Goal: Task Accomplishment & Management: Manage account settings

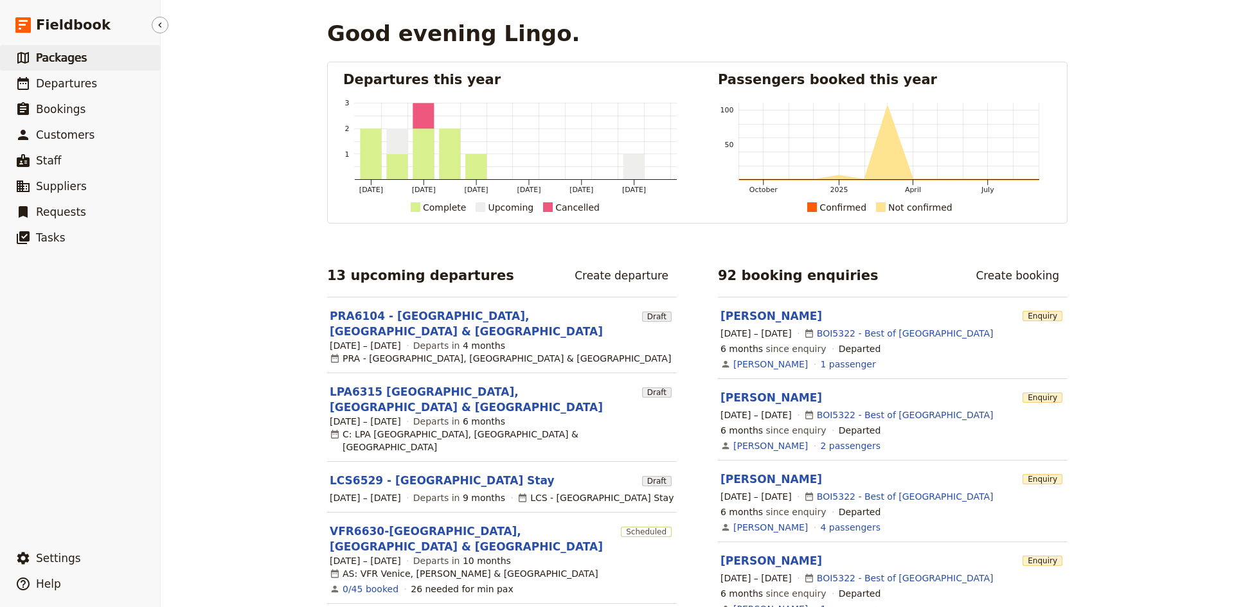
click at [51, 61] on span "Packages" at bounding box center [61, 57] width 51 height 13
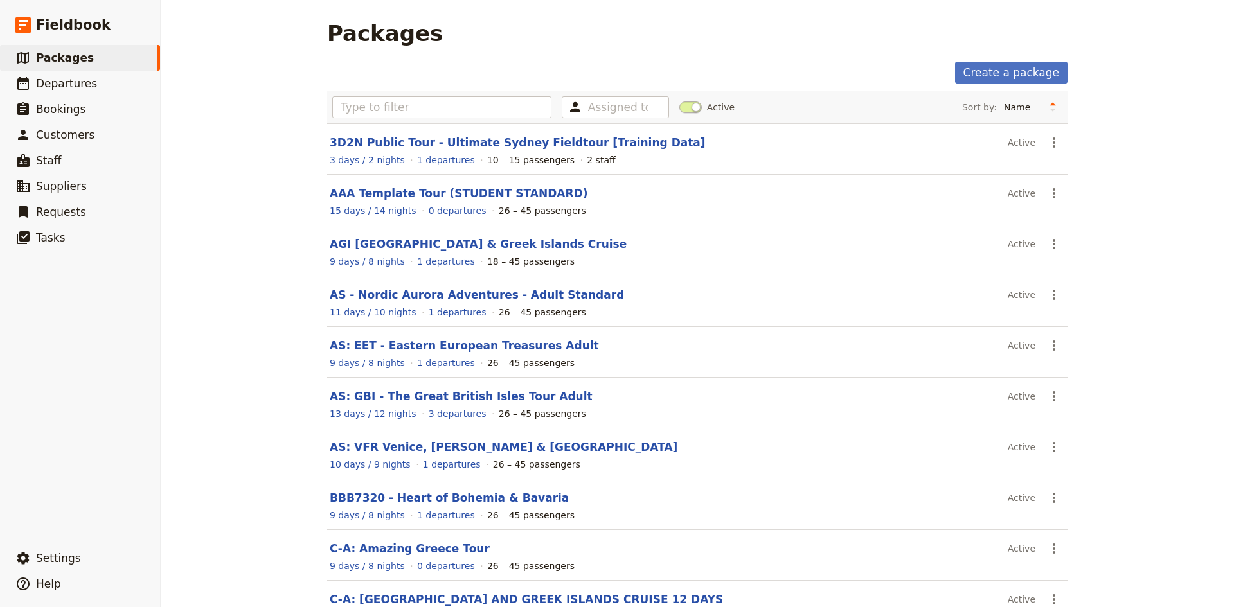
scroll to position [87, 0]
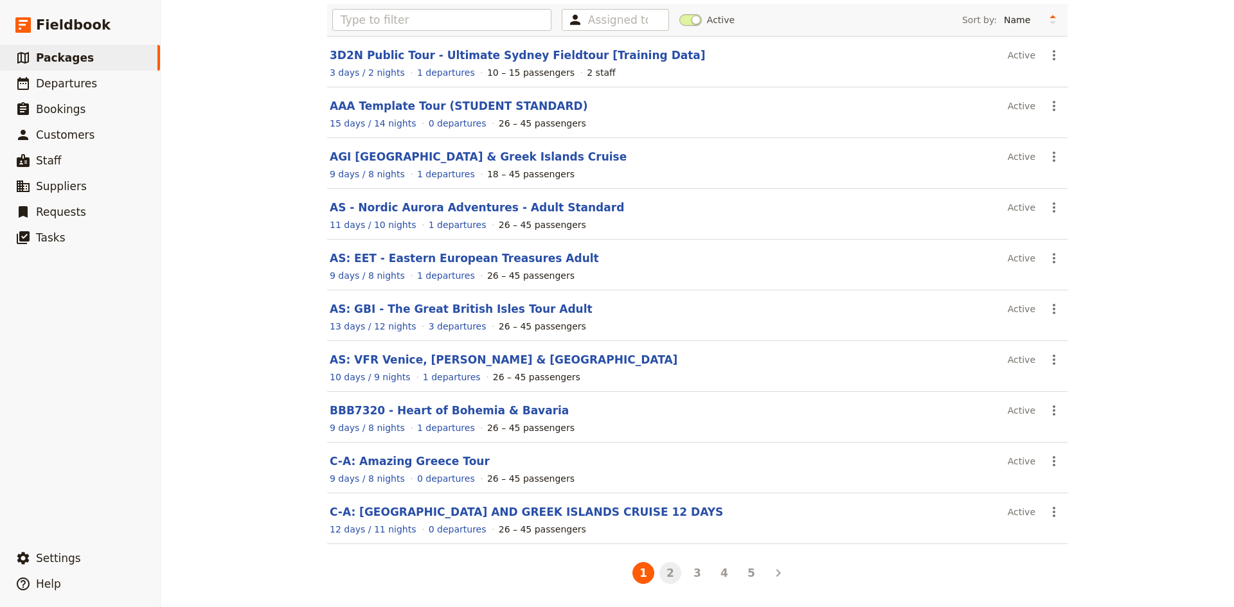
click at [671, 573] on button "2" at bounding box center [670, 573] width 22 height 22
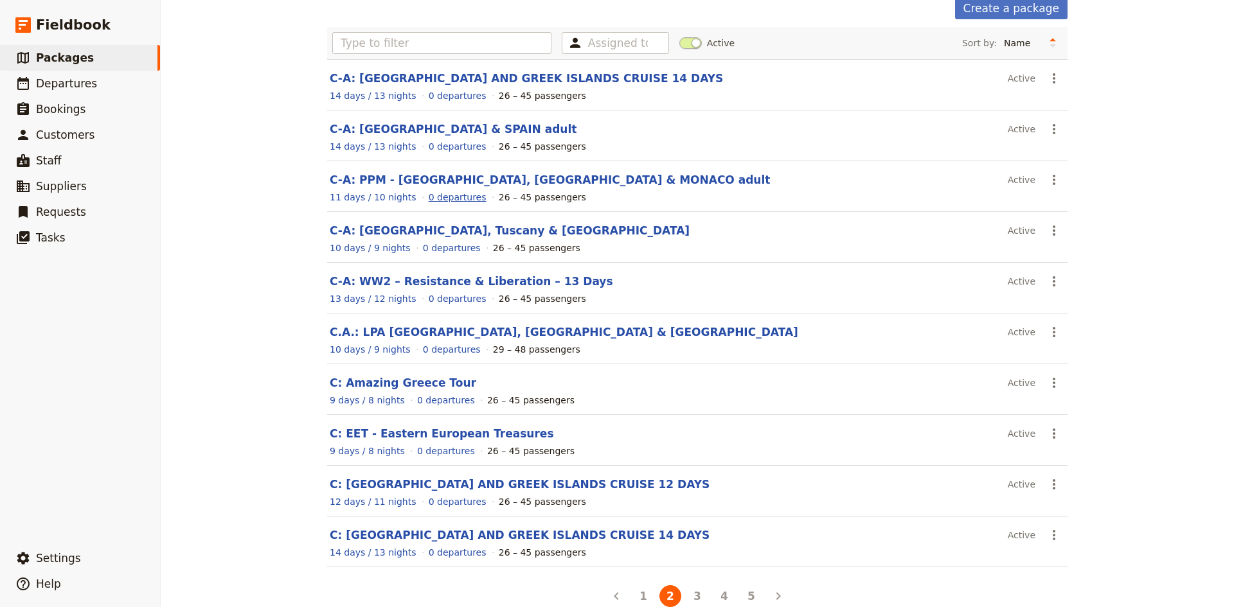
scroll to position [0, 0]
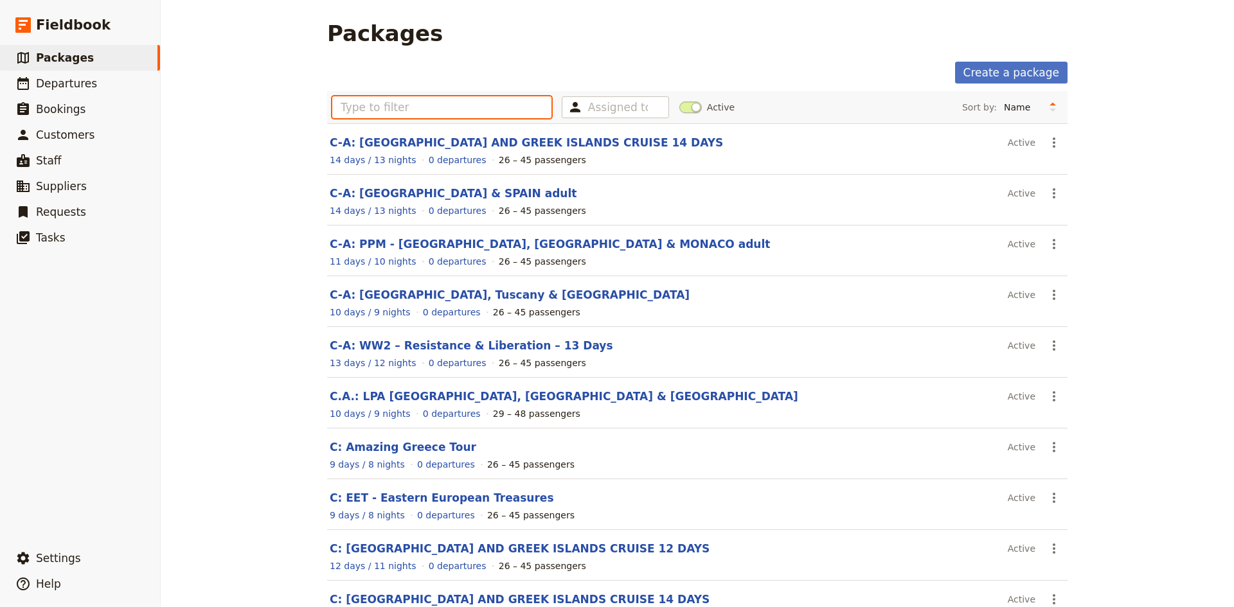
click at [429, 98] on input "text" at bounding box center [441, 107] width 219 height 22
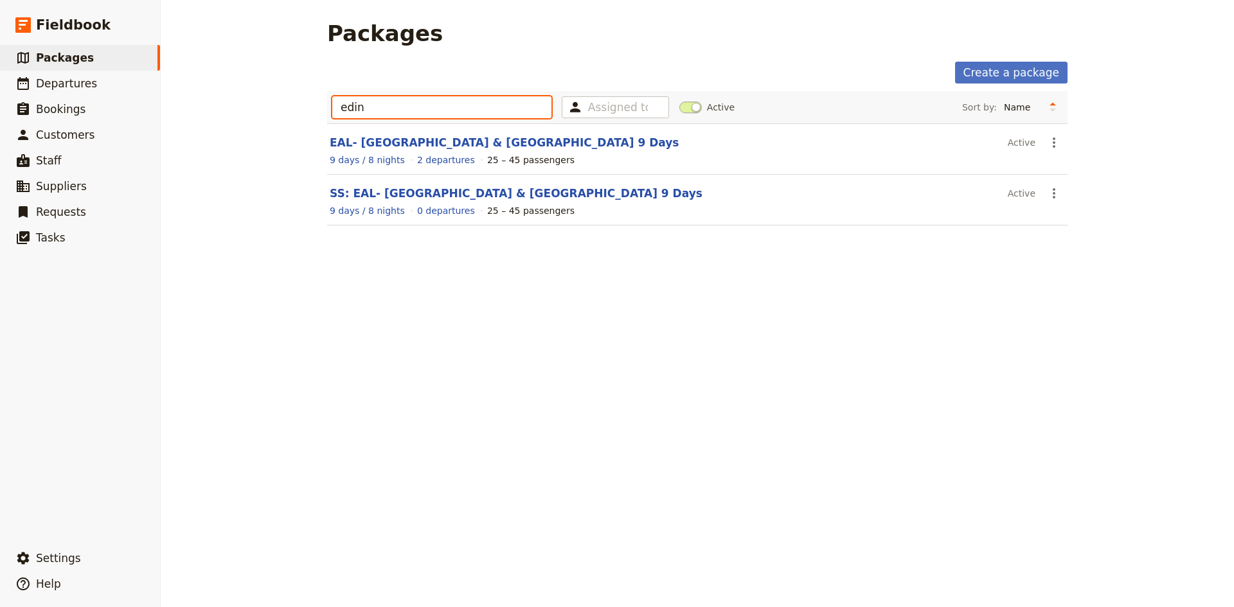
drag, startPoint x: 346, startPoint y: 106, endPoint x: 319, endPoint y: 102, distance: 27.3
click at [319, 102] on main "Packages Create a package edin Assigned to Active Sort by: Name Number of depar…" at bounding box center [697, 131] width 771 height 262
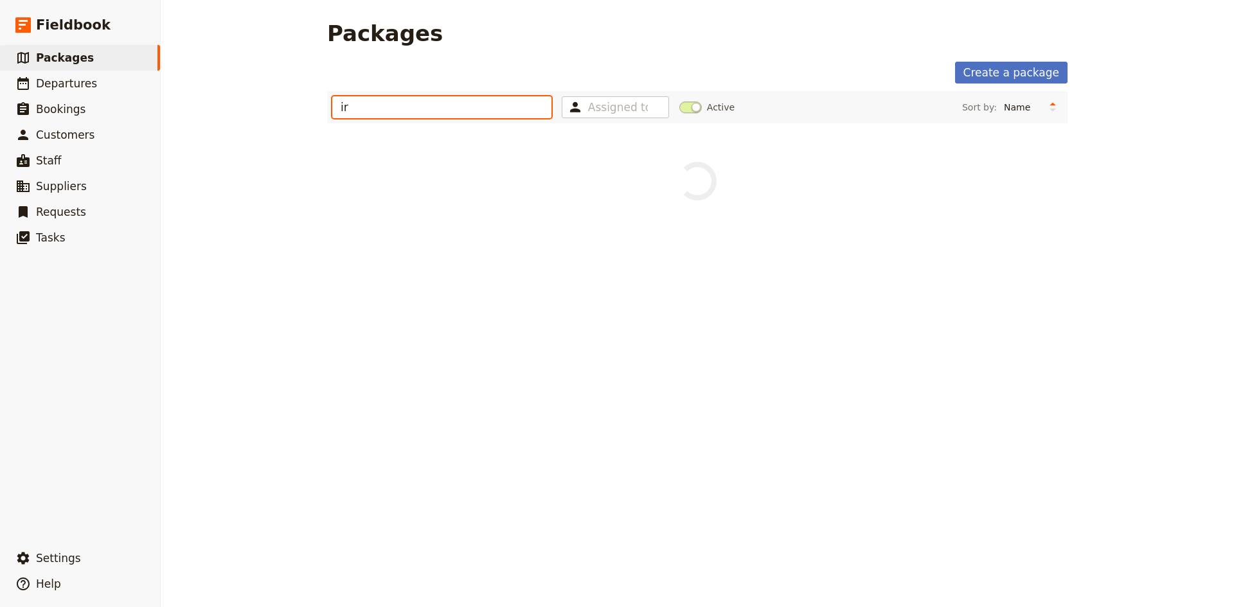
type input "i"
type input "edin"
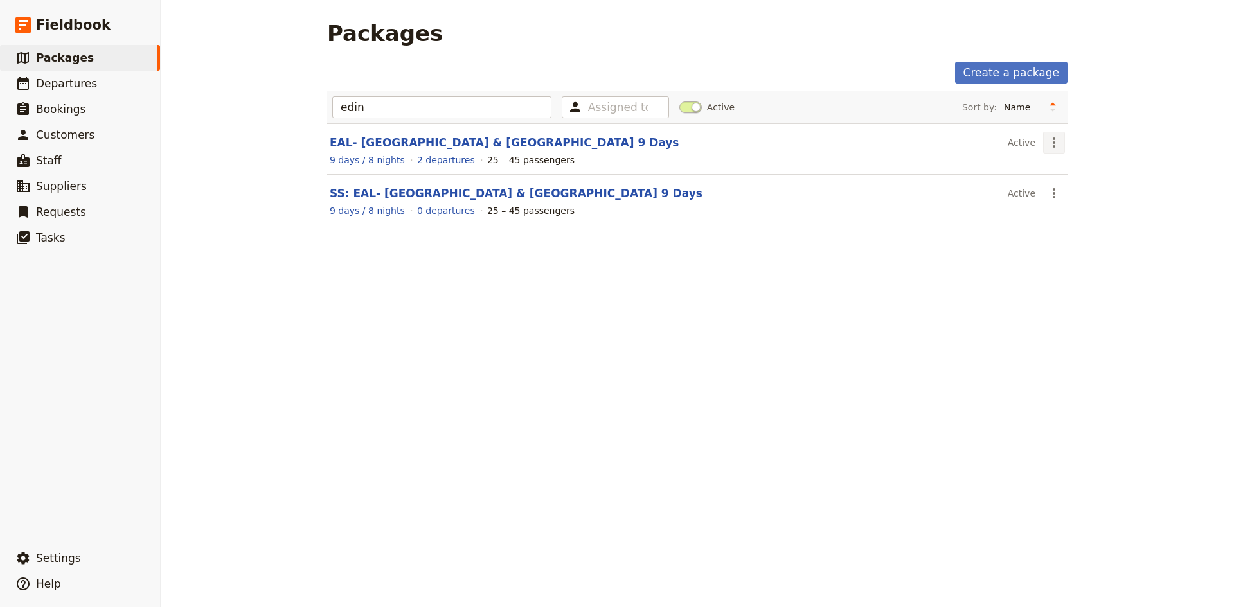
click at [1053, 141] on icon "Actions" at bounding box center [1053, 142] width 15 height 15
click at [1072, 204] on span "Clone this package" at bounding box center [1089, 207] width 85 height 13
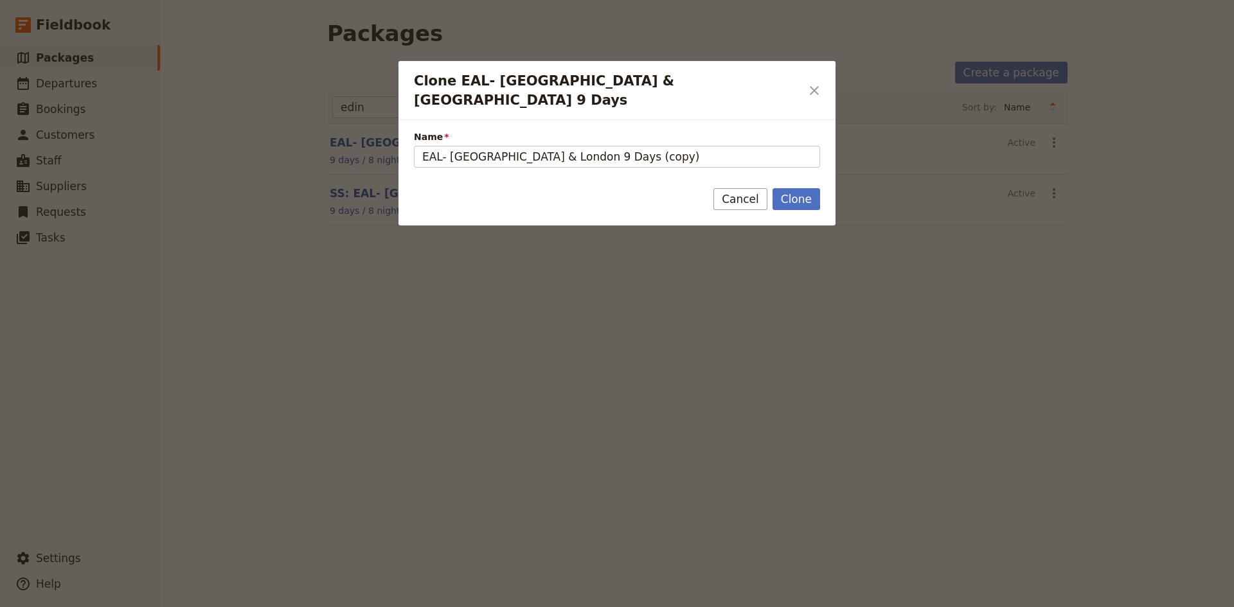
drag, startPoint x: 440, startPoint y: 141, endPoint x: 399, endPoint y: 138, distance: 41.3
click at [399, 138] on div "Name EAL- [GEOGRAPHIC_DATA] & London 9 Days (copy)" at bounding box center [616, 144] width 437 height 49
drag, startPoint x: 638, startPoint y: 138, endPoint x: 594, endPoint y: 143, distance: 44.1
click at [594, 146] on input "C-A - [GEOGRAPHIC_DATA] & London 9 Days (copy)" at bounding box center [617, 157] width 406 height 22
type input "C-A - [GEOGRAPHIC_DATA] & [GEOGRAPHIC_DATA] 9 Days"
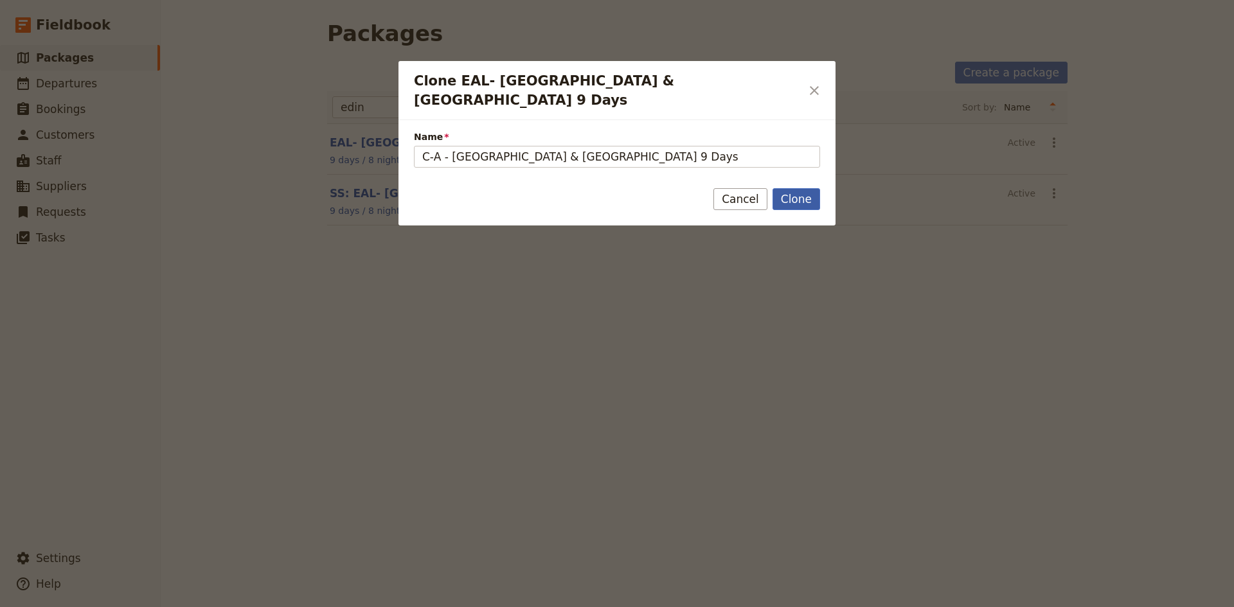
click at [808, 188] on button "Clone" at bounding box center [796, 199] width 48 height 22
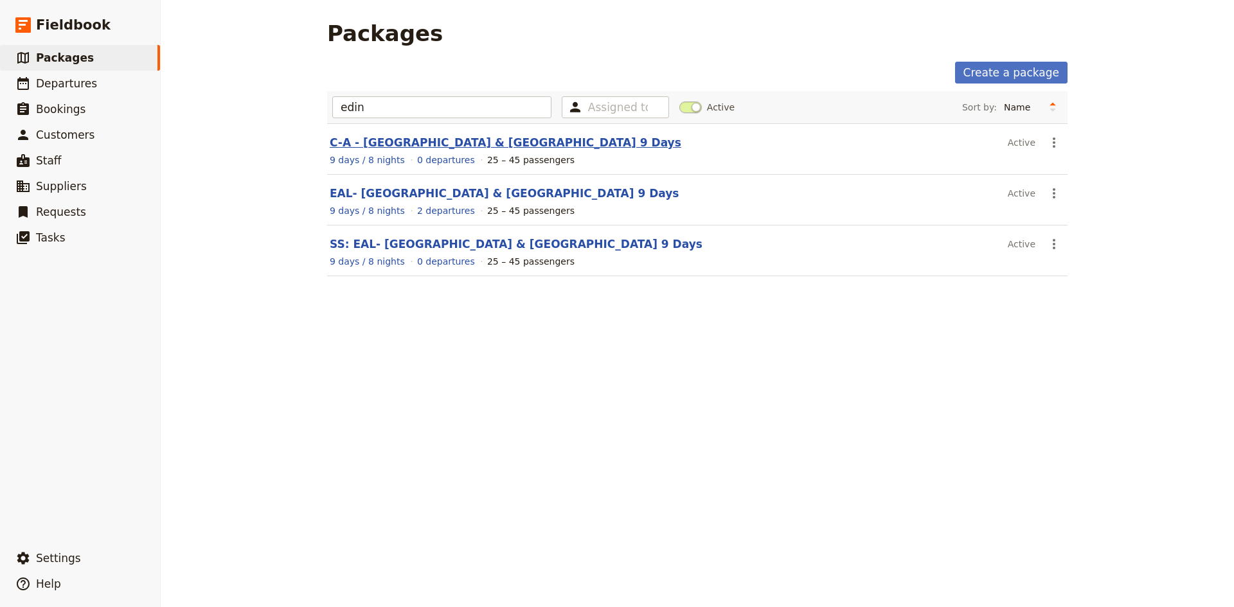
click at [397, 143] on link "C-A - [GEOGRAPHIC_DATA] & [GEOGRAPHIC_DATA] 9 Days" at bounding box center [506, 142] width 352 height 13
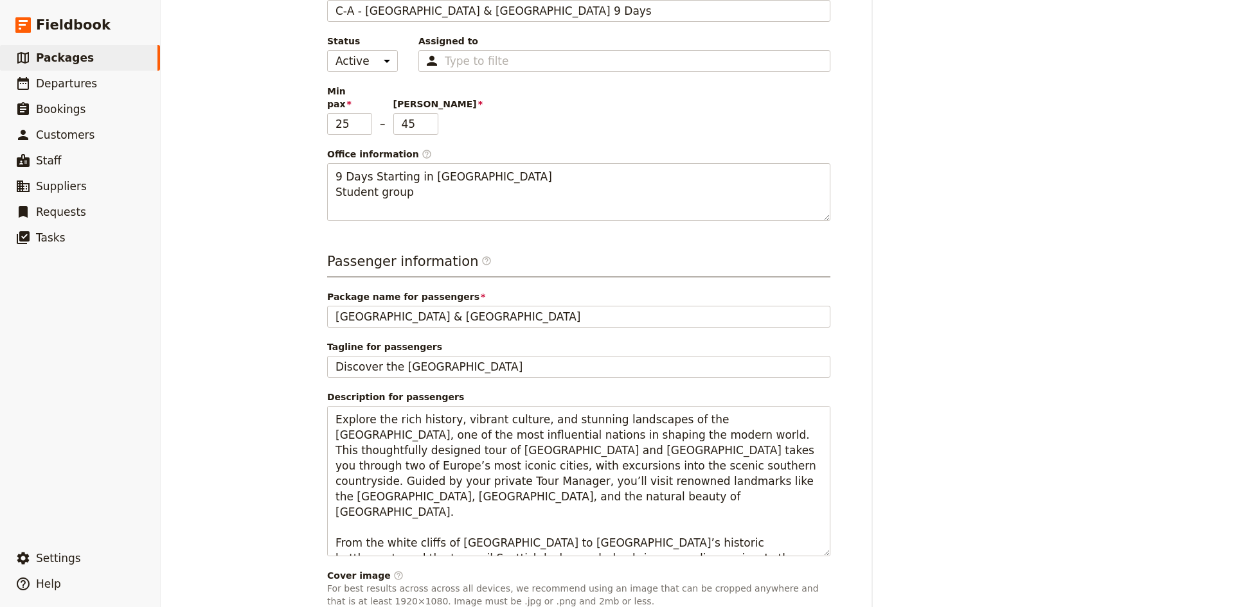
scroll to position [129, 0]
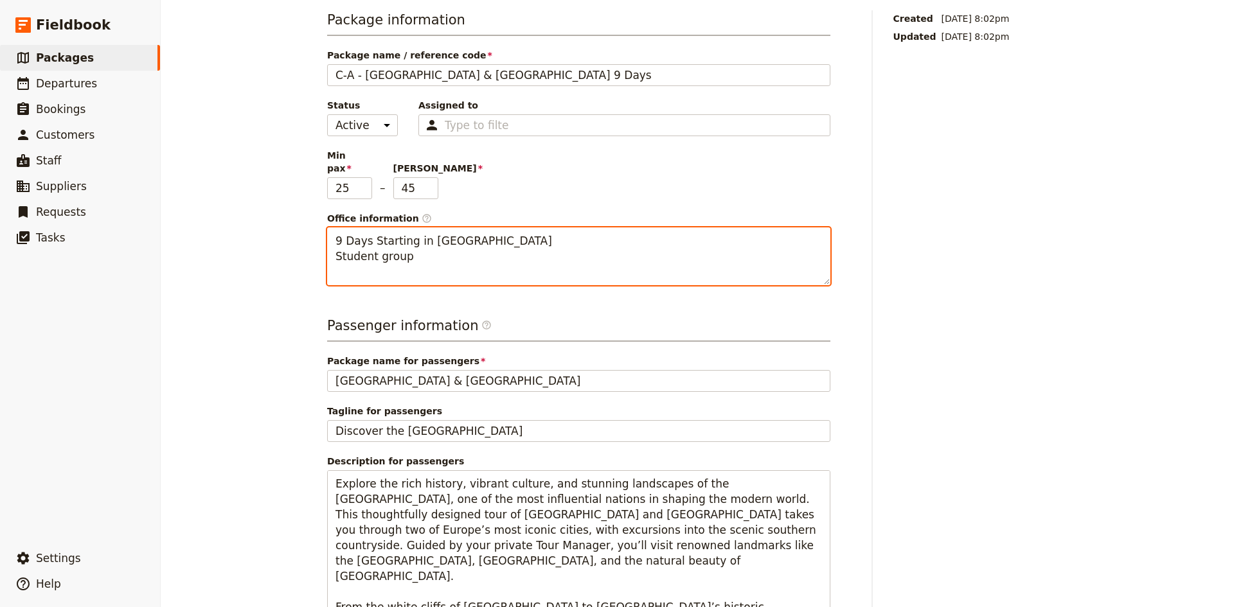
drag, startPoint x: 368, startPoint y: 244, endPoint x: 326, endPoint y: 243, distance: 42.4
click at [327, 243] on textarea "9 Days Starting in [GEOGRAPHIC_DATA] Student group" at bounding box center [578, 257] width 503 height 58
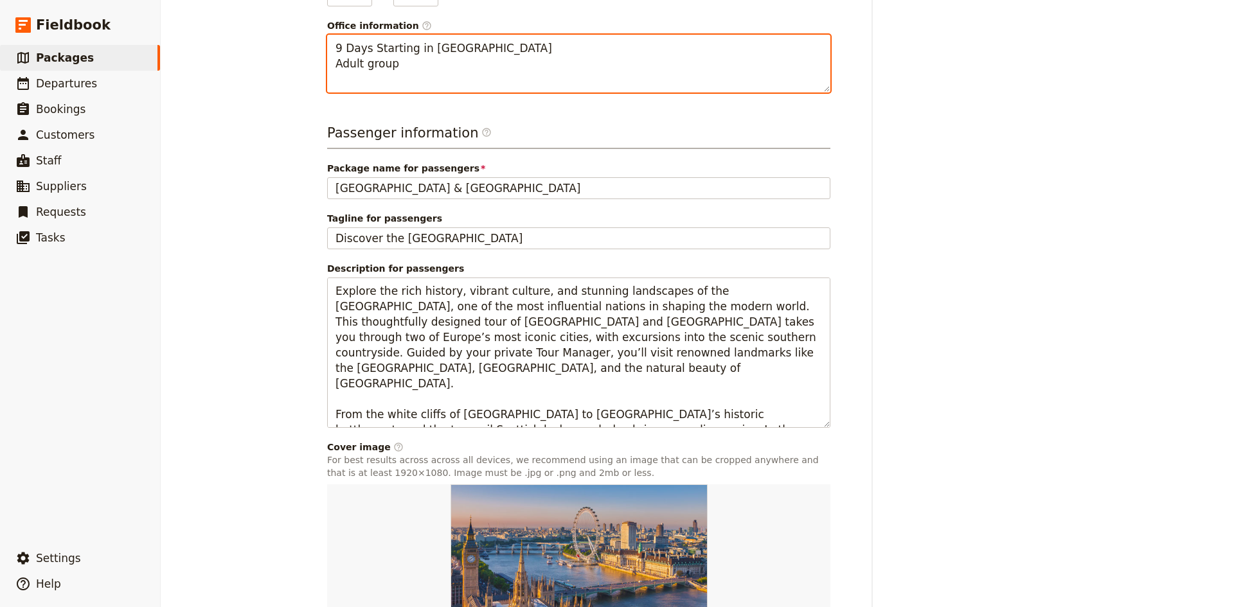
scroll to position [386, 0]
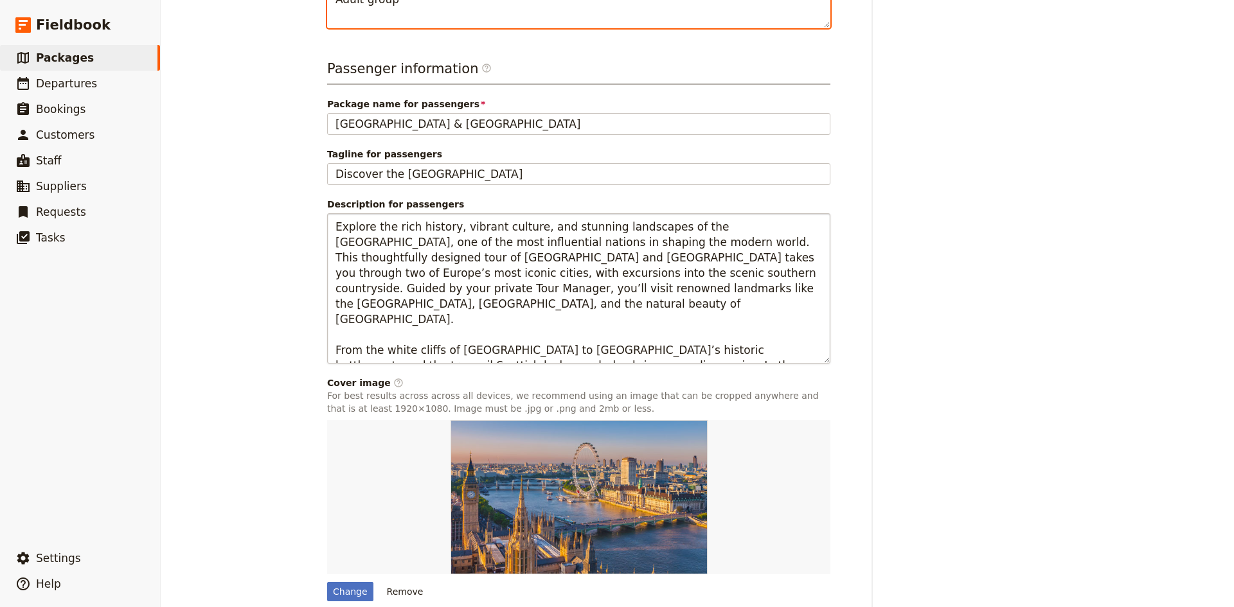
type textarea "9 Days Starting in [GEOGRAPHIC_DATA] Adult group"
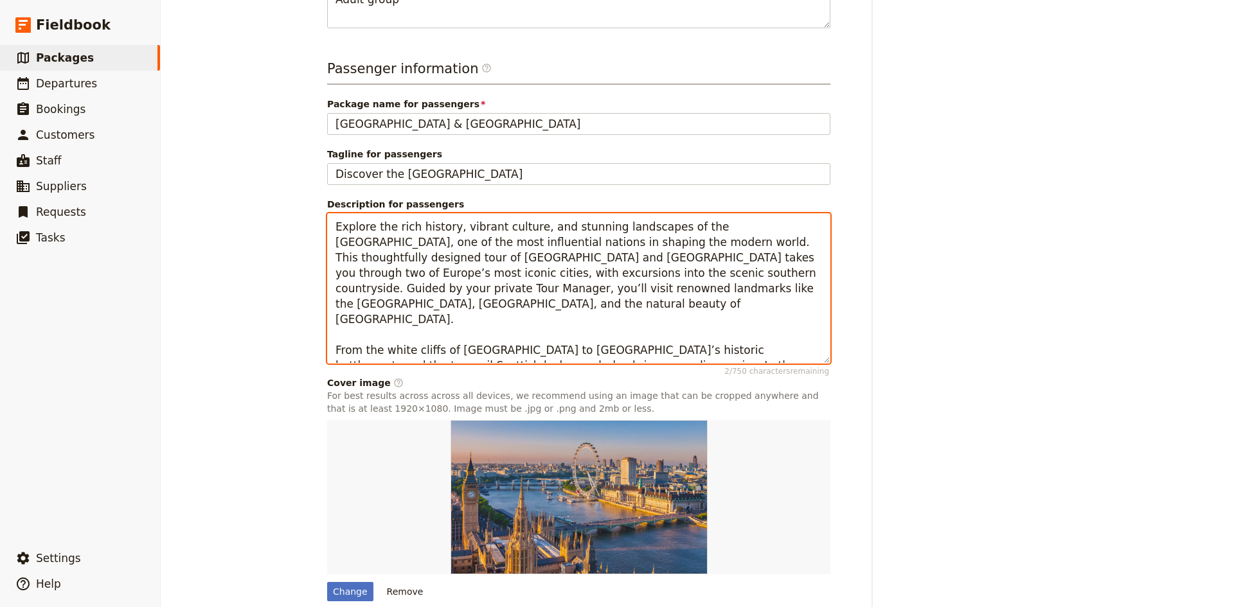
click at [368, 295] on textarea "Explore the rich history, vibrant culture, and stunning landscapes of the [GEOG…" at bounding box center [578, 288] width 503 height 150
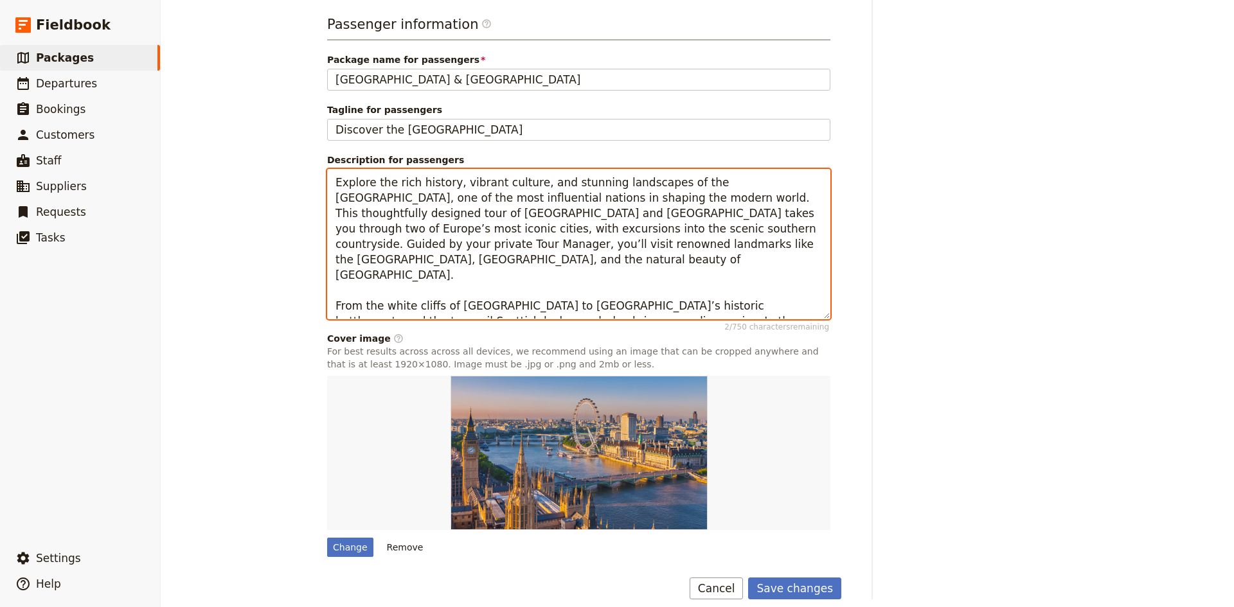
scroll to position [15, 0]
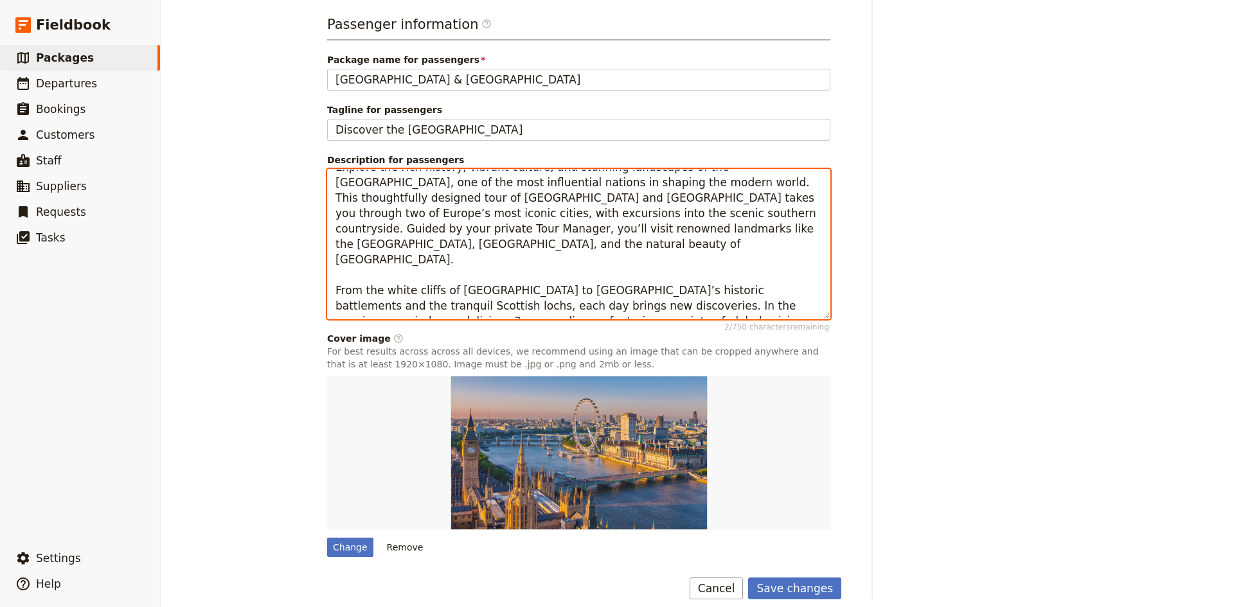
click at [524, 278] on textarea "Explore the rich history, vibrant culture, and stunning landscapes of the [GEOG…" at bounding box center [578, 244] width 503 height 150
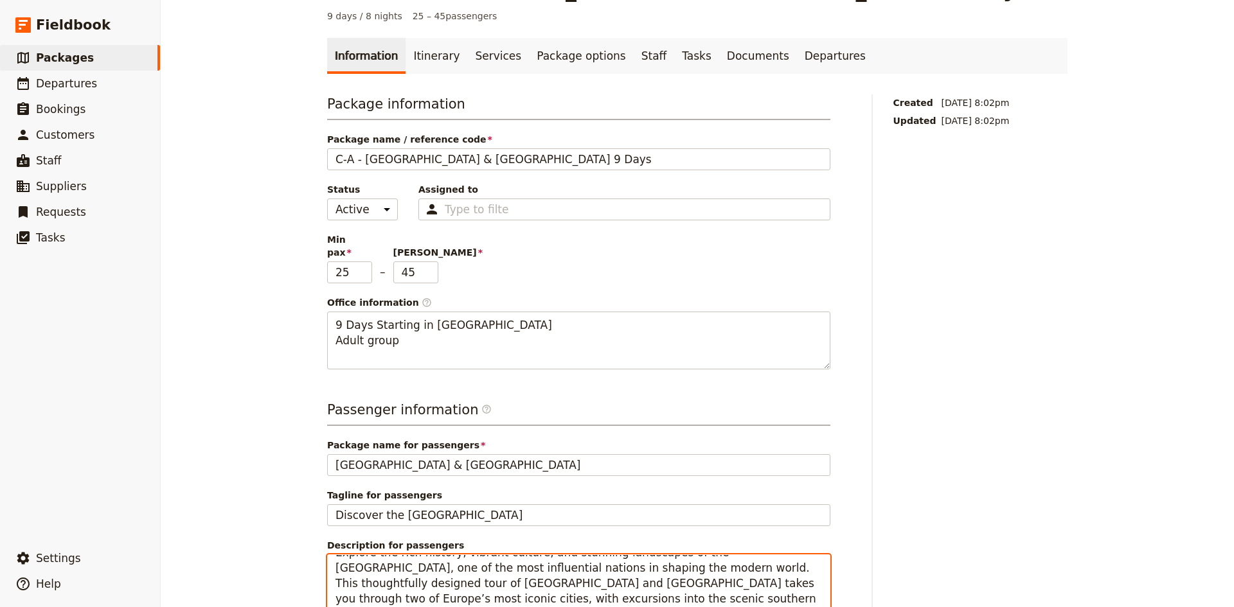
scroll to position [0, 0]
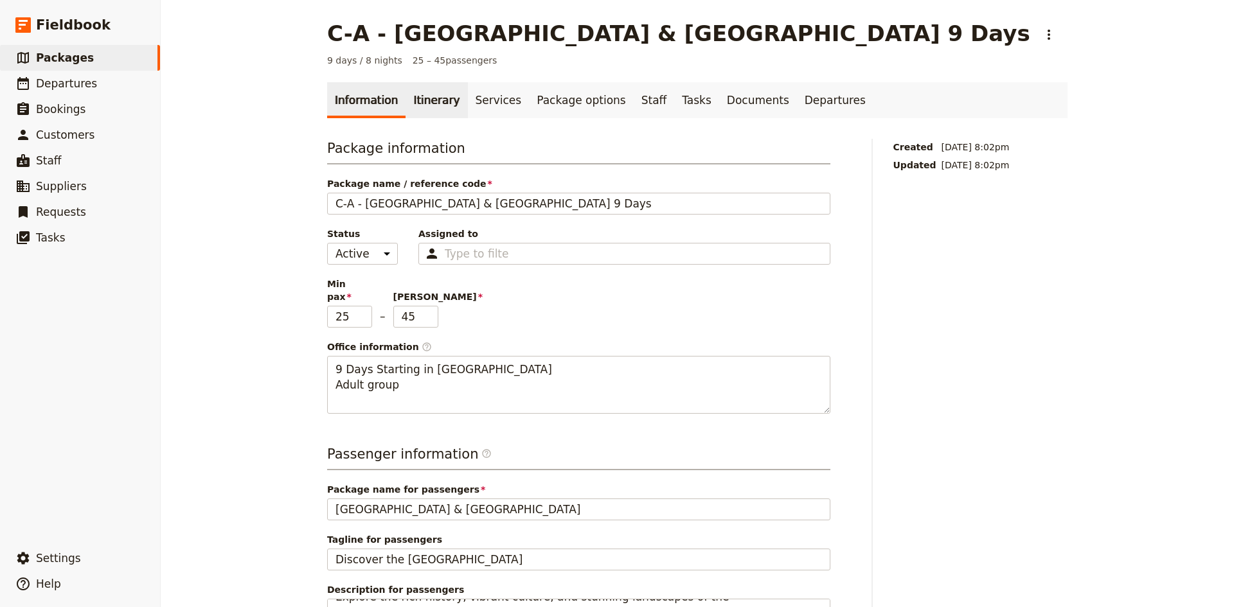
click at [429, 106] on link "Itinerary" at bounding box center [437, 100] width 62 height 36
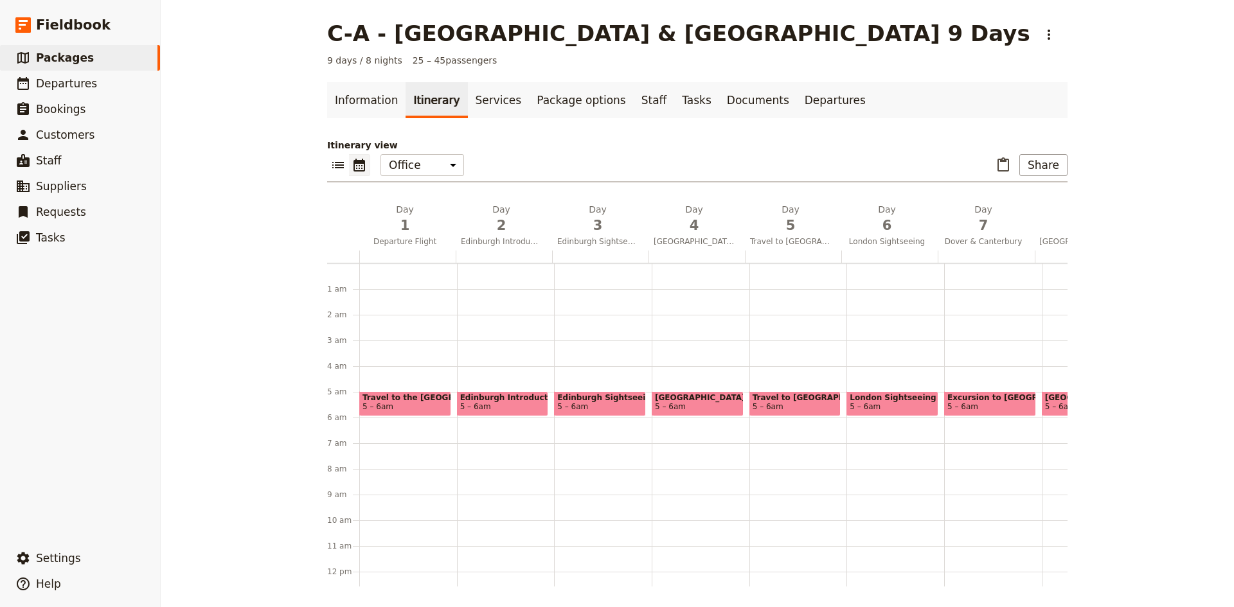
scroll to position [116, 0]
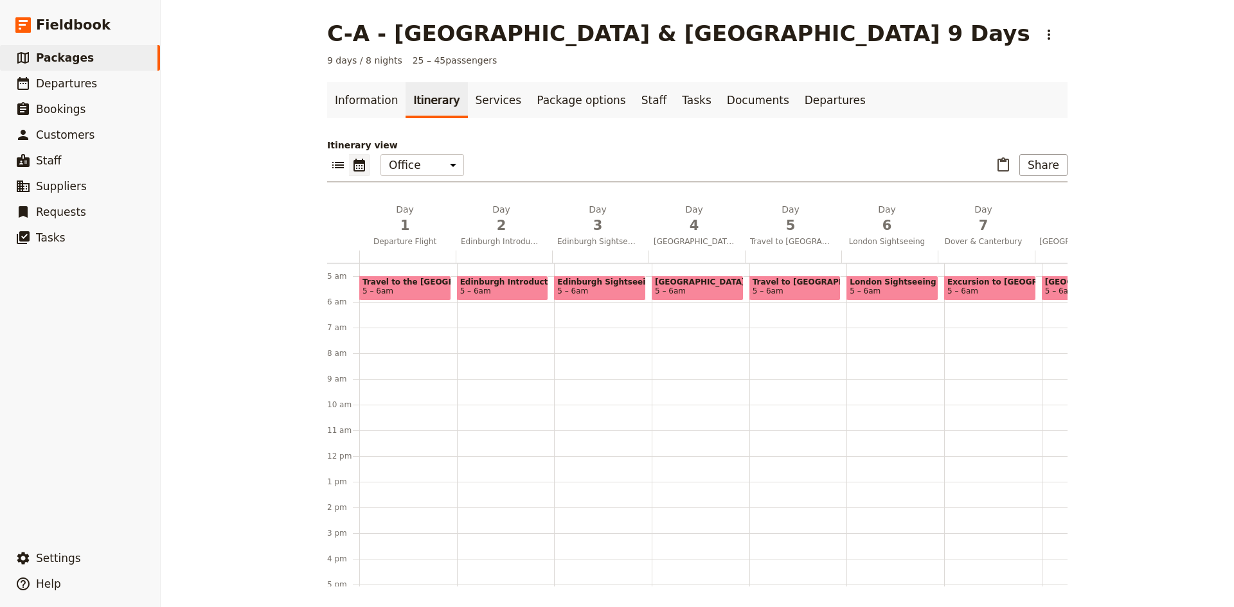
click at [528, 286] on span "Edinburgh Introduction" at bounding box center [502, 282] width 85 height 9
select select "2"
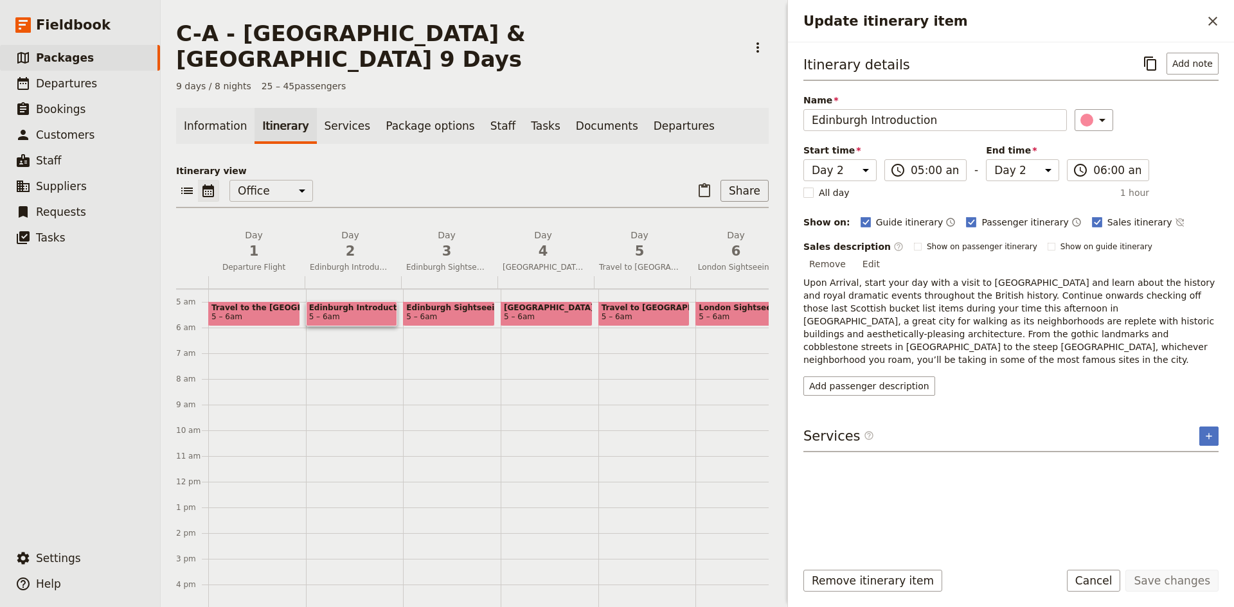
click at [435, 303] on span "Edinburgh Sightseeing" at bounding box center [448, 307] width 85 height 9
select select "3"
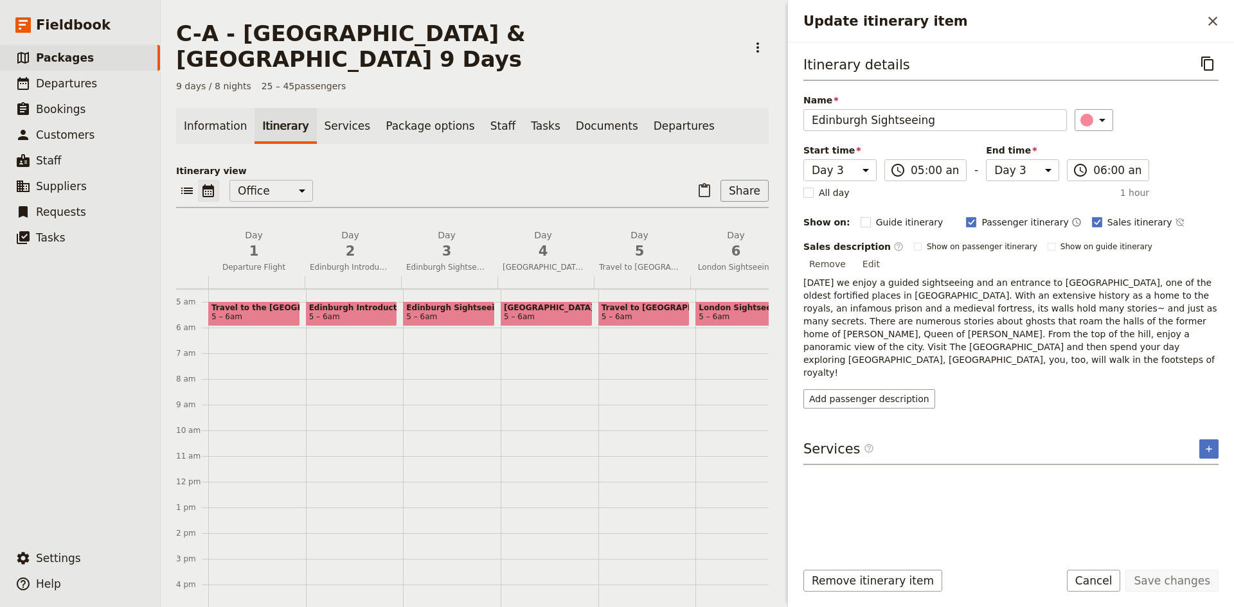
click at [519, 312] on span "5 – 6am" at bounding box center [519, 316] width 31 height 9
select select "4"
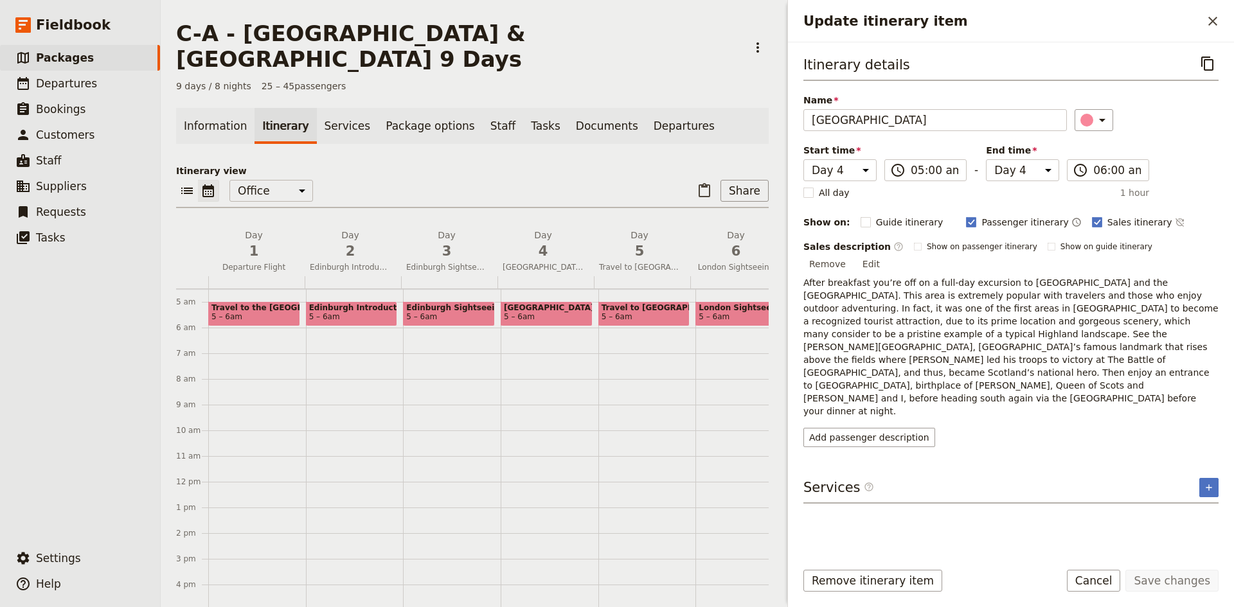
click at [625, 303] on span "Travel to [GEOGRAPHIC_DATA]" at bounding box center [644, 307] width 85 height 9
select select "5"
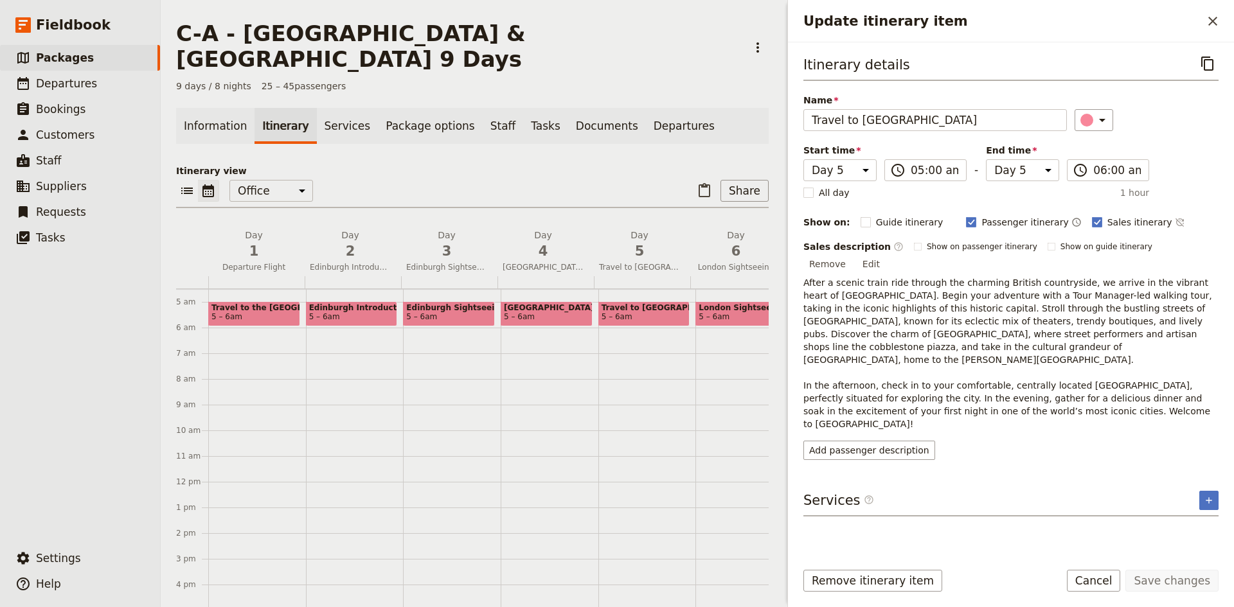
click at [727, 312] on span "5 – 6am" at bounding box center [741, 316] width 85 height 9
select select "6"
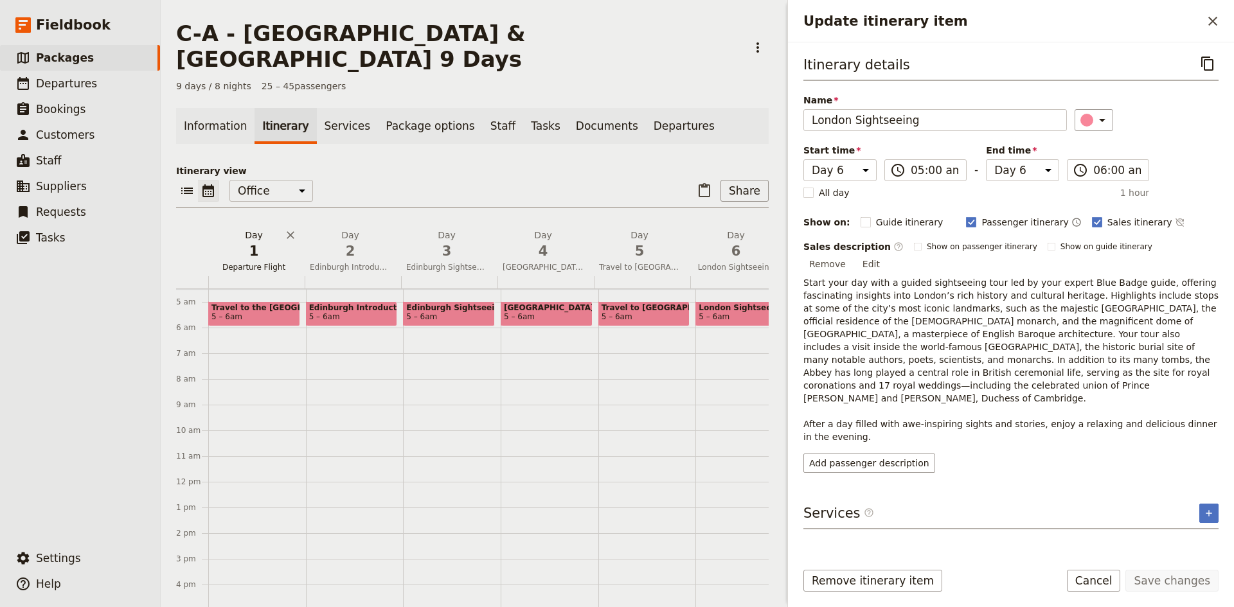
click at [244, 242] on span "1" at bounding box center [253, 251] width 81 height 19
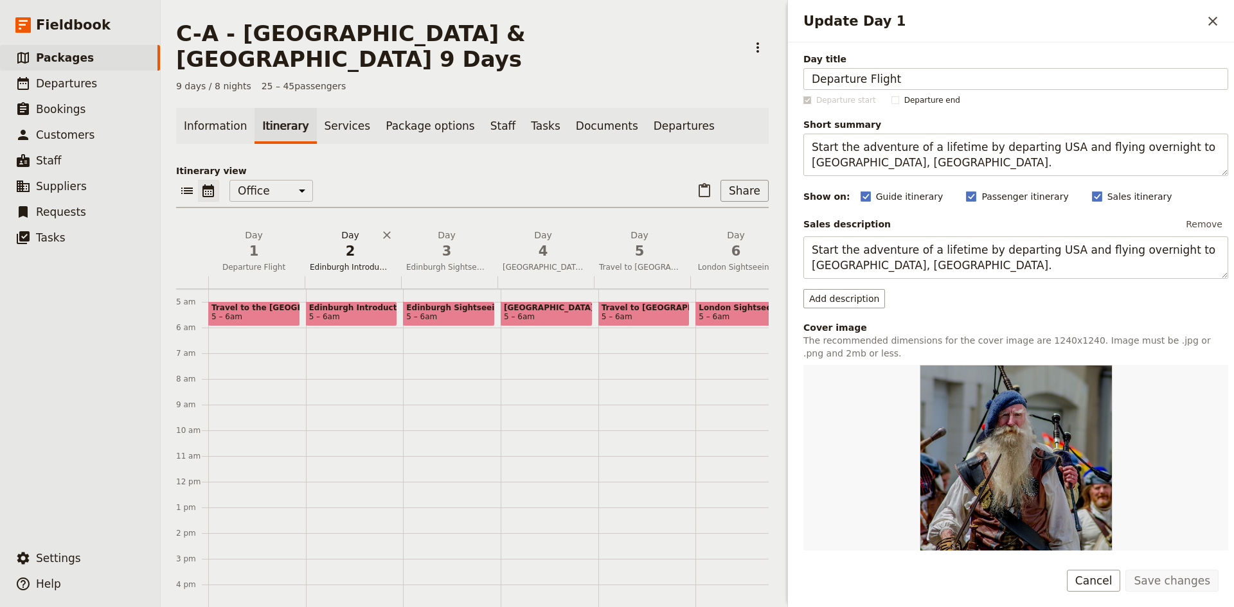
click at [349, 242] on span "2" at bounding box center [350, 251] width 81 height 19
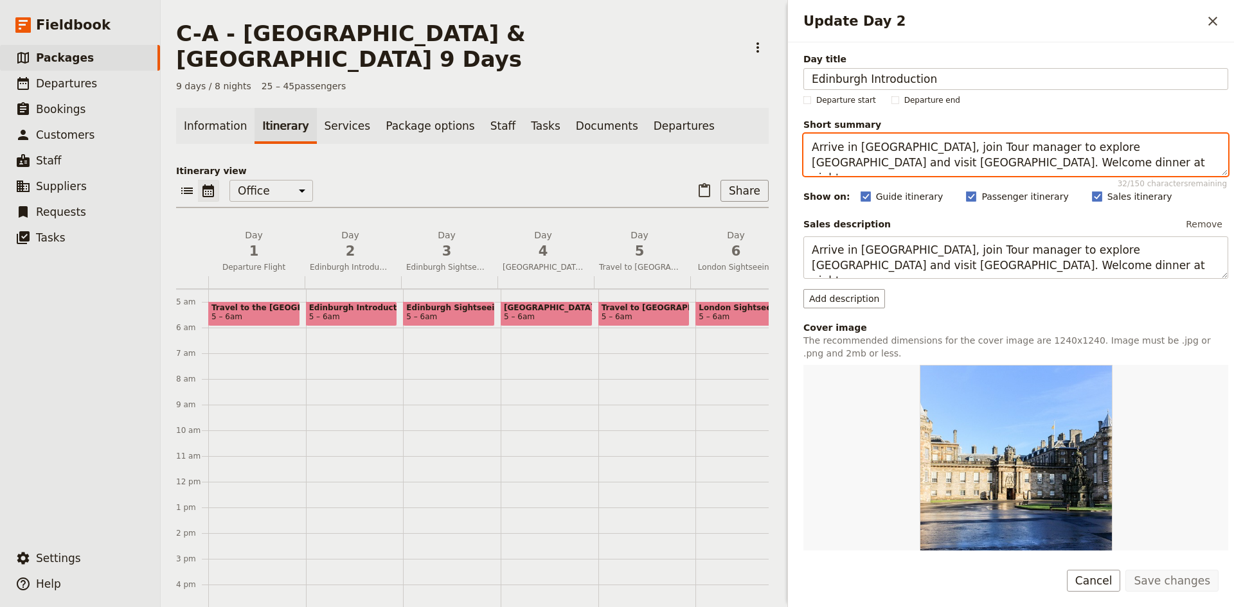
drag, startPoint x: 1013, startPoint y: 163, endPoint x: 886, endPoint y: 159, distance: 127.3
click at [886, 159] on textarea "Arrive in [GEOGRAPHIC_DATA], join Tour manager to explore [GEOGRAPHIC_DATA] and…" at bounding box center [1015, 155] width 425 height 42
click at [1036, 162] on textarea "Arrive in [GEOGRAPHIC_DATA], join Tour manager to explore [GEOGRAPHIC_DATA] and…" at bounding box center [1015, 155] width 425 height 42
click at [329, 303] on span "Edinburgh Introduction" at bounding box center [351, 307] width 85 height 9
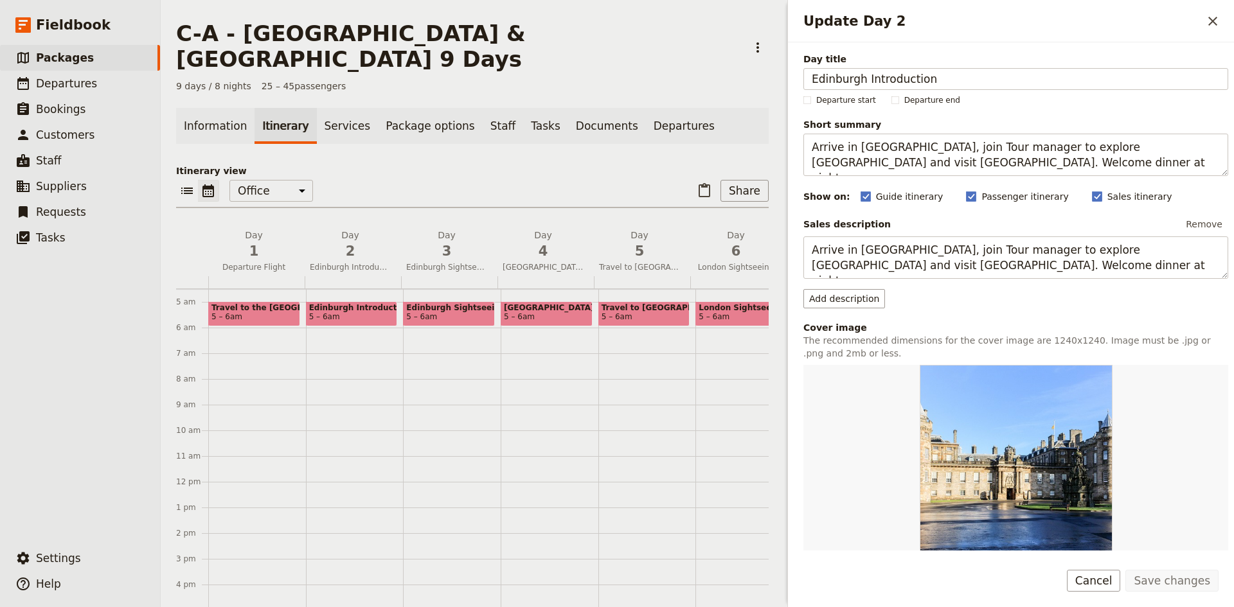
select select "2"
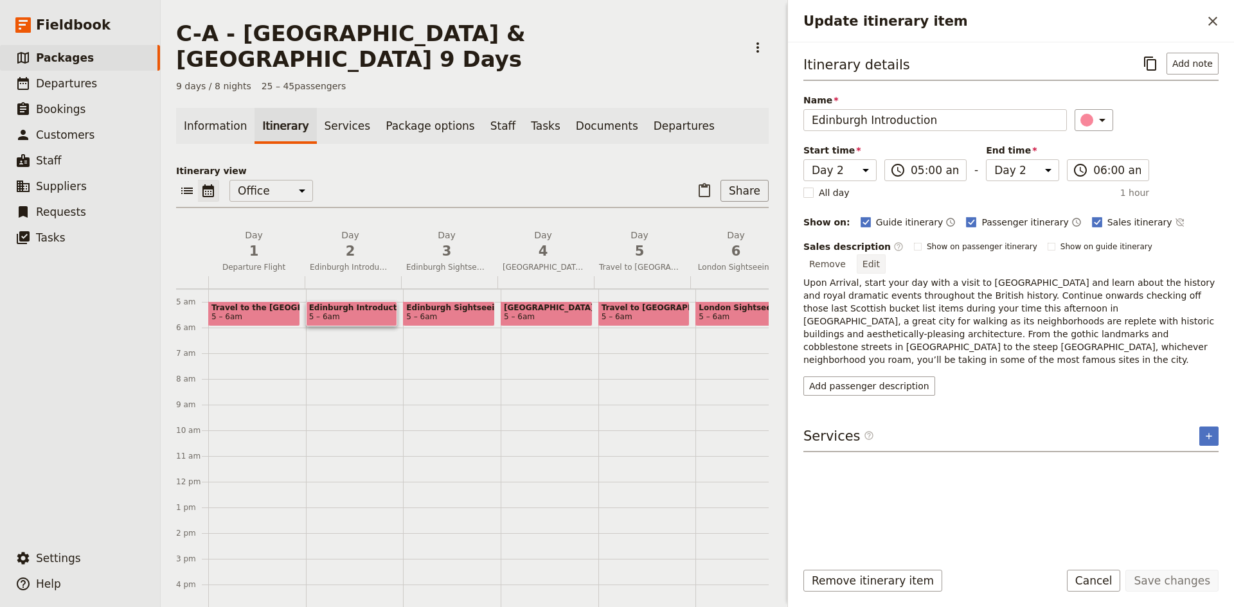
click at [886, 254] on button "Edit" at bounding box center [871, 263] width 29 height 19
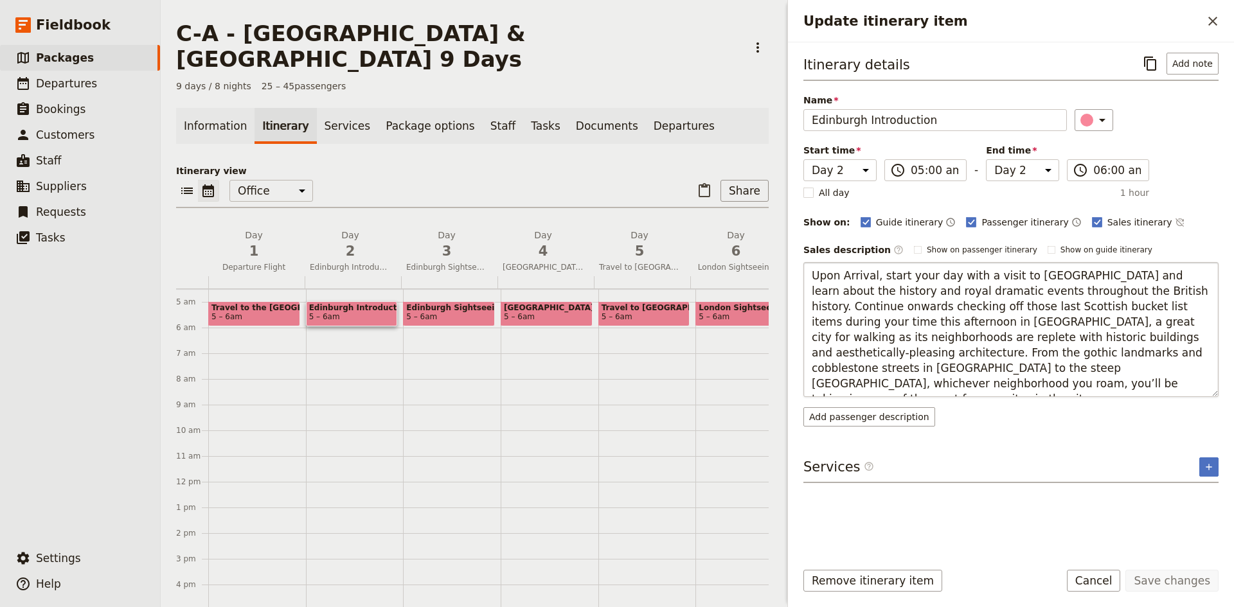
drag, startPoint x: 938, startPoint y: 384, endPoint x: 931, endPoint y: 382, distance: 7.3
click at [931, 382] on textarea "Upon Arrival, start your day with a visit to [GEOGRAPHIC_DATA] and learn about …" at bounding box center [1010, 329] width 415 height 135
drag, startPoint x: 948, startPoint y: 391, endPoint x: 805, endPoint y: 277, distance: 183.0
click at [805, 277] on textarea "Upon Arrival, start your day with a visit to [GEOGRAPHIC_DATA] and learn about …" at bounding box center [1010, 329] width 415 height 135
click at [943, 384] on textarea "Upon Arrival, start your day with a visit to [GEOGRAPHIC_DATA] and learn about …" at bounding box center [1010, 329] width 415 height 135
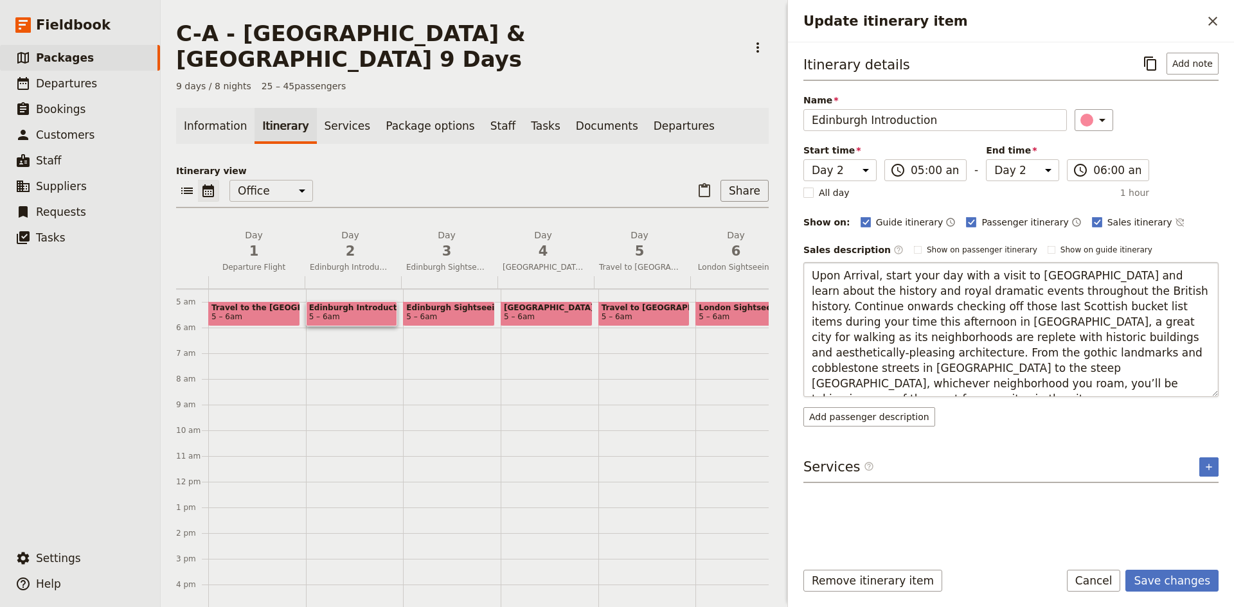
click at [1171, 337] on textarea "Upon Arrival, start your day with a visit to [GEOGRAPHIC_DATA] and learn about …" at bounding box center [1010, 329] width 415 height 135
type textarea "Upon Arrival, start your day with a visit to [GEOGRAPHIC_DATA] and learn about …"
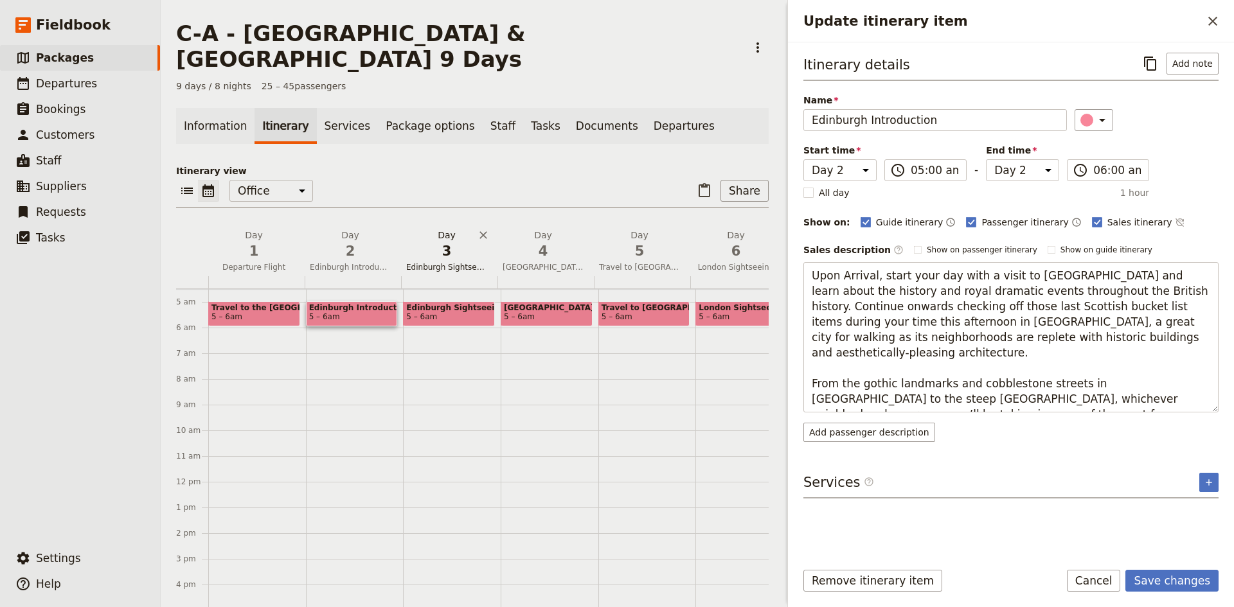
click at [434, 242] on span "3" at bounding box center [446, 251] width 81 height 19
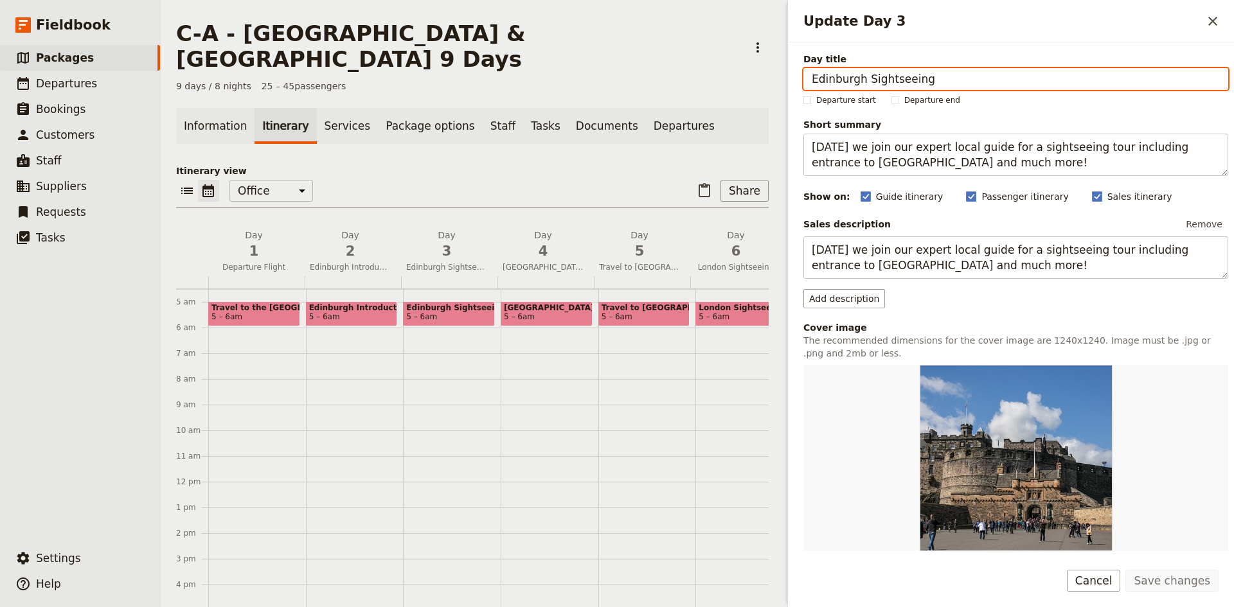
click at [463, 312] on span "5 – 6am" at bounding box center [448, 316] width 85 height 9
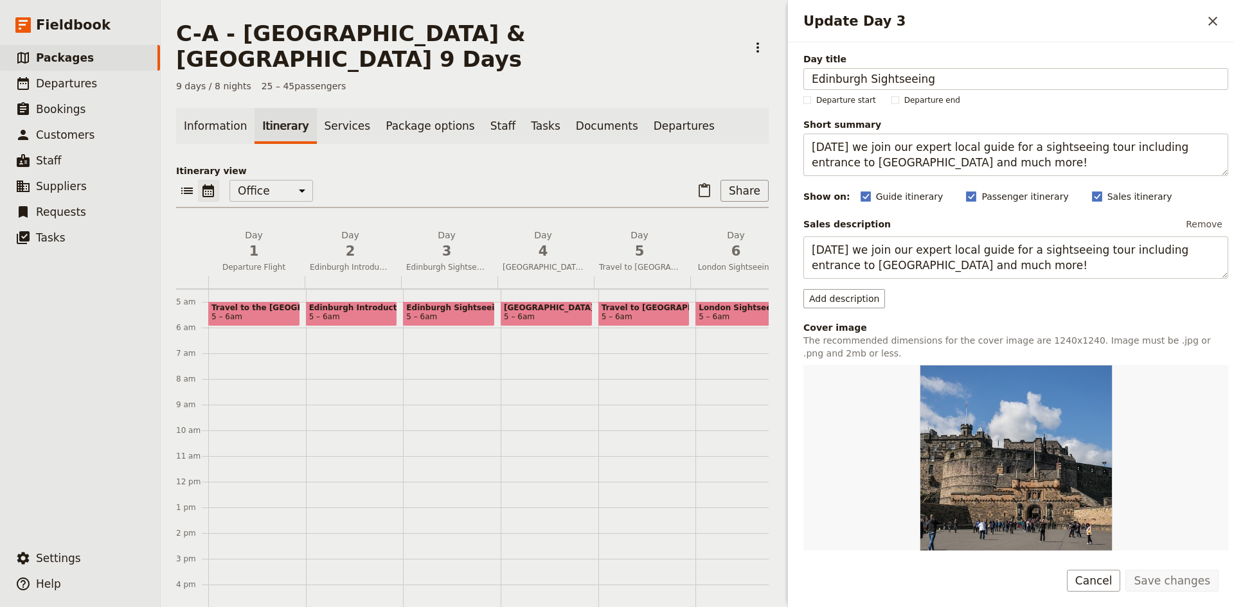
select select "3"
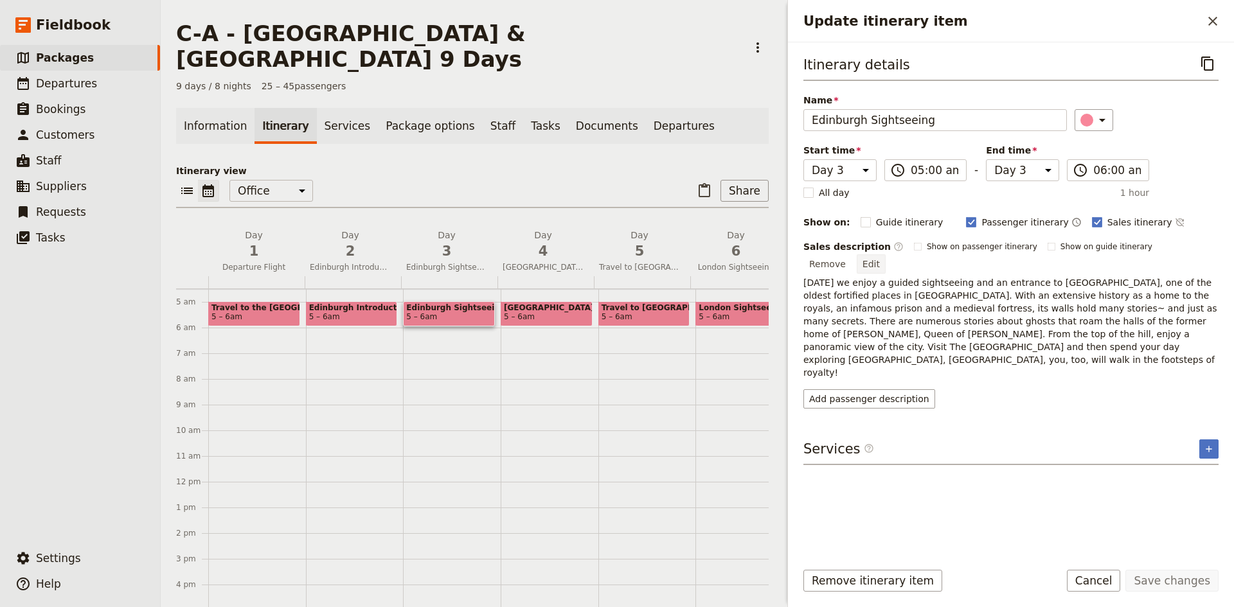
click at [886, 254] on button "Edit" at bounding box center [871, 263] width 29 height 19
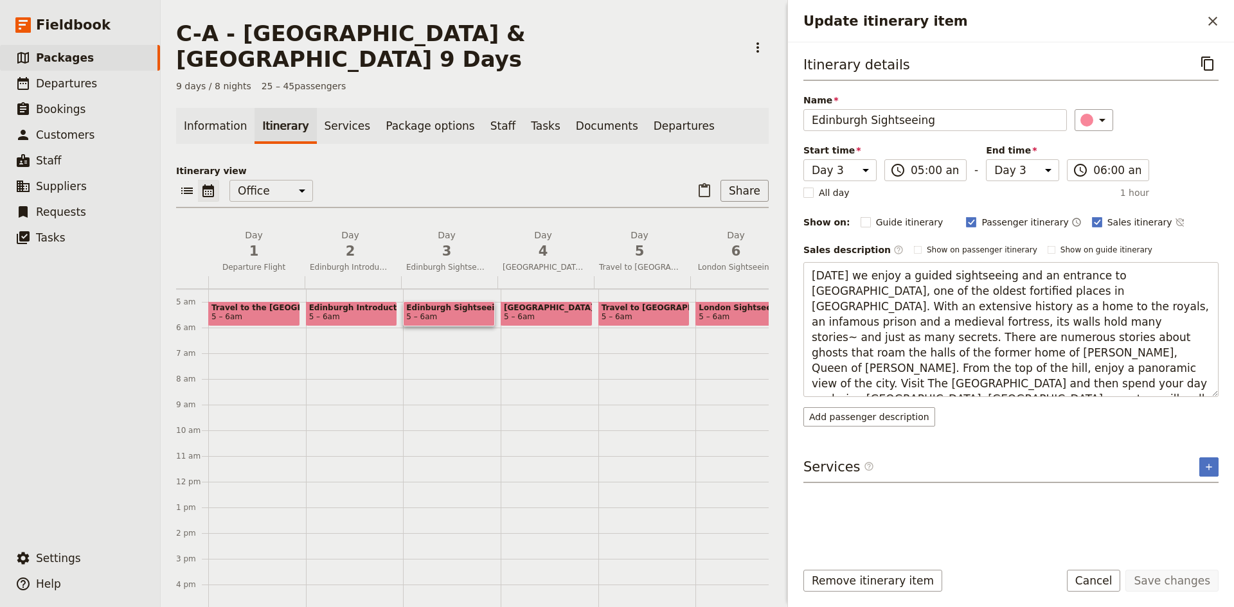
click at [361, 312] on span "5 – 6am" at bounding box center [351, 316] width 85 height 9
select select "2"
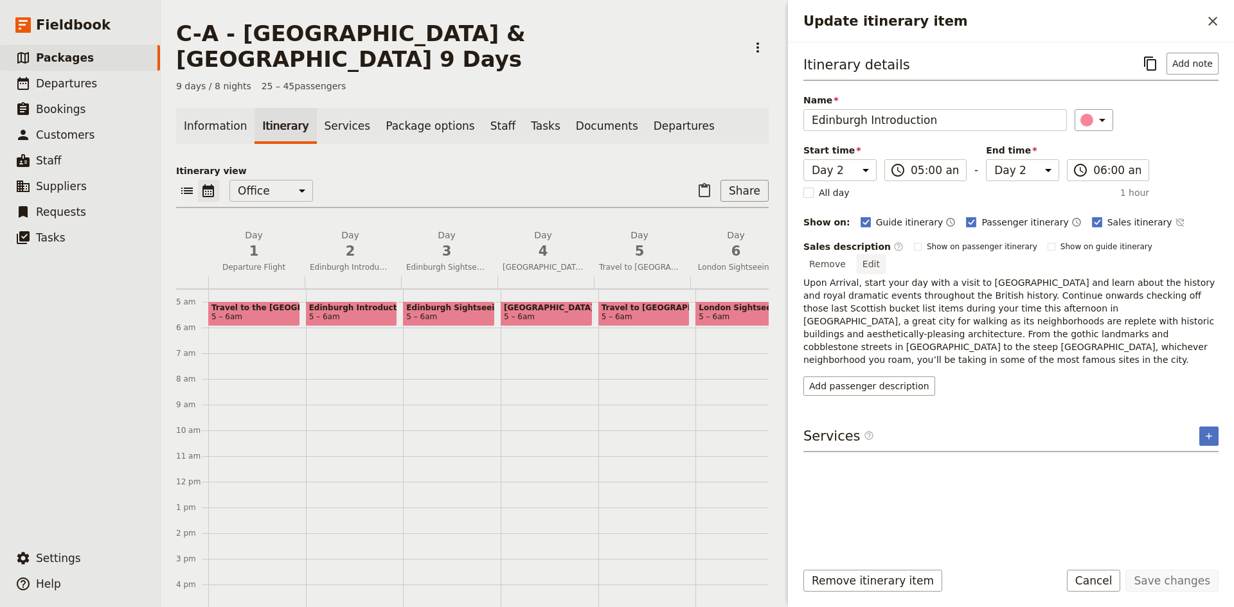
click at [886, 254] on button "Edit" at bounding box center [871, 263] width 29 height 19
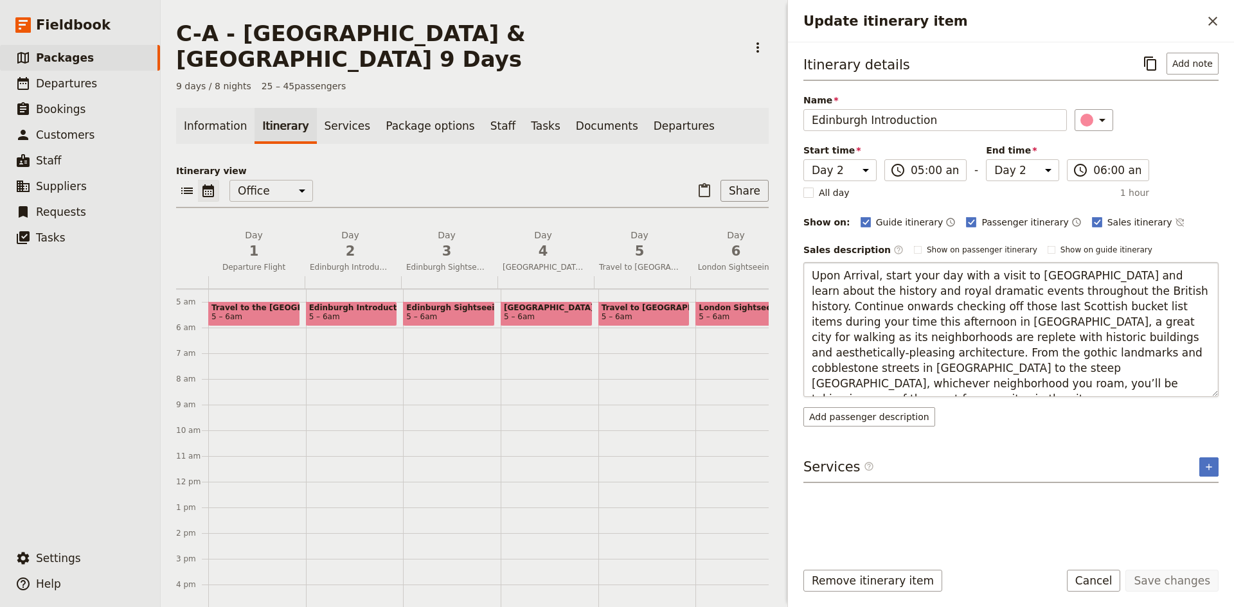
click at [1170, 339] on textarea "Upon Arrival, start your day with a visit to [GEOGRAPHIC_DATA] and learn about …" at bounding box center [1010, 329] width 415 height 135
click at [1172, 339] on textarea "Upon Arrival, start your day with a visit to [GEOGRAPHIC_DATA] and learn about …" at bounding box center [1010, 329] width 415 height 135
type textarea "Upon Arrival, start your day with a visit to [GEOGRAPHIC_DATA] and learn about …"
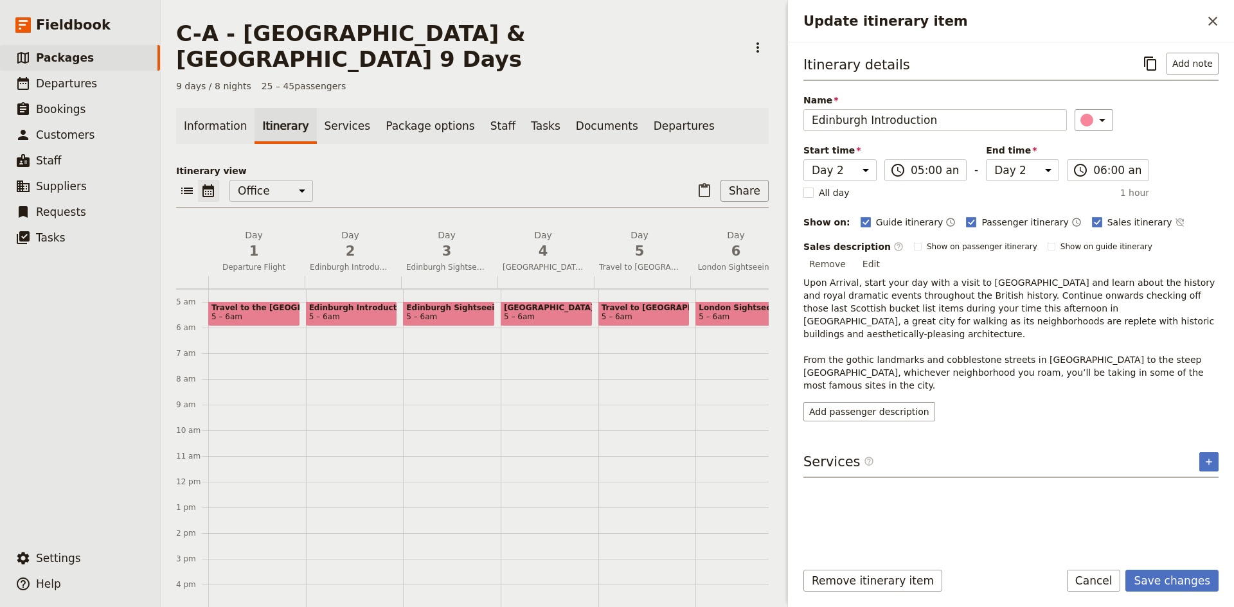
click at [886, 254] on button "Edit" at bounding box center [871, 263] width 29 height 19
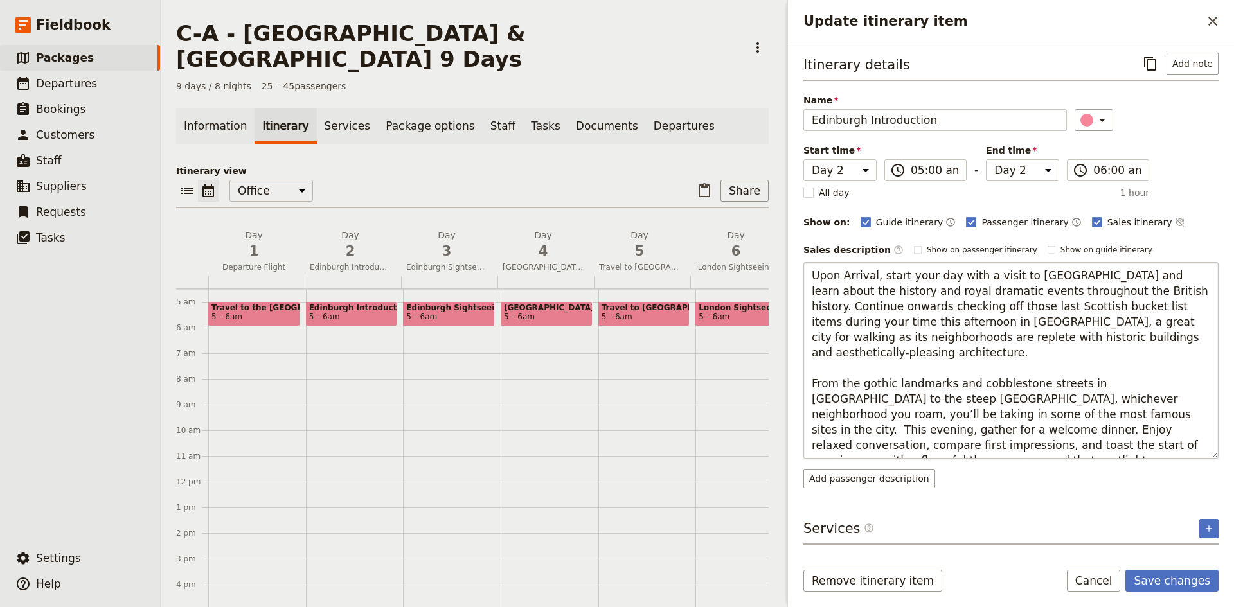
drag, startPoint x: 1032, startPoint y: 399, endPoint x: 963, endPoint y: 400, distance: 68.8
click at [963, 400] on textarea "Upon Arrival, start your day with a visit to [GEOGRAPHIC_DATA] and learn about …" at bounding box center [1010, 360] width 415 height 197
drag, startPoint x: 1162, startPoint y: 429, endPoint x: 1094, endPoint y: 431, distance: 68.1
click at [1094, 431] on textarea "Upon Arrival, start your day with a visit to [GEOGRAPHIC_DATA] and learn about …" at bounding box center [1010, 360] width 415 height 197
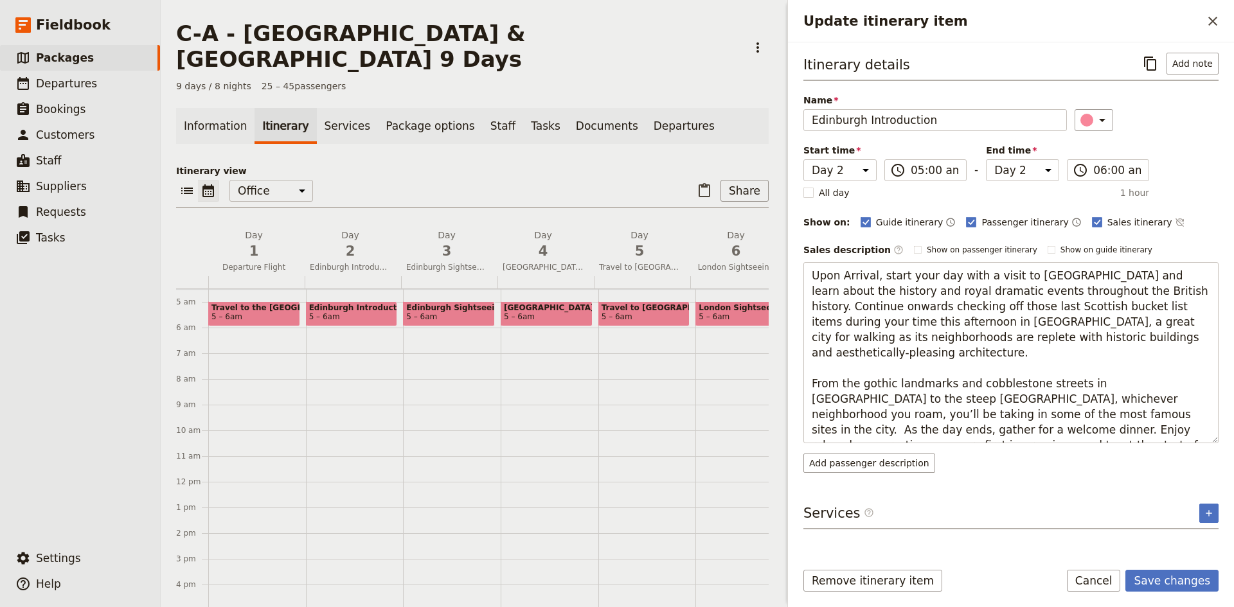
type textarea "Upon Arrival, start your day with a visit to [GEOGRAPHIC_DATA] and learn about …"
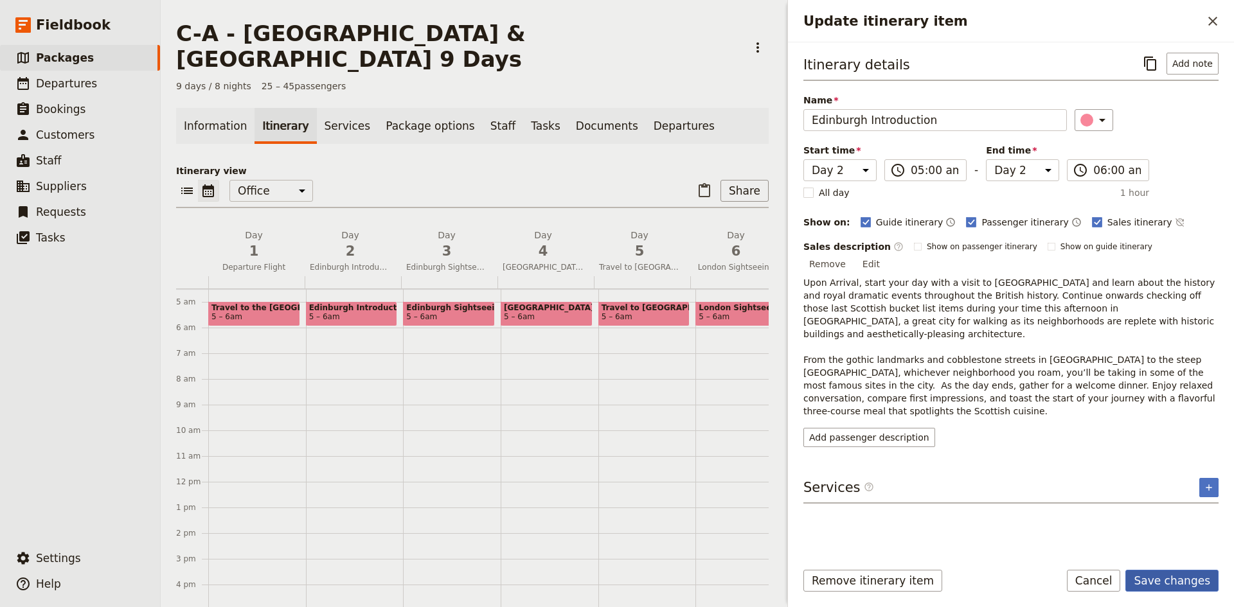
click at [1177, 578] on button "Save changes" at bounding box center [1171, 581] width 93 height 22
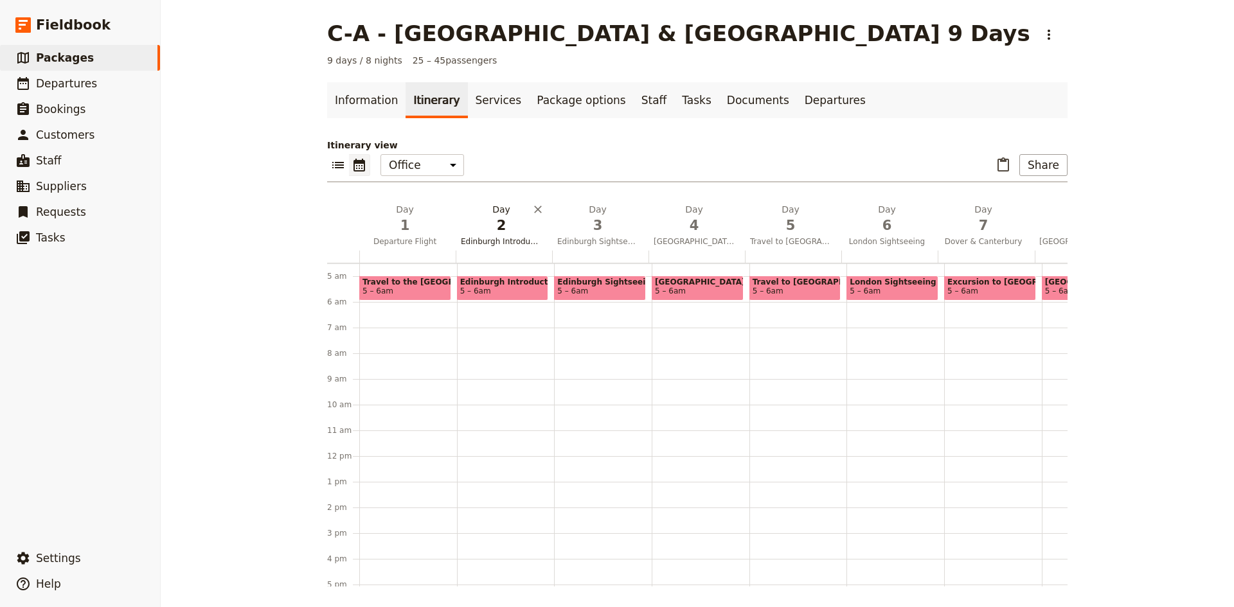
click at [499, 235] on span "2" at bounding box center [501, 225] width 81 height 19
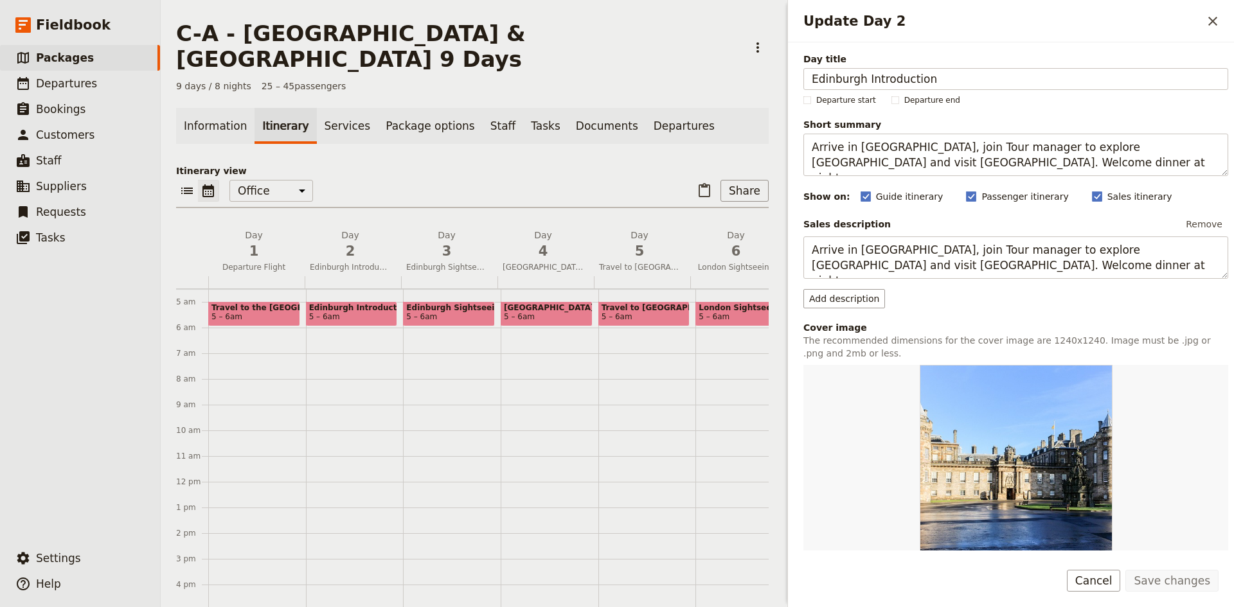
click at [461, 312] on span "5 – 6am" at bounding box center [448, 316] width 85 height 9
select select "3"
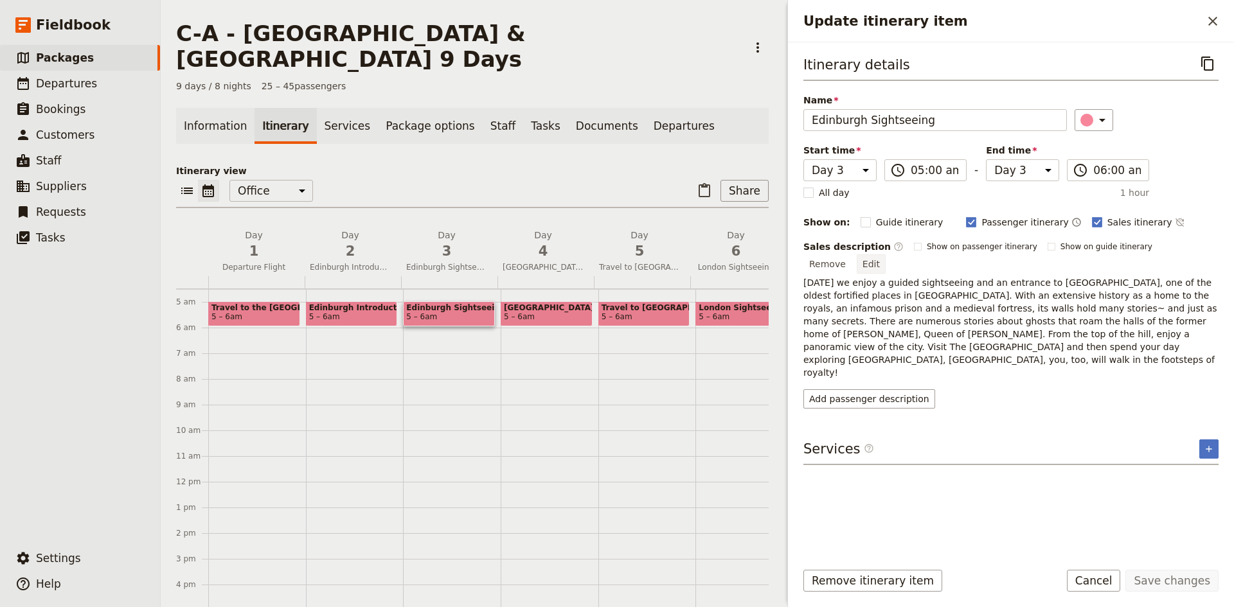
click at [886, 254] on button "Edit" at bounding box center [871, 263] width 29 height 19
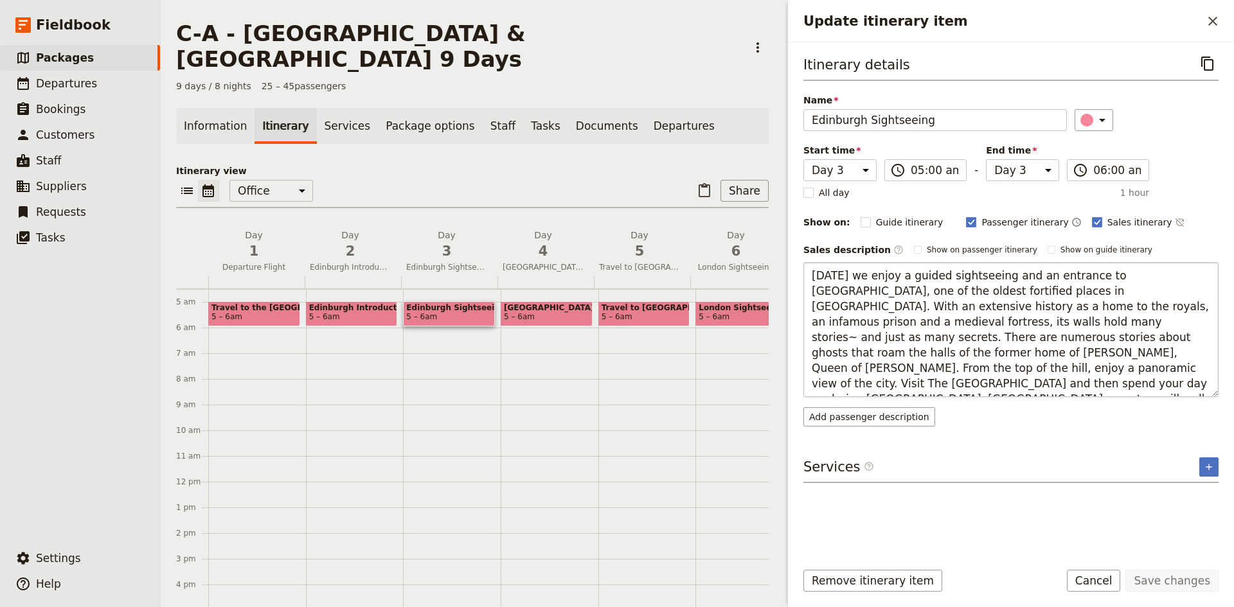
drag, startPoint x: 981, startPoint y: 323, endPoint x: 987, endPoint y: 321, distance: 6.9
click at [981, 323] on textarea "[DATE] we enjoy a guided sightseeing and an entrance to [GEOGRAPHIC_DATA], one …" at bounding box center [1010, 329] width 415 height 135
click at [1113, 341] on textarea "[DATE] we enjoy a guided sightseeing and an entrance to [GEOGRAPHIC_DATA], one …" at bounding box center [1010, 329] width 415 height 135
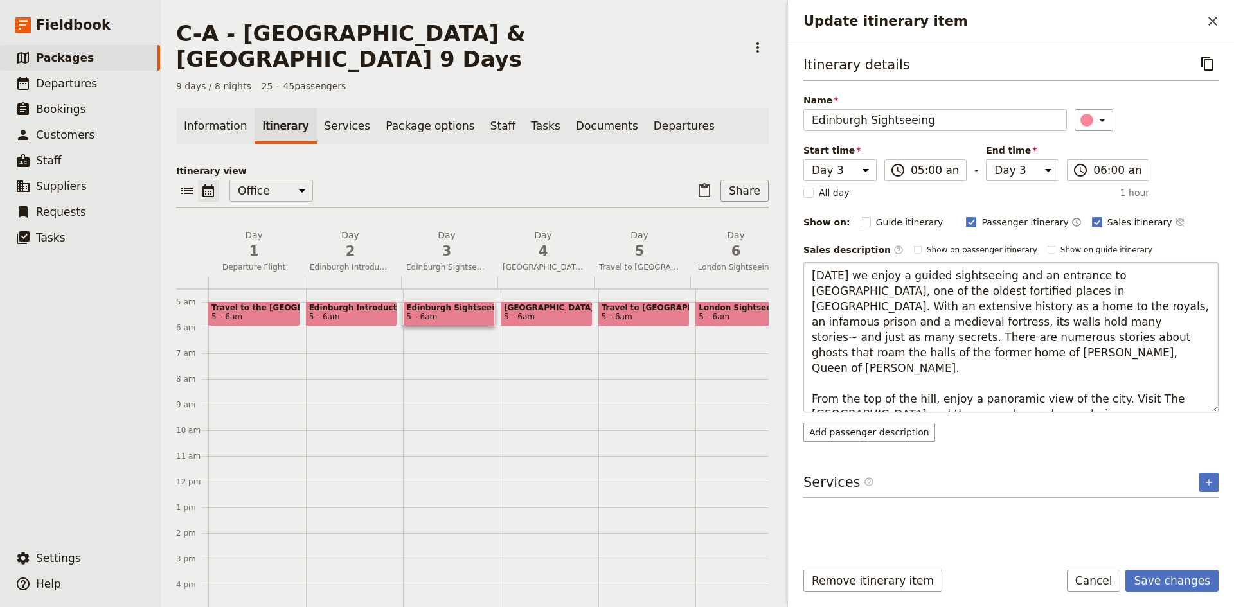
type textarea "[DATE] we enjoy a guided sightseeing and an entrance to [GEOGRAPHIC_DATA], one …"
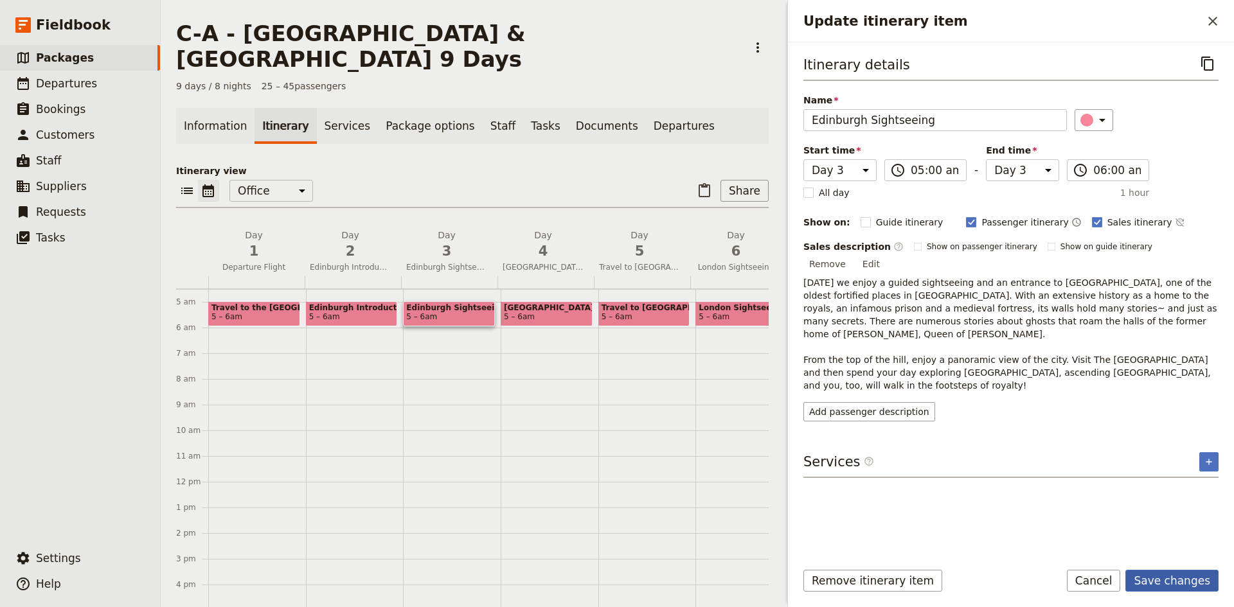
click at [1179, 578] on button "Save changes" at bounding box center [1171, 581] width 93 height 22
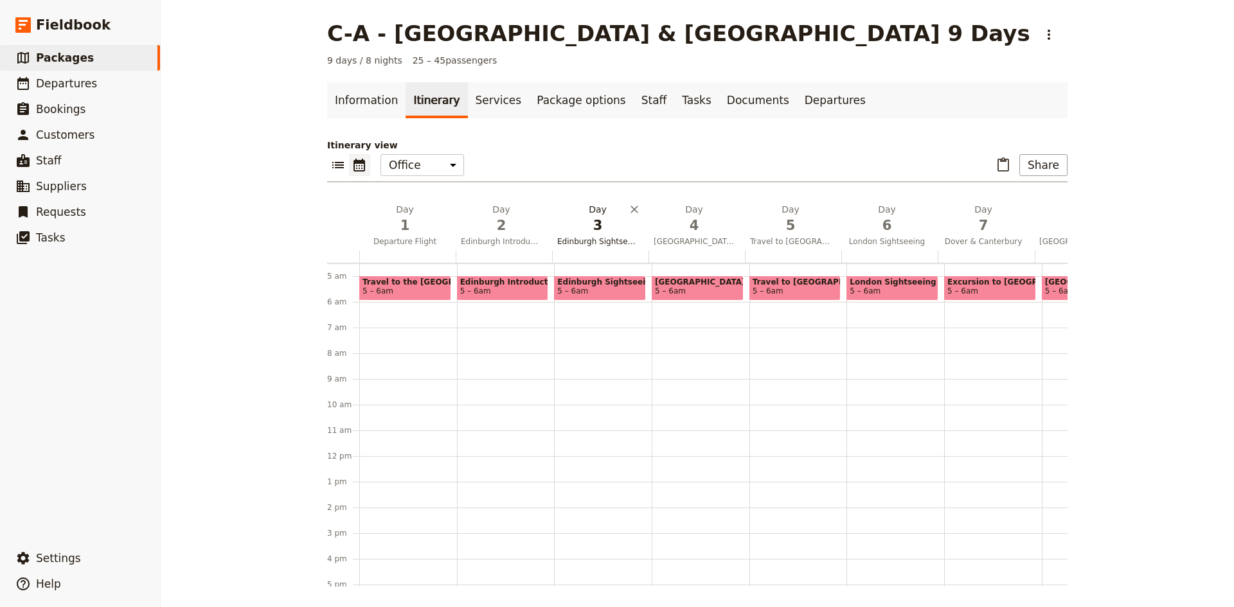
click at [594, 235] on button "Day 3 Edinburgh Sightseeing" at bounding box center [600, 227] width 96 height 48
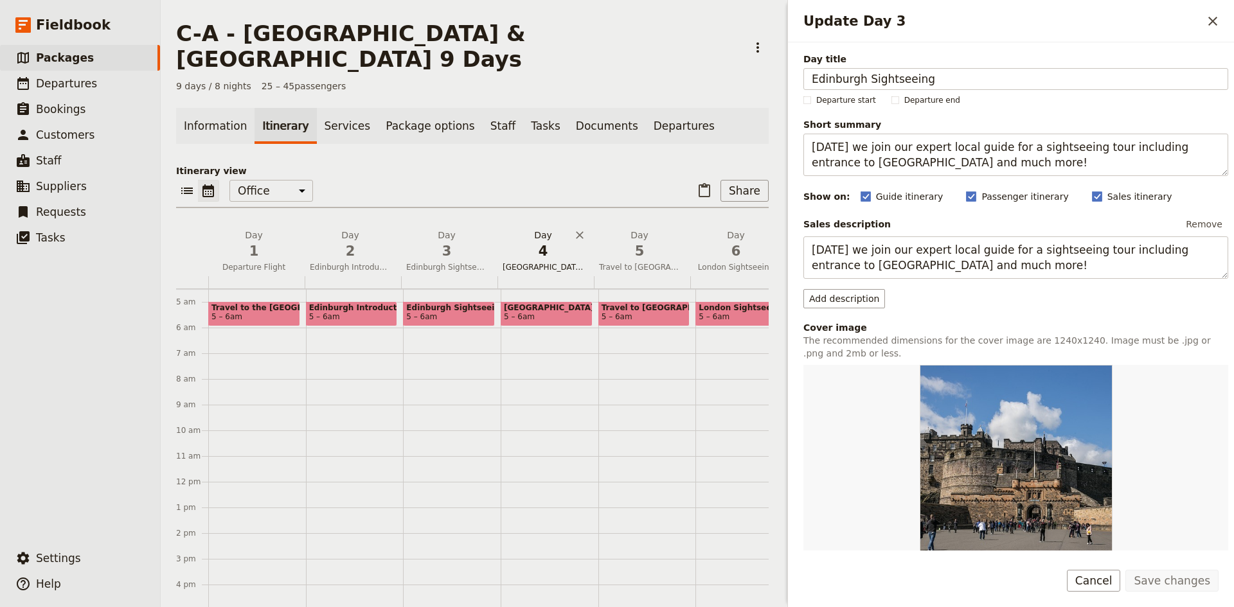
click at [539, 242] on span "4" at bounding box center [543, 251] width 81 height 19
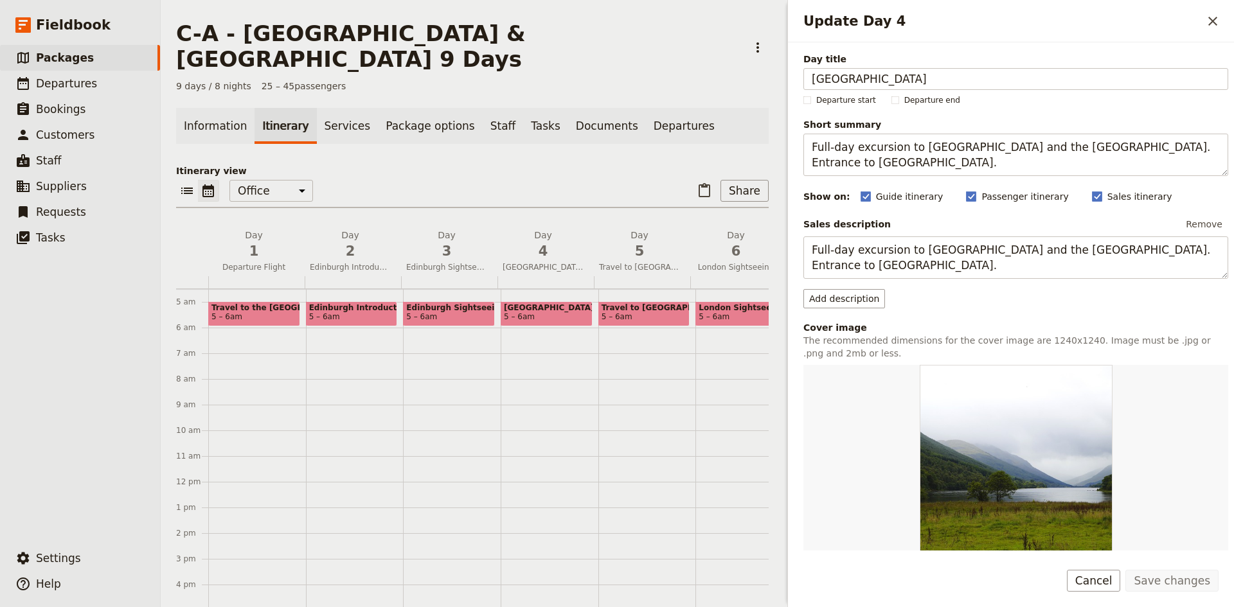
click at [538, 303] on span "[GEOGRAPHIC_DATA]" at bounding box center [546, 307] width 85 height 9
select select "4"
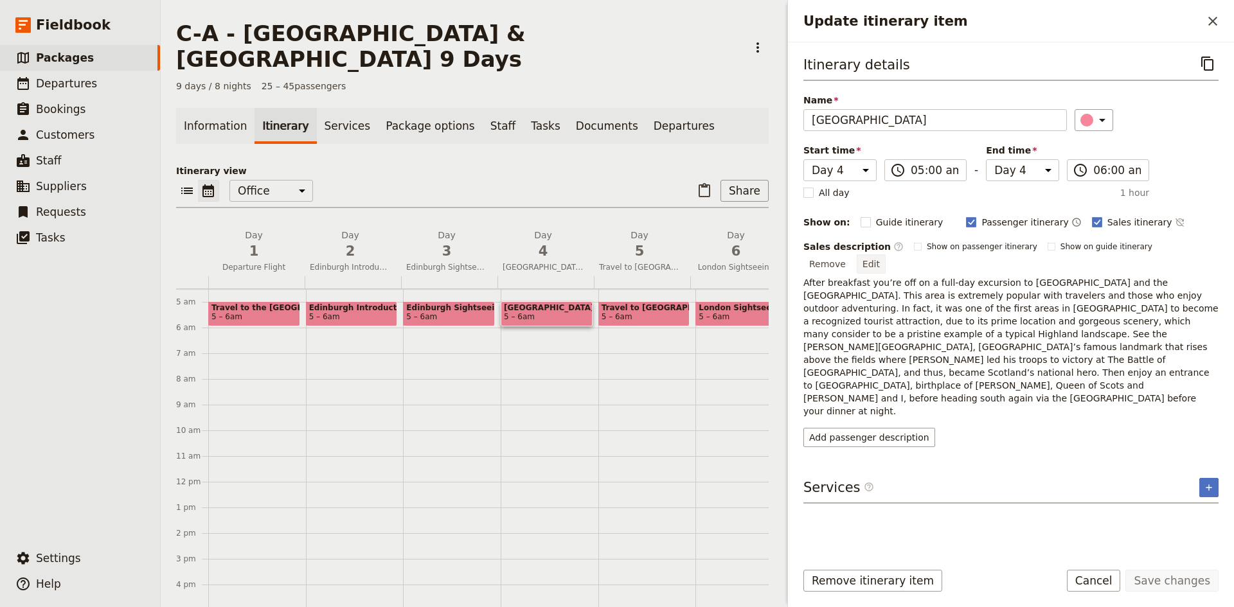
click at [886, 254] on button "Edit" at bounding box center [871, 263] width 29 height 19
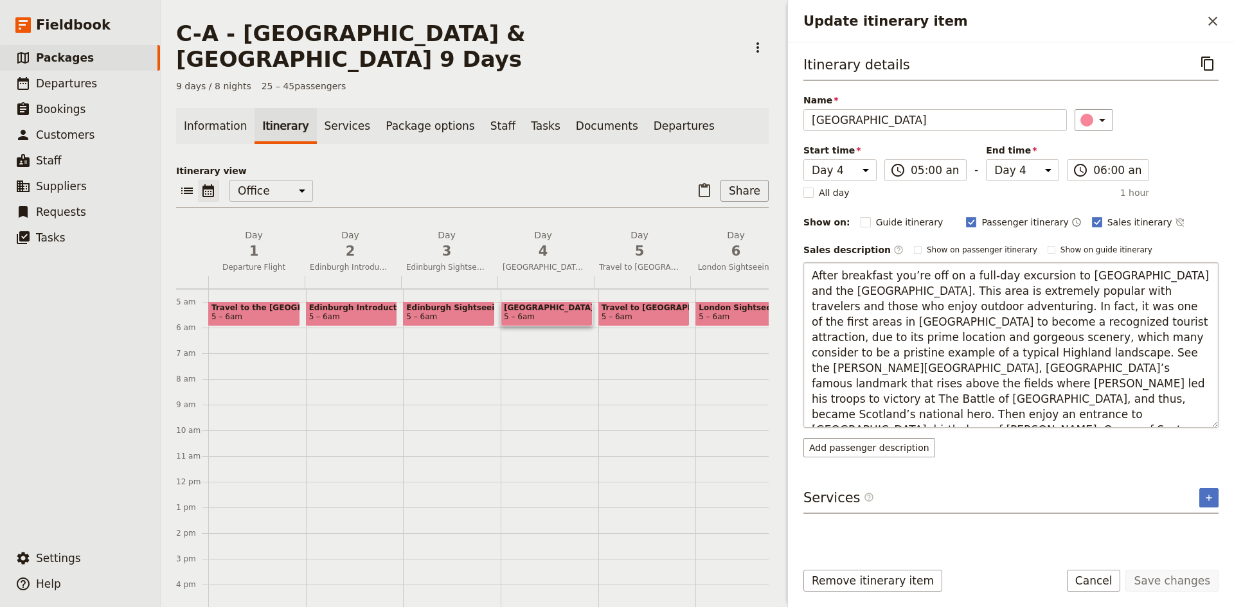
scroll to position [15, 0]
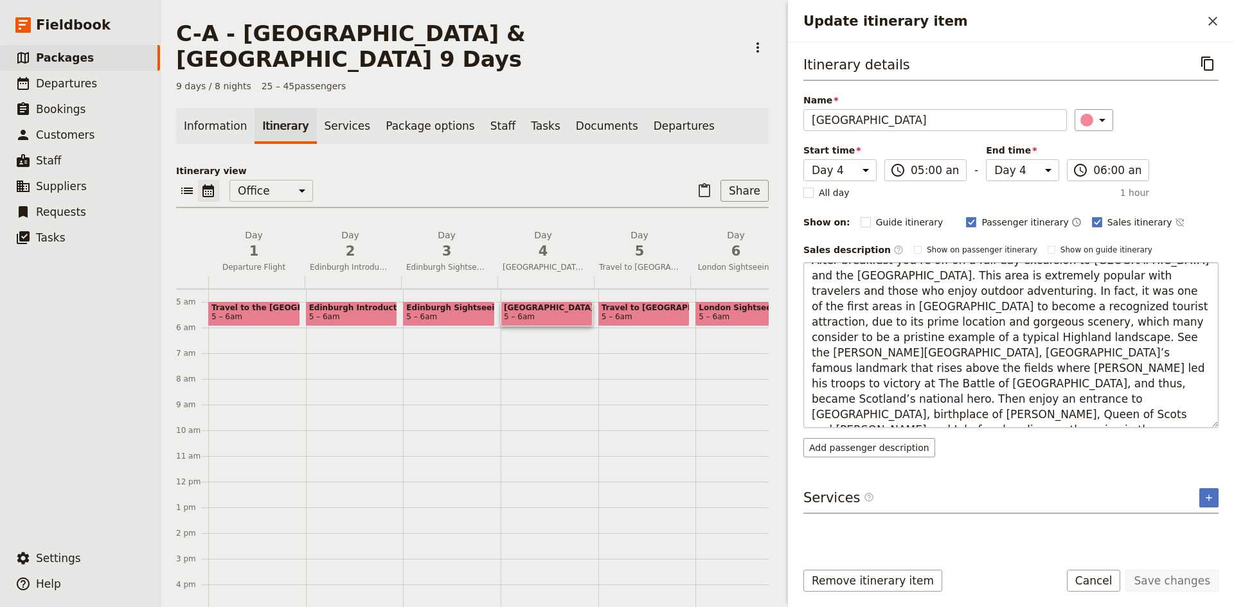
click at [915, 337] on textarea "After breakfast you’re off on a full-day excursion to [GEOGRAPHIC_DATA] and the…" at bounding box center [1010, 345] width 415 height 166
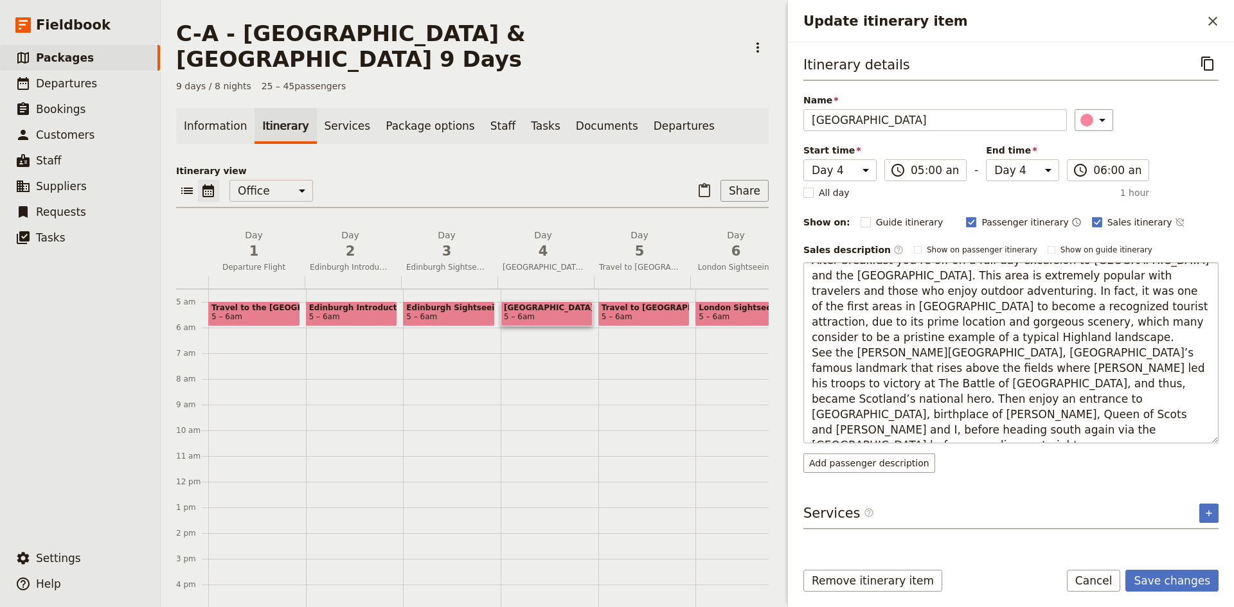
scroll to position [0, 0]
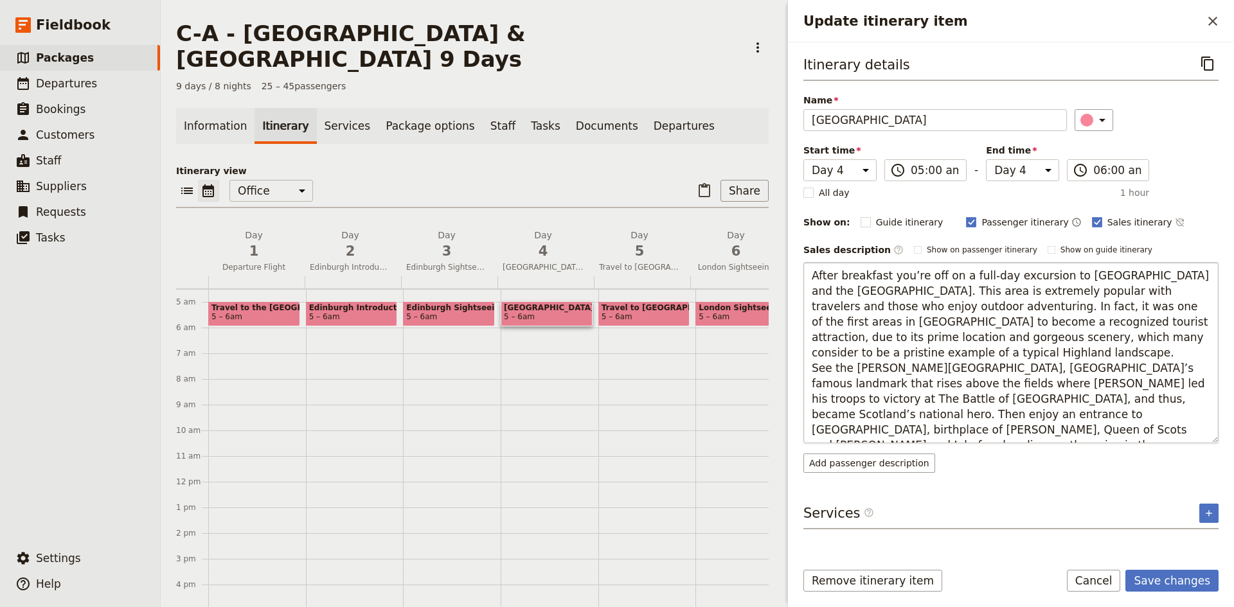
type textarea "After breakfast you’re off on a full-day excursion to [GEOGRAPHIC_DATA] and the…"
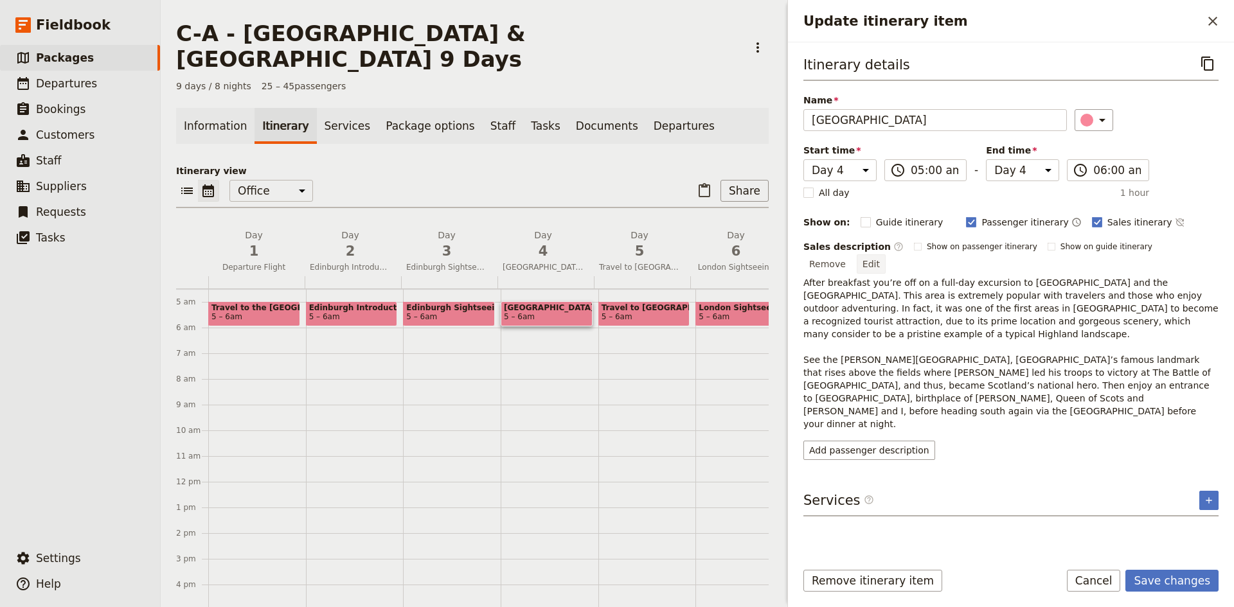
click at [886, 254] on button "Edit" at bounding box center [871, 263] width 29 height 19
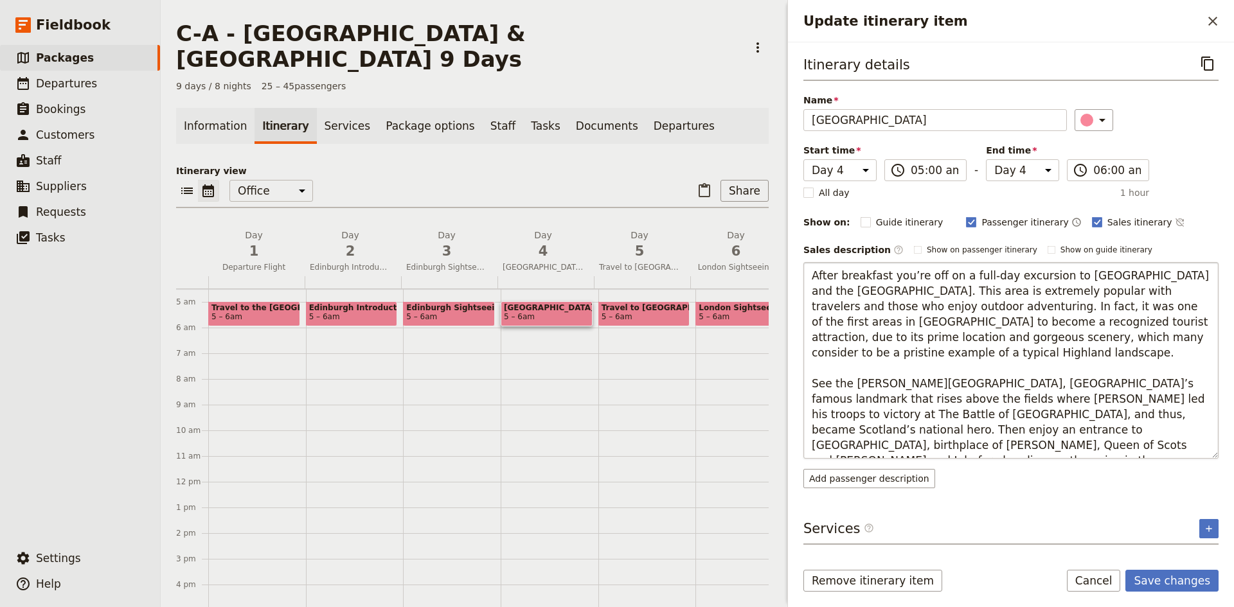
drag, startPoint x: 1083, startPoint y: 445, endPoint x: 943, endPoint y: 449, distance: 140.2
click at [943, 449] on textarea "After breakfast you’re off on a full-day excursion to [GEOGRAPHIC_DATA] and the…" at bounding box center [1010, 360] width 415 height 197
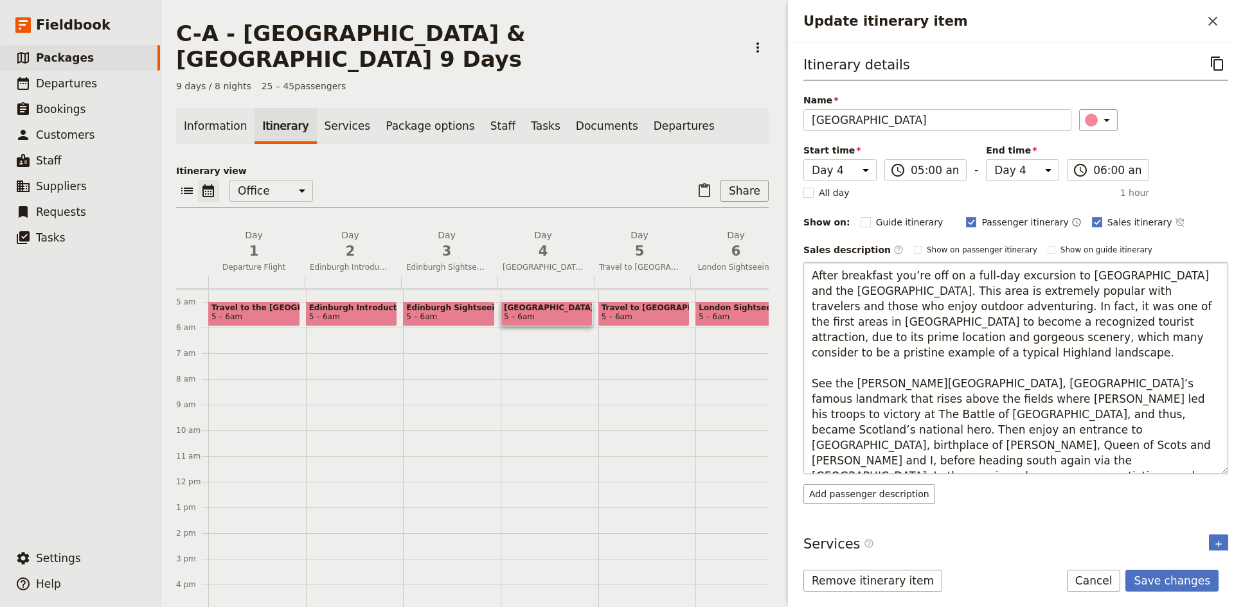
click at [850, 461] on textarea "After breakfast you’re off on a full-day excursion to [GEOGRAPHIC_DATA] and the…" at bounding box center [1015, 368] width 425 height 212
drag, startPoint x: 1113, startPoint y: 430, endPoint x: 1100, endPoint y: 436, distance: 14.1
click at [1100, 436] on textarea "After breakfast you’re off on a full-day excursion to [GEOGRAPHIC_DATA] and the…" at bounding box center [1015, 368] width 425 height 212
click at [1078, 436] on textarea "After breakfast you’re off on a full-day excursion to [GEOGRAPHIC_DATA] and the…" at bounding box center [1015, 368] width 425 height 212
drag, startPoint x: 920, startPoint y: 359, endPoint x: 899, endPoint y: 342, distance: 27.4
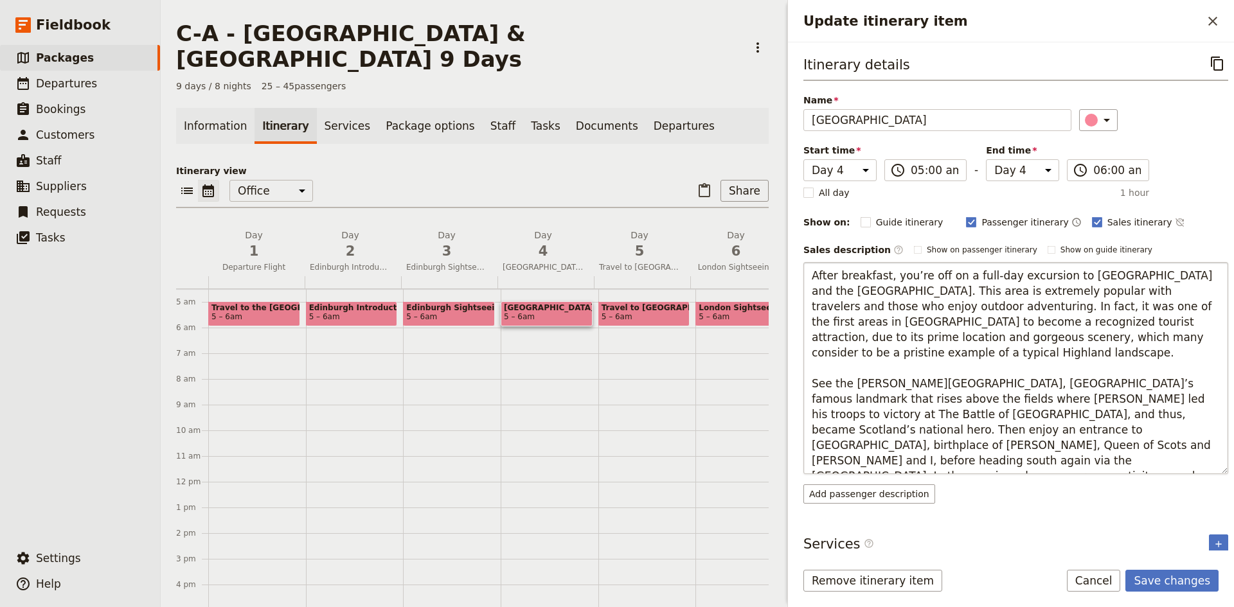
click at [899, 342] on textarea "After breakfast, you’re off on a full-day excursion to [GEOGRAPHIC_DATA] and th…" at bounding box center [1015, 368] width 425 height 212
type textarea "After breakfast, you’re off on a full-day excursion to [GEOGRAPHIC_DATA] and th…"
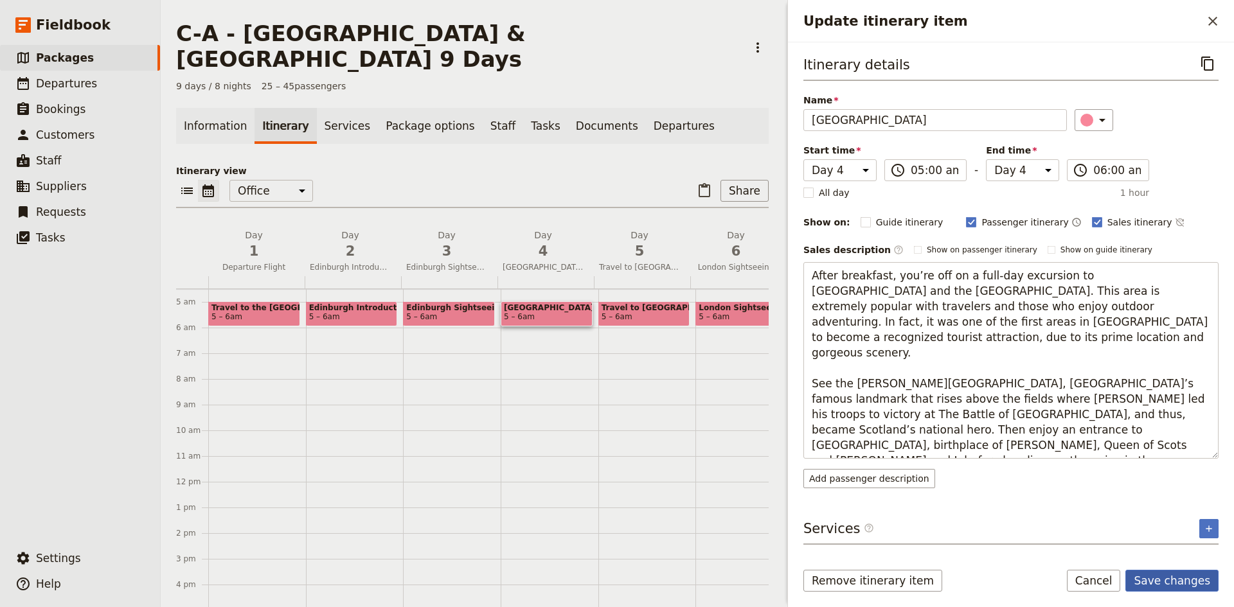
click at [1170, 578] on button "Save changes" at bounding box center [1171, 581] width 93 height 22
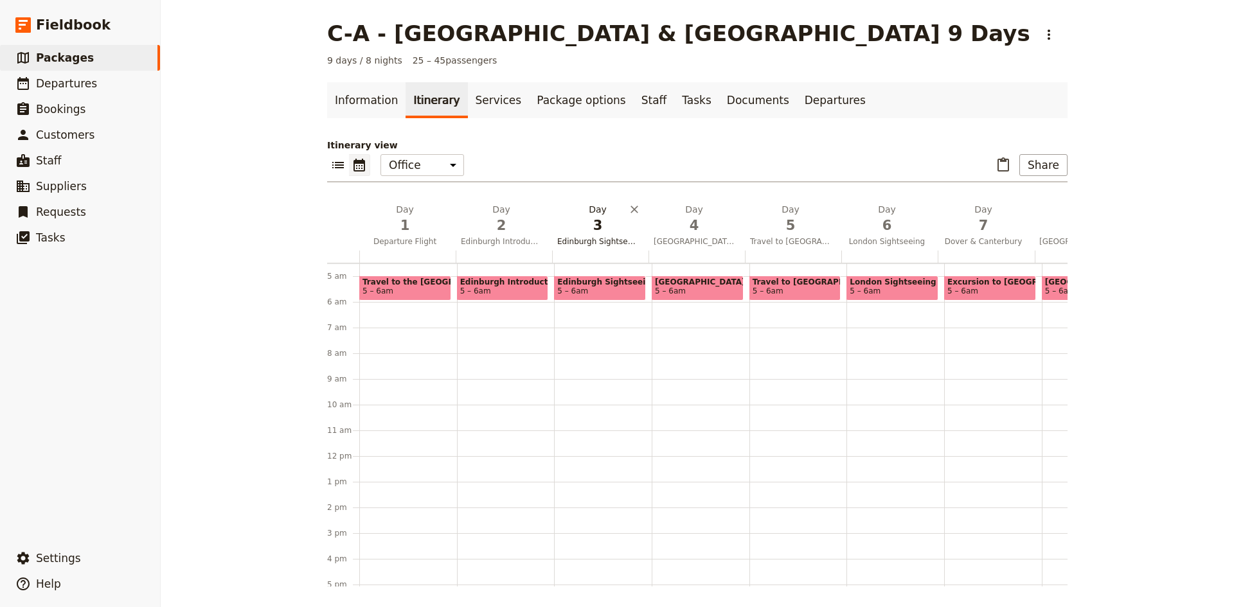
click at [588, 222] on span "3" at bounding box center [597, 225] width 81 height 19
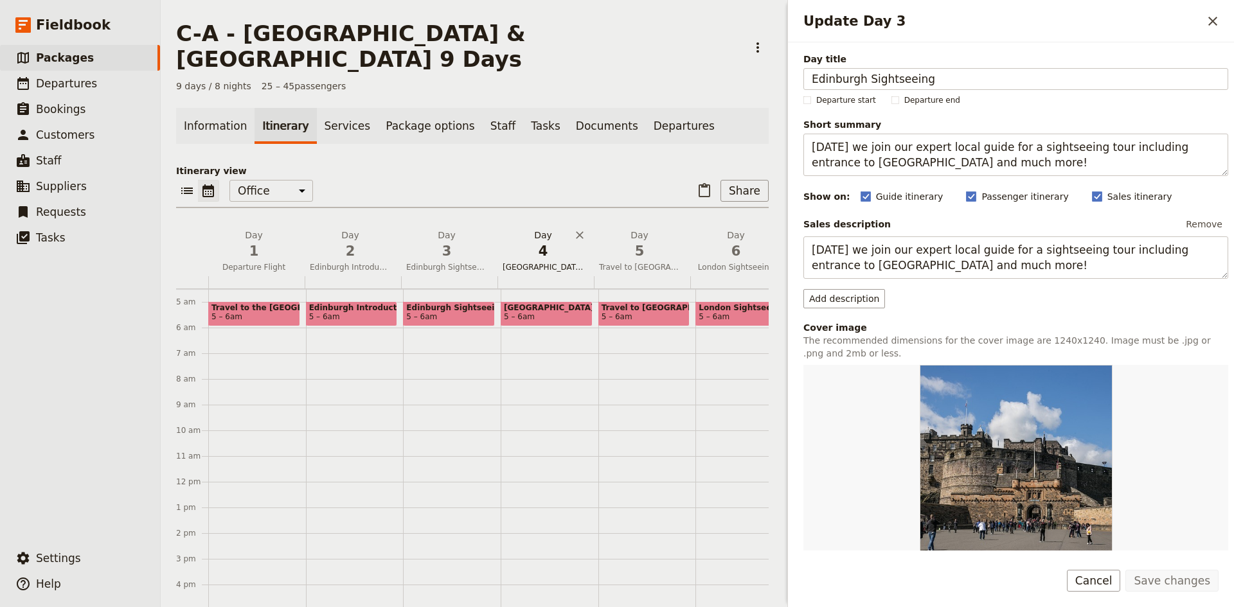
click at [531, 242] on span "4" at bounding box center [543, 251] width 81 height 19
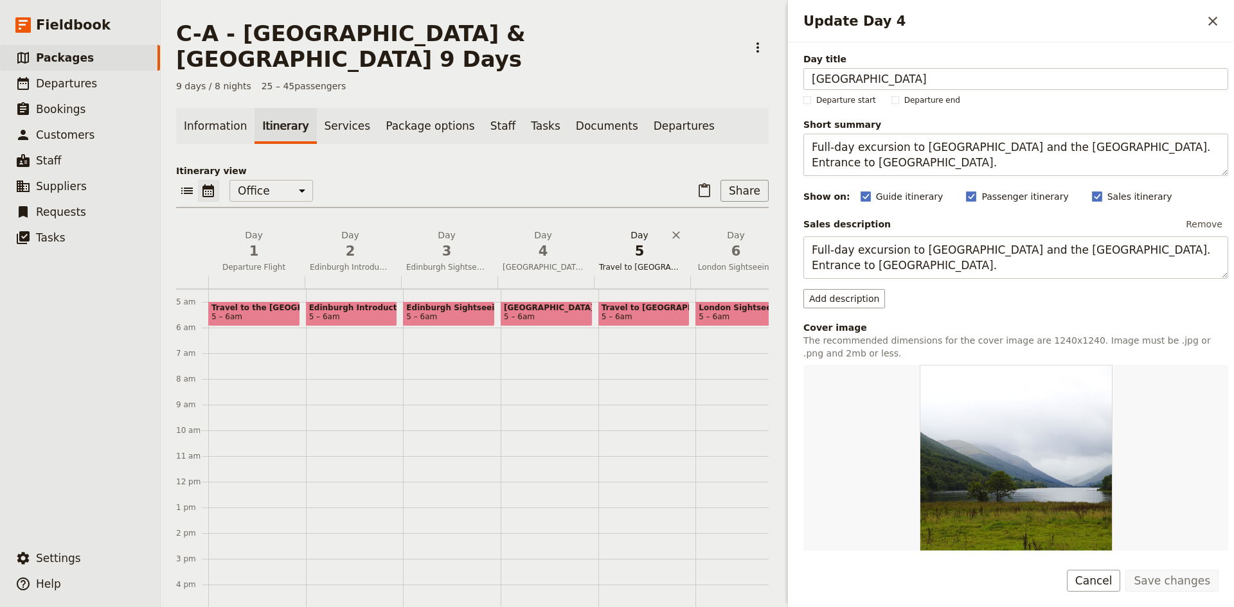
click at [636, 262] on span "Travel to [GEOGRAPHIC_DATA]" at bounding box center [639, 267] width 91 height 10
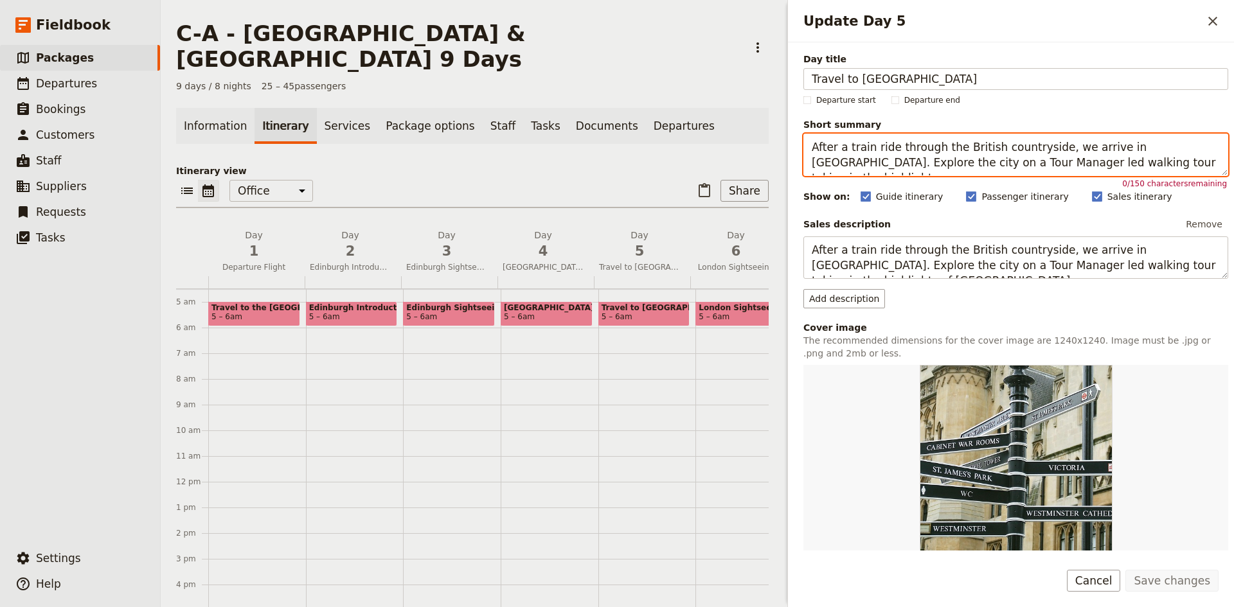
click at [947, 164] on textarea "After a train ride through the British countryside, we arrive in [GEOGRAPHIC_DA…" at bounding box center [1015, 155] width 425 height 42
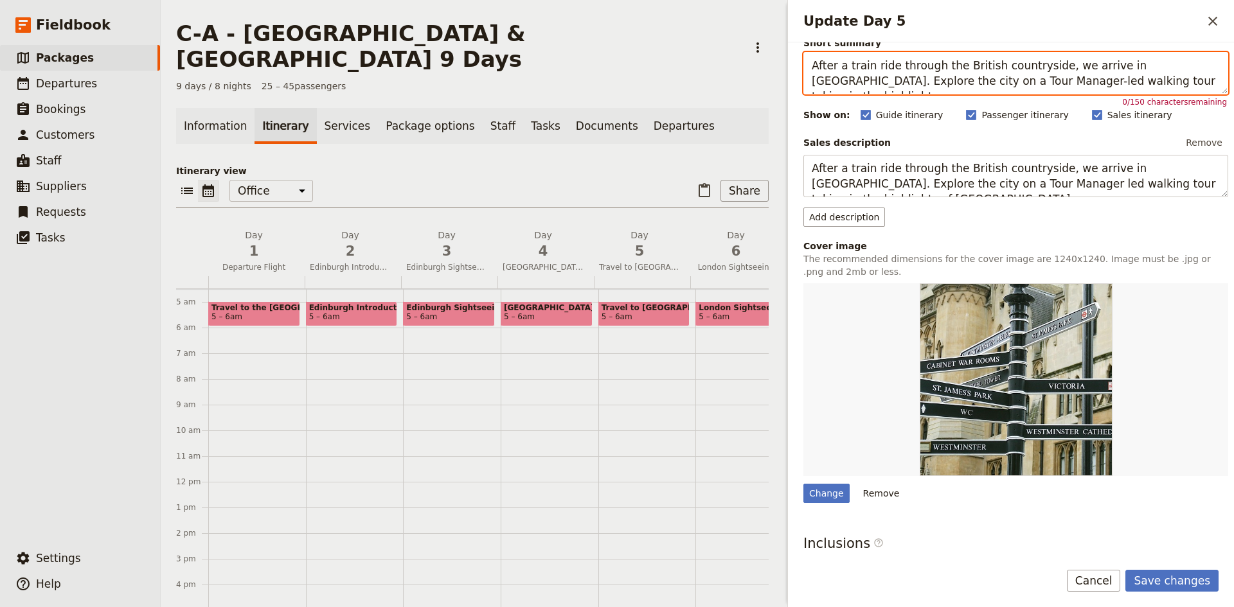
scroll to position [17, 0]
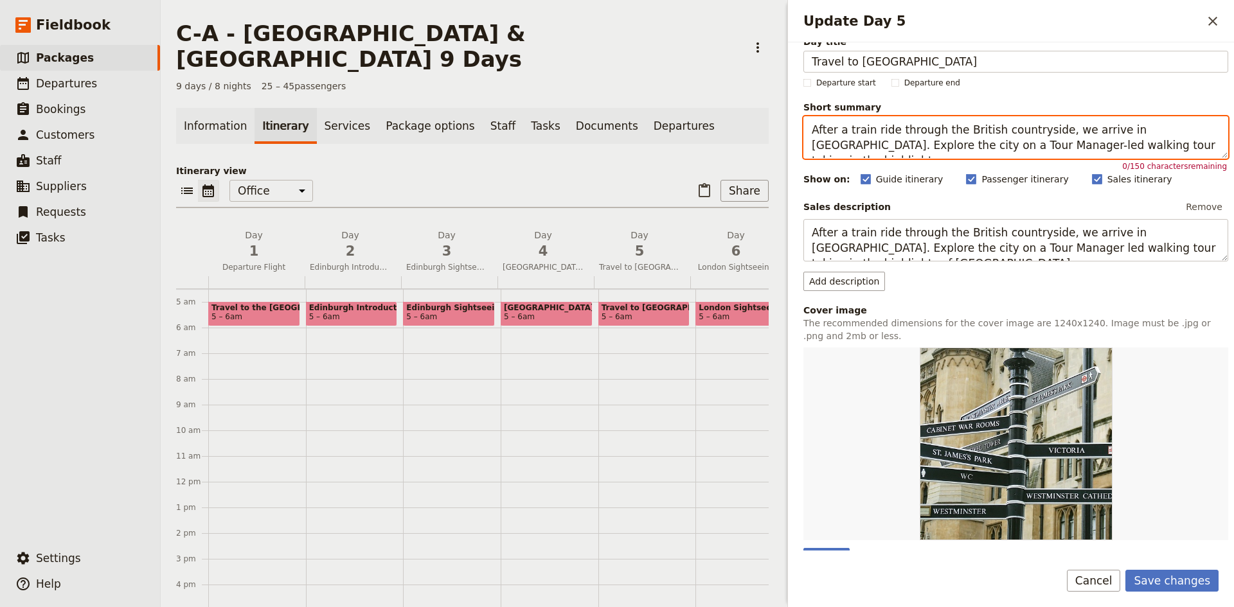
click at [427, 303] on span "Edinburgh Sightseeing" at bounding box center [448, 307] width 85 height 9
type textarea "After a train ride through the British countryside, we arrive in [GEOGRAPHIC_DA…"
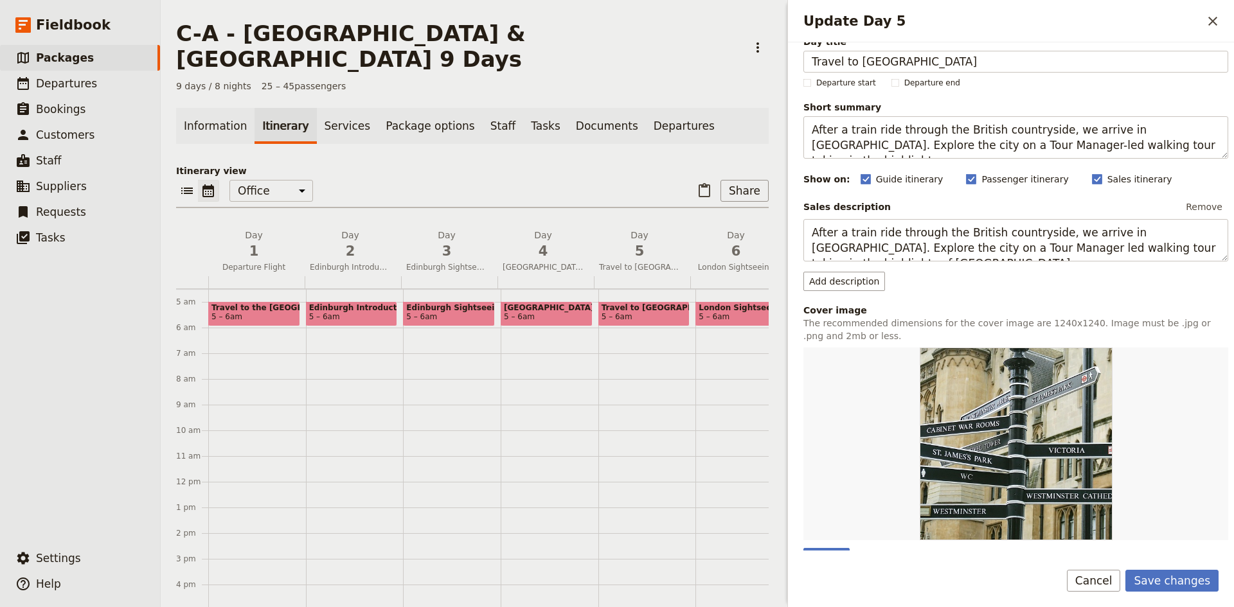
select select "3"
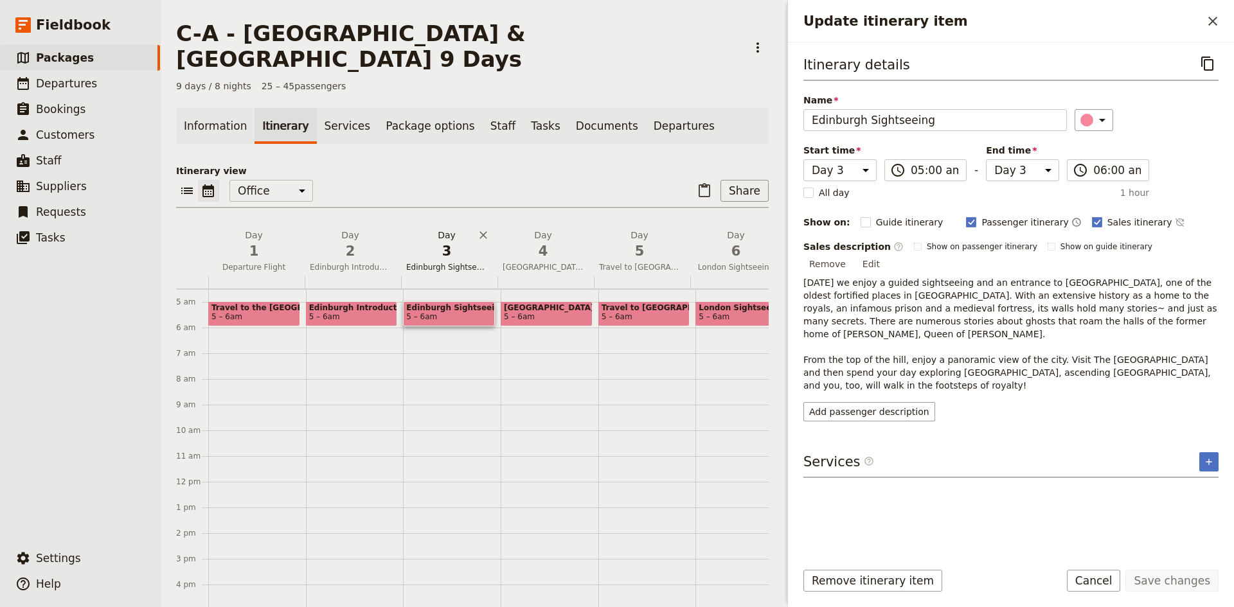
click at [447, 262] on span "Edinburgh Sightseeing" at bounding box center [446, 267] width 91 height 10
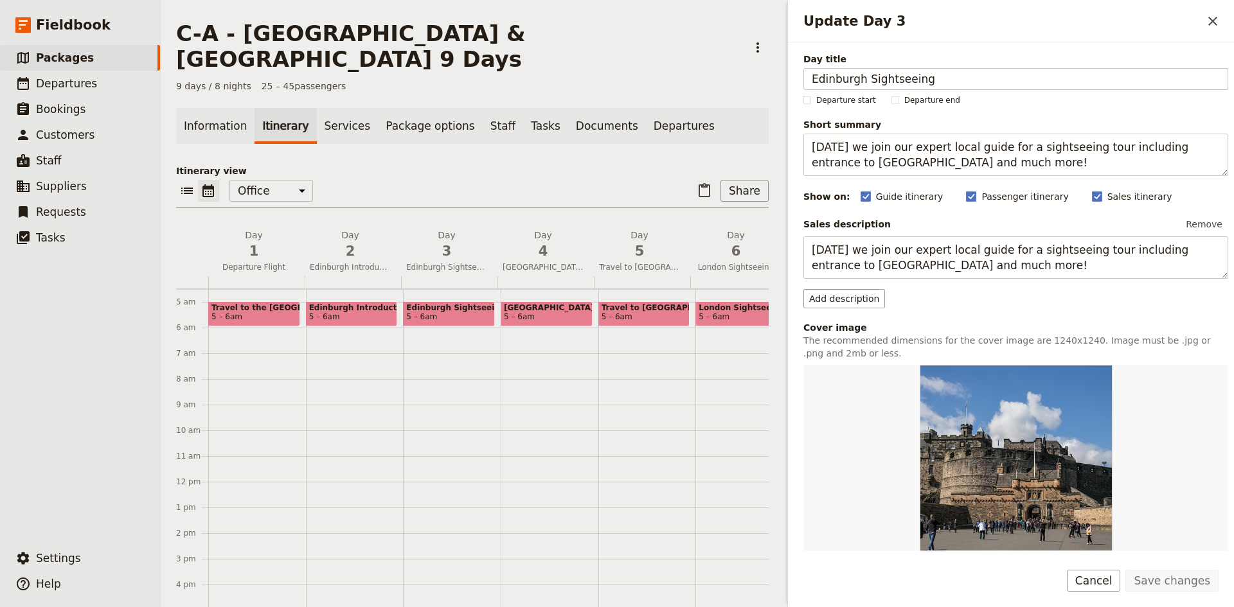
scroll to position [210, 0]
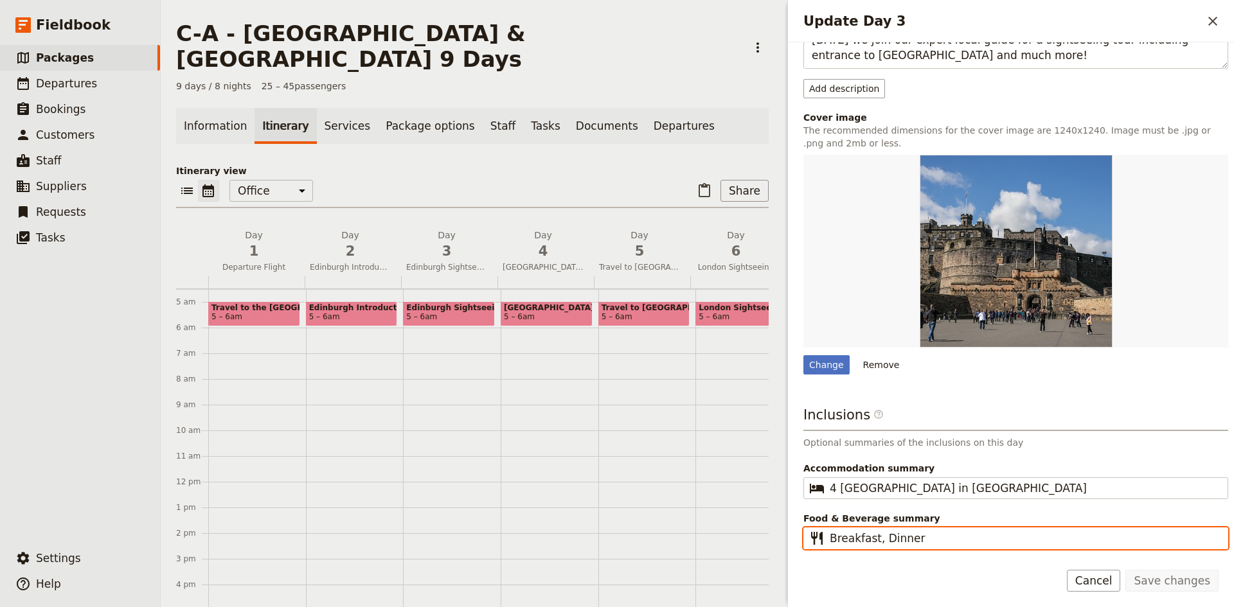
drag, startPoint x: 919, startPoint y: 543, endPoint x: 874, endPoint y: 540, distance: 45.1
click at [874, 540] on input "Breakfast, Dinner" at bounding box center [1025, 538] width 390 height 15
type input "Breakfast"
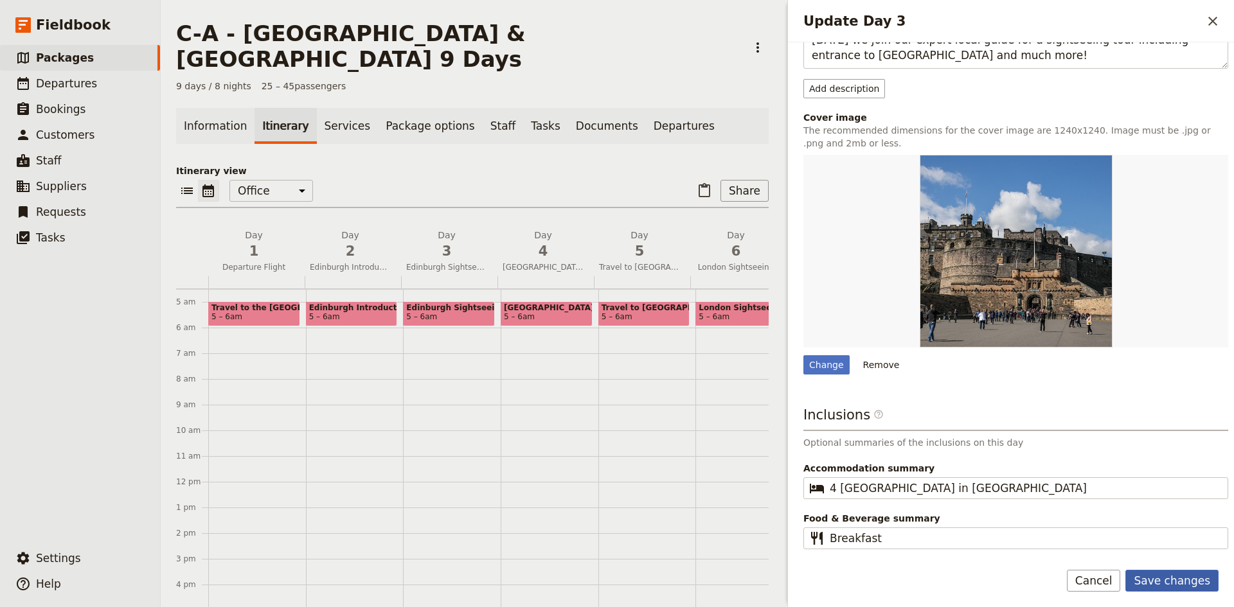
click at [1182, 577] on button "Save changes" at bounding box center [1171, 581] width 93 height 22
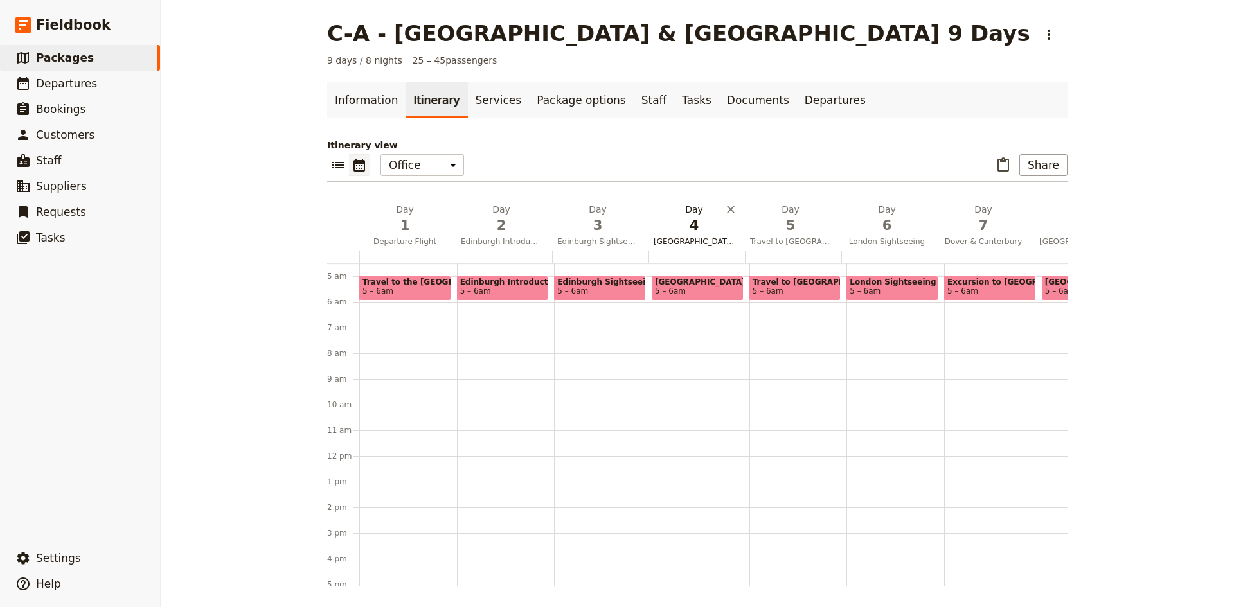
click at [677, 234] on span "4" at bounding box center [694, 225] width 81 height 19
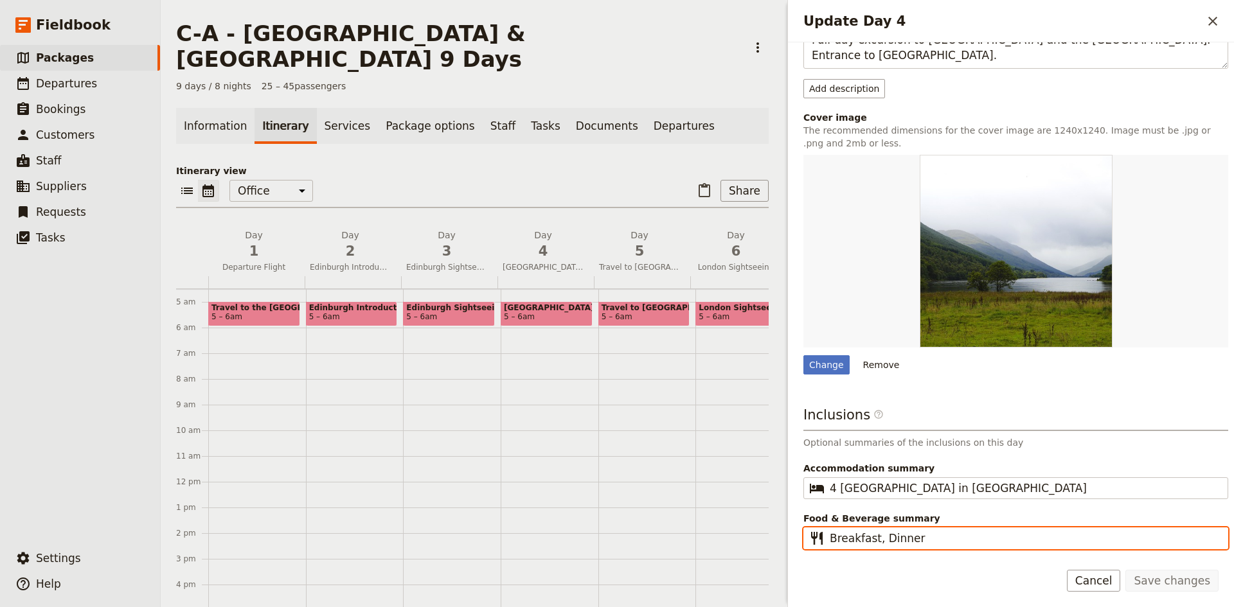
drag, startPoint x: 933, startPoint y: 534, endPoint x: 875, endPoint y: 540, distance: 58.2
click at [875, 540] on input "Breakfast, Dinner" at bounding box center [1025, 538] width 390 height 15
type input "Breakfast"
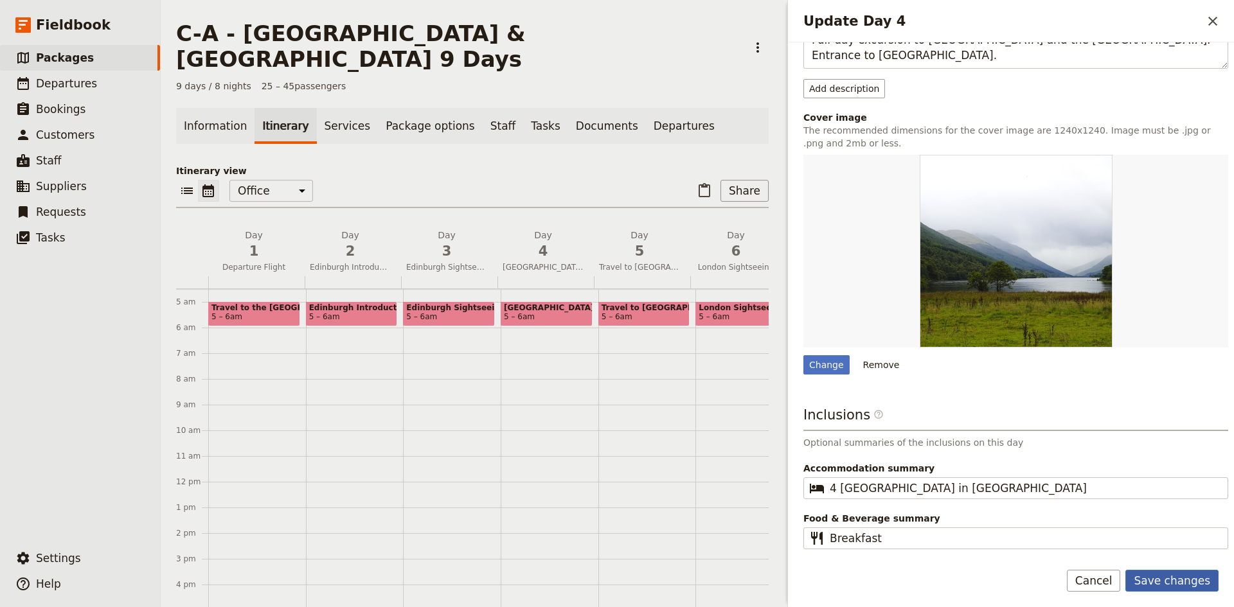
click at [1184, 578] on button "Save changes" at bounding box center [1171, 581] width 93 height 22
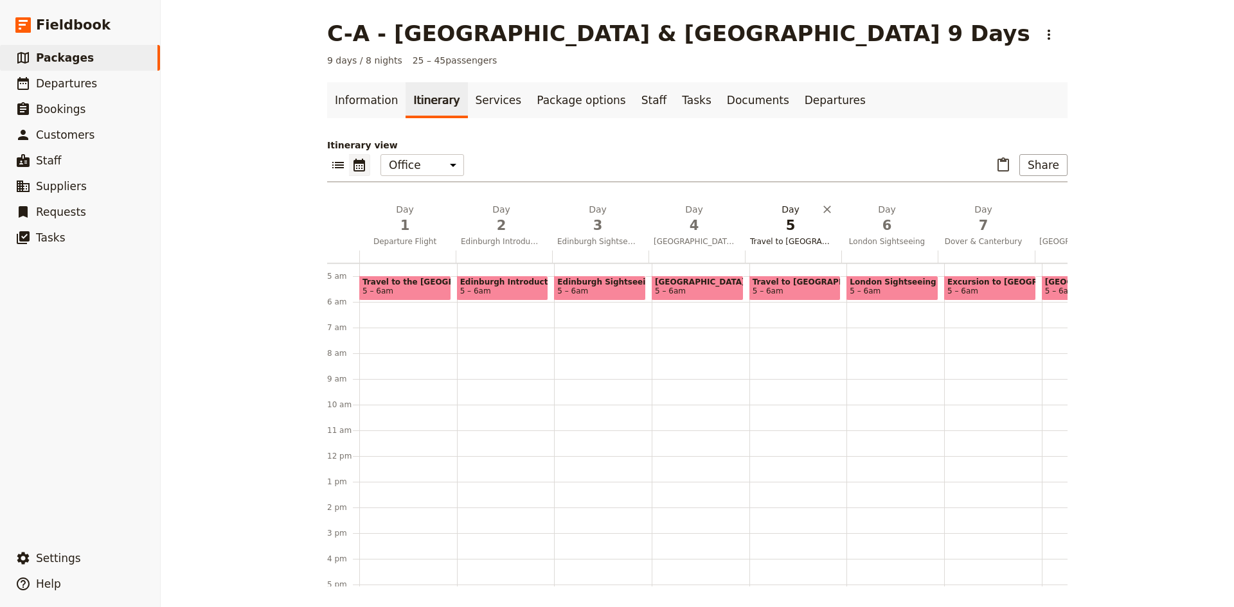
click at [783, 228] on span "5" at bounding box center [790, 225] width 81 height 19
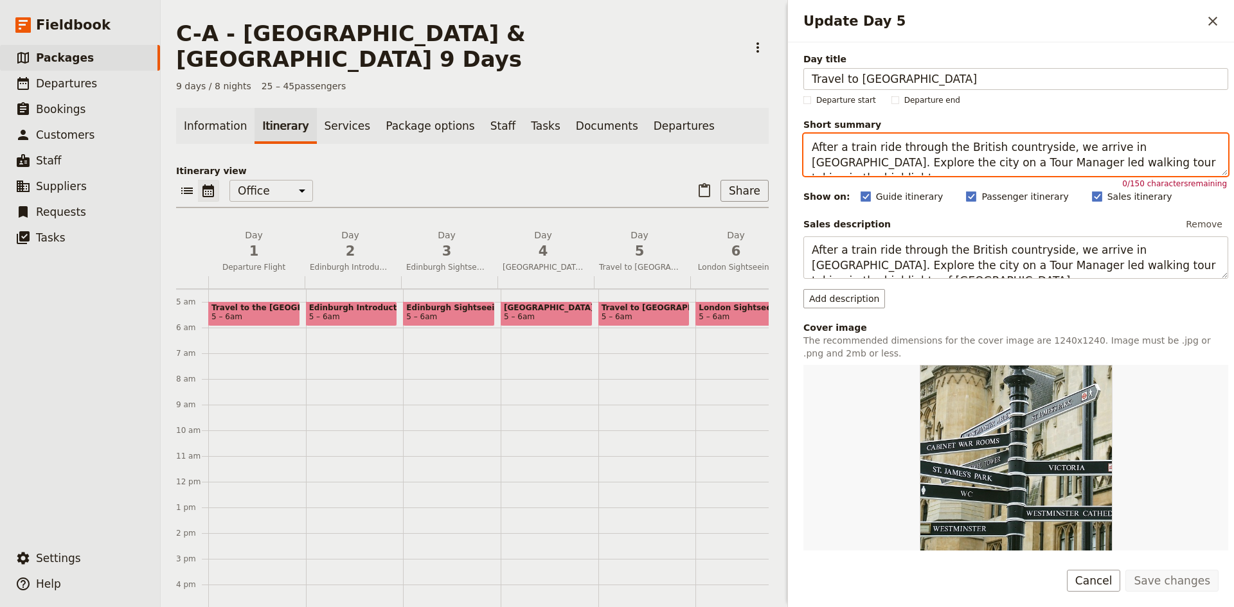
drag, startPoint x: 1149, startPoint y: 163, endPoint x: 947, endPoint y: 167, distance: 201.8
click at [947, 167] on textarea "After a train ride through the British countryside, we arrive in [GEOGRAPHIC_DA…" at bounding box center [1015, 155] width 425 height 42
click at [946, 164] on textarea "After a train ride through the British countryside, we arrive in [GEOGRAPHIC_DA…" at bounding box center [1015, 155] width 425 height 42
drag, startPoint x: 875, startPoint y: 165, endPoint x: 853, endPoint y: 163, distance: 21.9
click at [853, 163] on textarea "After a train ride through the British countryside, we arrive in [GEOGRAPHIC_DA…" at bounding box center [1015, 155] width 425 height 42
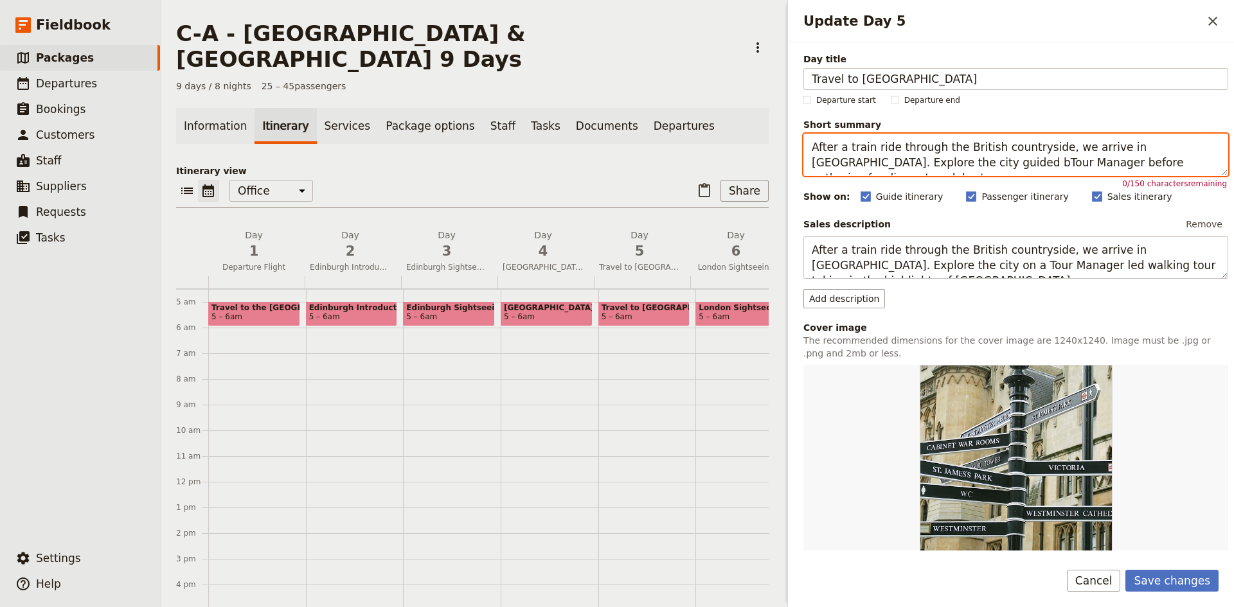
drag, startPoint x: 1171, startPoint y: 161, endPoint x: 1152, endPoint y: 153, distance: 20.4
click at [1152, 153] on textarea "After a train ride through the British countryside, we arrive in [GEOGRAPHIC_DA…" at bounding box center [1015, 155] width 425 height 42
click at [927, 164] on textarea "After a train ride through the British countryside, we arrive in [GEOGRAPHIC_DA…" at bounding box center [1015, 155] width 425 height 42
click at [859, 166] on textarea "After a train ride through the British countryside, we arrive in [GEOGRAPHIC_DA…" at bounding box center [1015, 155] width 425 height 42
click at [949, 165] on textarea "After a train ride through the British countryside, we arrive in [GEOGRAPHIC_DA…" at bounding box center [1015, 155] width 425 height 42
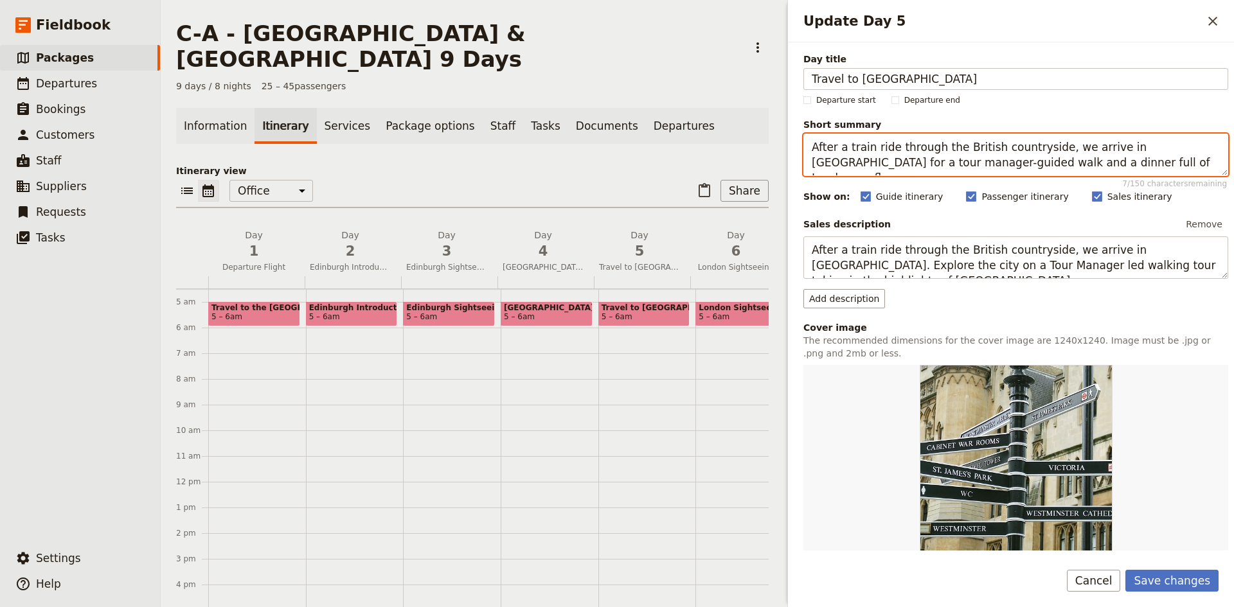
click at [1046, 163] on textarea "After a train ride through the British countryside, we arrive in [GEOGRAPHIC_DA…" at bounding box center [1015, 155] width 425 height 42
drag, startPoint x: 1046, startPoint y: 163, endPoint x: 1102, endPoint y: 159, distance: 56.0
click at [1102, 159] on textarea "After a train ride through the British countryside, we arrive in [GEOGRAPHIC_DA…" at bounding box center [1015, 155] width 425 height 42
drag, startPoint x: 1125, startPoint y: 160, endPoint x: 1019, endPoint y: 166, distance: 105.6
click at [1019, 166] on textarea "After a train ride through the British countryside, we arrive in [GEOGRAPHIC_DA…" at bounding box center [1015, 155] width 425 height 42
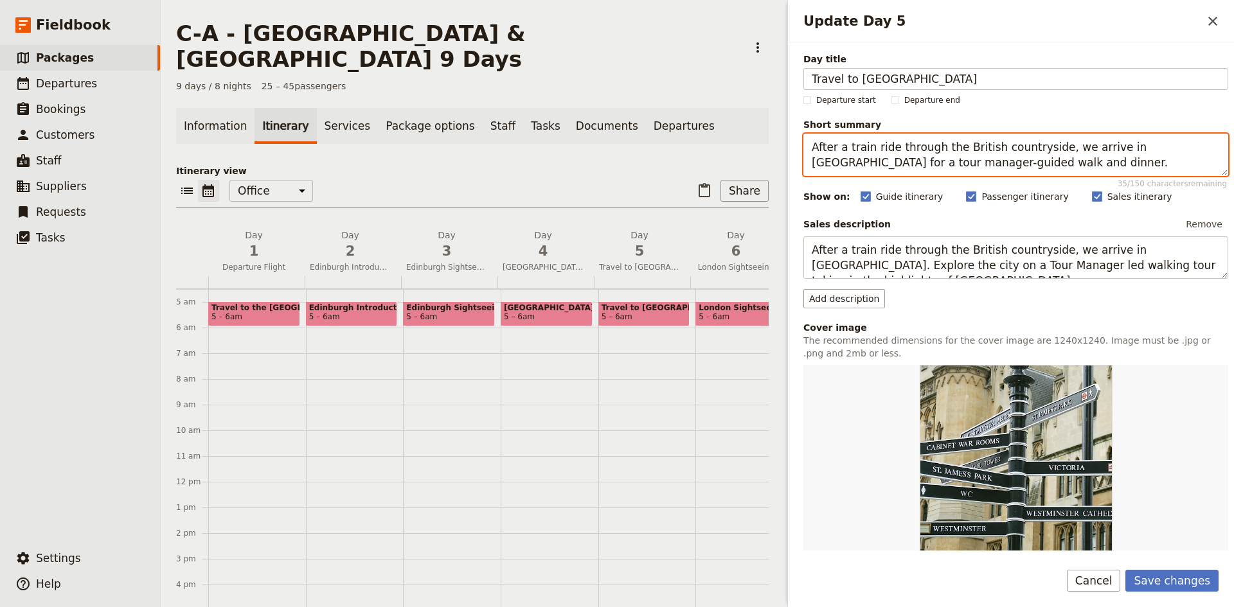
drag, startPoint x: 996, startPoint y: 165, endPoint x: 801, endPoint y: 150, distance: 196.0
click at [801, 150] on div "Day title Travel to [GEOGRAPHIC_DATA] Departure start Departure end Short summa…" at bounding box center [1011, 296] width 446 height 508
type textarea "After a train ride through the British countryside, we arrive in [GEOGRAPHIC_DA…"
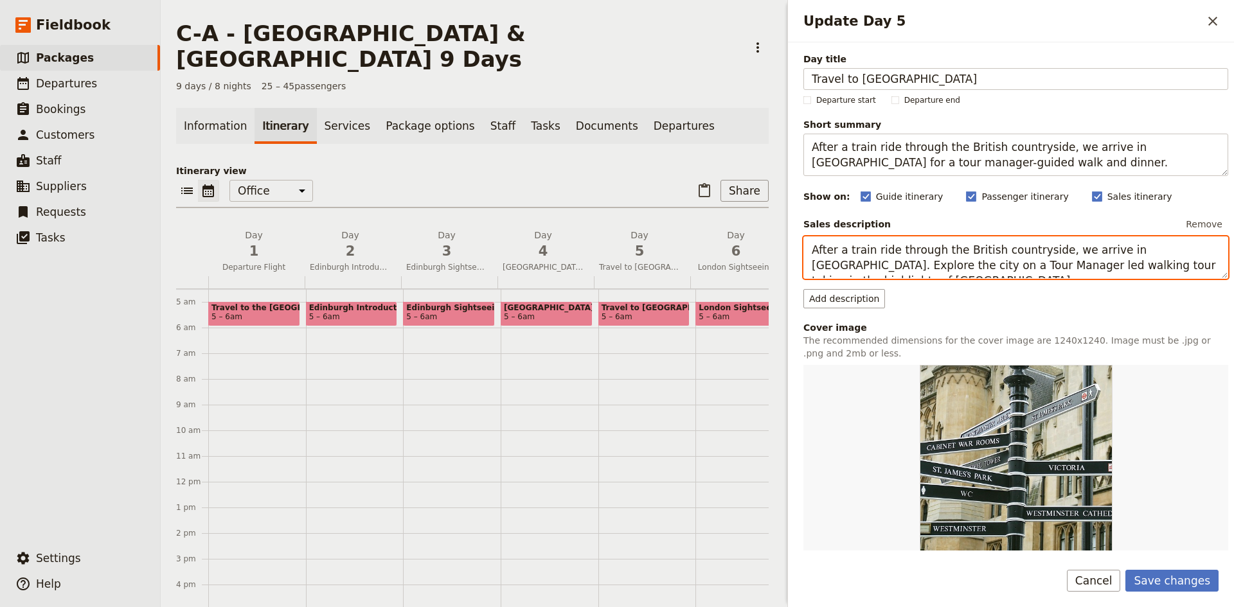
drag, startPoint x: 1200, startPoint y: 267, endPoint x: 807, endPoint y: 249, distance: 394.4
click at [807, 249] on textarea "After a train ride through the British countryside, we arrive in [GEOGRAPHIC_DA…" at bounding box center [1015, 257] width 425 height 42
paste textarea "for a tour manager-guided walk and dinner."
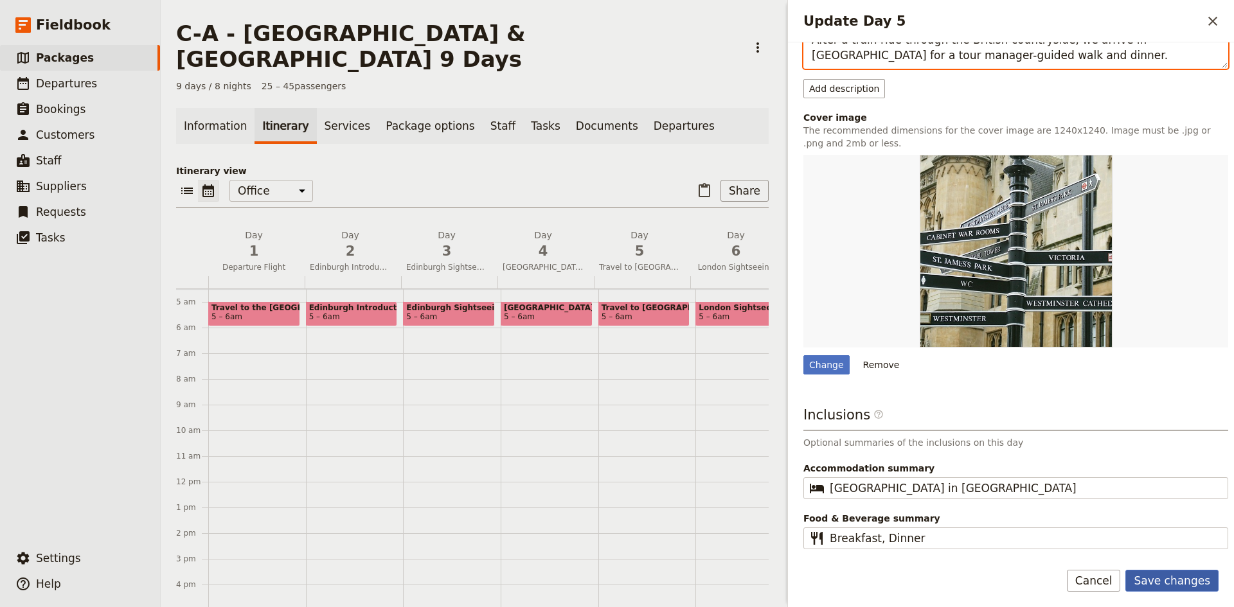
type textarea "After a train ride through the British countryside, we arrive in [GEOGRAPHIC_DA…"
click at [1170, 575] on button "Save changes" at bounding box center [1171, 581] width 93 height 22
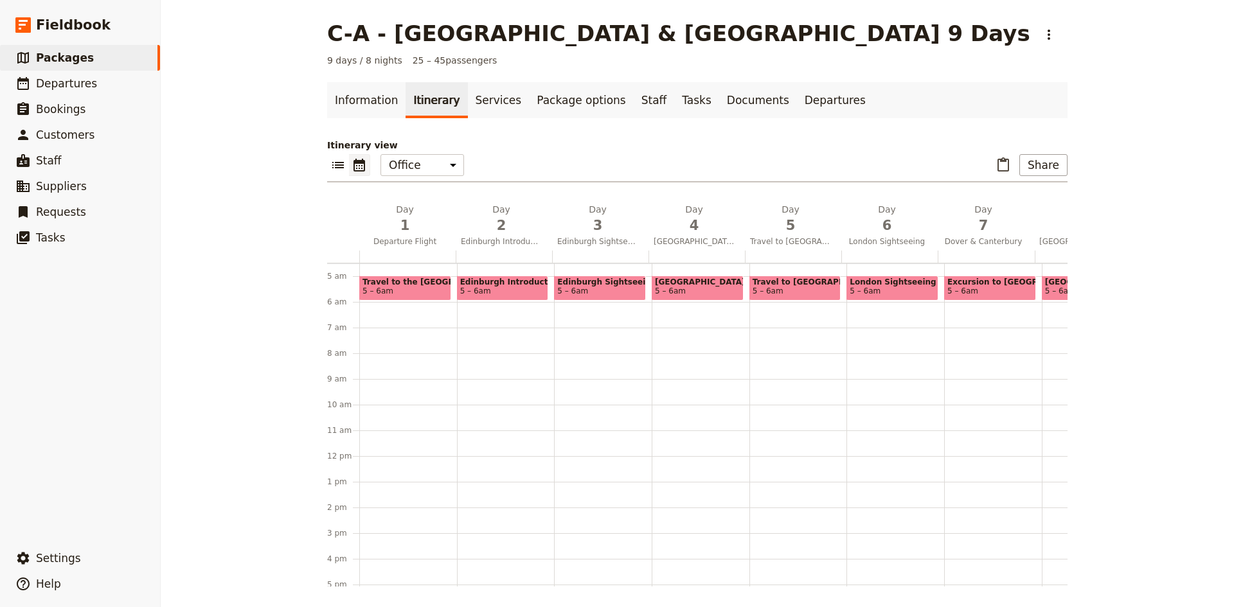
click at [785, 290] on span "5 – 6am" at bounding box center [795, 291] width 85 height 9
select select "5"
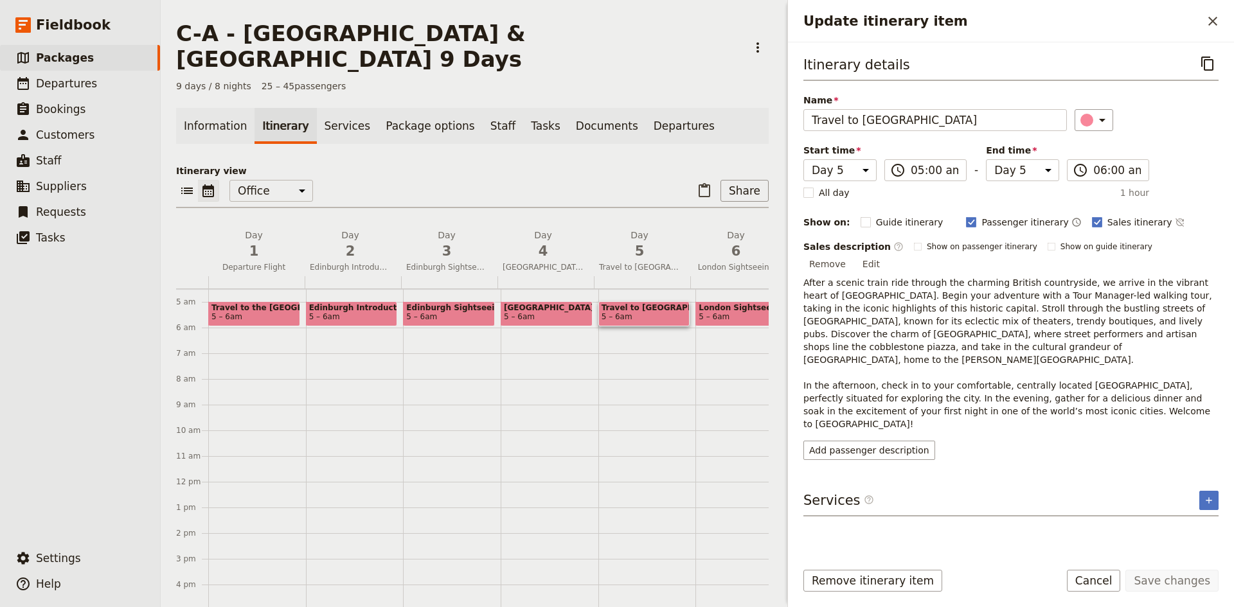
click at [550, 303] on span "[GEOGRAPHIC_DATA]" at bounding box center [546, 307] width 85 height 9
select select "4"
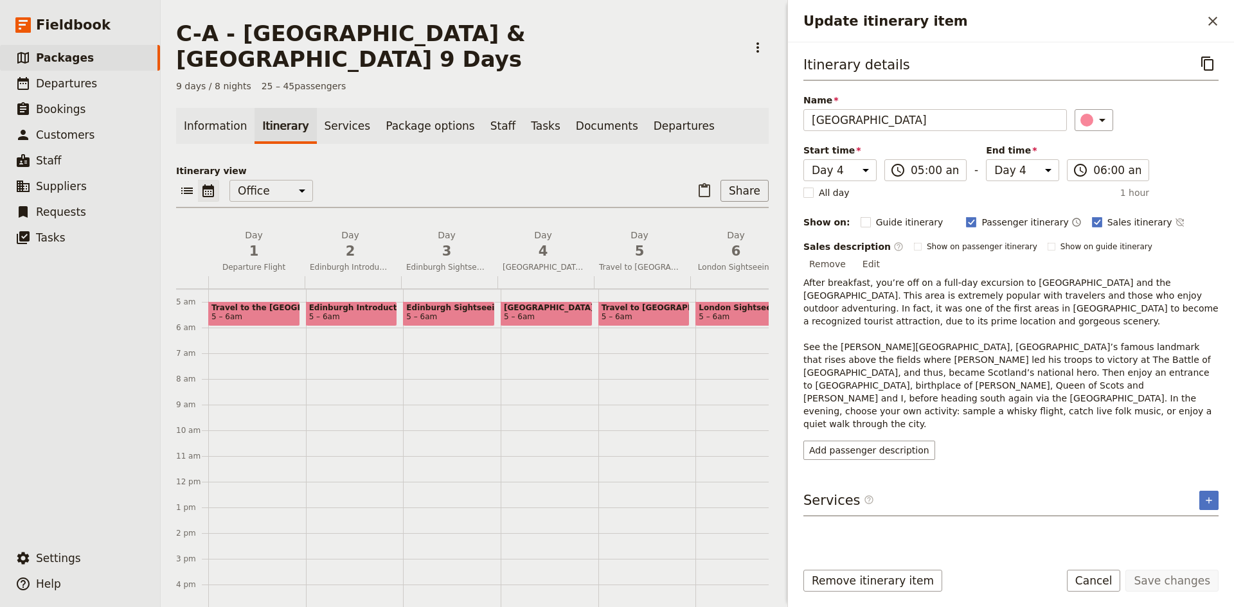
click at [634, 303] on span "Travel to [GEOGRAPHIC_DATA]" at bounding box center [644, 307] width 85 height 9
select select "5"
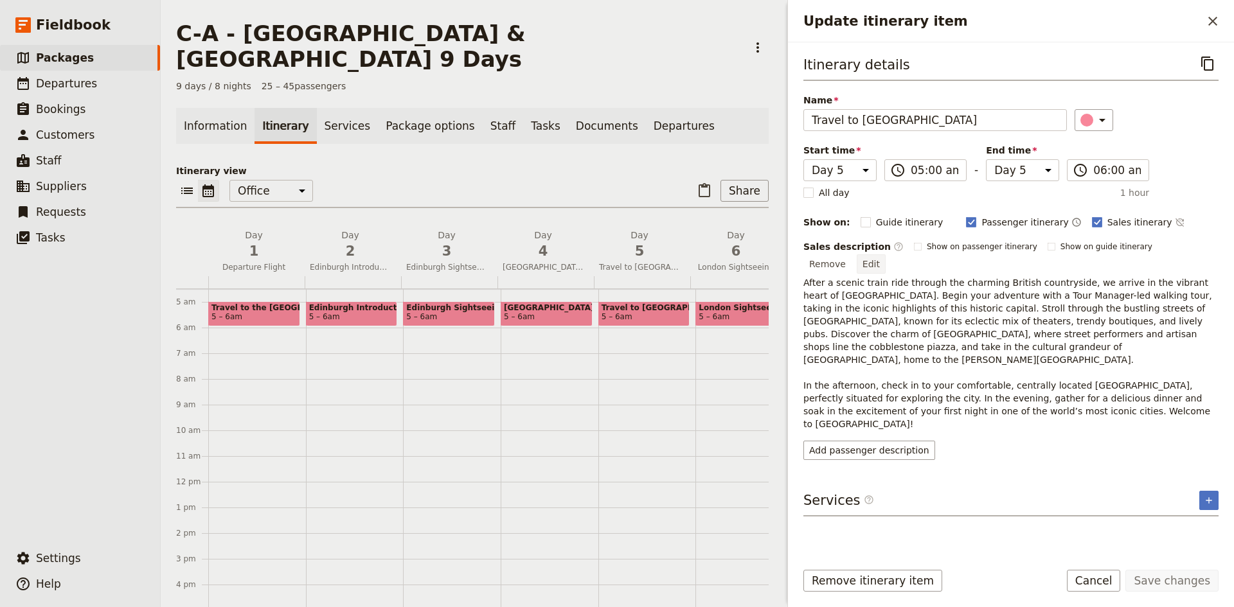
click at [886, 254] on button "Edit" at bounding box center [871, 263] width 29 height 19
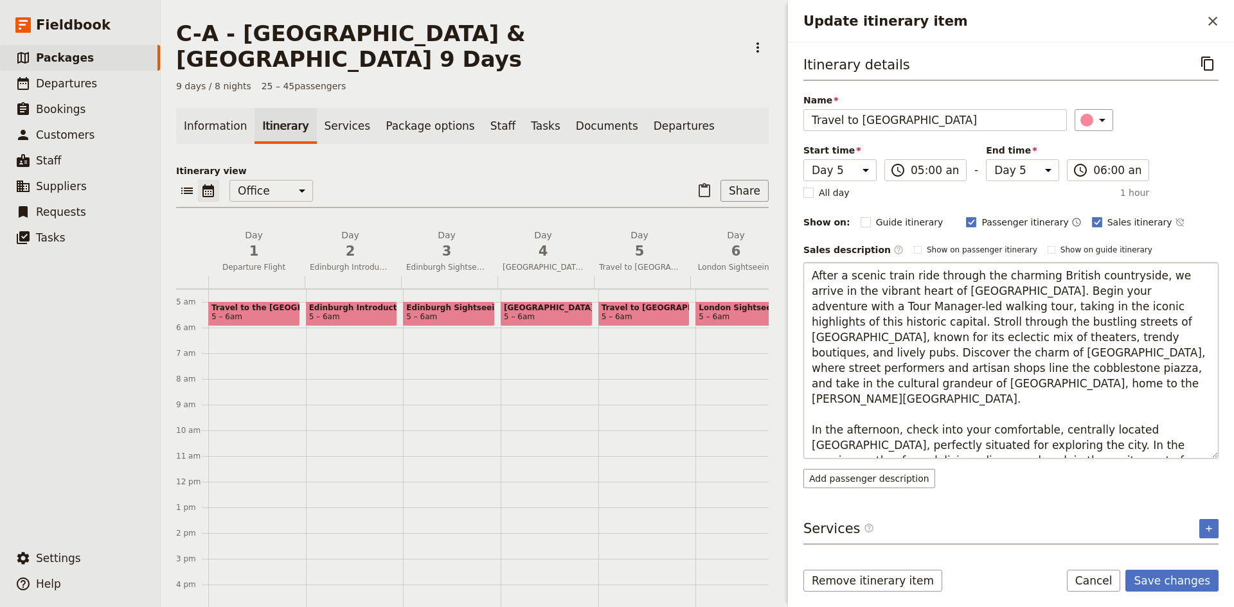
type textarea "After a scenic train ride through the charming British countryside, we arrive i…"
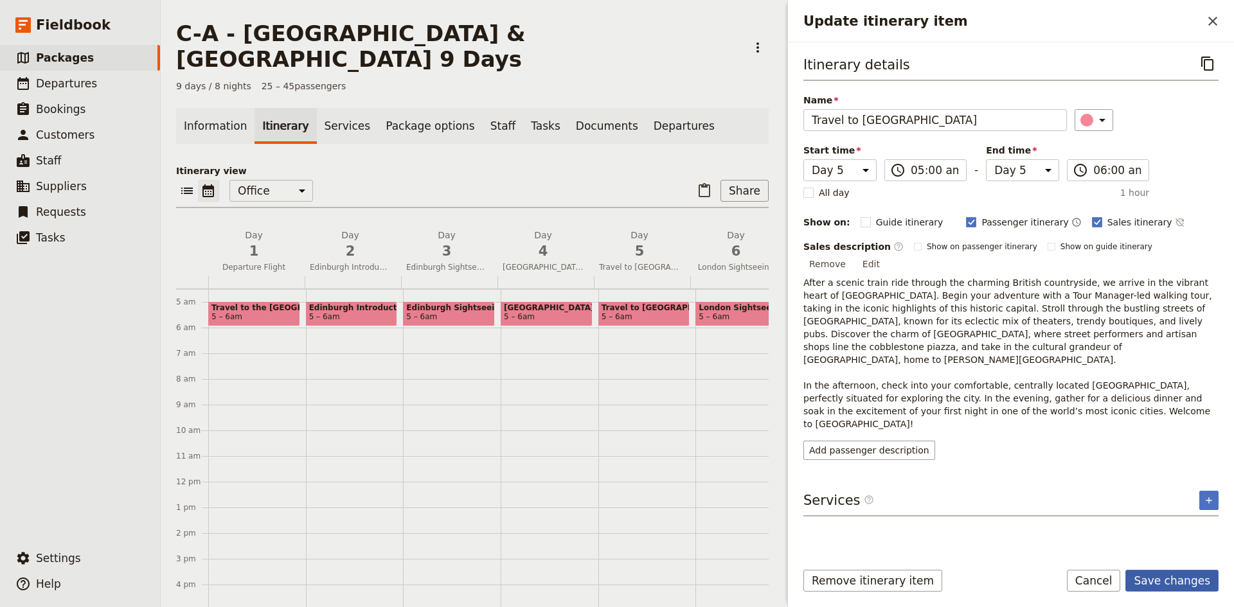
click at [1174, 575] on button "Save changes" at bounding box center [1171, 581] width 93 height 22
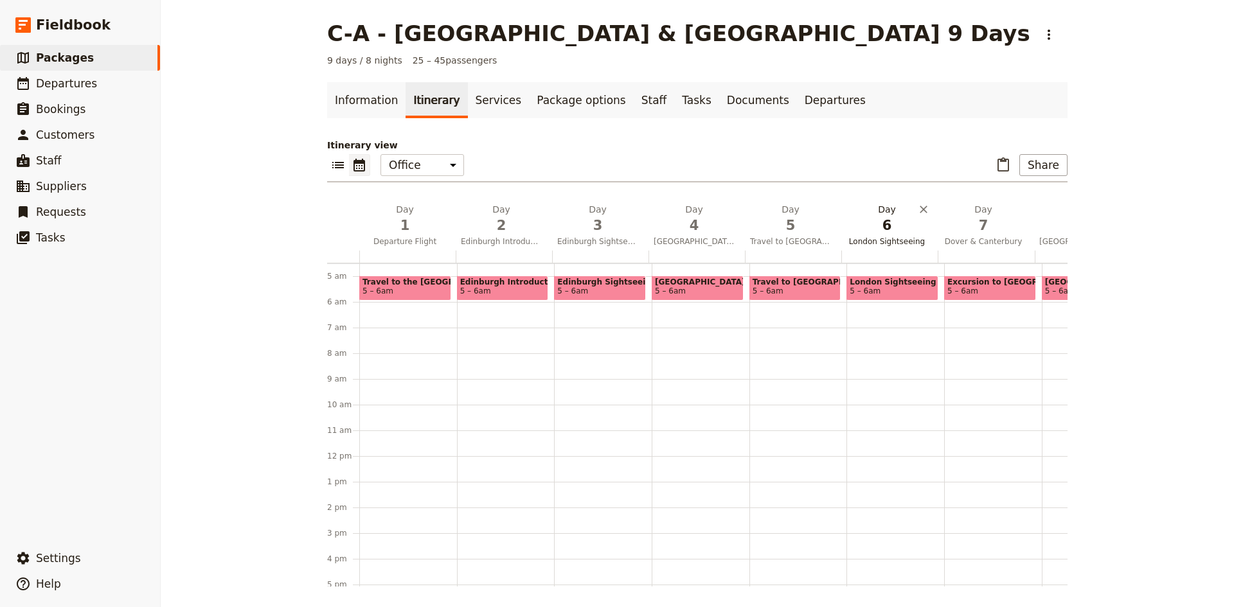
click at [874, 228] on span "6" at bounding box center [886, 225] width 81 height 19
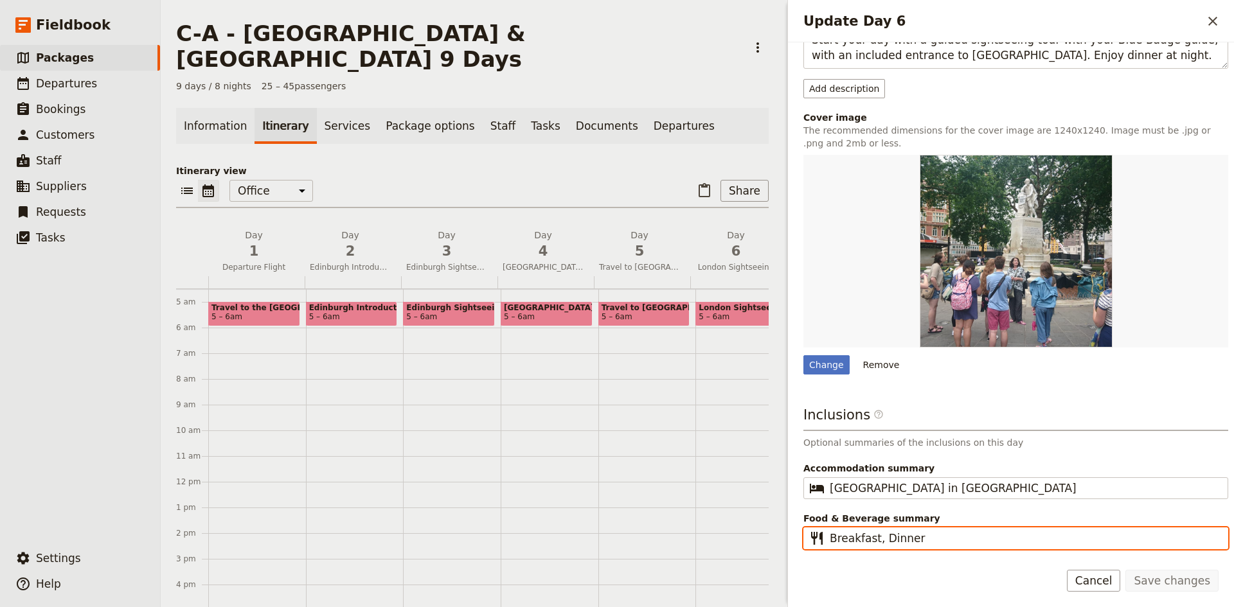
drag, startPoint x: 913, startPoint y: 537, endPoint x: 875, endPoint y: 536, distance: 38.6
click at [875, 536] on input "Breakfast, Dinner" at bounding box center [1025, 538] width 390 height 15
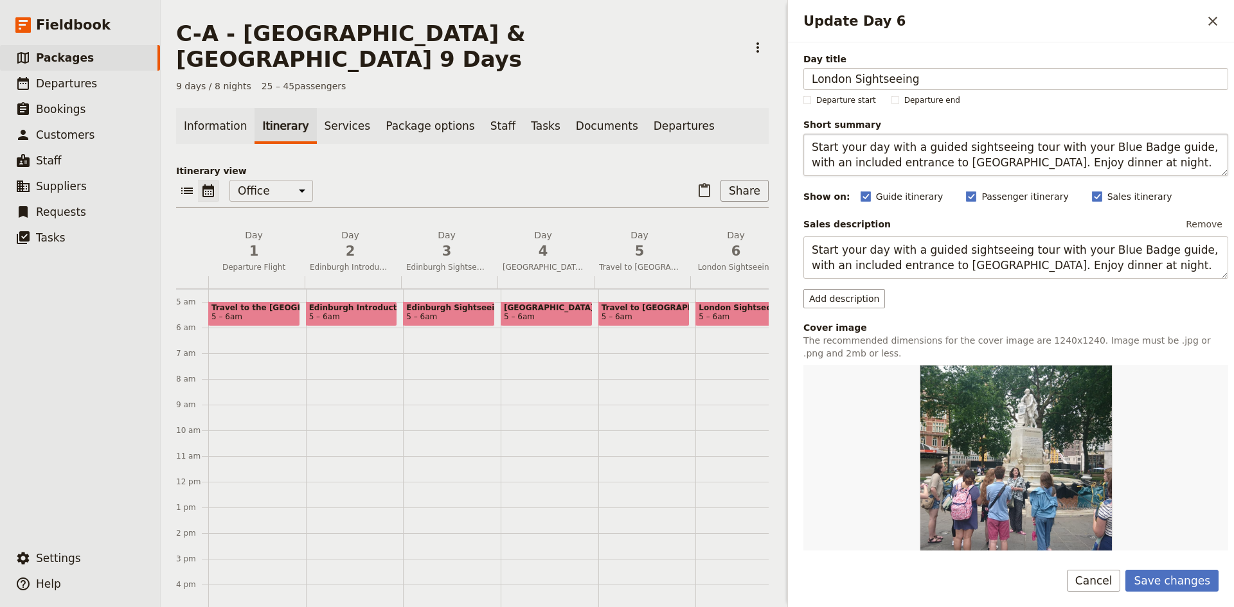
type input "Breakfast"
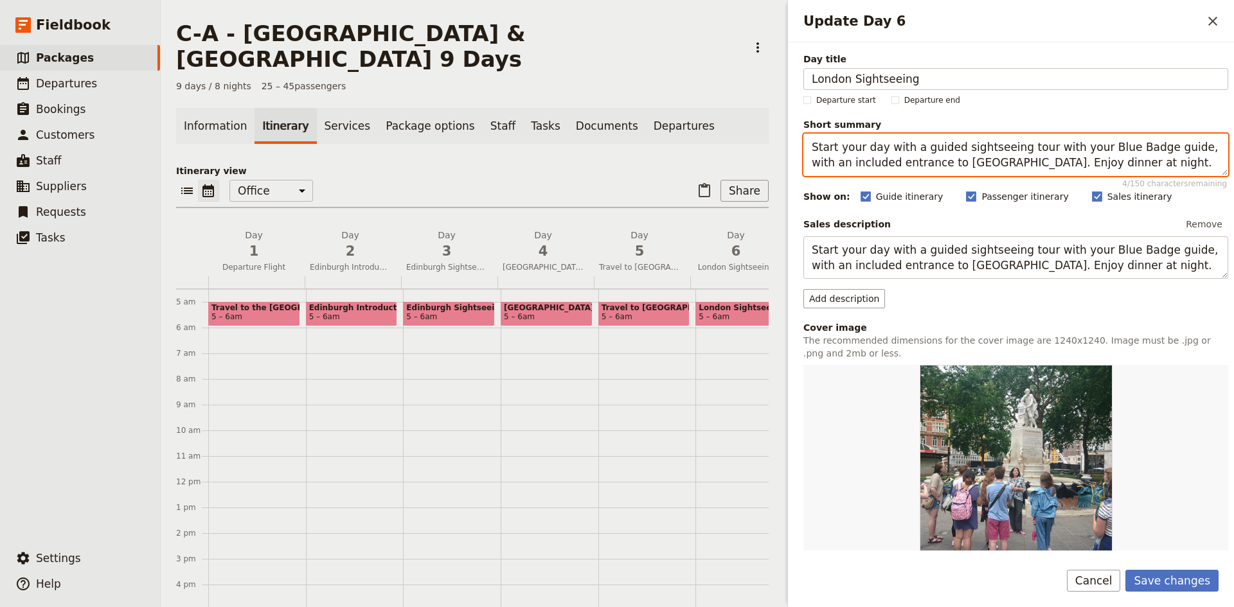
drag, startPoint x: 1145, startPoint y: 164, endPoint x: 1033, endPoint y: 170, distance: 111.4
click at [1033, 170] on textarea "Start your day with a guided sightseeing tour with your Blue Badge guide, with …" at bounding box center [1015, 155] width 425 height 42
drag, startPoint x: 1067, startPoint y: 162, endPoint x: 1031, endPoint y: 161, distance: 36.0
click at [1031, 161] on textarea "Start your day with a guided sightseeing tour with your Blue Badge guide, with …" at bounding box center [1015, 155] width 425 height 42
click at [1137, 164] on textarea "Start your day with a guided sightseeing tour with your Blue Badge guide, with …" at bounding box center [1015, 155] width 425 height 42
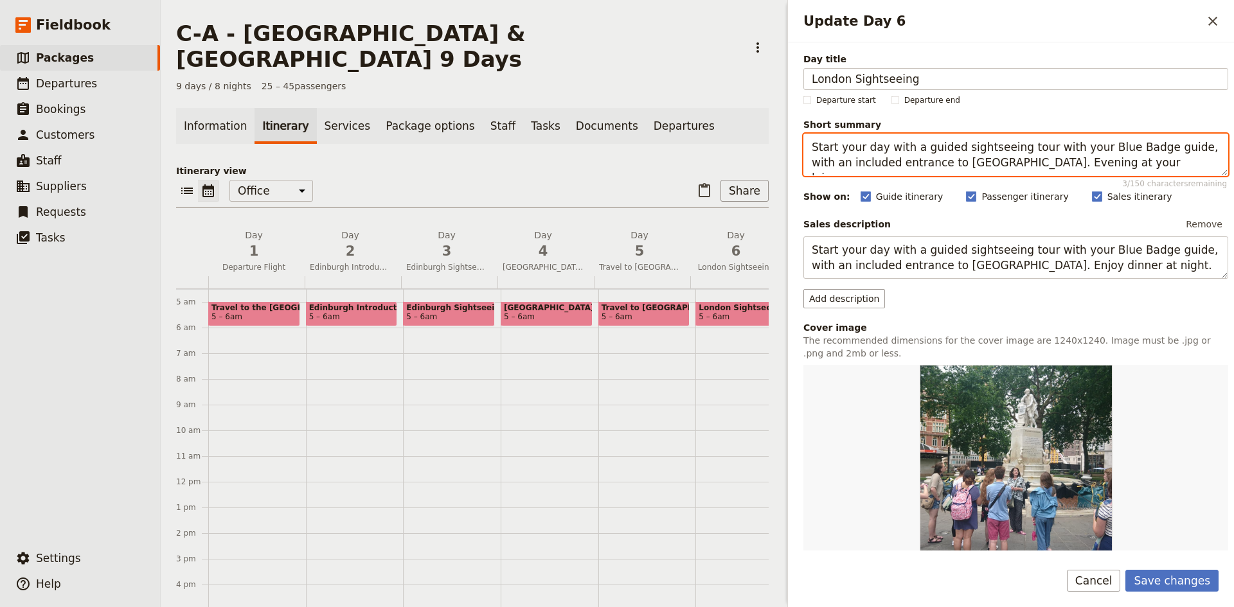
drag, startPoint x: 1159, startPoint y: 166, endPoint x: 1035, endPoint y: 165, distance: 124.7
click at [1035, 165] on textarea "Start your day with a guided sightseeing tour with your Blue Badge guide, with …" at bounding box center [1015, 155] width 425 height 42
type textarea "Start your day with a guided sightseeing tour with your Blue Badge guide, with …"
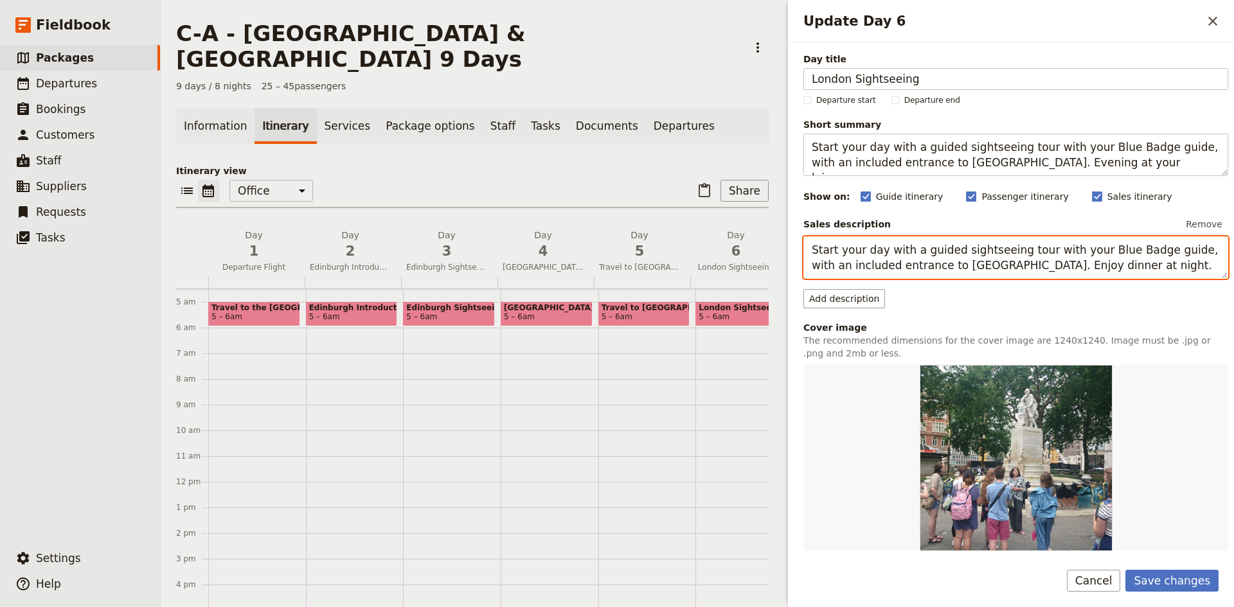
drag, startPoint x: 1145, startPoint y: 261, endPoint x: 1033, endPoint y: 263, distance: 111.2
click at [1033, 263] on textarea "Start your day with a guided sightseeing tour with your Blue Badge guide, with …" at bounding box center [1015, 257] width 425 height 42
paste textarea "vening at your leisure."
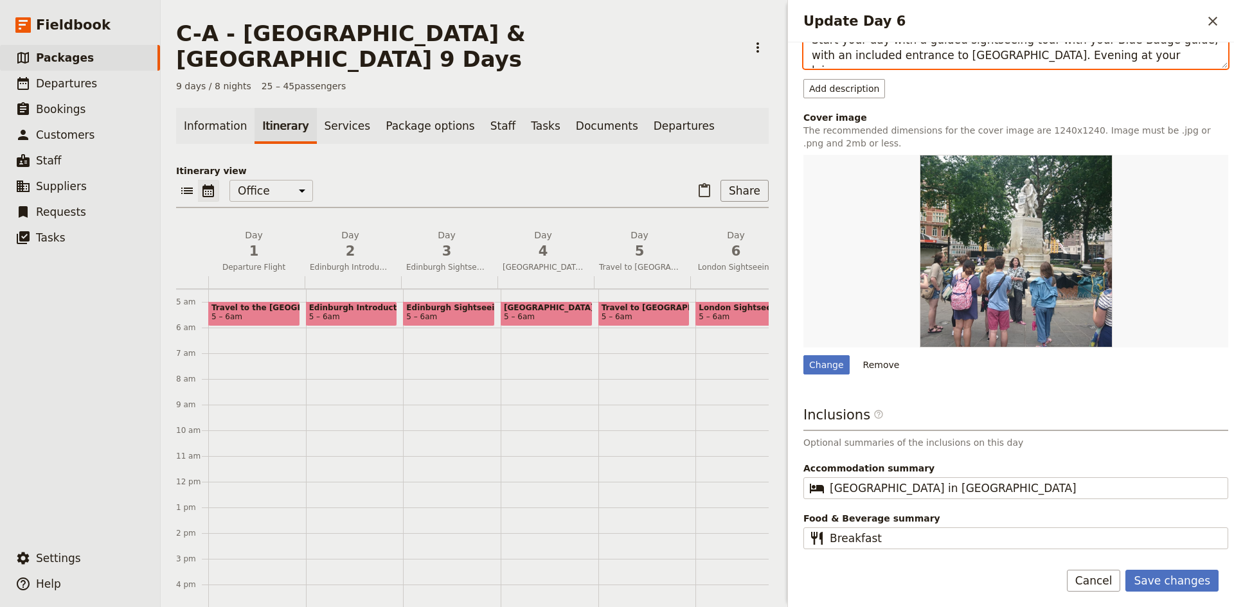
scroll to position [82, 0]
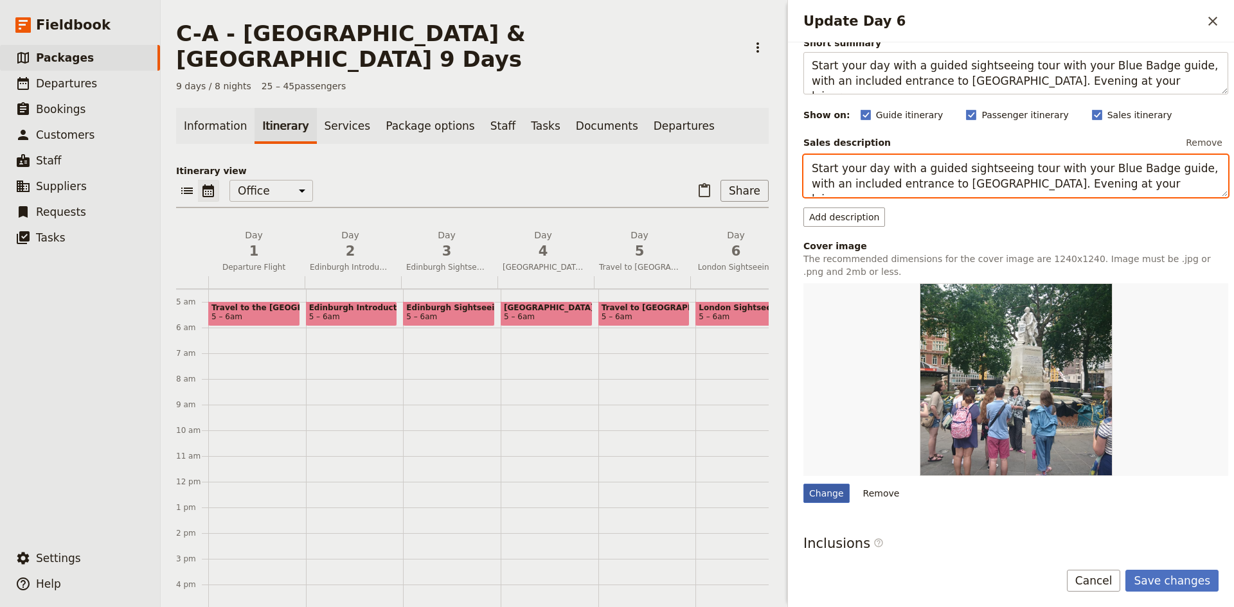
type textarea "Start your day with a guided sightseeing tour with your Blue Badge guide, with …"
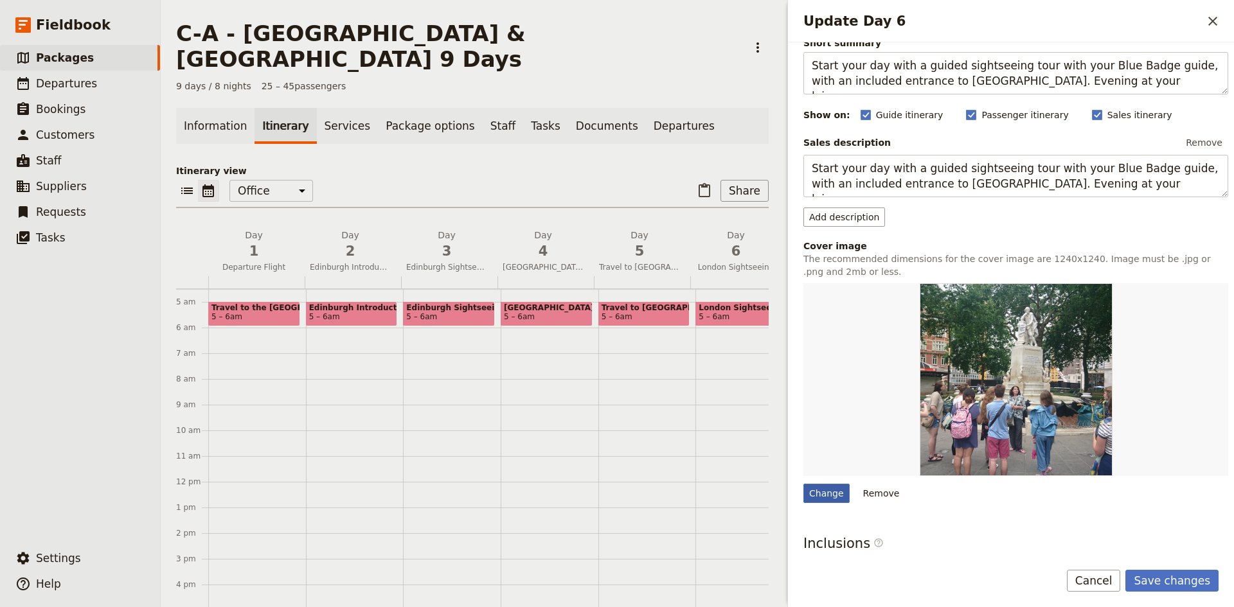
click at [830, 492] on div "Change" at bounding box center [826, 493] width 46 height 19
click at [803, 484] on input "Change" at bounding box center [803, 483] width 1 height 1
type input "C:\fakepath\London Grey.jpg"
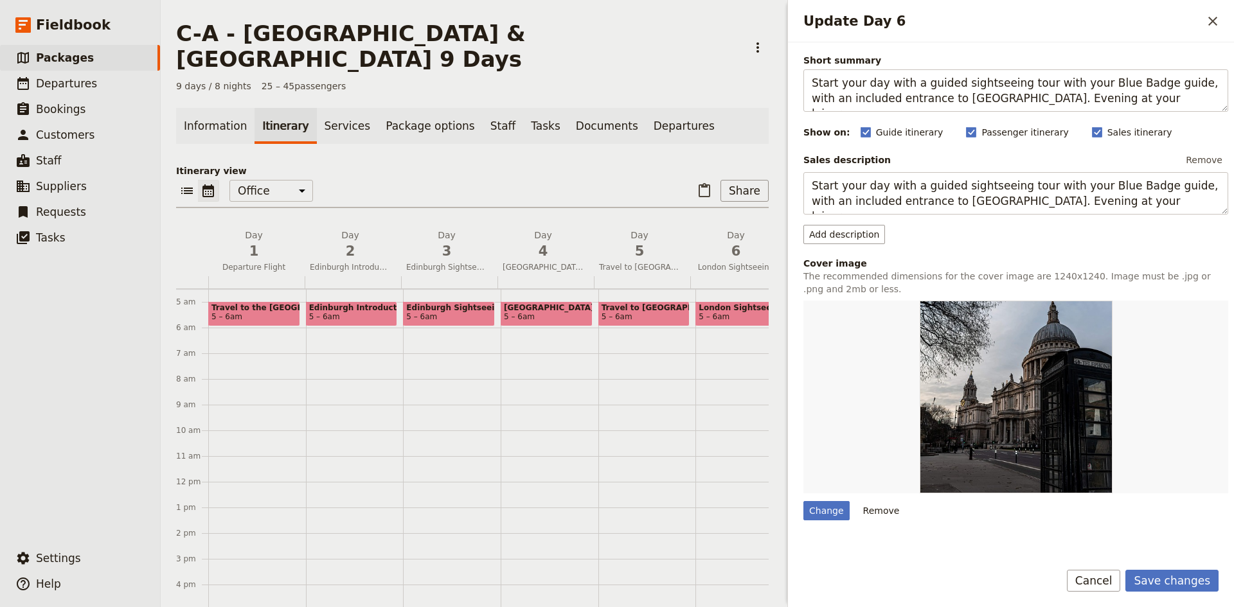
scroll to position [210, 0]
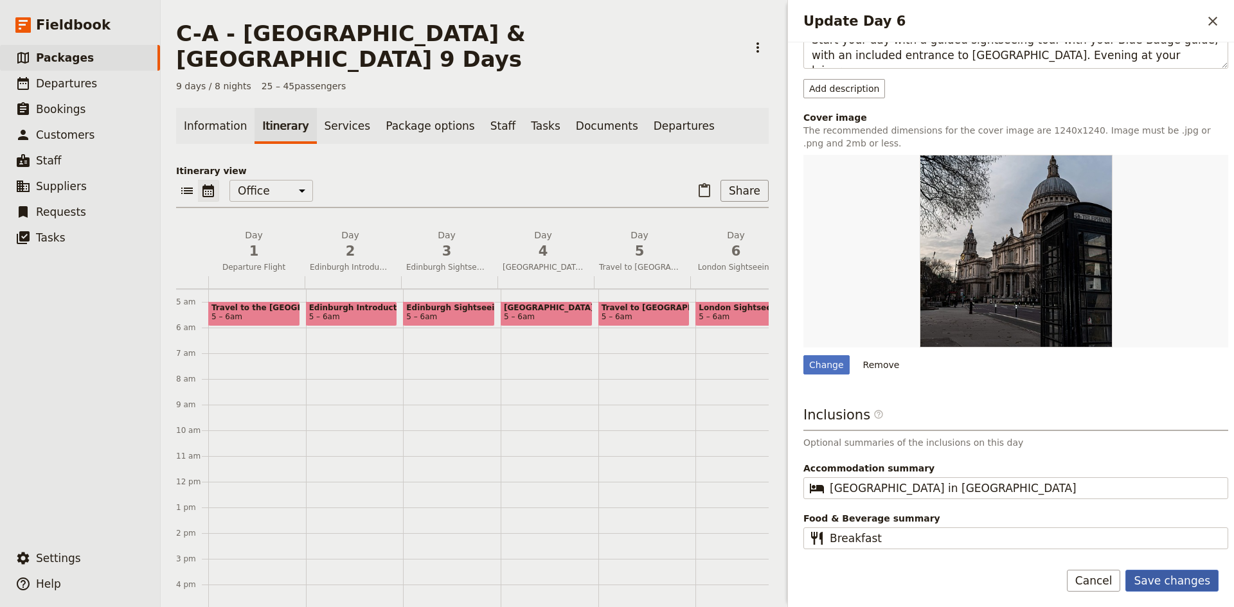
click at [1186, 584] on button "Save changes" at bounding box center [1171, 581] width 93 height 22
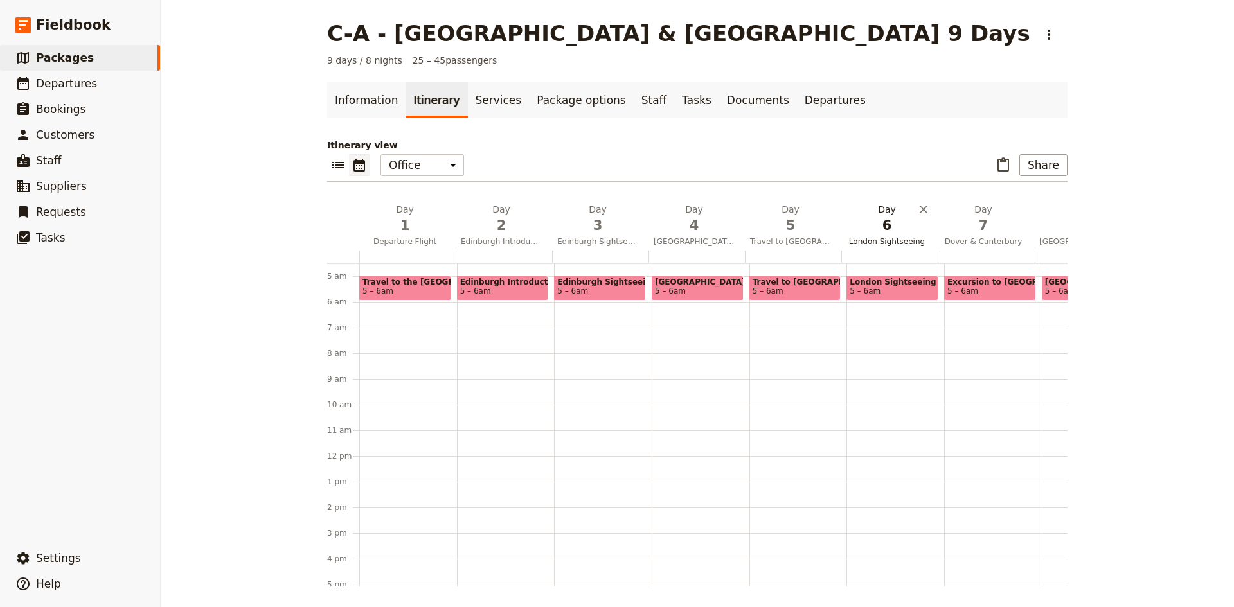
click at [881, 235] on button "Day 6 London Sightseeing" at bounding box center [889, 227] width 96 height 48
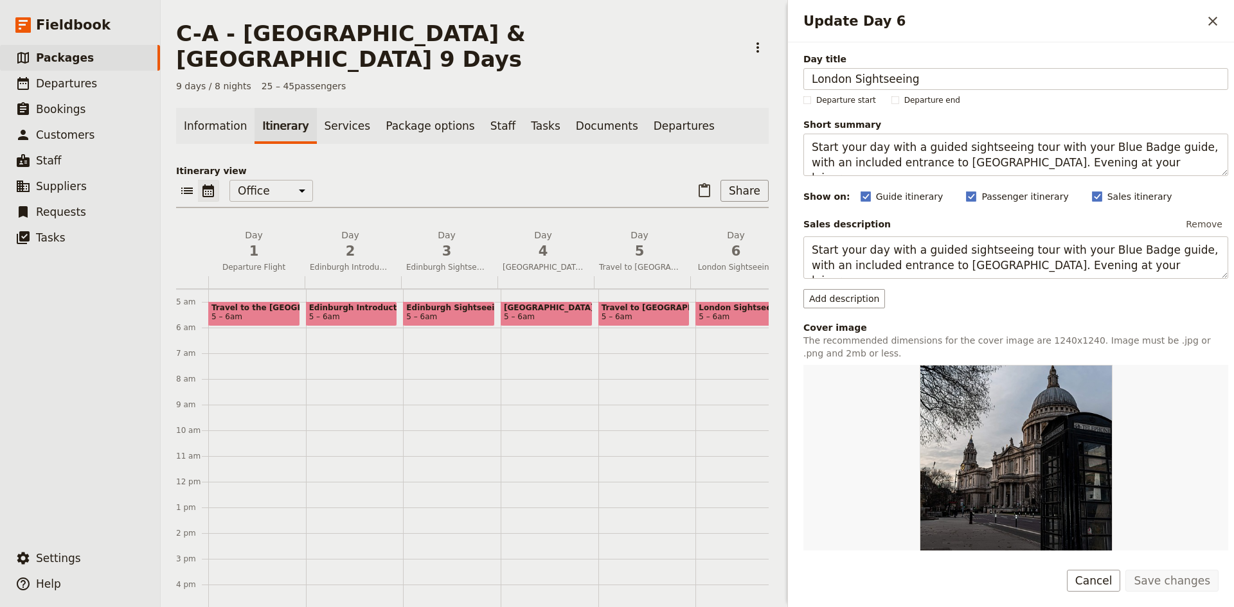
click at [719, 312] on span "5 – 6am" at bounding box center [714, 316] width 31 height 9
select select "6"
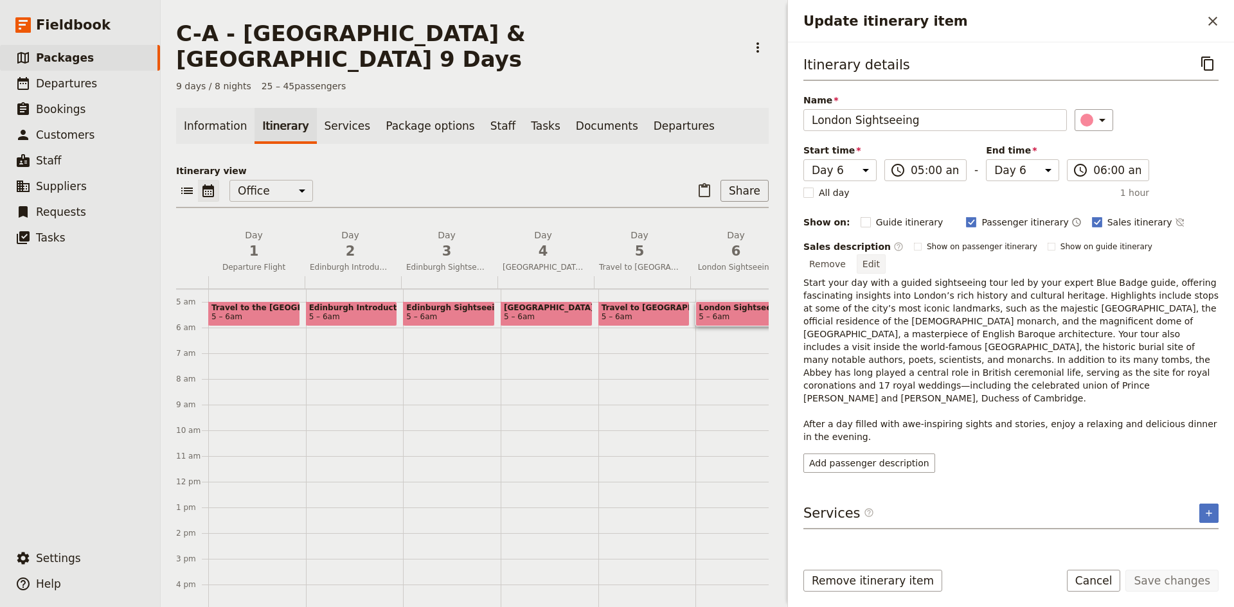
click at [886, 254] on button "Edit" at bounding box center [871, 263] width 29 height 19
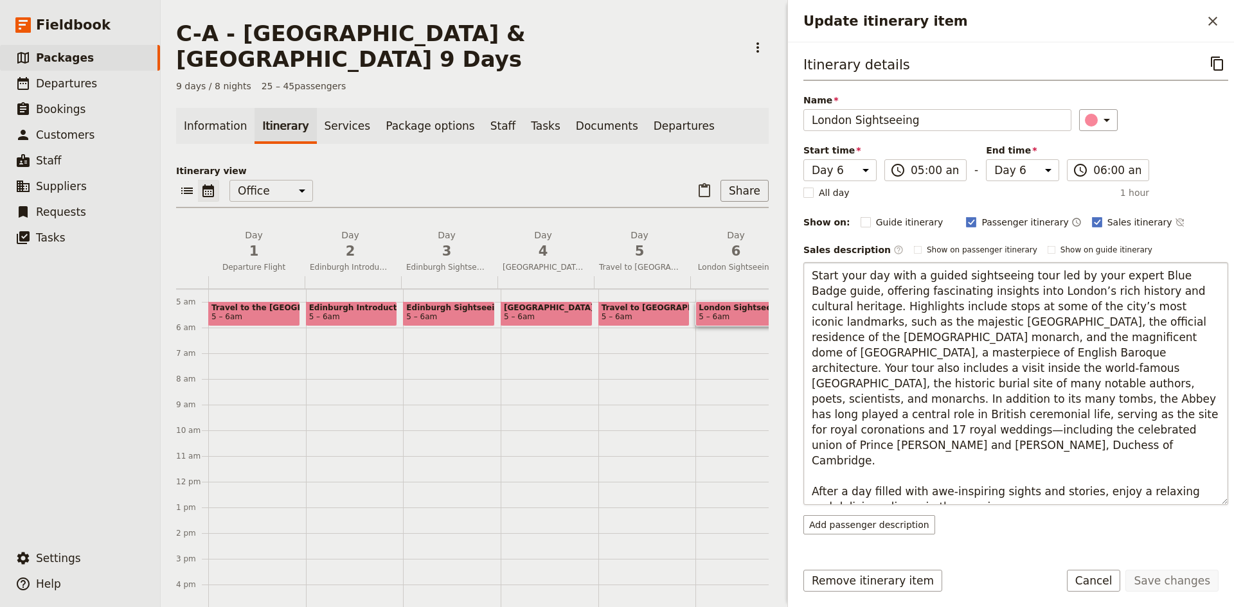
click at [1031, 472] on textarea "Start your day with a guided sightseeing tour led by your expert Blue Badge gui…" at bounding box center [1015, 383] width 425 height 243
drag, startPoint x: 970, startPoint y: 479, endPoint x: 812, endPoint y: 479, distance: 158.1
click at [812, 479] on textarea "Start your day with a guided sightseeing tour led by your expert Blue Badge gui…" at bounding box center [1015, 383] width 425 height 243
type textarea "Start your day with a guided sightseeing tour led by your expert Blue Badge gui…"
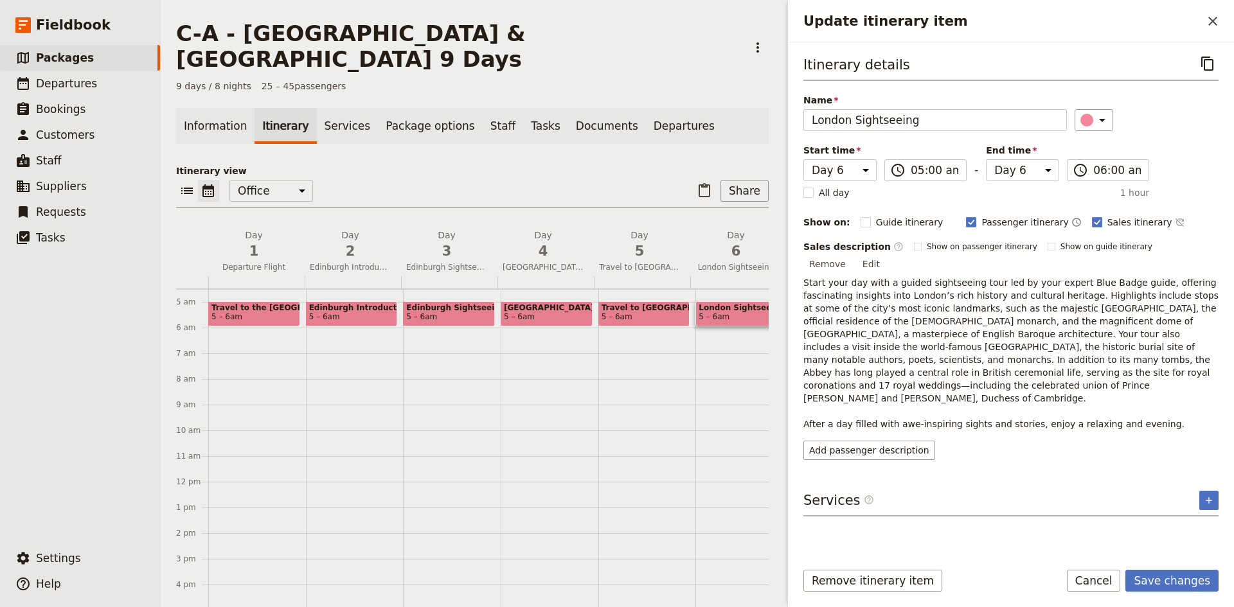
click at [886, 254] on button "Edit" at bounding box center [871, 263] width 29 height 19
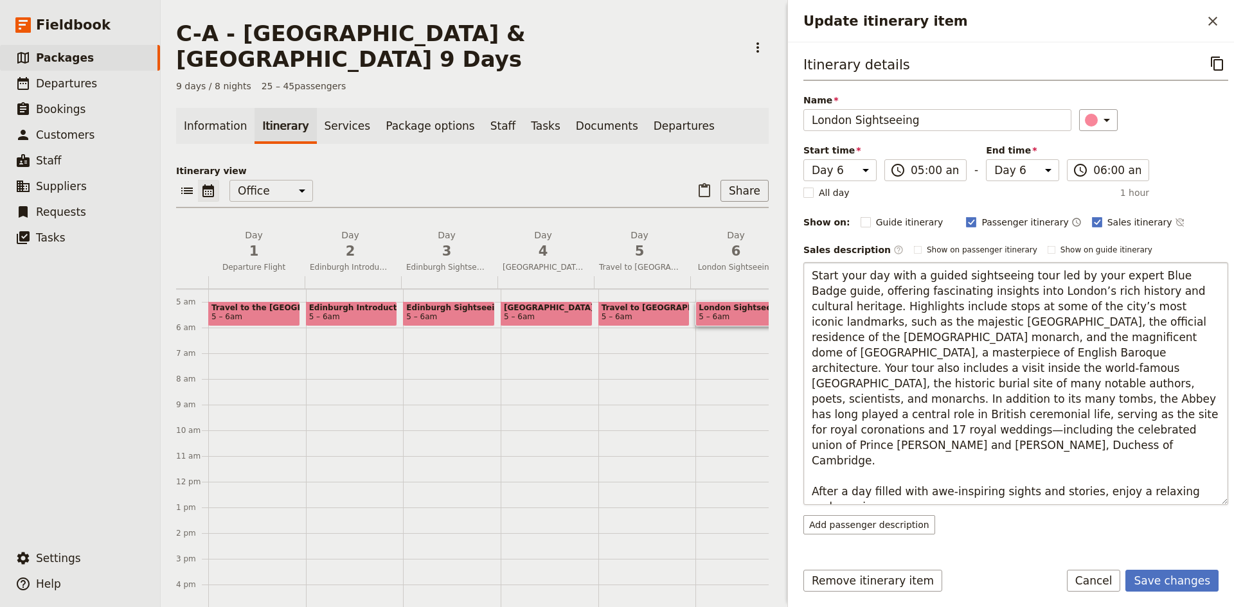
click at [859, 479] on textarea "Start your day with a guided sightseeing tour led by your expert Blue Badge gui…" at bounding box center [1015, 383] width 425 height 243
click at [1196, 463] on textarea "Start your day with a guided sightseeing tour led by your expert Blue Badge gui…" at bounding box center [1015, 383] width 425 height 243
click at [979, 488] on textarea "Start your day with a guided sightseeing tour led by your expert Blue Badge gui…" at bounding box center [1015, 383] width 425 height 243
click at [971, 478] on textarea "Start your day with a guided sightseeing tour led by your expert Blue Badge gui…" at bounding box center [1015, 383] width 425 height 243
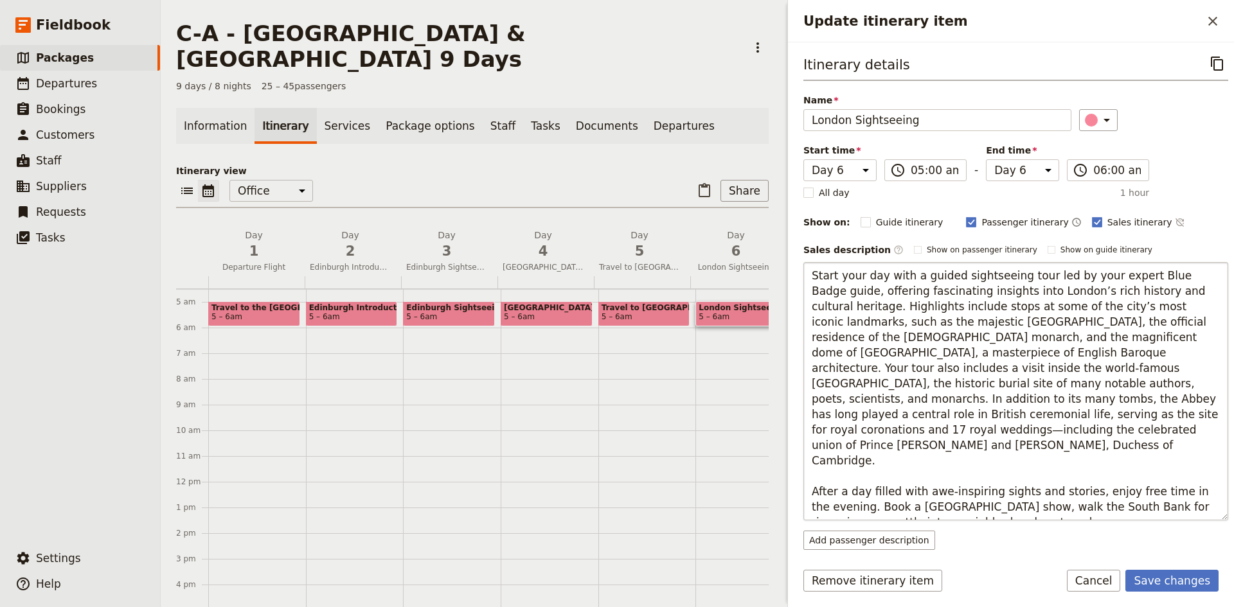
drag, startPoint x: 968, startPoint y: 384, endPoint x: 1037, endPoint y: 435, distance: 86.4
click at [1037, 435] on textarea "Update itinerary item" at bounding box center [1015, 391] width 425 height 258
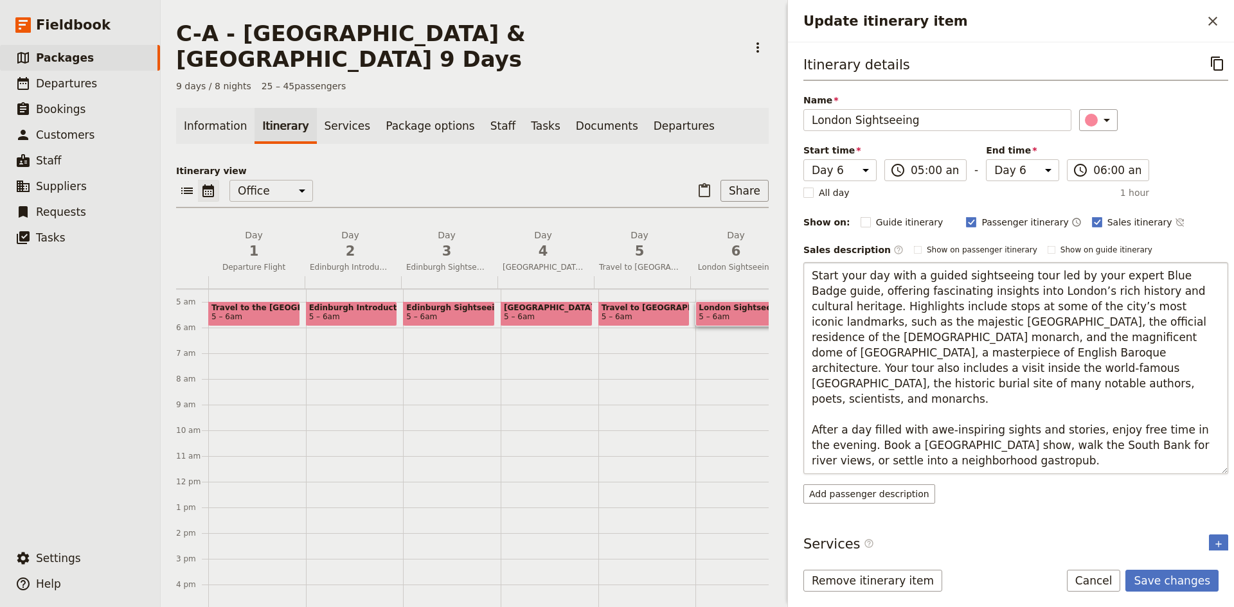
click at [959, 352] on textarea "Start your day with a guided sightseeing tour led by your expert Blue Badge gui…" at bounding box center [1015, 368] width 425 height 212
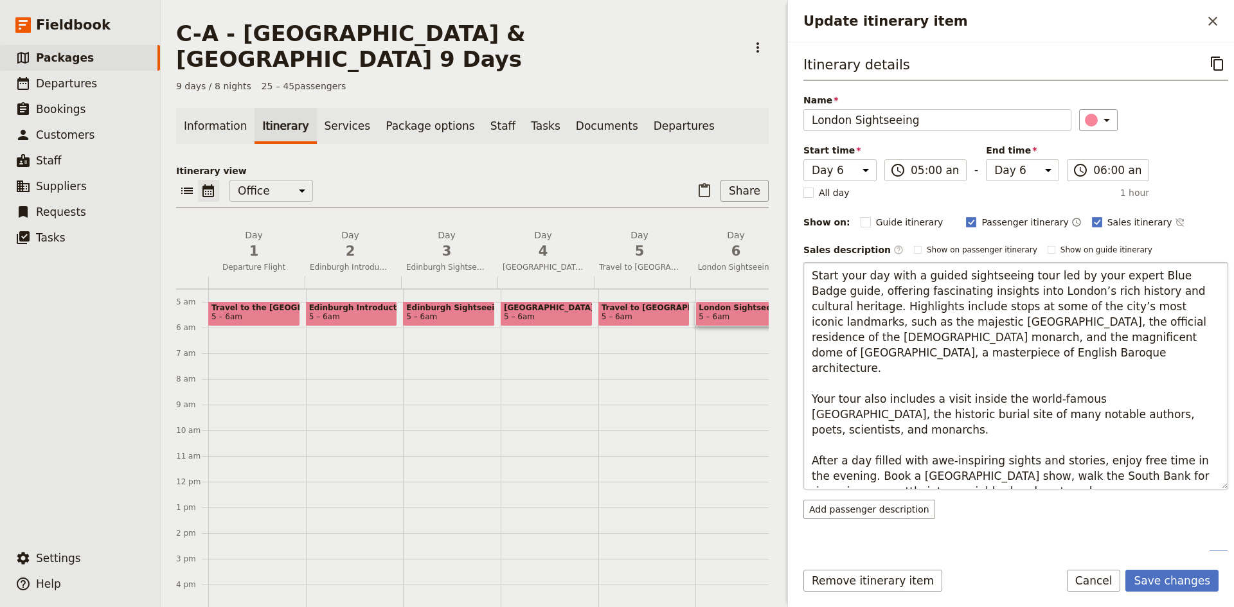
click at [814, 429] on textarea "Start your day with a guided sightseeing tour led by your expert Blue Badge gui…" at bounding box center [1015, 376] width 425 height 228
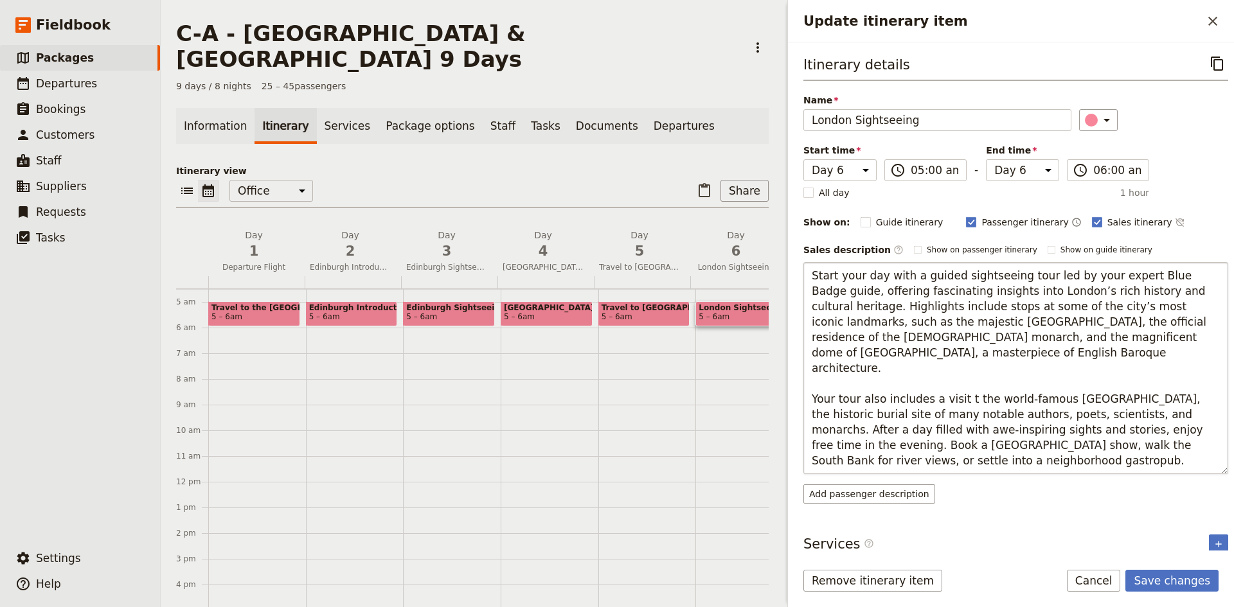
type textarea "Start your day with a guided sightseeing tour led by your expert Blue Badge gui…"
drag, startPoint x: 941, startPoint y: 447, endPoint x: 803, endPoint y: 278, distance: 217.9
click at [803, 278] on textarea "Start your day with a guided sightseeing tour led by your expert Blue Badge gui…" at bounding box center [1015, 368] width 425 height 212
click at [992, 446] on textarea "Start your day with a guided sightseeing tour led by your expert Blue Badge gui…" at bounding box center [1015, 368] width 425 height 212
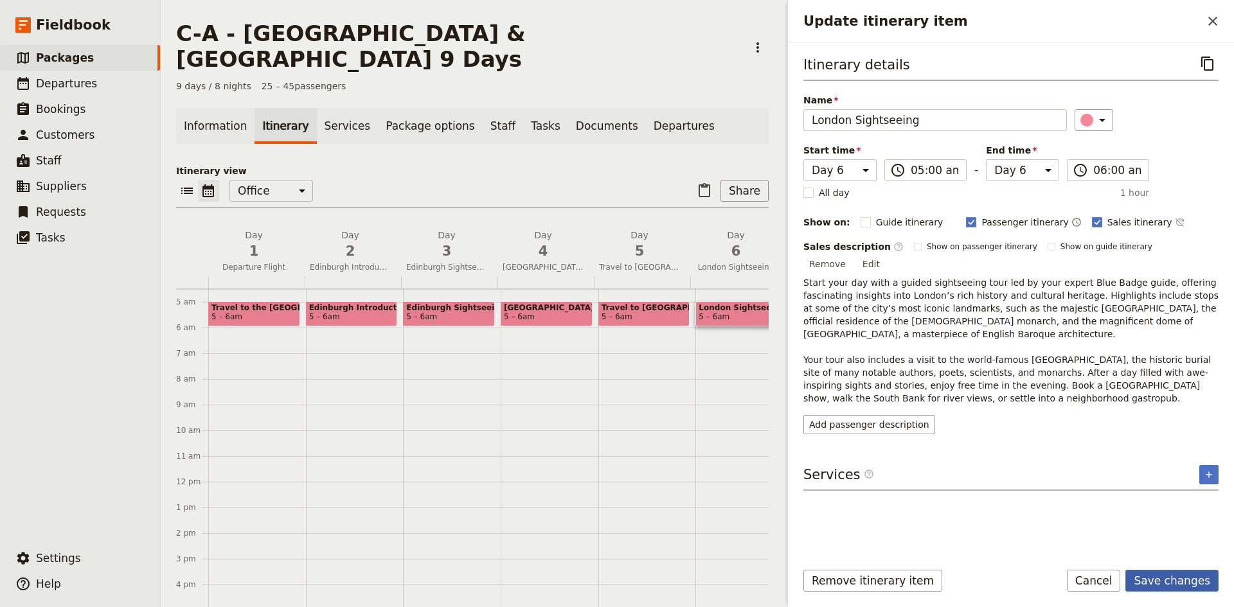
click at [1165, 576] on button "Save changes" at bounding box center [1171, 581] width 93 height 22
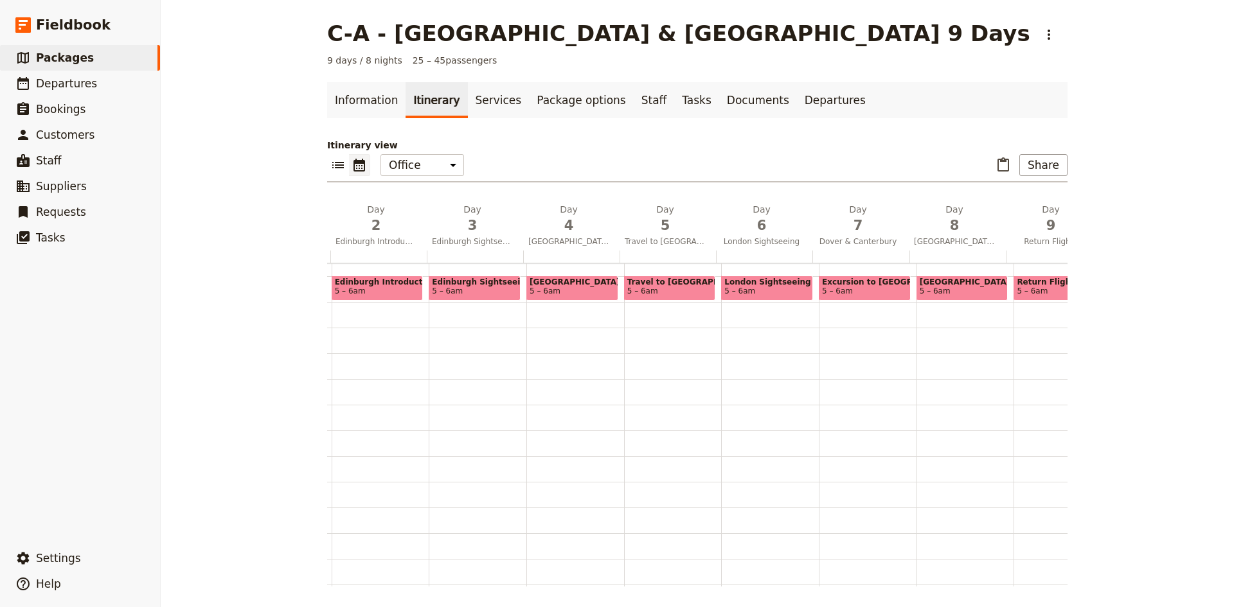
scroll to position [0, 175]
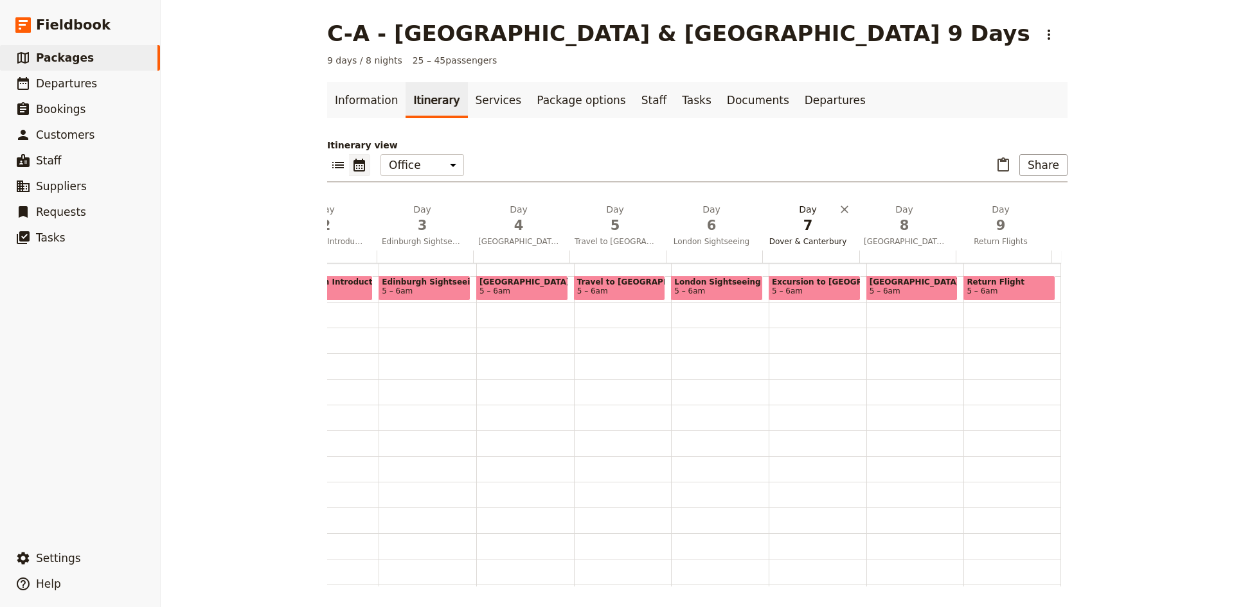
click at [794, 224] on span "7" at bounding box center [807, 225] width 81 height 19
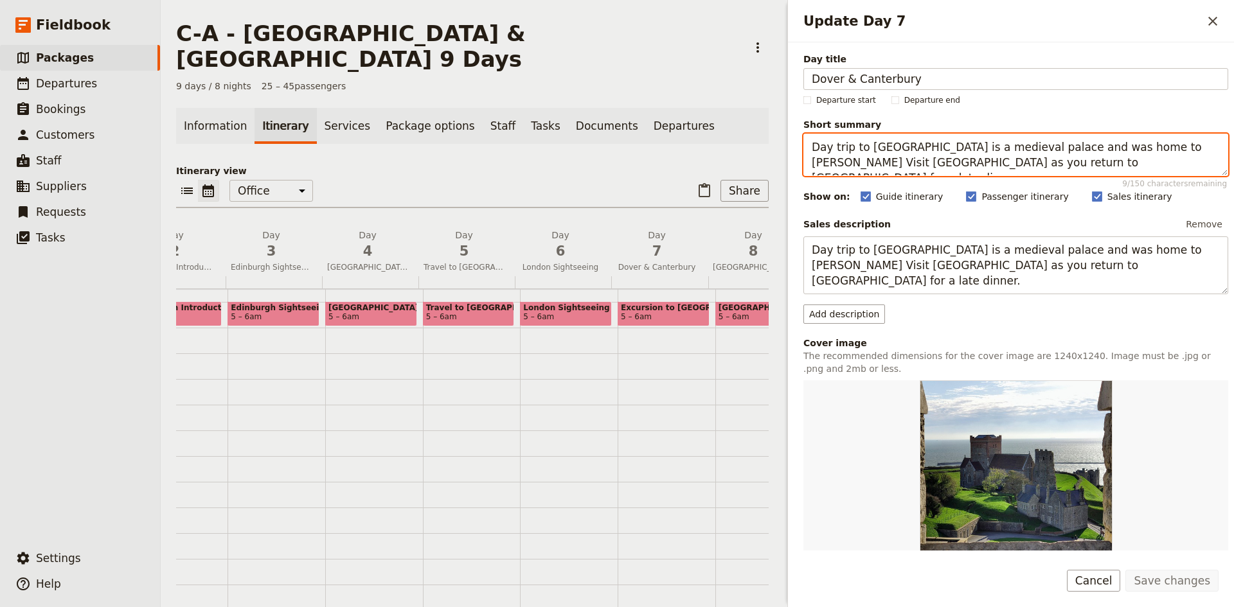
drag, startPoint x: 1132, startPoint y: 163, endPoint x: 1038, endPoint y: 162, distance: 93.8
click at [1038, 162] on textarea "Day trip to [GEOGRAPHIC_DATA] is a medieval palace and was home to [PERSON_NAME…" at bounding box center [1015, 155] width 425 height 42
type textarea "Day trip to [GEOGRAPHIC_DATA] is a medieval palace and was home to [PERSON_NAME…"
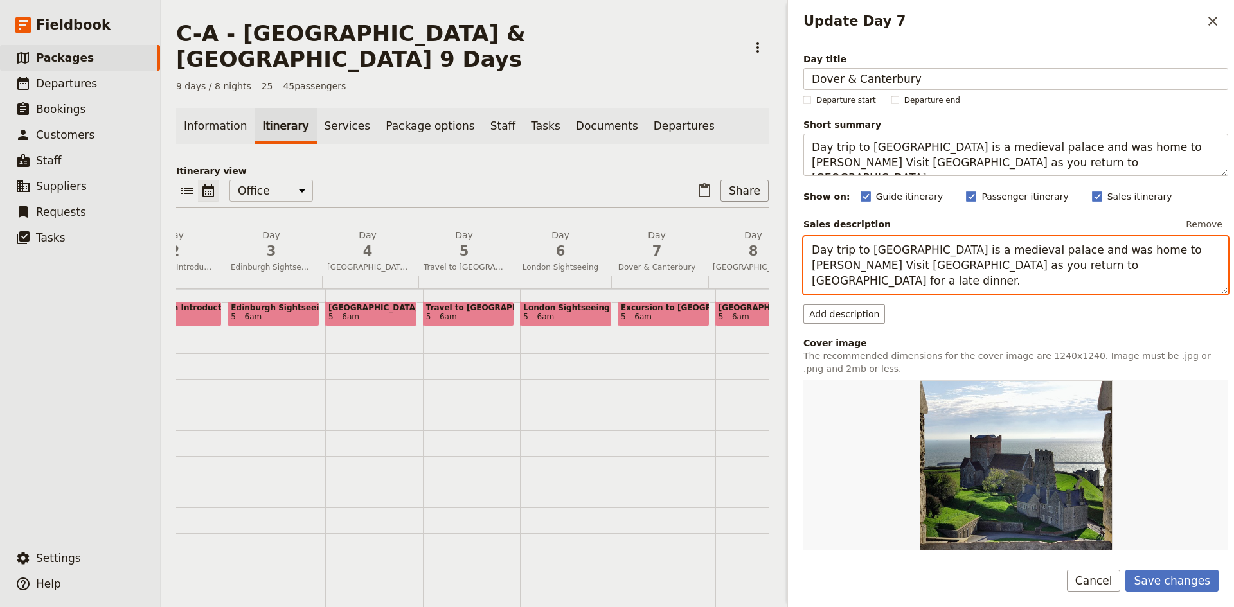
drag, startPoint x: 1132, startPoint y: 266, endPoint x: 1040, endPoint y: 265, distance: 92.6
click at [1040, 265] on textarea "Day trip to [GEOGRAPHIC_DATA] is a medieval palace and was home to [PERSON_NAME…" at bounding box center [1015, 265] width 425 height 58
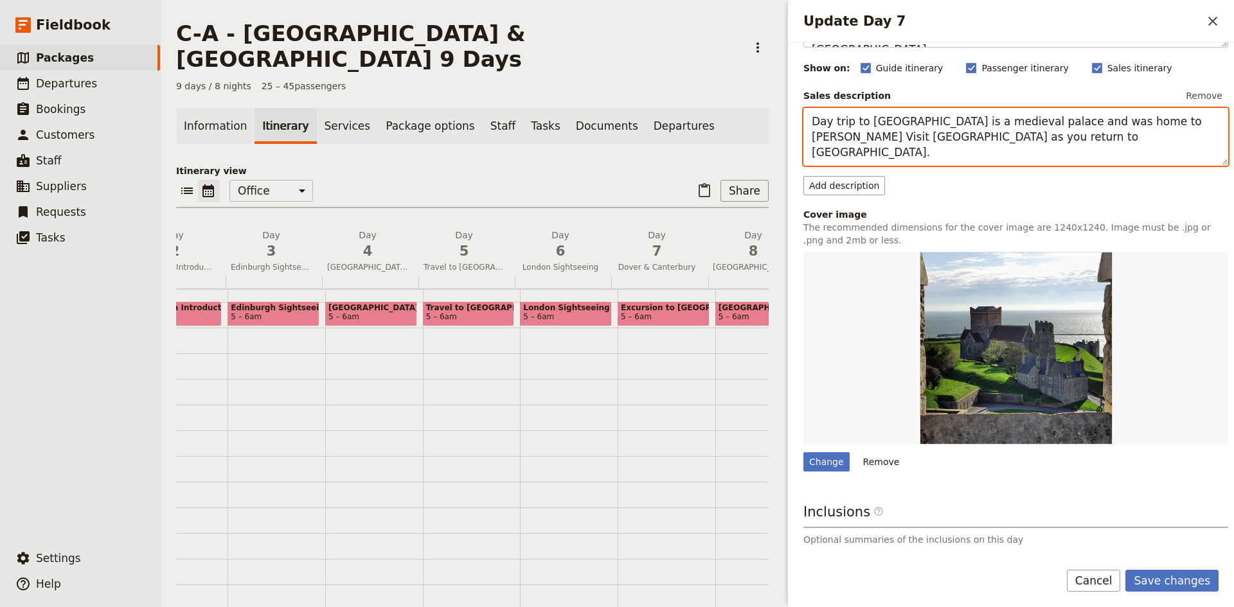
scroll to position [226, 0]
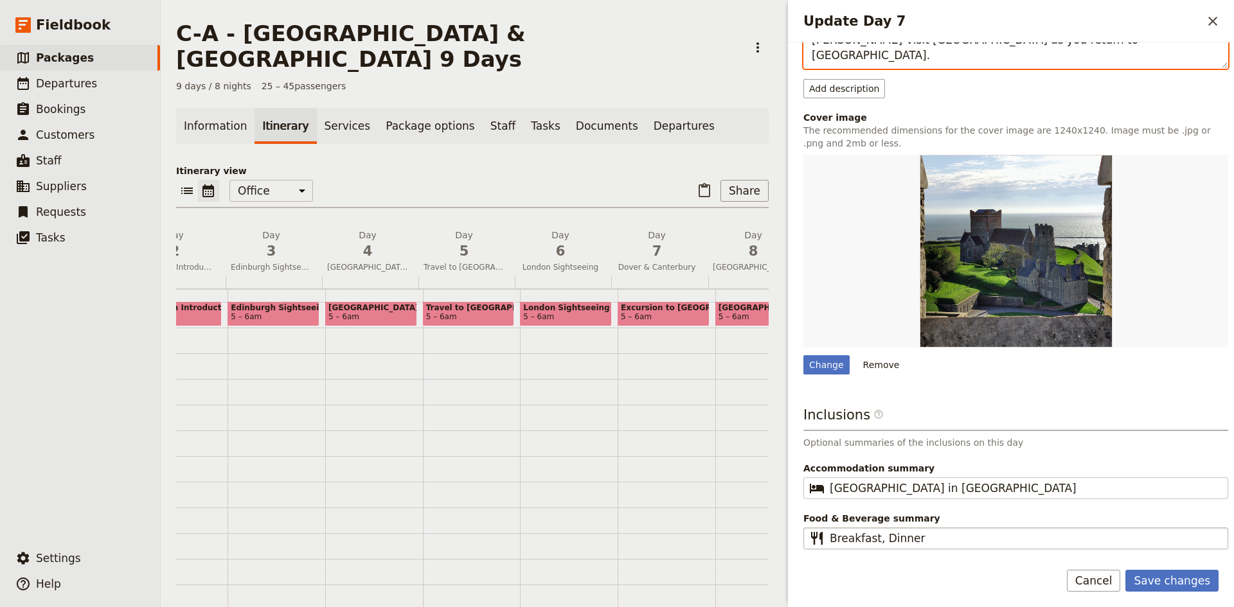
type textarea "Day trip to [GEOGRAPHIC_DATA] is a medieval palace and was home to [PERSON_NAME…"
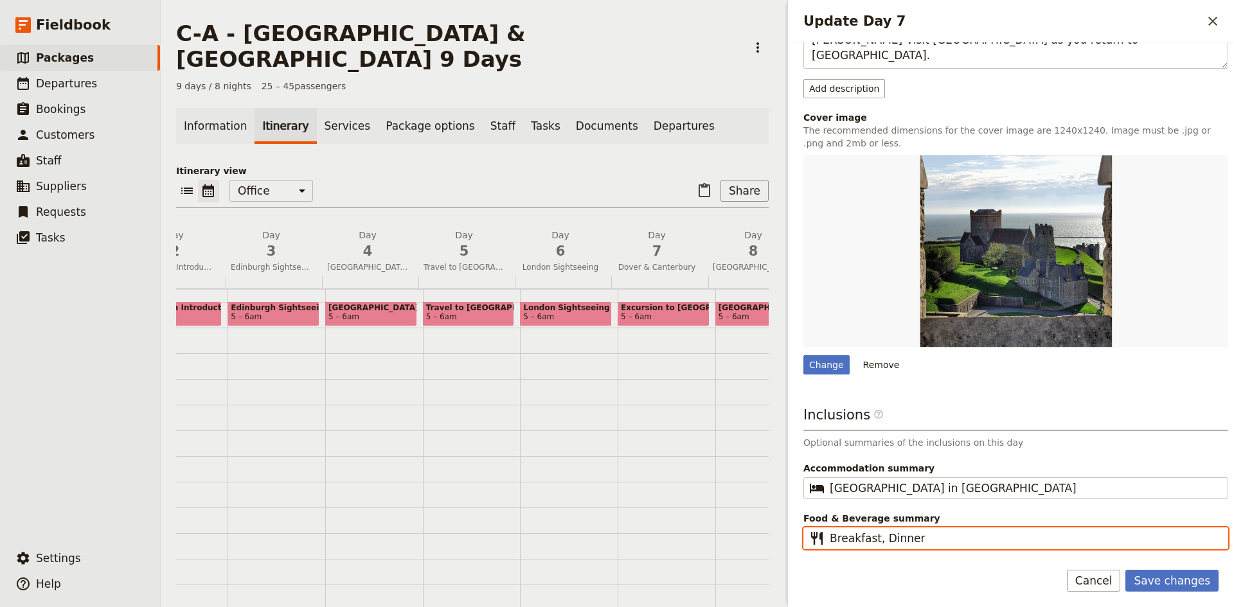
drag, startPoint x: 918, startPoint y: 535, endPoint x: 873, endPoint y: 537, distance: 45.0
click at [873, 537] on input "Breakfast, Dinner" at bounding box center [1025, 538] width 390 height 15
type input "Breakfast"
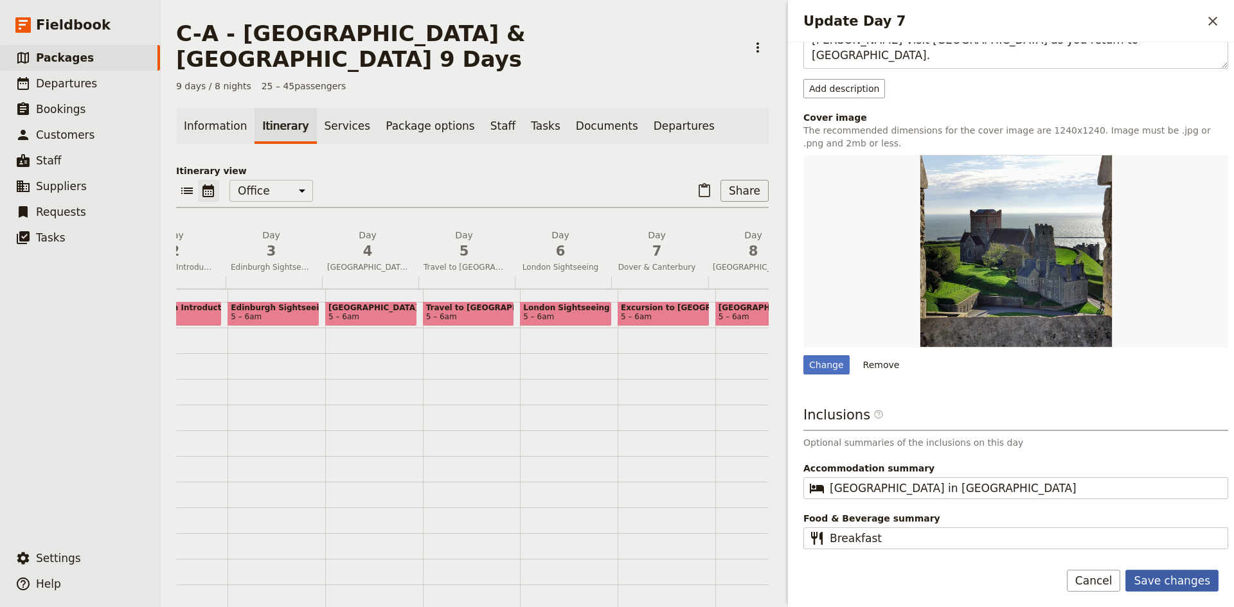
click at [1182, 576] on button "Save changes" at bounding box center [1171, 581] width 93 height 22
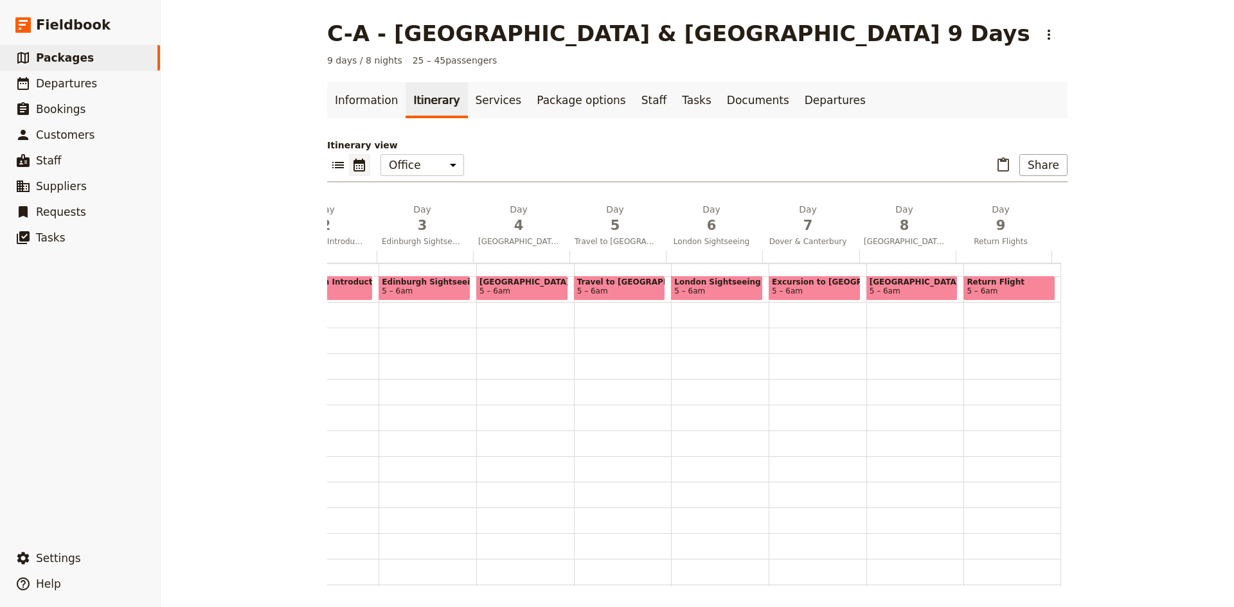
click at [912, 287] on span "5 – 6am" at bounding box center [912, 291] width 85 height 9
select select "8"
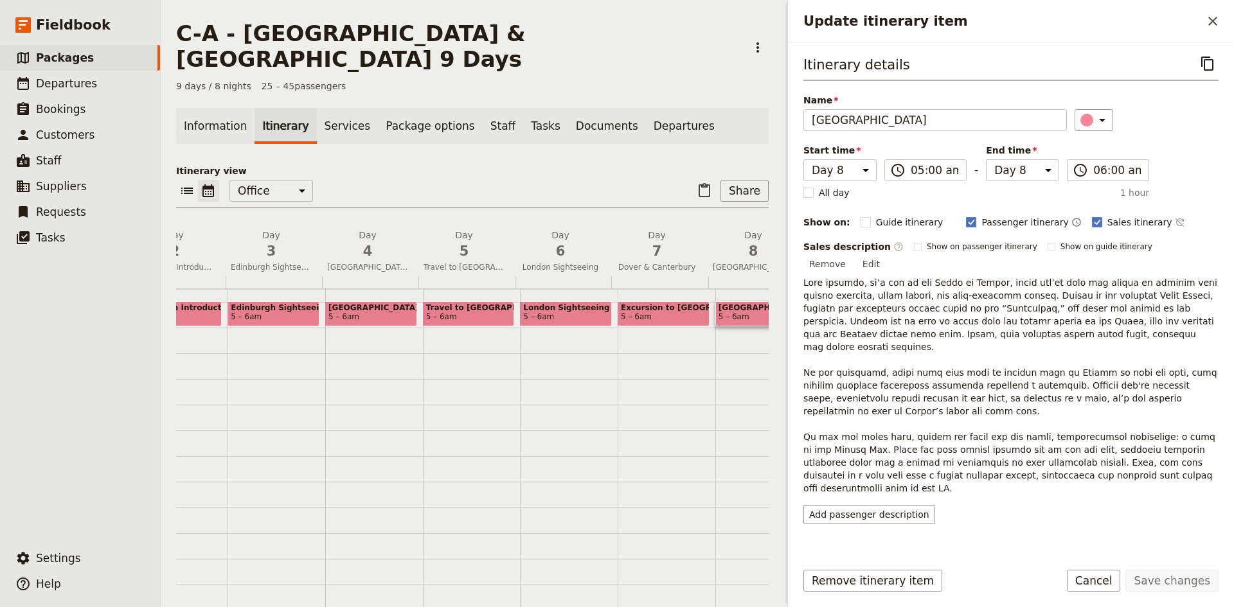
click at [675, 312] on span "5 – 6am" at bounding box center [663, 316] width 85 height 9
select select "7"
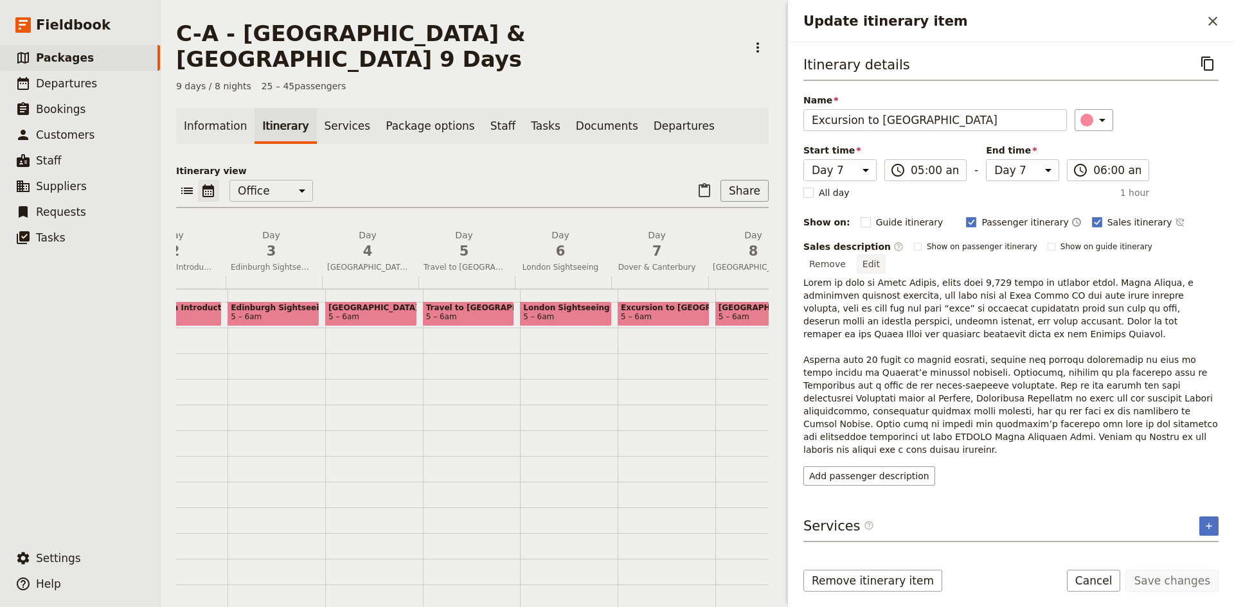
click at [886, 254] on button "Edit" at bounding box center [871, 263] width 29 height 19
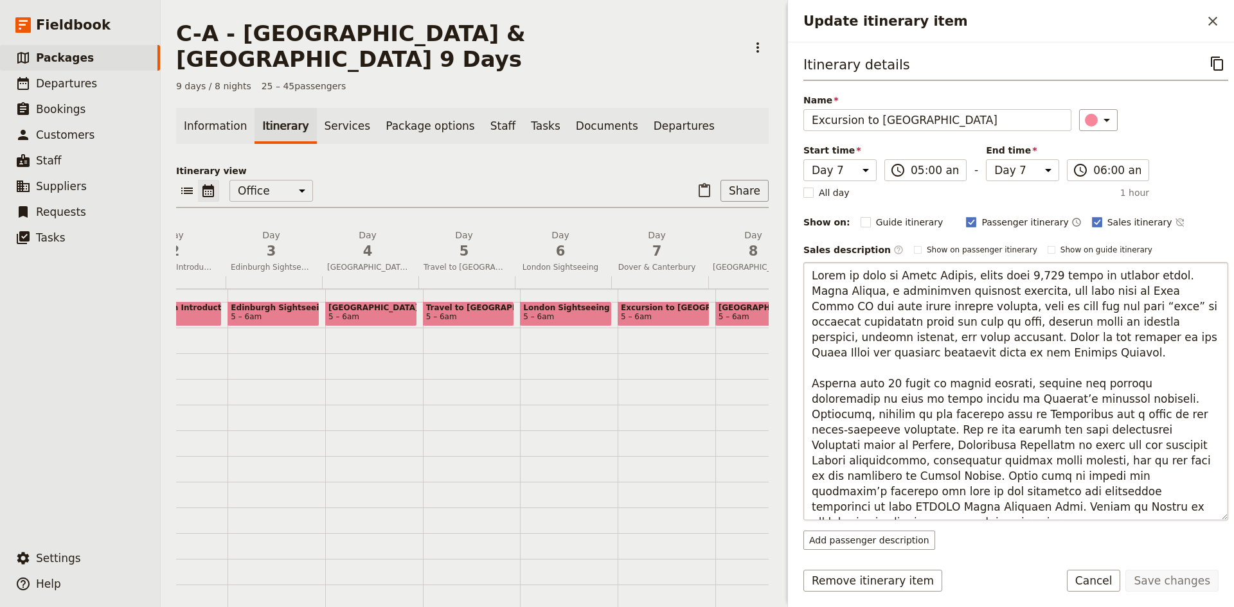
drag, startPoint x: 906, startPoint y: 503, endPoint x: 912, endPoint y: 497, distance: 8.6
click at [912, 497] on textarea "Update itinerary item" at bounding box center [1015, 391] width 425 height 258
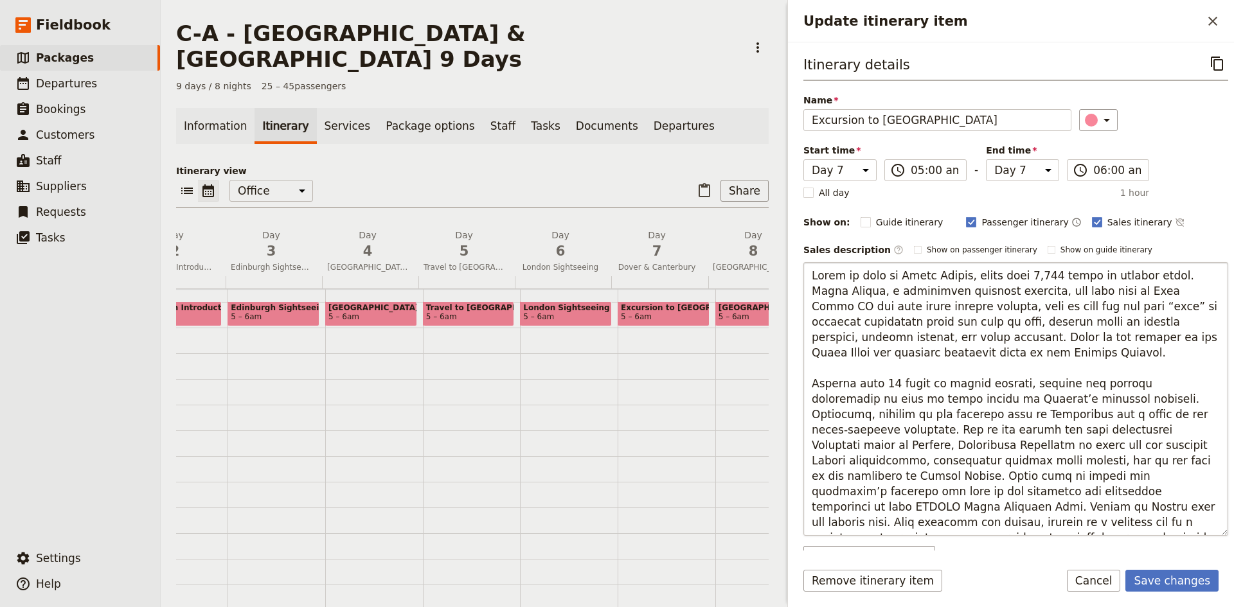
drag, startPoint x: 1118, startPoint y: 490, endPoint x: 906, endPoint y: 513, distance: 213.3
click at [906, 513] on textarea "Update itinerary item" at bounding box center [1015, 399] width 425 height 274
click at [933, 519] on textarea "Update itinerary item" at bounding box center [1015, 399] width 425 height 274
click at [980, 509] on textarea "Update itinerary item" at bounding box center [1015, 399] width 425 height 274
click at [1031, 509] on textarea "Update itinerary item" at bounding box center [1015, 399] width 425 height 274
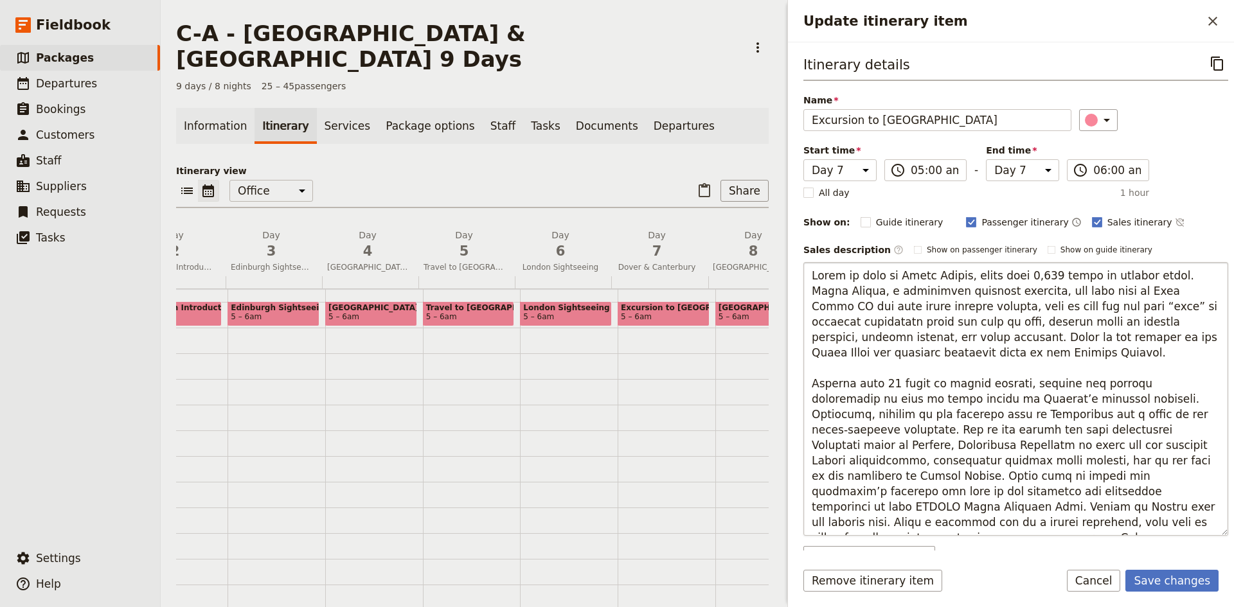
drag, startPoint x: 1031, startPoint y: 509, endPoint x: 927, endPoint y: 508, distance: 104.8
click at [927, 508] on textarea "Update itinerary item" at bounding box center [1015, 399] width 425 height 274
click at [936, 510] on textarea "Update itinerary item" at bounding box center [1015, 391] width 425 height 258
drag, startPoint x: 904, startPoint y: 339, endPoint x: 964, endPoint y: 328, distance: 61.5
click at [964, 328] on textarea "Update itinerary item" at bounding box center [1015, 399] width 425 height 274
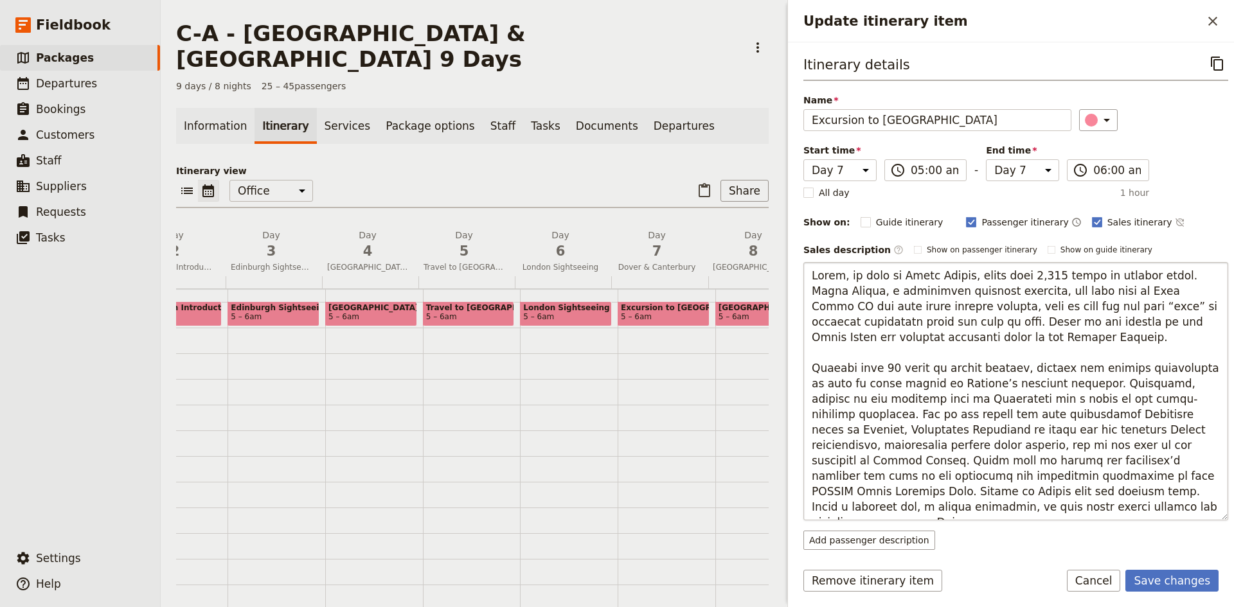
drag, startPoint x: 1007, startPoint y: 449, endPoint x: 1141, endPoint y: 428, distance: 135.2
click at [1141, 428] on textarea "Update itinerary item" at bounding box center [1015, 391] width 425 height 258
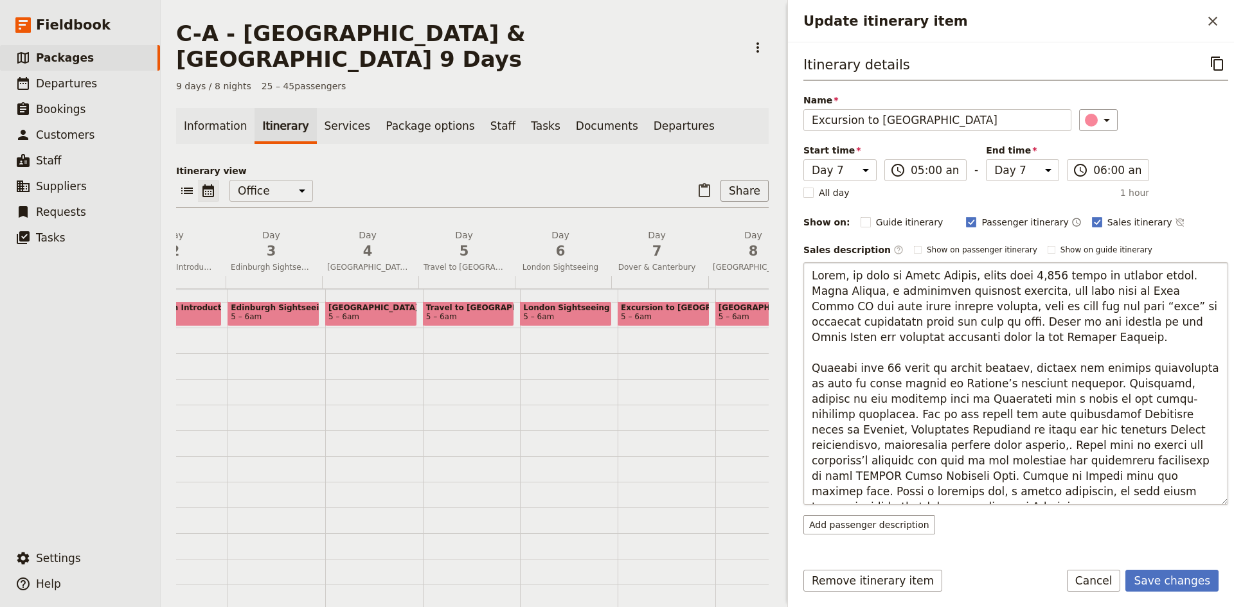
click at [972, 432] on textarea "Update itinerary item" at bounding box center [1015, 383] width 425 height 243
drag, startPoint x: 902, startPoint y: 462, endPoint x: 1168, endPoint y: 423, distance: 268.9
click at [1168, 423] on textarea "Update itinerary item" at bounding box center [1015, 383] width 425 height 243
click at [1168, 424] on textarea "Update itinerary item" at bounding box center [1015, 383] width 425 height 243
drag, startPoint x: 1170, startPoint y: 429, endPoint x: 871, endPoint y: 464, distance: 300.8
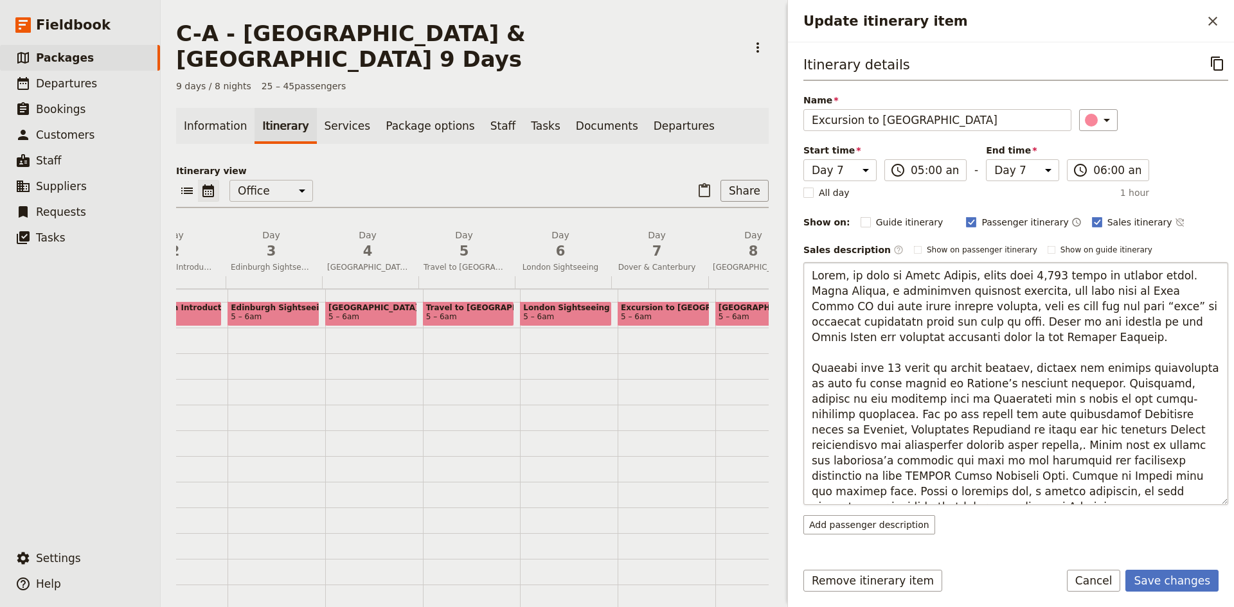
click at [871, 464] on textarea "Update itinerary item" at bounding box center [1015, 383] width 425 height 243
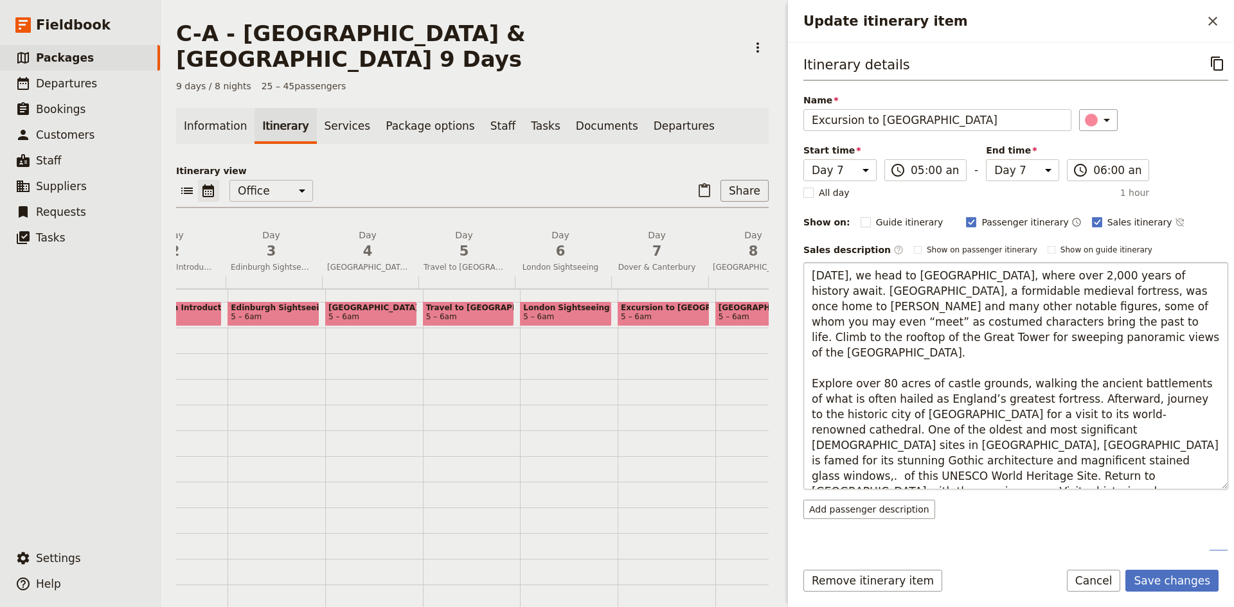
scroll to position [25, 0]
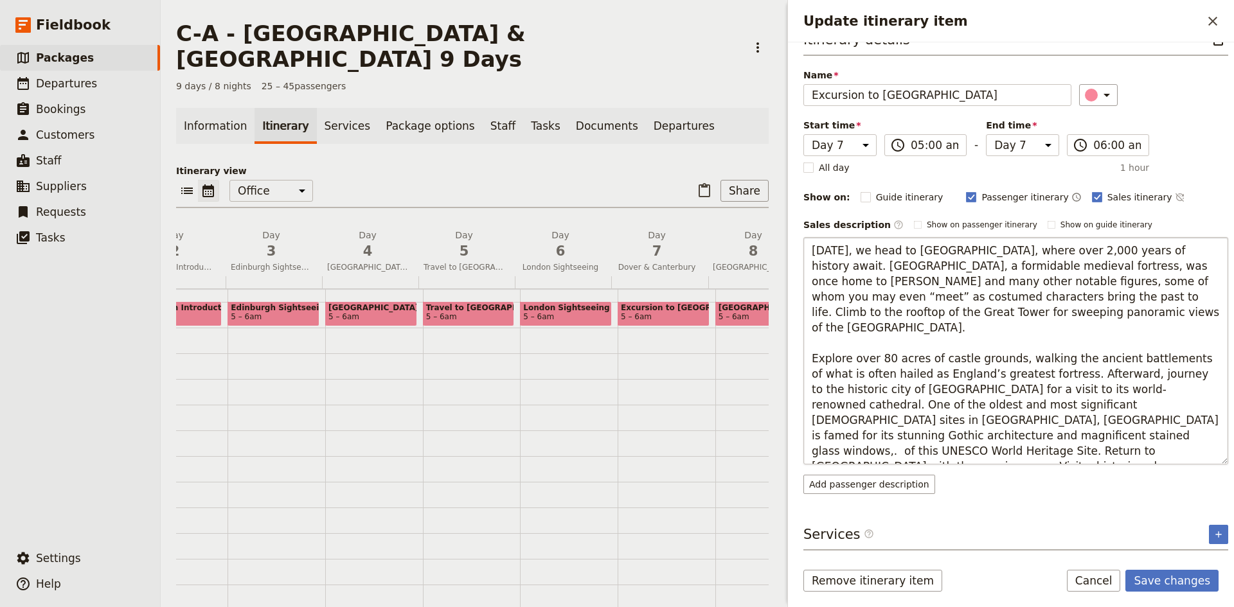
click at [1034, 389] on textarea "[DATE], we head to [GEOGRAPHIC_DATA], where over 2,000 years of history await. …" at bounding box center [1015, 351] width 425 height 228
drag, startPoint x: 1204, startPoint y: 406, endPoint x: 1160, endPoint y: 406, distance: 44.3
click at [1160, 406] on textarea "[DATE], we head to [GEOGRAPHIC_DATA], where over 2,000 years of history await. …" at bounding box center [1015, 351] width 425 height 228
drag, startPoint x: 1162, startPoint y: 406, endPoint x: 906, endPoint y: 425, distance: 257.1
click at [906, 425] on textarea "[DATE], we head to [GEOGRAPHIC_DATA], where over 2,000 years of history await. …" at bounding box center [1015, 351] width 425 height 228
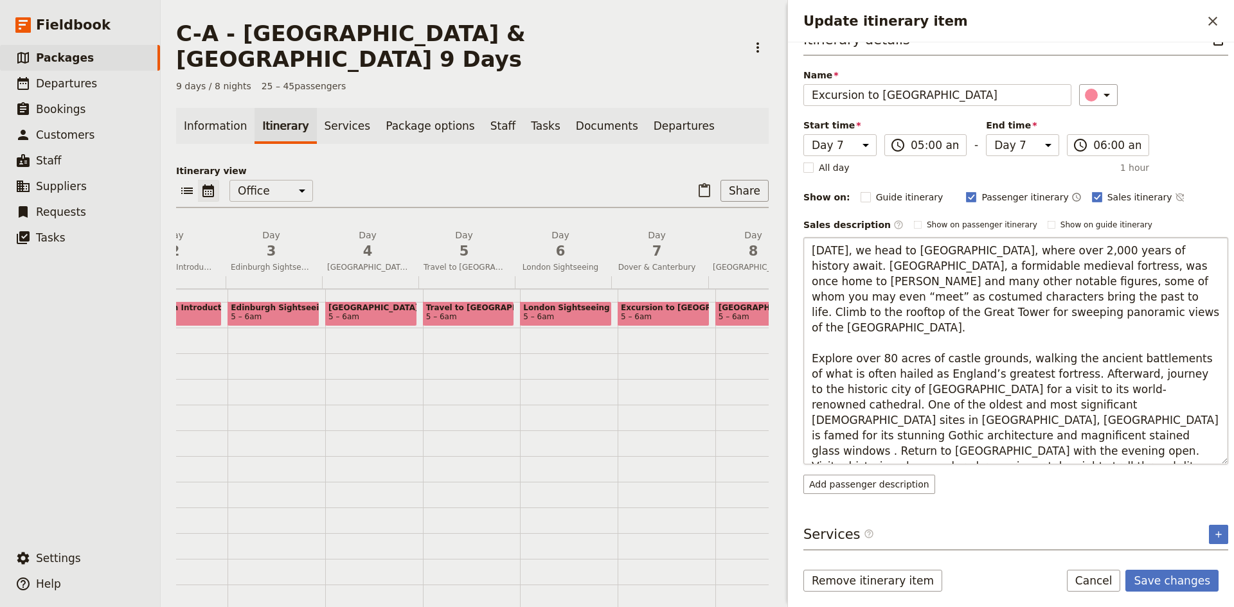
scroll to position [10, 0]
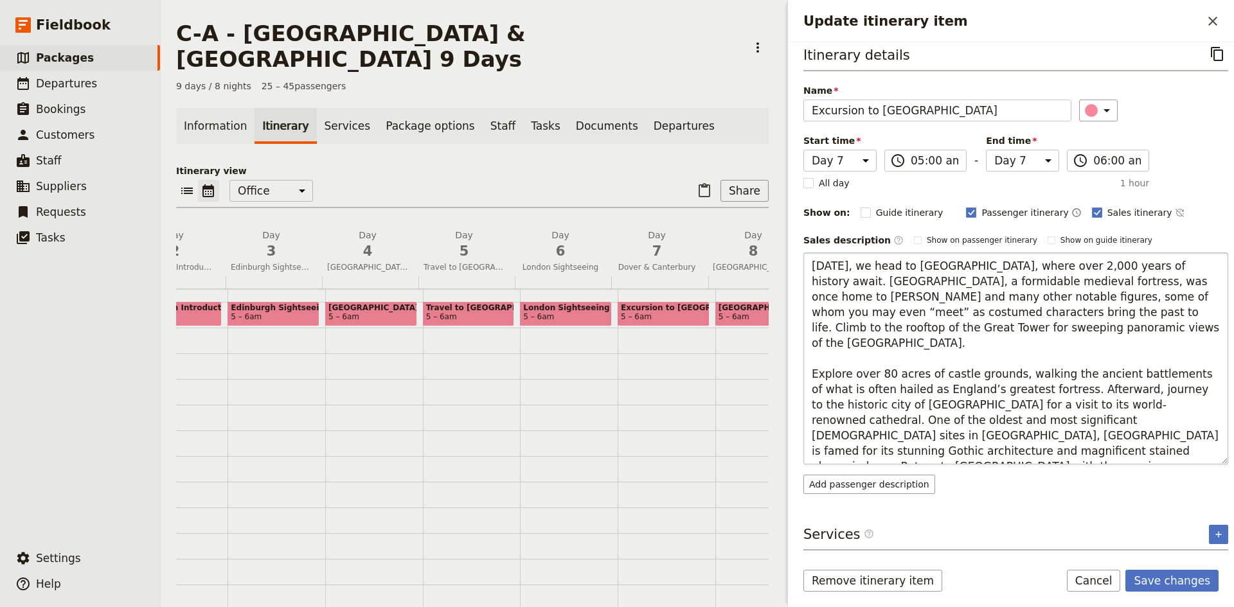
drag, startPoint x: 1149, startPoint y: 405, endPoint x: 1042, endPoint y: 407, distance: 106.7
click at [1042, 407] on textarea "[DATE], we head to [GEOGRAPHIC_DATA], where over 2,000 years of history await. …" at bounding box center [1015, 359] width 425 height 212
type textarea "[DATE], we head to [GEOGRAPHIC_DATA], where over 2,000 years of history await. …"
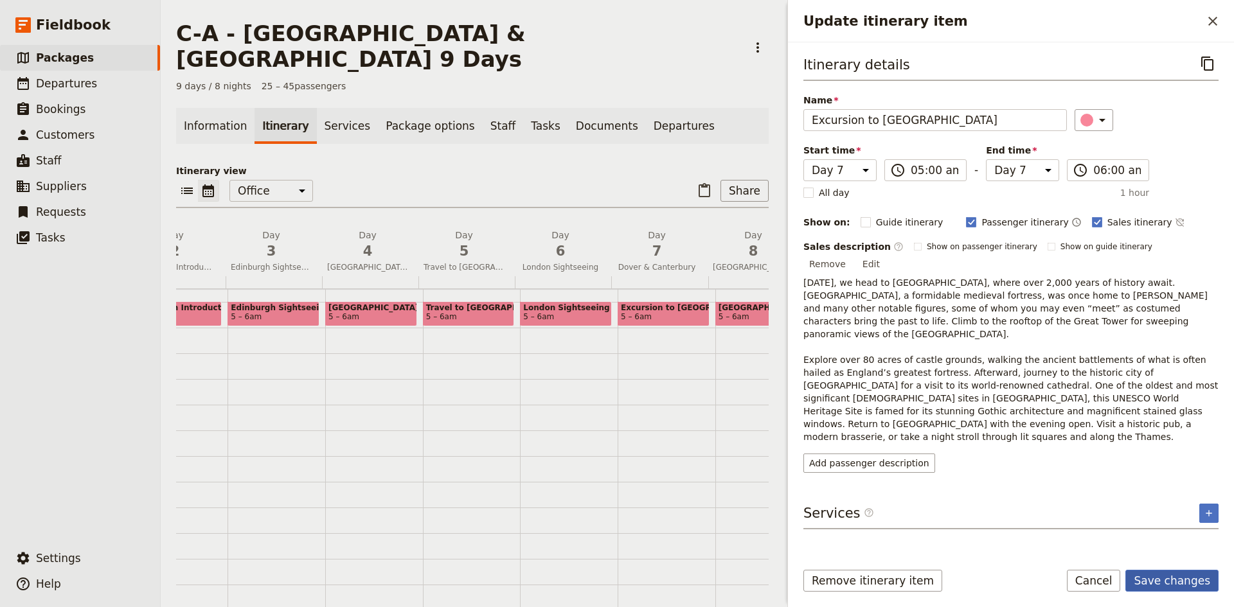
click at [1182, 578] on button "Save changes" at bounding box center [1171, 581] width 93 height 22
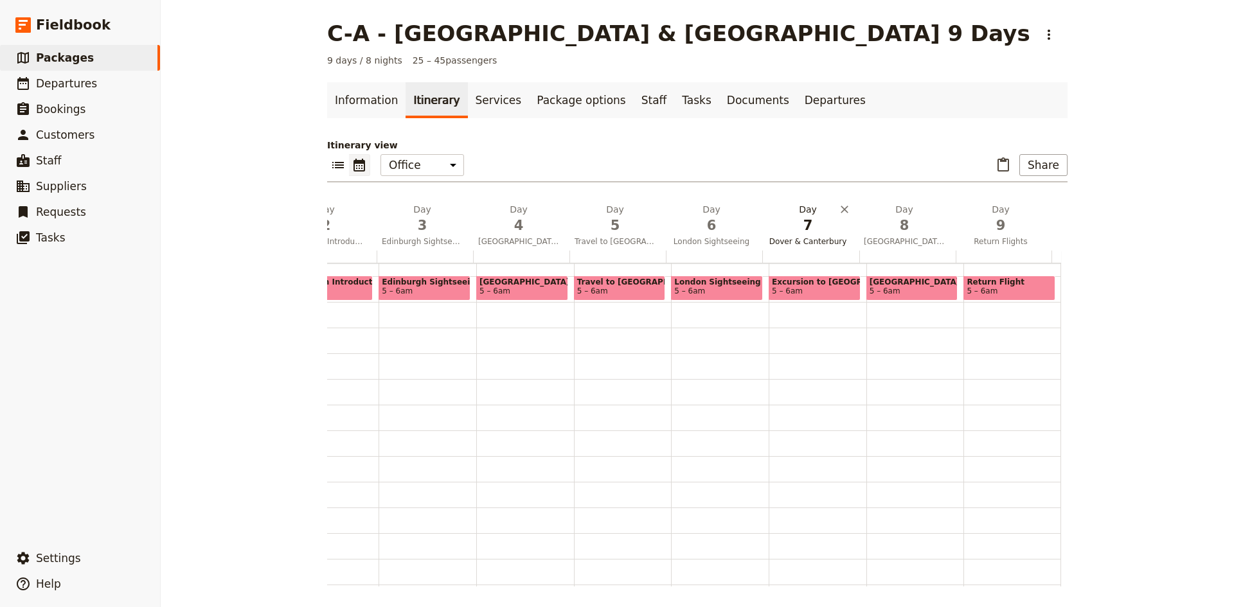
click at [808, 238] on span "Dover & Canterbury" at bounding box center [807, 241] width 91 height 10
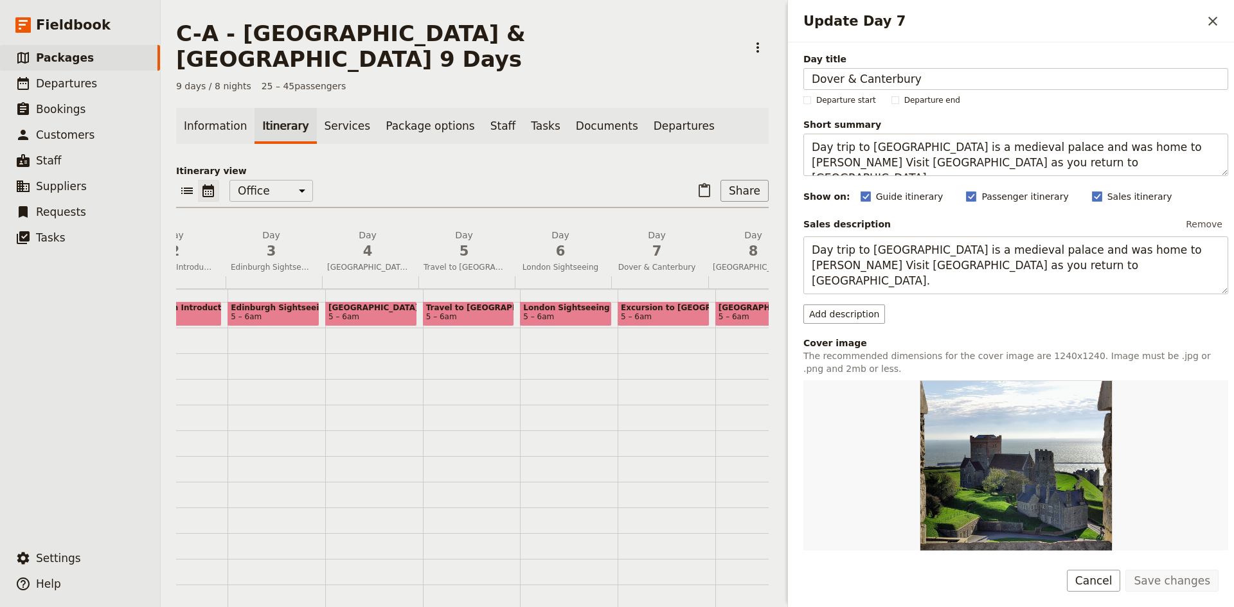
scroll to position [226, 0]
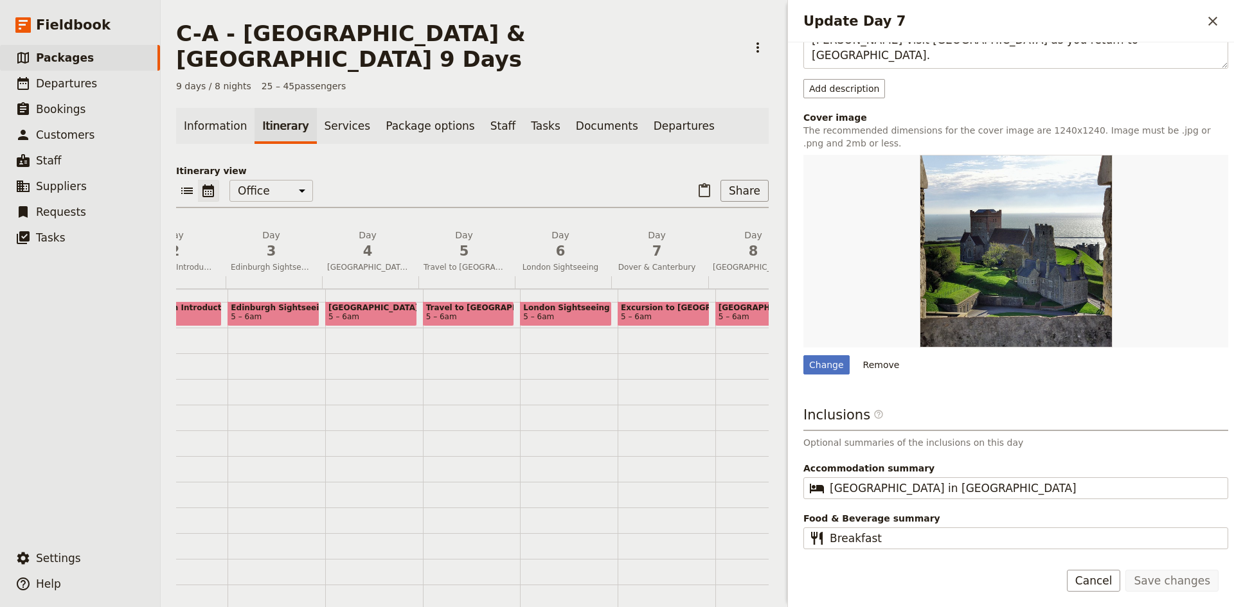
click at [728, 332] on div "[GEOGRAPHIC_DATA] 5 – 6am" at bounding box center [764, 482] width 98 height 617
select select "8"
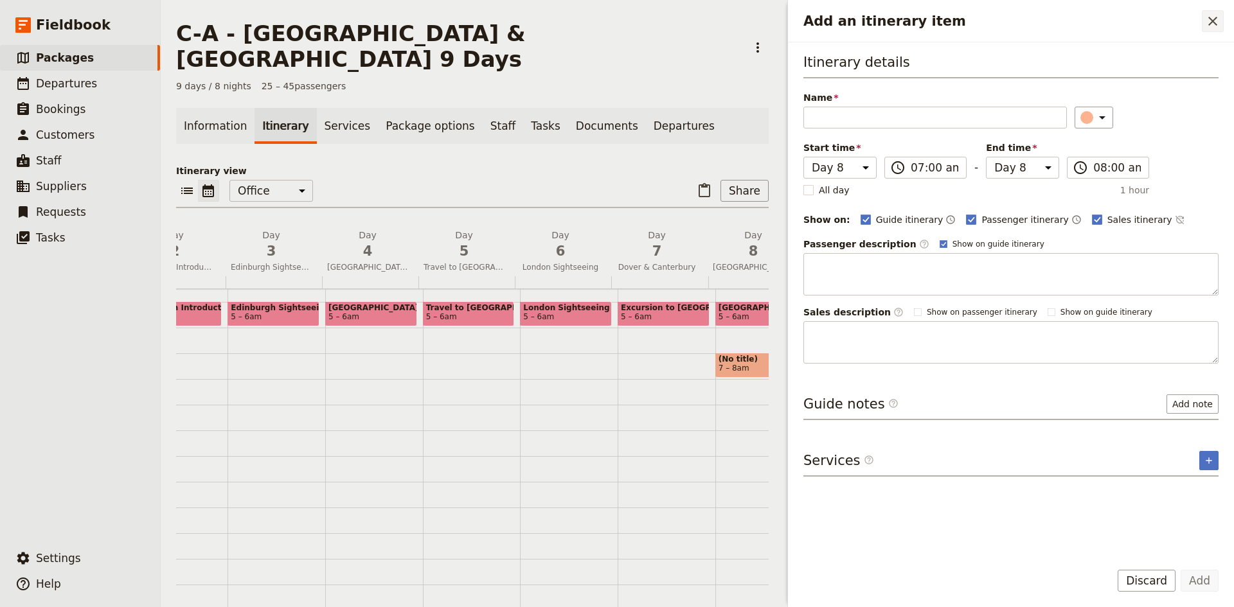
click at [1219, 18] on icon "Close drawer" at bounding box center [1212, 20] width 15 height 15
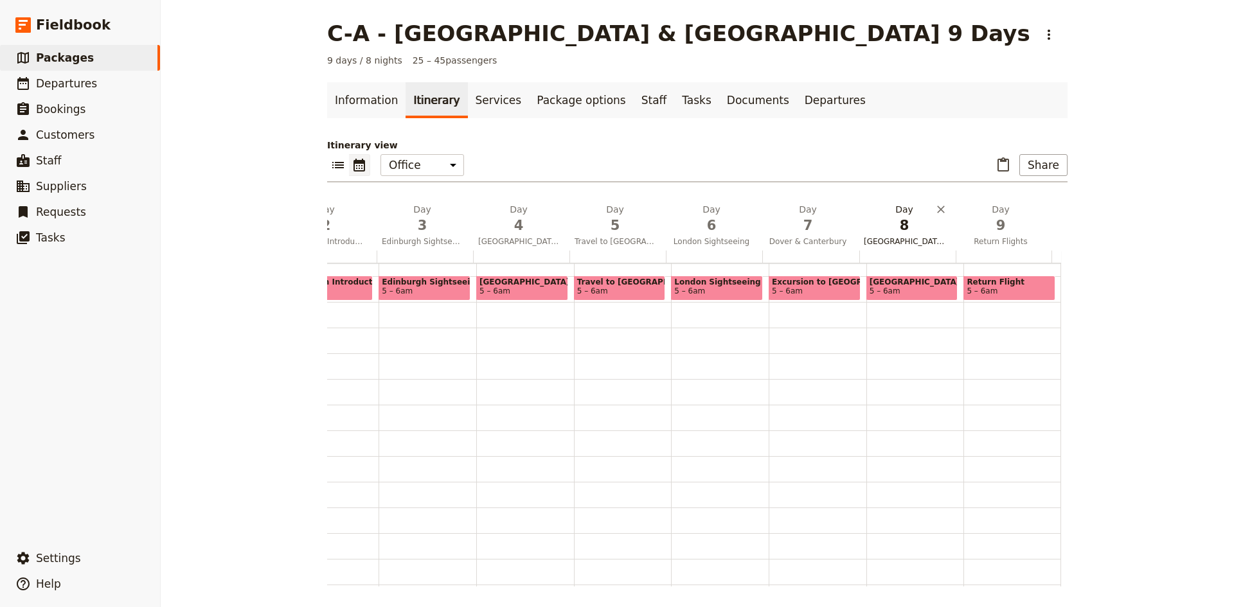
click at [918, 236] on button "Day [GEOGRAPHIC_DATA]" at bounding box center [907, 227] width 96 height 48
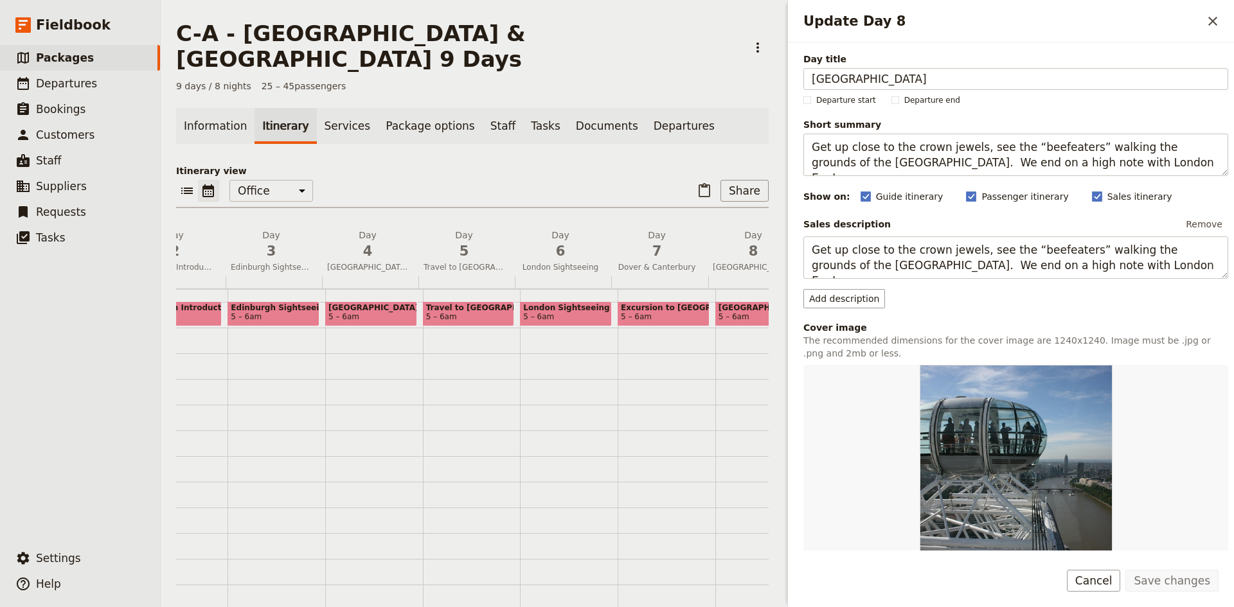
scroll to position [210, 0]
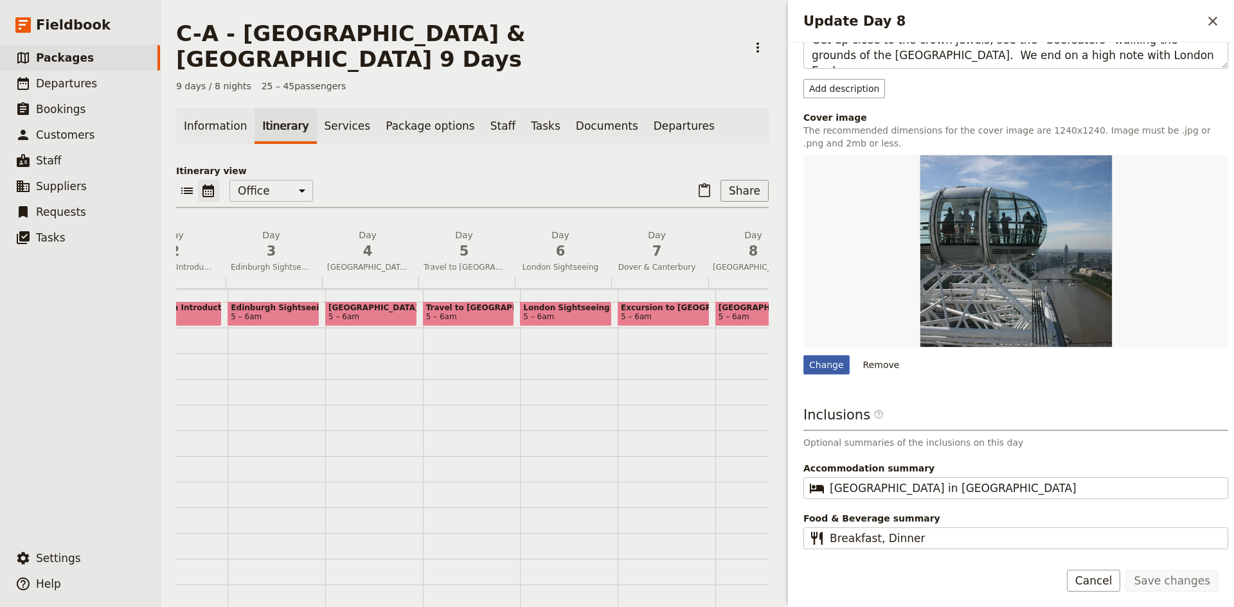
click at [826, 371] on div "Change" at bounding box center [826, 364] width 46 height 19
click at [803, 355] on input "Change" at bounding box center [803, 355] width 1 height 1
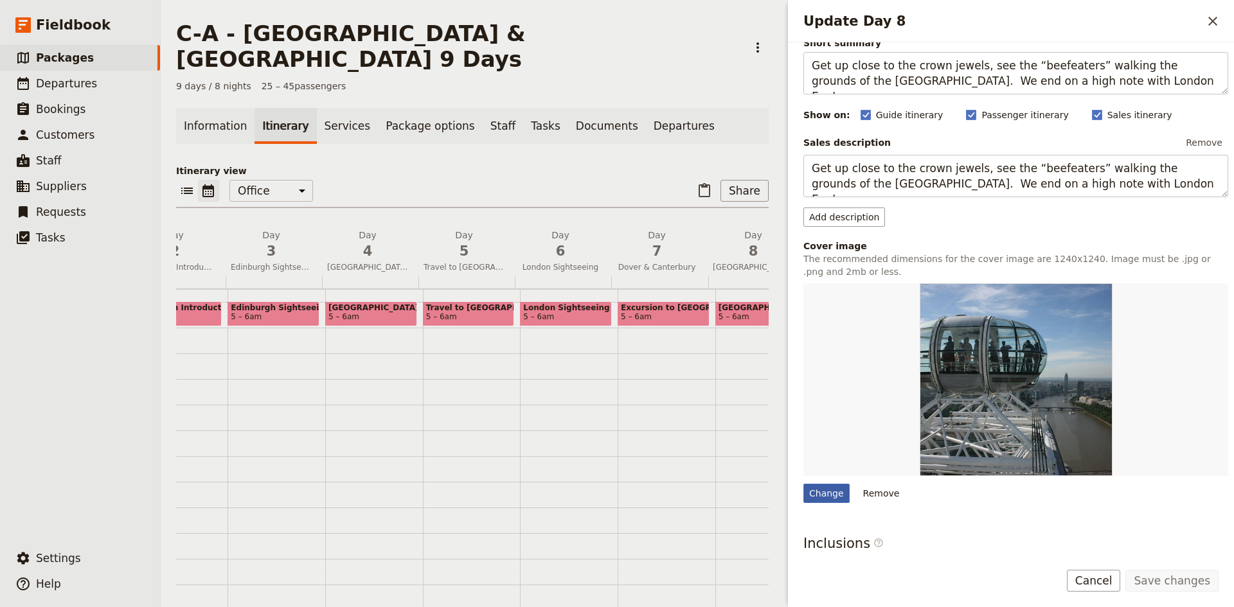
click at [823, 491] on div "Change" at bounding box center [826, 493] width 46 height 19
click at [803, 484] on input "Change" at bounding box center [803, 483] width 1 height 1
click at [1217, 17] on icon "Close drawer" at bounding box center [1212, 20] width 15 height 15
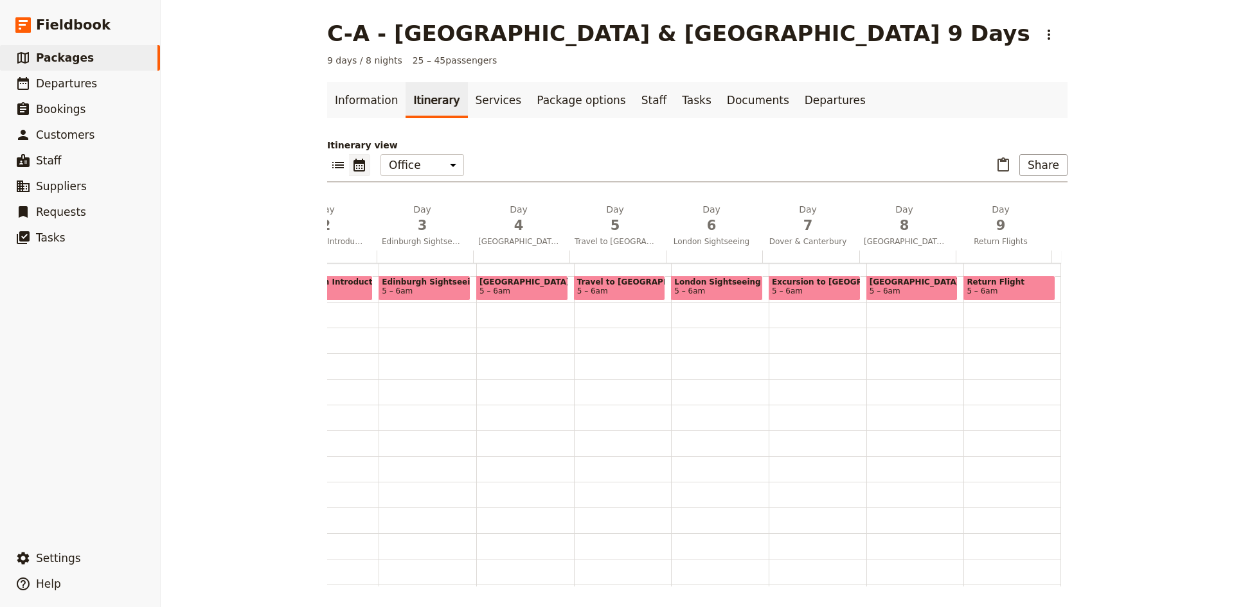
click at [889, 289] on span "5 – 6am" at bounding box center [912, 291] width 85 height 9
select select "8"
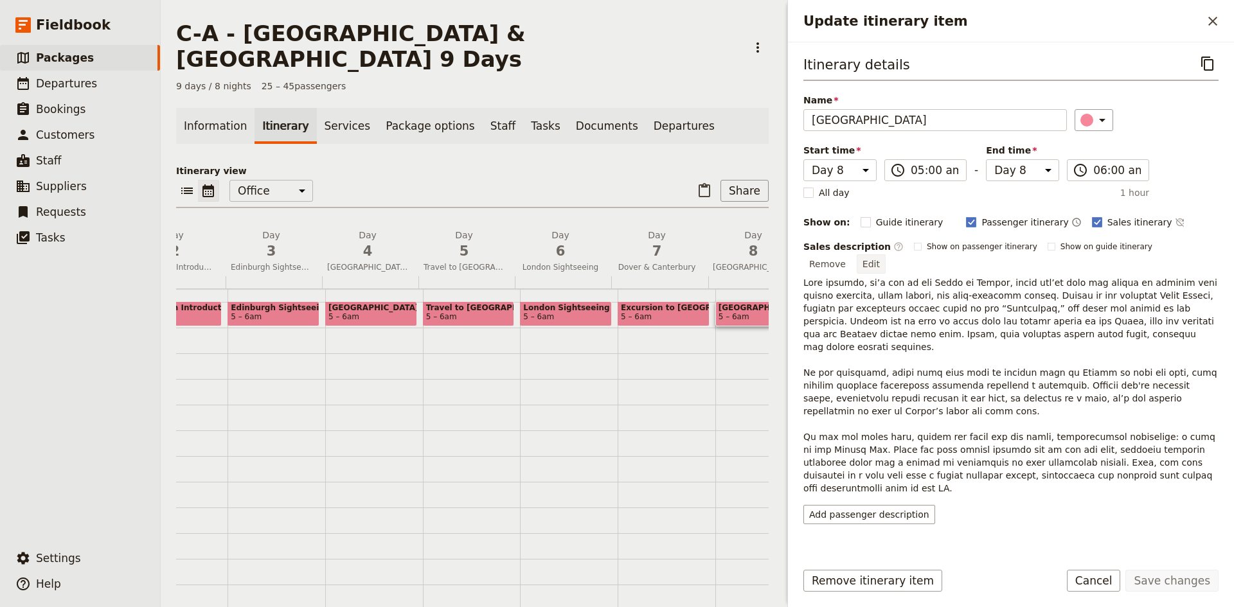
click at [886, 254] on button "Edit" at bounding box center [871, 263] width 29 height 19
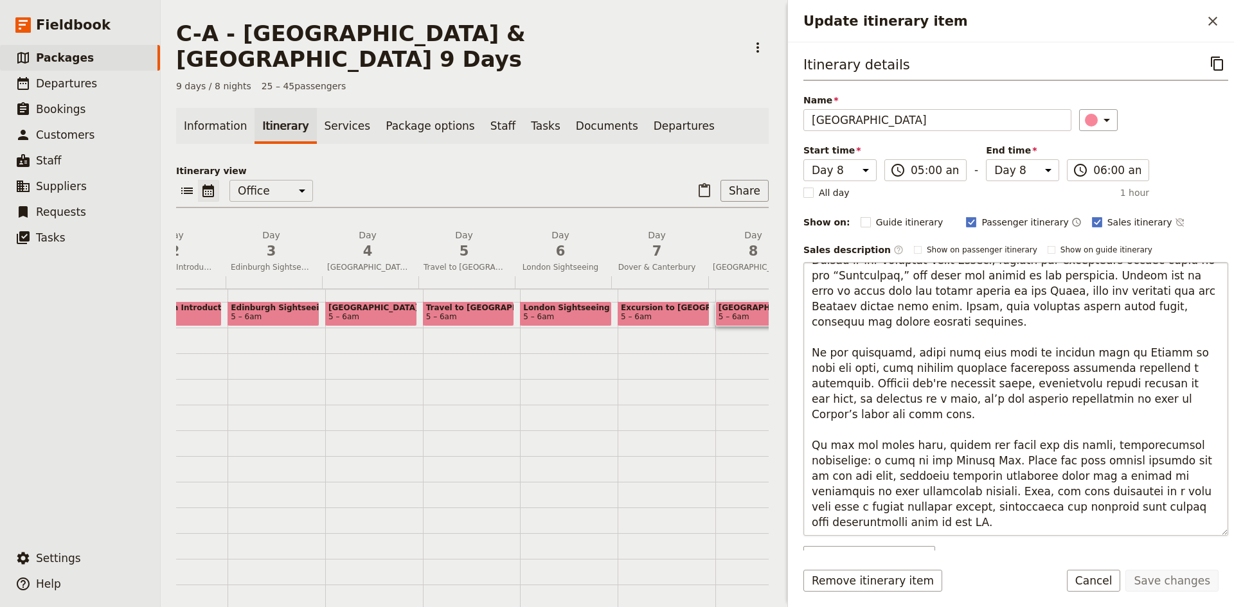
scroll to position [0, 0]
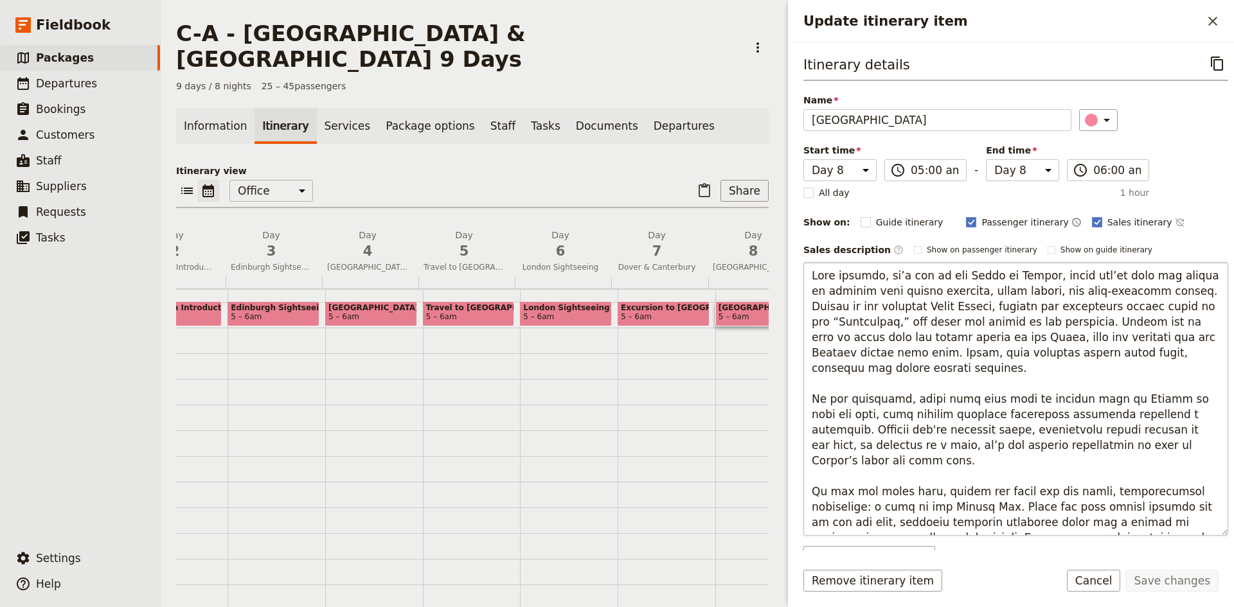
drag, startPoint x: 1064, startPoint y: 323, endPoint x: 877, endPoint y: 326, distance: 187.0
click at [877, 326] on textarea "Update itinerary item" at bounding box center [1015, 399] width 425 height 274
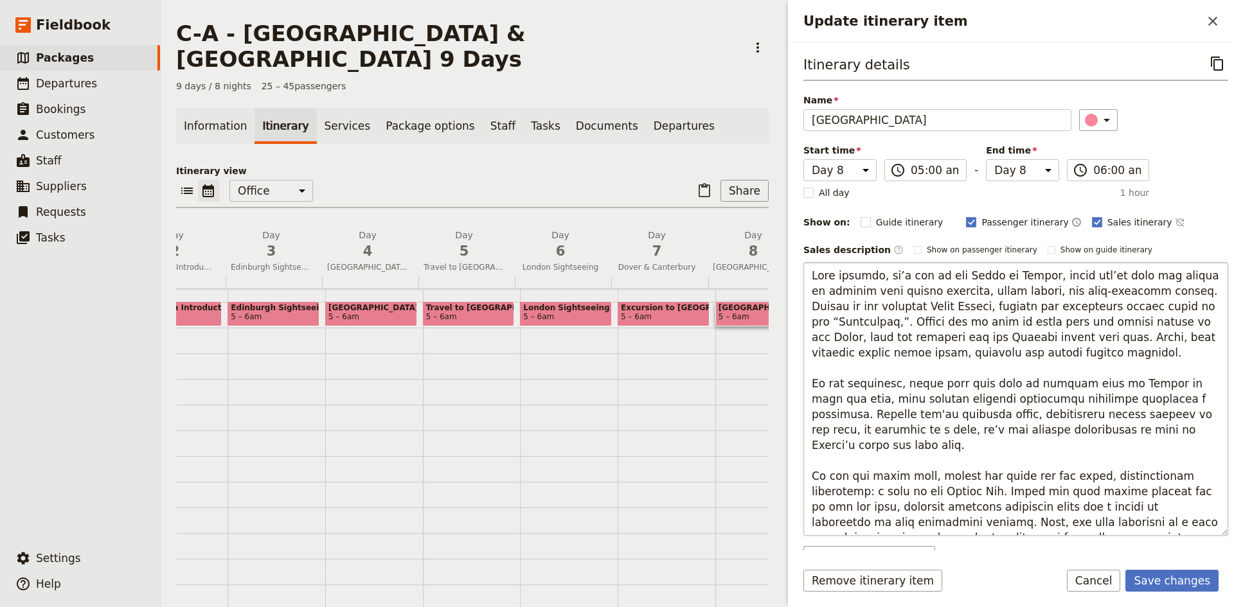
drag, startPoint x: 1073, startPoint y: 355, endPoint x: 880, endPoint y: 325, distance: 195.8
click at [880, 325] on textarea "Update itinerary item" at bounding box center [1015, 399] width 425 height 274
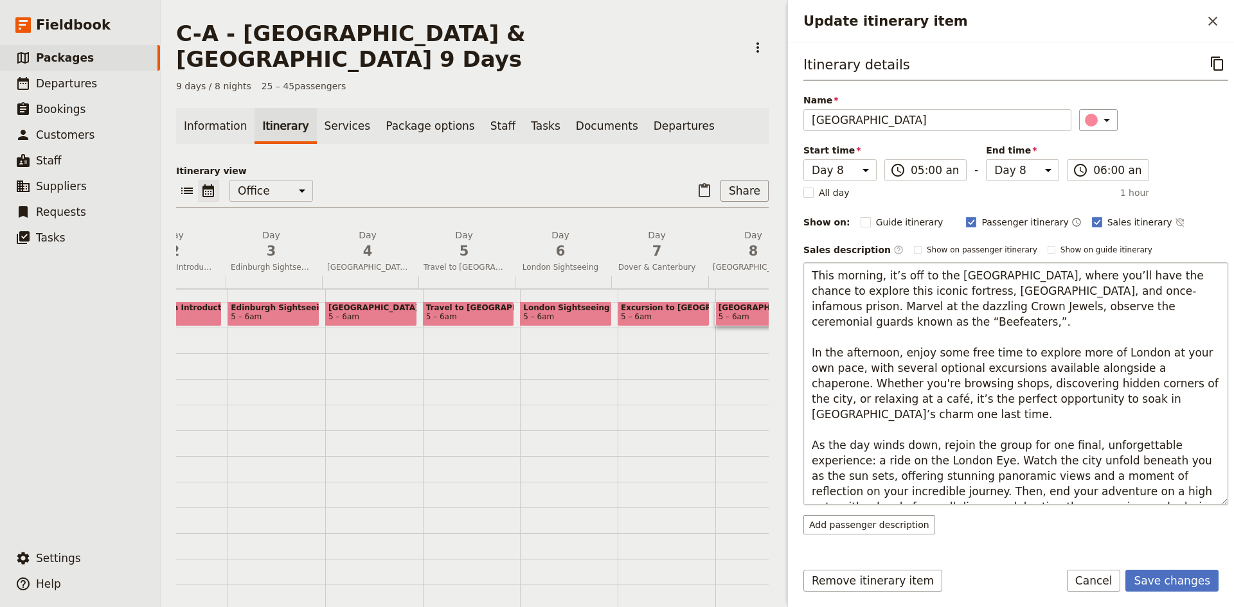
click at [812, 352] on textarea "This morning, it’s off to the [GEOGRAPHIC_DATA], where you’ll have the chance t…" at bounding box center [1015, 383] width 425 height 243
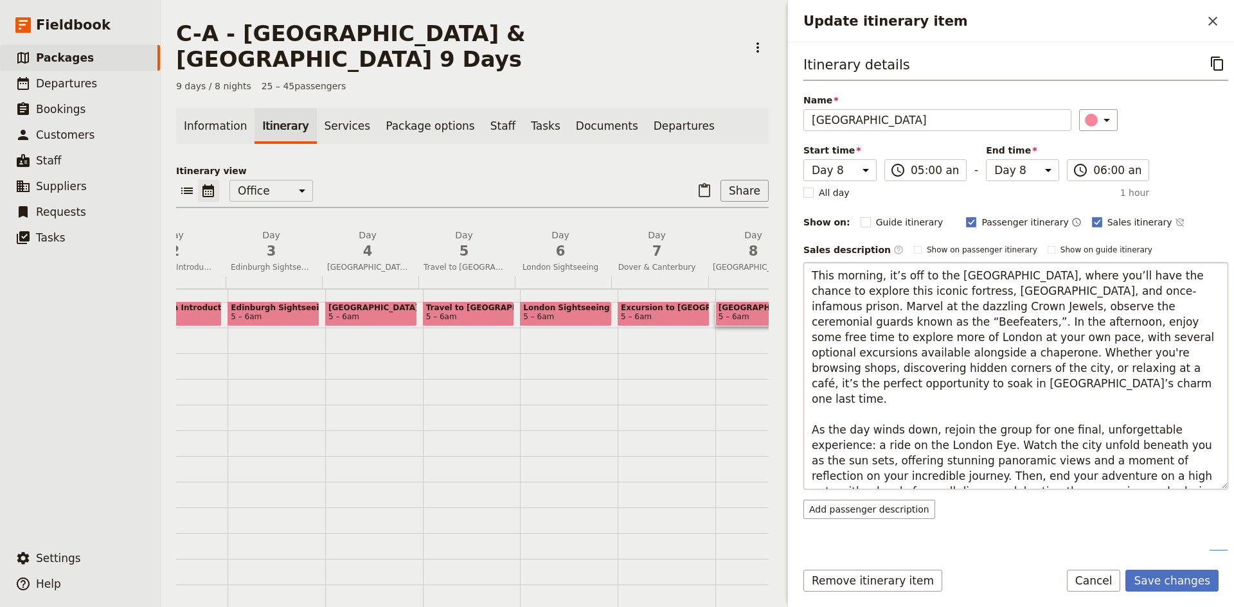
click at [945, 309] on textarea "This morning, it’s off to the [GEOGRAPHIC_DATA], where you’ll have the chance t…" at bounding box center [1015, 376] width 425 height 228
click at [957, 370] on textarea "This morning, it’s off to the [GEOGRAPHIC_DATA], where you’ll have the chance t…" at bounding box center [1015, 376] width 425 height 228
drag, startPoint x: 852, startPoint y: 370, endPoint x: 1039, endPoint y: 348, distance: 188.9
click at [1039, 348] on textarea "This morning, it’s off to the [GEOGRAPHIC_DATA], where you’ll have the chance t…" at bounding box center [1015, 376] width 425 height 228
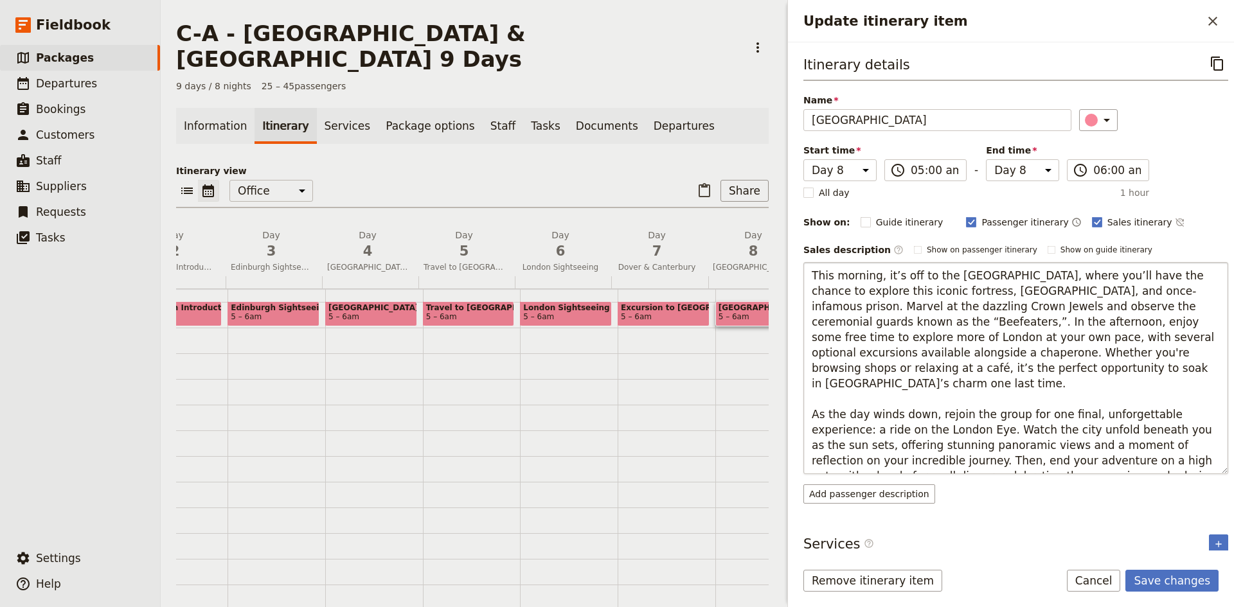
click at [1087, 354] on textarea "This morning, it’s off to the [GEOGRAPHIC_DATA], where you’ll have the chance t…" at bounding box center [1015, 368] width 425 height 212
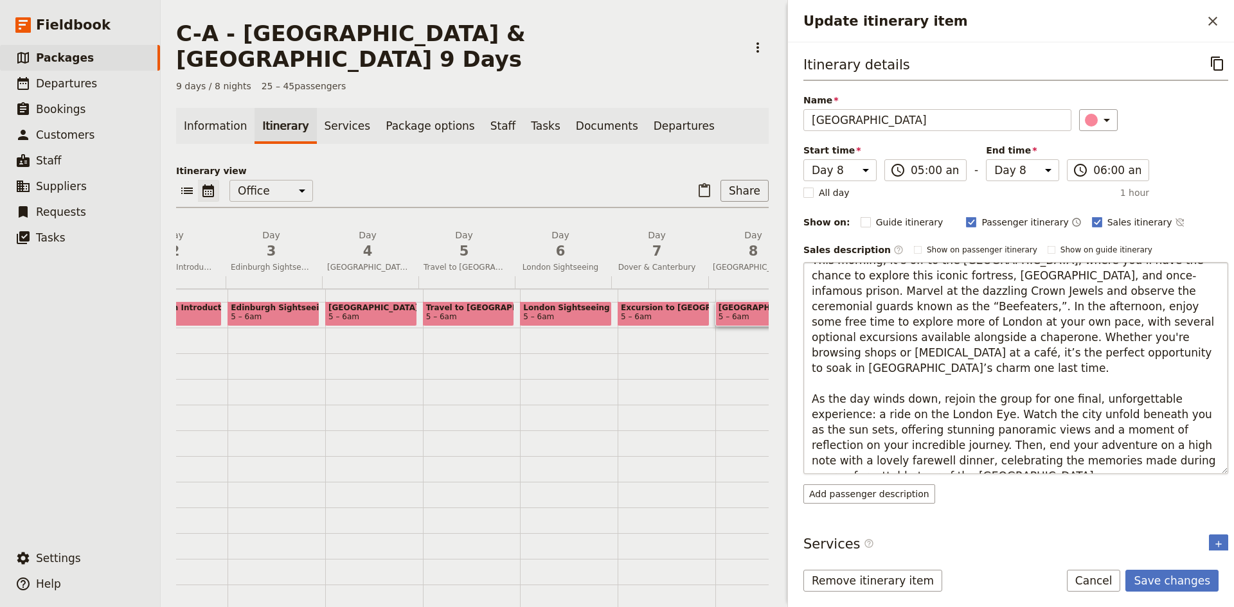
type textarea "This morning, it’s off to the [GEOGRAPHIC_DATA], where you’ll have the chance t…"
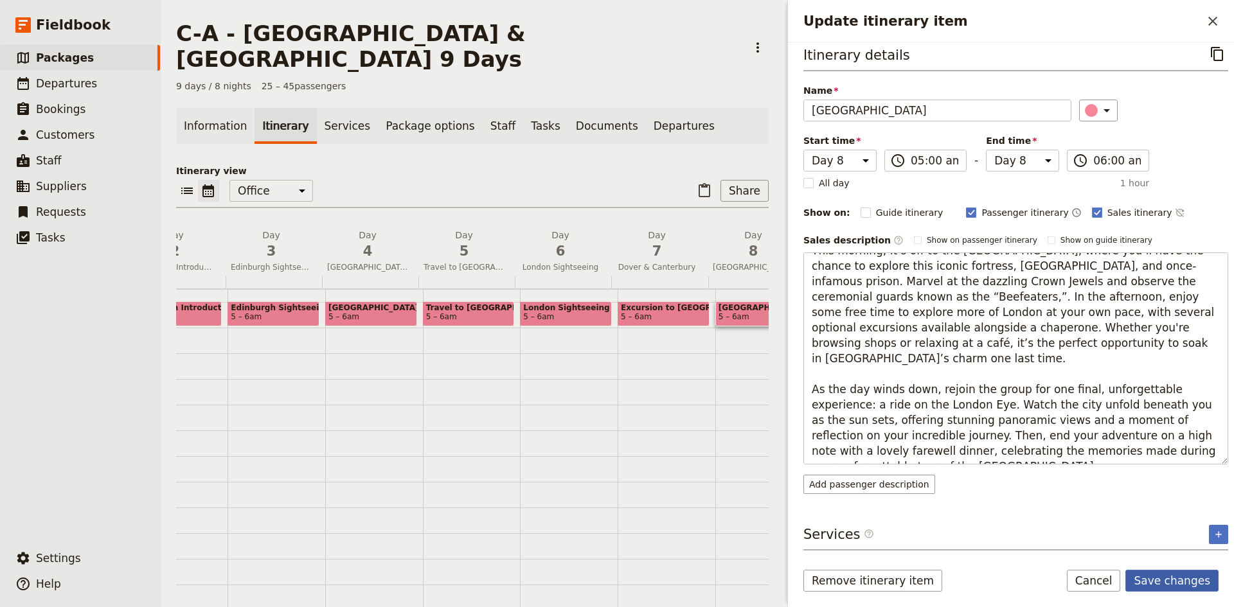
click at [1175, 580] on button "Save changes" at bounding box center [1171, 581] width 93 height 22
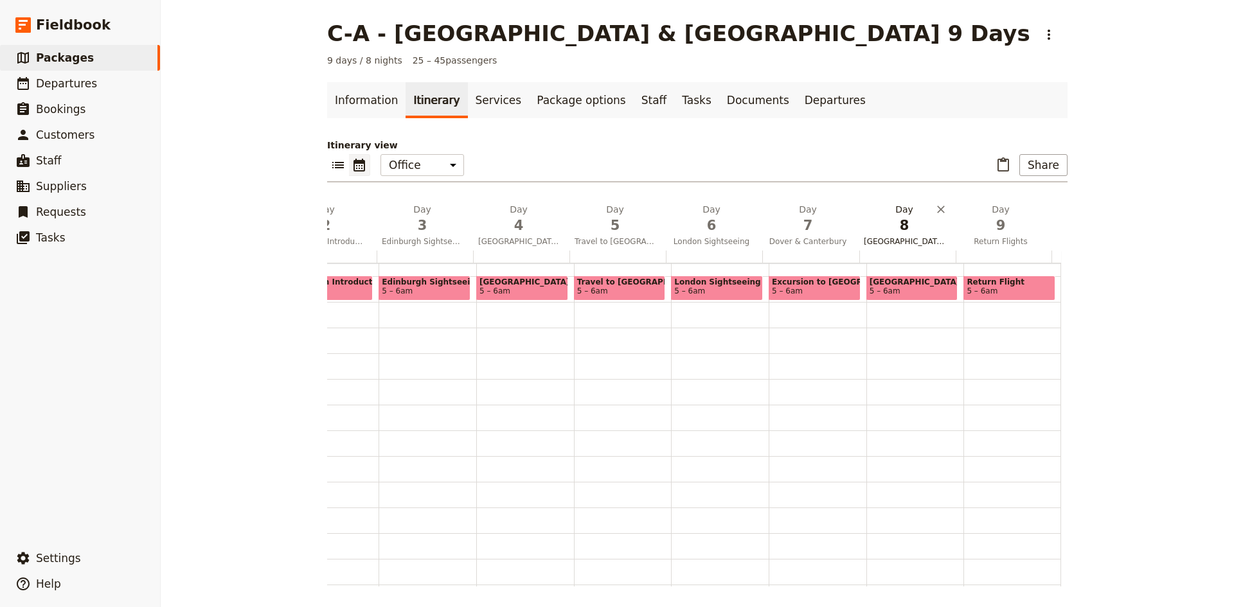
click at [903, 235] on span "8" at bounding box center [904, 225] width 81 height 19
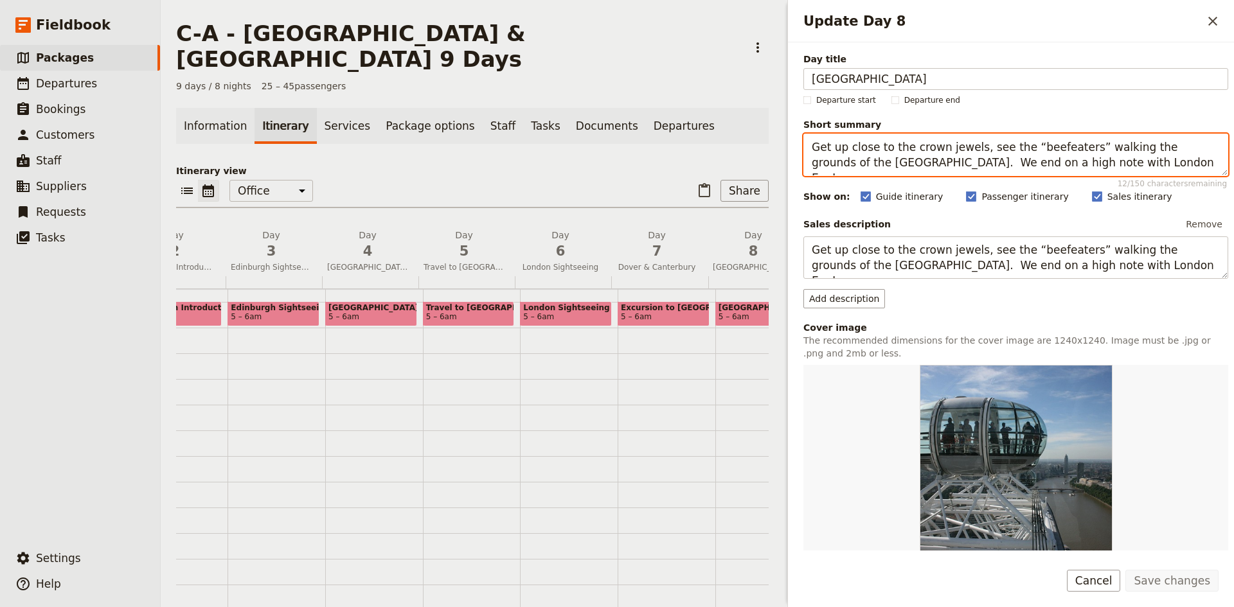
drag, startPoint x: 1039, startPoint y: 162, endPoint x: 943, endPoint y: 165, distance: 95.8
click at [943, 165] on textarea "Get up close to the crown jewels, see the “beefeaters” walking the grounds of t…" at bounding box center [1015, 155] width 425 height 42
click at [1019, 168] on textarea "Get up close to the crown jewels, see the “beefeaters” walking the grounds of t…" at bounding box center [1015, 155] width 425 height 42
drag, startPoint x: 1016, startPoint y: 163, endPoint x: 943, endPoint y: 165, distance: 72.6
click at [943, 165] on textarea "Get up close to the crown jewels, see the “beefeaters” walking the grounds of t…" at bounding box center [1015, 155] width 425 height 42
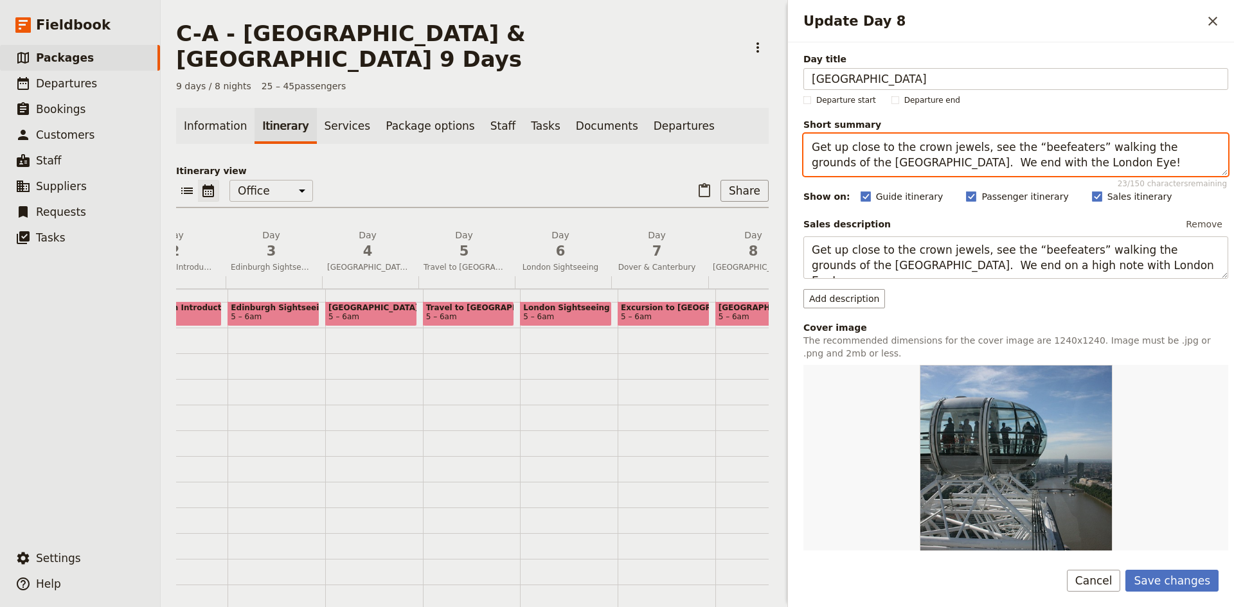
click at [1044, 161] on textarea "Get up close to the crown jewels, see the “beefeaters” walking the grounds of t…" at bounding box center [1015, 155] width 425 height 42
drag, startPoint x: 1163, startPoint y: 161, endPoint x: 899, endPoint y: 167, distance: 264.2
click at [899, 167] on textarea "Get up close to the crown jewels, see the “beefeaters” walking the grounds of t…" at bounding box center [1015, 155] width 425 height 42
type textarea "Get up close to the crown jewels, see the “beefeaters” walking the grounds of t…"
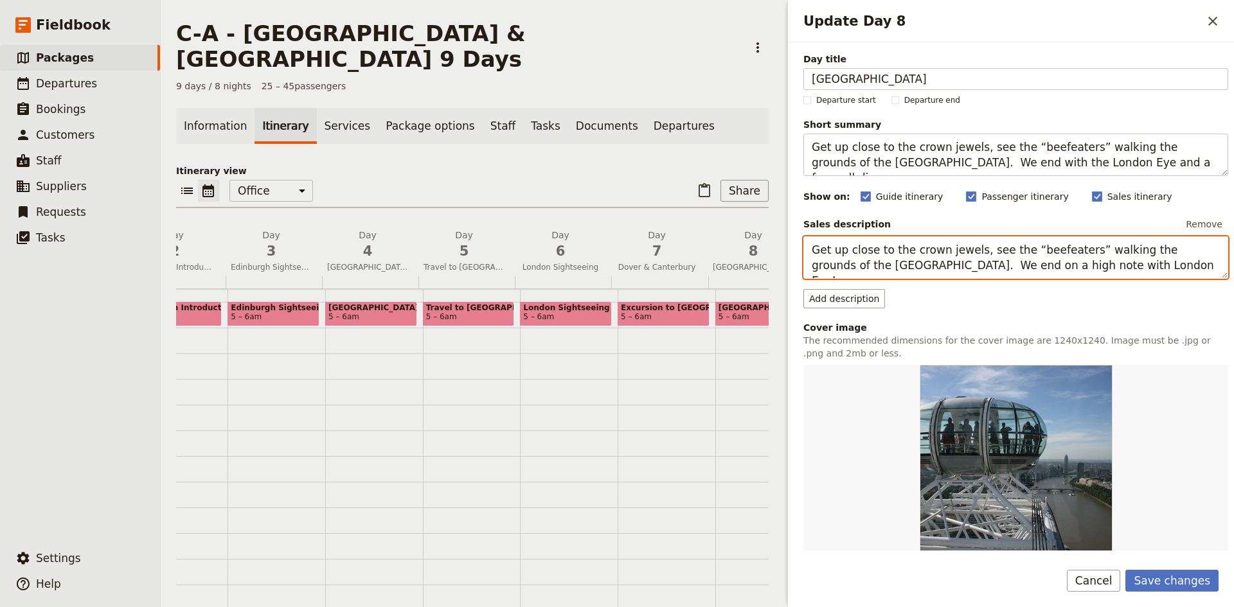
drag, startPoint x: 1104, startPoint y: 262, endPoint x: 900, endPoint y: 266, distance: 204.4
click at [900, 266] on textarea "Get up close to the crown jewels, see the “beefeaters” walking the grounds of t…" at bounding box center [1015, 257] width 425 height 42
paste textarea "with the London Eye and a farewell dinner."
click at [900, 265] on textarea "Get up close to the crown jewels, see the “beefeaters” walking the grounds of t…" at bounding box center [1015, 257] width 425 height 42
type textarea "Get up close to the crown jewels, see the “beefeaters” walking the grounds of t…"
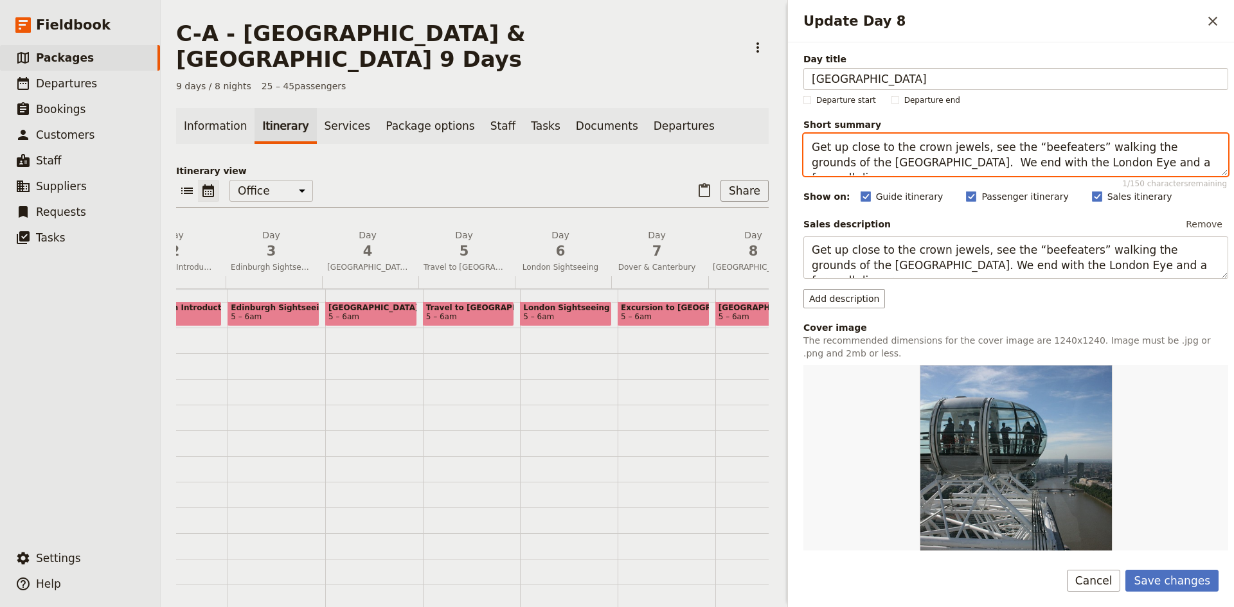
click at [900, 165] on textarea "Get up close to the crown jewels, see the “beefeaters” walking the grounds of t…" at bounding box center [1015, 155] width 425 height 42
type textarea "Get up close to the crown jewels, see the “beefeaters” walking the grounds of t…"
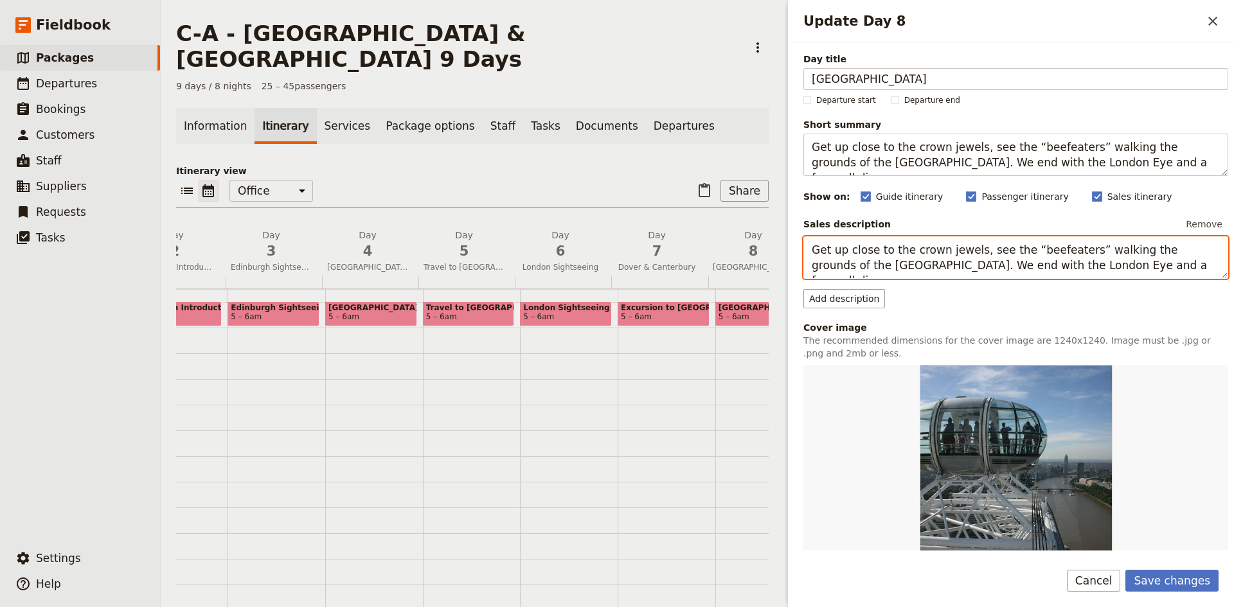
click at [976, 255] on textarea "Get up close to the crown jewels, see the “beefeaters” walking the grounds of t…" at bounding box center [1015, 257] width 425 height 42
type textarea "Get up close to the crown jewels and see the “beefeaters” walking the grounds o…"
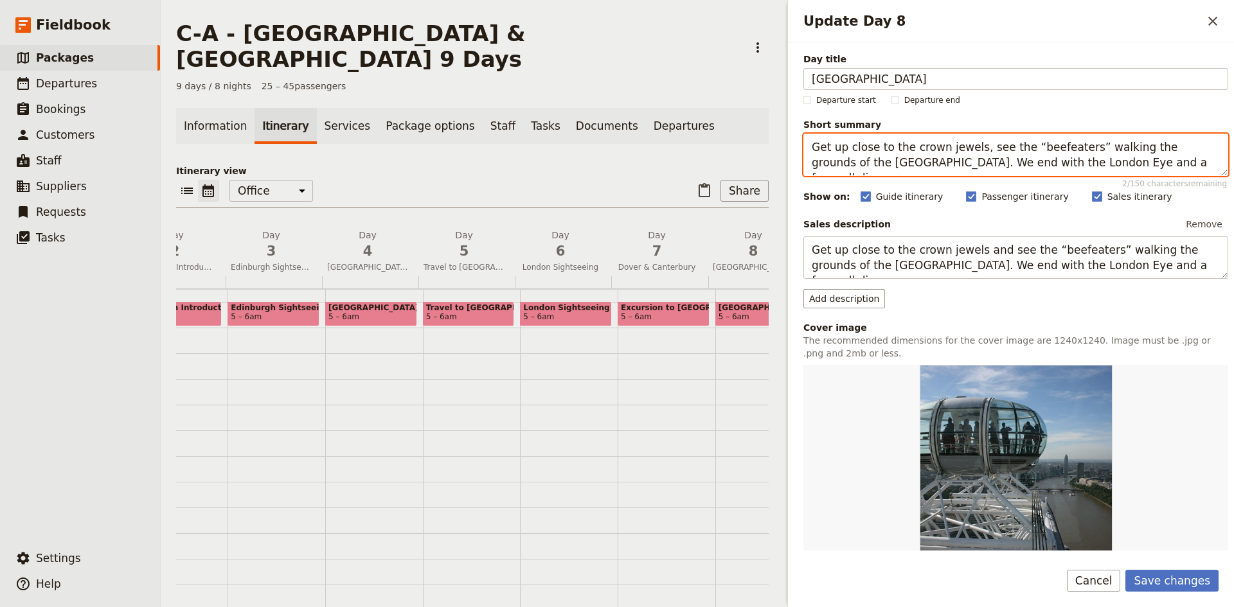
click at [976, 149] on textarea "Get up close to the crown jewels, see the “beefeaters” walking the grounds of t…" at bounding box center [1015, 155] width 425 height 42
click at [832, 163] on textarea "Get up close to the crown jewels and se the “beefeaters” walking the grounds of…" at bounding box center [1015, 155] width 425 height 42
click at [1006, 148] on textarea "Get up close to the crown jewels and se the “beefeaters” walking the grounds of…" at bounding box center [1015, 155] width 425 height 42
drag, startPoint x: 812, startPoint y: 145, endPoint x: 891, endPoint y: 167, distance: 82.0
click at [891, 167] on textarea "Get up close to the crown jewels and see the “beefeaters” walking the grounds o…" at bounding box center [1015, 155] width 425 height 42
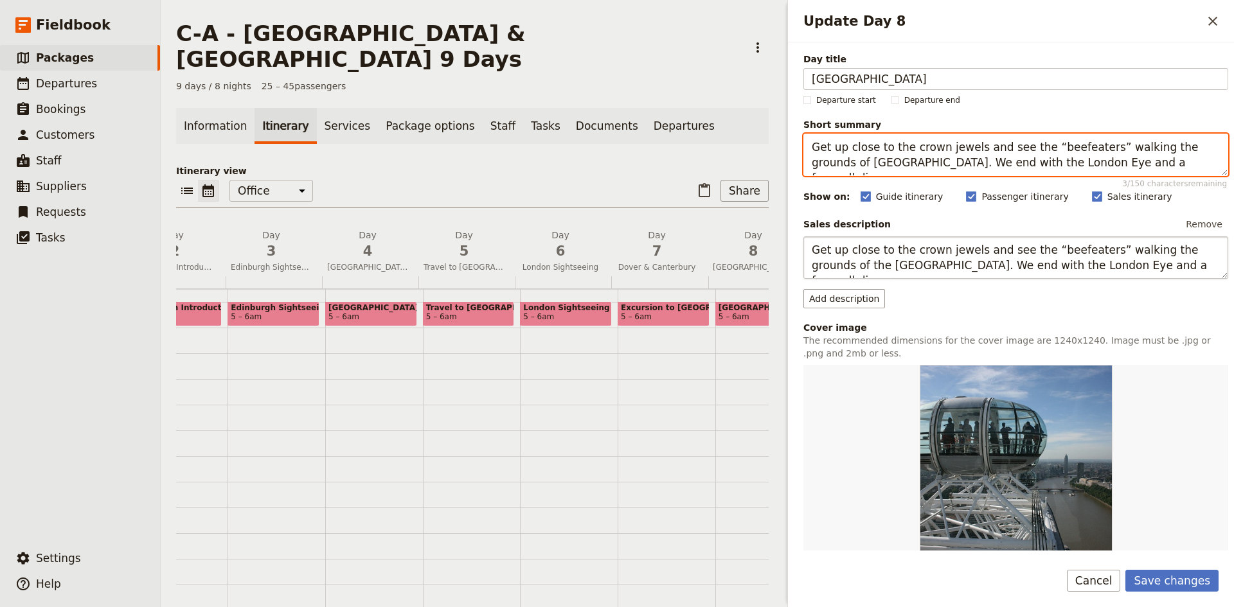
type textarea "Get up close to the crown jewels and see the “beefeaters” walking the grounds o…"
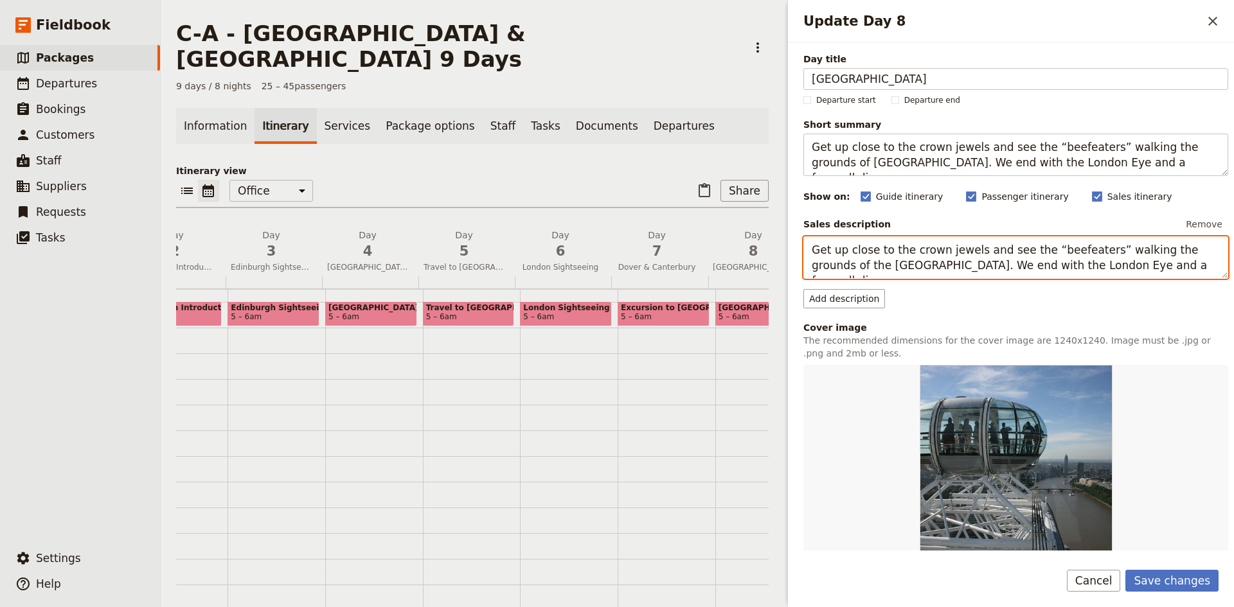
drag, startPoint x: 810, startPoint y: 249, endPoint x: 911, endPoint y: 271, distance: 102.7
click at [911, 271] on textarea "Get up close to the crown jewels and see the “beefeaters” walking the grounds o…" at bounding box center [1015, 257] width 425 height 42
paste textarea "Update Day 8"
type textarea "Get up close to the crown jewels and see the “beefeaters” walking the grounds o…"
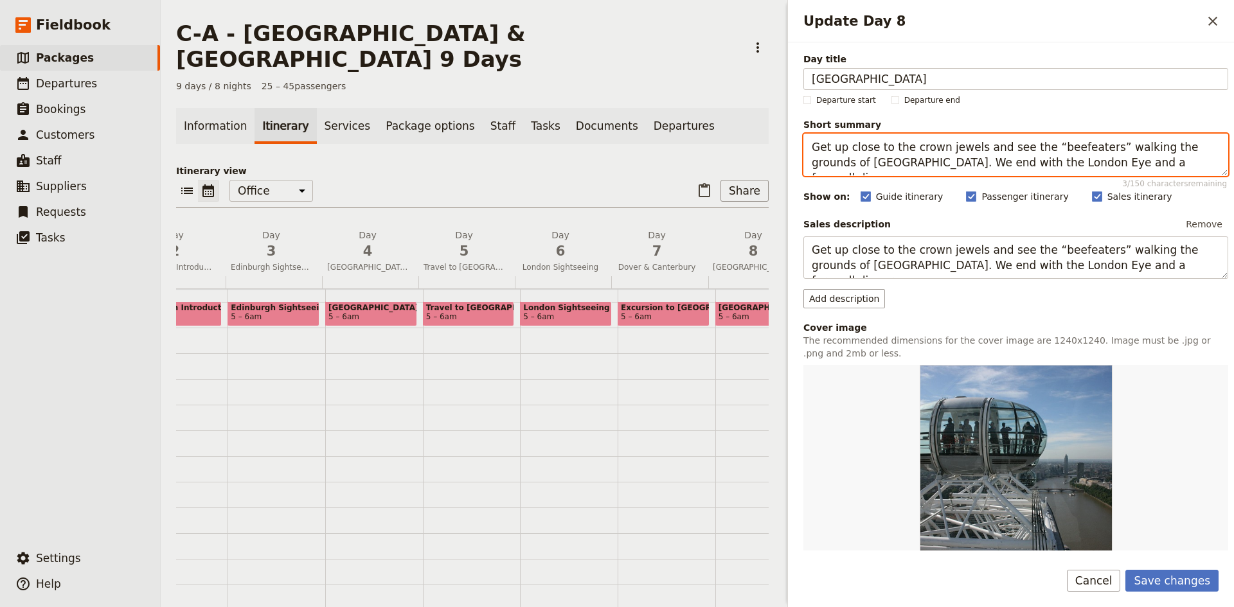
click at [1081, 154] on textarea "Get up close to the crown jewels and see the “beefeaters” walking the grounds o…" at bounding box center [1015, 155] width 425 height 42
click at [979, 161] on textarea "Get up close to the crown jewels and see the “beefeaters” walking the grounds o…" at bounding box center [1015, 155] width 425 height 42
click at [887, 145] on textarea "Get up close to the crown jewels and see the “beefeaters” walking the grounds o…" at bounding box center [1015, 155] width 425 height 42
drag, startPoint x: 906, startPoint y: 148, endPoint x: 894, endPoint y: 149, distance: 11.6
click at [894, 149] on textarea "Get up close to the crown jewels and see the “beefeaters” walking the grounds o…" at bounding box center [1015, 155] width 425 height 42
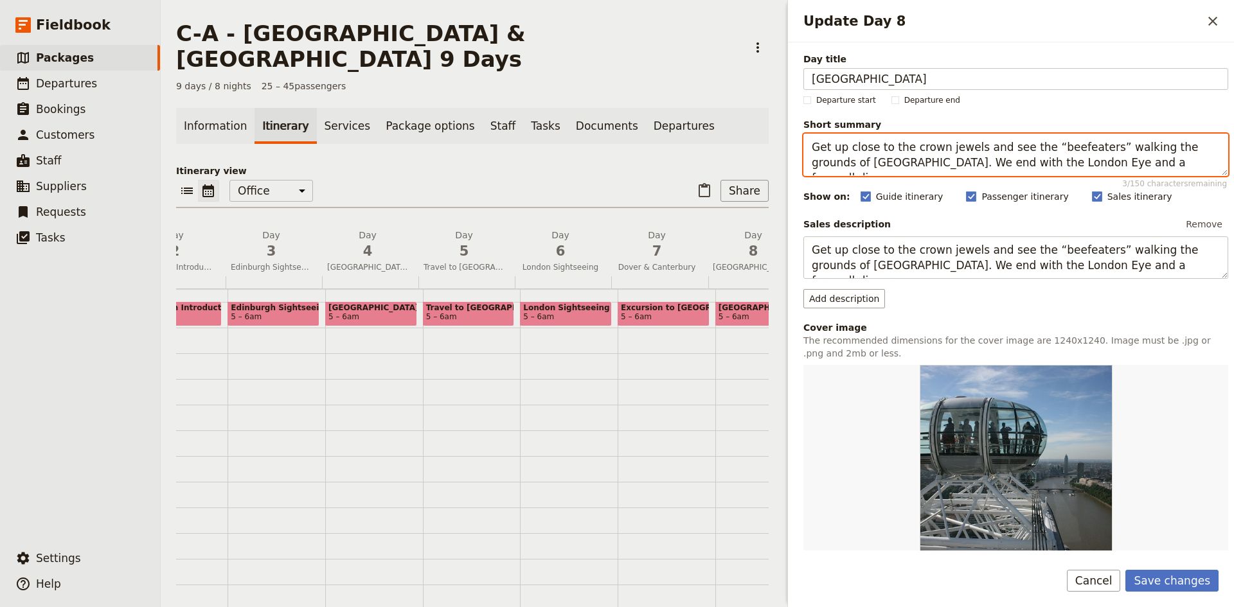
drag, startPoint x: 1011, startPoint y: 147, endPoint x: 812, endPoint y: 151, distance: 198.6
click at [812, 151] on textarea "Get up close to the crown jewels and see the “beefeaters” walking the grounds o…" at bounding box center [1015, 155] width 425 height 42
click at [889, 143] on textarea "Get up close to the crown jewels and see the “beefeaters” walking the grounds o…" at bounding box center [1015, 155] width 425 height 42
click at [907, 147] on textarea "Get up close to the crown jewels and see the “beefeaters” walking the grounds o…" at bounding box center [1015, 155] width 425 height 42
drag, startPoint x: 907, startPoint y: 147, endPoint x: 812, endPoint y: 146, distance: 95.8
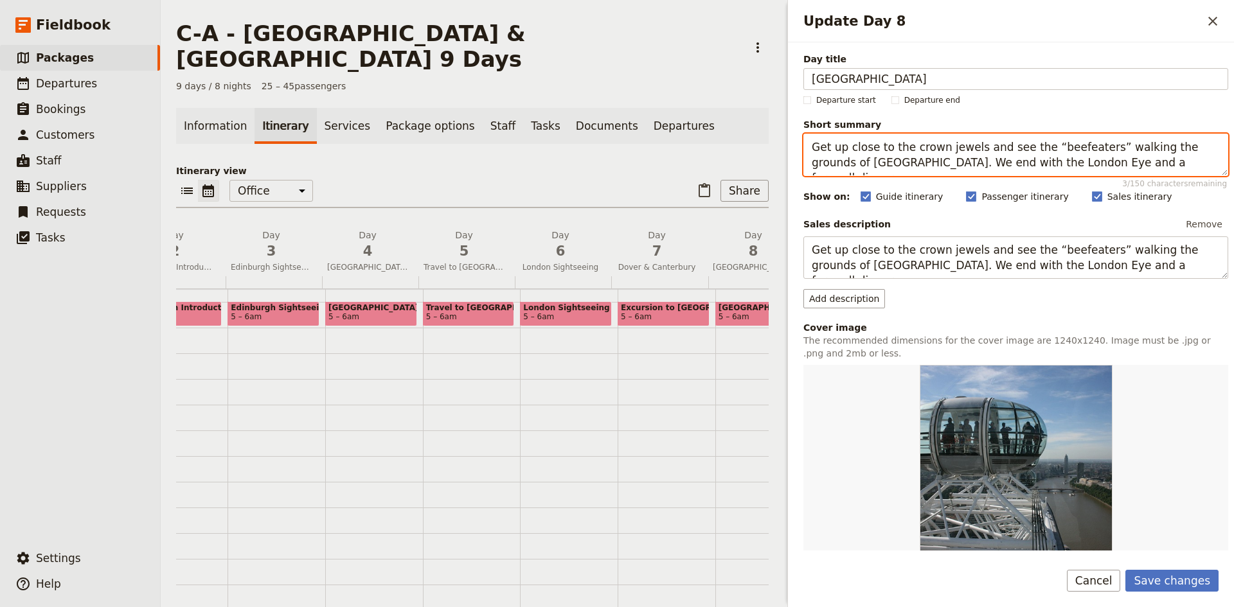
click at [812, 146] on textarea "Get up close to the crown jewels and see the “beefeaters” walking the grounds o…" at bounding box center [1015, 155] width 425 height 42
click at [908, 146] on textarea "Get up close to the crown jewels and see the “beefeaters” walking the grounds o…" at bounding box center [1015, 155] width 425 height 42
drag, startPoint x: 1013, startPoint y: 148, endPoint x: 994, endPoint y: 152, distance: 20.2
click at [994, 152] on textarea "Get up close to the crown jewels and see the “beefeaters” walking the grounds o…" at bounding box center [1015, 155] width 425 height 42
click at [813, 165] on textarea "Get up close to the crown jewels and the “beefeaters” walking the grounds of [G…" at bounding box center [1015, 155] width 425 height 42
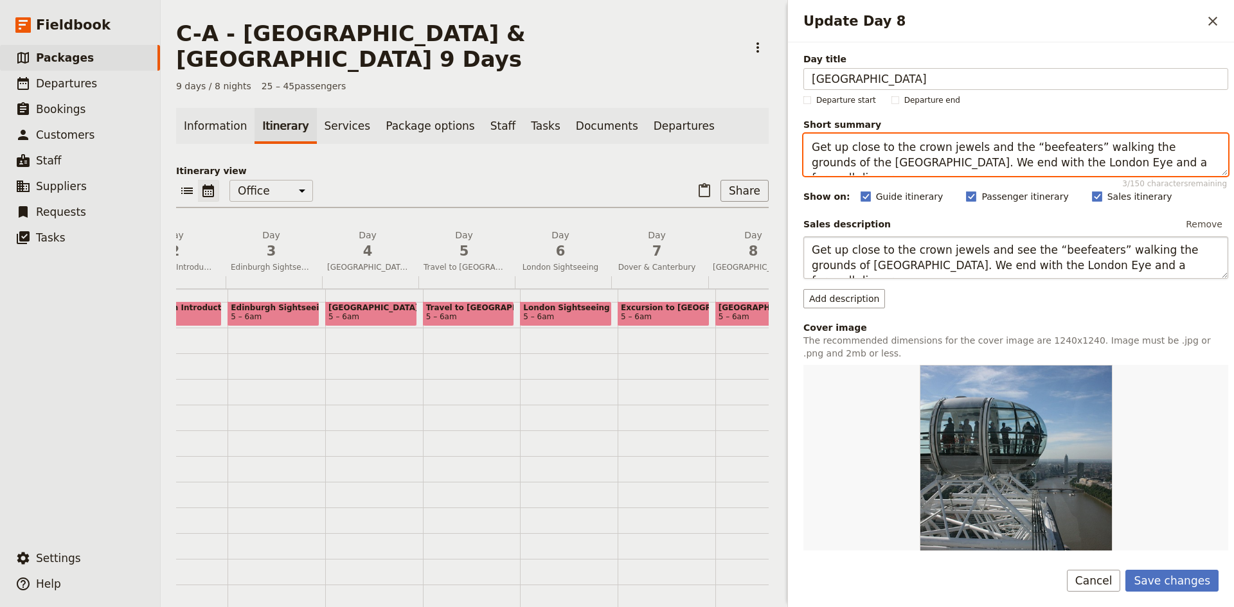
type textarea "Get up close to the crown jewels and the “beefeaters” walking the grounds of th…"
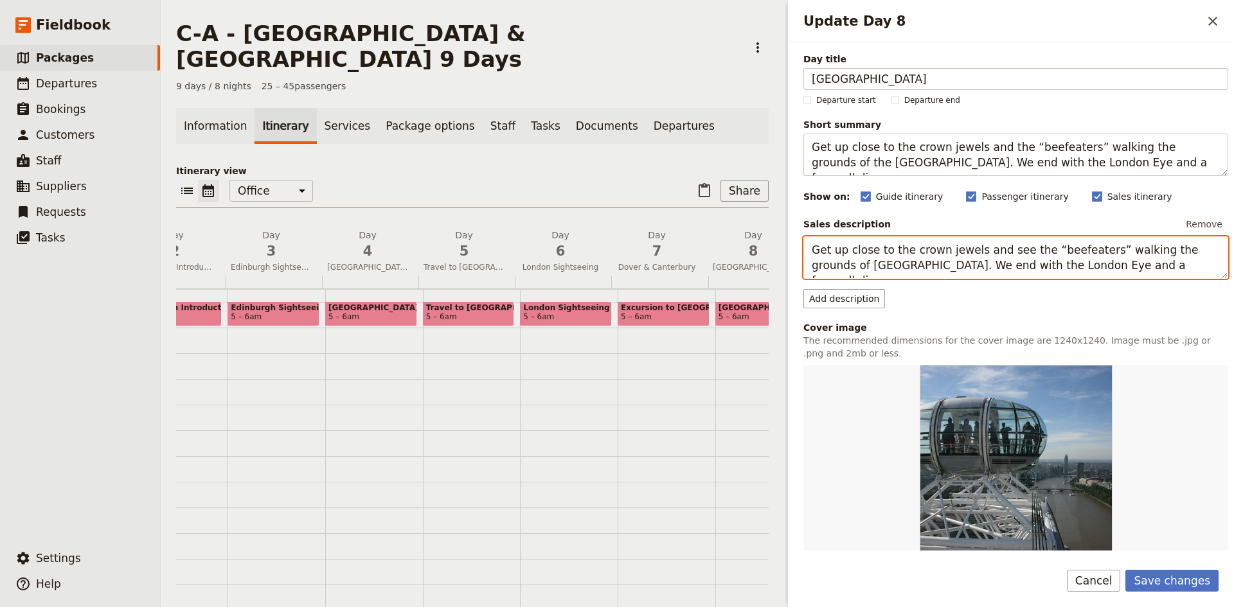
click at [815, 263] on textarea "Get up close to the crown jewels and see the “beefeaters” walking the grounds o…" at bounding box center [1015, 257] width 425 height 42
drag, startPoint x: 1015, startPoint y: 251, endPoint x: 994, endPoint y: 249, distance: 21.3
click at [994, 249] on textarea "Get up close to the crown jewels and see the “beefeaters” walking the grounds o…" at bounding box center [1015, 257] width 425 height 42
click at [815, 263] on textarea "Get up close to the crown jewels and the “beefeaters” walking the grounds of [G…" at bounding box center [1015, 257] width 425 height 42
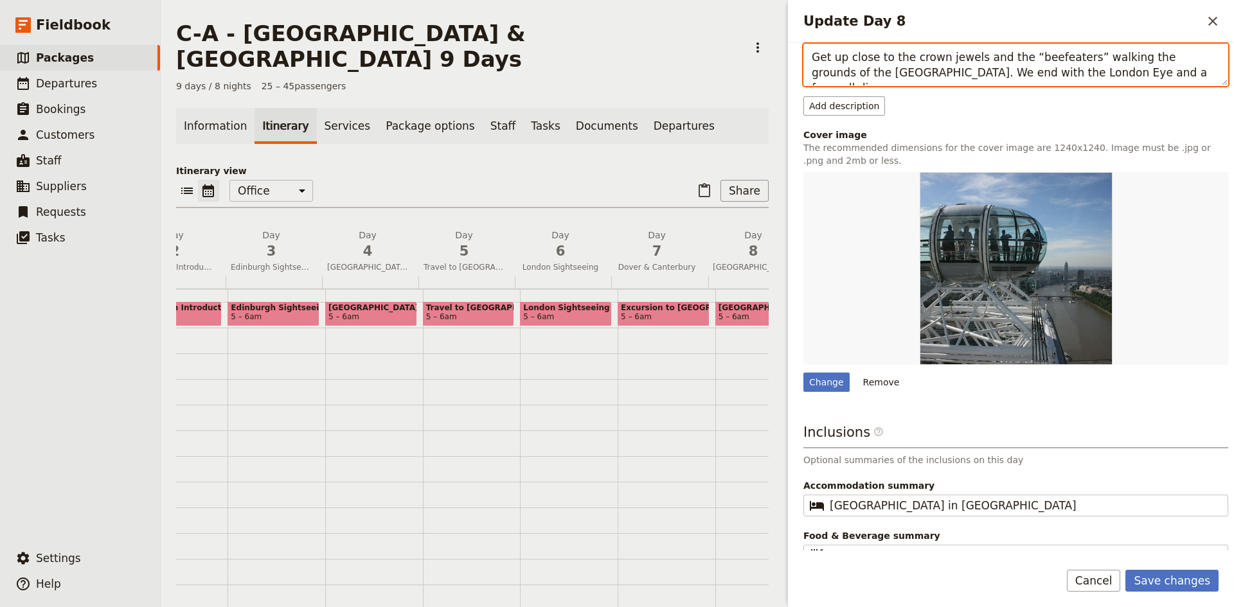
scroll to position [210, 0]
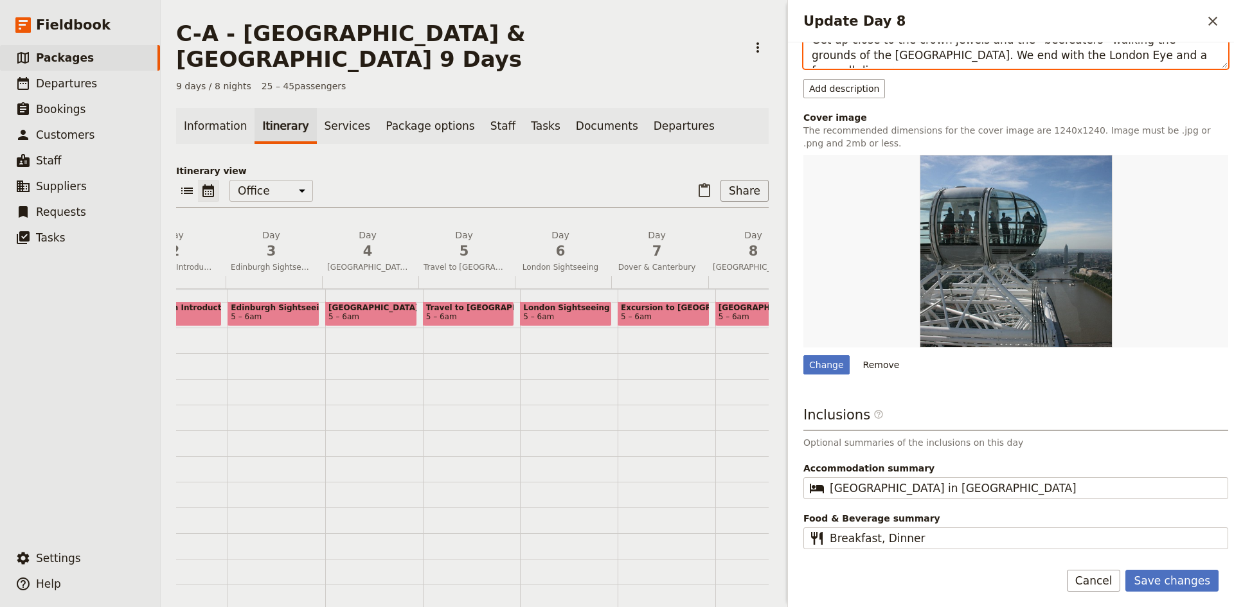
type textarea "Get up close to the crown jewels and the “beefeaters” walking the grounds of th…"
click at [1181, 580] on button "Save changes" at bounding box center [1171, 581] width 93 height 22
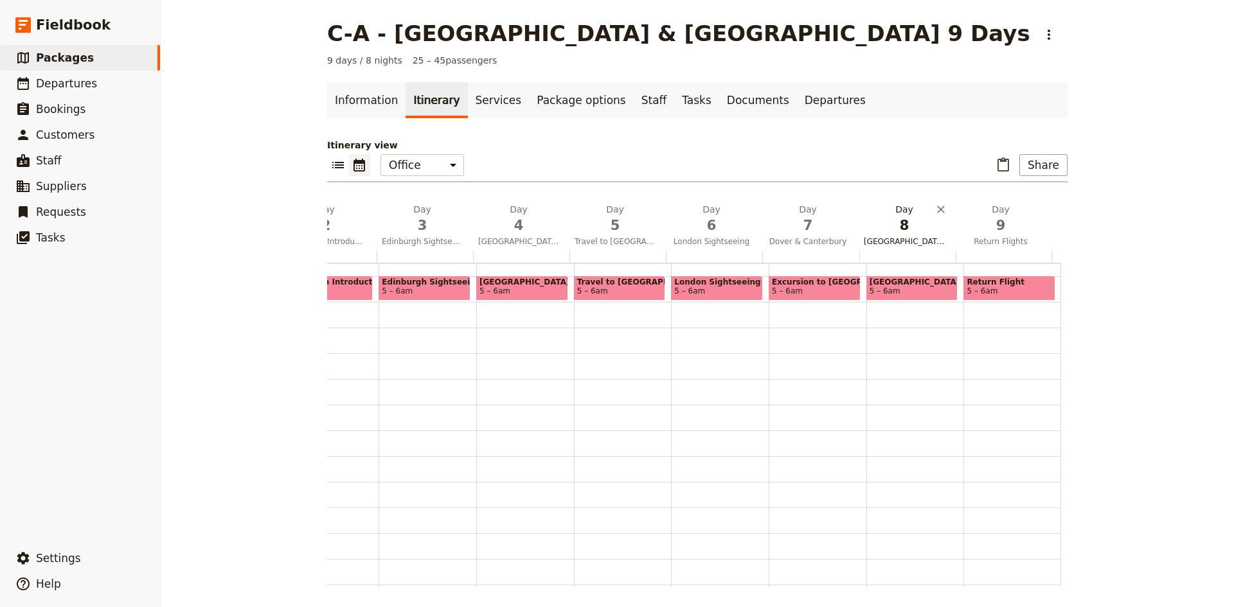
click at [886, 233] on span "8" at bounding box center [904, 225] width 81 height 19
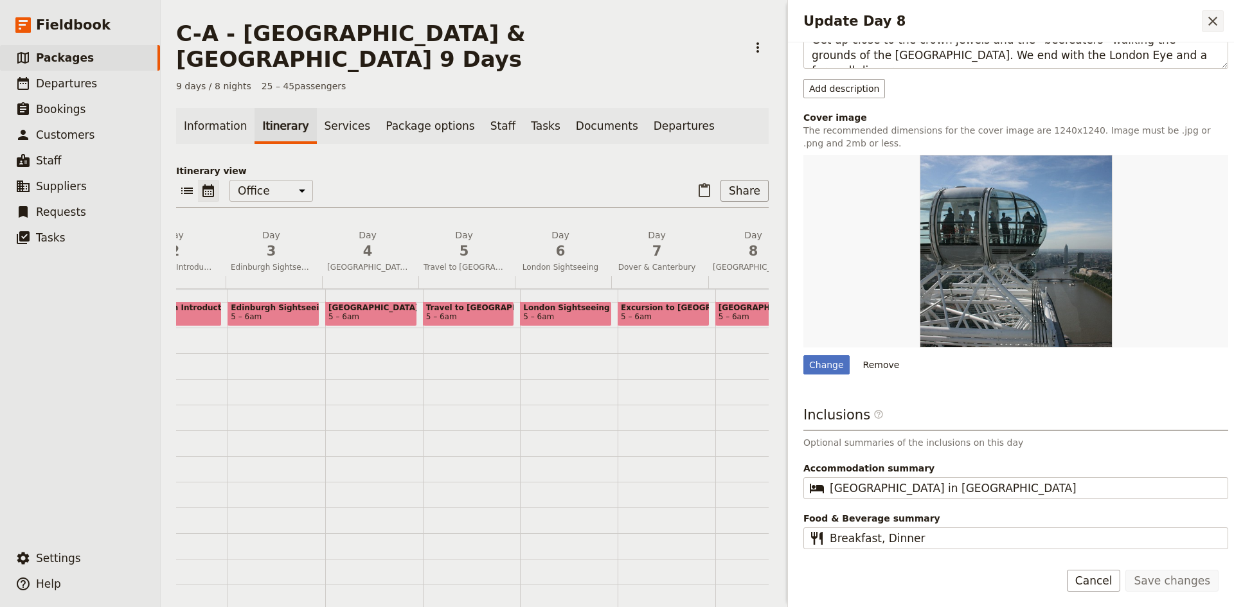
click at [1219, 18] on icon "Close drawer" at bounding box center [1212, 20] width 15 height 15
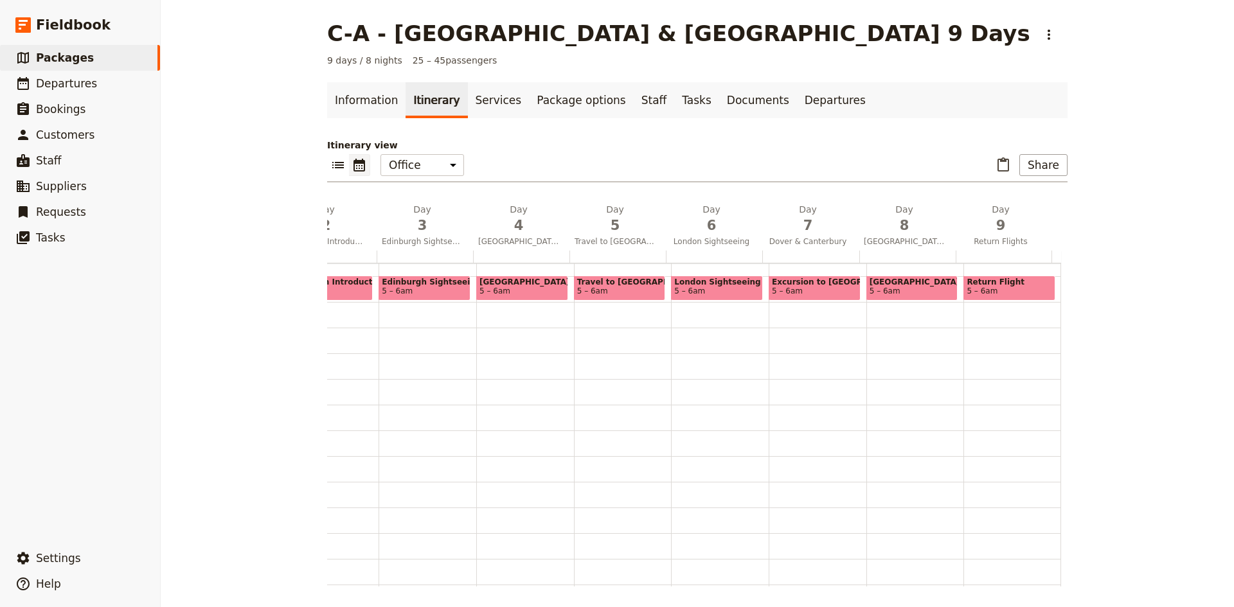
click at [897, 280] on span "[GEOGRAPHIC_DATA]" at bounding box center [912, 282] width 85 height 9
select select "8"
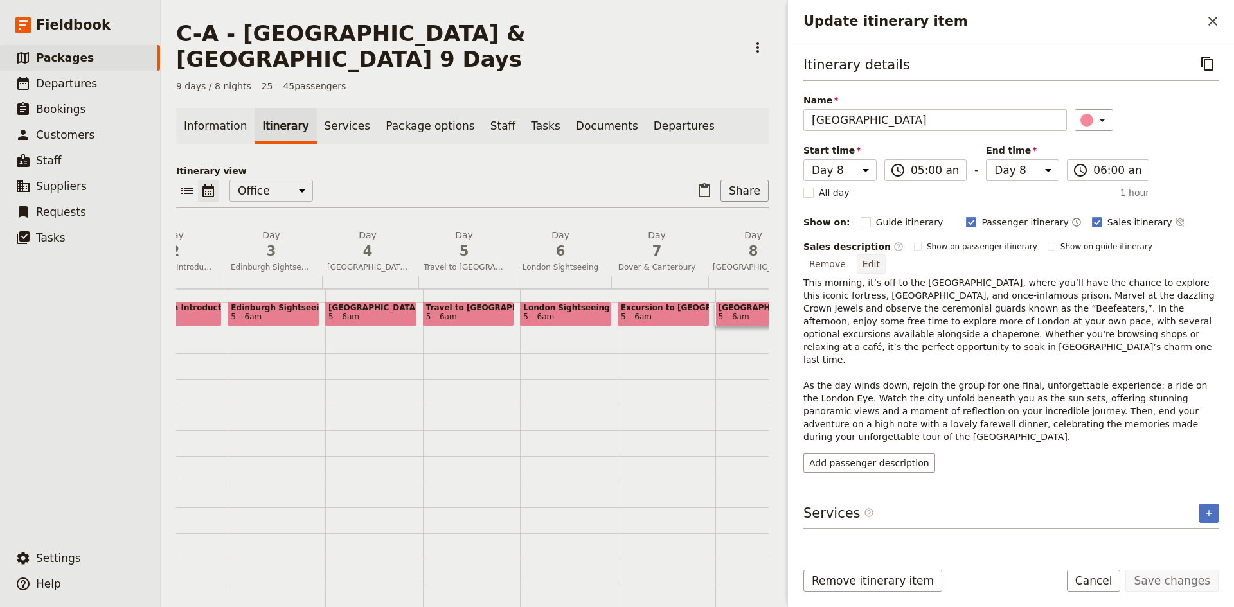
click at [886, 254] on button "Edit" at bounding box center [871, 263] width 29 height 19
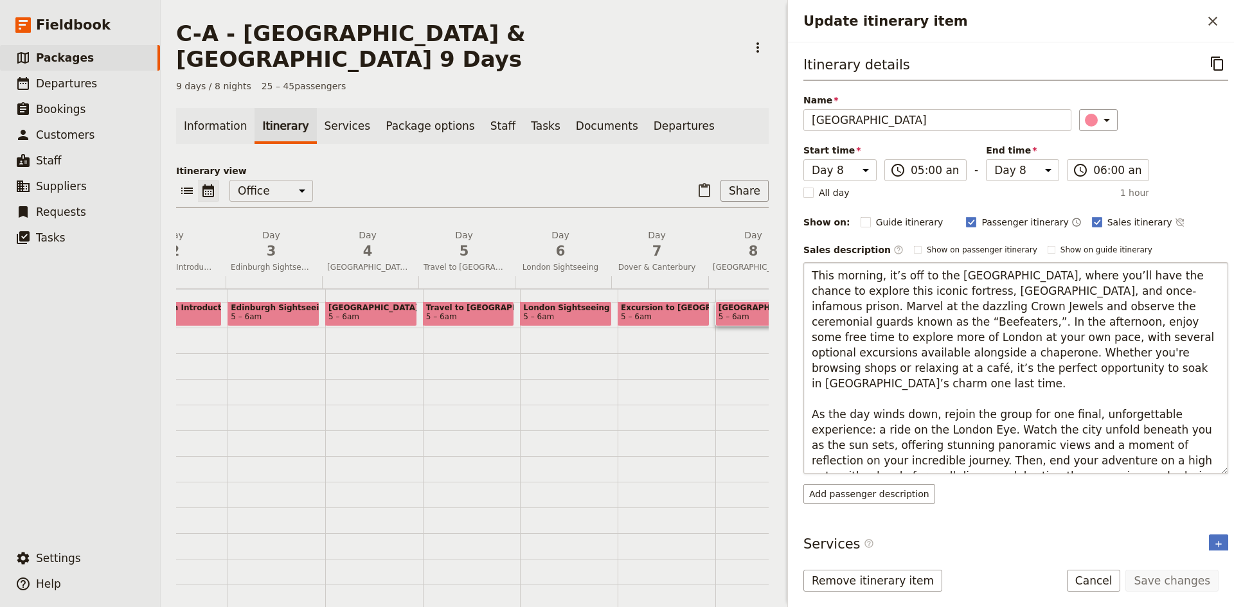
scroll to position [15, 0]
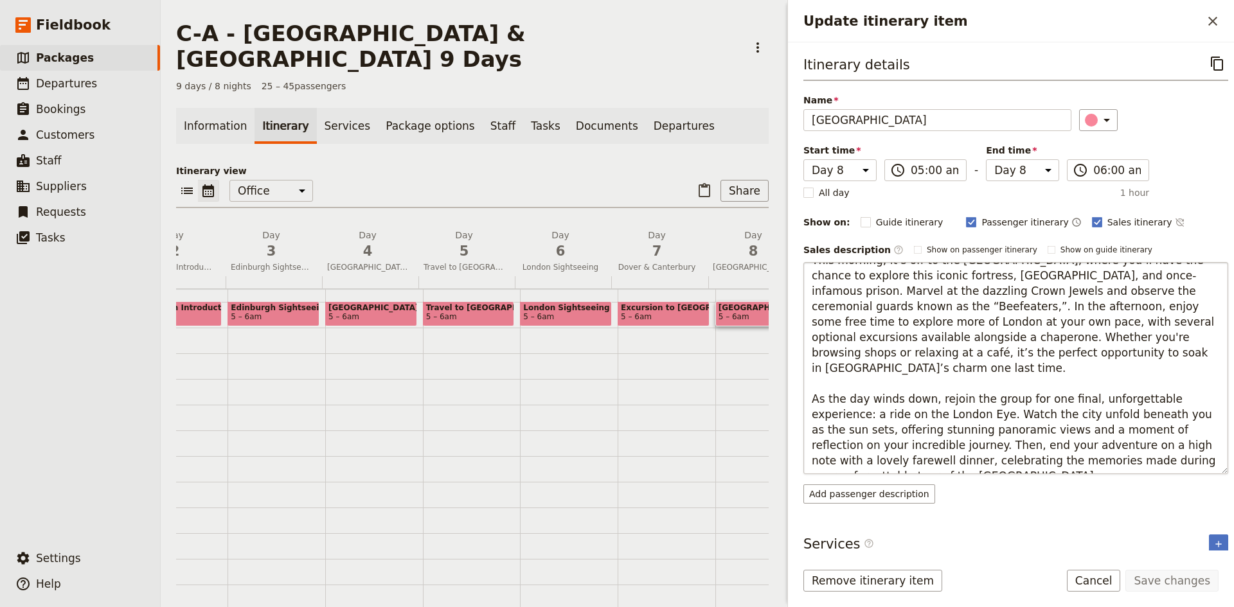
drag, startPoint x: 931, startPoint y: 429, endPoint x: 949, endPoint y: 457, distance: 33.0
click at [949, 457] on textarea "This morning, it’s off to the [GEOGRAPHIC_DATA], where you’ll have the chance t…" at bounding box center [1015, 368] width 425 height 212
type textarea "This morning, it’s off to the [GEOGRAPHIC_DATA], where you’ll have the chance t…"
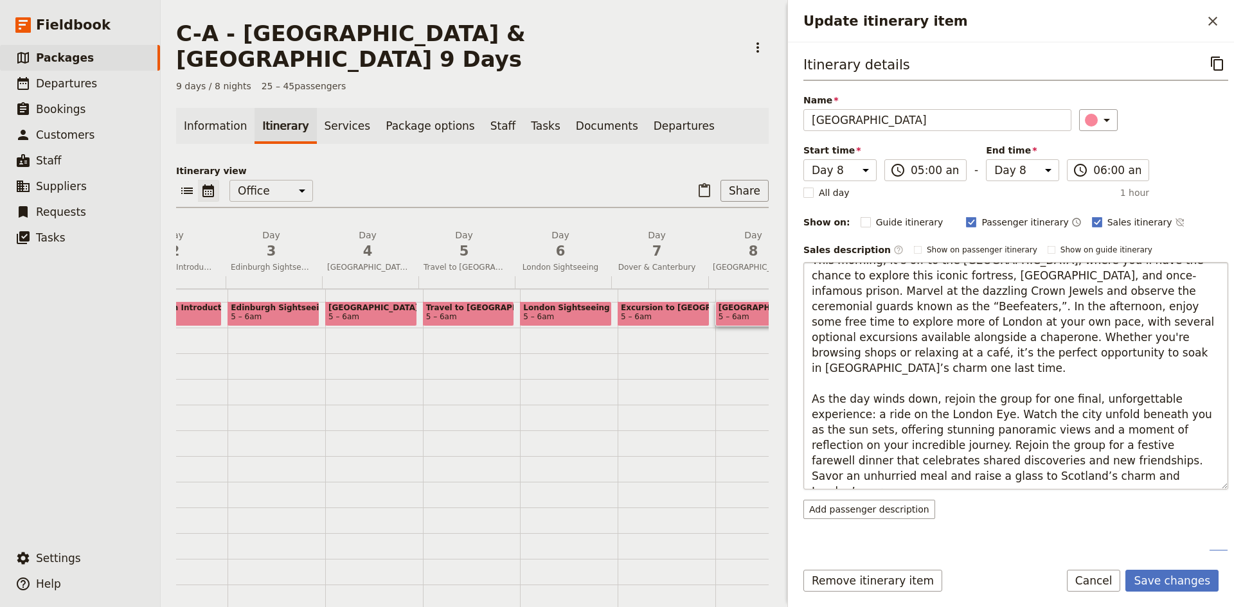
scroll to position [0, 0]
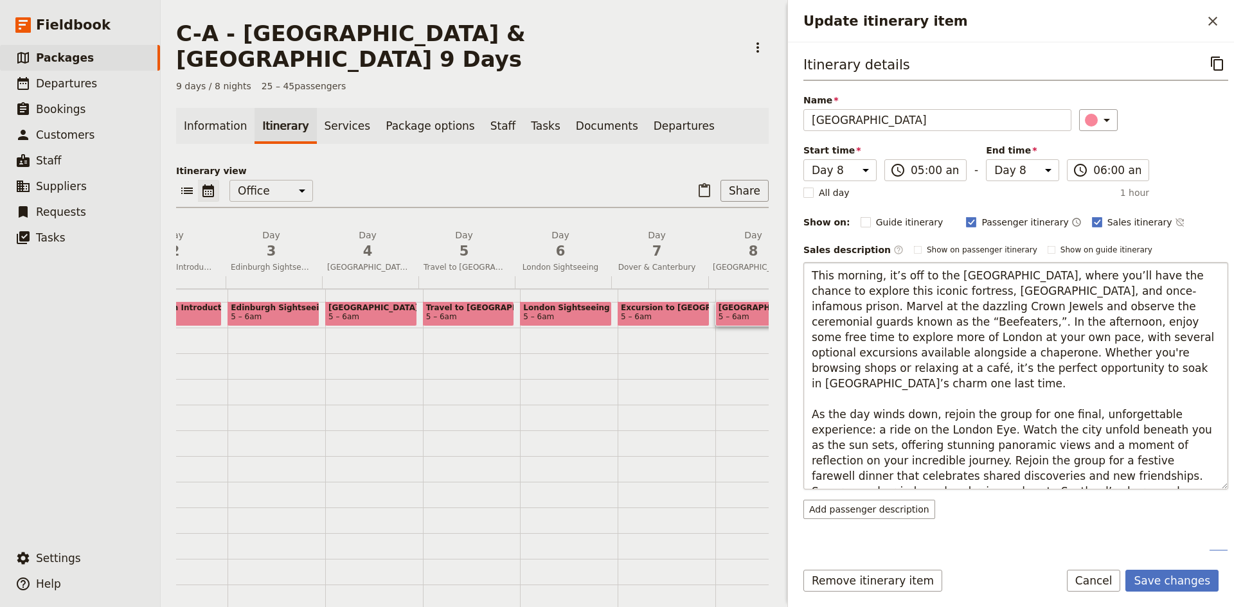
click at [975, 431] on textarea "This morning, it’s off to the [GEOGRAPHIC_DATA], where you’ll have the chance t…" at bounding box center [1015, 376] width 425 height 228
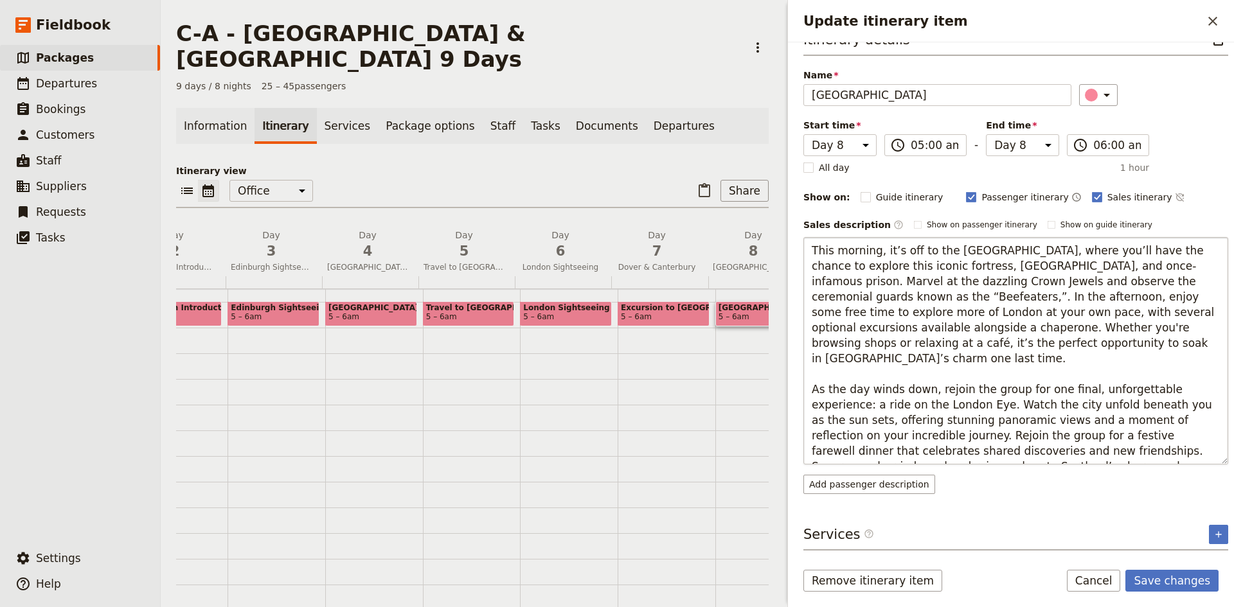
click at [1006, 450] on textarea "This morning, it’s off to the [GEOGRAPHIC_DATA], where you’ll have the chance t…" at bounding box center [1015, 351] width 425 height 228
drag, startPoint x: 1003, startPoint y: 455, endPoint x: 968, endPoint y: 452, distance: 34.8
click at [968, 452] on textarea "This morning, it’s off to the [GEOGRAPHIC_DATA], where you’ll have the chance t…" at bounding box center [1015, 351] width 425 height 228
click at [1025, 452] on textarea "This morning, it’s off to the [GEOGRAPHIC_DATA], where you’ll have the chance t…" at bounding box center [1015, 351] width 425 height 228
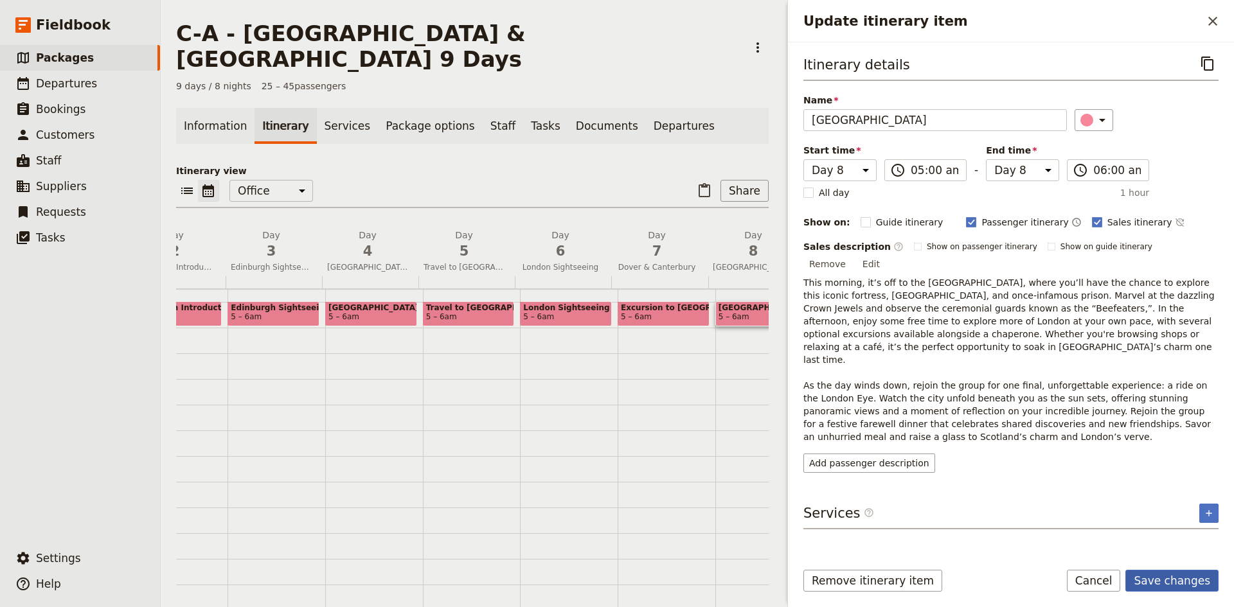
click at [1163, 582] on button "Save changes" at bounding box center [1171, 581] width 93 height 22
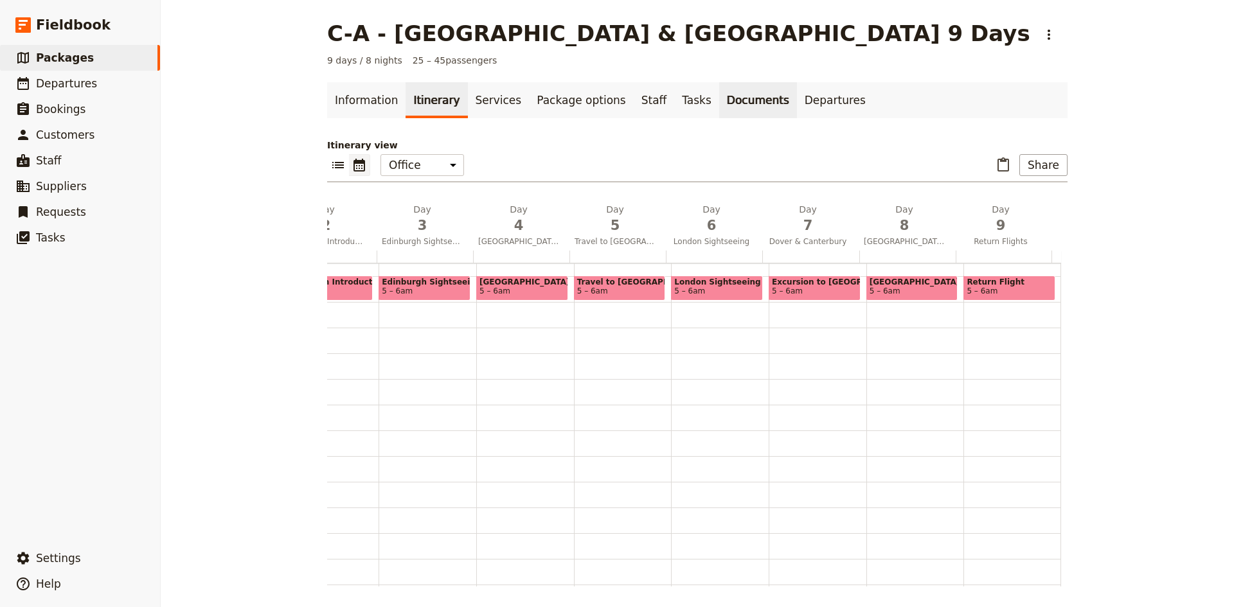
click at [740, 101] on link "Documents" at bounding box center [758, 100] width 78 height 36
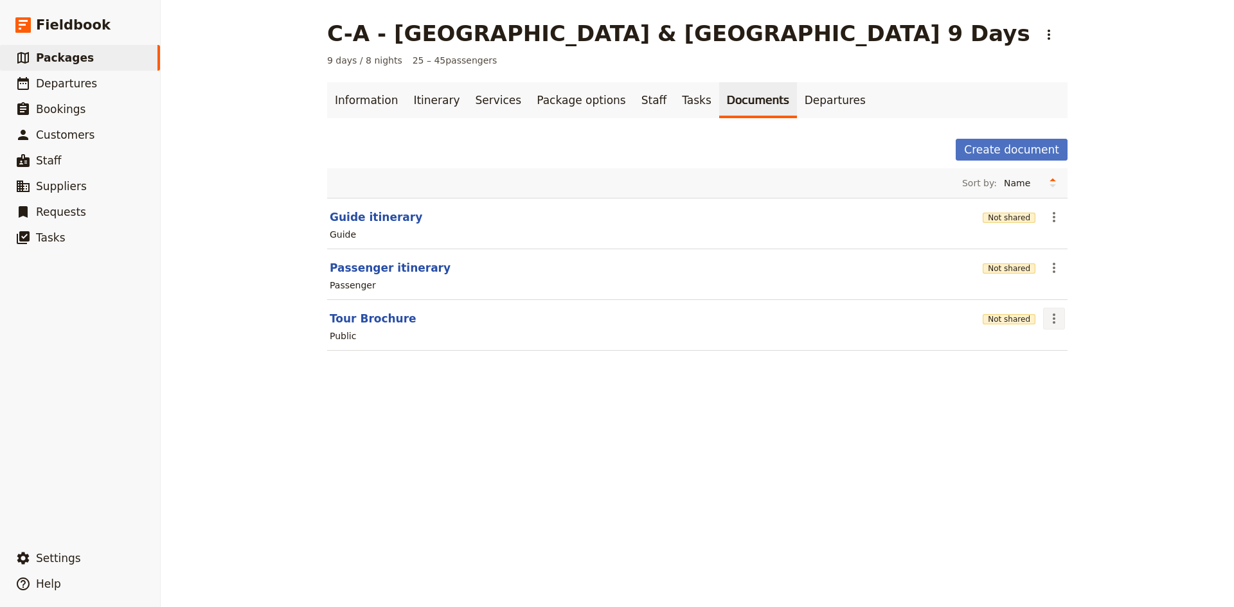
click at [1053, 314] on icon "Actions" at bounding box center [1053, 318] width 15 height 15
click at [1068, 366] on span "Edit document" at bounding box center [1080, 365] width 66 height 13
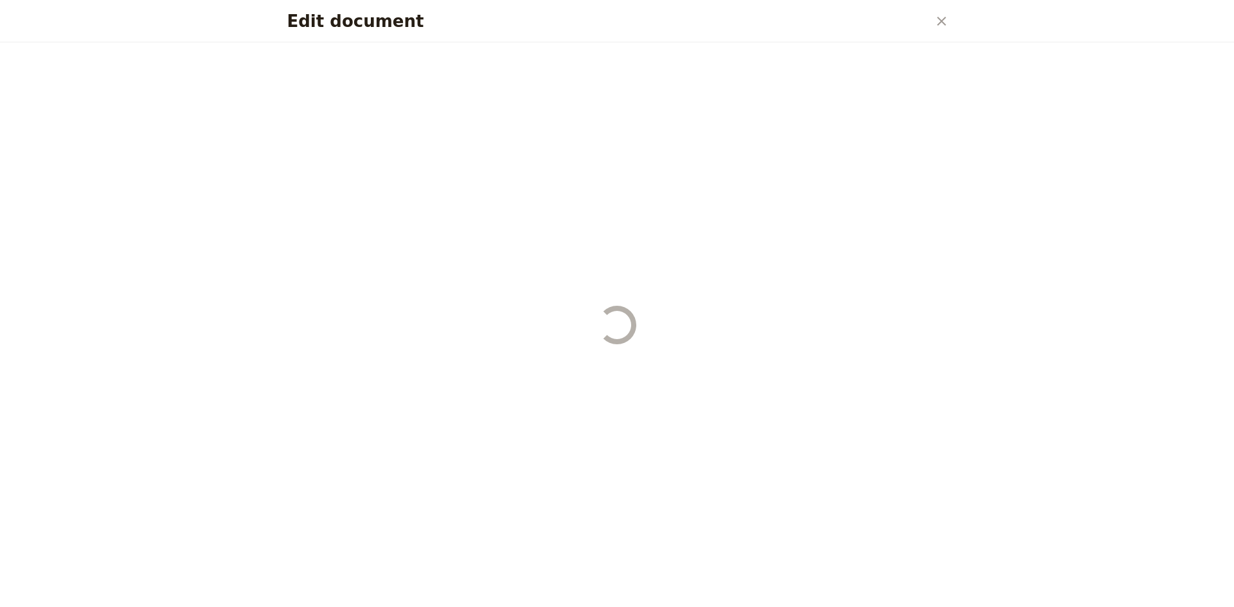
select select "DEFAULT"
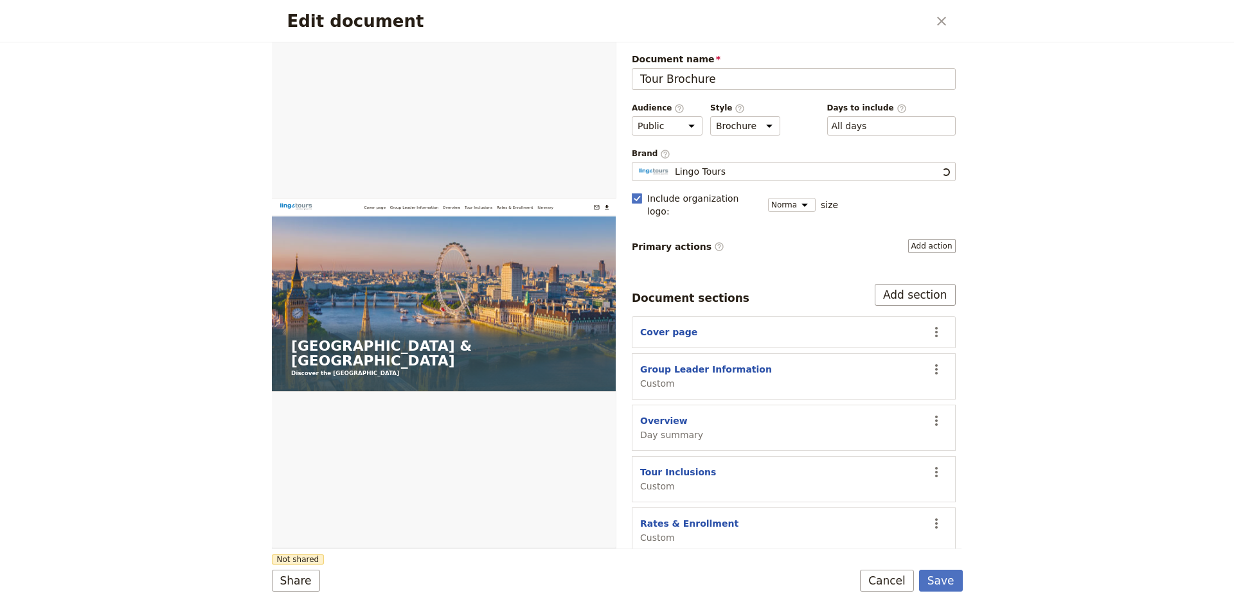
scroll to position [35, 0]
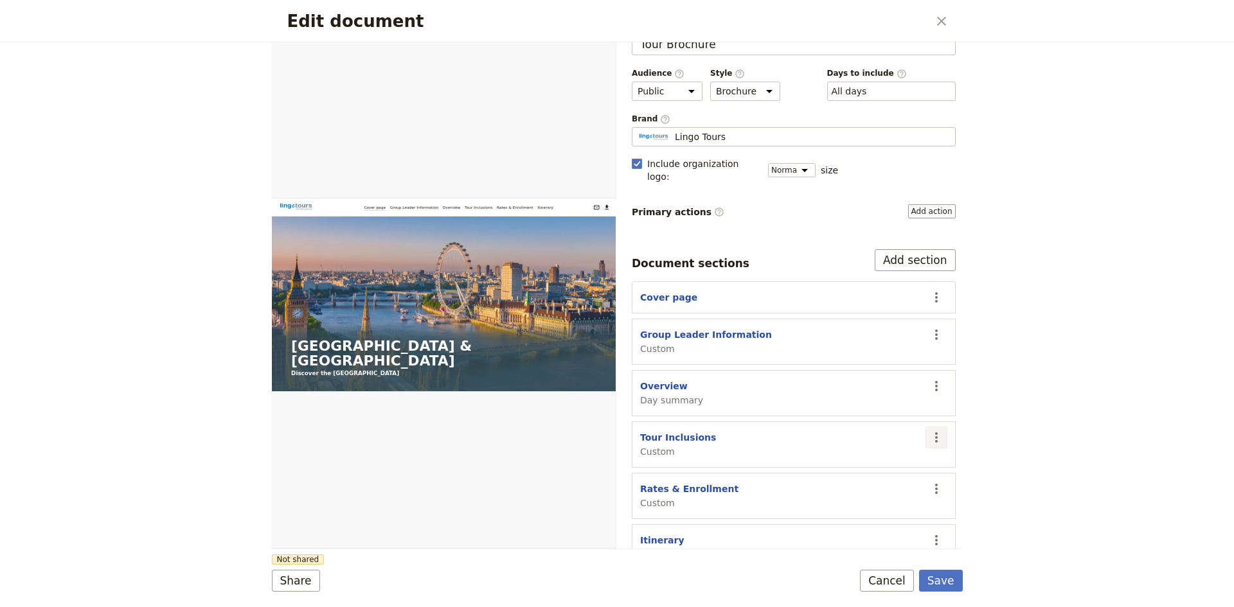
click at [929, 430] on icon "Actions" at bounding box center [936, 437] width 15 height 15
click at [929, 290] on icon "Actions" at bounding box center [936, 297] width 15 height 15
click at [929, 430] on icon "Actions" at bounding box center [936, 437] width 15 height 15
click at [857, 454] on span "Edit section" at bounding box center [851, 451] width 53 height 13
select select "CUSTOM"
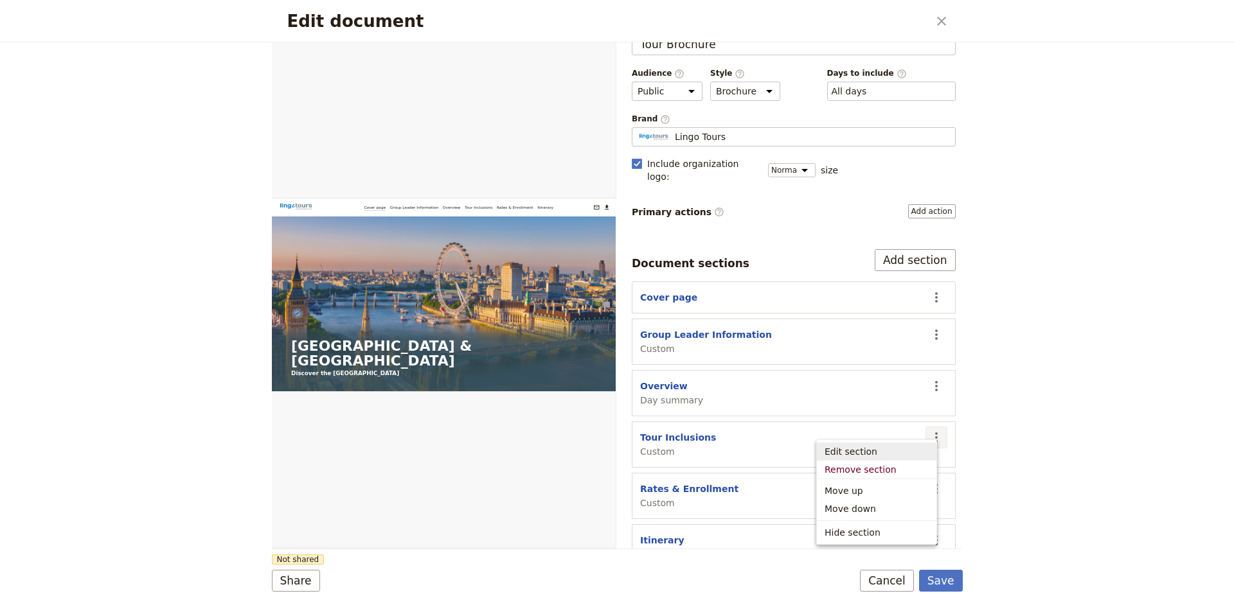
select select "default"
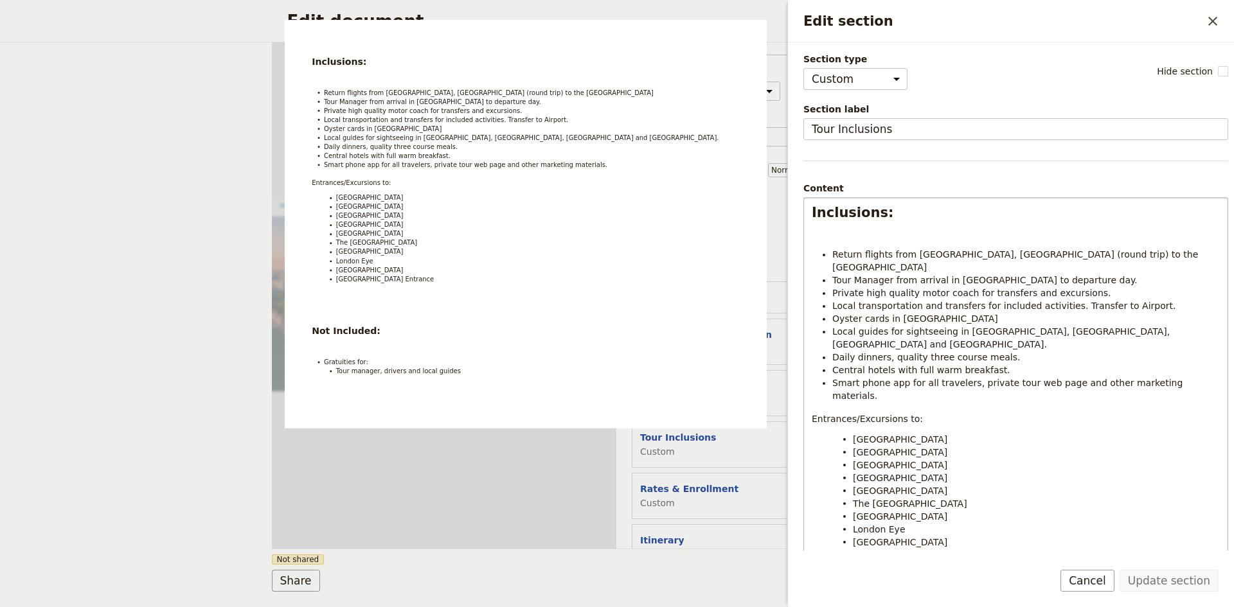
scroll to position [30, 0]
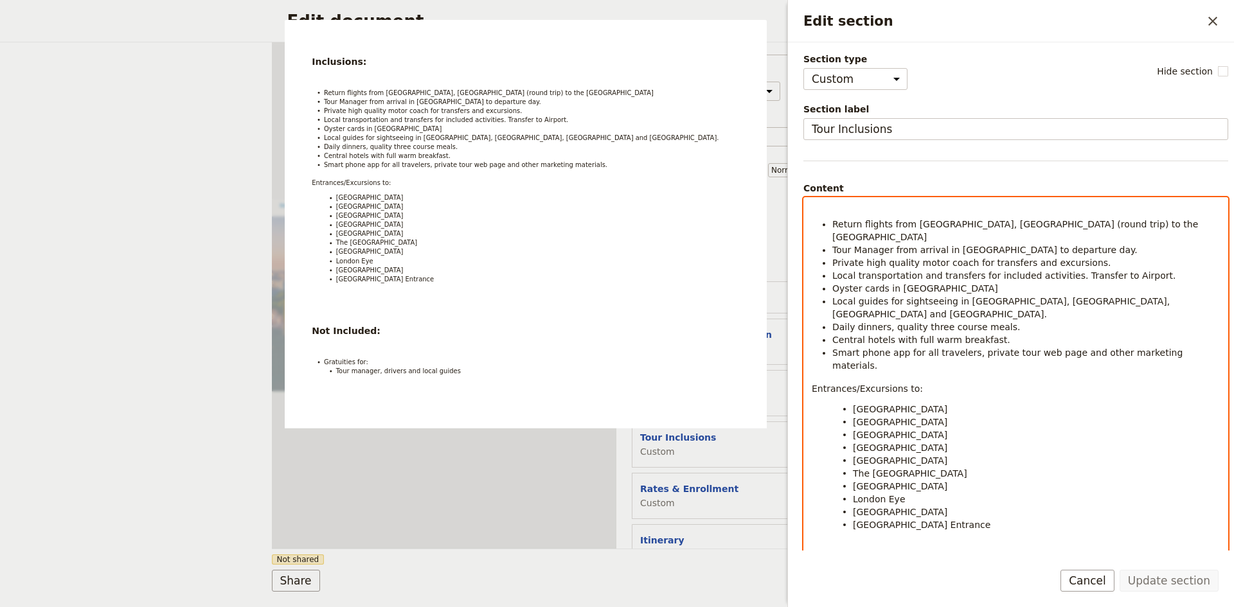
click at [856, 322] on span "Daily dinners, quality three course meals." at bounding box center [926, 327] width 188 height 10
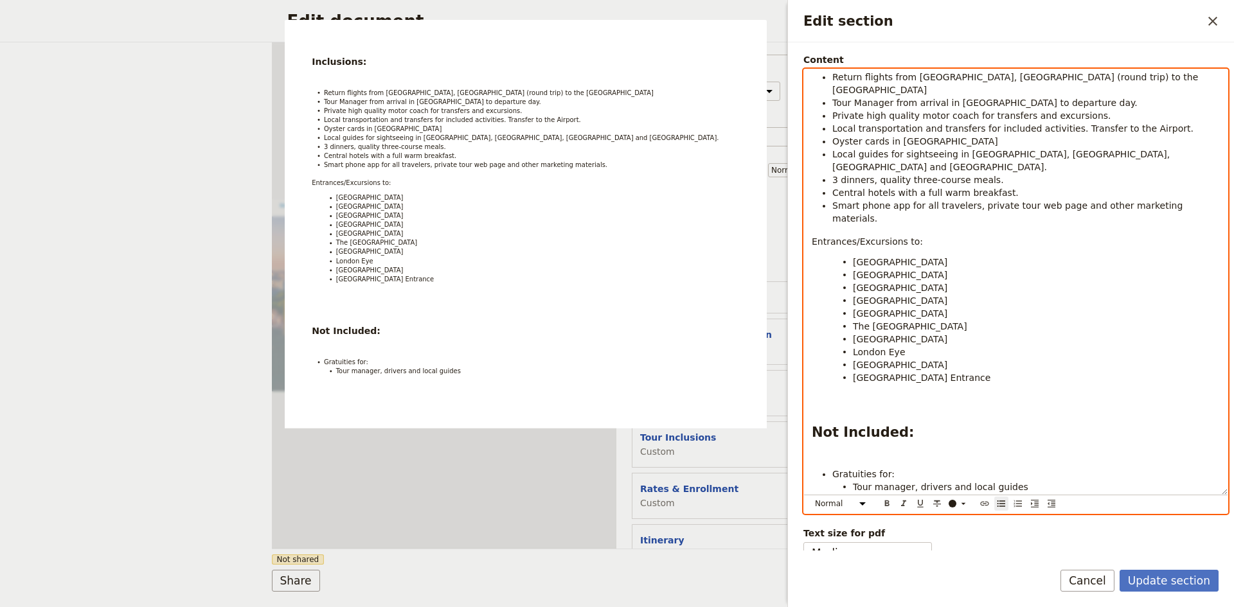
scroll to position [142, 0]
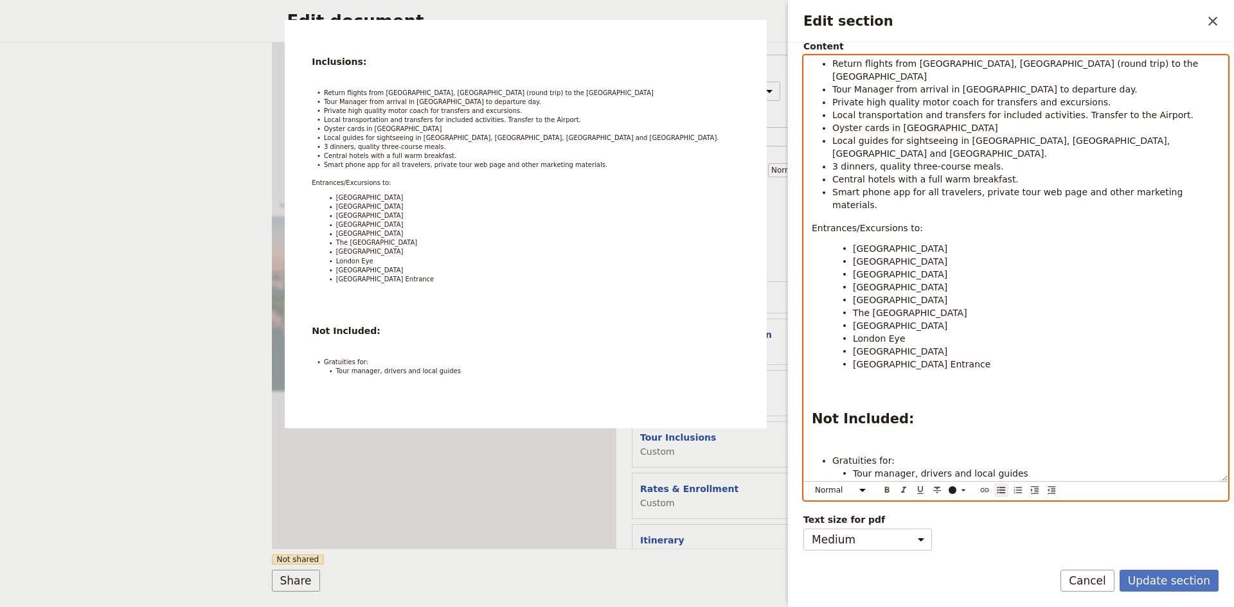
click at [853, 434] on p "Edit section" at bounding box center [1016, 440] width 408 height 13
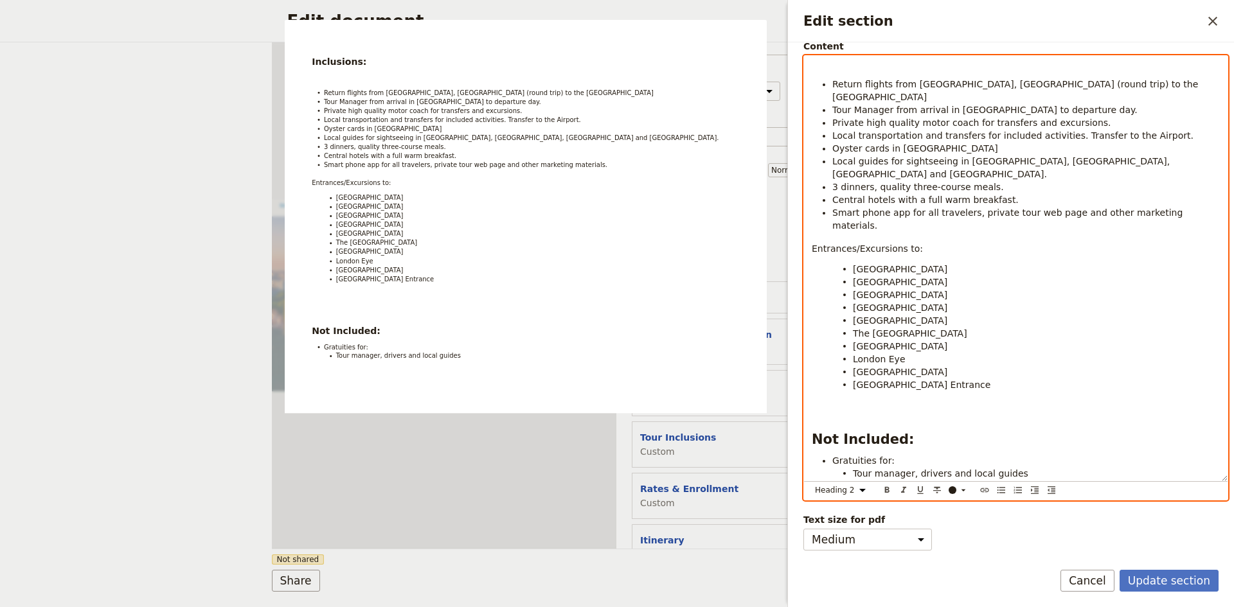
select select "paragraph"
click at [864, 402] on p "Edit section" at bounding box center [1016, 408] width 408 height 13
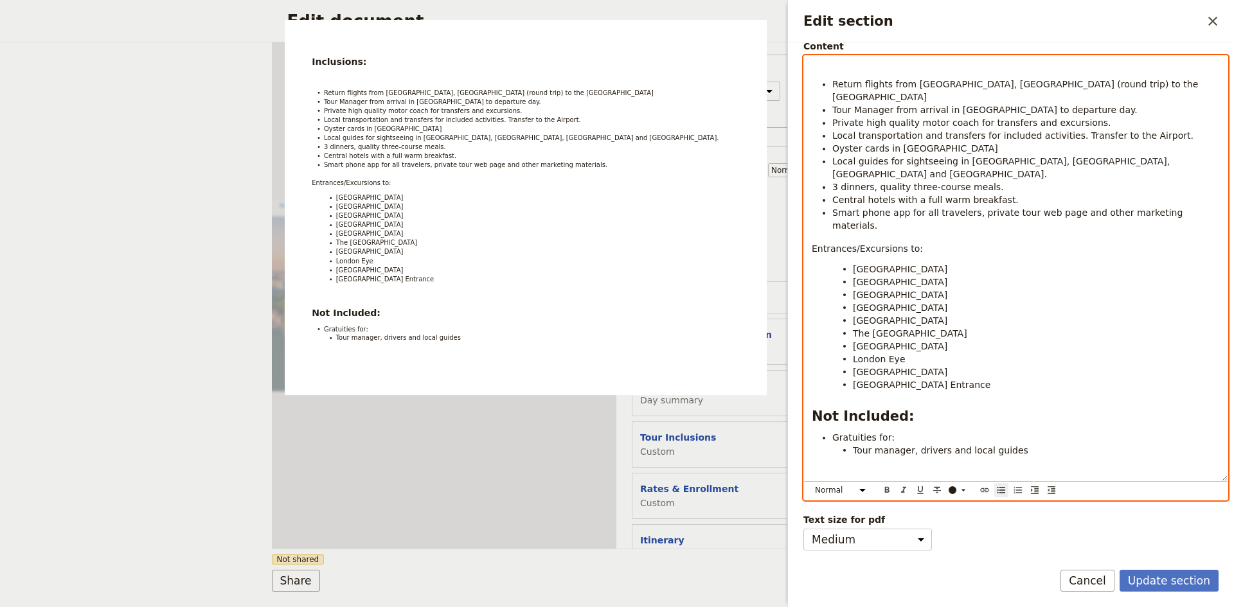
scroll to position [5, 0]
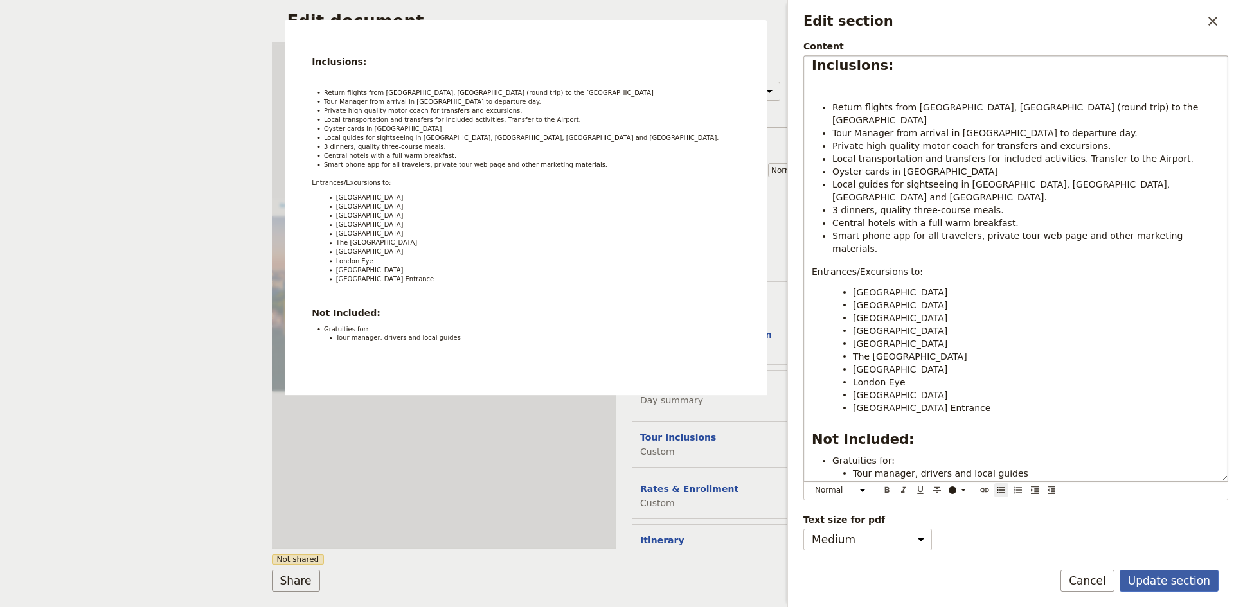
click at [1179, 580] on button "Update section" at bounding box center [1169, 581] width 99 height 22
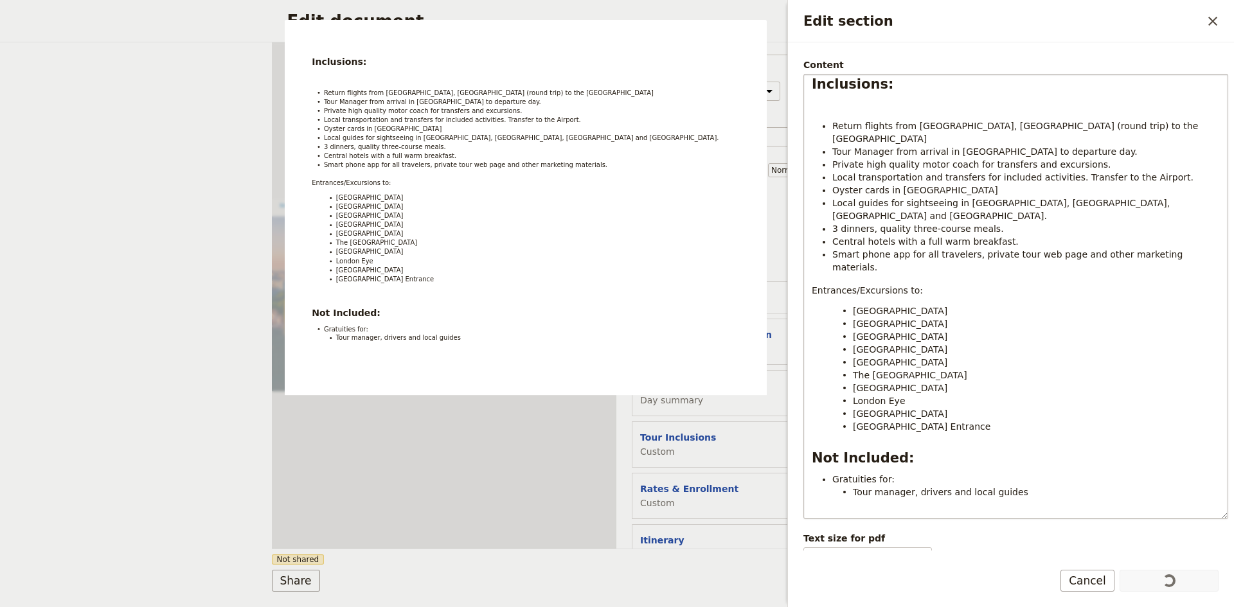
scroll to position [0, 0]
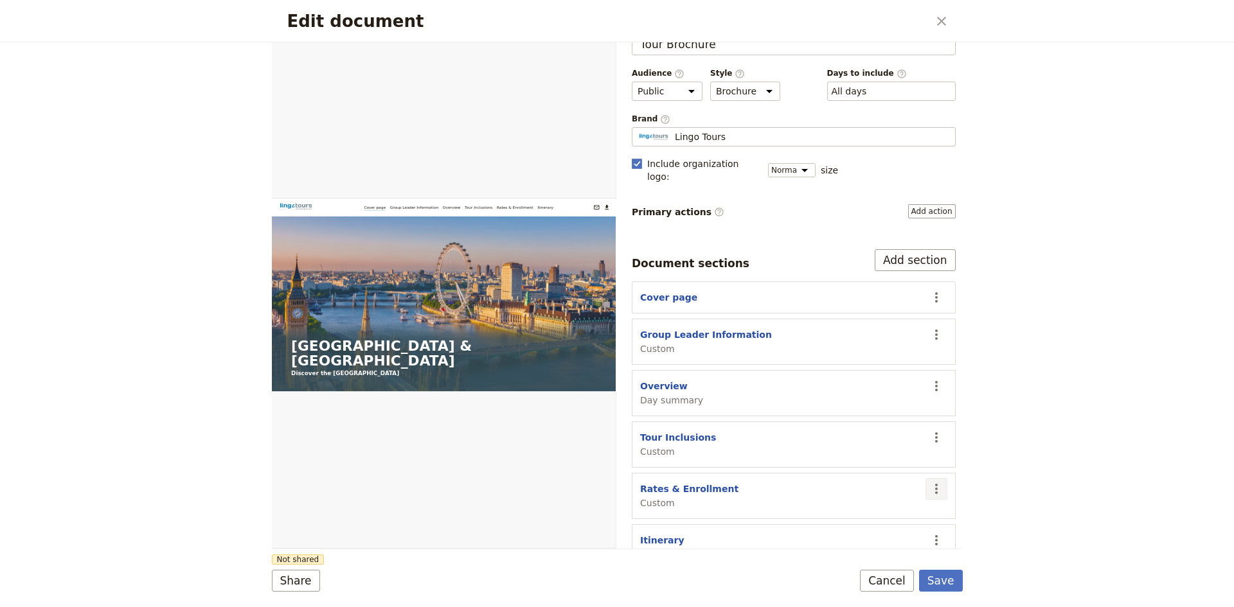
click at [929, 481] on icon "Actions" at bounding box center [936, 488] width 15 height 15
click at [847, 500] on span "Edit section" at bounding box center [851, 503] width 53 height 13
select select "CUSTOM"
select select "default"
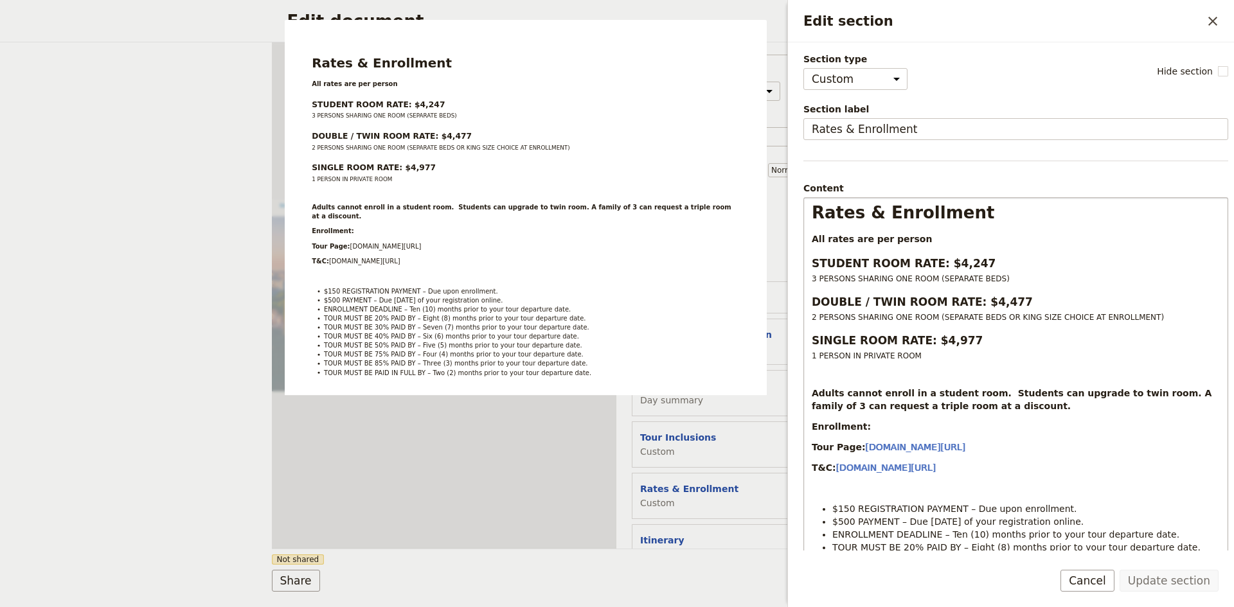
scroll to position [64, 0]
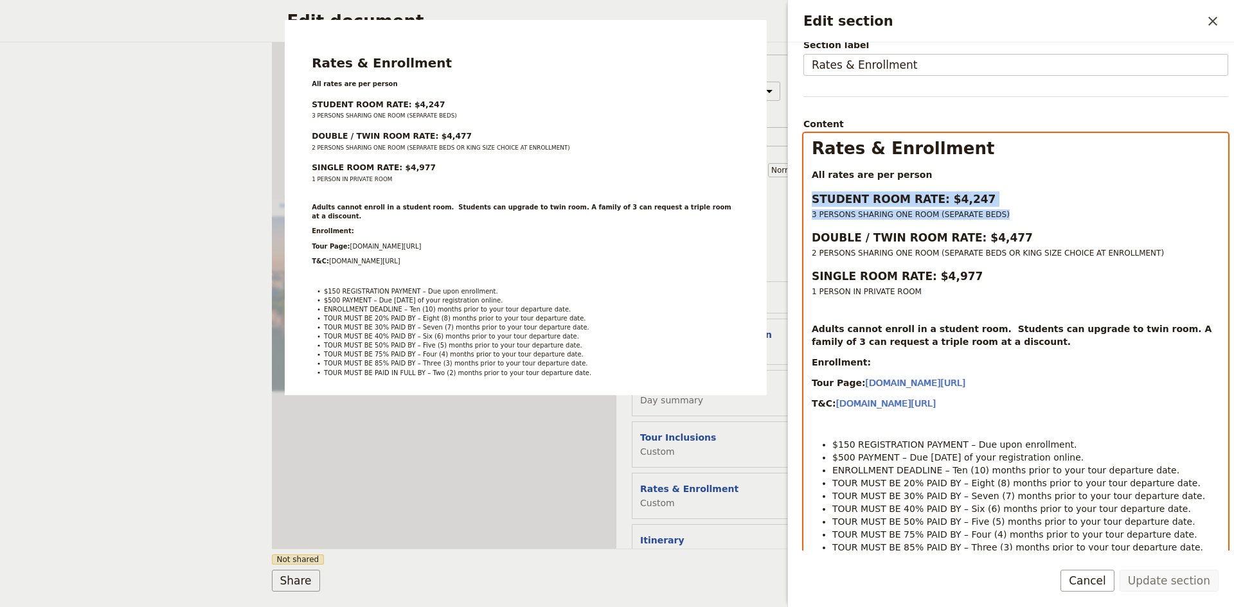
drag, startPoint x: 991, startPoint y: 217, endPoint x: 812, endPoint y: 206, distance: 179.6
click at [812, 206] on div "Rates & Enrollment All rates are per person STUDENT ROOM RATE: $4,247 3 PERSONS…" at bounding box center [1016, 346] width 424 height 425
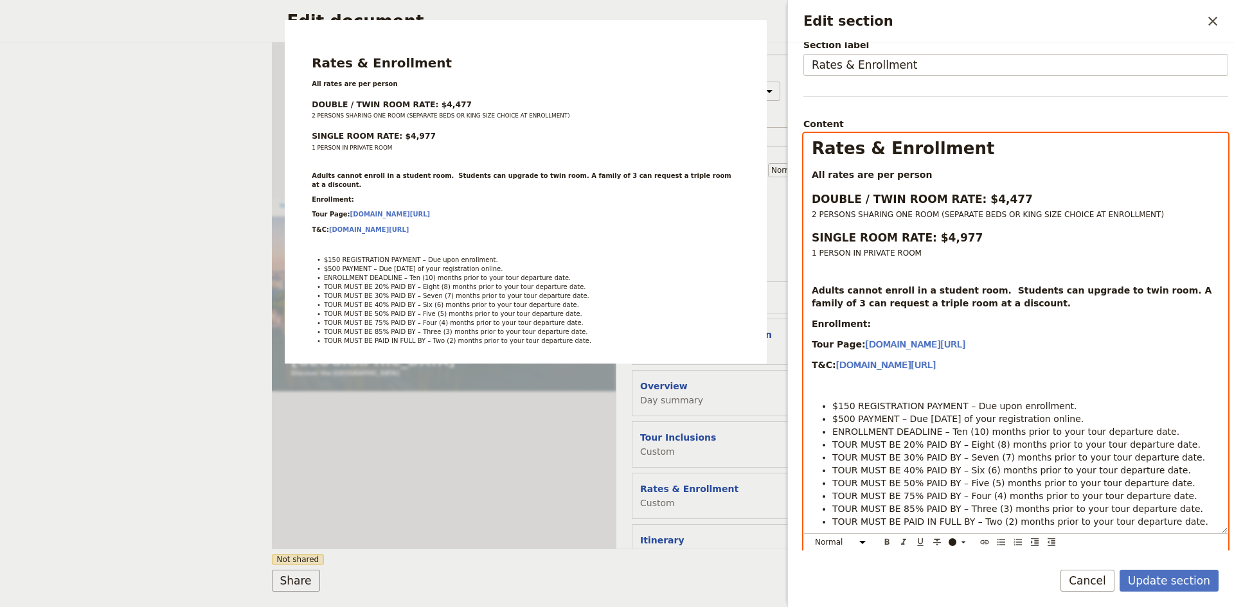
select select "paragraph-small"
select select "paragraph"
click at [988, 304] on p "Adults cannot enroll in a student room. Students can upgrade to twin room. A fa…" at bounding box center [1016, 297] width 408 height 26
drag, startPoint x: 981, startPoint y: 306, endPoint x: 810, endPoint y: 290, distance: 171.7
click at [810, 290] on div "Rates & Enrollment All rates are per person DOUBLE / TWIN ROOM RATE: $4,477 2 P…" at bounding box center [1016, 334] width 424 height 400
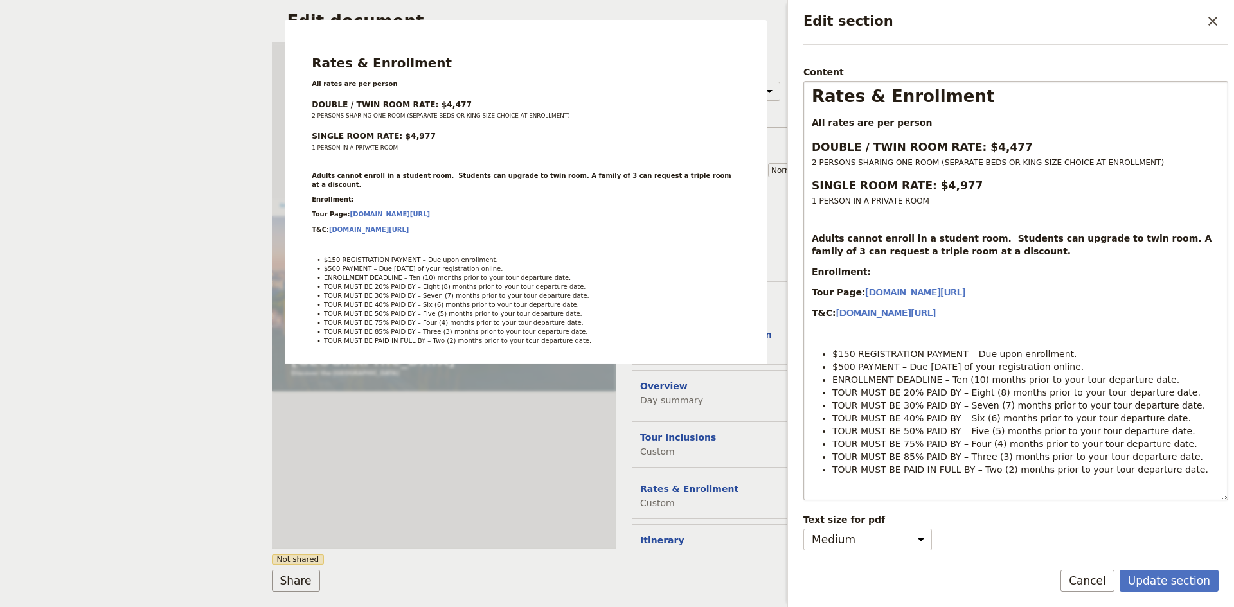
scroll to position [52, 0]
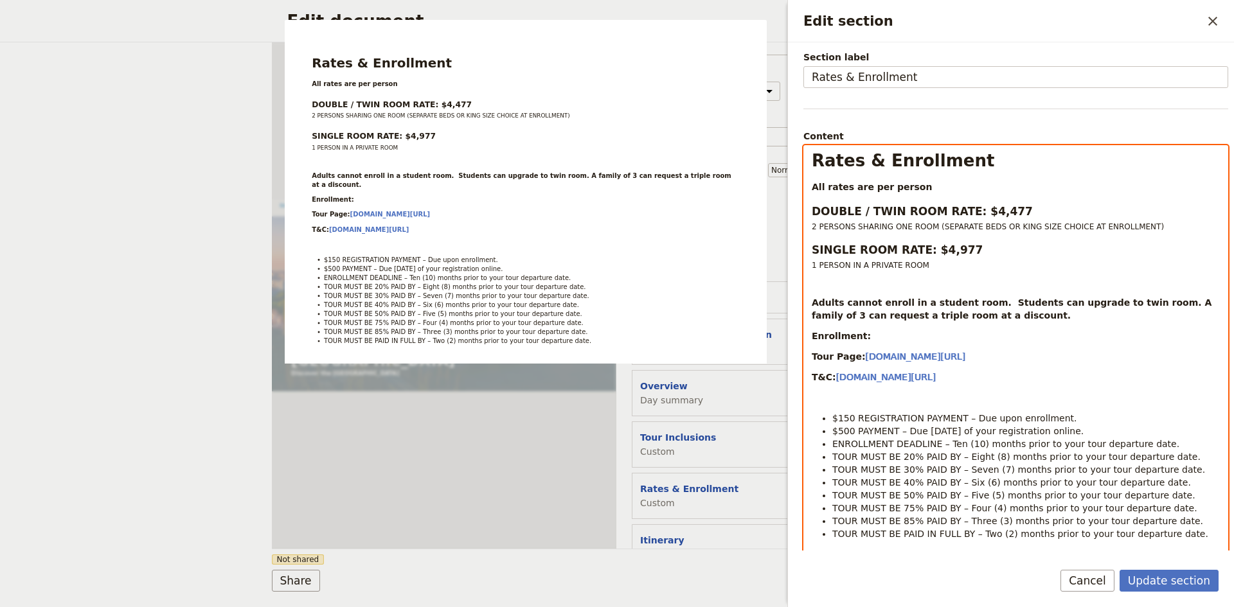
click at [1010, 316] on p "Adults cannot enroll in a student room. Students can upgrade to twin room. A fa…" at bounding box center [1016, 309] width 408 height 26
drag, startPoint x: 997, startPoint y: 319, endPoint x: 812, endPoint y: 287, distance: 187.9
click at [812, 287] on div "Rates & Enrollment All rates are per person DOUBLE / TWIN ROOM RATE: $4,477 2 P…" at bounding box center [1016, 346] width 424 height 400
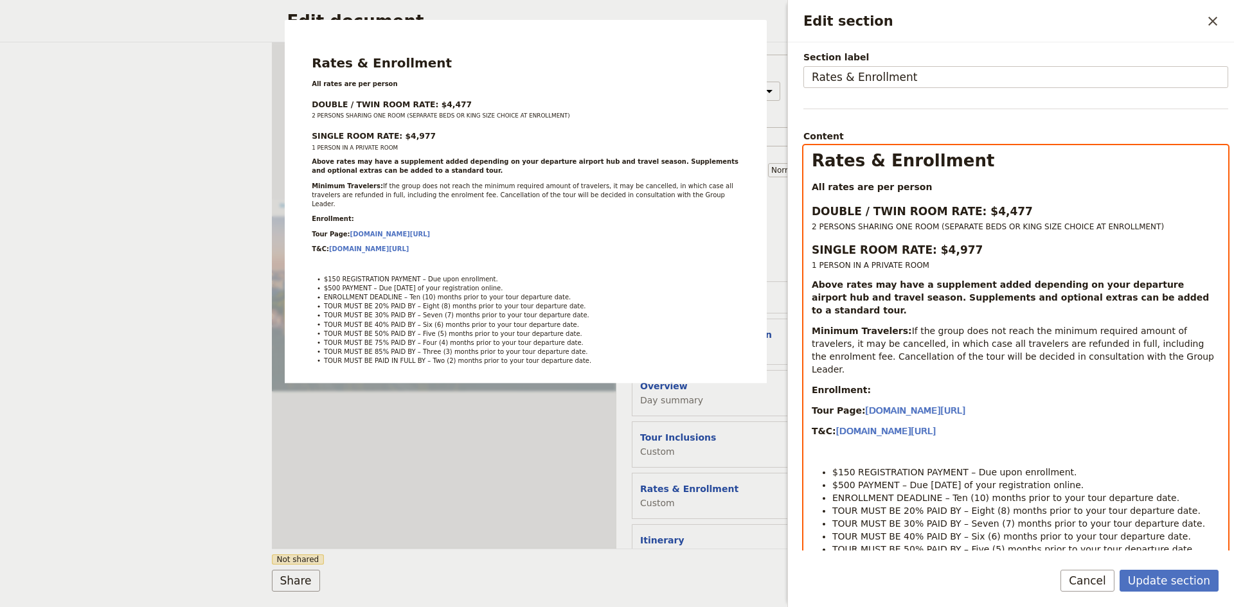
click at [855, 445] on p "Edit section" at bounding box center [1016, 451] width 408 height 13
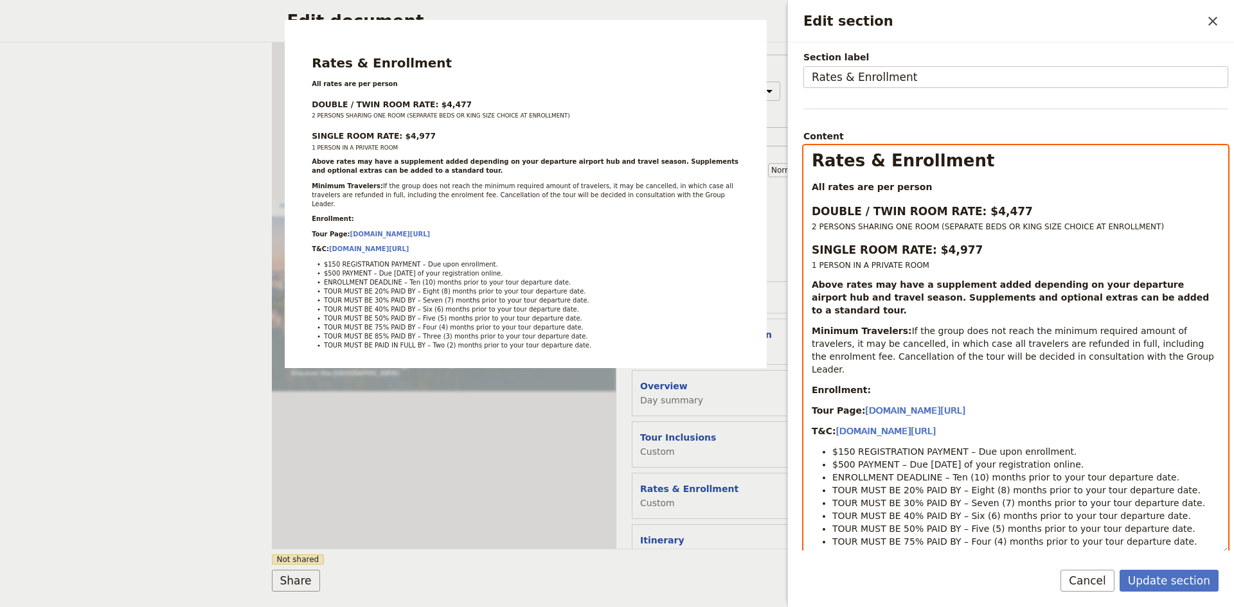
scroll to position [0, 0]
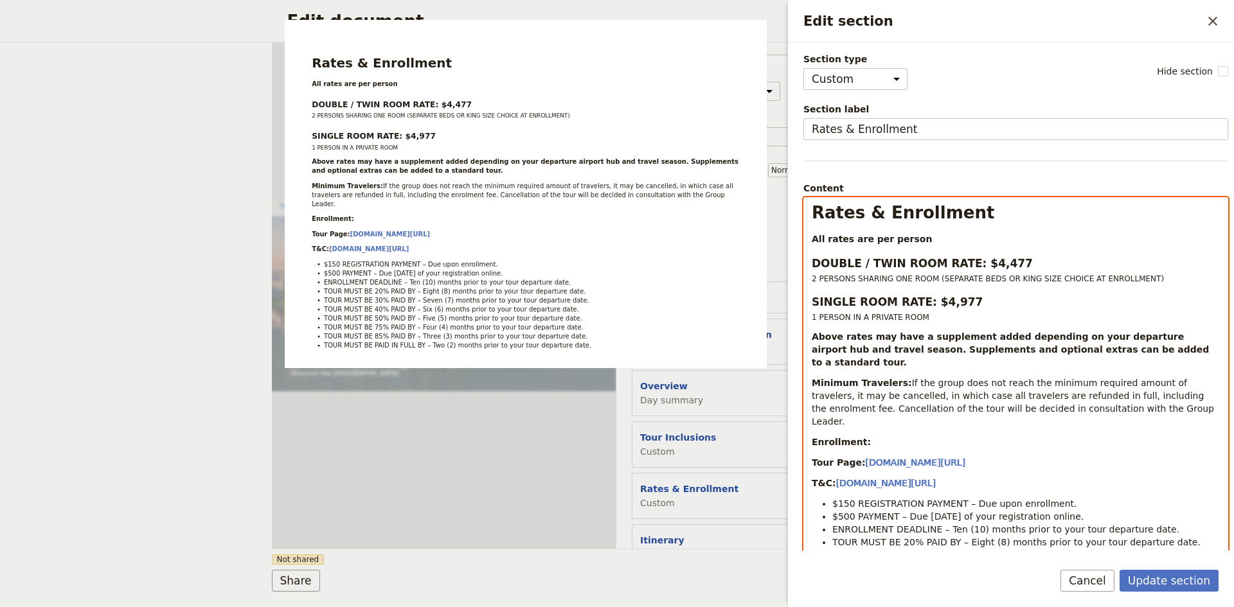
drag, startPoint x: 933, startPoint y: 348, endPoint x: 857, endPoint y: 236, distance: 135.6
click at [857, 236] on strong "All rates are per person" at bounding box center [872, 239] width 120 height 10
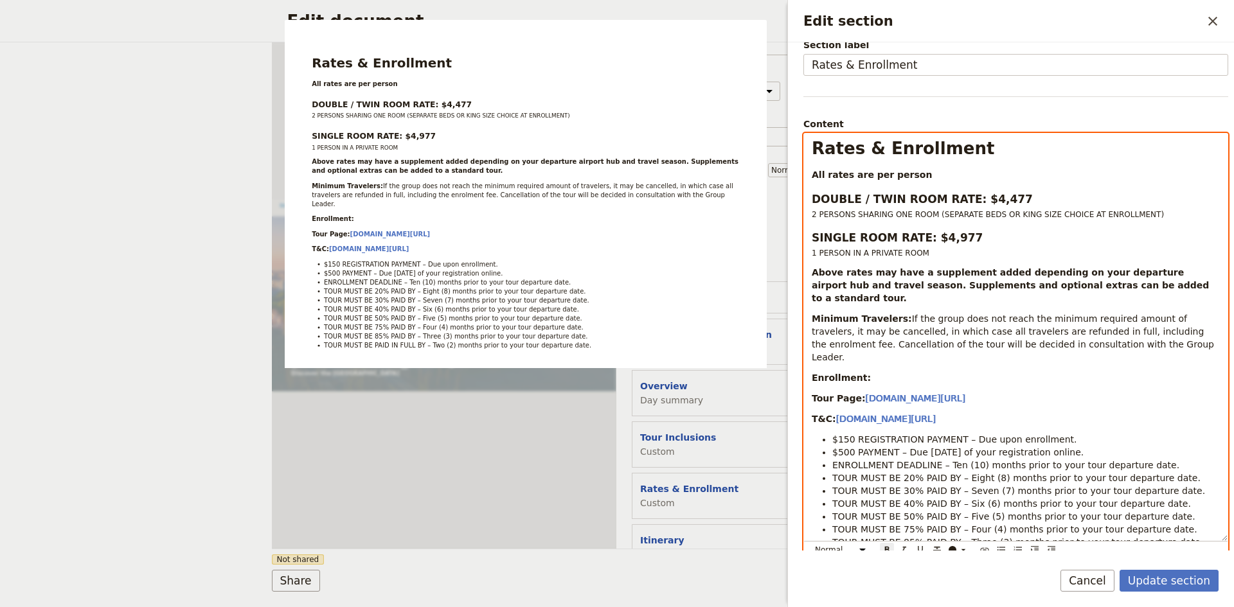
scroll to position [124, 0]
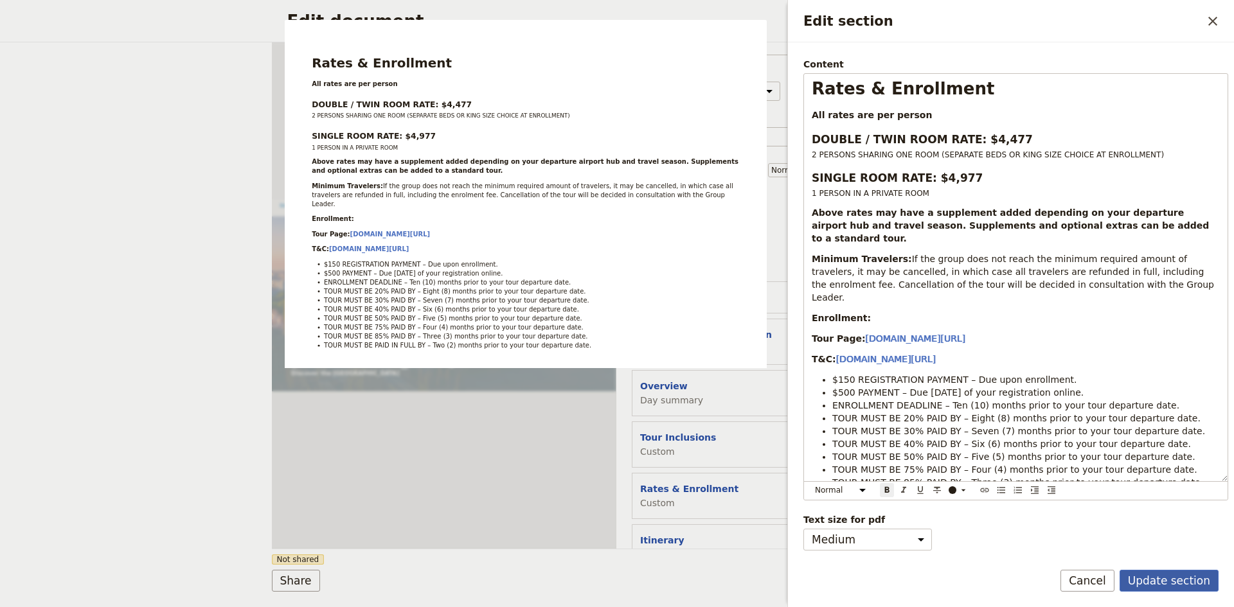
click at [1167, 581] on button "Update section" at bounding box center [1169, 581] width 99 height 22
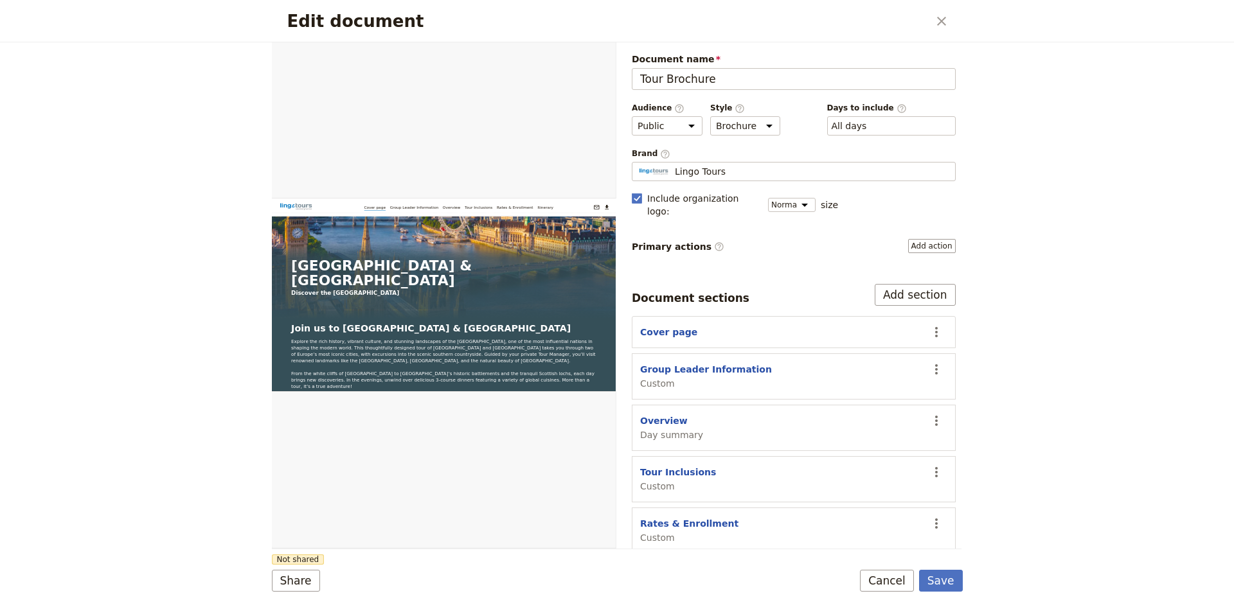
scroll to position [35, 0]
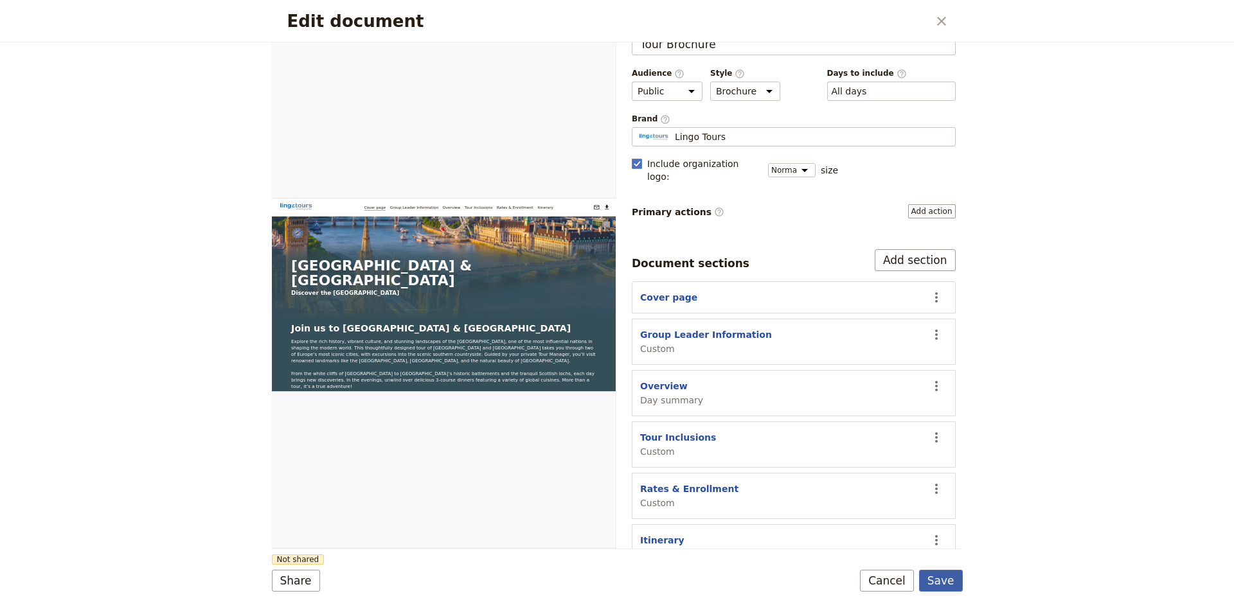
click at [946, 579] on button "Save" at bounding box center [941, 581] width 44 height 22
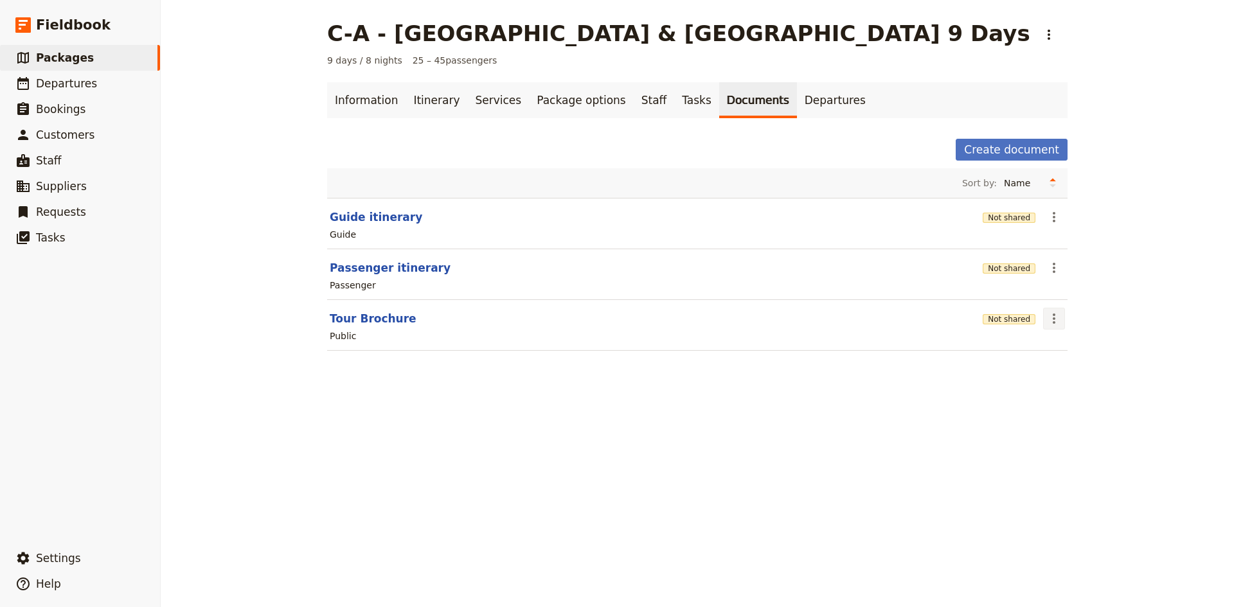
click at [1052, 323] on icon "Actions" at bounding box center [1053, 318] width 15 height 15
click at [339, 319] on button "Tour Brochure" at bounding box center [373, 318] width 87 height 15
select select "DEFAULT"
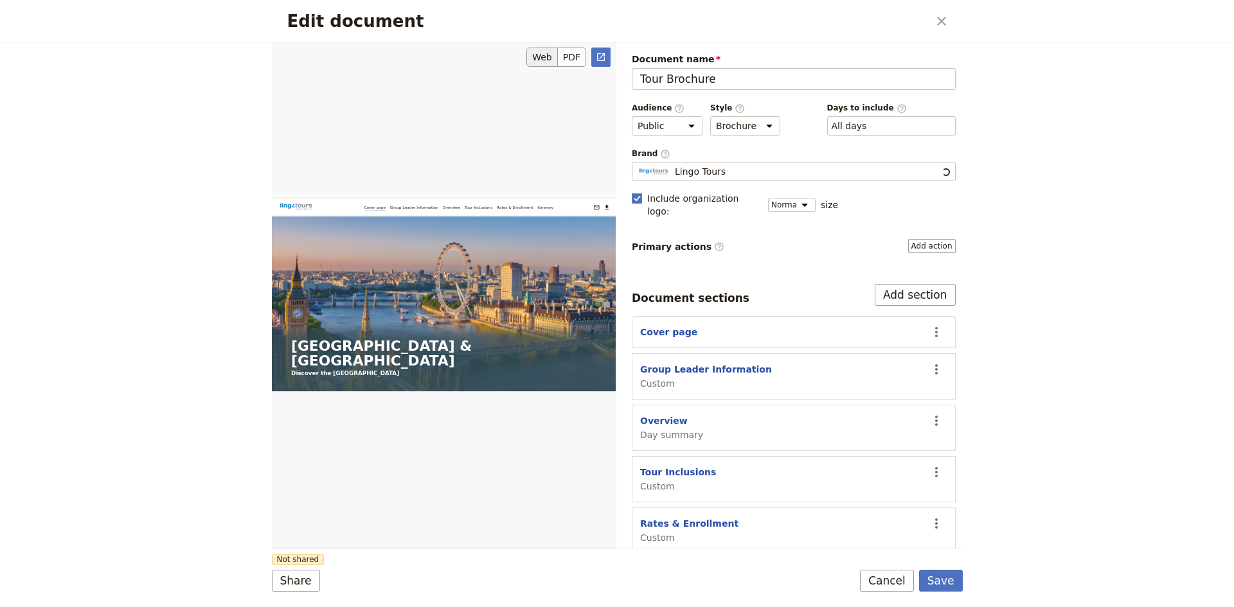
scroll to position [0, 0]
click at [567, 54] on button "PDF" at bounding box center [572, 57] width 28 height 19
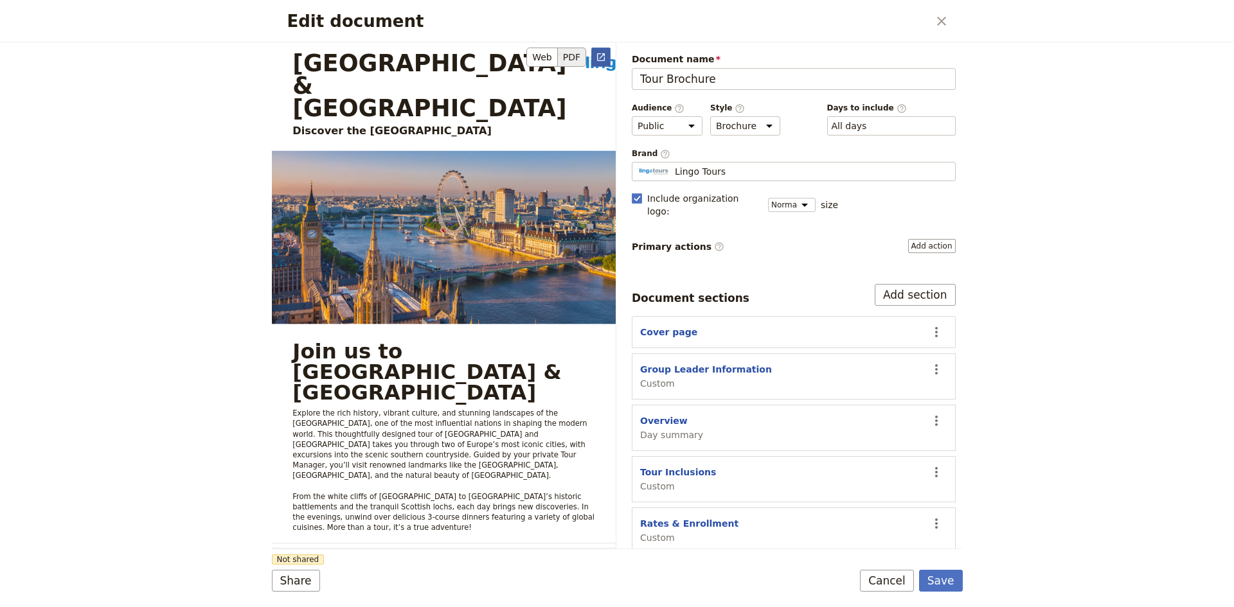
click at [598, 58] on icon "Open full preview" at bounding box center [601, 57] width 10 height 10
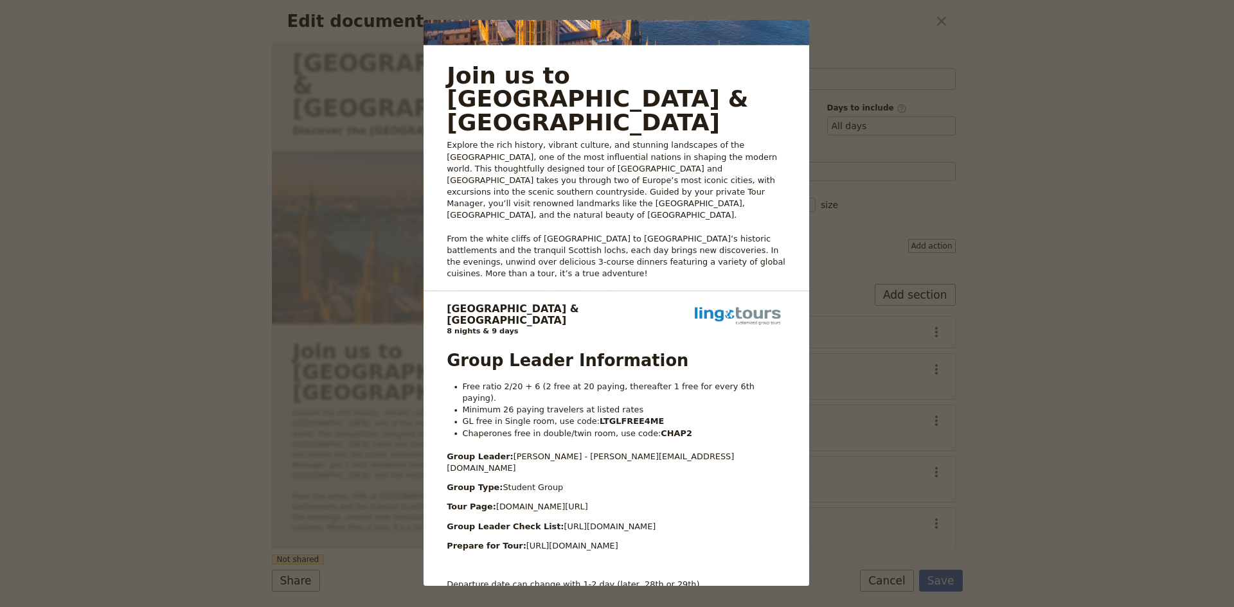
scroll to position [193, 0]
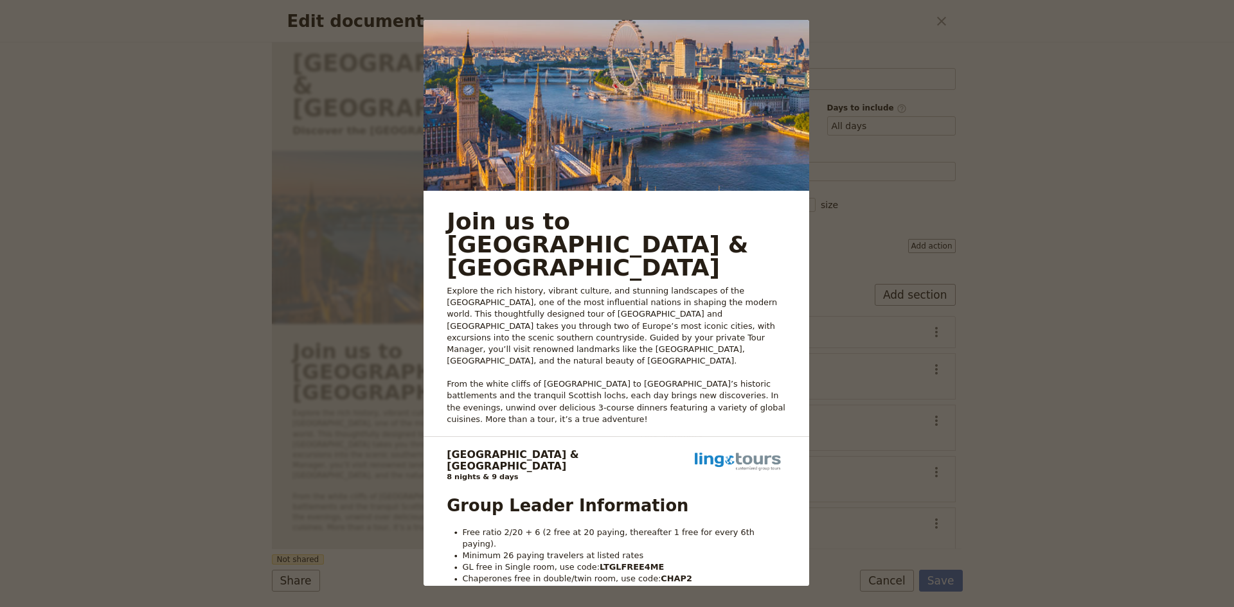
click at [922, 41] on div "Edinburgh & [GEOGRAPHIC_DATA] Discover the [GEOGRAPHIC_DATA] [EMAIL_ADDRESS][DO…" at bounding box center [617, 303] width 1234 height 607
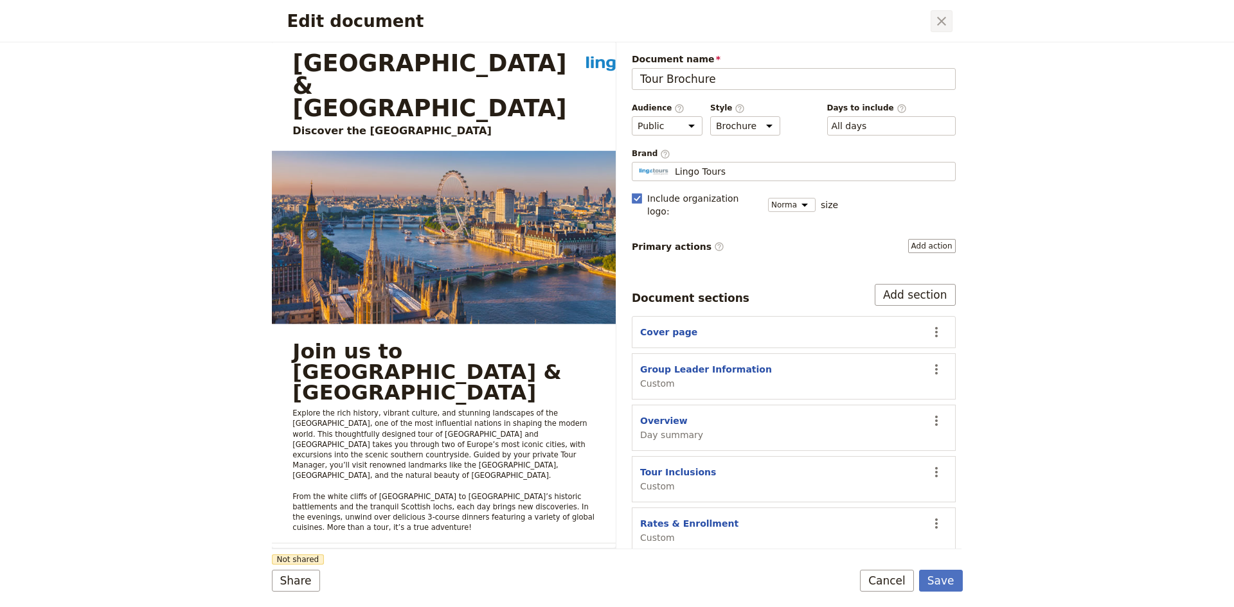
click at [938, 21] on icon "Close dialog" at bounding box center [941, 20] width 15 height 15
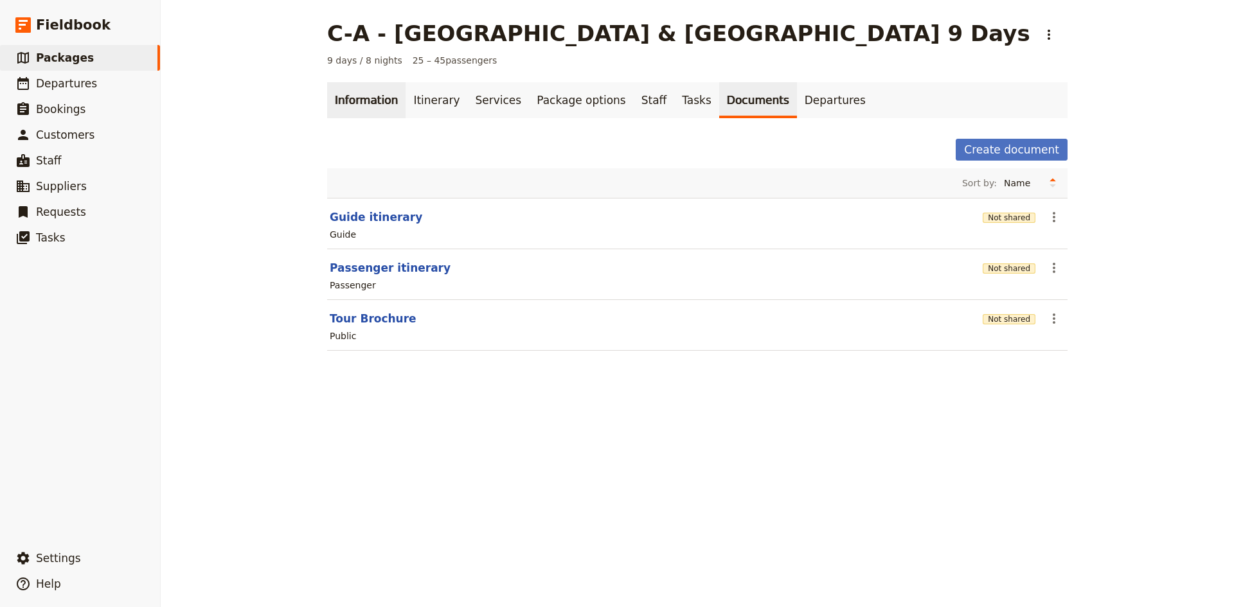
click at [355, 107] on link "Information" at bounding box center [366, 100] width 78 height 36
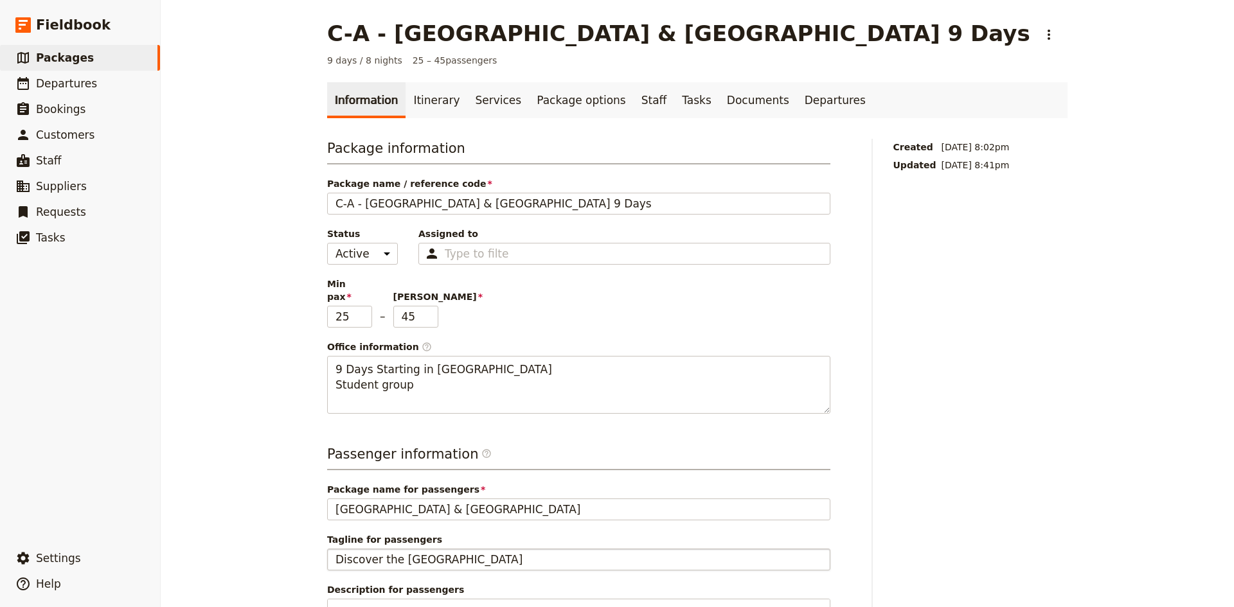
scroll to position [430, 0]
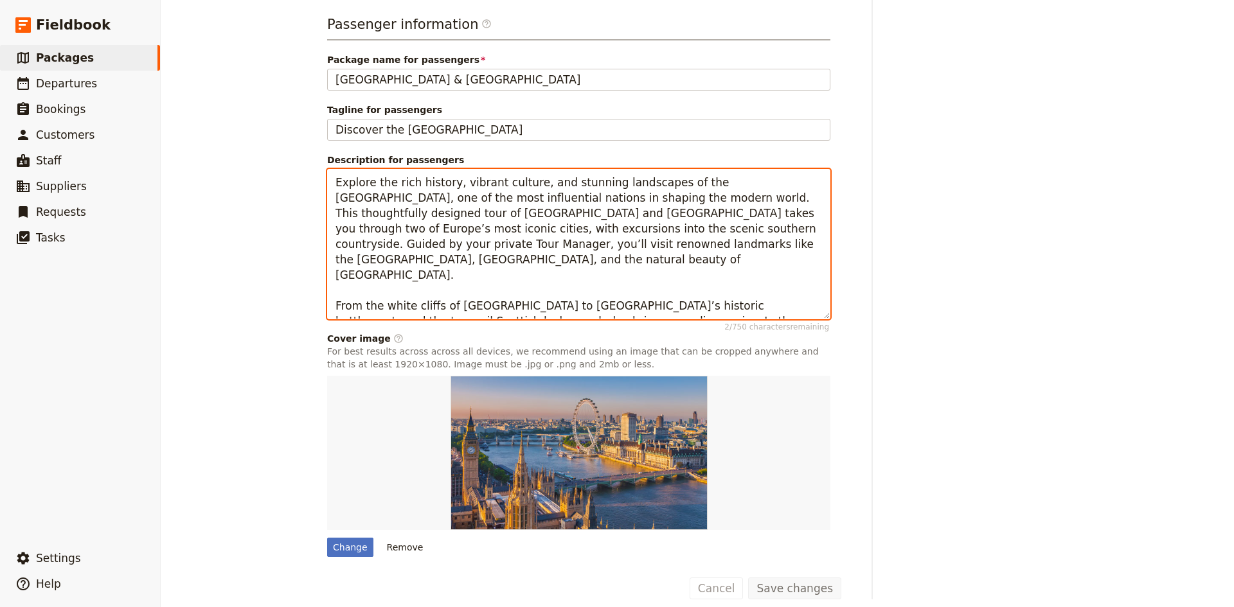
drag, startPoint x: 475, startPoint y: 542, endPoint x: 387, endPoint y: 211, distance: 342.5
click at [387, 211] on textarea "Explore the rich history, vibrant culture, and stunning landscapes of the [GEOG…" at bounding box center [578, 244] width 503 height 150
click at [400, 242] on textarea "Explore the rich history, vibrant culture, and stunning landscapes of the [GEOG…" at bounding box center [578, 244] width 503 height 150
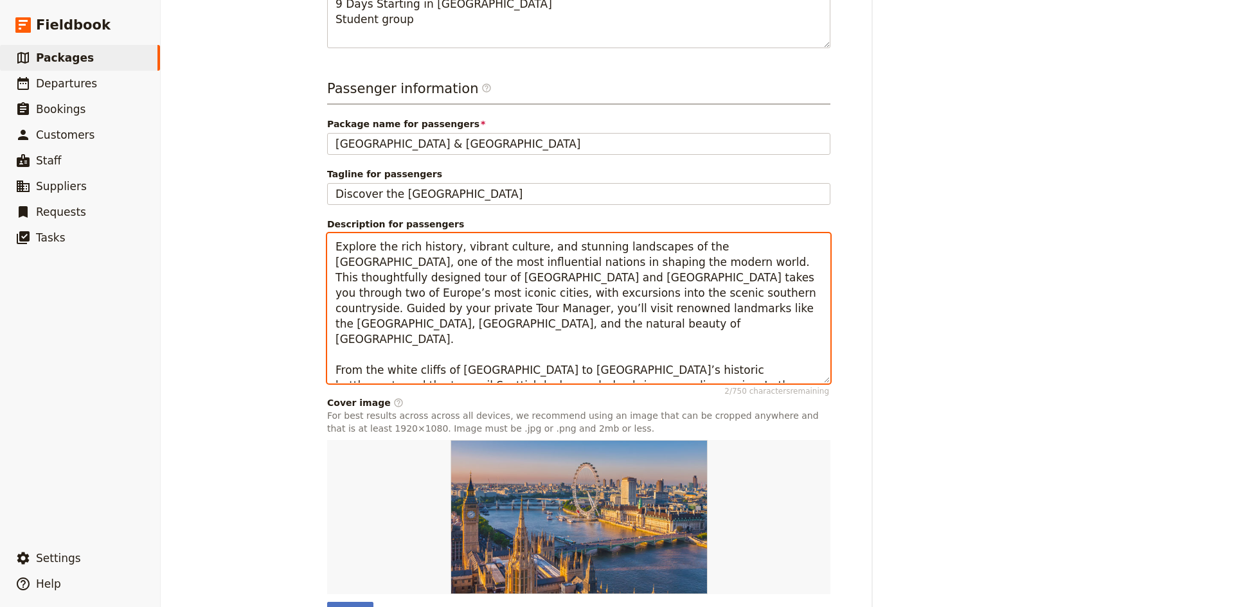
drag, startPoint x: 376, startPoint y: 207, endPoint x: 341, endPoint y: 238, distance: 47.3
click at [341, 238] on textarea "Explore the rich history, vibrant culture, and stunning landscapes of the [GEOG…" at bounding box center [578, 308] width 503 height 150
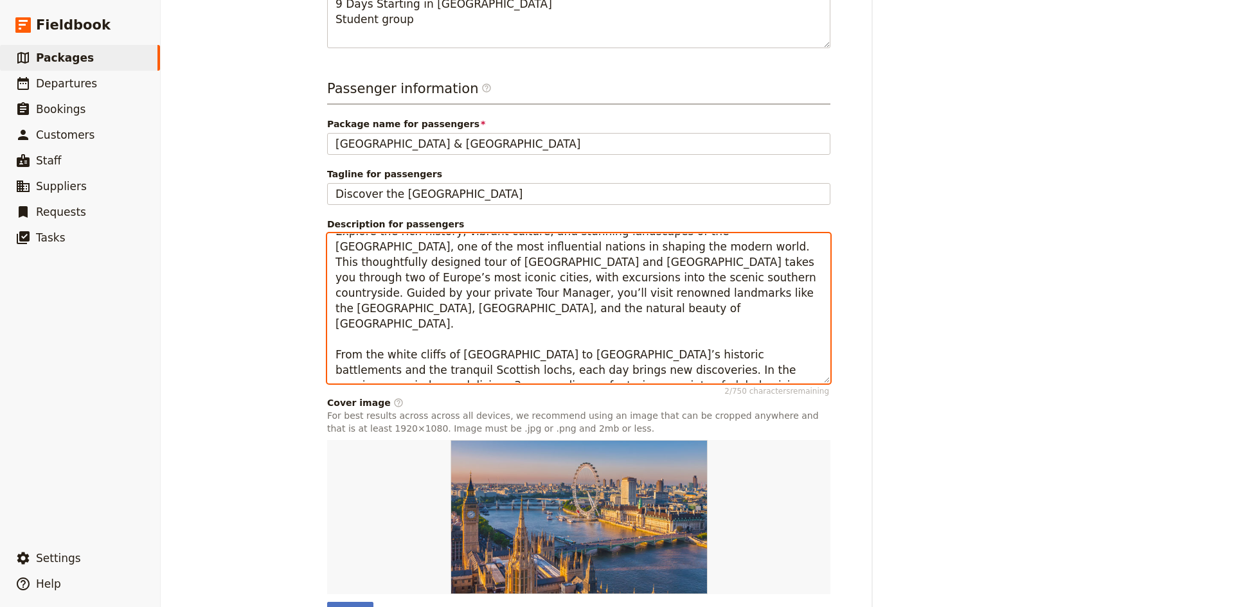
drag, startPoint x: 334, startPoint y: 233, endPoint x: 638, endPoint y: 300, distance: 311.4
click at [638, 300] on textarea "Explore the rich history, vibrant culture, and stunning landscapes of the [GEOG…" at bounding box center [578, 308] width 503 height 150
click at [700, 356] on textarea "Explore the rich history, vibrant culture, and stunning landscapes of the [GEOG…" at bounding box center [578, 308] width 503 height 150
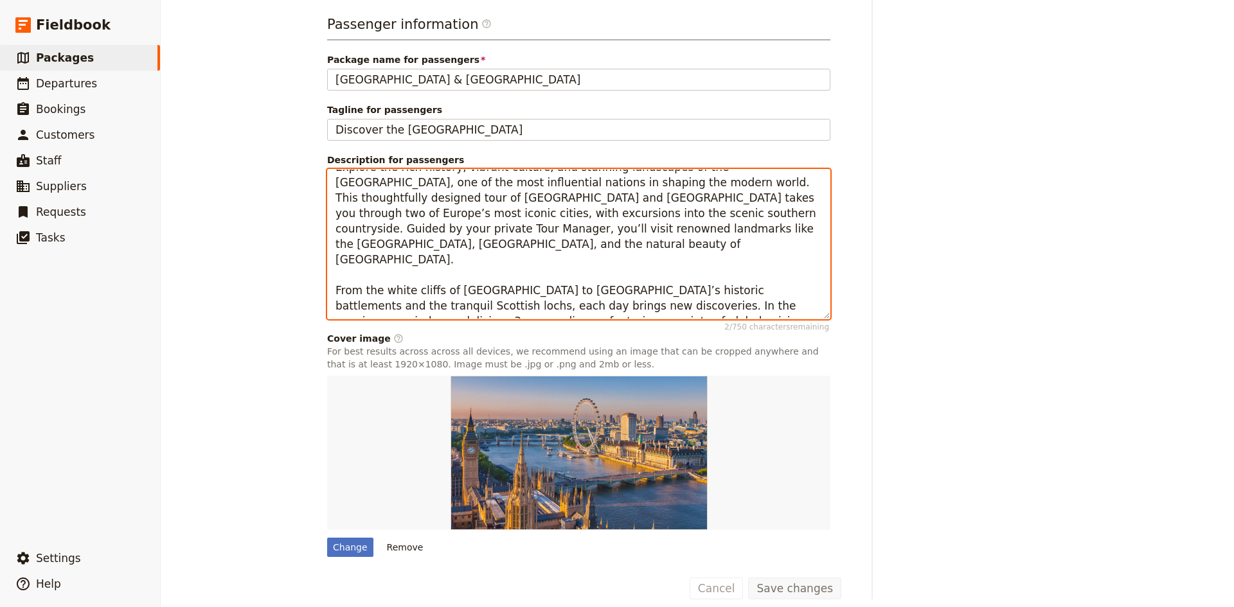
click at [605, 270] on textarea "Explore the rich history, vibrant culture, and stunning landscapes of the [GEOG…" at bounding box center [578, 244] width 503 height 150
click at [720, 292] on textarea "Explore the rich history, vibrant culture, and stunning landscapes of the [GEOG…" at bounding box center [578, 244] width 503 height 150
drag, startPoint x: 510, startPoint y: 296, endPoint x: 494, endPoint y: 281, distance: 21.9
click at [494, 281] on textarea "Explore the rich history, vibrant culture, and stunning landscapes of the [GEOG…" at bounding box center [578, 244] width 503 height 150
click at [508, 296] on textarea "Explore the rich history, vibrant culture, and stunning landscapes of the [GEOG…" at bounding box center [578, 244] width 503 height 150
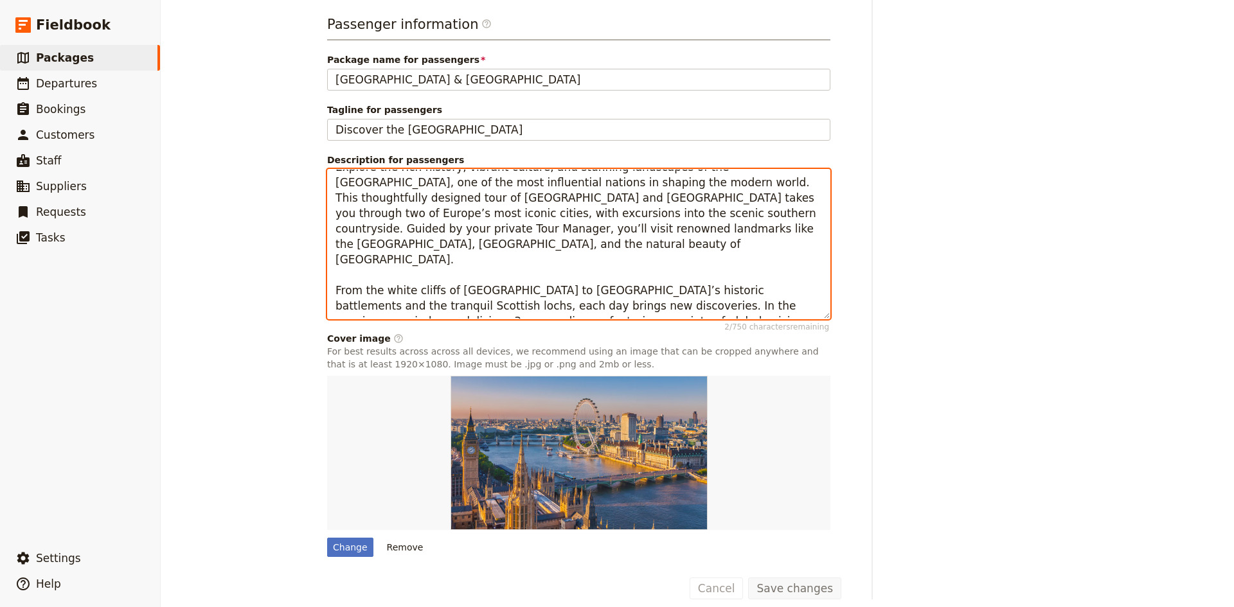
click at [509, 296] on textarea "Explore the rich history, vibrant culture, and stunning landscapes of the [GEOG…" at bounding box center [578, 244] width 503 height 150
drag, startPoint x: 510, startPoint y: 294, endPoint x: 494, endPoint y: 281, distance: 20.1
click at [494, 281] on textarea "Explore the rich history, vibrant culture, and stunning landscapes of the [GEOG…" at bounding box center [578, 244] width 503 height 150
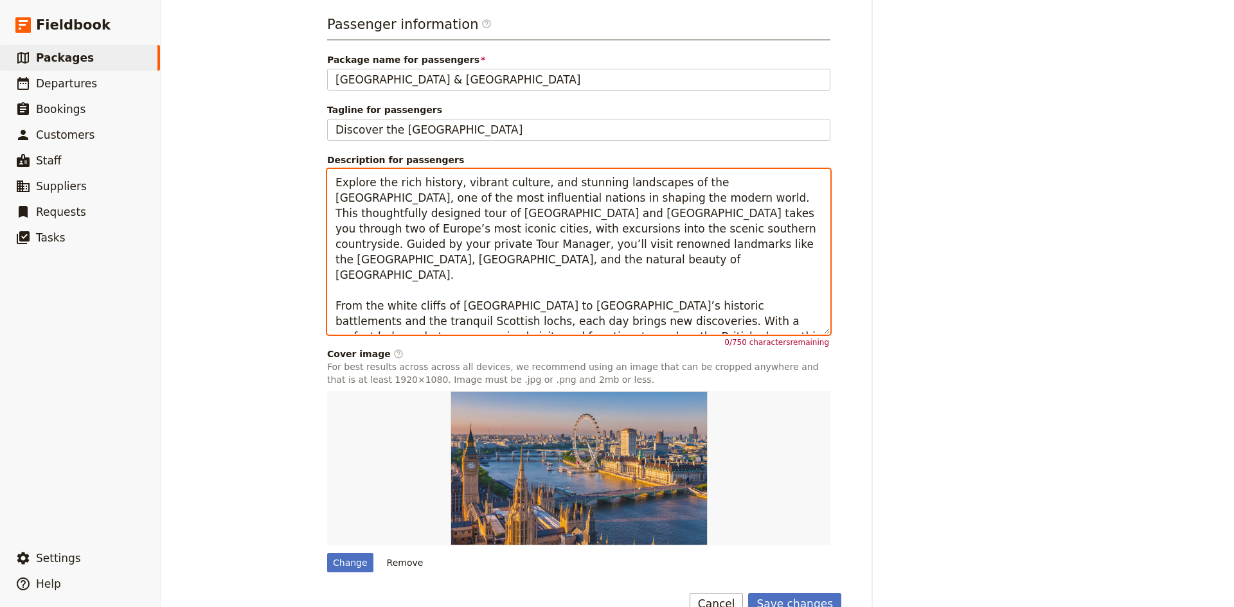
click at [649, 292] on textarea "Explore the rich history, vibrant culture, and stunning landscapes of the [GEOG…" at bounding box center [578, 252] width 503 height 166
click at [388, 292] on textarea "Explore the rich history, vibrant culture, and stunning landscapes of the [GEOG…" at bounding box center [578, 252] width 503 height 166
click at [625, 292] on textarea "Explore the rich history, vibrant culture, and stunning landscapes of the [GEOG…" at bounding box center [578, 252] width 503 height 166
click at [643, 294] on textarea "Explore the rich history, vibrant culture, and stunning landscapes of the [GEOG…" at bounding box center [578, 252] width 503 height 166
click at [418, 309] on textarea "Explore the rich history, vibrant culture, and stunning landscapes of the [GEOG…" at bounding box center [578, 252] width 503 height 166
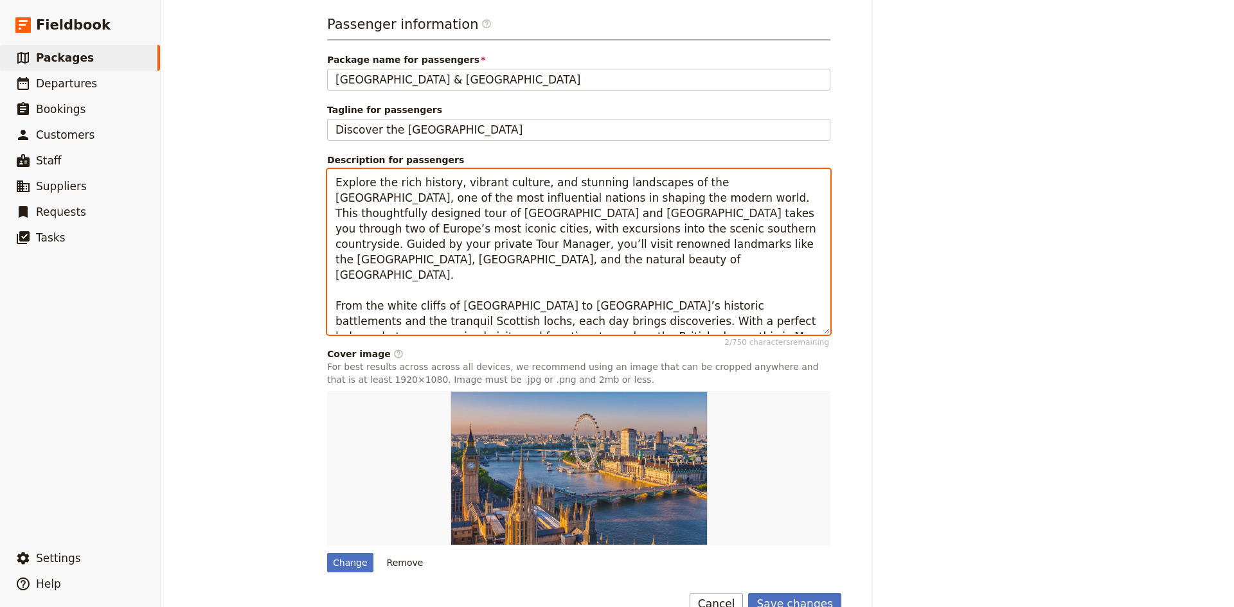
click at [438, 307] on textarea "Explore the rich history, vibrant culture, and stunning landscapes of the [GEOG…" at bounding box center [578, 252] width 503 height 166
drag, startPoint x: 636, startPoint y: 294, endPoint x: 641, endPoint y: 290, distance: 6.8
click at [641, 290] on textarea "Explore the rich history, vibrant culture, and stunning landscapes of the [GEOG…" at bounding box center [578, 252] width 503 height 166
drag, startPoint x: 641, startPoint y: 293, endPoint x: 638, endPoint y: 307, distance: 13.9
click at [638, 307] on textarea "Explore the rich history, vibrant culture, and stunning landscapes of the [GEOG…" at bounding box center [578, 252] width 503 height 166
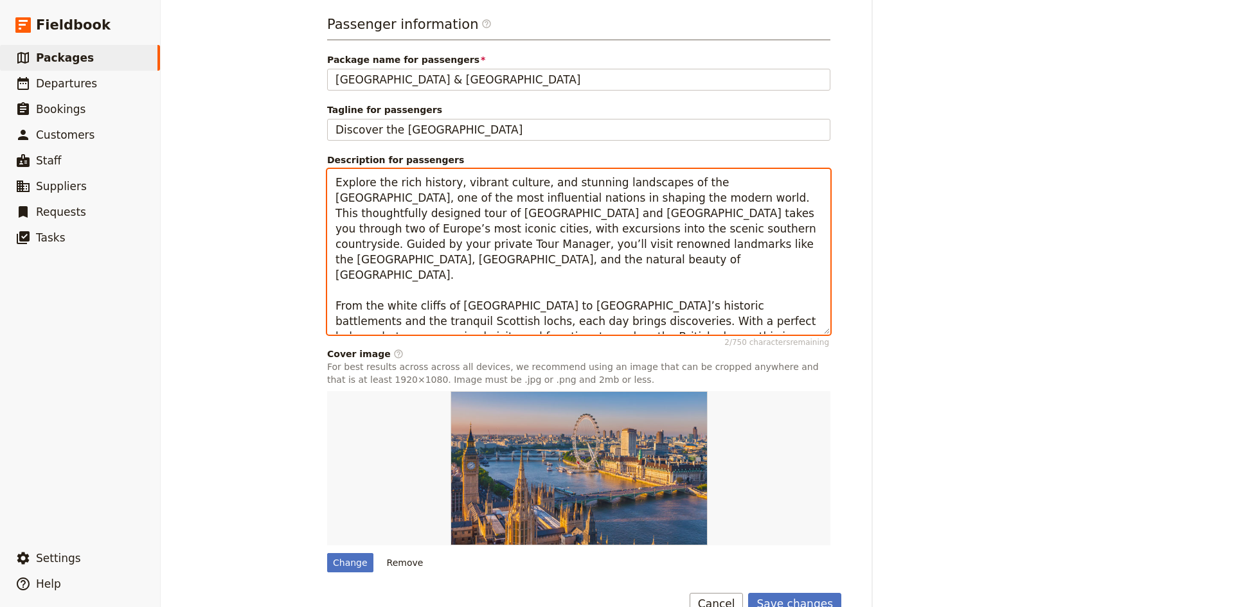
scroll to position [445, 0]
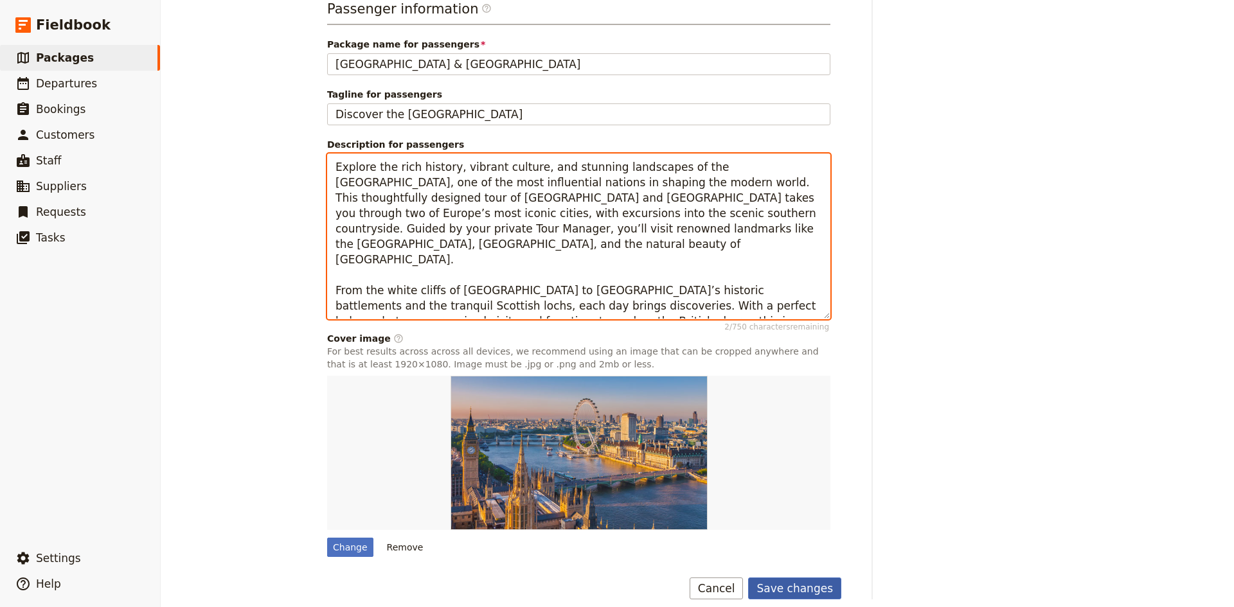
type textarea "Explore the rich history, vibrant culture, and stunning landscapes of the [GEOG…"
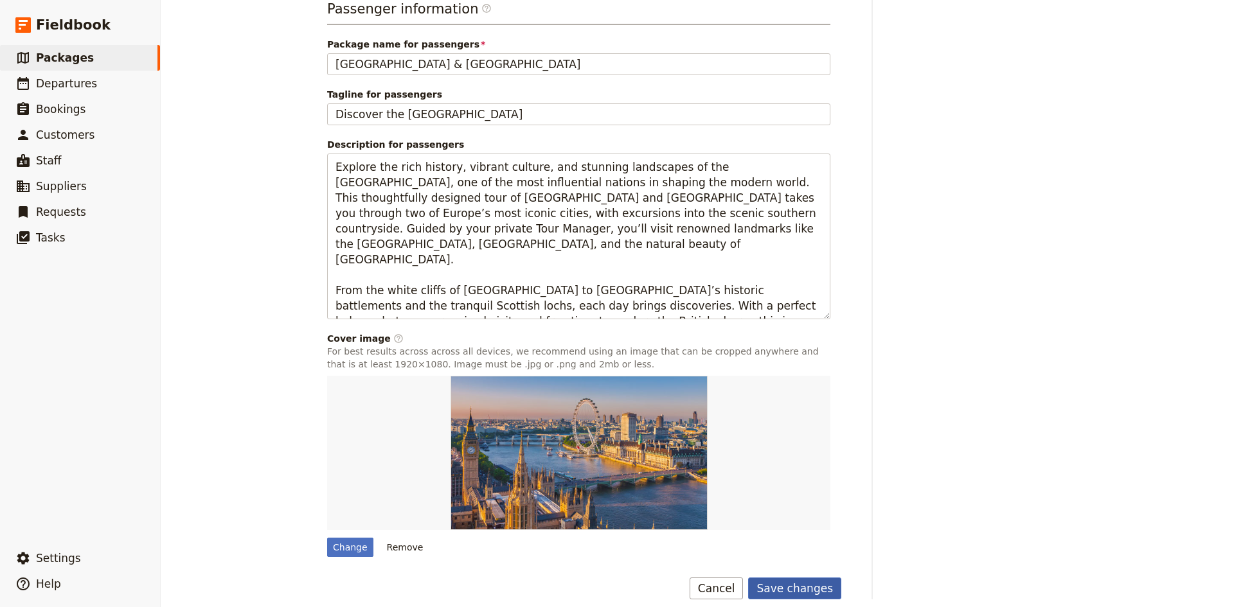
click at [811, 578] on button "Save changes" at bounding box center [794, 589] width 93 height 22
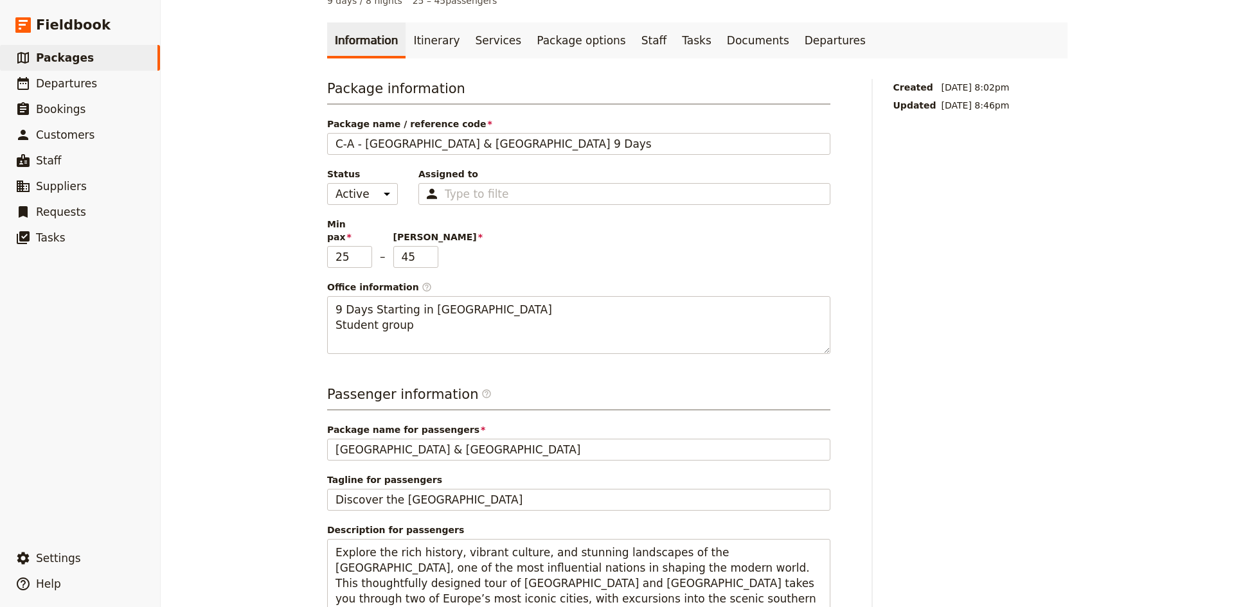
scroll to position [0, 0]
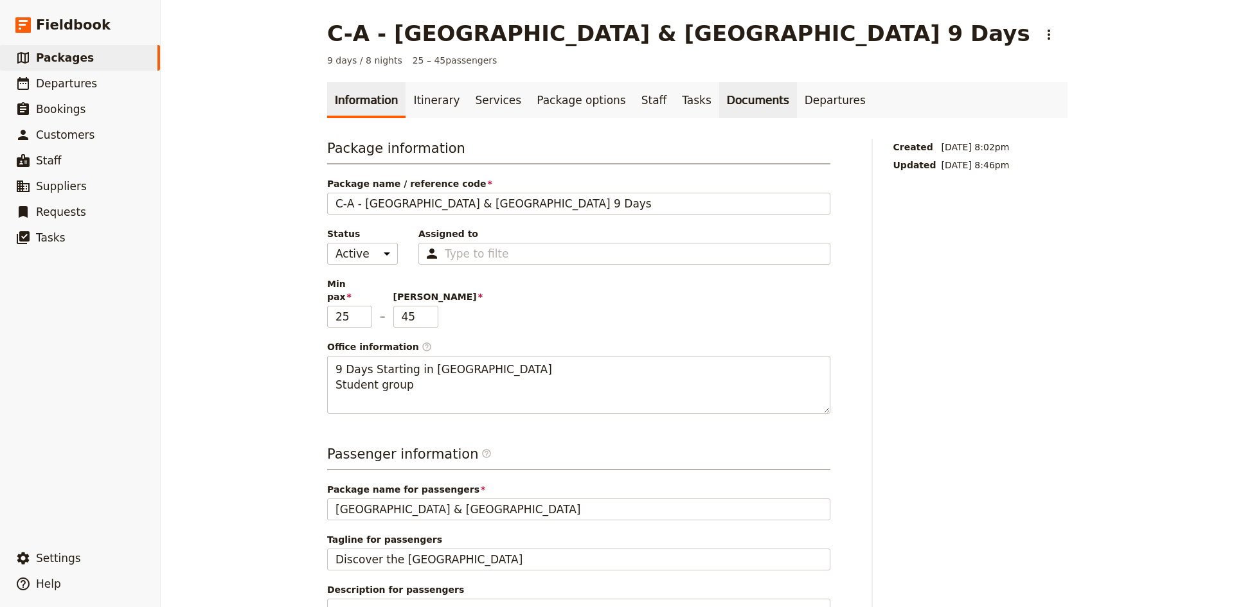
click at [723, 95] on link "Documents" at bounding box center [758, 100] width 78 height 36
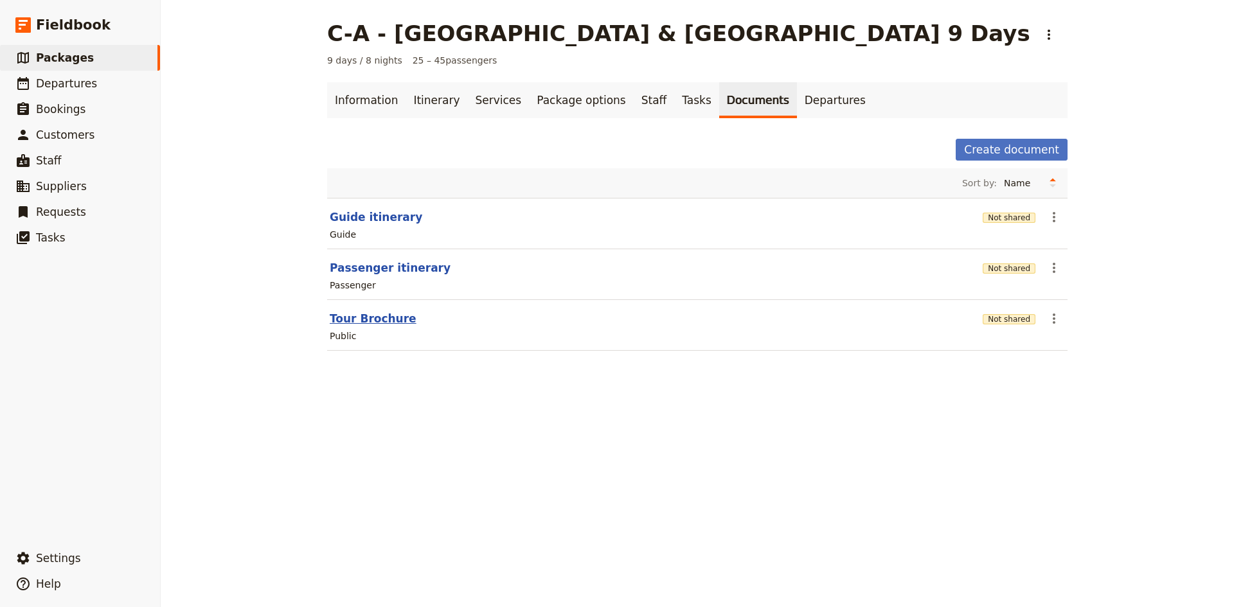
click at [373, 316] on button "Tour Brochure" at bounding box center [373, 318] width 87 height 15
select select "DEFAULT"
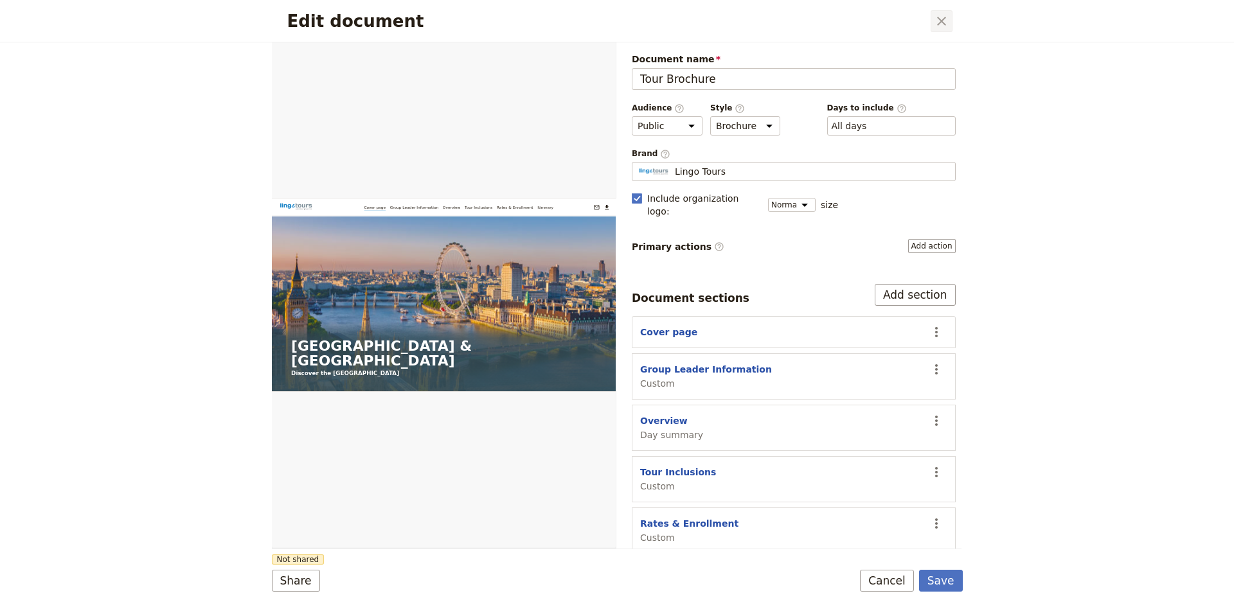
click at [941, 26] on icon "Close dialog" at bounding box center [941, 20] width 15 height 15
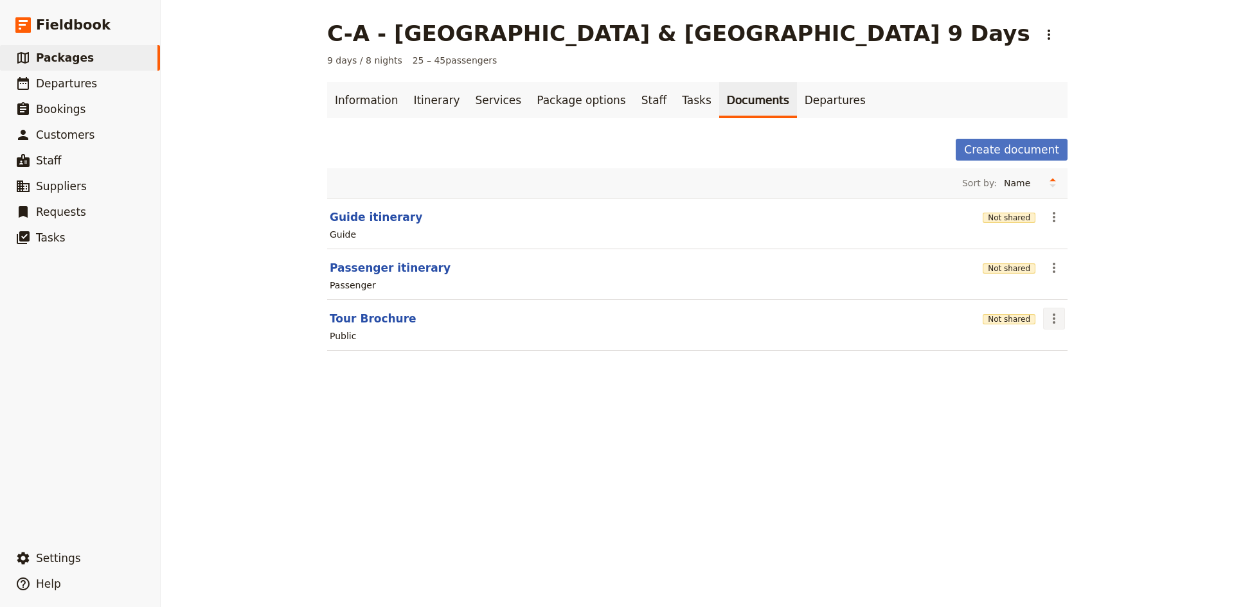
click at [1053, 322] on icon "Actions" at bounding box center [1054, 319] width 3 height 10
click at [1073, 362] on span "Edit document" at bounding box center [1080, 365] width 66 height 13
select select "DEFAULT"
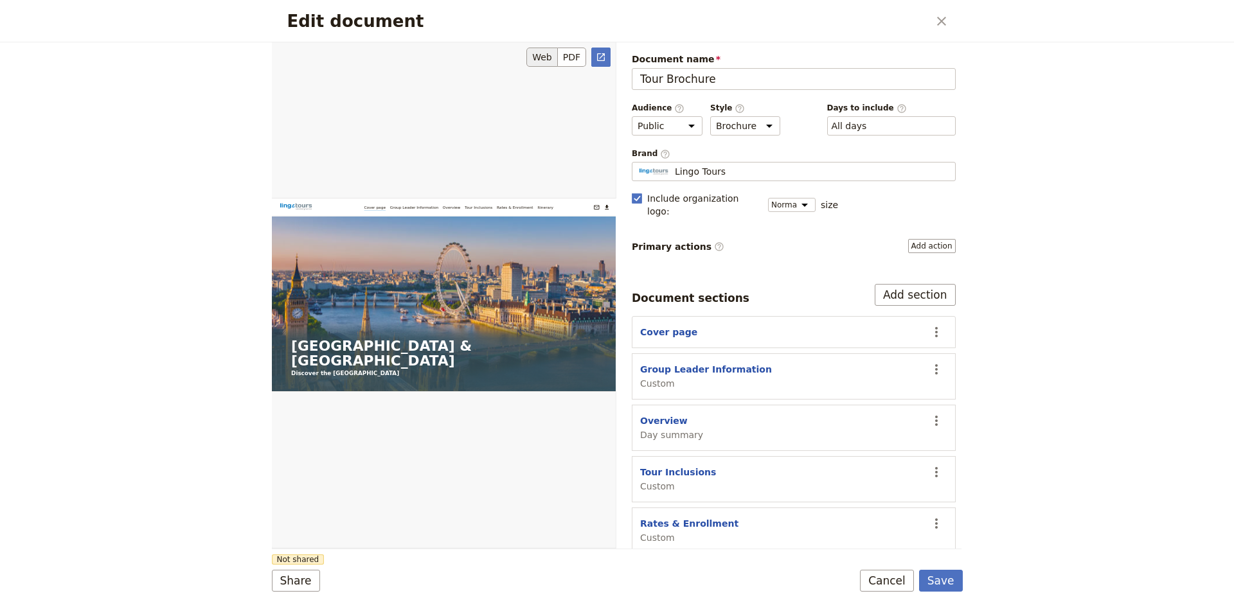
scroll to position [321, 0]
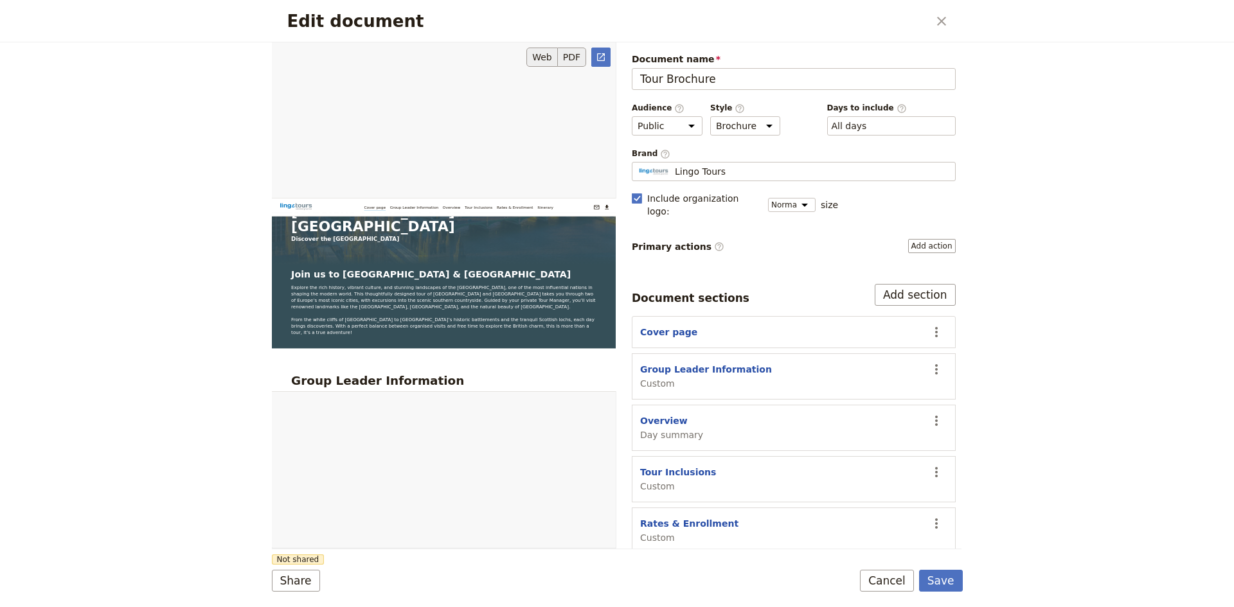
click at [575, 55] on button "PDF" at bounding box center [572, 57] width 28 height 19
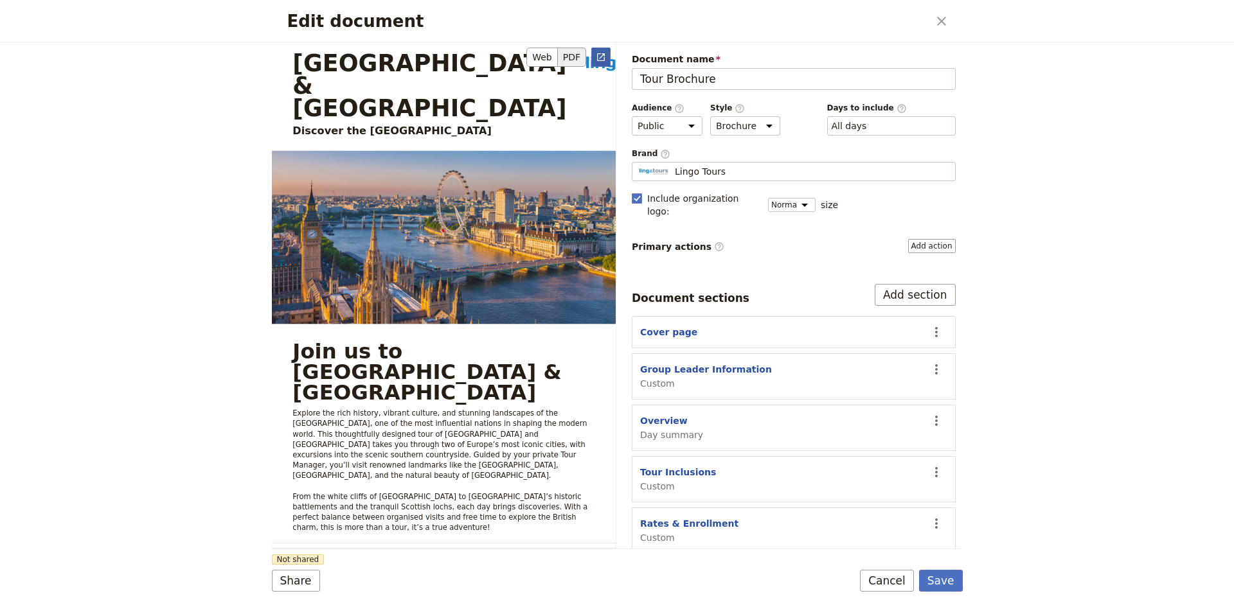
click at [600, 57] on icon "Open full preview" at bounding box center [601, 57] width 10 height 10
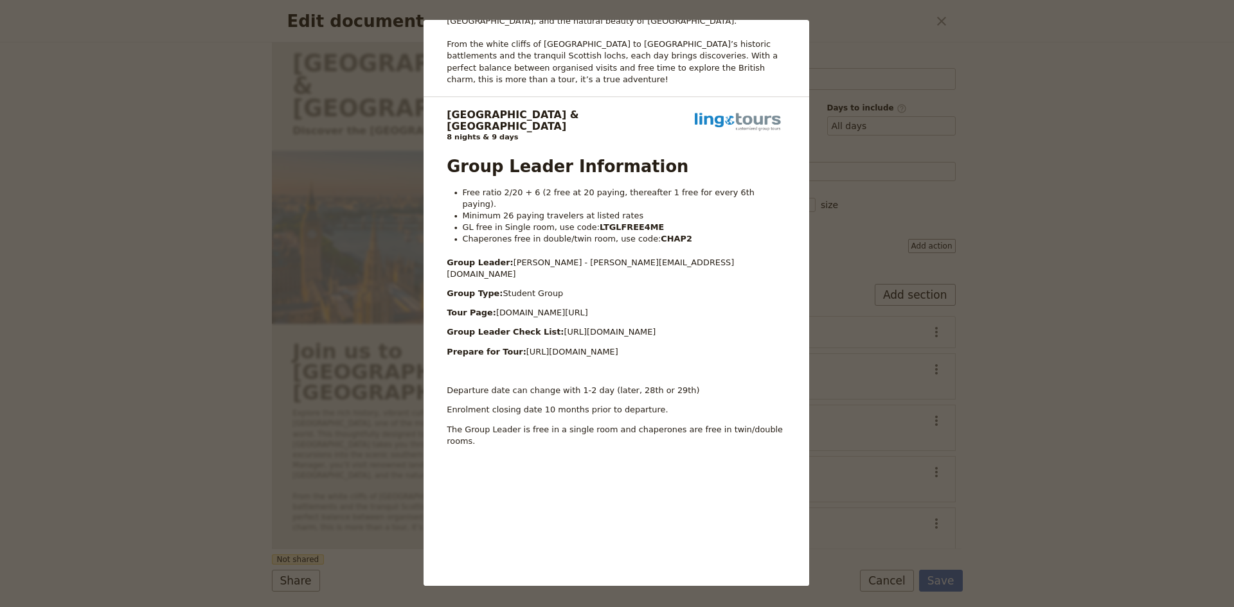
scroll to position [707, 0]
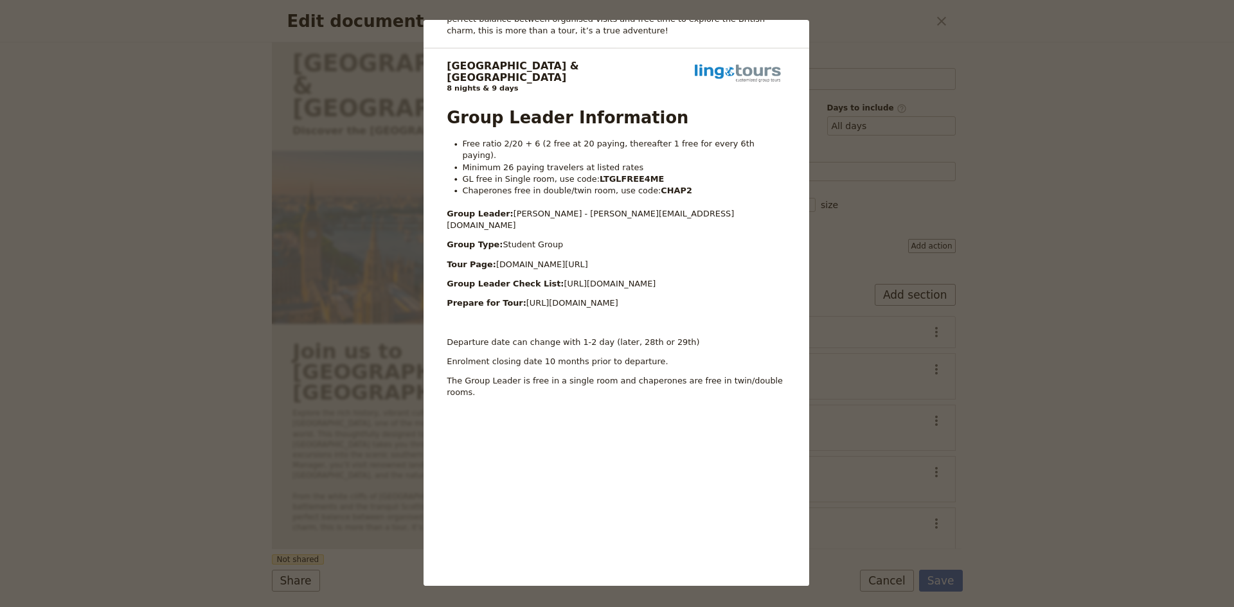
click at [1009, 147] on div "Edinburgh & [GEOGRAPHIC_DATA] Discover the [GEOGRAPHIC_DATA] [EMAIL_ADDRESS][DO…" at bounding box center [617, 303] width 1234 height 607
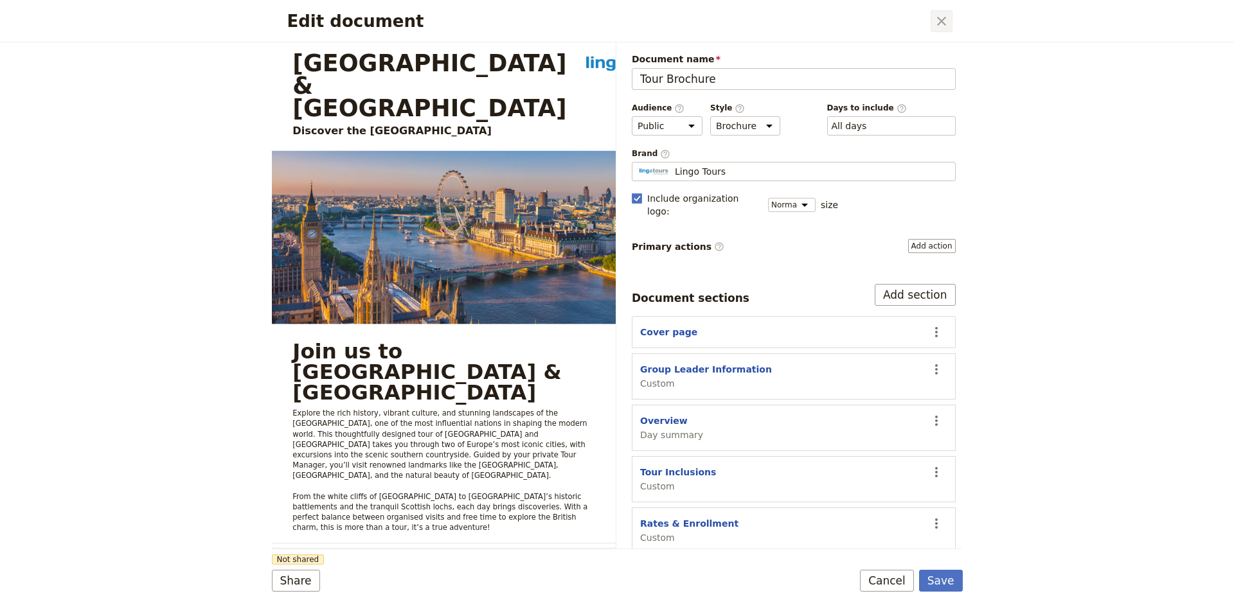
click at [936, 20] on icon "Close dialog" at bounding box center [941, 20] width 15 height 15
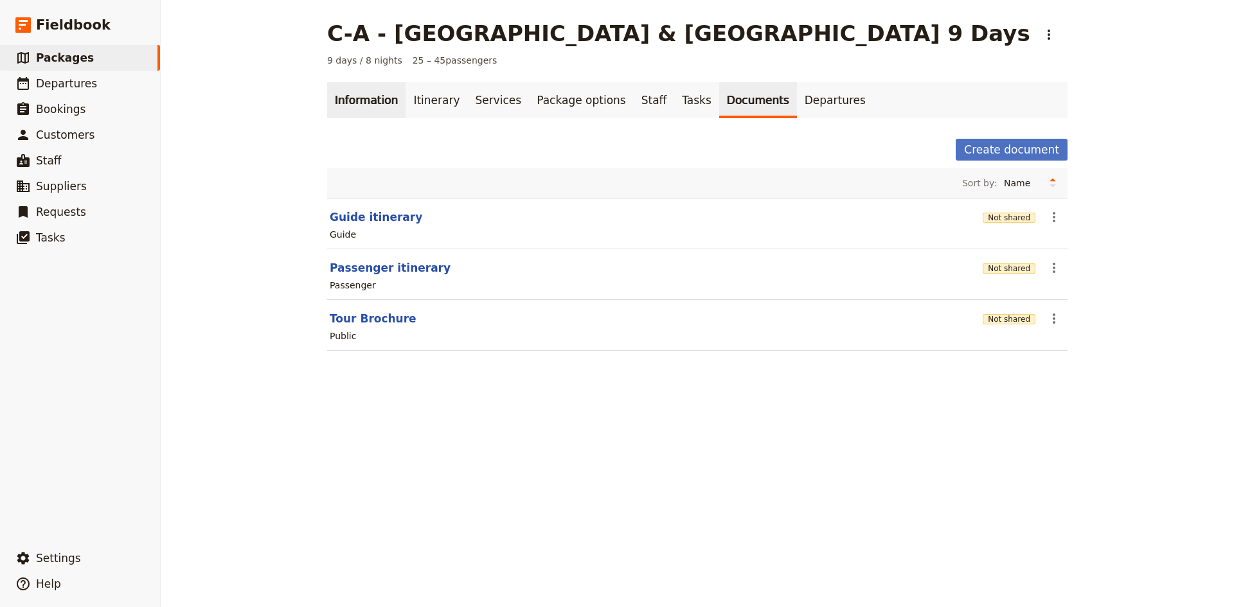
click at [354, 97] on link "Information" at bounding box center [366, 100] width 78 height 36
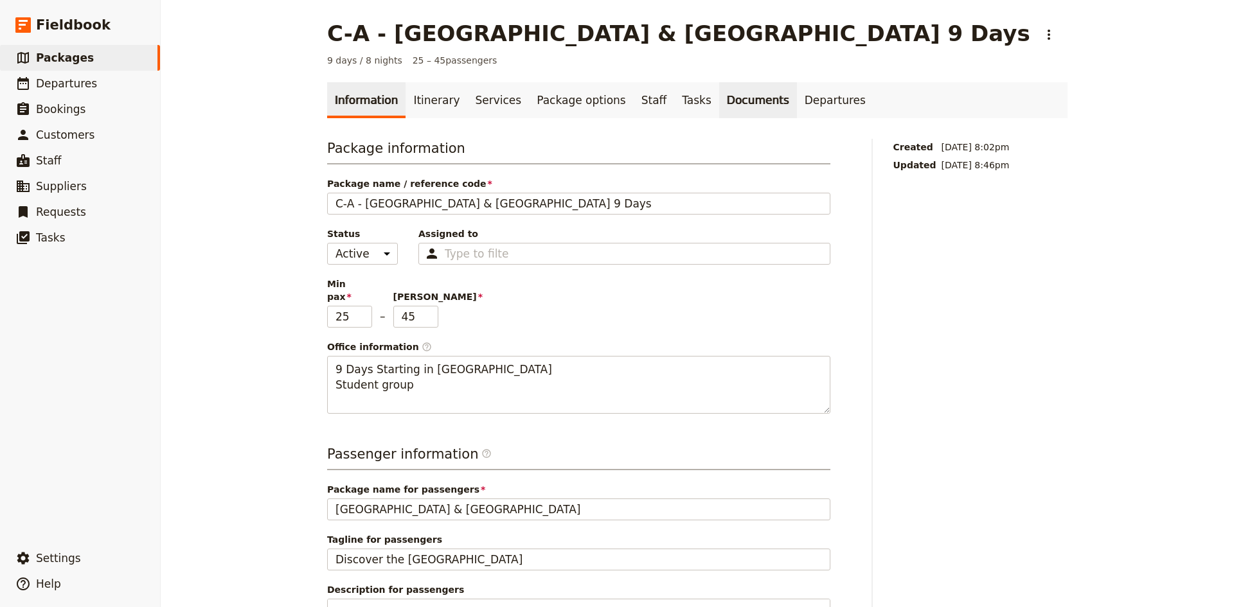
click at [719, 104] on link "Documents" at bounding box center [758, 100] width 78 height 36
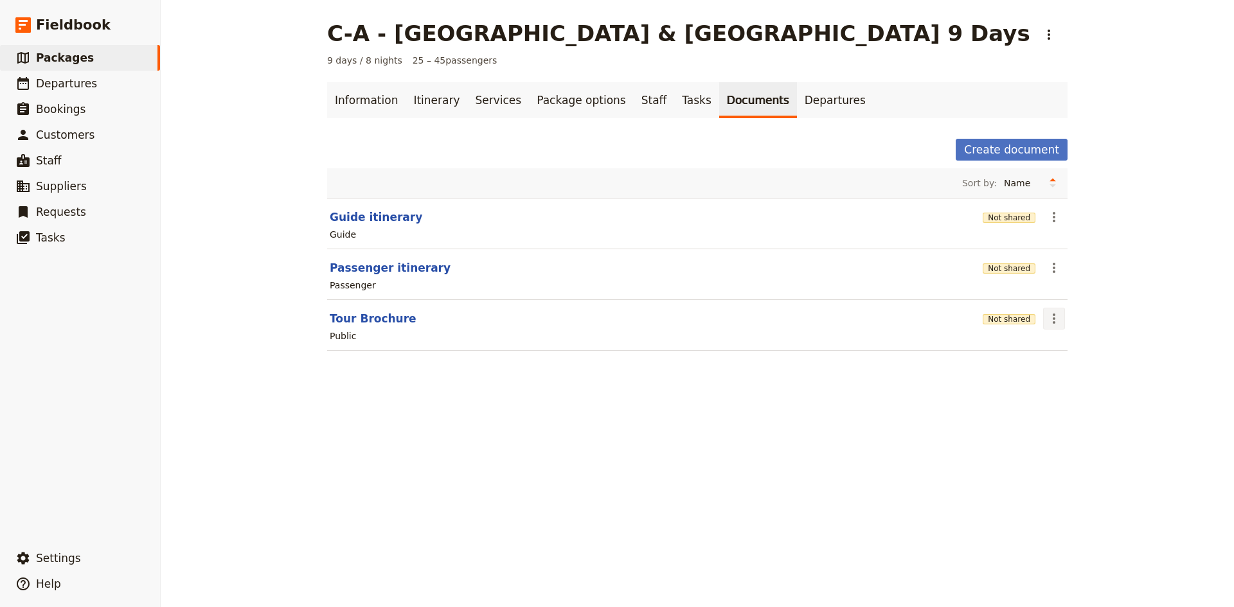
click at [1053, 316] on icon "Actions" at bounding box center [1053, 318] width 15 height 15
click at [1080, 361] on span "Edit document" at bounding box center [1080, 365] width 66 height 13
select select "DEFAULT"
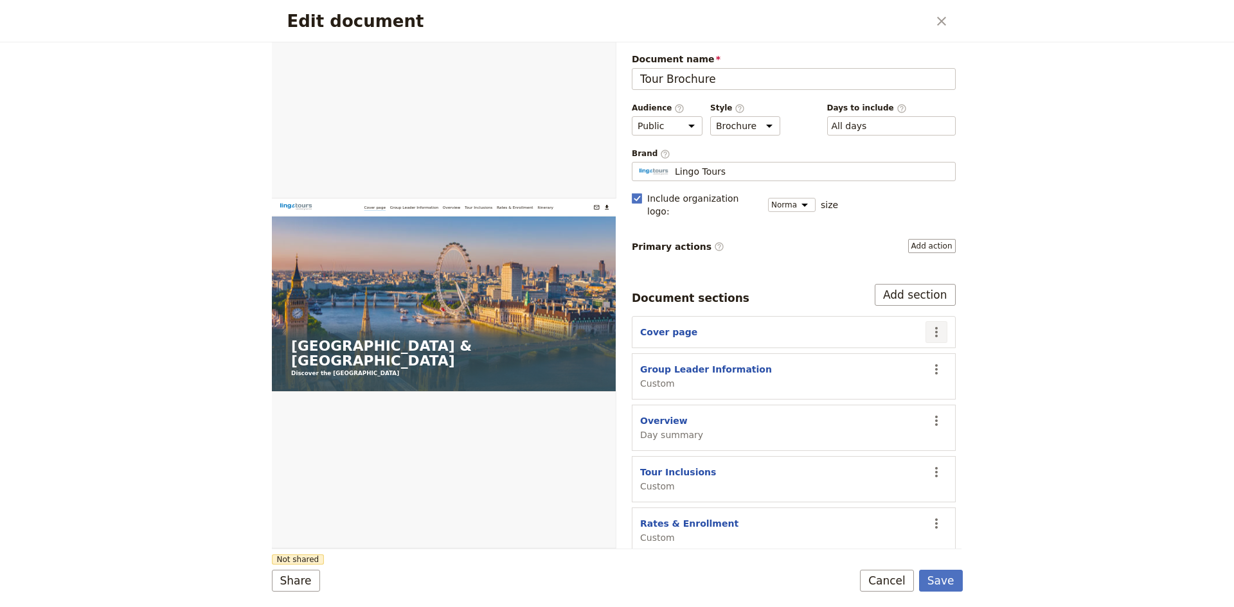
click at [931, 325] on icon "Actions" at bounding box center [936, 332] width 15 height 15
click at [858, 344] on span "Edit section" at bounding box center [851, 346] width 53 height 13
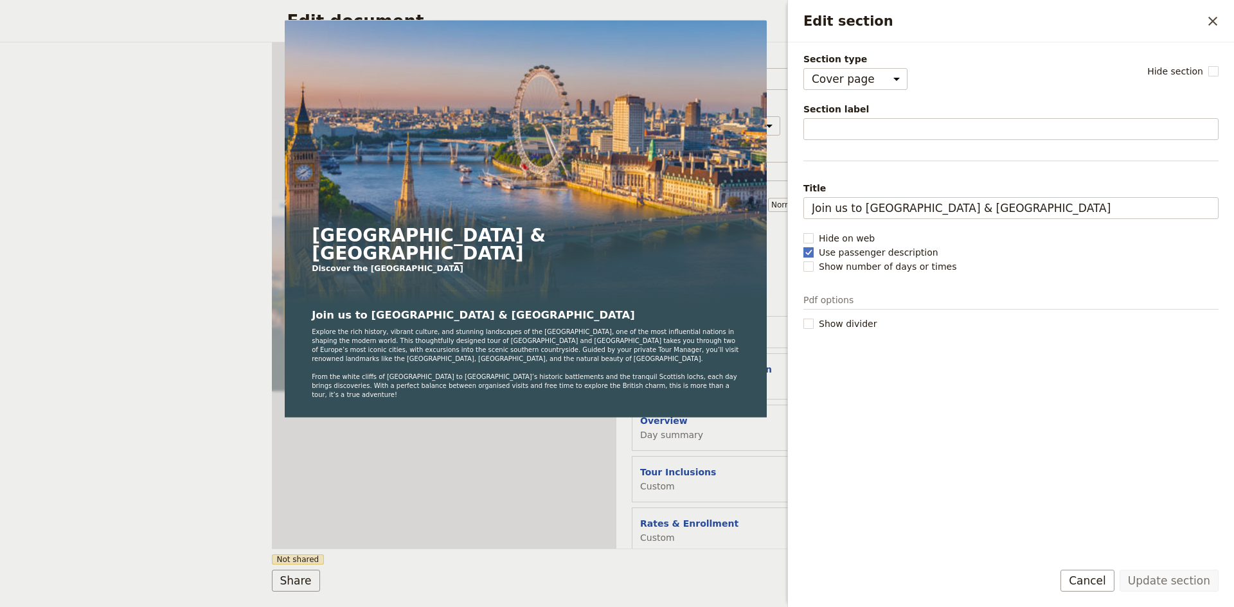
scroll to position [35, 0]
click at [1218, 17] on icon "Close drawer" at bounding box center [1212, 20] width 15 height 15
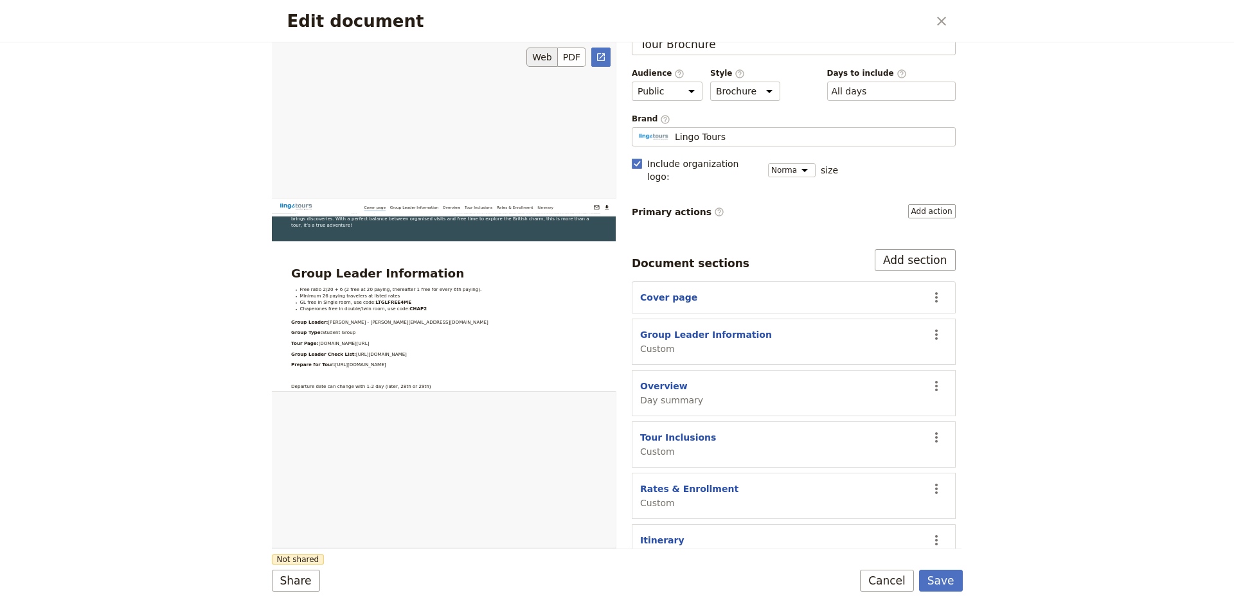
scroll to position [707, 0]
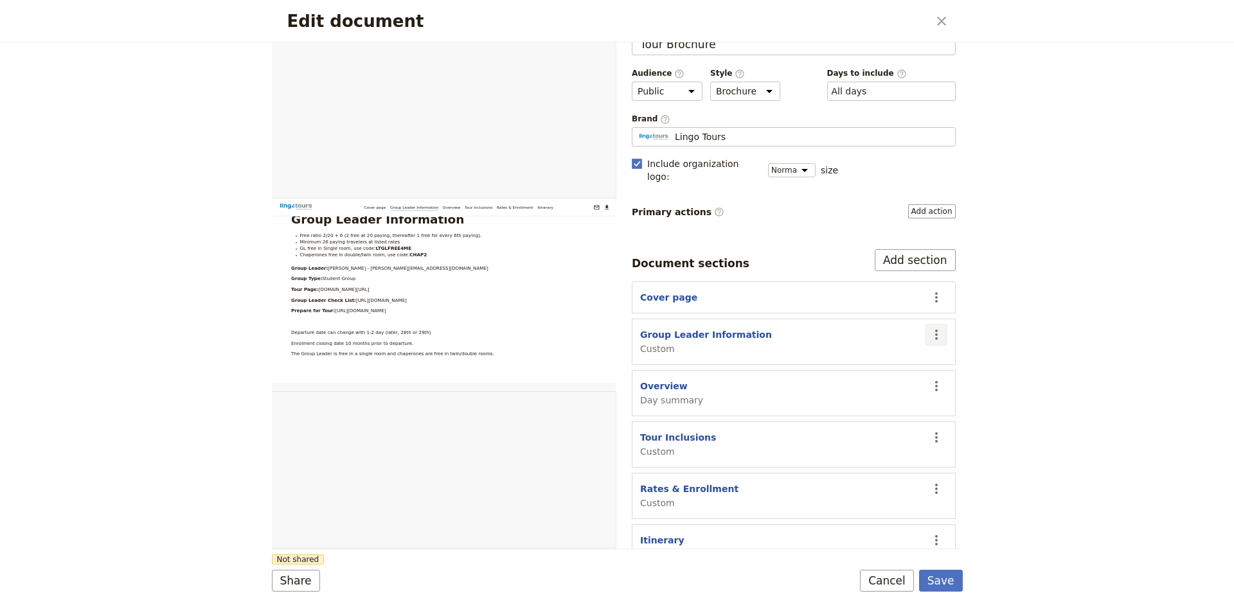
click at [929, 327] on icon "Actions" at bounding box center [936, 334] width 15 height 15
click at [846, 350] on span "Edit section" at bounding box center [851, 349] width 53 height 13
select select "CUSTOM"
select select "default"
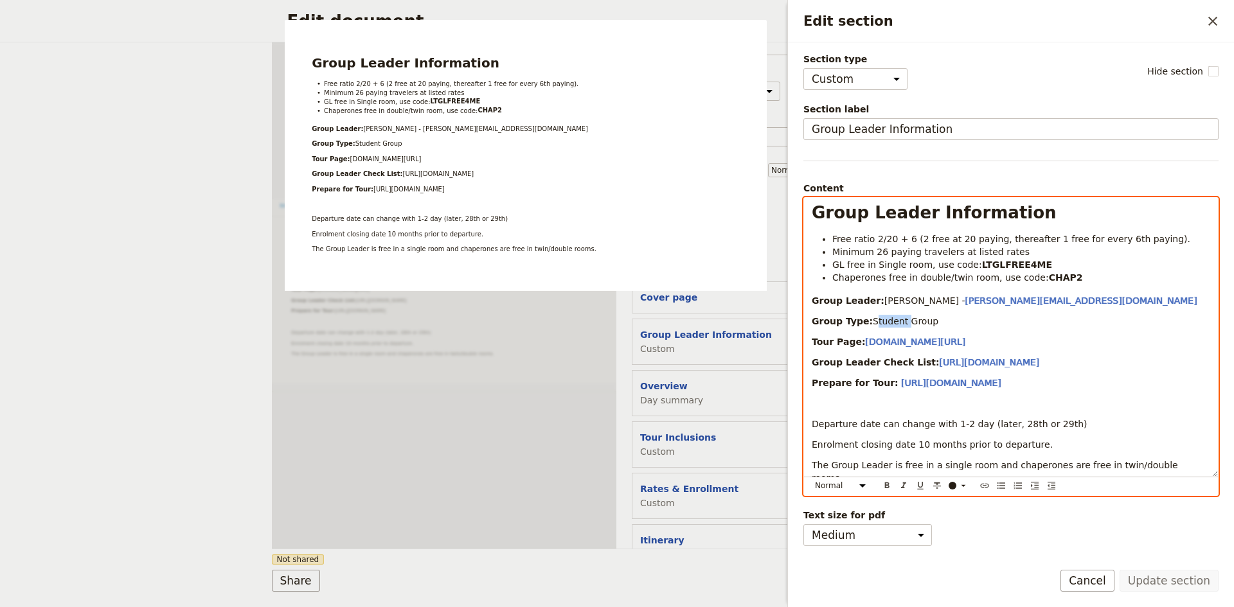
drag, startPoint x: 898, startPoint y: 320, endPoint x: 868, endPoint y: 322, distance: 29.6
click at [873, 322] on span "Student Group" at bounding box center [906, 321] width 66 height 10
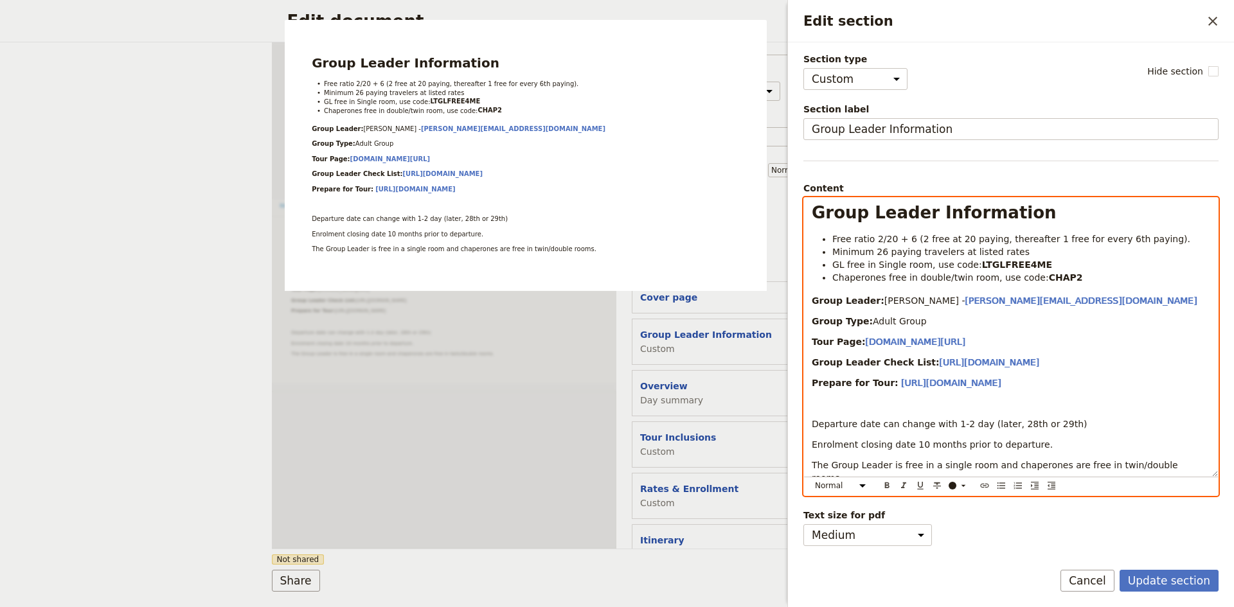
click at [1049, 333] on div "Group Leader Information Free ratio 2/20 + 6 (2 free at 20 paying, thereafter 1…" at bounding box center [1011, 337] width 414 height 279
click at [1035, 310] on div "Group Leader Information Free ratio 2/20 + 6 (2 free at 20 paying, thereafter 1…" at bounding box center [1011, 337] width 414 height 279
drag, startPoint x: 1059, startPoint y: 424, endPoint x: 972, endPoint y: 424, distance: 87.4
click at [972, 424] on p "Departure date can change by 1-2 days (later, 28th or 29th)" at bounding box center [1011, 424] width 398 height 13
drag, startPoint x: 1166, startPoint y: 465, endPoint x: 814, endPoint y: 465, distance: 352.8
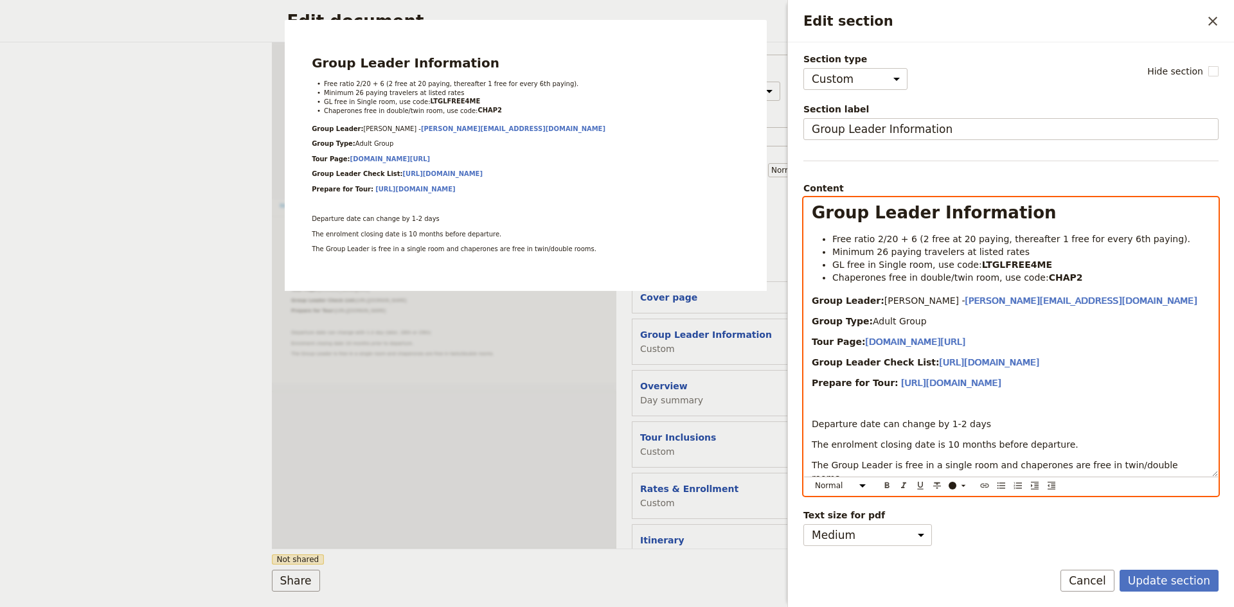
click at [814, 465] on p "The Group Leader is free in a single room and chaperones are free in twin/doubl…" at bounding box center [1011, 472] width 398 height 26
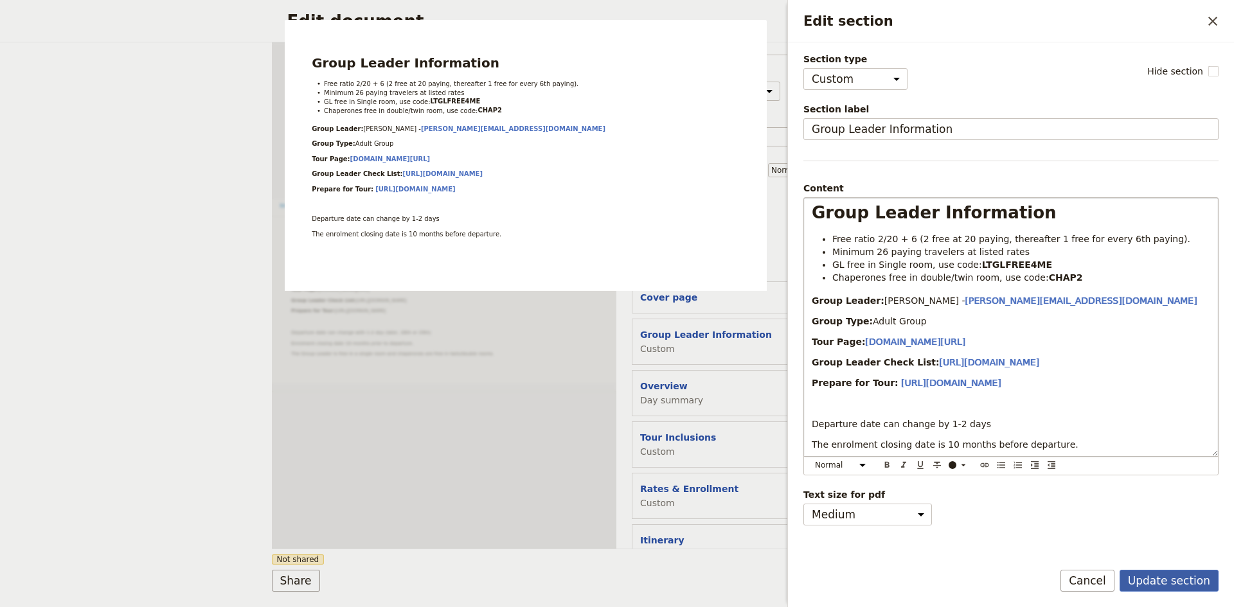
click at [1198, 575] on button "Update section" at bounding box center [1169, 581] width 99 height 22
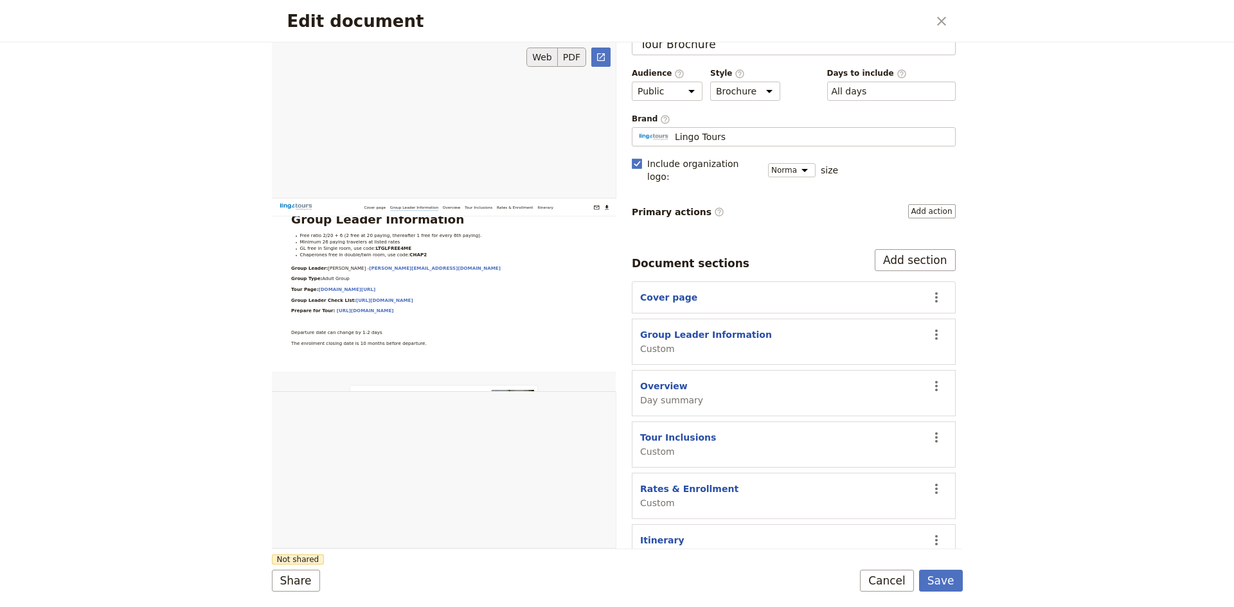
click at [567, 56] on button "PDF" at bounding box center [572, 57] width 28 height 19
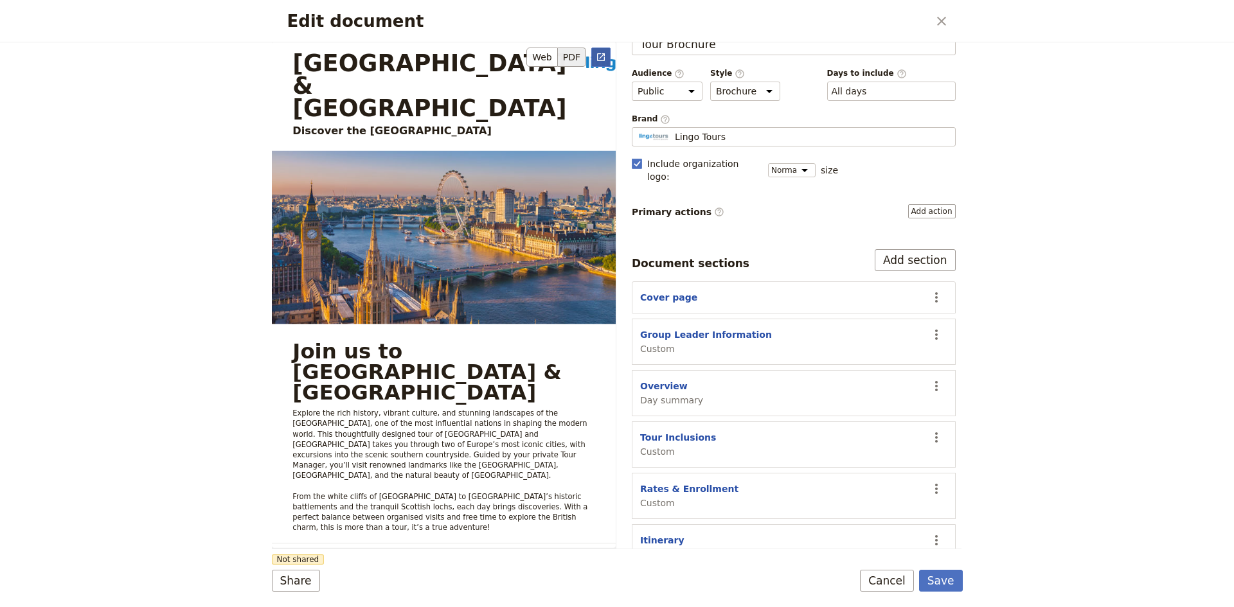
click at [600, 57] on icon "Open full preview" at bounding box center [601, 57] width 10 height 10
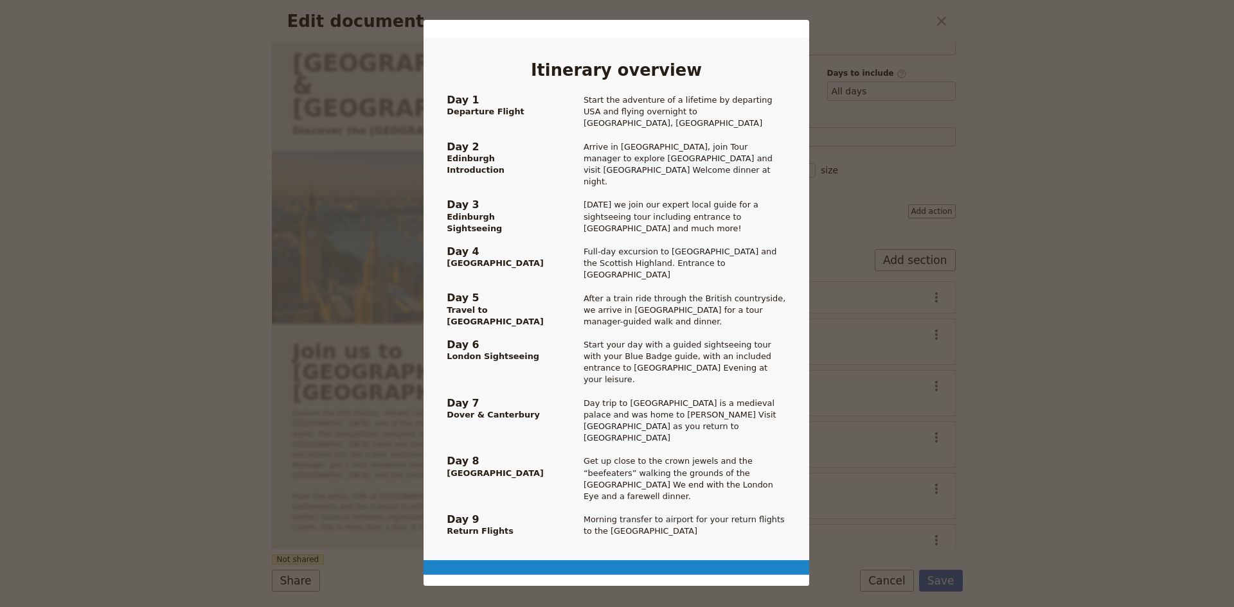
scroll to position [1607, 0]
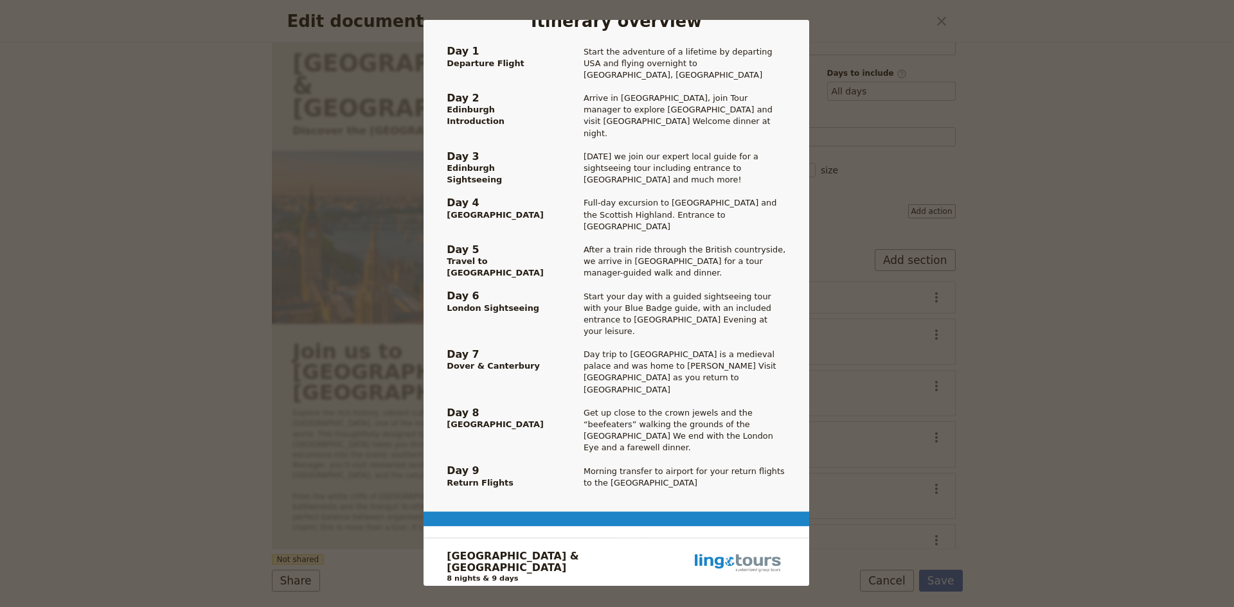
click at [1114, 208] on div "Edinburgh & [GEOGRAPHIC_DATA] Discover the [GEOGRAPHIC_DATA] [EMAIL_ADDRESS][DO…" at bounding box center [617, 303] width 1234 height 607
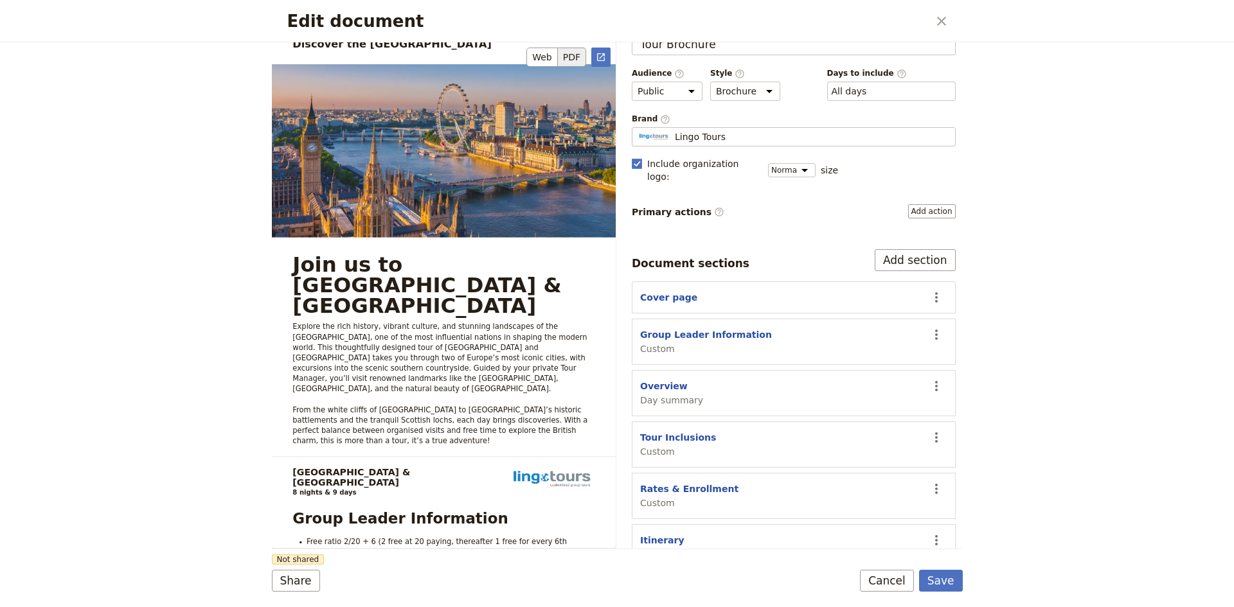
scroll to position [321, 0]
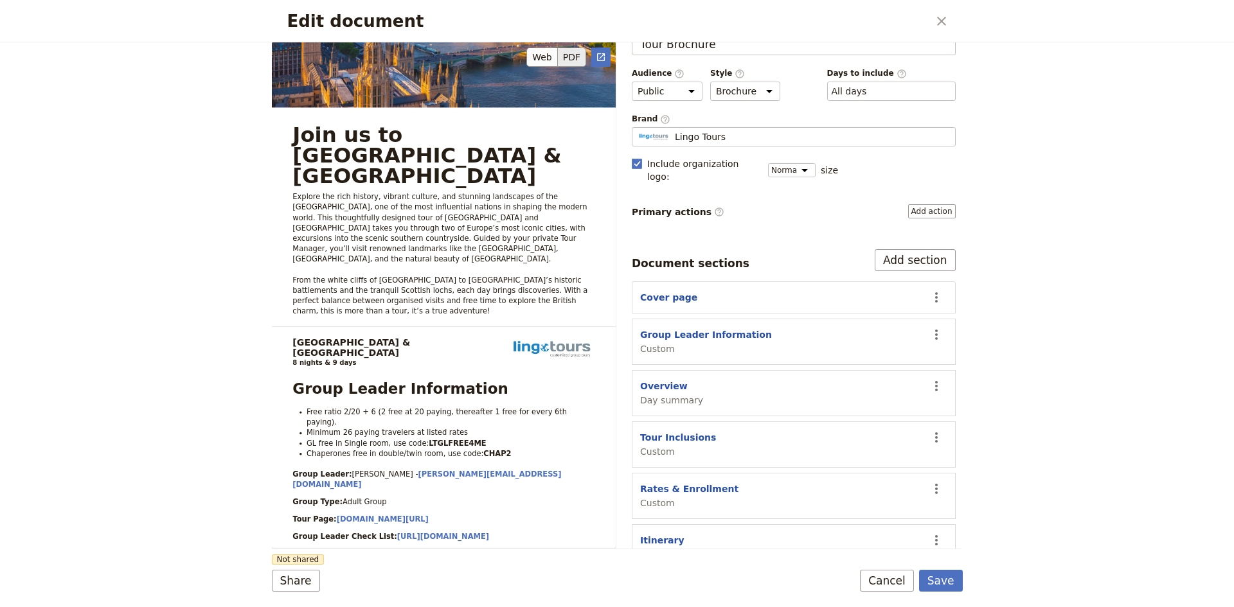
click at [576, 61] on button "PDF" at bounding box center [572, 57] width 28 height 19
click at [600, 53] on icon "Open full preview" at bounding box center [601, 57] width 8 height 8
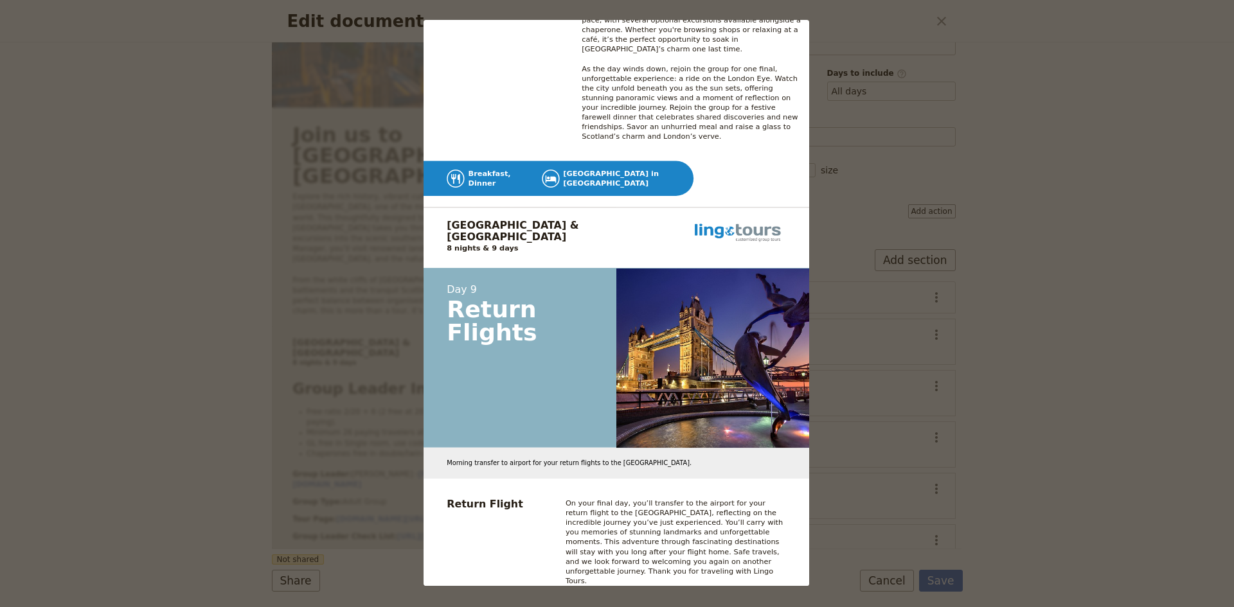
scroll to position [9346, 0]
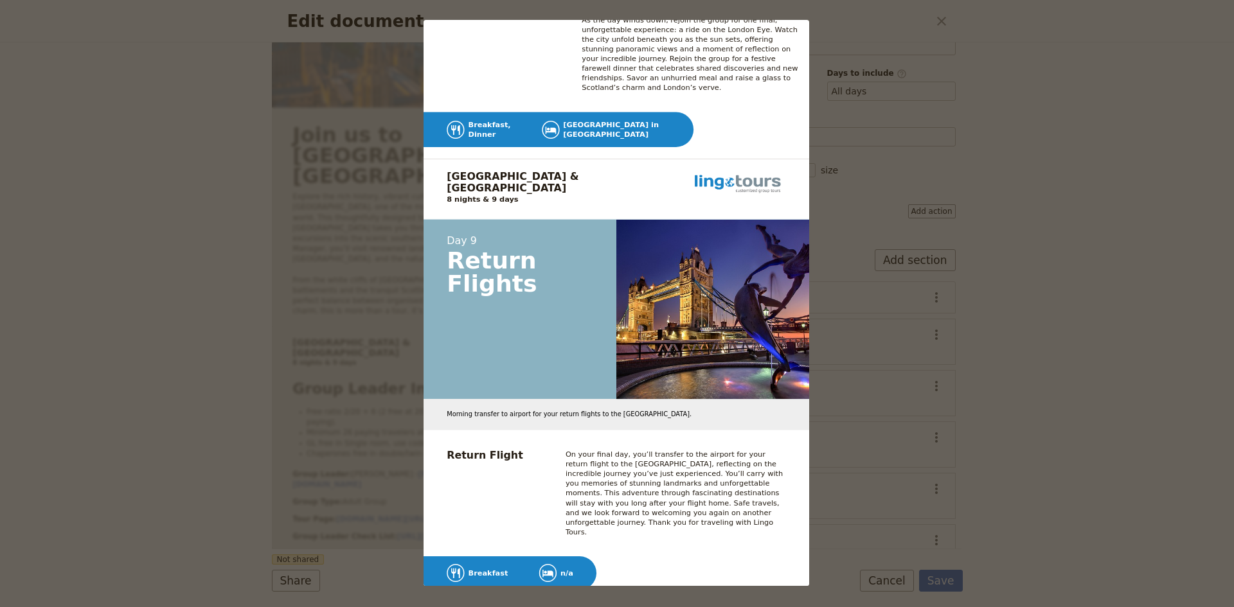
click at [127, 321] on div "Edinburgh & [GEOGRAPHIC_DATA] Discover the [GEOGRAPHIC_DATA] [EMAIL_ADDRESS][DO…" at bounding box center [617, 303] width 1234 height 607
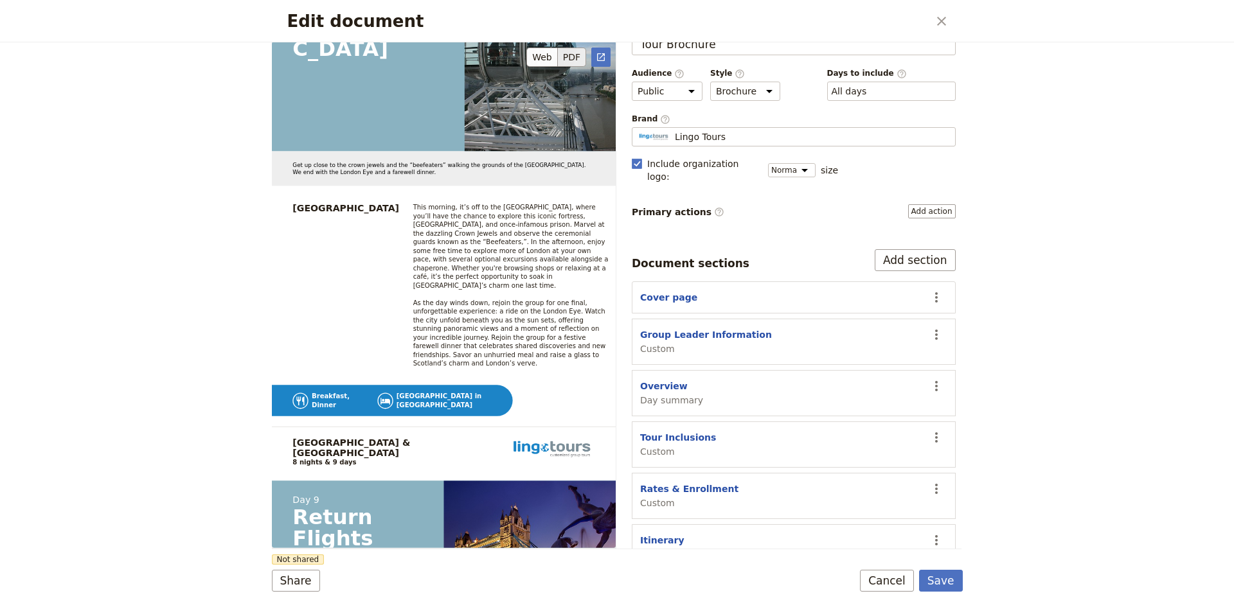
scroll to position [9344, 0]
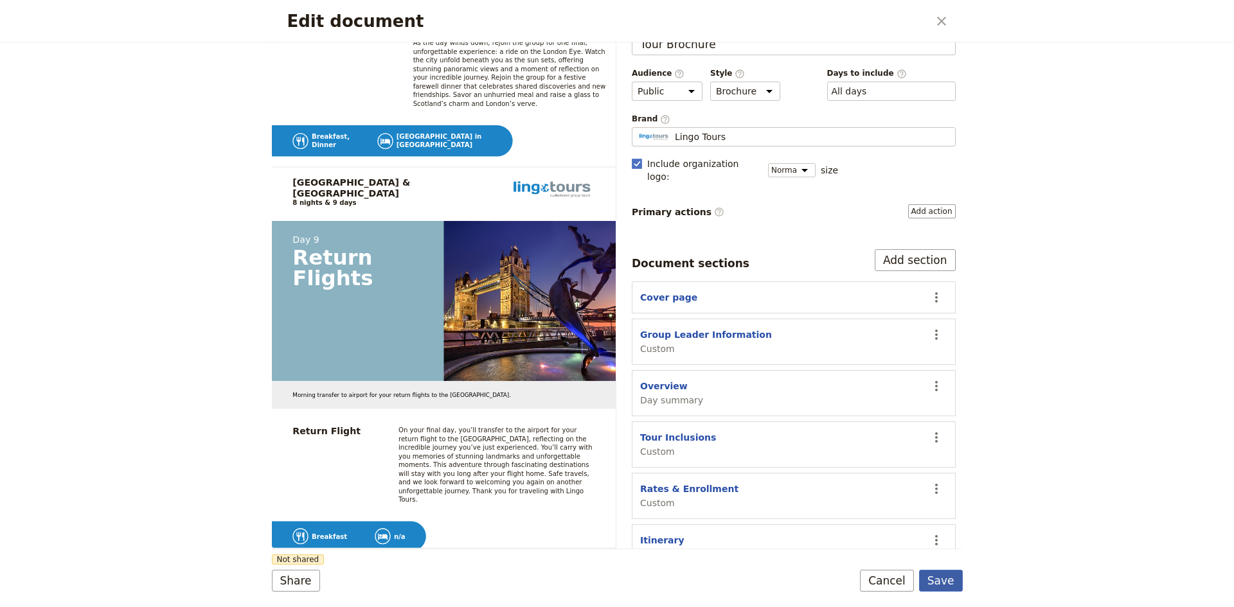
click at [943, 579] on button "Save" at bounding box center [941, 581] width 44 height 22
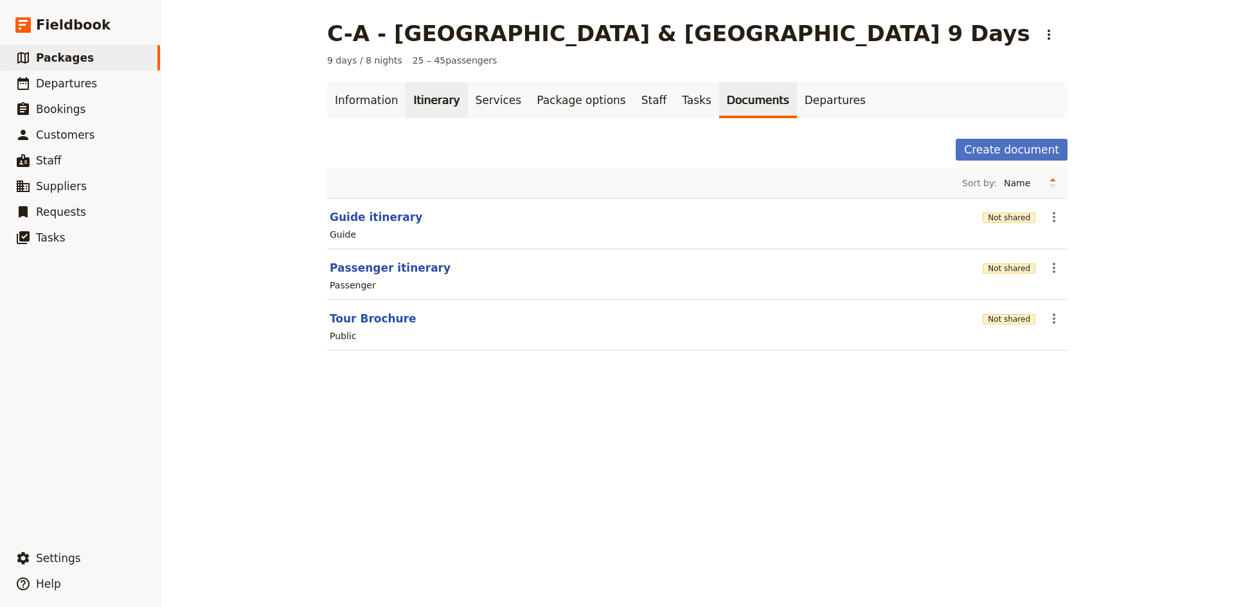
click at [424, 100] on link "Itinerary" at bounding box center [437, 100] width 62 height 36
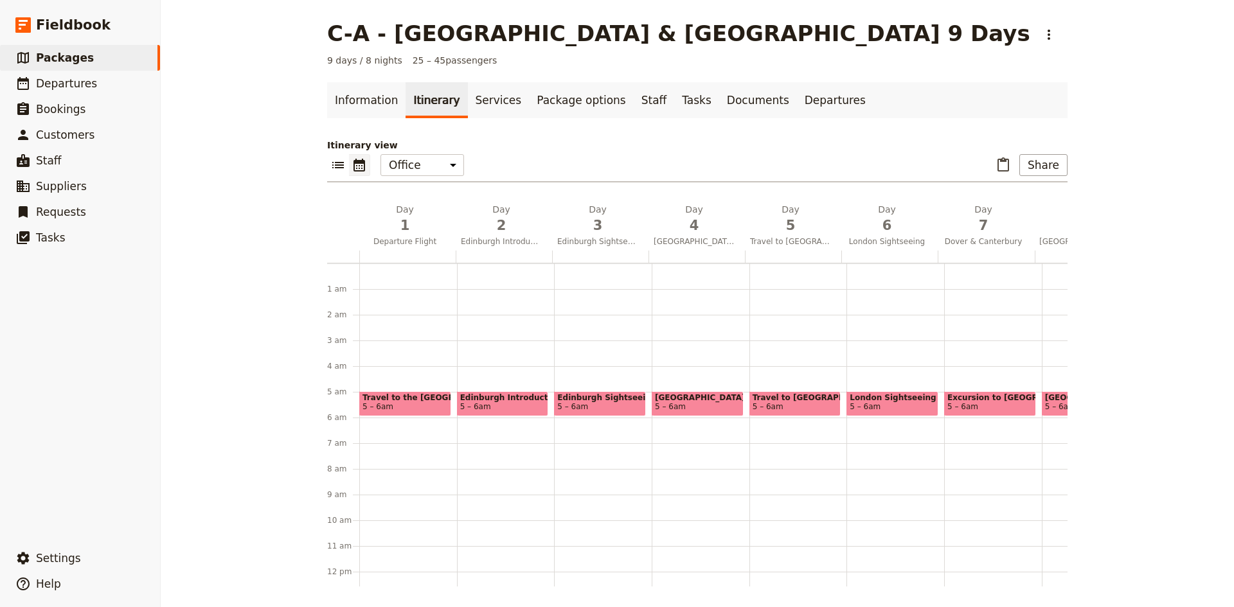
scroll to position [116, 0]
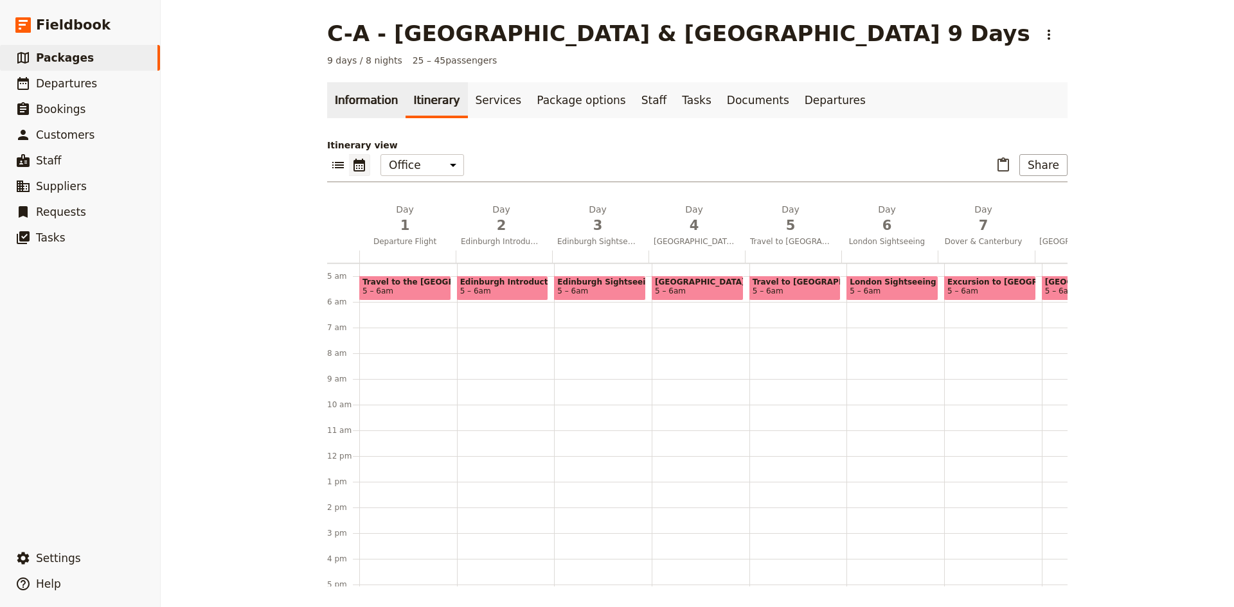
click at [370, 104] on link "Information" at bounding box center [366, 100] width 78 height 36
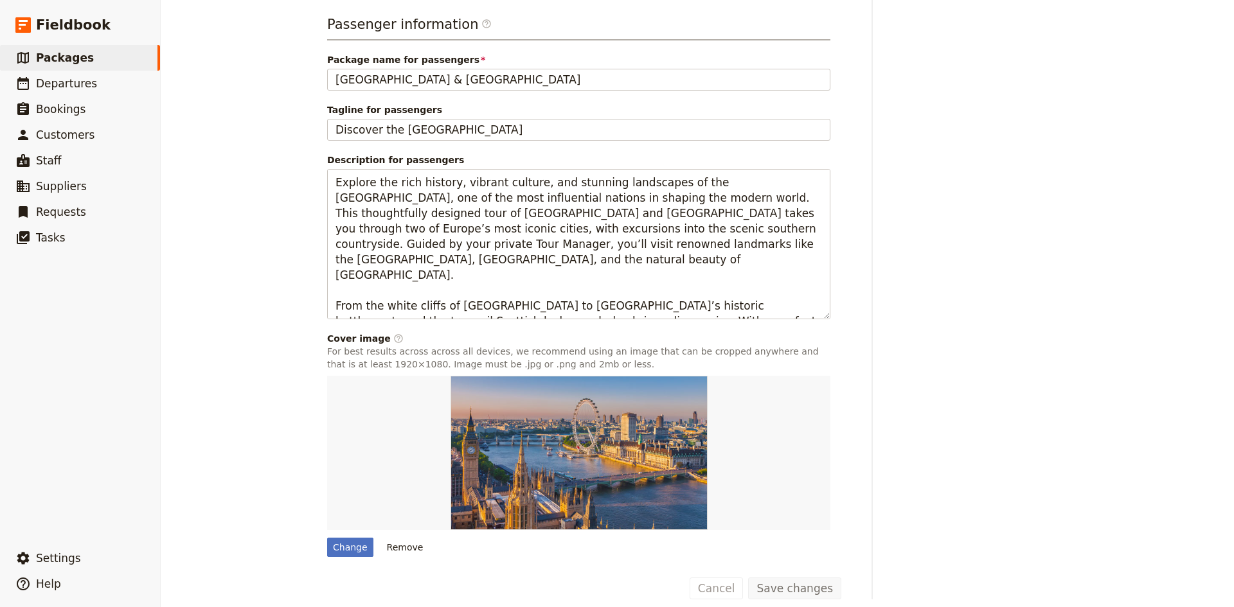
scroll to position [237, 0]
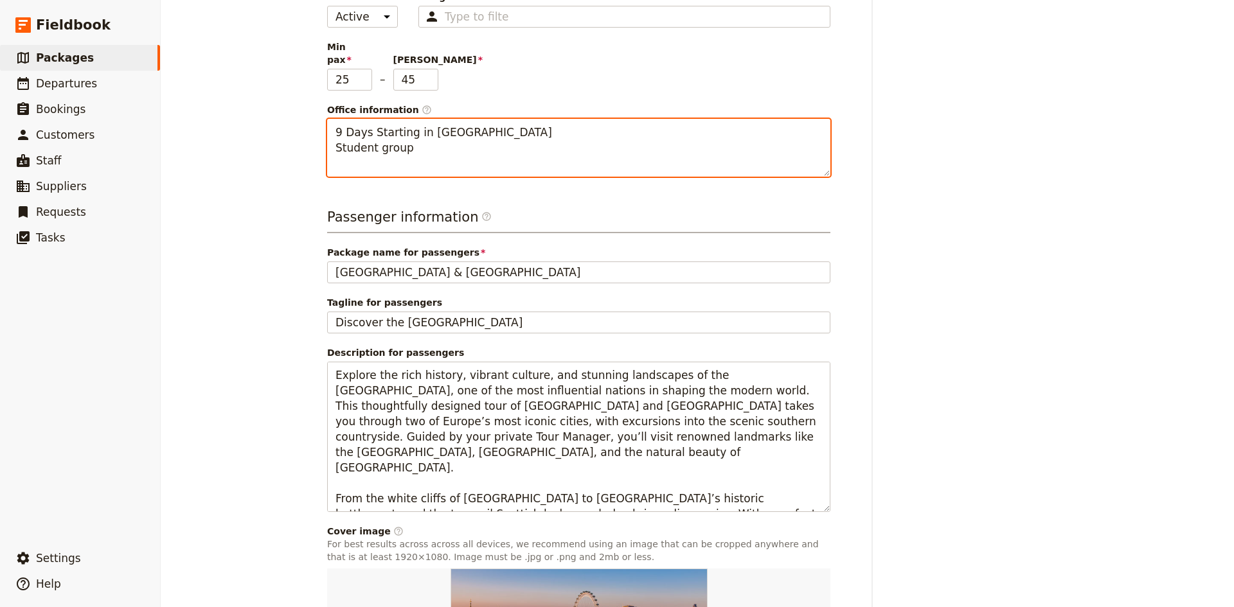
drag, startPoint x: 370, startPoint y: 139, endPoint x: 316, endPoint y: 136, distance: 53.4
click at [316, 136] on main "C-A - [GEOGRAPHIC_DATA] & [GEOGRAPHIC_DATA] 9 Days ​ 9 days / 8 nights 25 – 45 …" at bounding box center [697, 288] width 771 height 1050
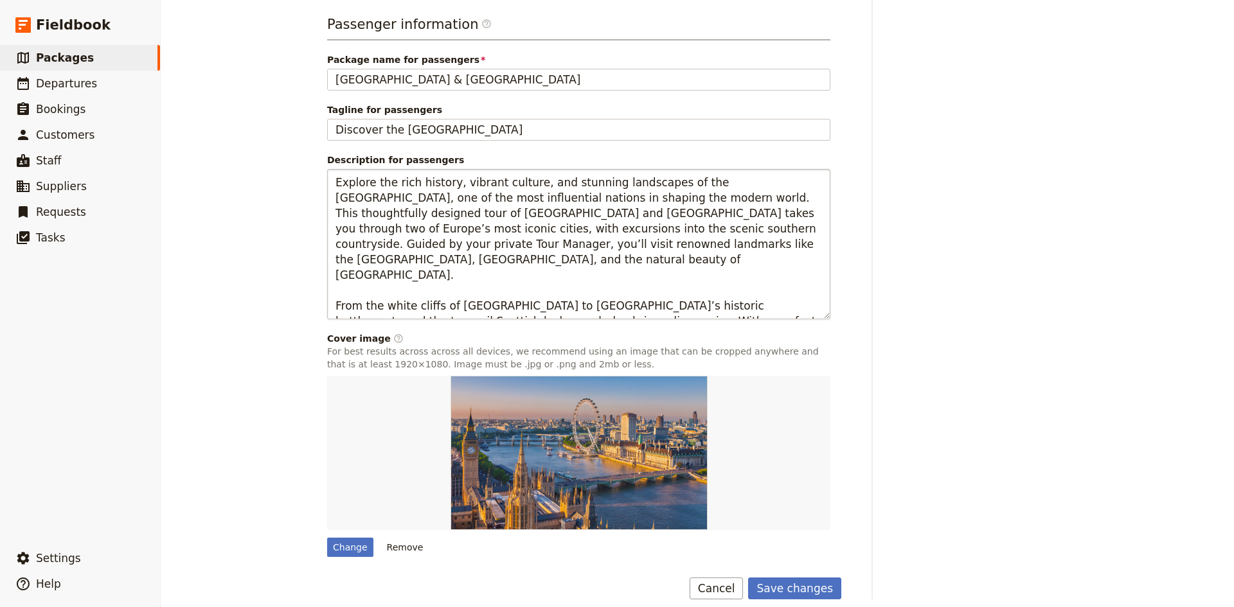
type textarea "9 Days Starting in [GEOGRAPHIC_DATA] Adult group"
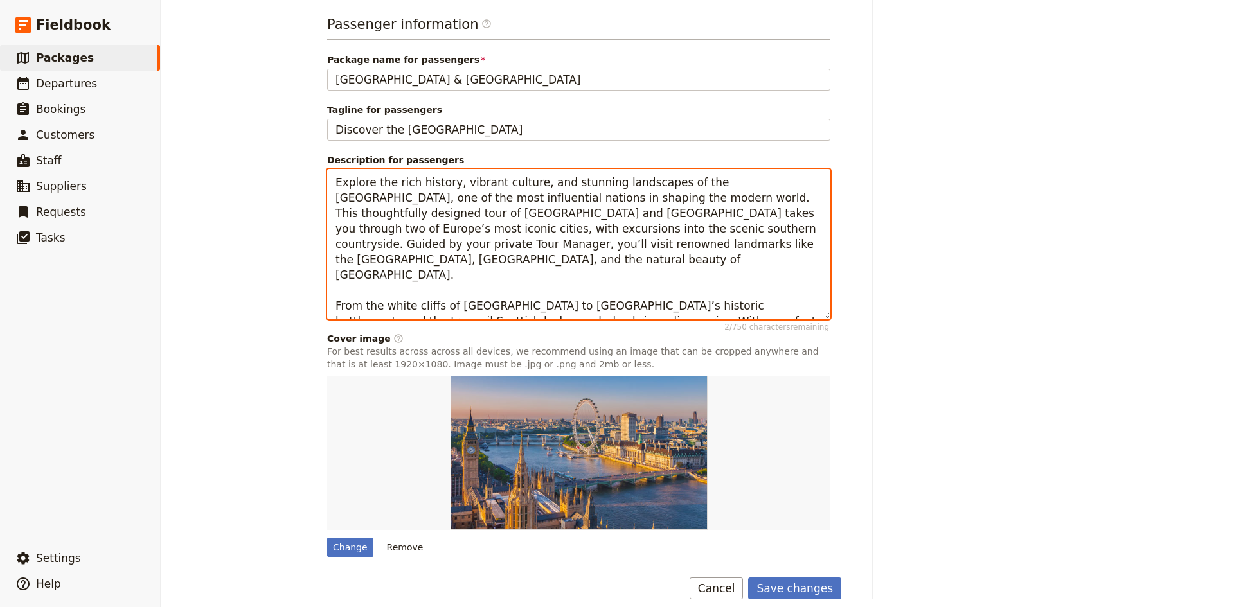
click at [471, 223] on textarea "Explore the rich history, vibrant culture, and stunning landscapes of the [GEOG…" at bounding box center [578, 244] width 503 height 150
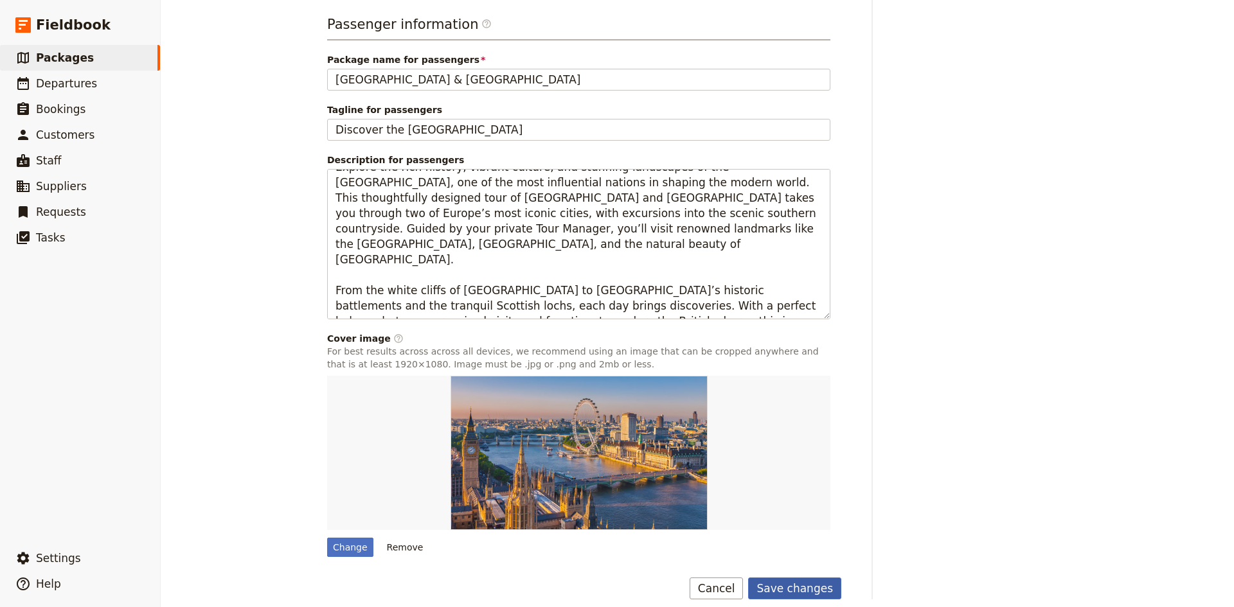
click at [774, 578] on button "Save changes" at bounding box center [794, 589] width 93 height 22
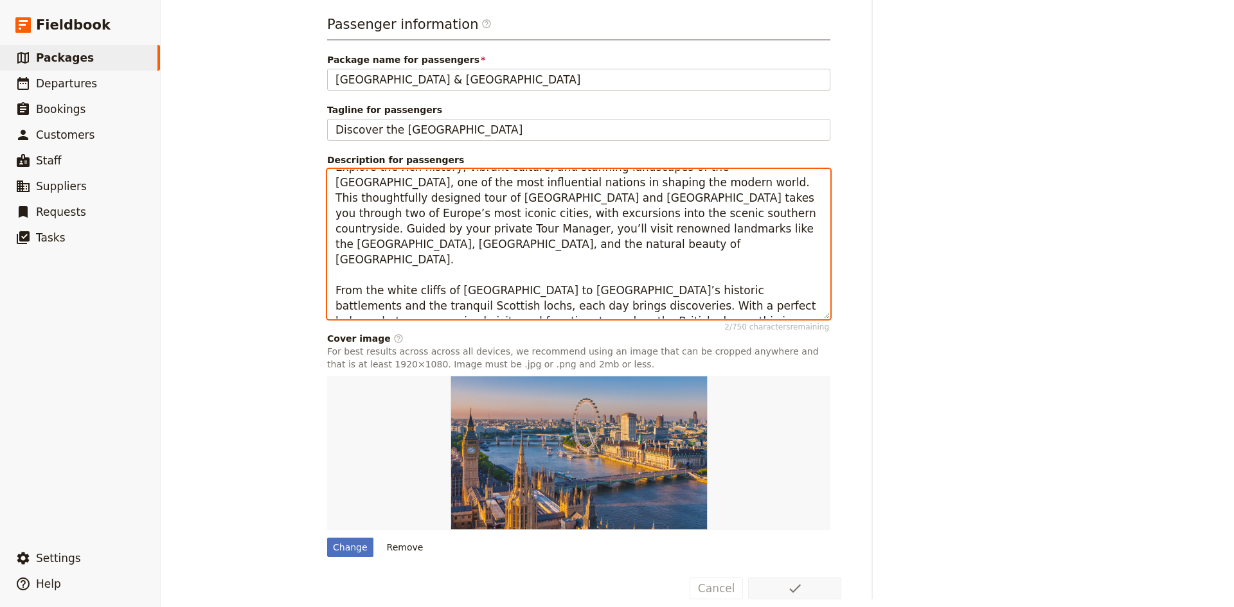
click at [579, 294] on textarea "Explore the rich history, vibrant culture, and stunning landscapes of the [GEOG…" at bounding box center [578, 244] width 503 height 150
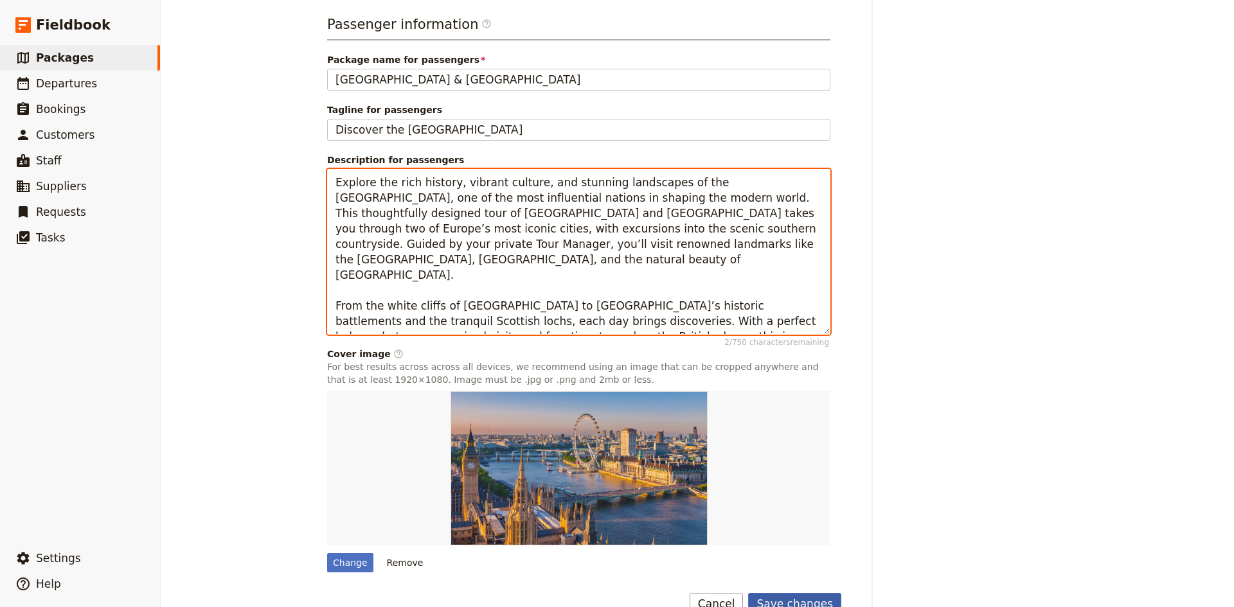
type textarea "Explore the rich history, vibrant culture, and stunning landscapes of the [GEOG…"
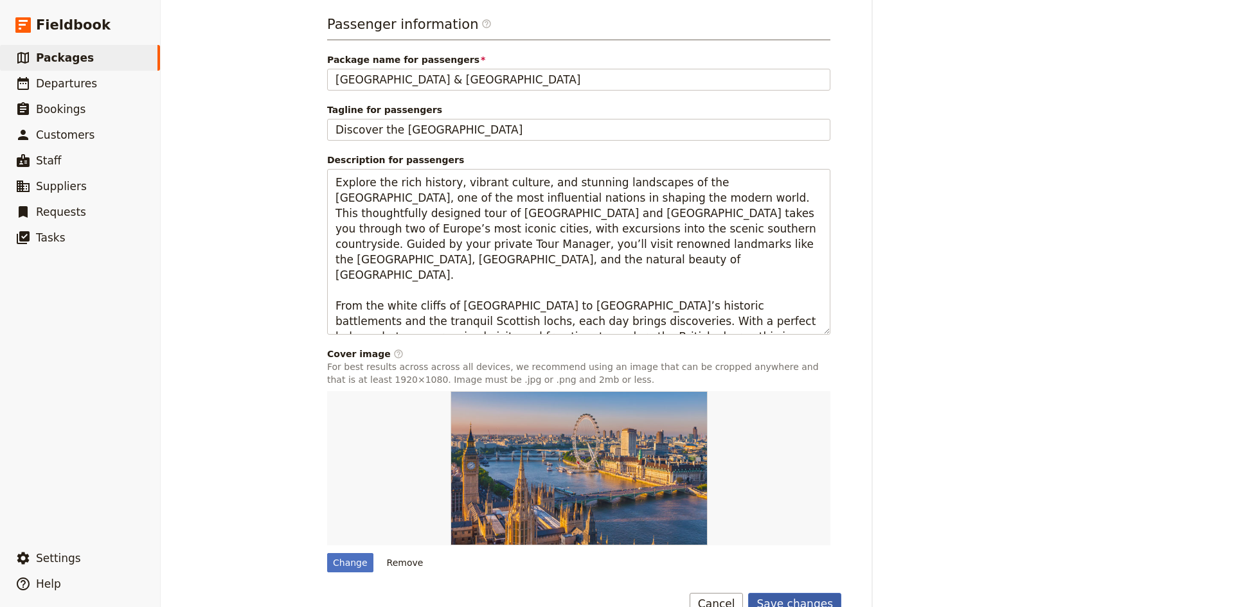
click at [815, 593] on button "Save changes" at bounding box center [794, 604] width 93 height 22
drag, startPoint x: 348, startPoint y: 304, endPoint x: 266, endPoint y: 251, distance: 97.7
click at [266, 251] on div "C-A - [GEOGRAPHIC_DATA] & [GEOGRAPHIC_DATA] 9 Days ​ 9 days / 8 nights 25 – 45 …" at bounding box center [697, 303] width 1073 height 607
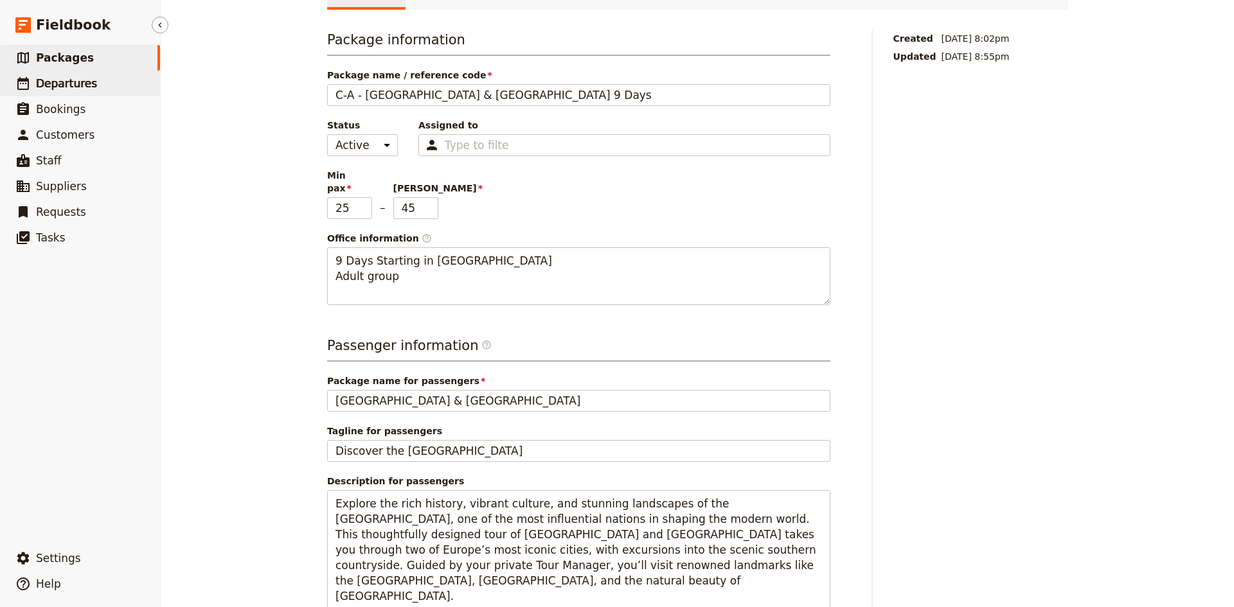
click at [91, 81] on link "​ Departures" at bounding box center [80, 84] width 160 height 26
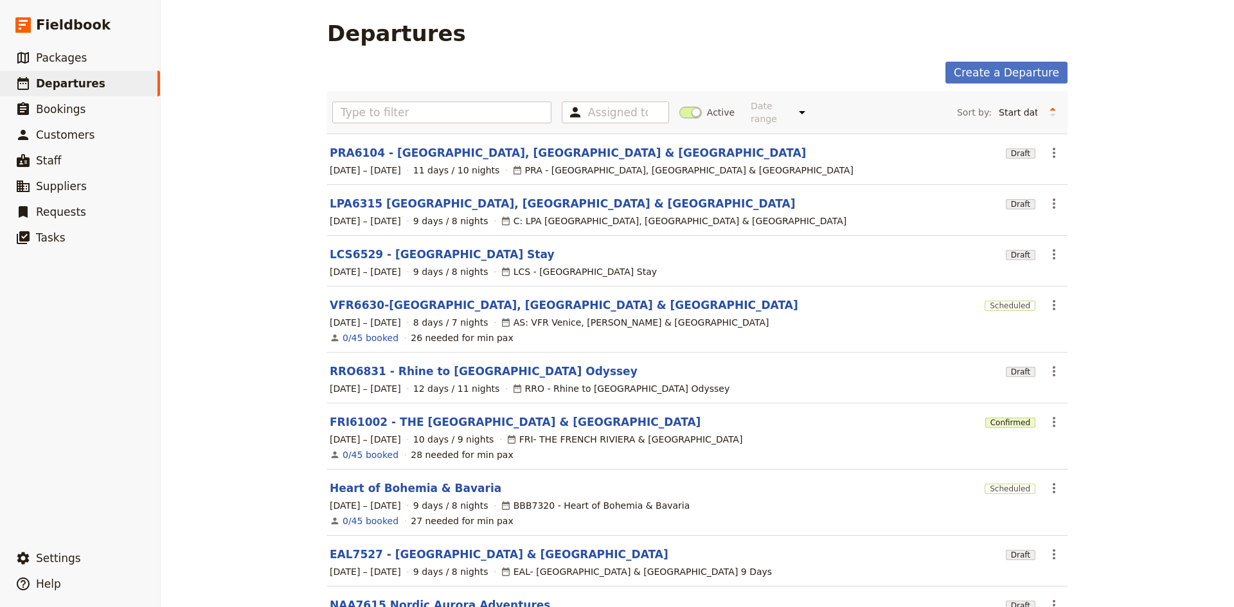
scroll to position [134, 0]
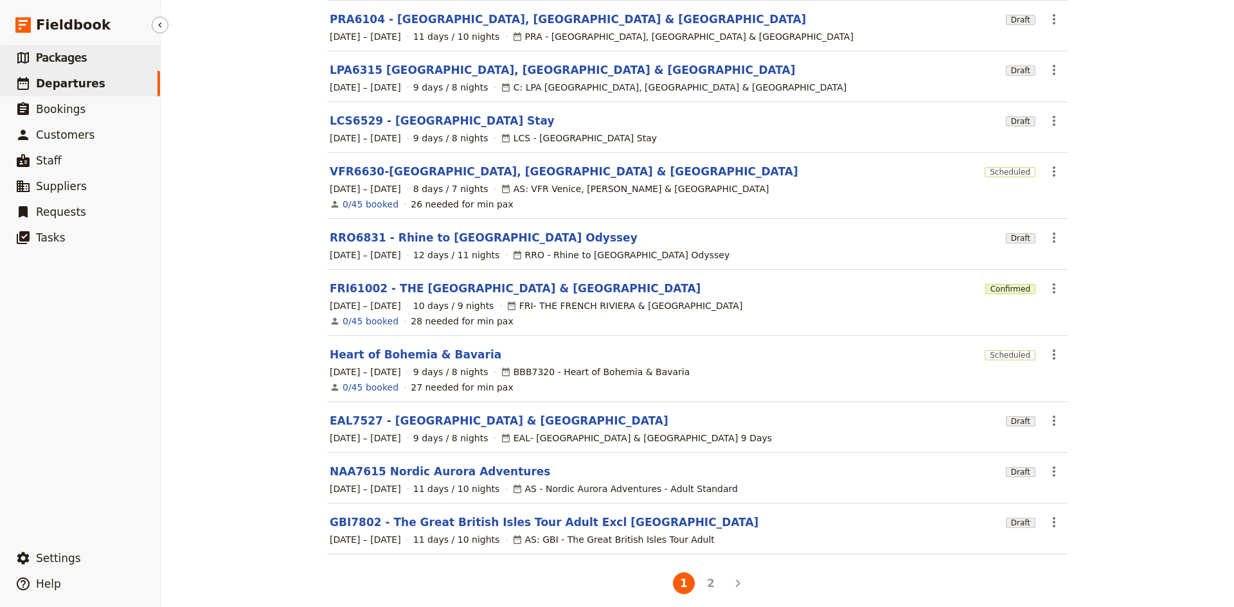
click at [56, 53] on span "Packages" at bounding box center [61, 57] width 51 height 13
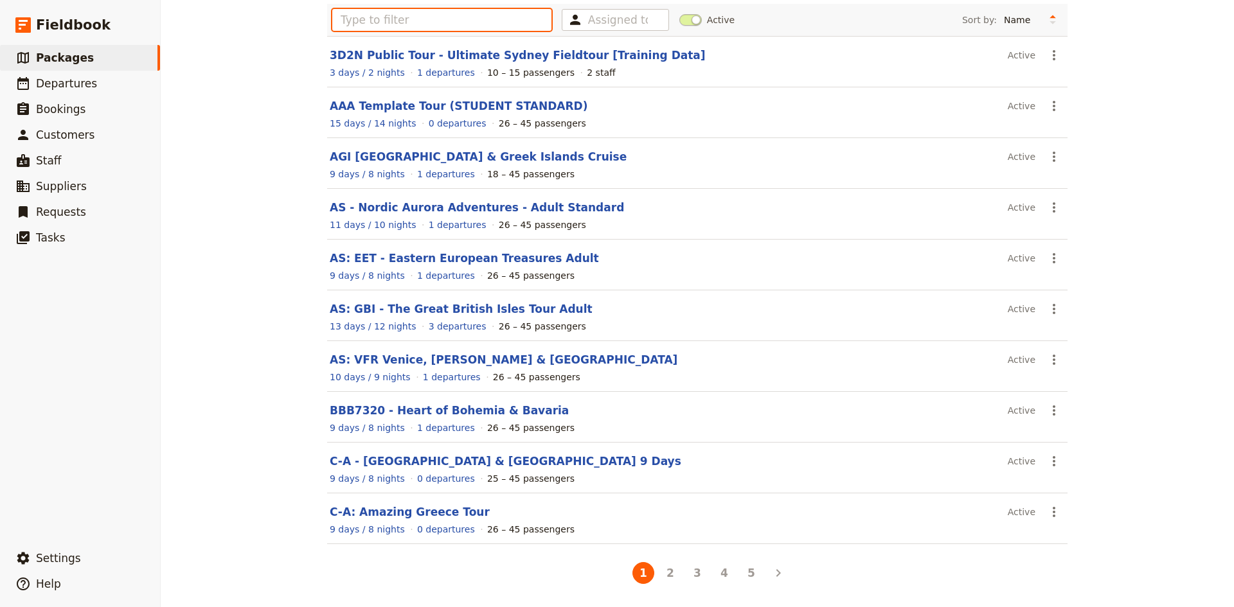
click at [395, 24] on input "text" at bounding box center [441, 20] width 219 height 22
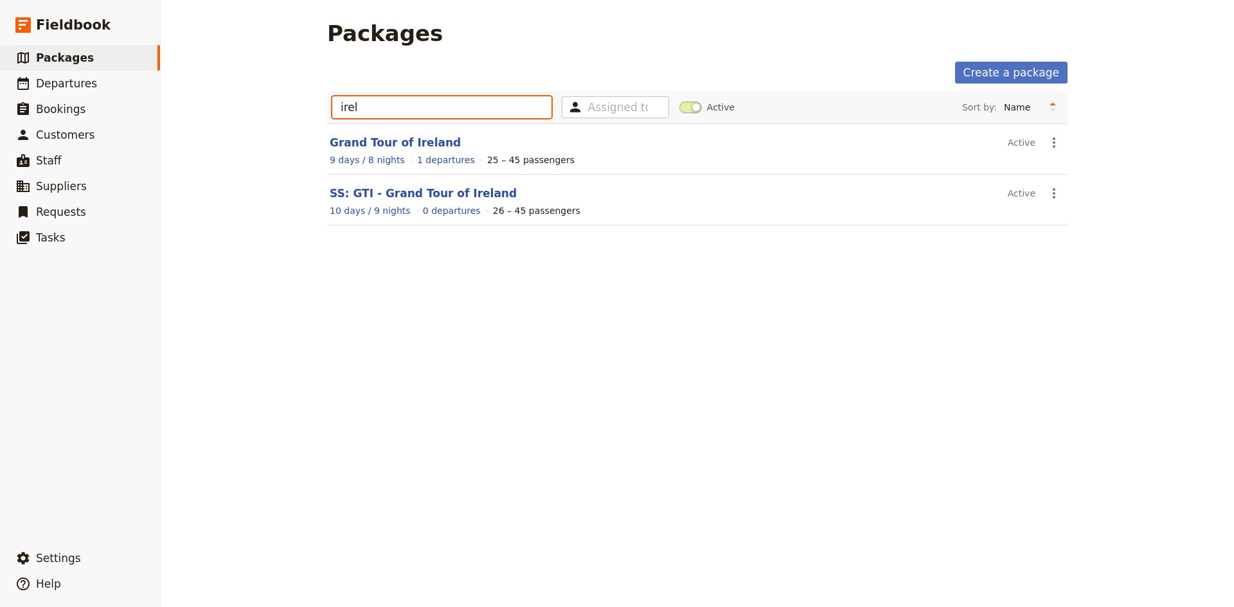
drag, startPoint x: 371, startPoint y: 104, endPoint x: 326, endPoint y: 103, distance: 45.0
click at [327, 103] on div "irel Assigned to Active Sort by: Name Number of departures Duration Most recent…" at bounding box center [697, 107] width 740 height 32
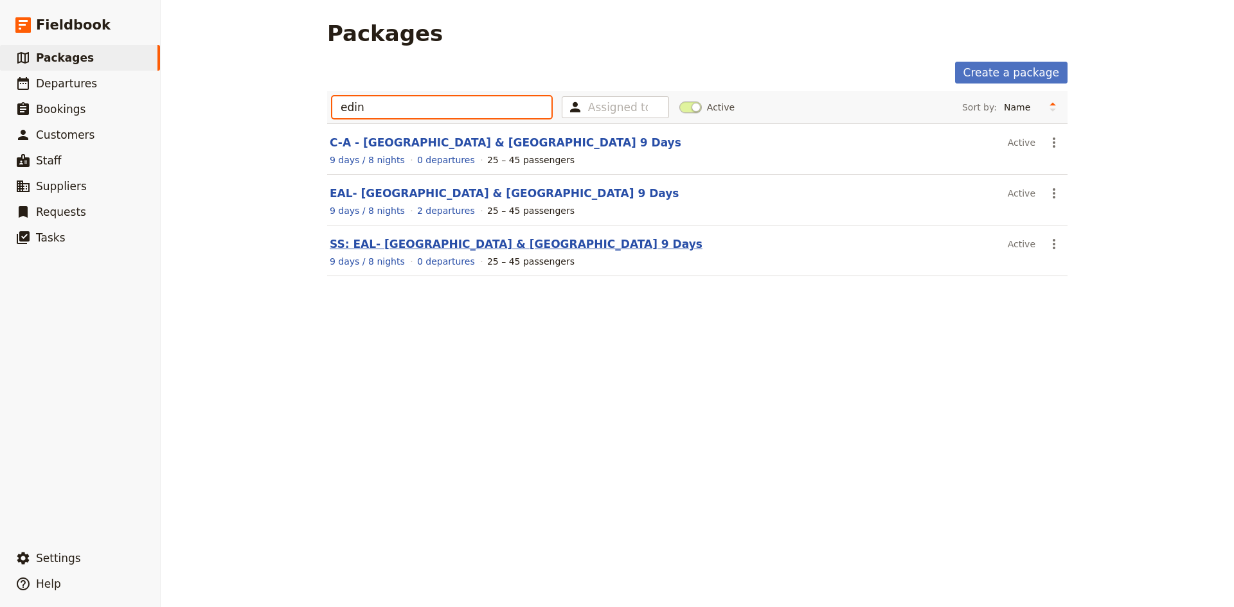
type input "edin"
click at [407, 241] on link "SS: EAL- [GEOGRAPHIC_DATA] & [GEOGRAPHIC_DATA] 9 Days" at bounding box center [516, 244] width 373 height 13
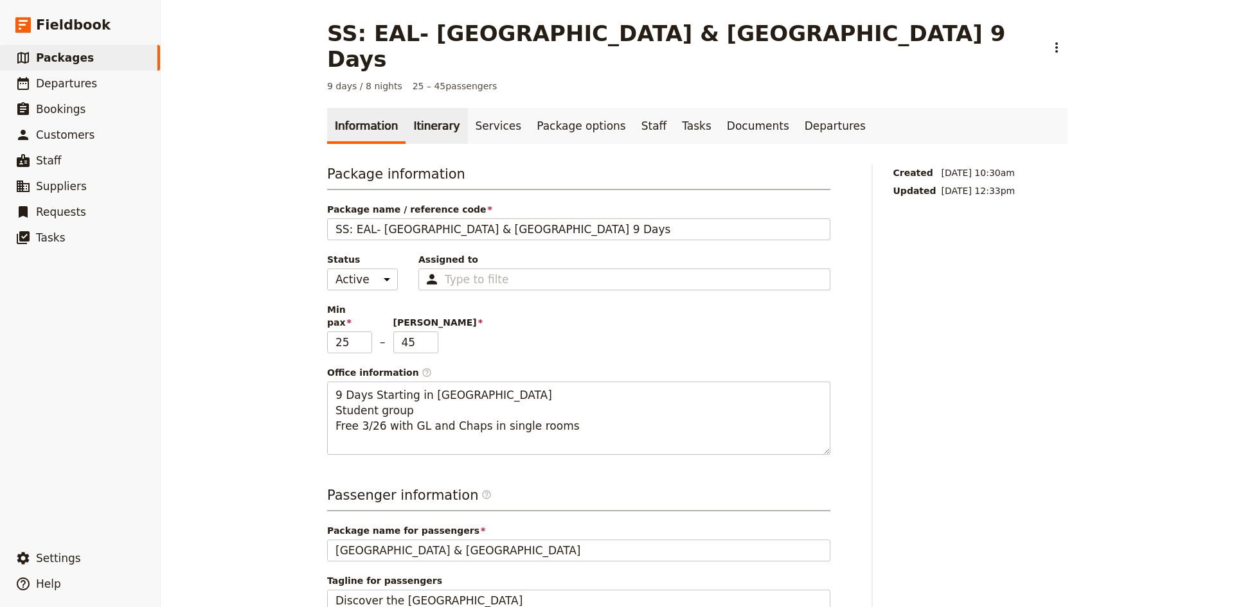
click at [422, 108] on link "Itinerary" at bounding box center [437, 126] width 62 height 36
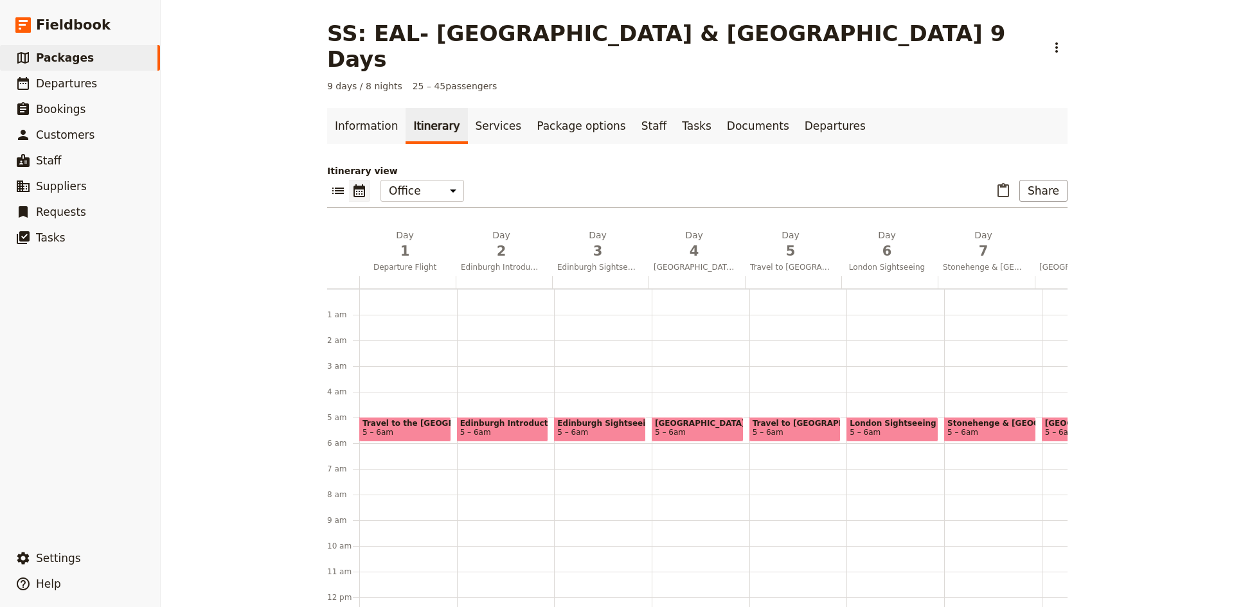
scroll to position [116, 0]
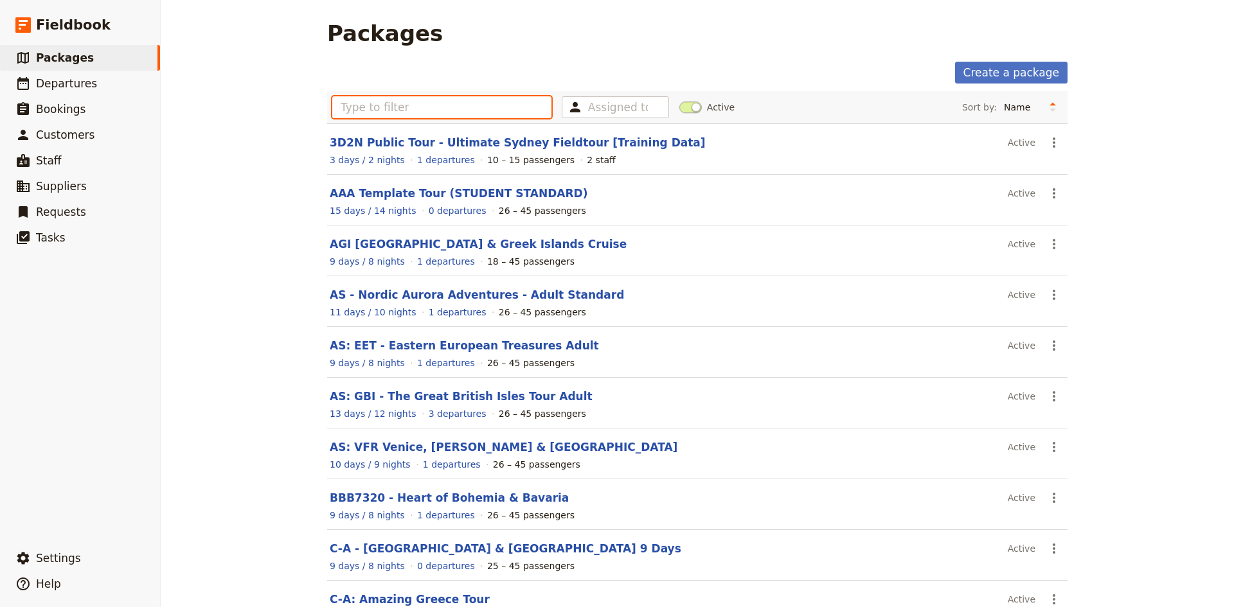
click at [377, 107] on input "text" at bounding box center [441, 107] width 219 height 22
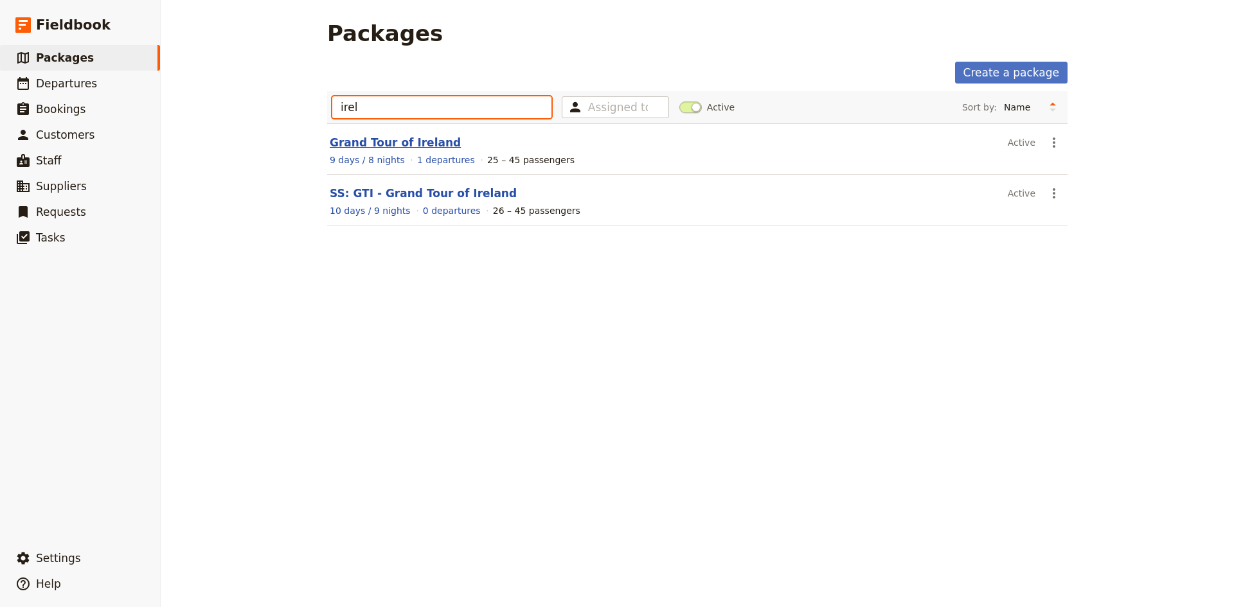
type input "irel"
click at [389, 148] on link "Grand Tour of Ireland" at bounding box center [395, 142] width 131 height 13
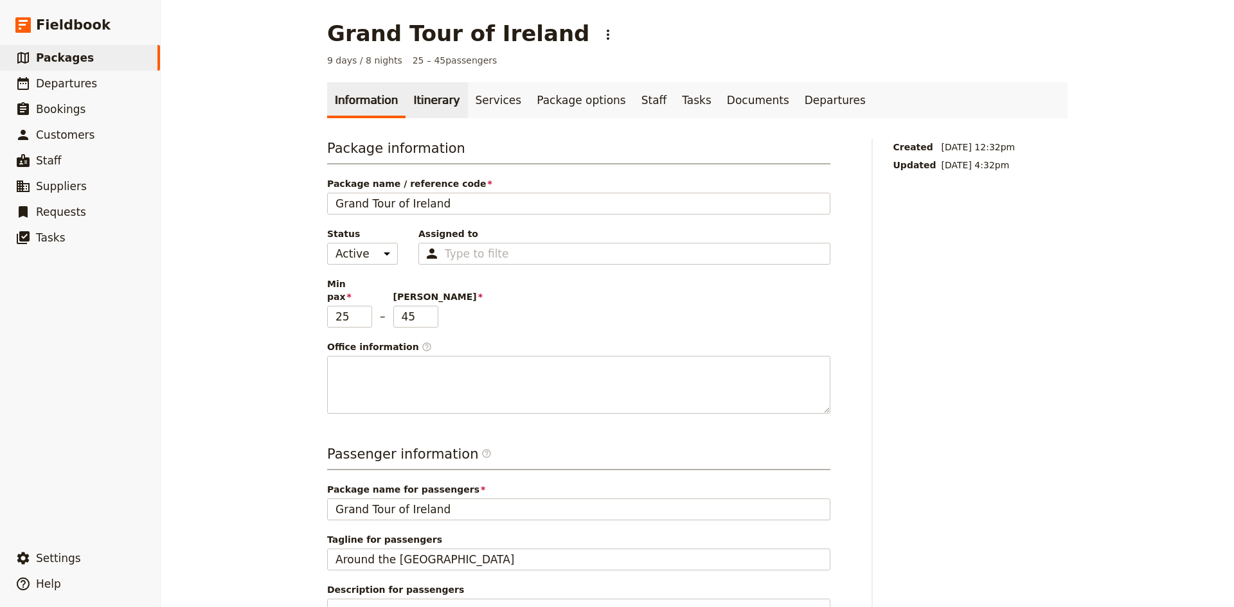
click at [413, 100] on link "Itinerary" at bounding box center [437, 100] width 62 height 36
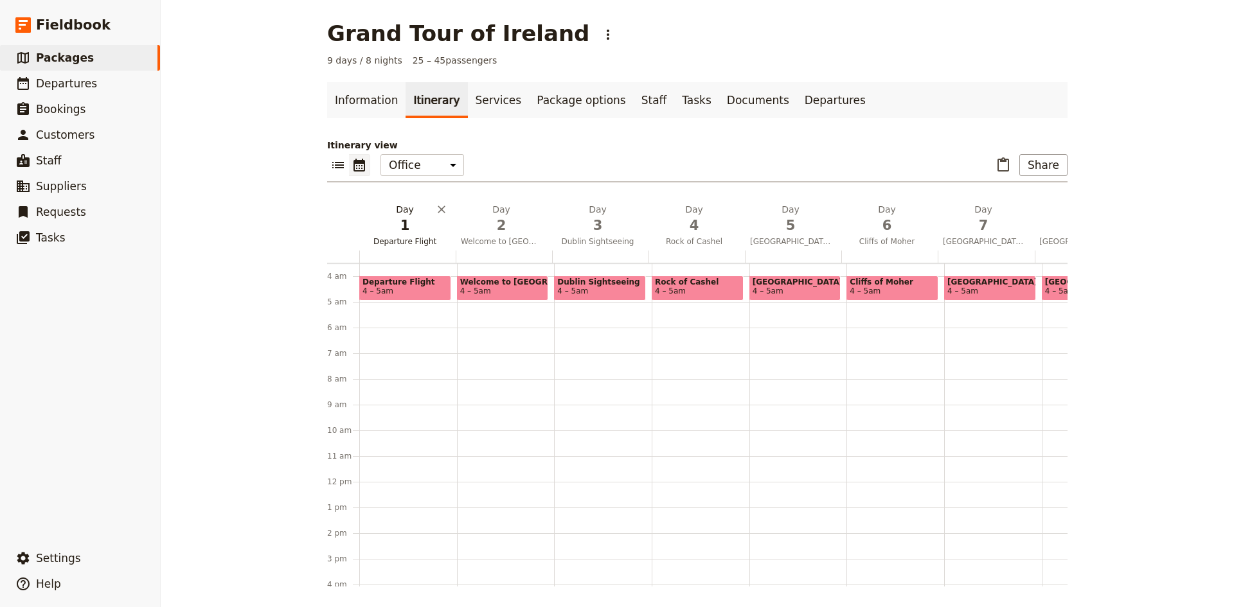
click at [419, 233] on span "1" at bounding box center [404, 225] width 81 height 19
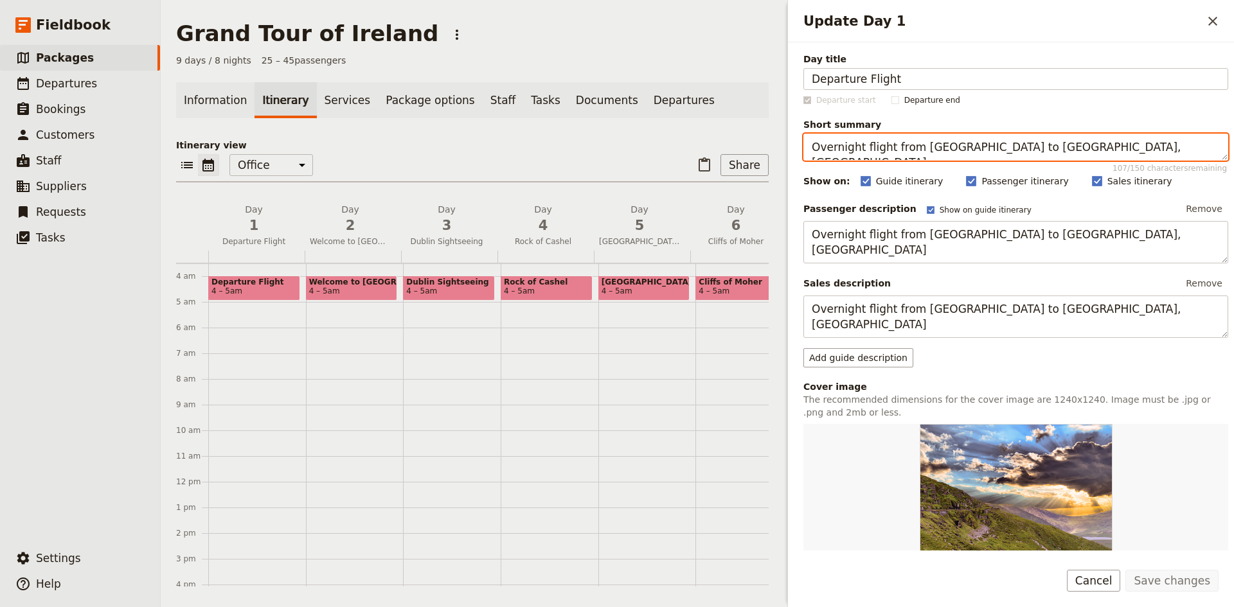
click at [1042, 149] on textarea "Overnight flight from [GEOGRAPHIC_DATA] to [GEOGRAPHIC_DATA], [GEOGRAPHIC_DATA]" at bounding box center [1015, 147] width 425 height 27
type textarea "Overnight flight from [GEOGRAPHIC_DATA] to [GEOGRAPHIC_DATA], [GEOGRAPHIC_DATA]."
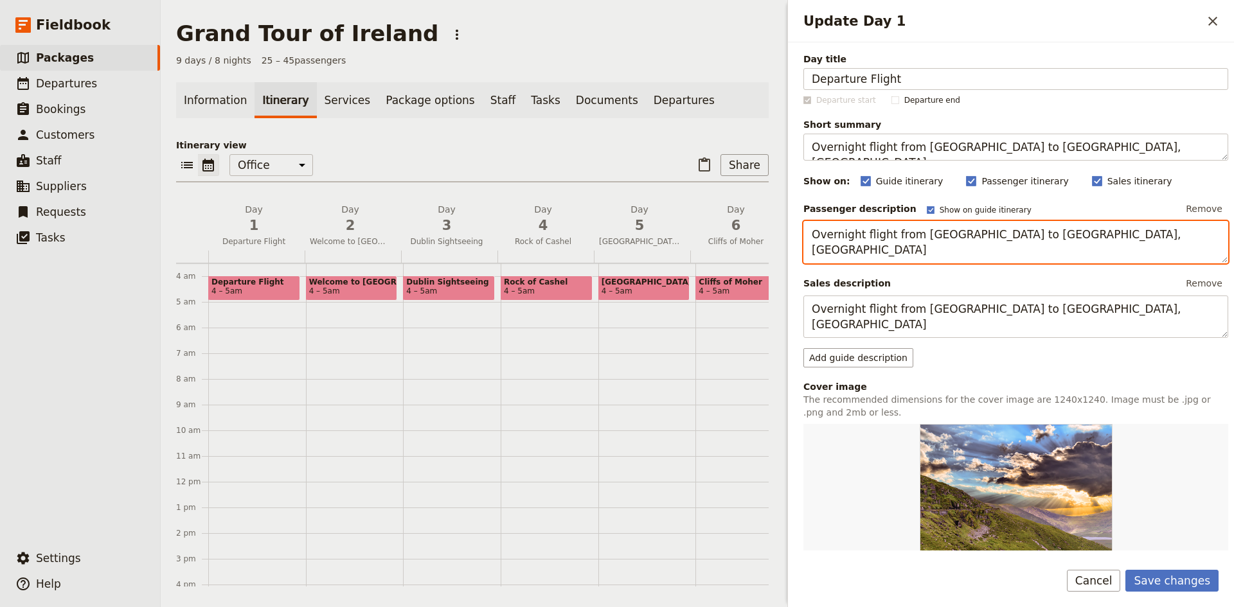
click at [1041, 230] on textarea "Overnight flight from [GEOGRAPHIC_DATA] to [GEOGRAPHIC_DATA], [GEOGRAPHIC_DATA]" at bounding box center [1015, 242] width 425 height 42
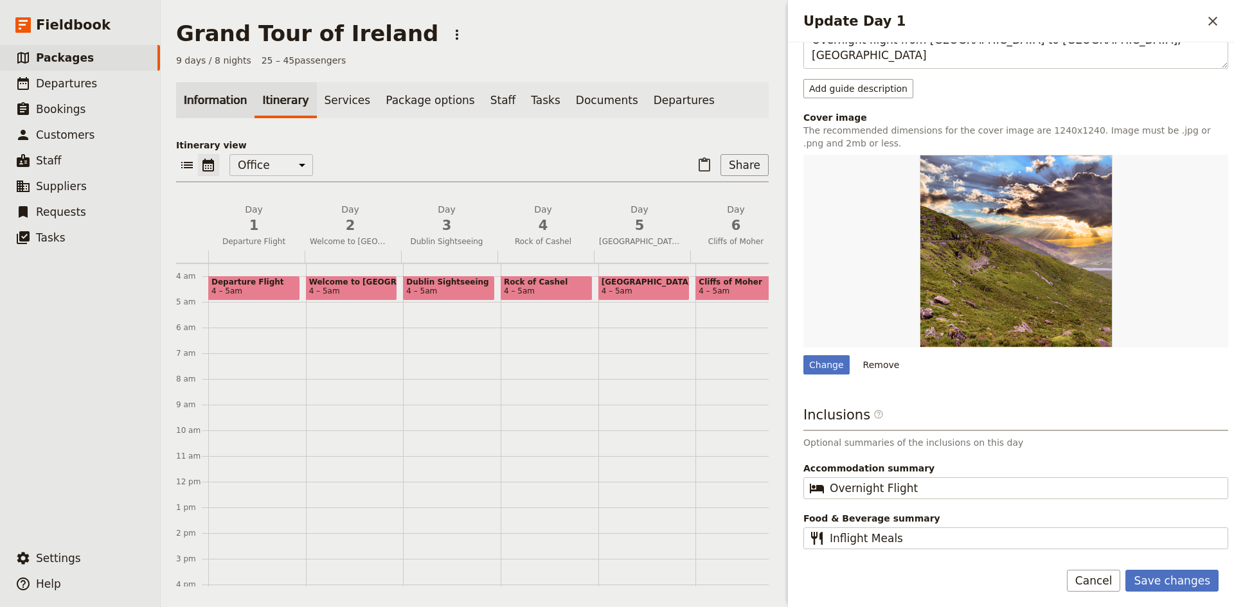
click at [220, 102] on link "Information" at bounding box center [215, 100] width 78 height 36
type textarea "Overnight flight from [GEOGRAPHIC_DATA] to [GEOGRAPHIC_DATA], [GEOGRAPHIC_DATA]."
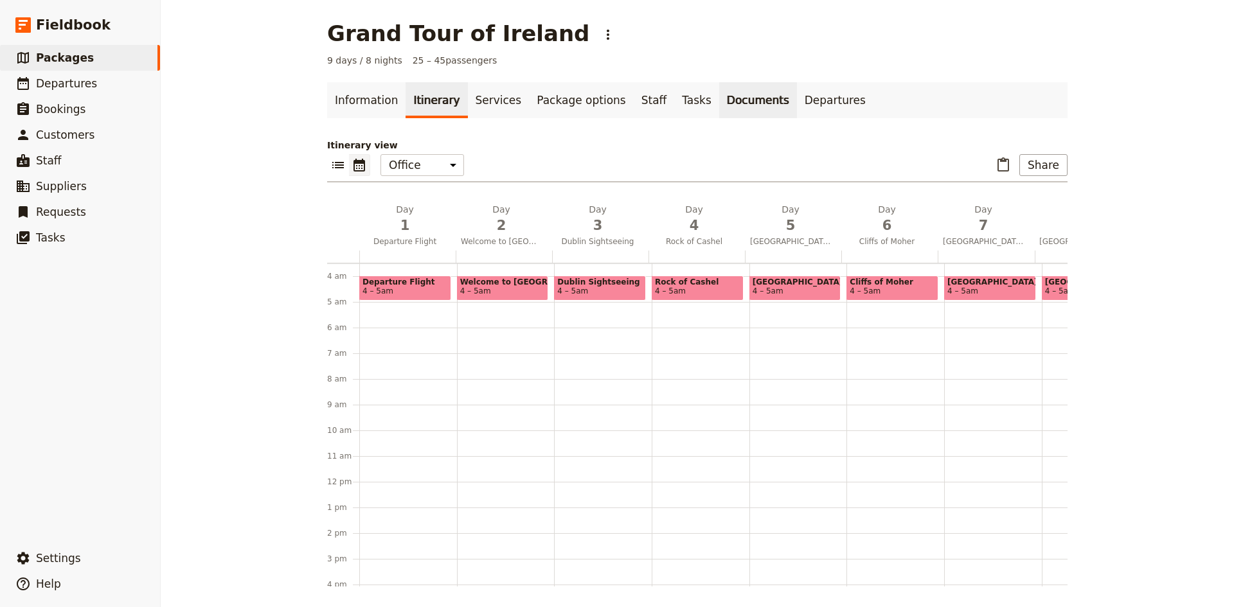
click at [720, 100] on link "Documents" at bounding box center [758, 100] width 78 height 36
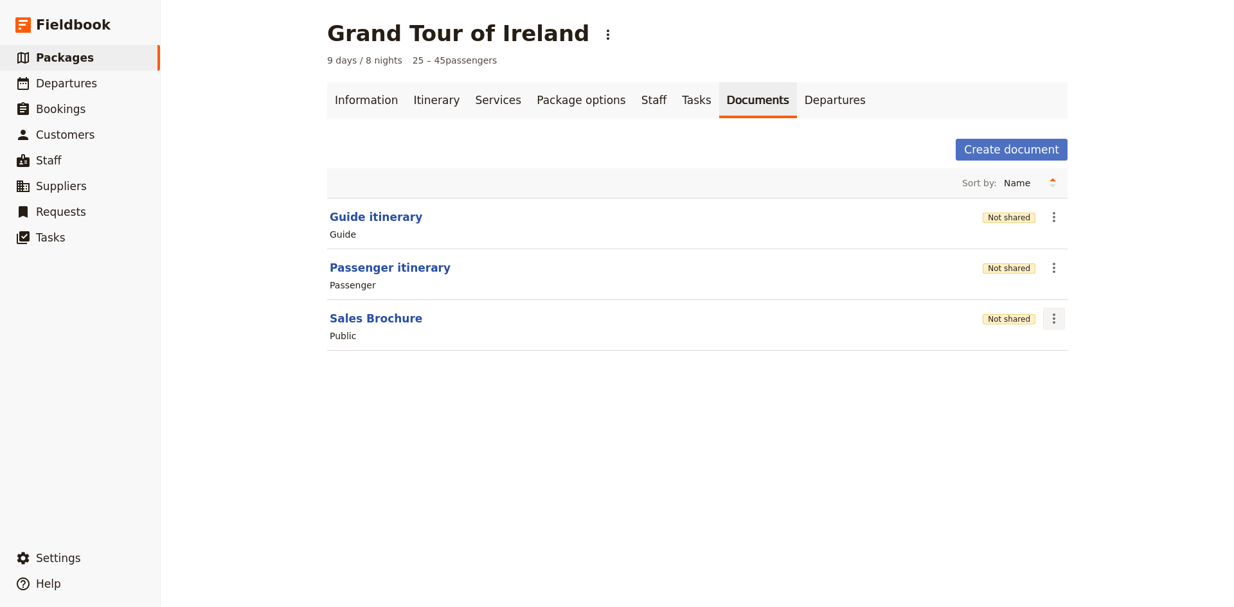
click at [1046, 323] on icon "Actions" at bounding box center [1053, 318] width 15 height 15
click at [1084, 365] on span "Edit document" at bounding box center [1080, 365] width 66 height 13
select select "DEFAULT"
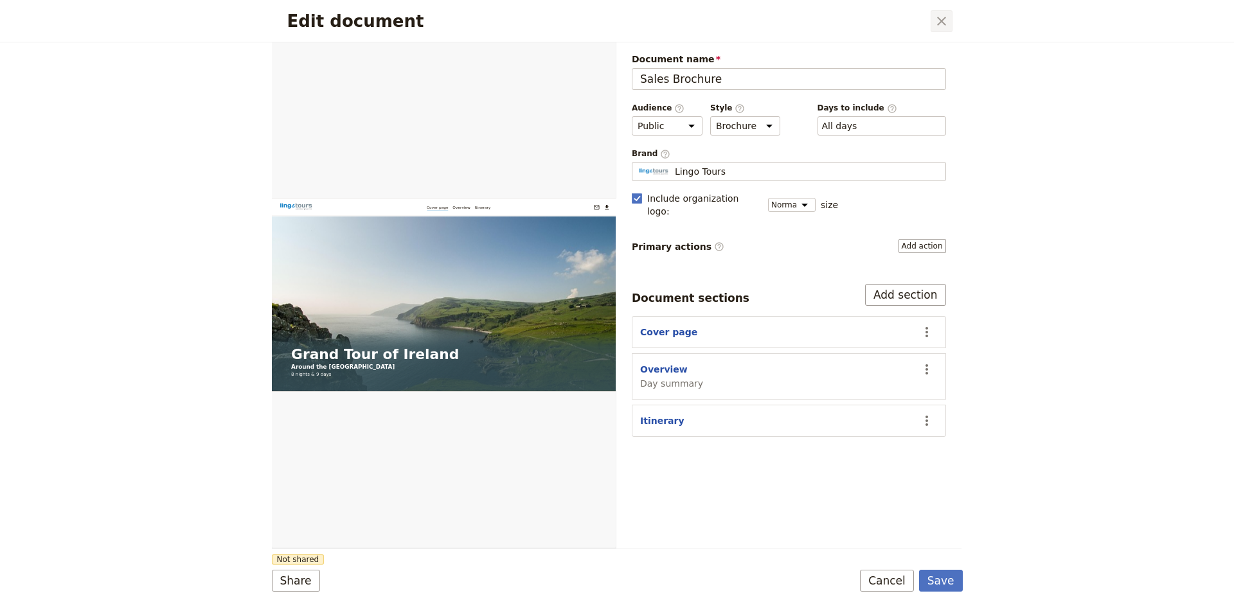
click at [939, 22] on icon "Close dialog" at bounding box center [941, 20] width 15 height 15
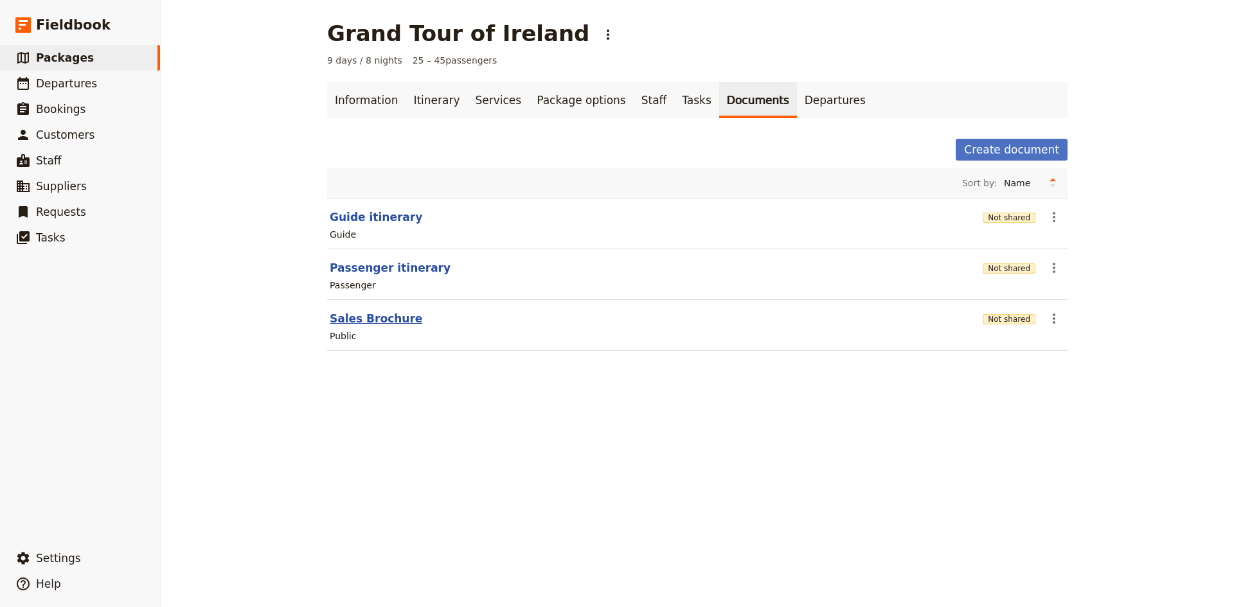
click at [334, 319] on button "Sales Brochure" at bounding box center [376, 318] width 93 height 15
select select "DEFAULT"
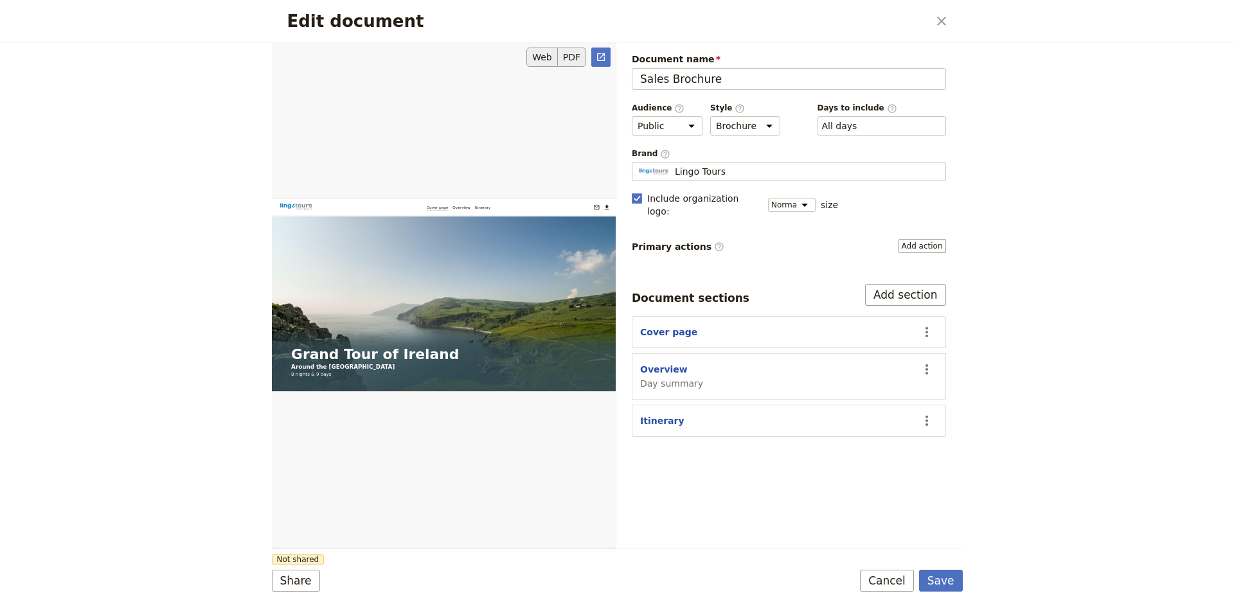
click at [580, 57] on button "PDF" at bounding box center [572, 57] width 28 height 19
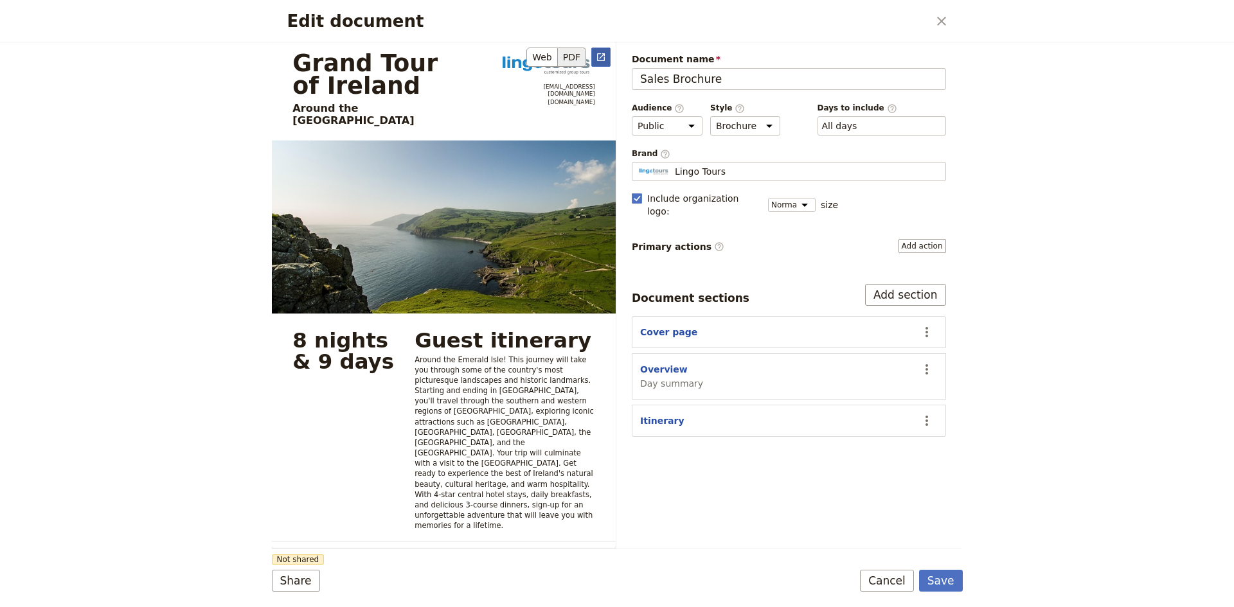
click at [602, 55] on icon "Open full preview" at bounding box center [601, 57] width 10 height 10
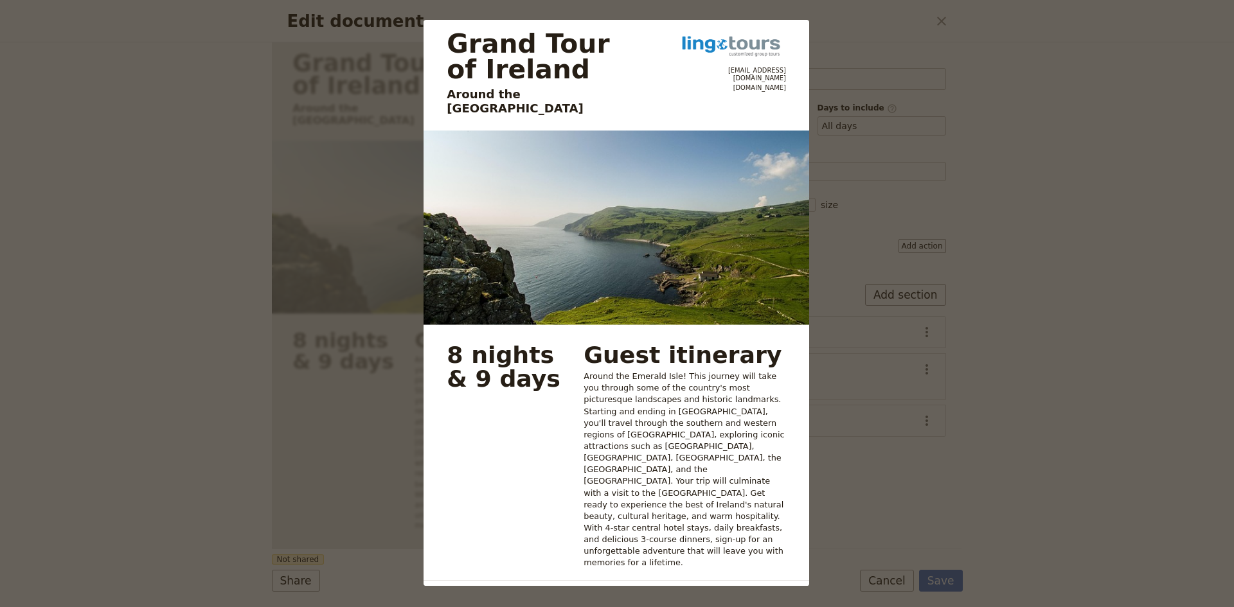
click at [1131, 71] on div "Grand Tour of Ireland Around the Emerald Isle [EMAIL_ADDRESS][DOMAIN_NAME] [DOM…" at bounding box center [617, 303] width 1234 height 607
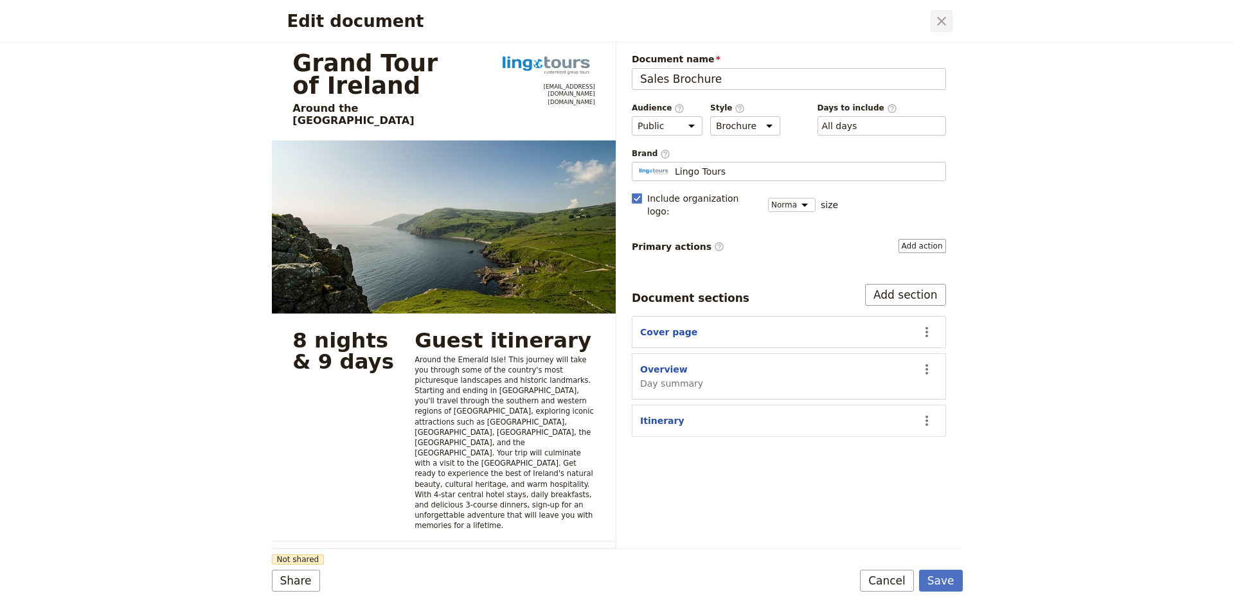
click at [949, 15] on icon "Close dialog" at bounding box center [941, 20] width 15 height 15
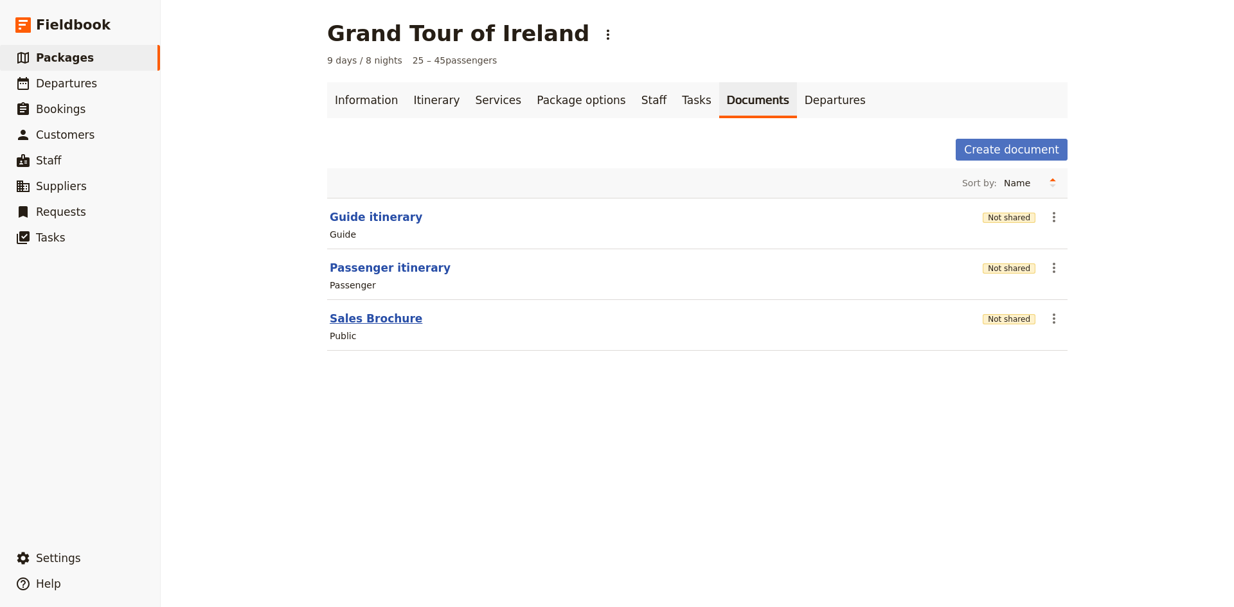
click at [370, 319] on button "Sales Brochure" at bounding box center [376, 318] width 93 height 15
select select "DEFAULT"
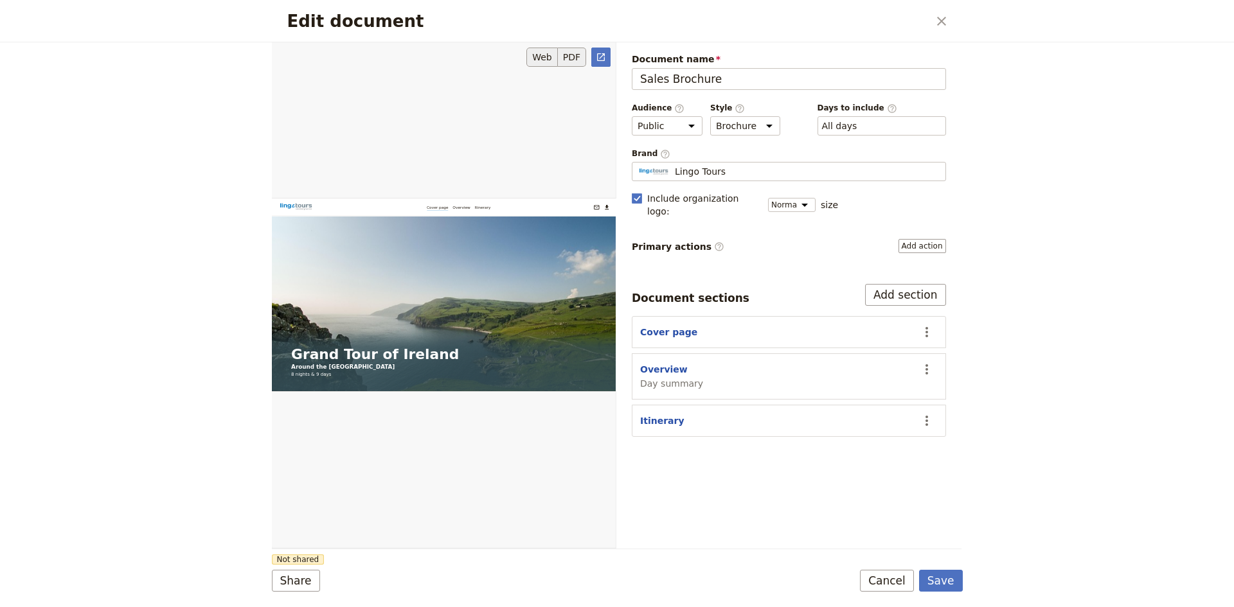
click at [567, 50] on button "PDF" at bounding box center [572, 57] width 28 height 19
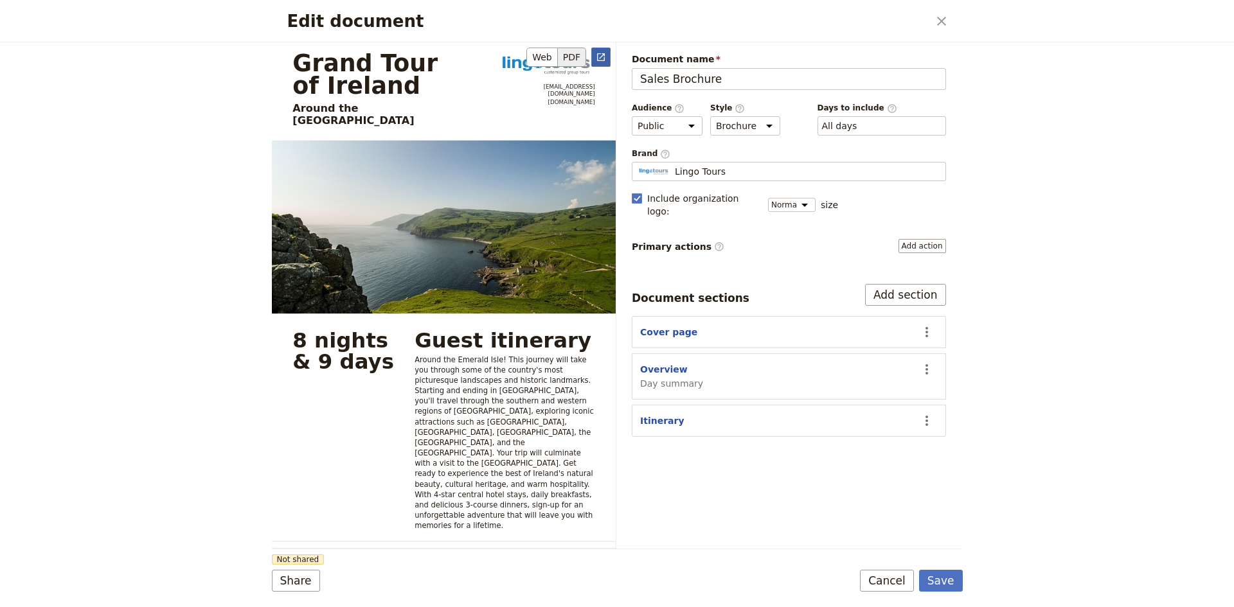
click at [601, 56] on icon "Open full preview" at bounding box center [601, 57] width 10 height 10
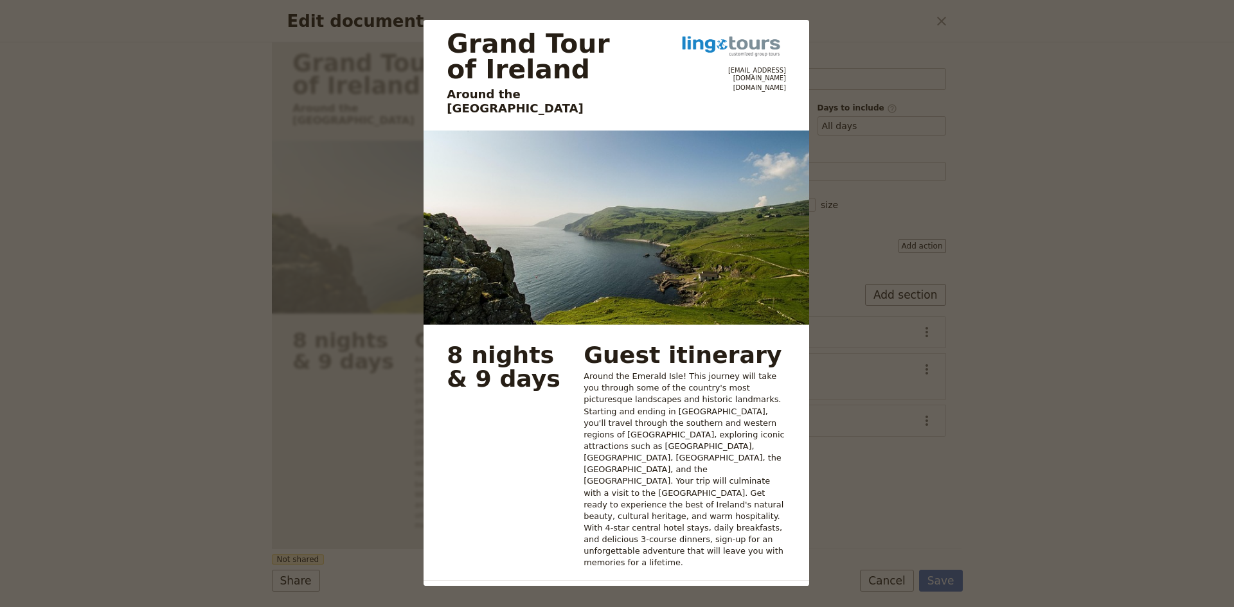
click at [972, 48] on div "Grand Tour of Ireland Around the Emerald Isle [EMAIL_ADDRESS][DOMAIN_NAME] [DOM…" at bounding box center [617, 303] width 1234 height 607
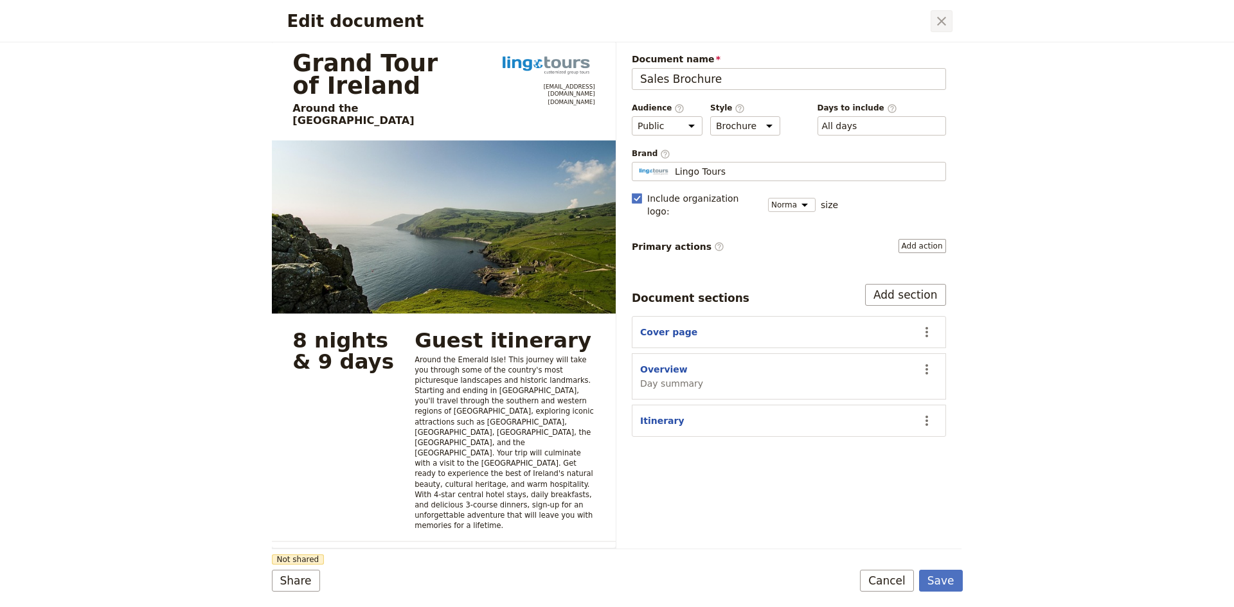
click at [951, 21] on button "​" at bounding box center [942, 21] width 22 height 22
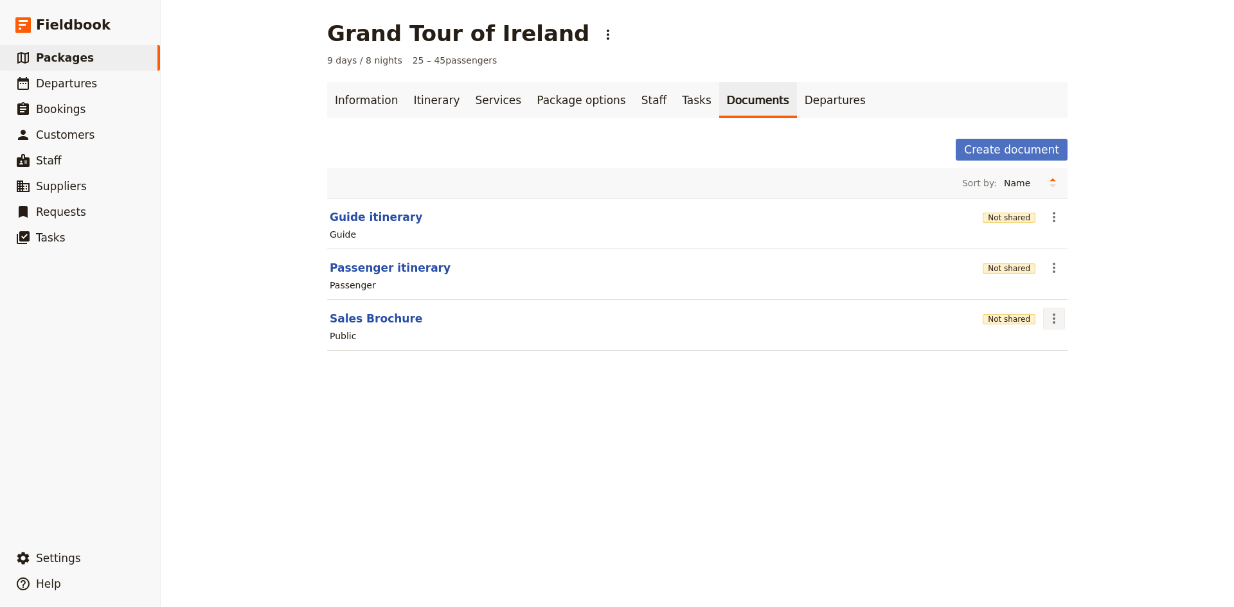
click at [1050, 320] on icon "Actions" at bounding box center [1053, 318] width 15 height 15
click at [1064, 353] on span "Share" at bounding box center [1060, 347] width 26 height 13
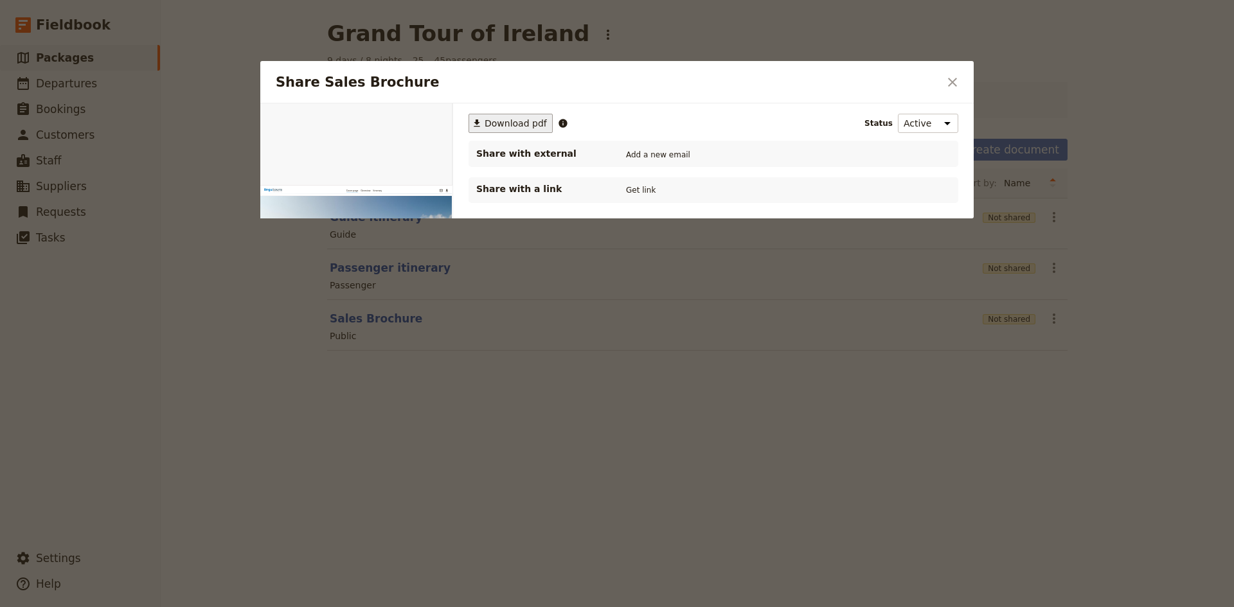
click at [517, 121] on span "Download pdf" at bounding box center [516, 123] width 62 height 13
click at [954, 78] on icon "Close dialog" at bounding box center [952, 82] width 15 height 15
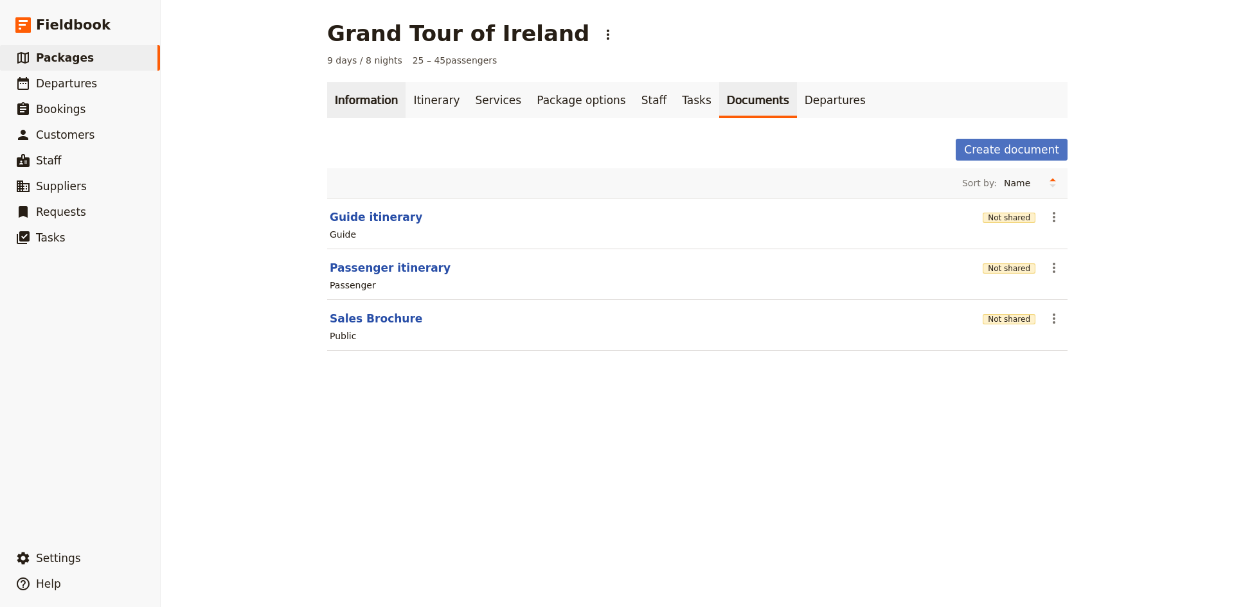
click at [366, 100] on link "Information" at bounding box center [366, 100] width 78 height 36
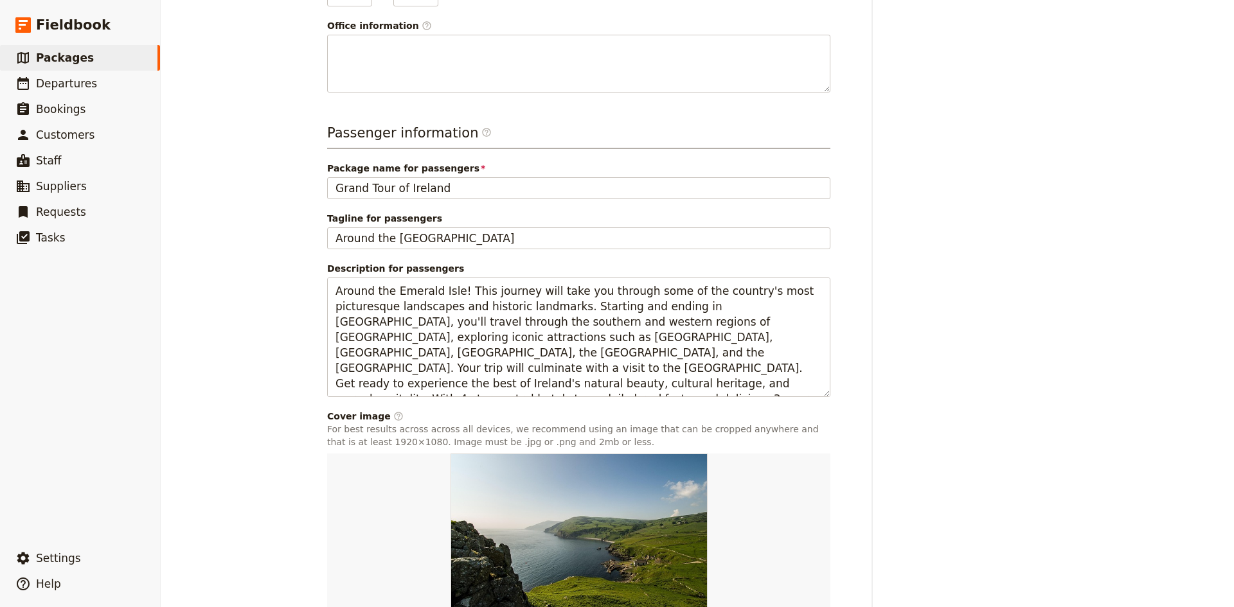
scroll to position [399, 0]
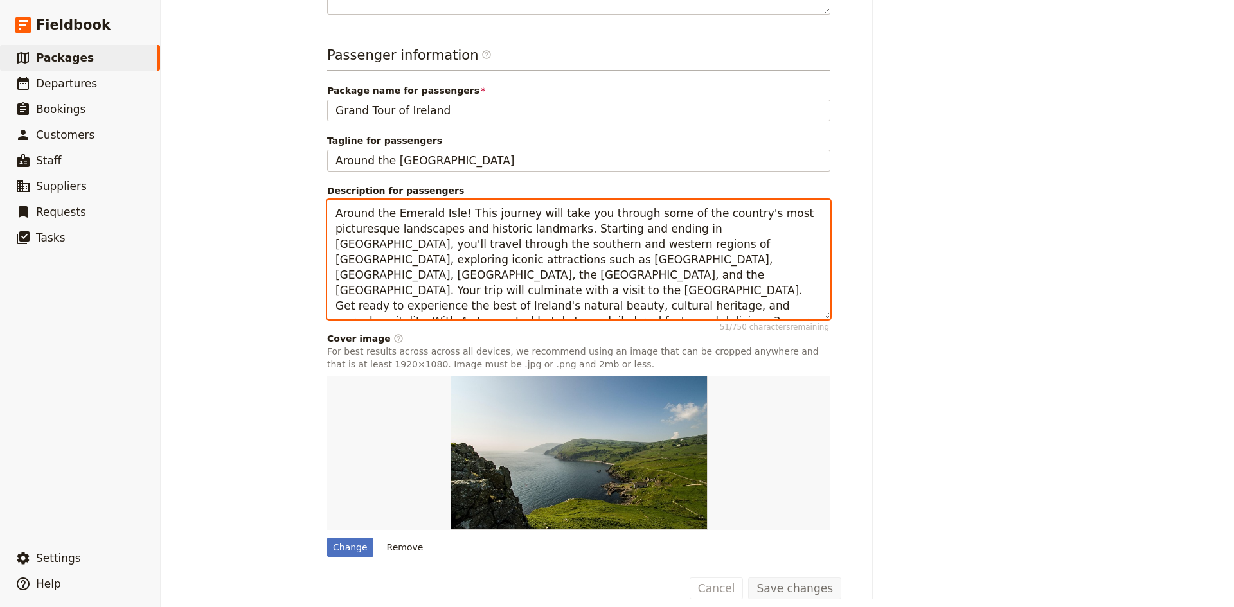
click at [419, 247] on textarea "Around the Emerald Isle! This journey will take you through some of the country…" at bounding box center [578, 260] width 503 height 120
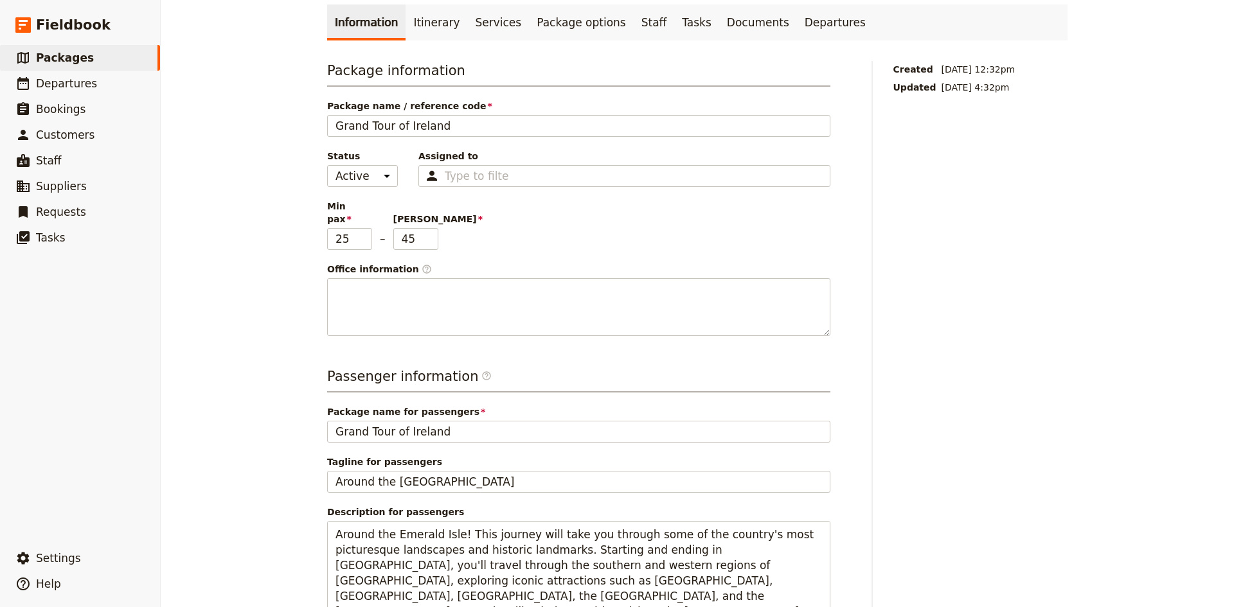
scroll to position [0, 0]
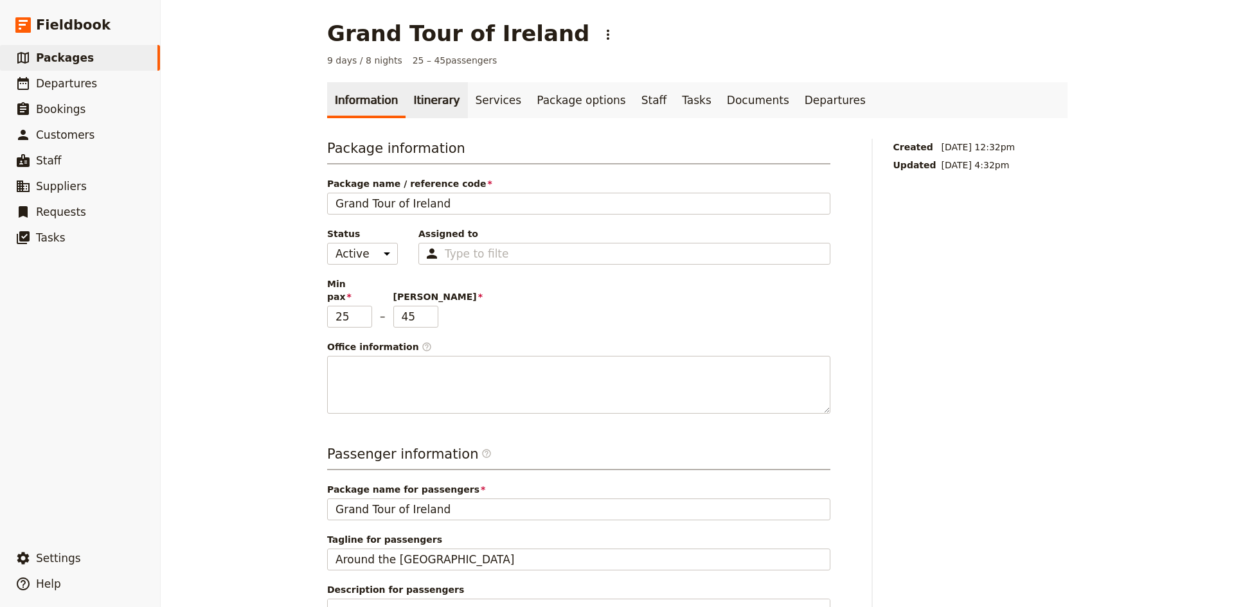
click at [438, 104] on link "Itinerary" at bounding box center [437, 100] width 62 height 36
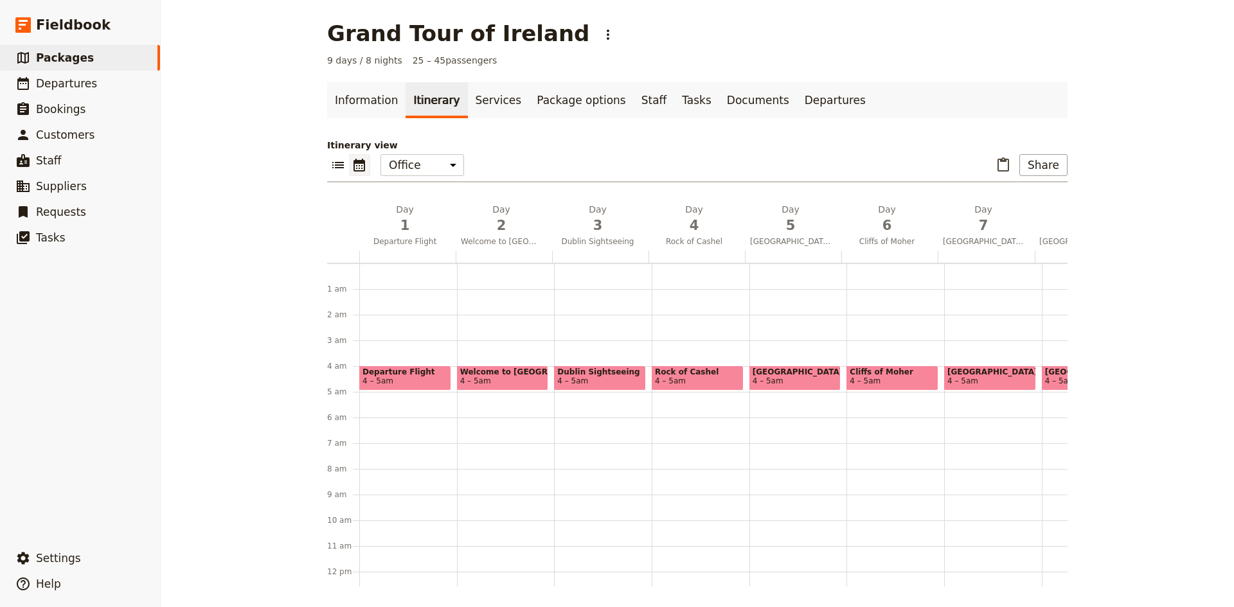
scroll to position [90, 0]
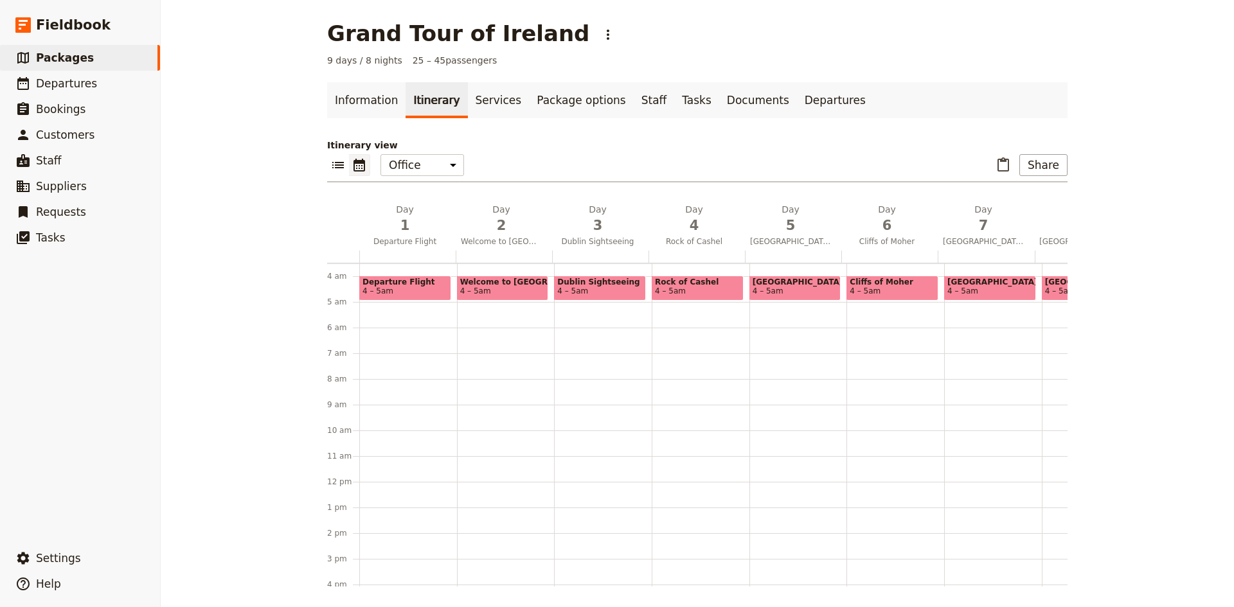
click at [797, 295] on span at bounding box center [795, 297] width 91 height 5
select select "5"
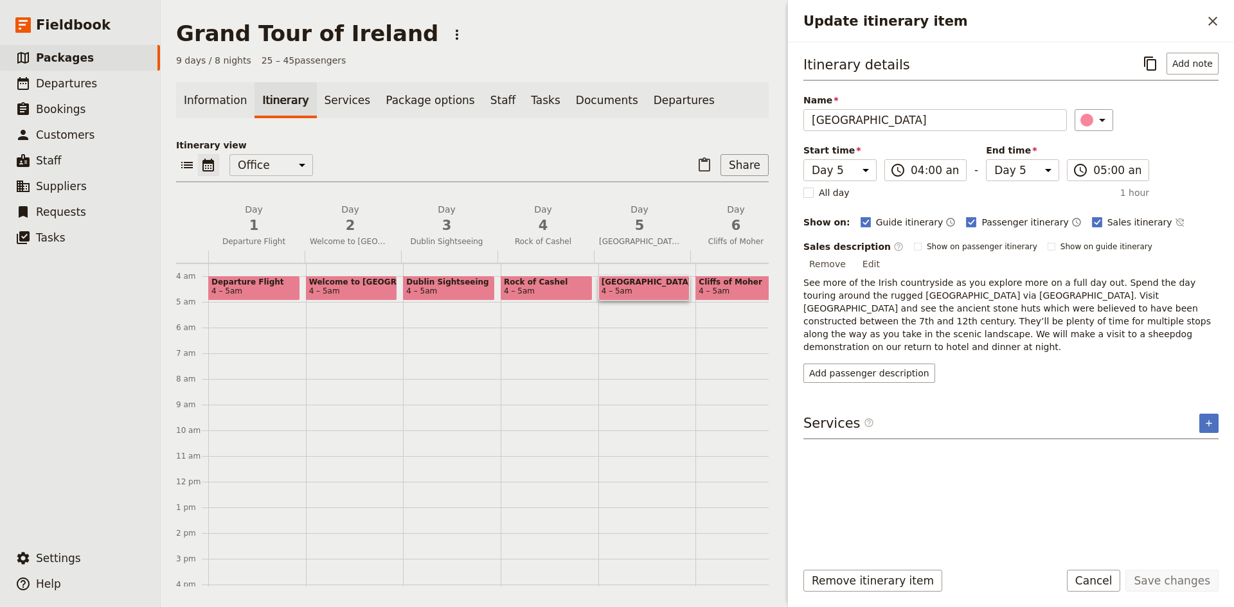
click at [544, 285] on span "Rock of Cashel" at bounding box center [546, 282] width 85 height 9
select select "4"
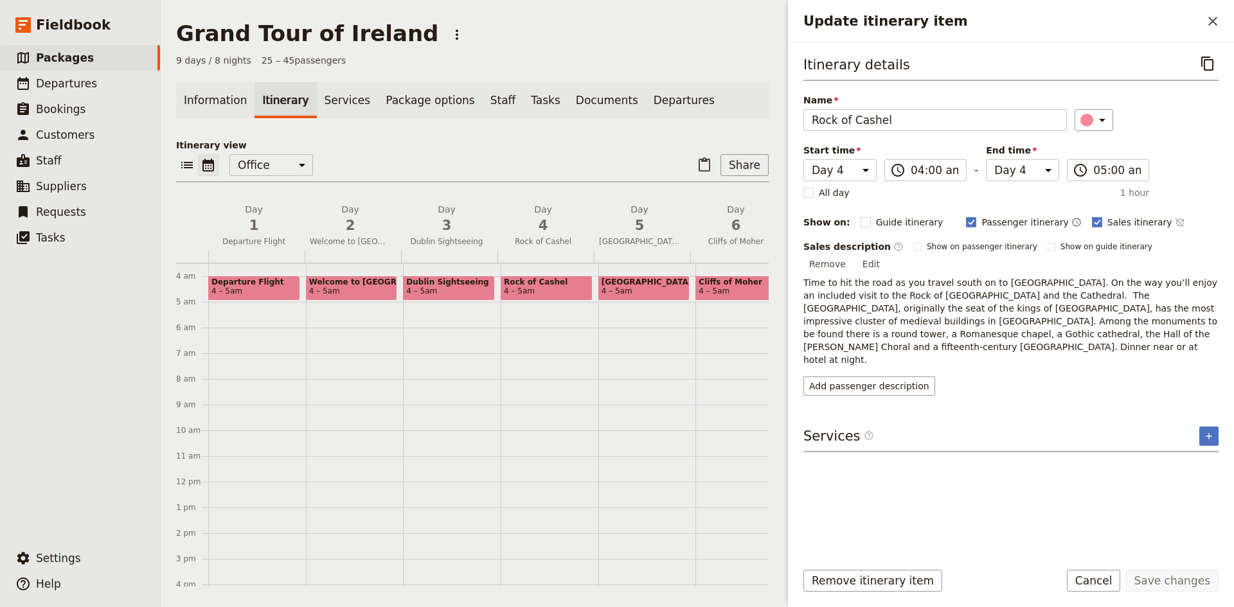
click at [554, 289] on span "4 – 5am" at bounding box center [546, 291] width 85 height 9
select select "4"
click at [710, 290] on span "4 – 5am" at bounding box center [714, 291] width 31 height 9
select select "6"
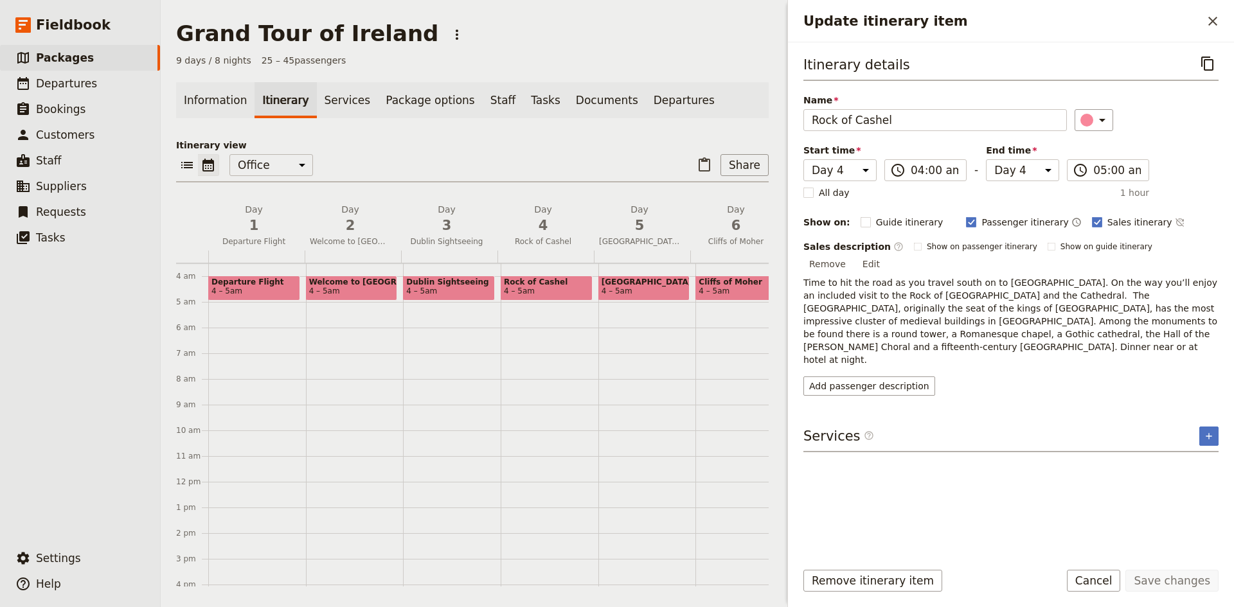
select select "6"
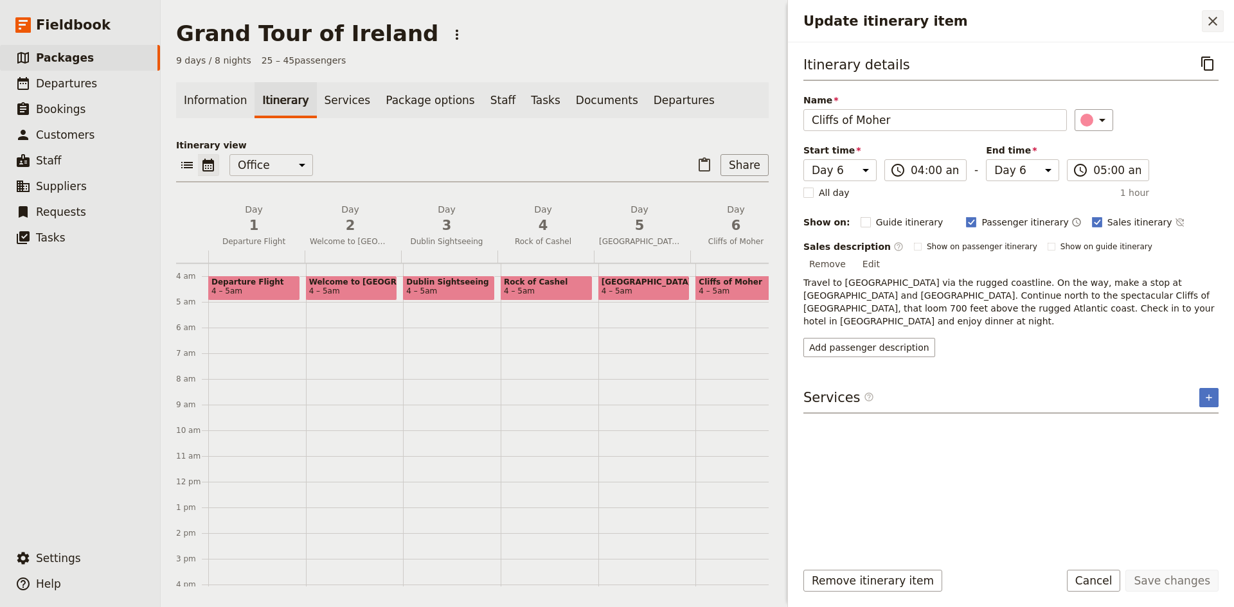
click at [1207, 18] on icon "Close drawer" at bounding box center [1212, 20] width 15 height 15
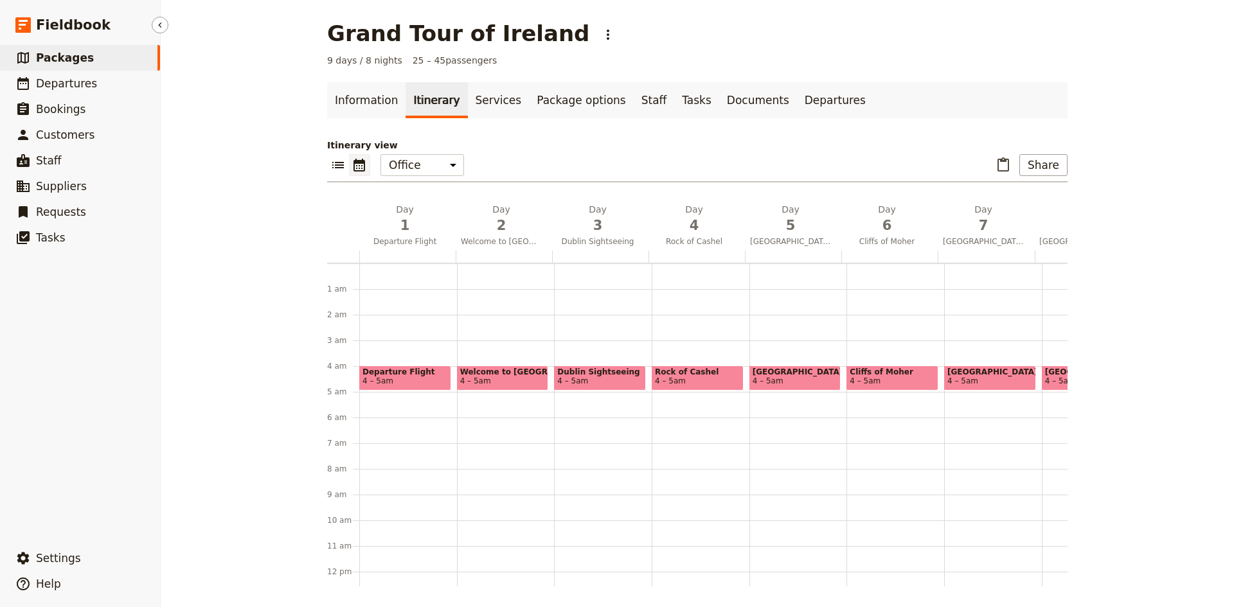
scroll to position [90, 0]
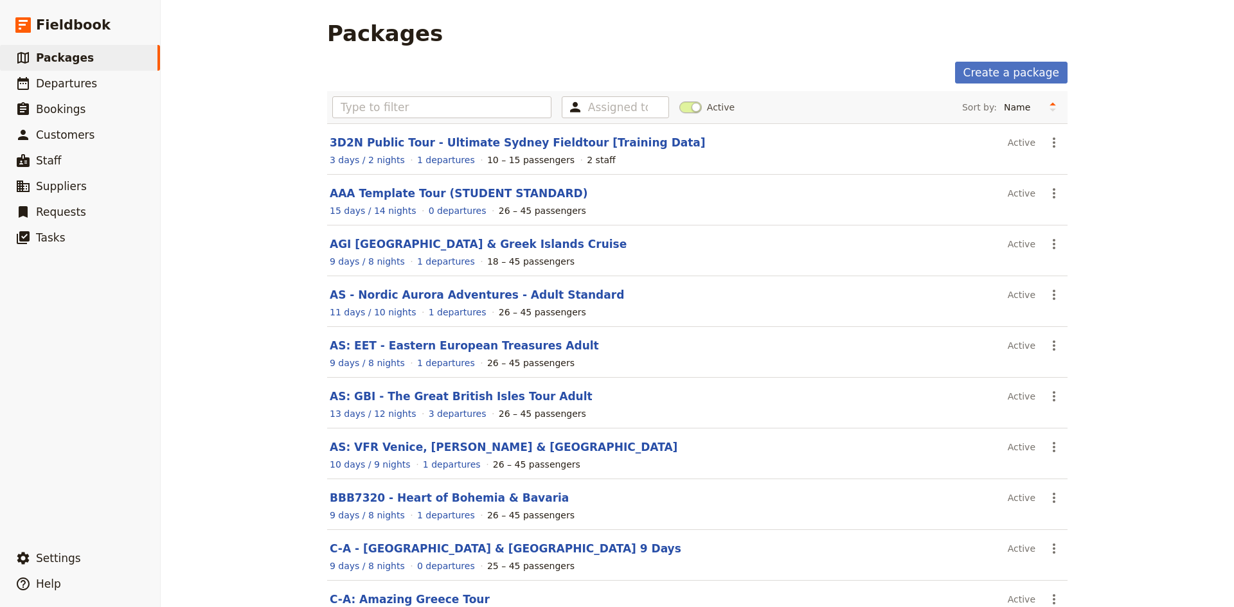
click at [436, 125] on section "3D2N Public Tour - Ultimate Sydney Fieldtour [Training Data] Active ​ 3 days / …" at bounding box center [697, 148] width 740 height 51
click at [433, 107] on input "text" at bounding box center [441, 107] width 219 height 22
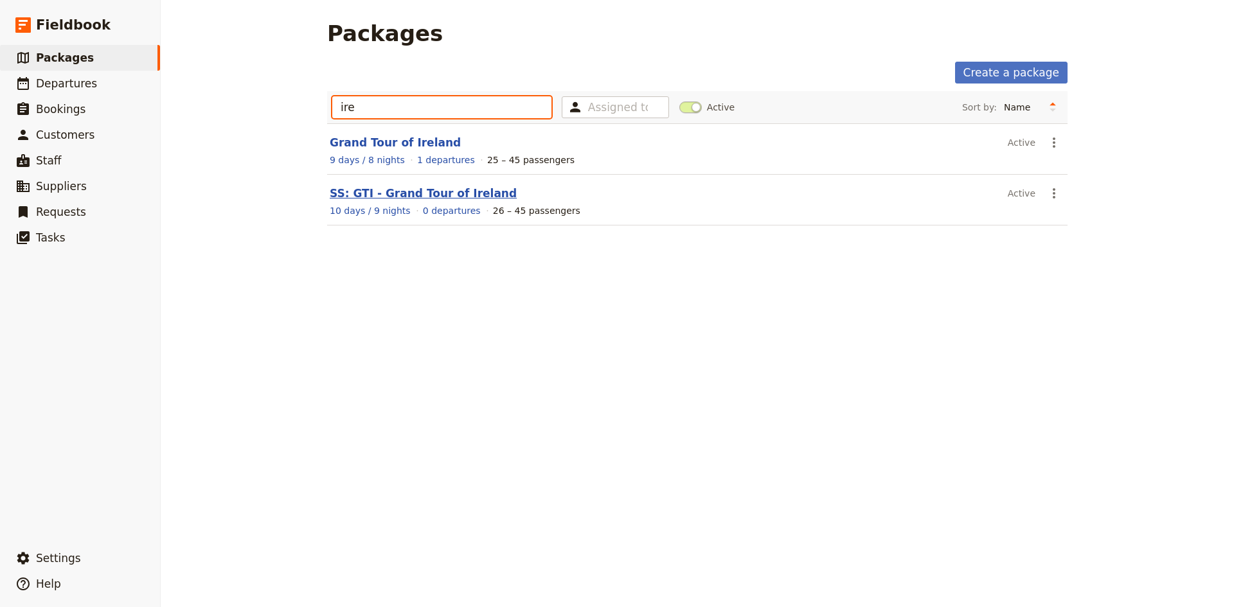
type input "ire"
click at [403, 192] on link "SS: GTI - Grand Tour of Ireland" at bounding box center [423, 193] width 187 height 13
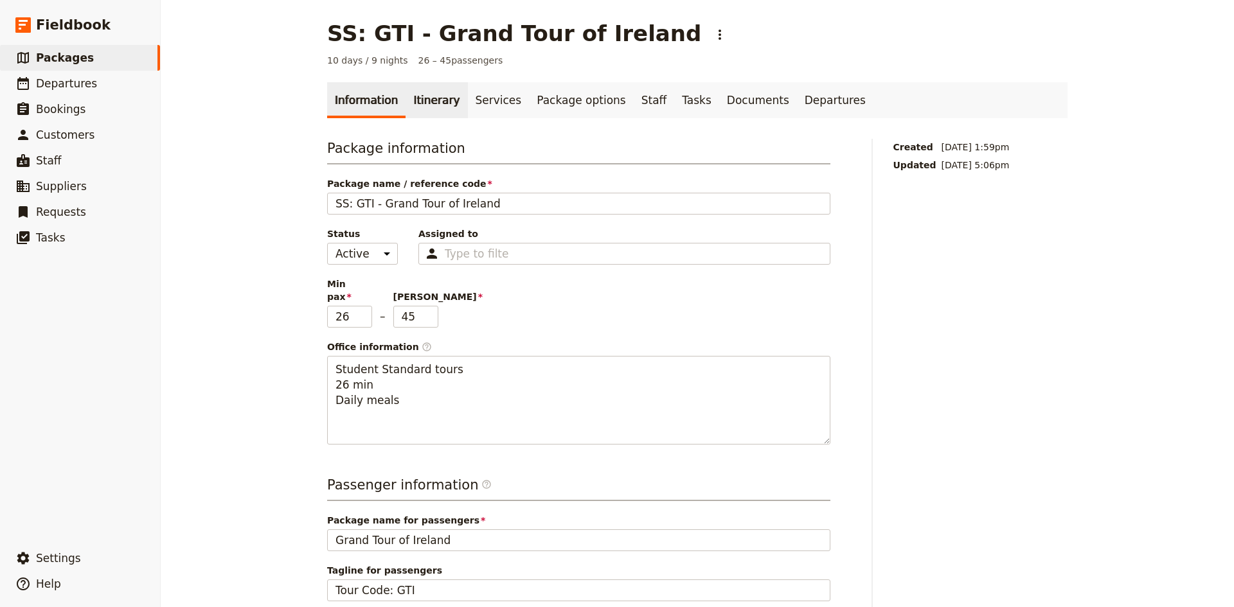
click at [434, 102] on link "Itinerary" at bounding box center [437, 100] width 62 height 36
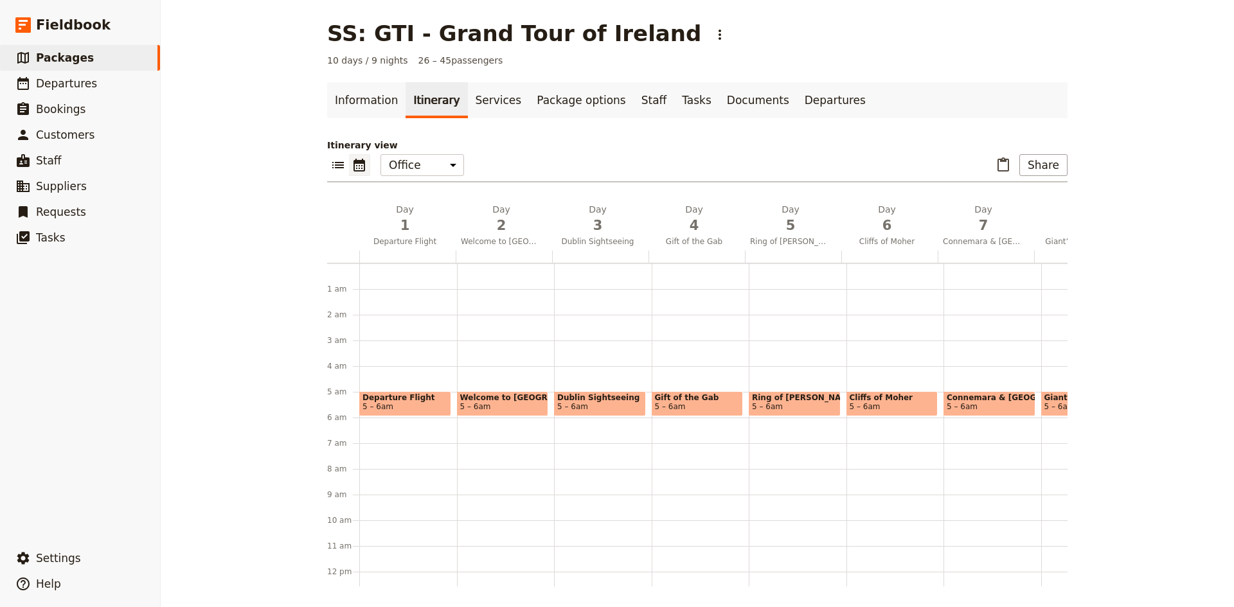
scroll to position [116, 0]
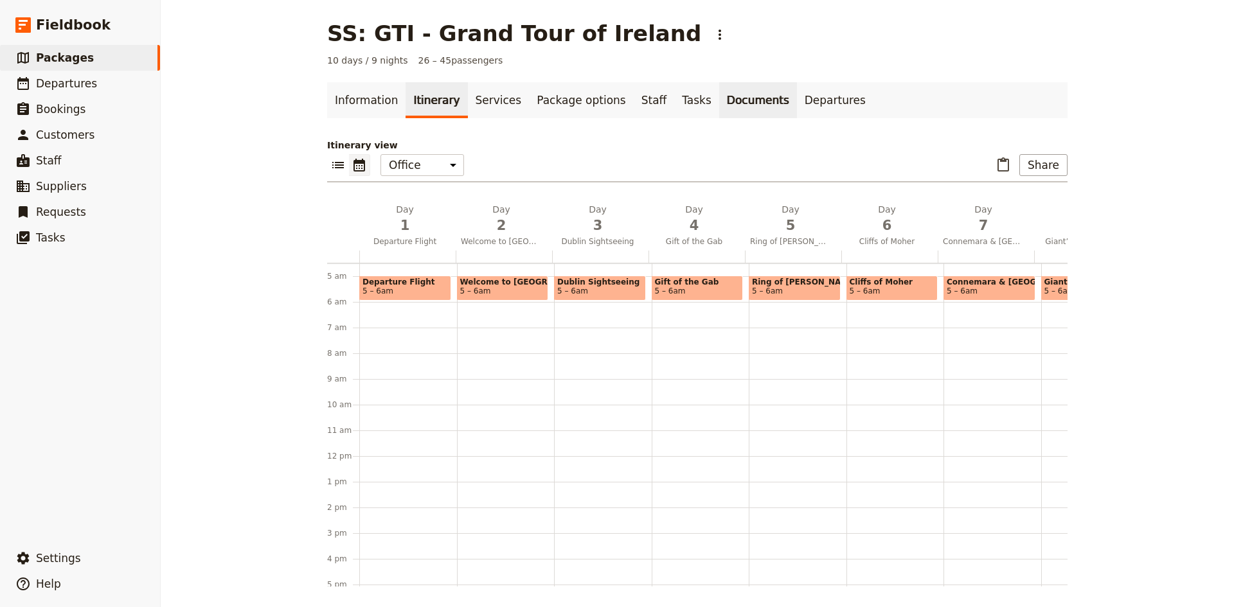
click at [719, 99] on link "Documents" at bounding box center [758, 100] width 78 height 36
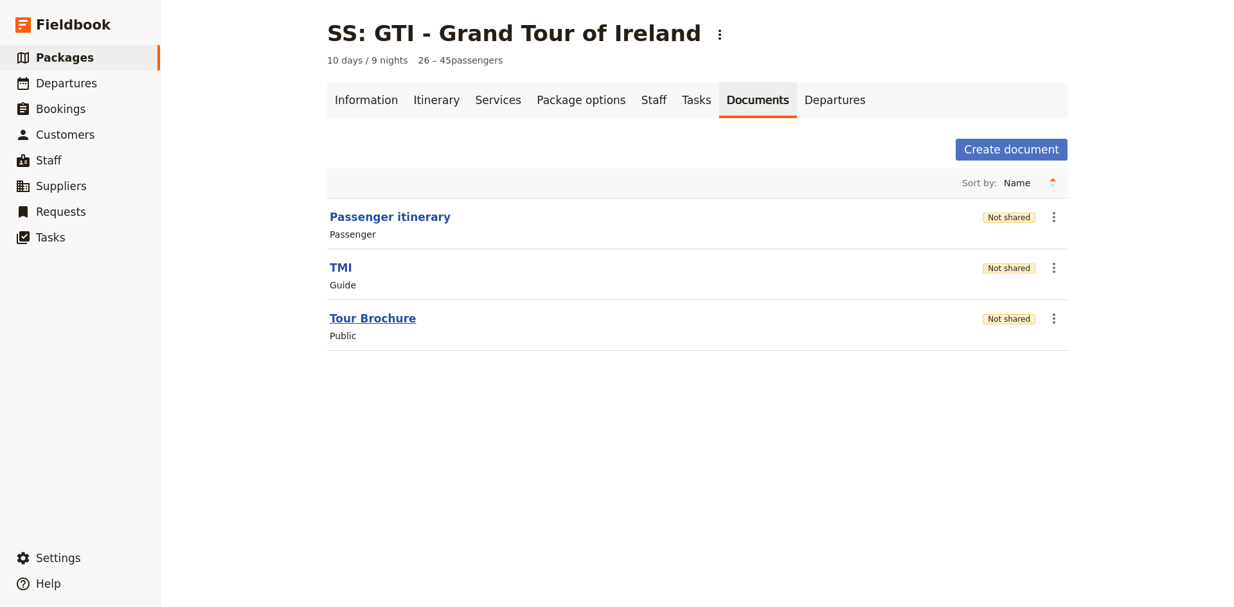
click at [366, 318] on button "Tour Brochure" at bounding box center [373, 318] width 87 height 15
select select "DEFAULT"
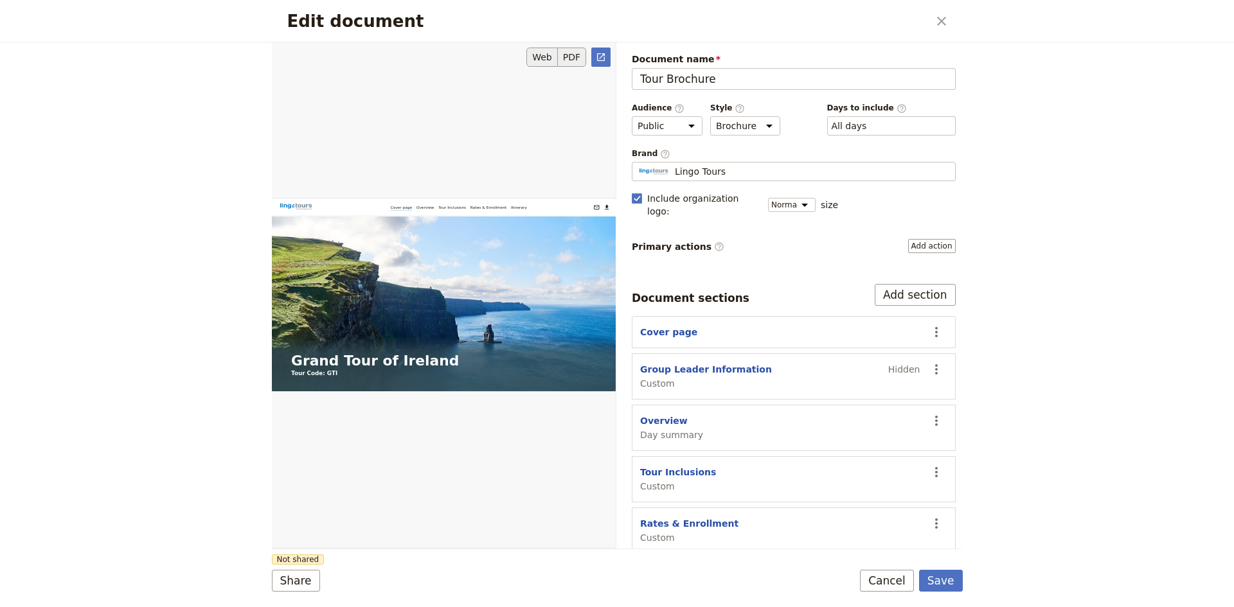
click at [566, 58] on button "PDF" at bounding box center [572, 57] width 28 height 19
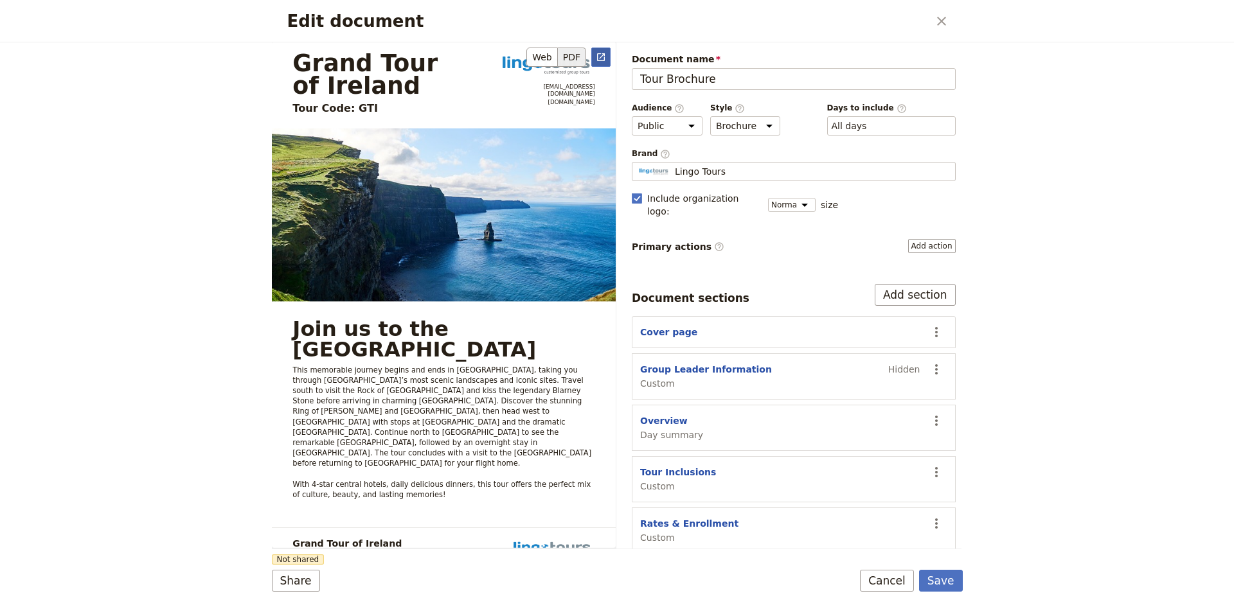
click at [597, 56] on icon "Open full preview" at bounding box center [601, 57] width 8 height 8
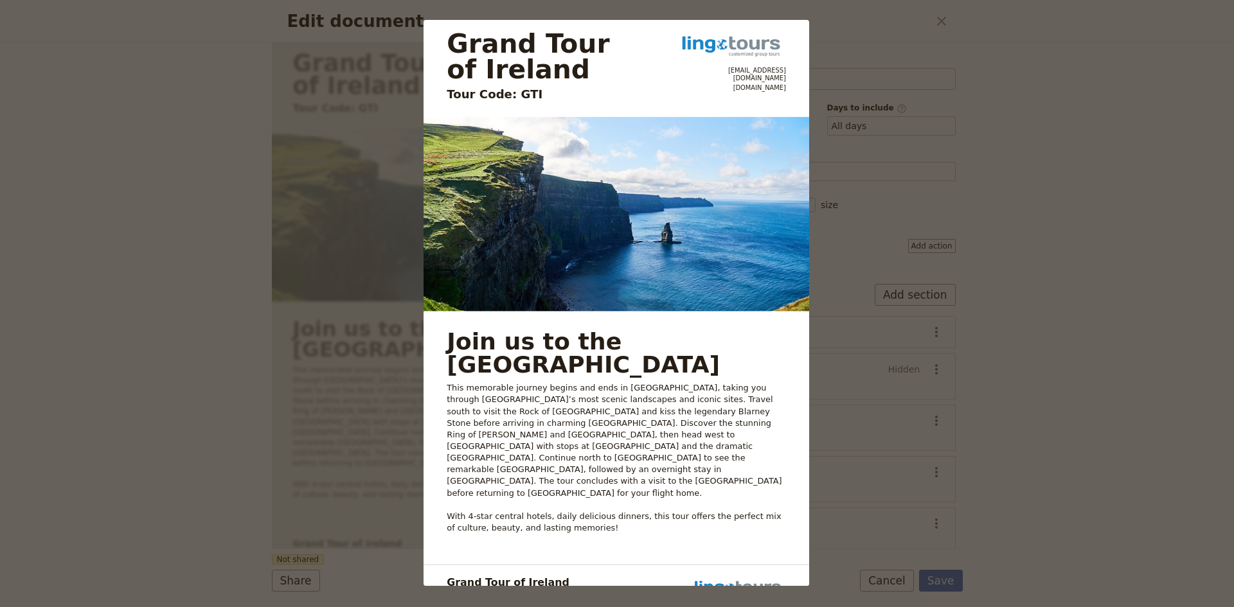
click at [1167, 65] on div "Grand Tour of Ireland Tour Code: GTI [EMAIL_ADDRESS][DOMAIN_NAME] [DOMAIN_NAME]…" at bounding box center [617, 303] width 1234 height 607
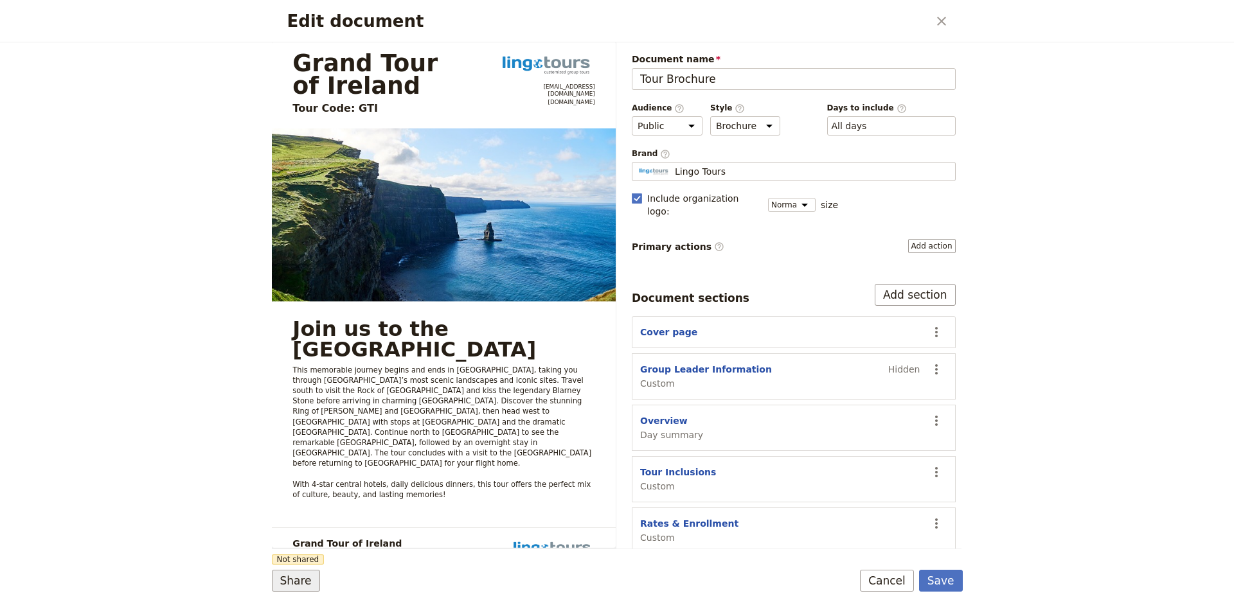
click at [282, 579] on button "Share" at bounding box center [296, 581] width 48 height 22
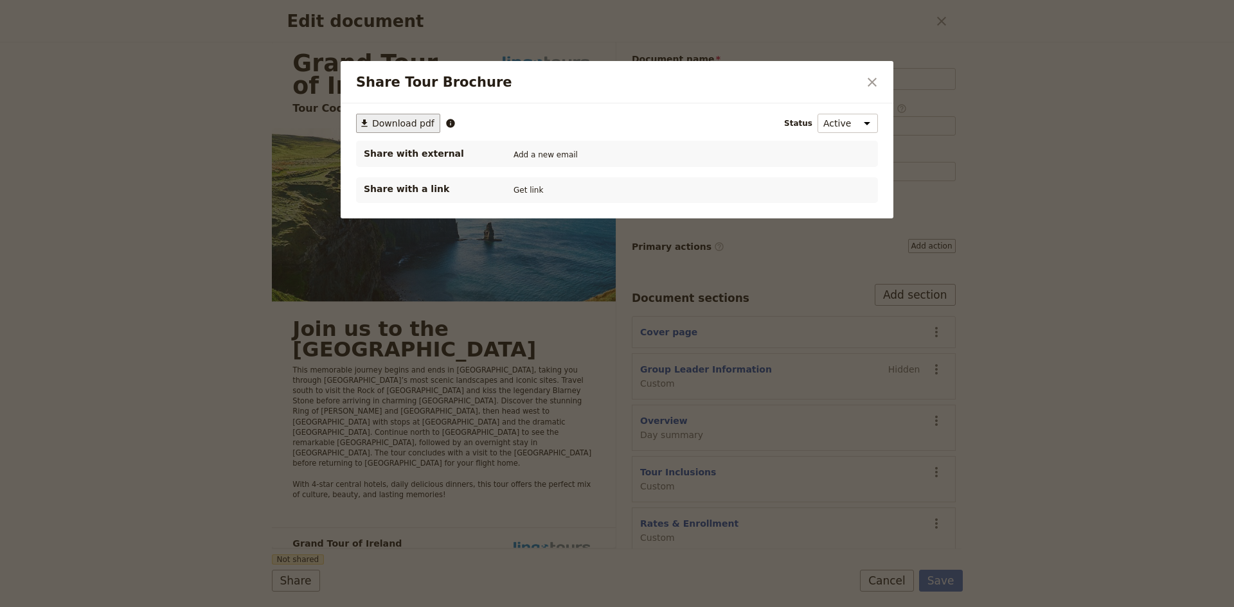
click at [414, 126] on span "Download pdf" at bounding box center [403, 123] width 62 height 13
click at [875, 78] on icon "Close dialog" at bounding box center [872, 82] width 9 height 9
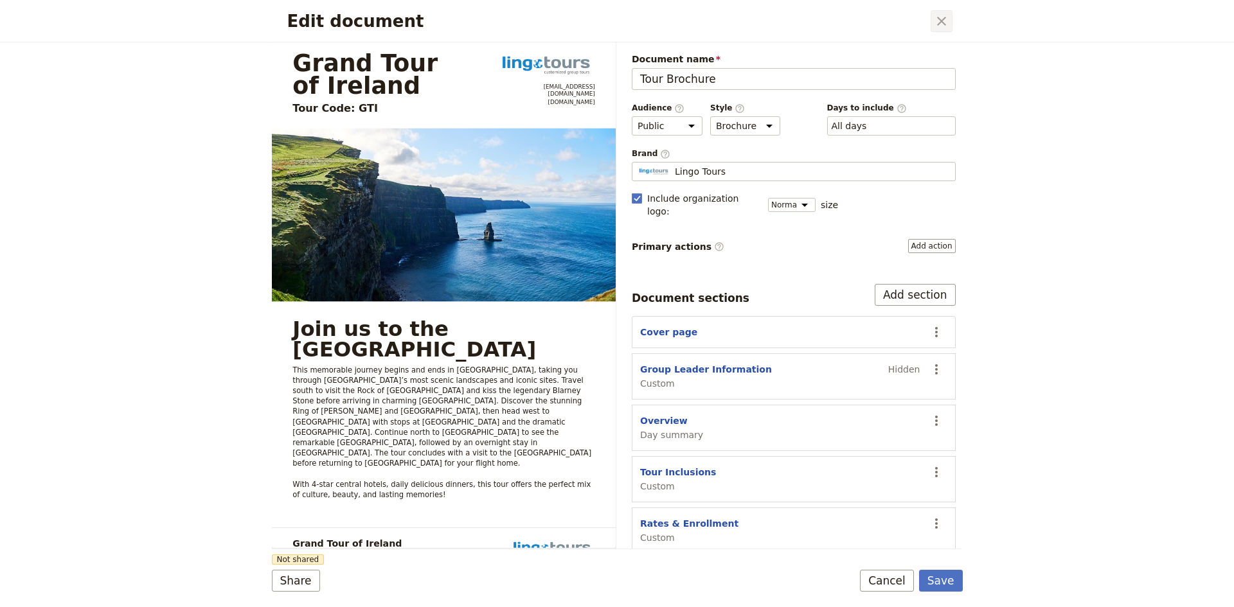
click at [943, 20] on icon "Close dialog" at bounding box center [941, 20] width 15 height 15
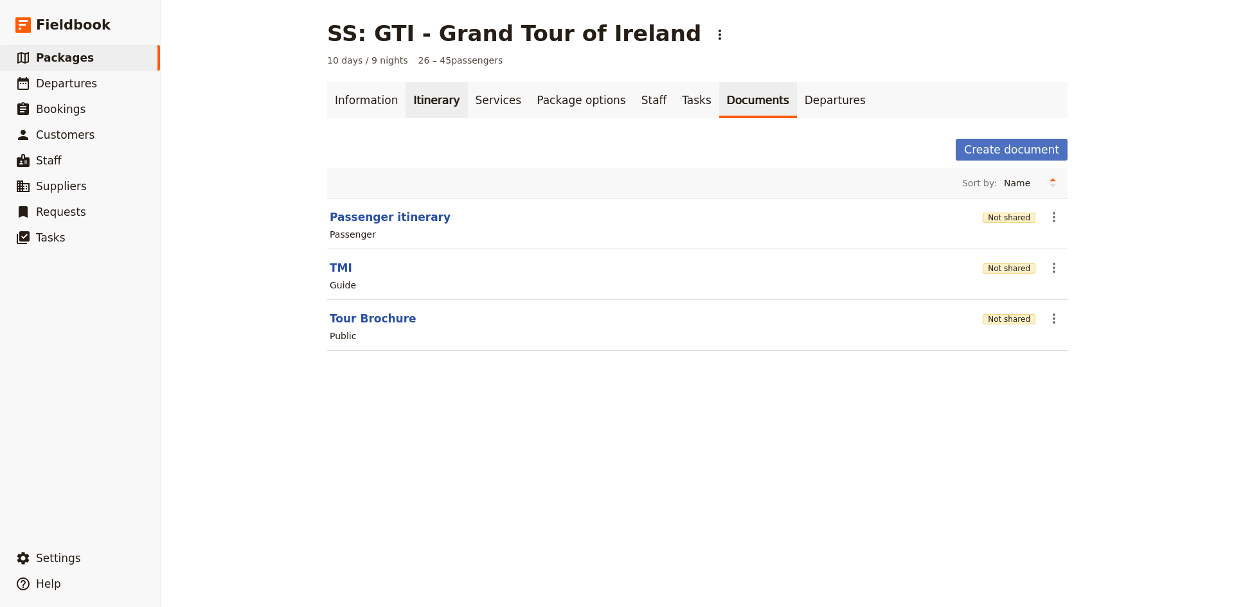
click at [434, 102] on link "Itinerary" at bounding box center [437, 100] width 62 height 36
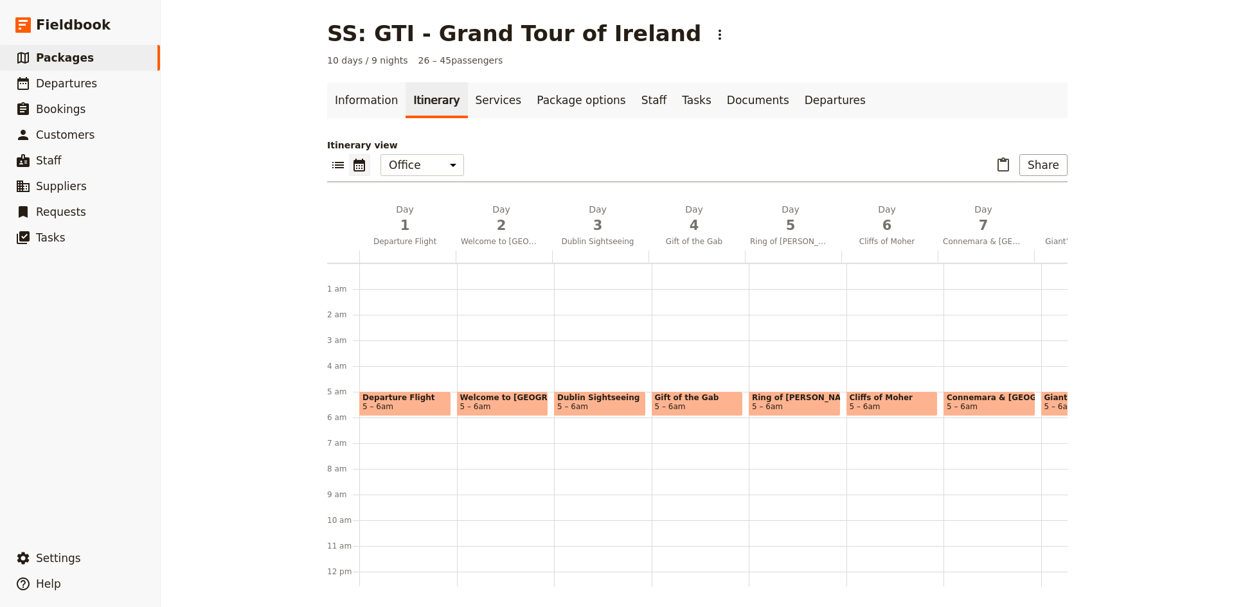
scroll to position [116, 0]
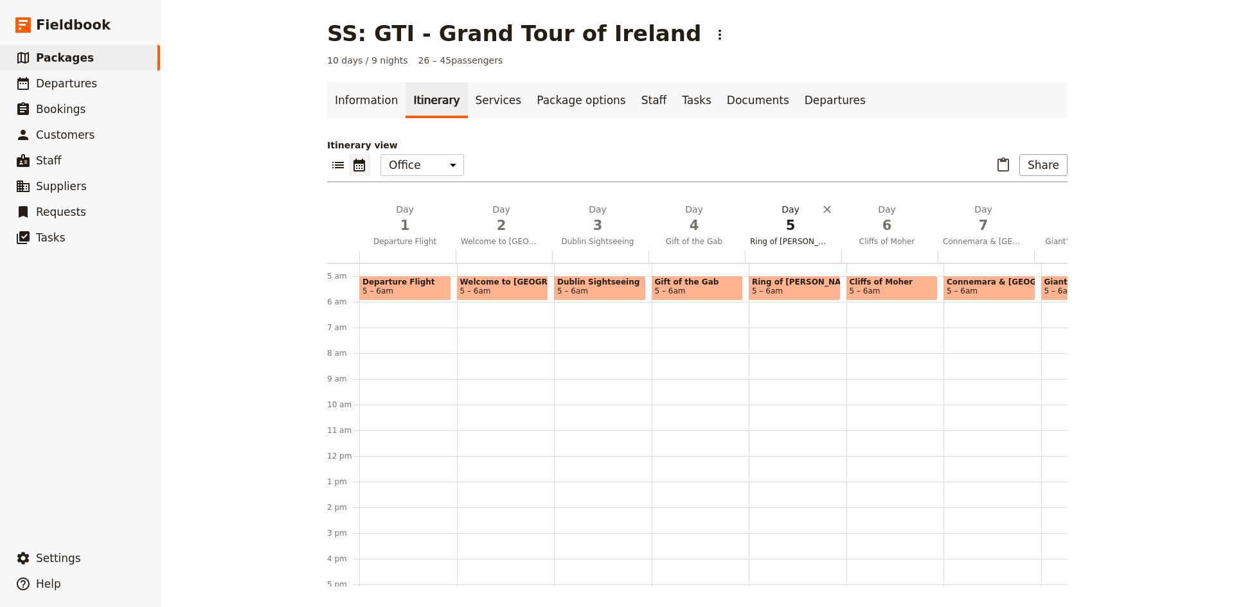
click at [778, 236] on span "Ring of [PERSON_NAME]" at bounding box center [790, 241] width 91 height 10
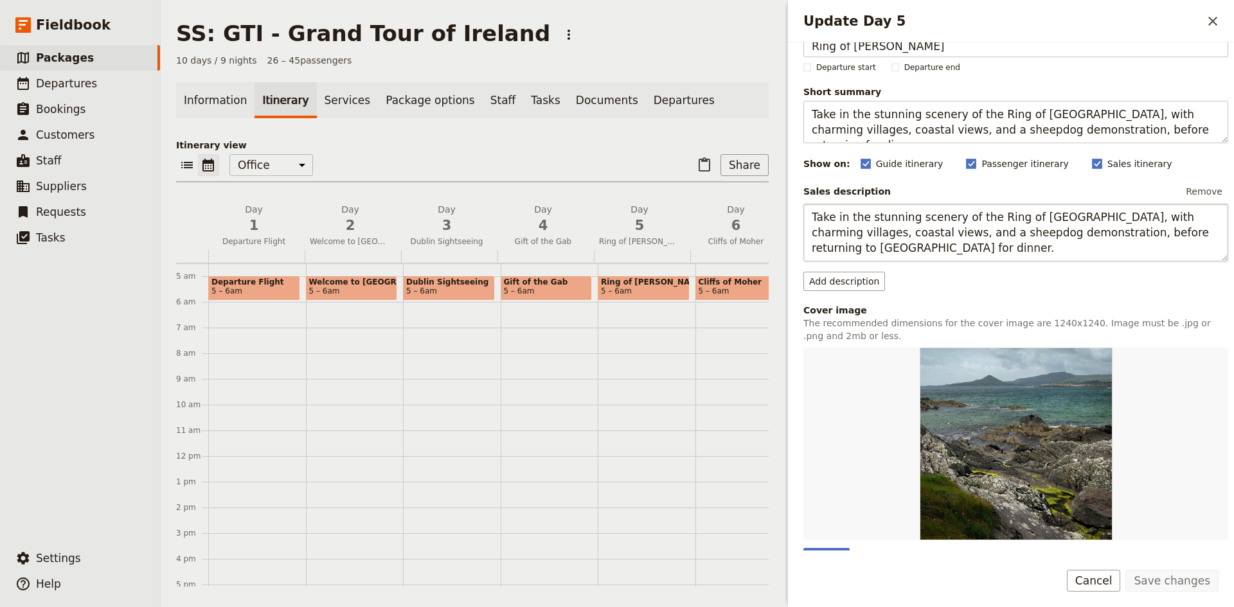
scroll to position [161, 0]
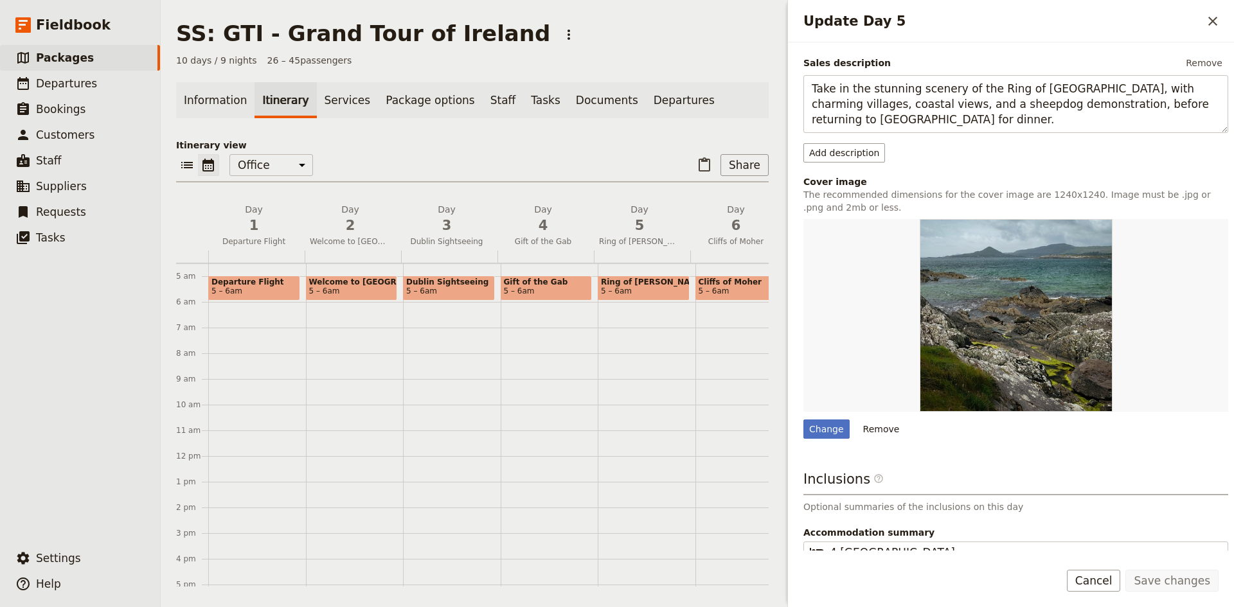
click at [738, 280] on span "Cliffs of Moher" at bounding box center [741, 282] width 85 height 9
select select "6"
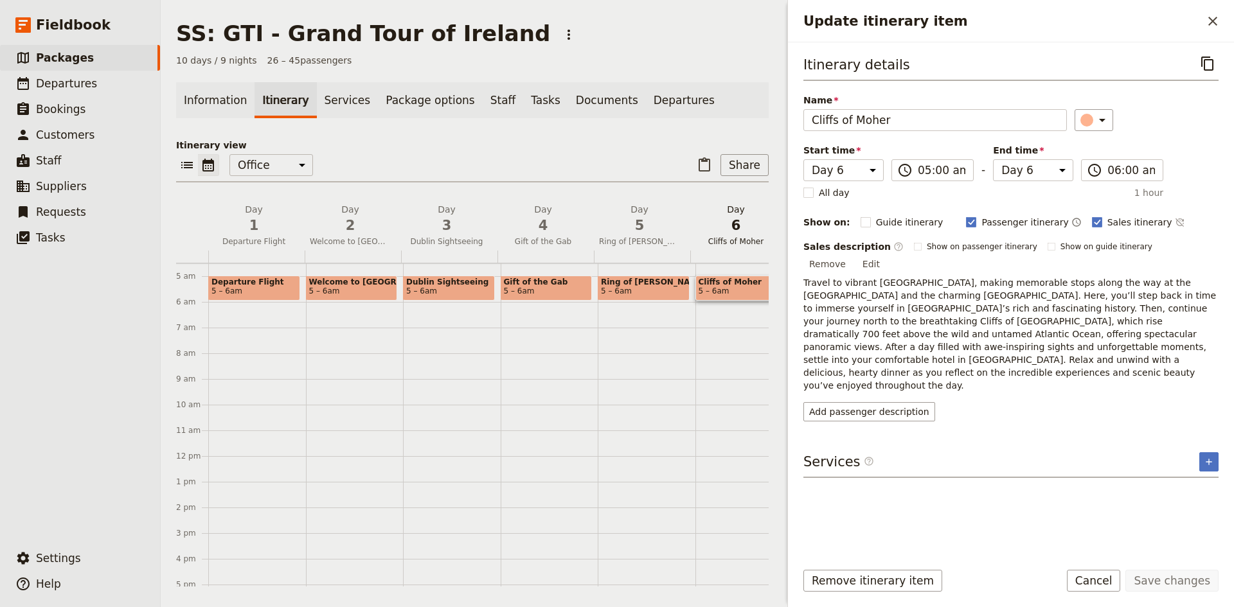
click at [722, 233] on span "6" at bounding box center [735, 225] width 81 height 19
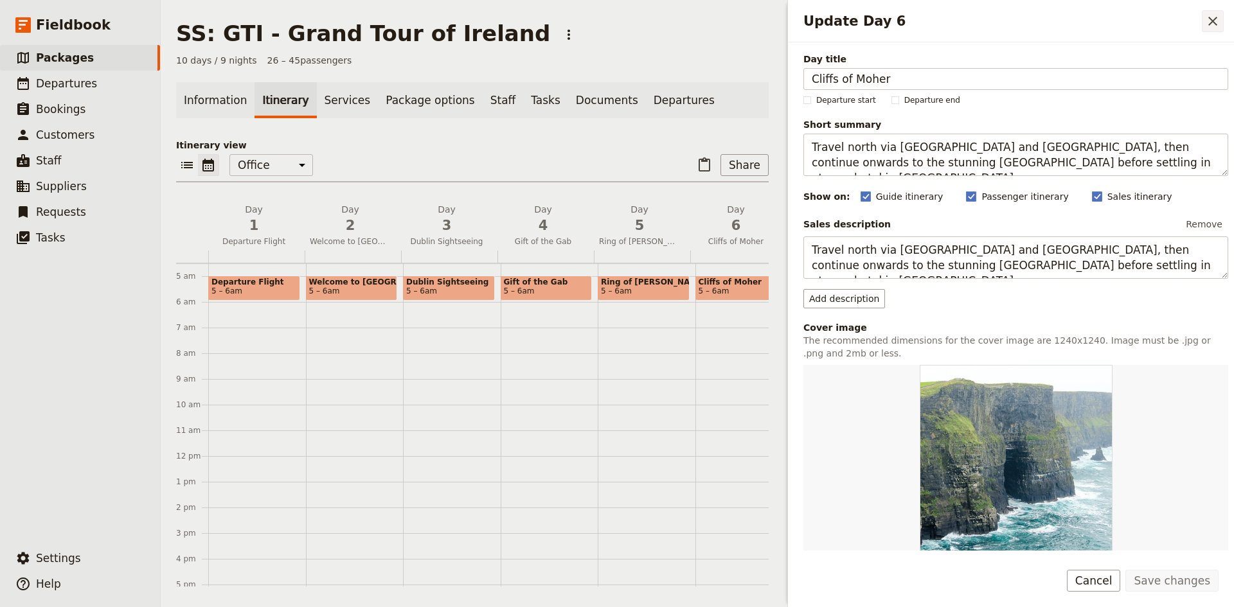
click at [1208, 19] on icon "Close drawer" at bounding box center [1212, 20] width 15 height 15
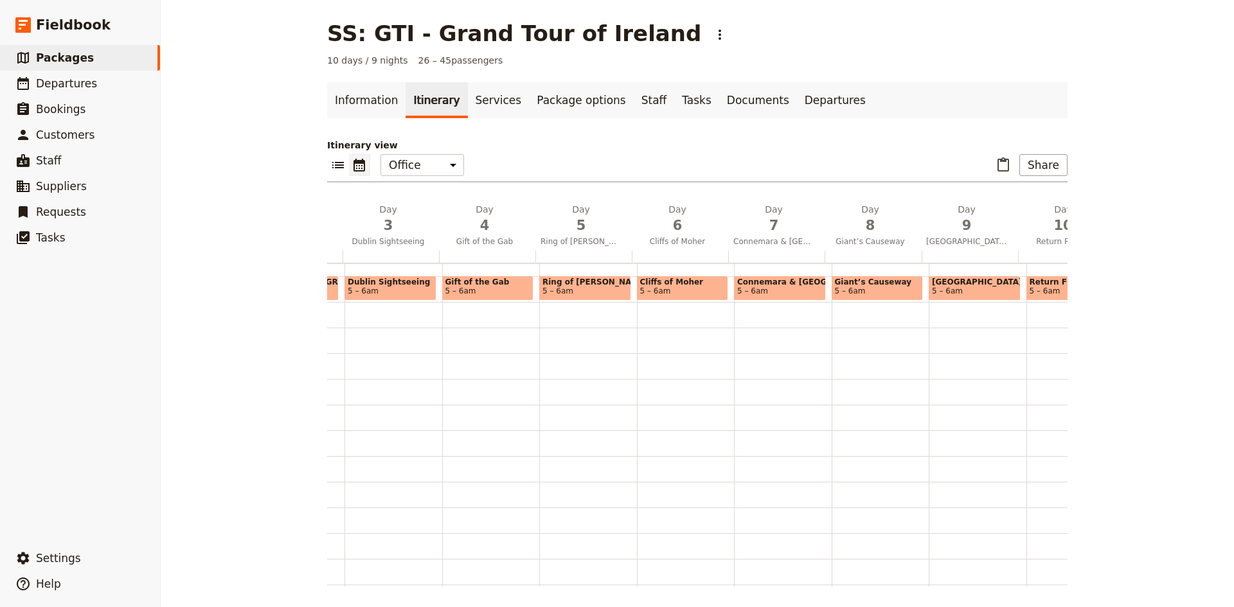
scroll to position [0, 272]
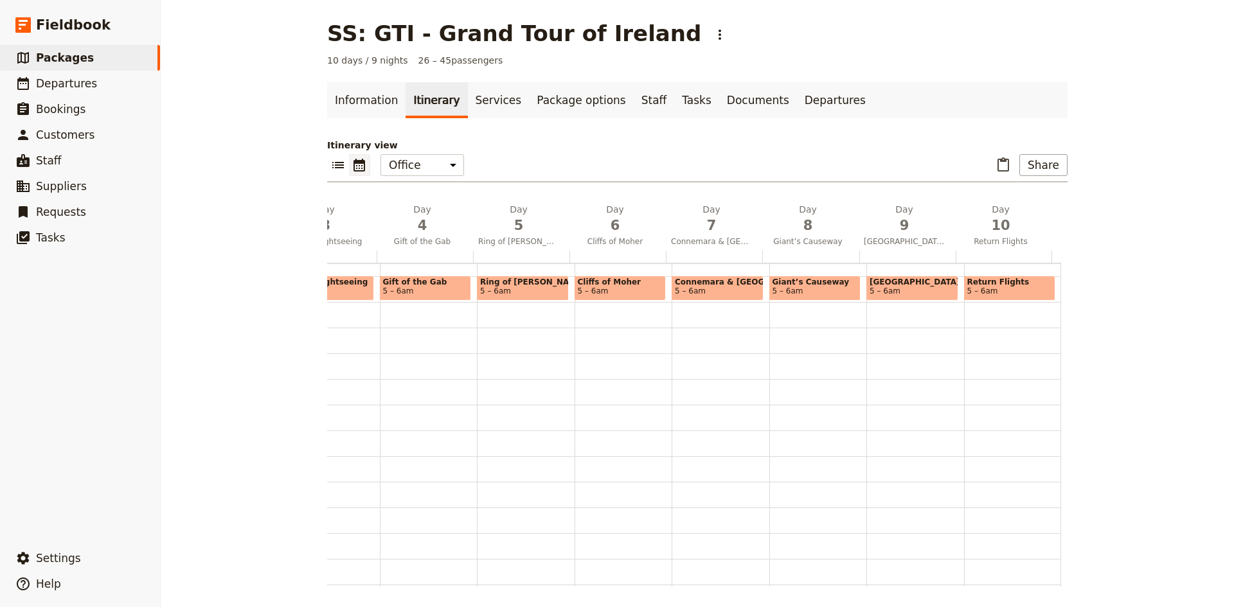
click at [693, 287] on span "5 – 6am" at bounding box center [717, 291] width 85 height 9
select select "7"
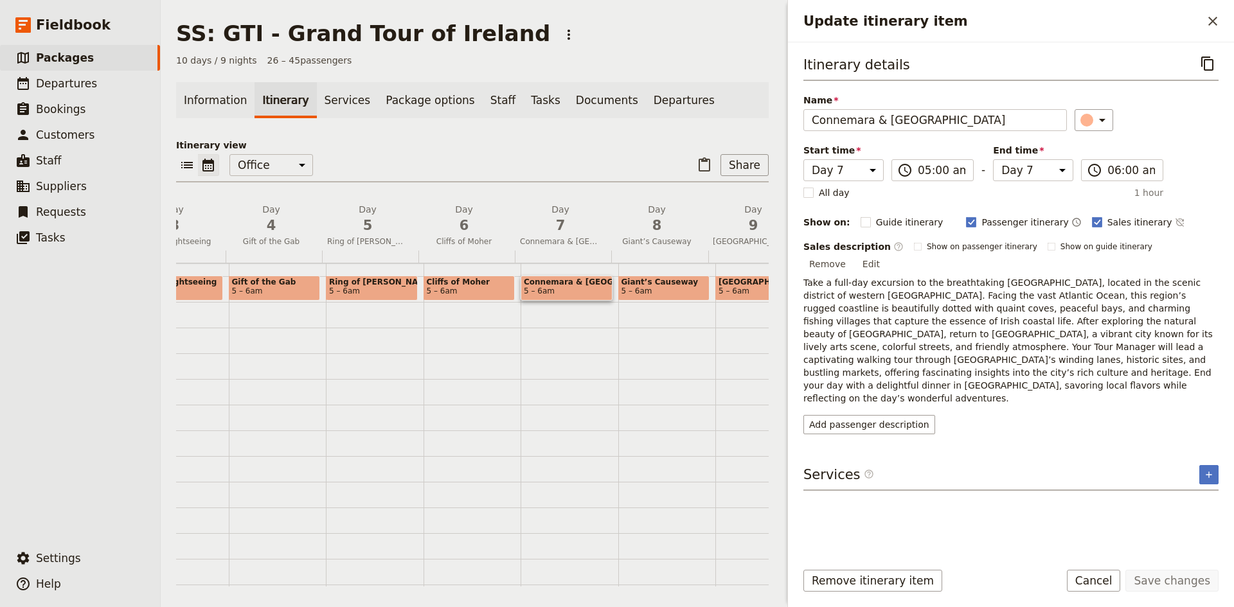
click at [553, 294] on span "5 – 6am" at bounding box center [566, 291] width 85 height 9
select select "7"
click at [478, 288] on span "5 – 6am" at bounding box center [469, 291] width 85 height 9
select select "6"
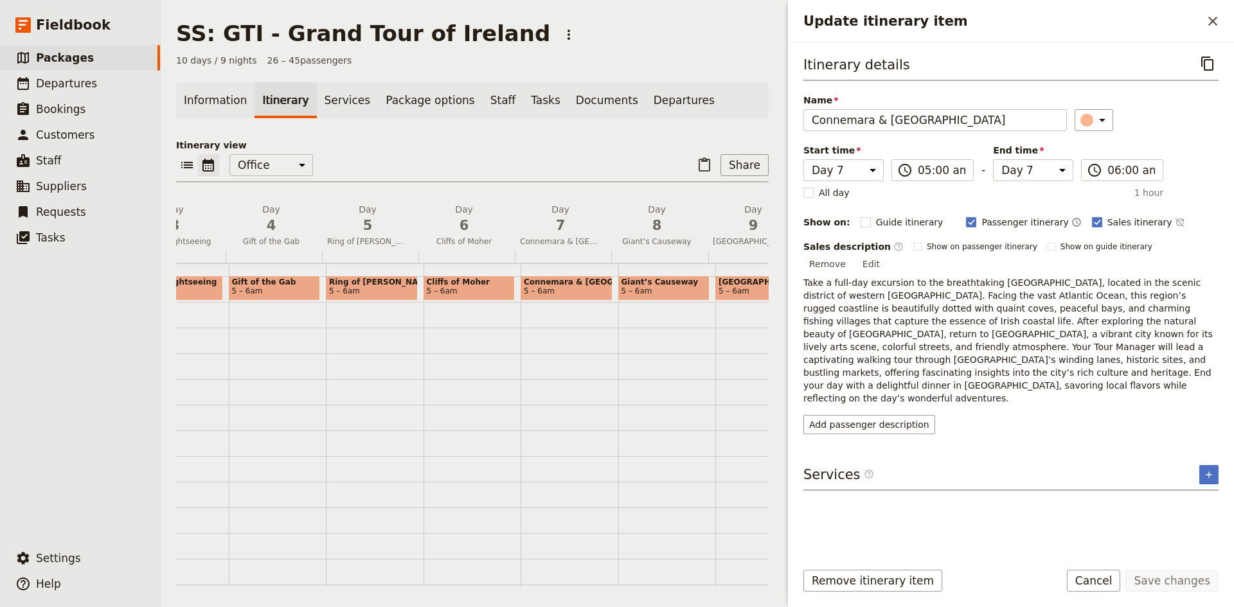
select select "6"
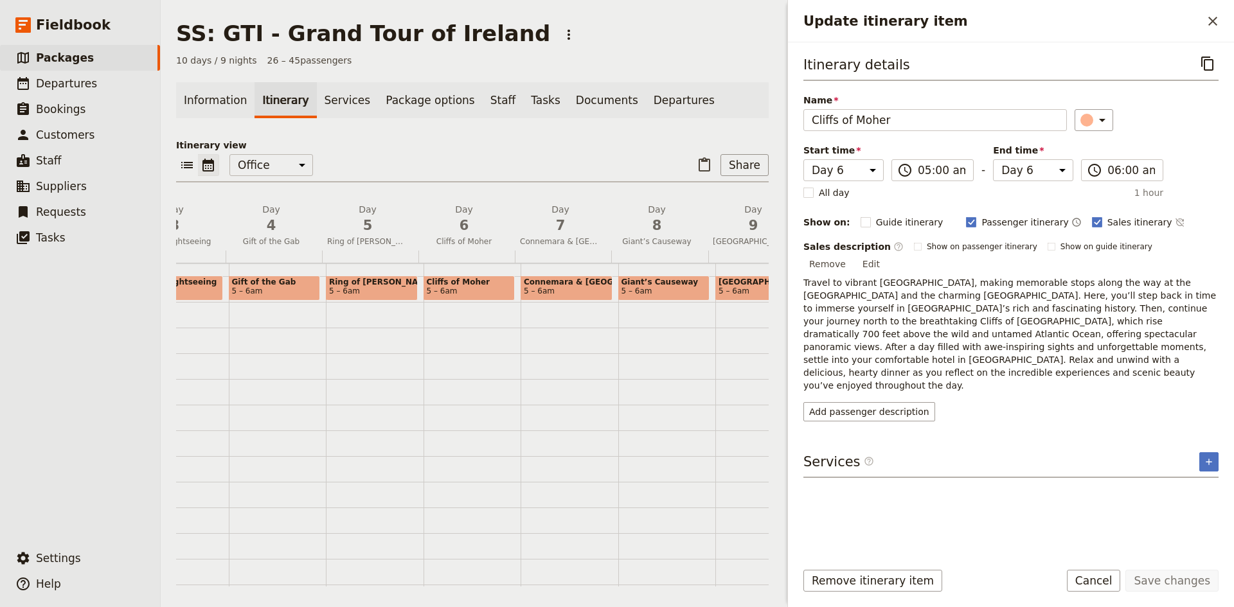
click at [569, 282] on span "Connemara & [GEOGRAPHIC_DATA]" at bounding box center [566, 282] width 85 height 9
select select "7"
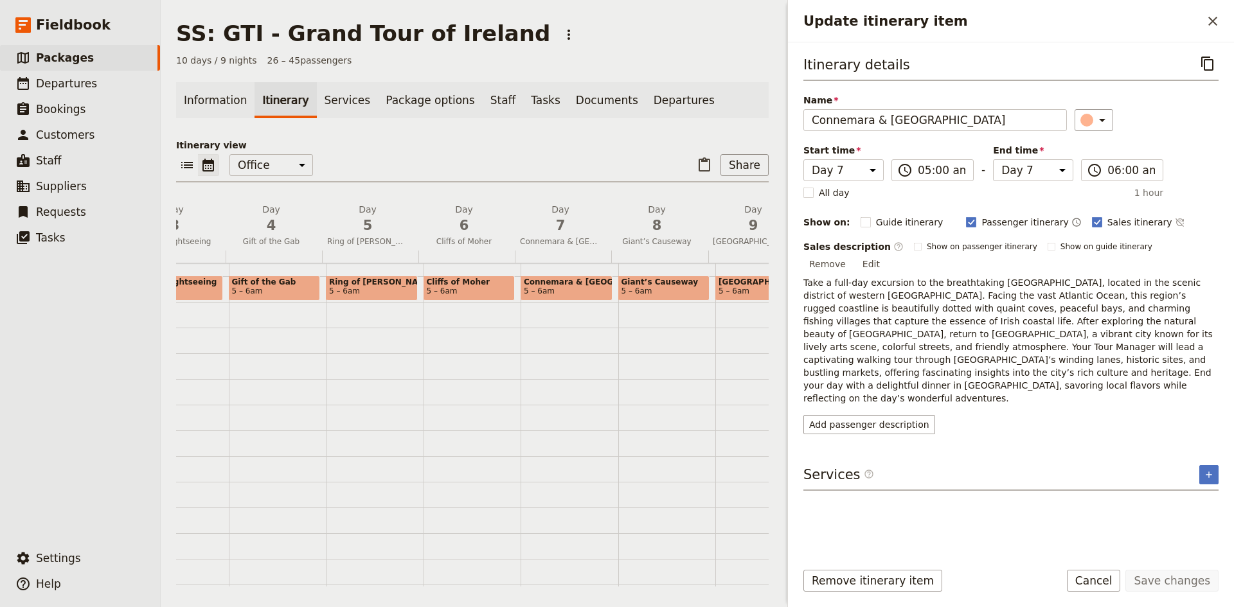
click at [488, 281] on span "Cliffs of Moher" at bounding box center [469, 282] width 85 height 9
select select "6"
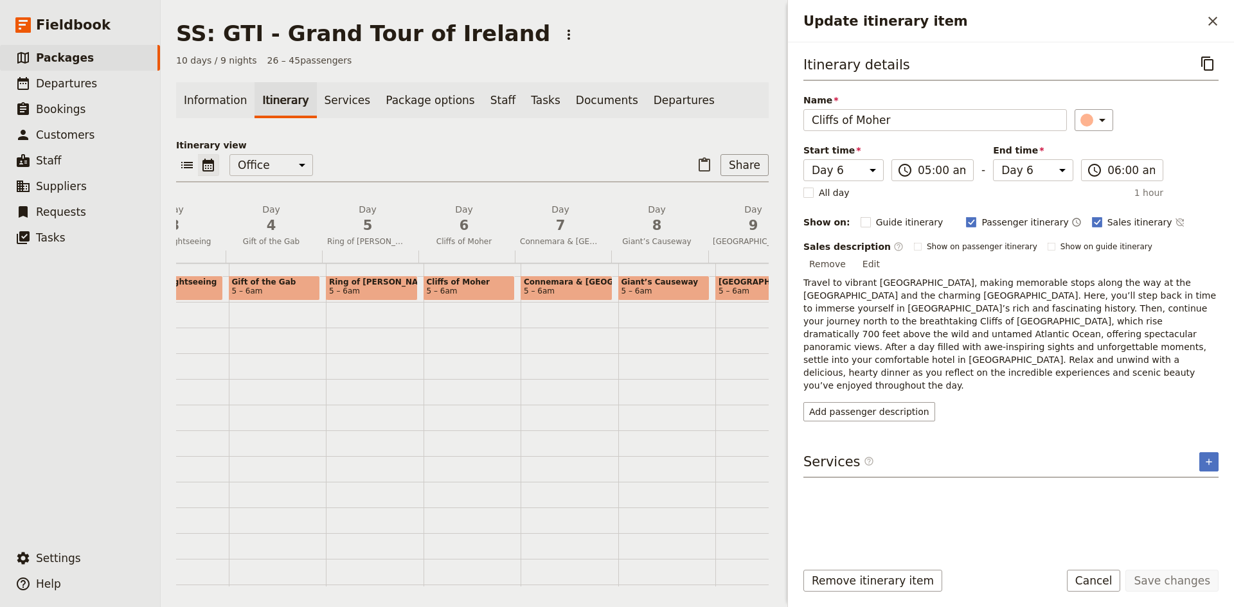
click at [1214, 17] on icon "Close drawer" at bounding box center [1212, 20] width 15 height 15
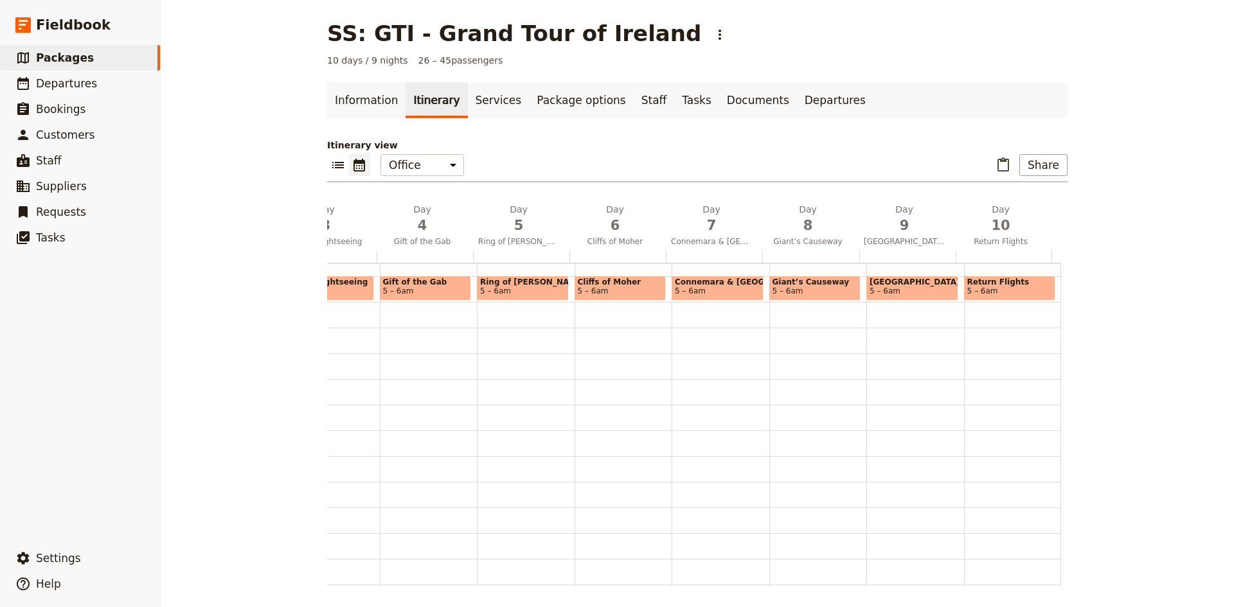
click at [885, 291] on span "5 – 6am" at bounding box center [912, 291] width 85 height 9
select select "9"
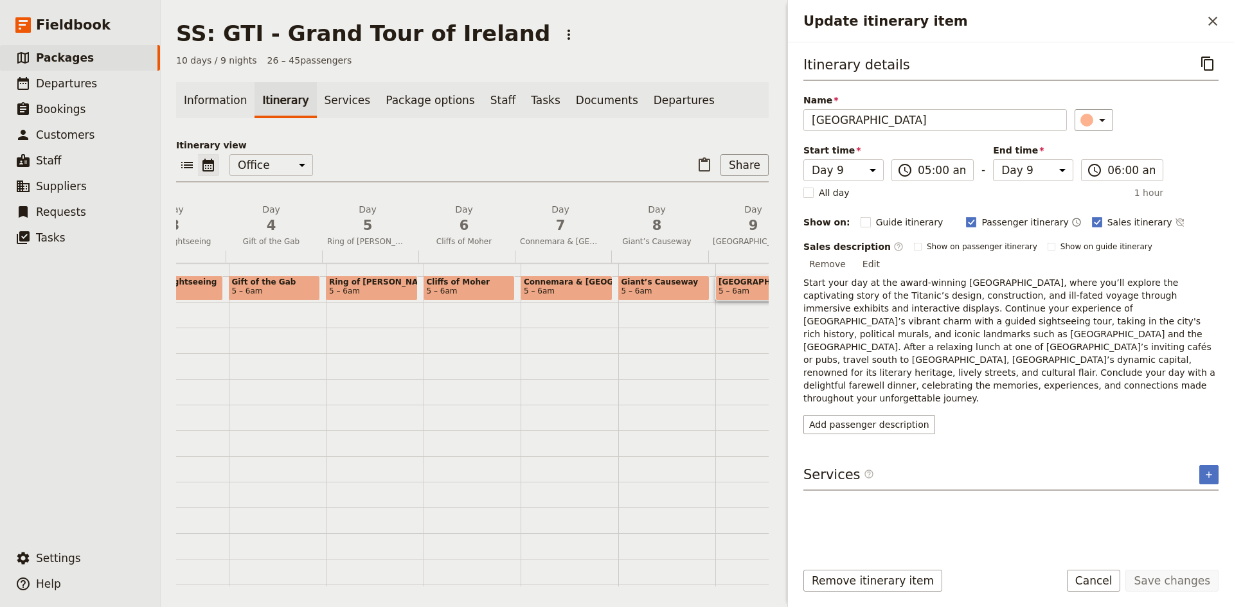
click at [534, 338] on div "Connemara & Galway 5 – 6am" at bounding box center [570, 456] width 98 height 617
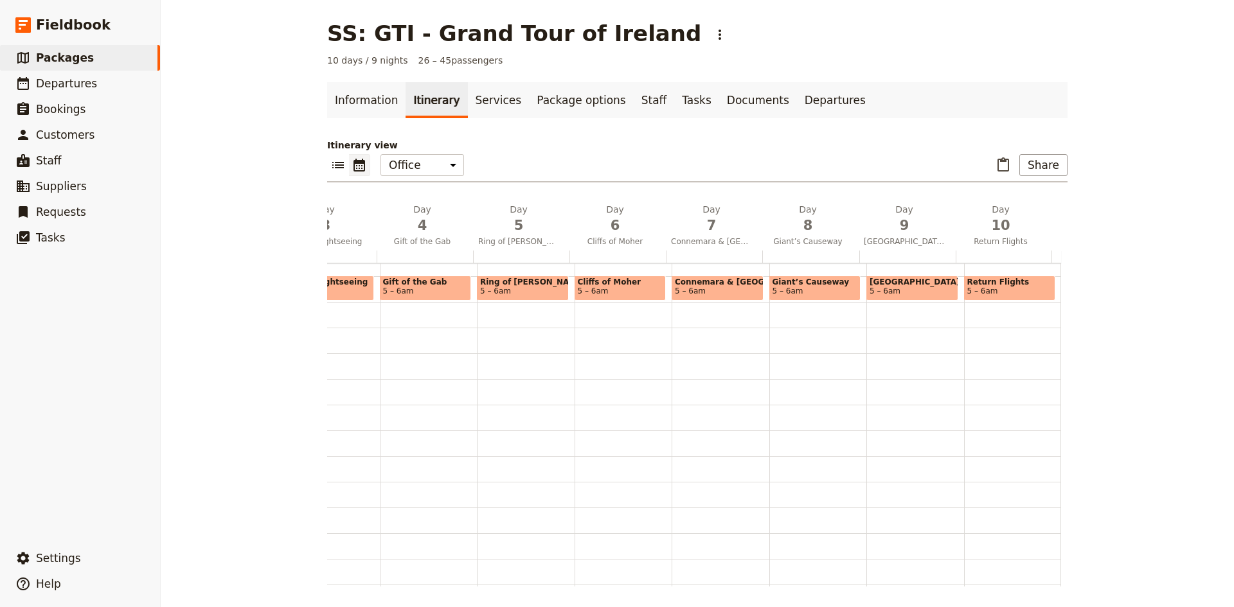
click at [647, 277] on div "Cliffs of Moher 5 – 6am" at bounding box center [621, 288] width 92 height 25
select select "6"
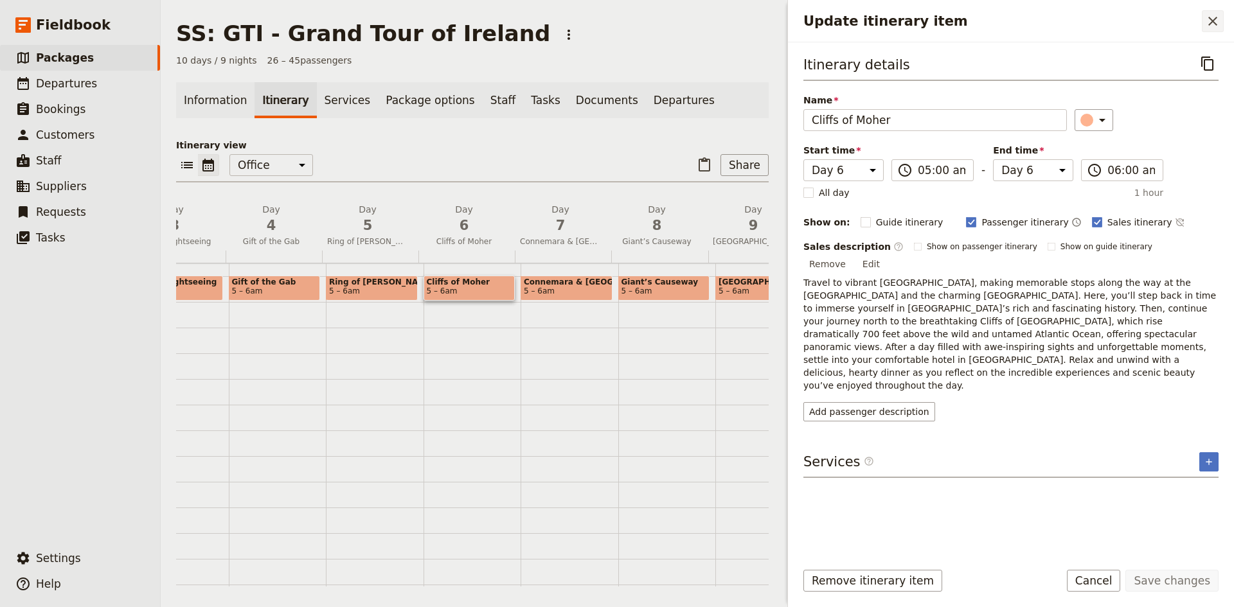
click at [1212, 19] on icon "Close drawer" at bounding box center [1212, 20] width 15 height 15
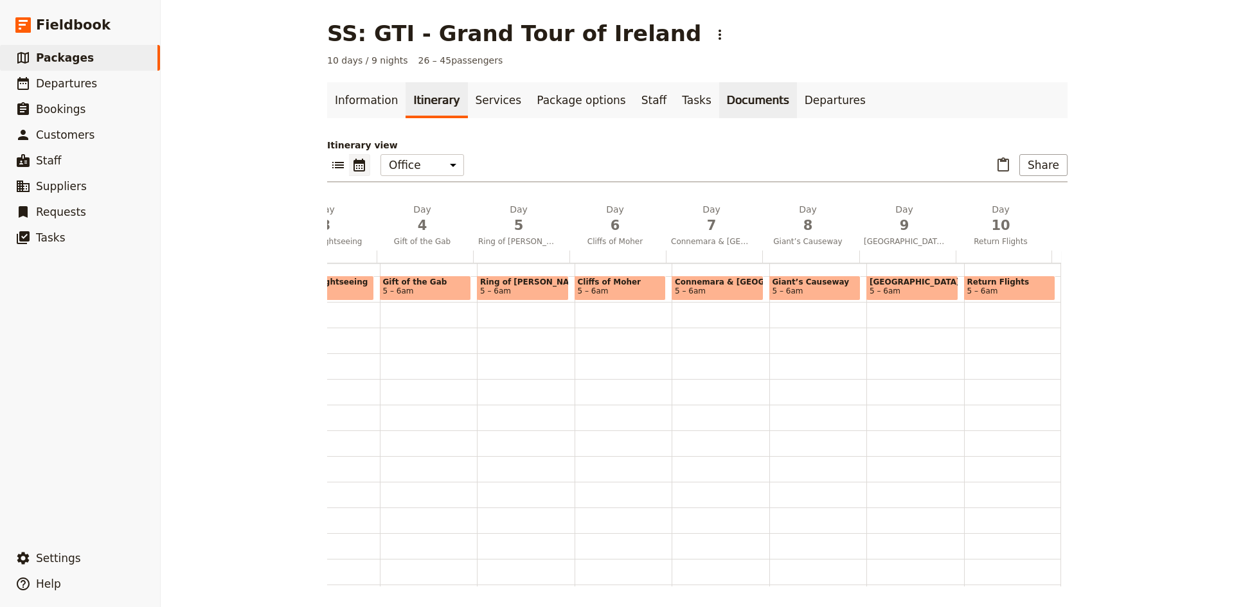
click at [719, 96] on link "Documents" at bounding box center [758, 100] width 78 height 36
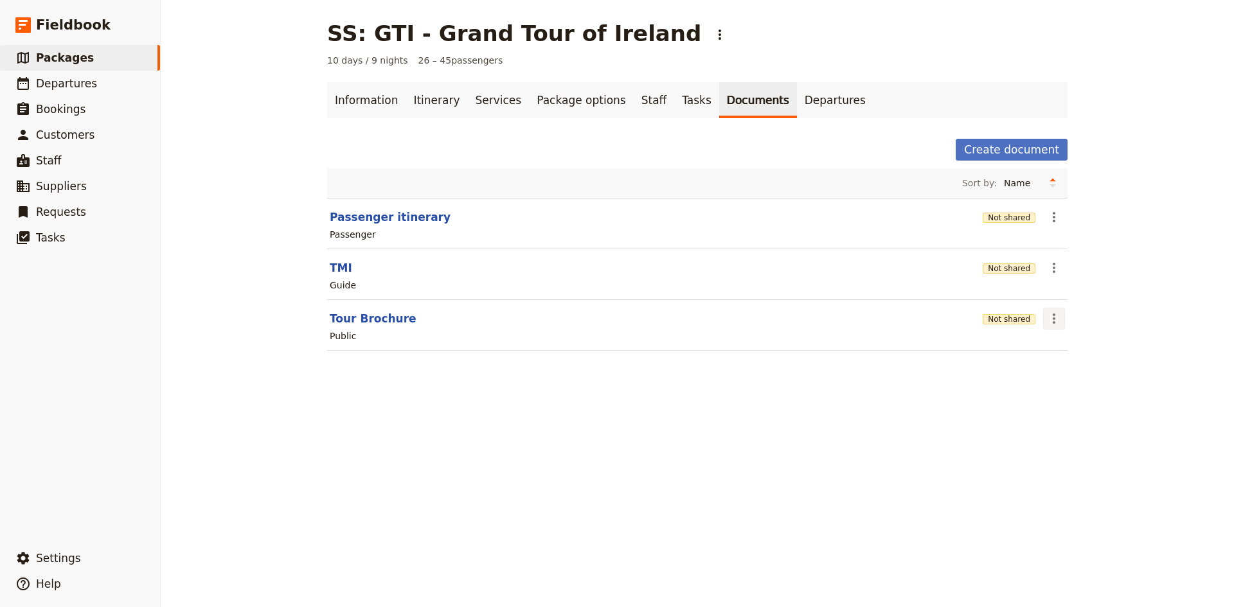
click at [1048, 319] on icon "Actions" at bounding box center [1053, 318] width 15 height 15
click at [1064, 359] on button "Edit document" at bounding box center [1085, 365] width 93 height 18
select select "DEFAULT"
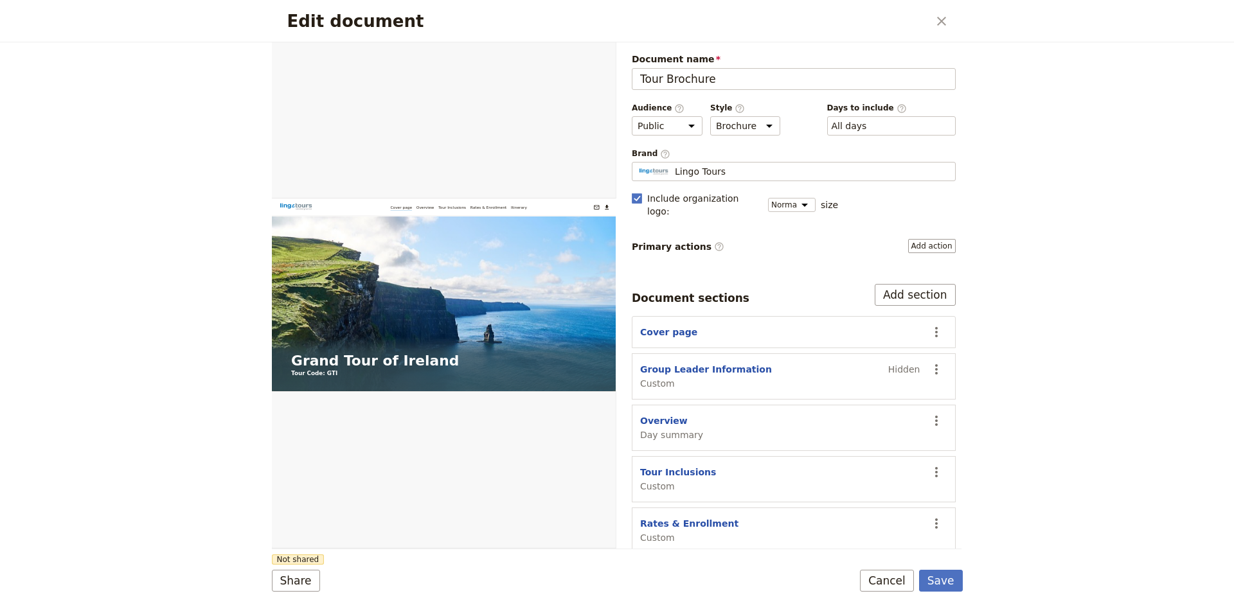
scroll to position [35, 0]
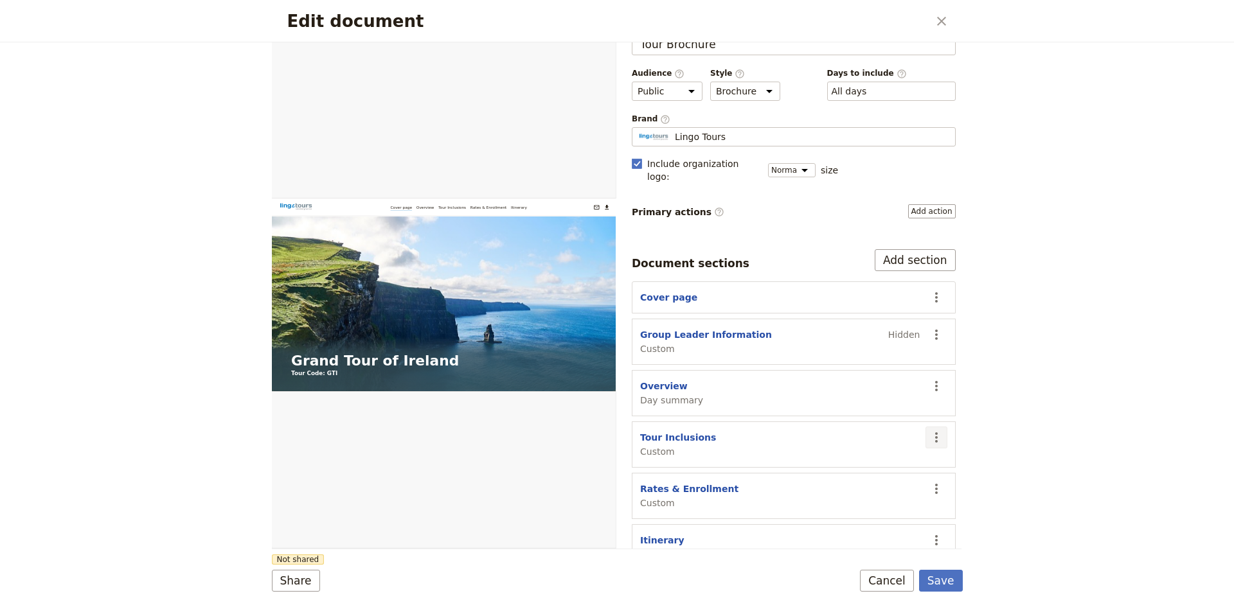
click at [934, 430] on icon "Actions" at bounding box center [936, 437] width 15 height 15
click at [844, 453] on span "Edit section" at bounding box center [851, 451] width 53 height 13
select select "CUSTOM"
select select "default"
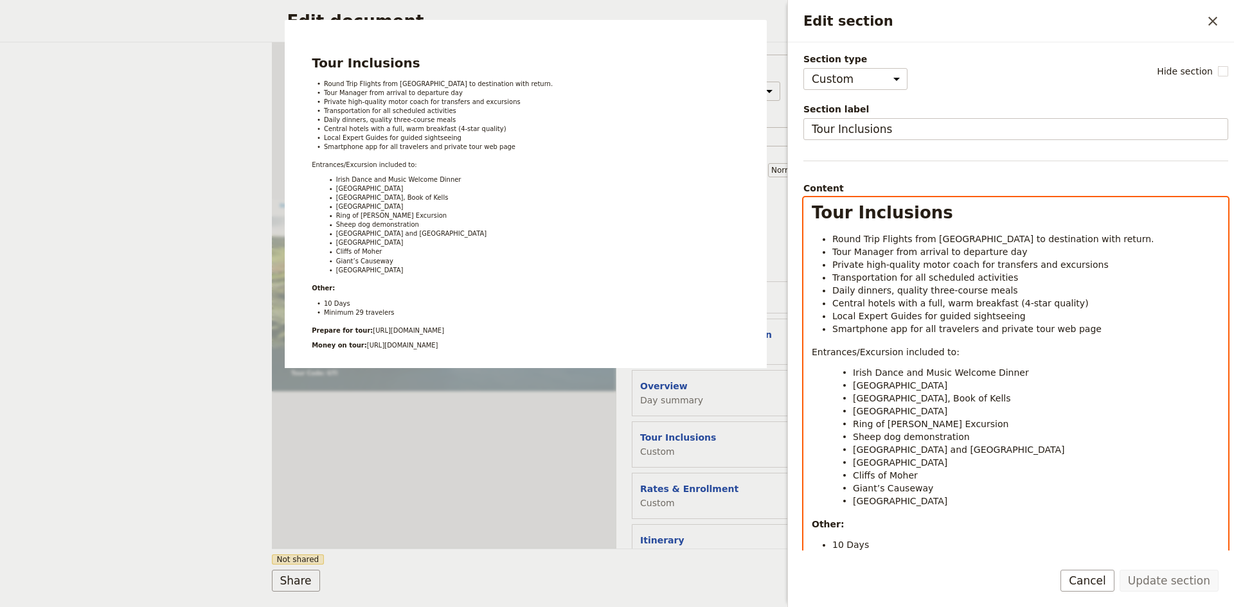
click at [852, 291] on span "Daily dinners, quality three-course meals" at bounding box center [925, 290] width 186 height 10
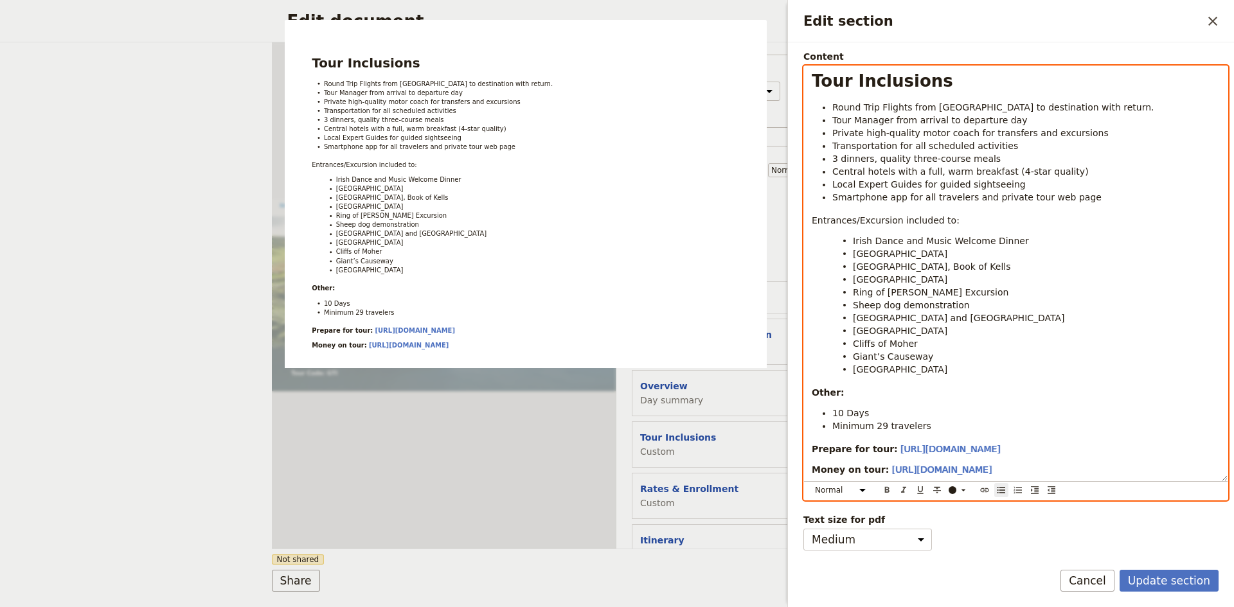
scroll to position [113, 0]
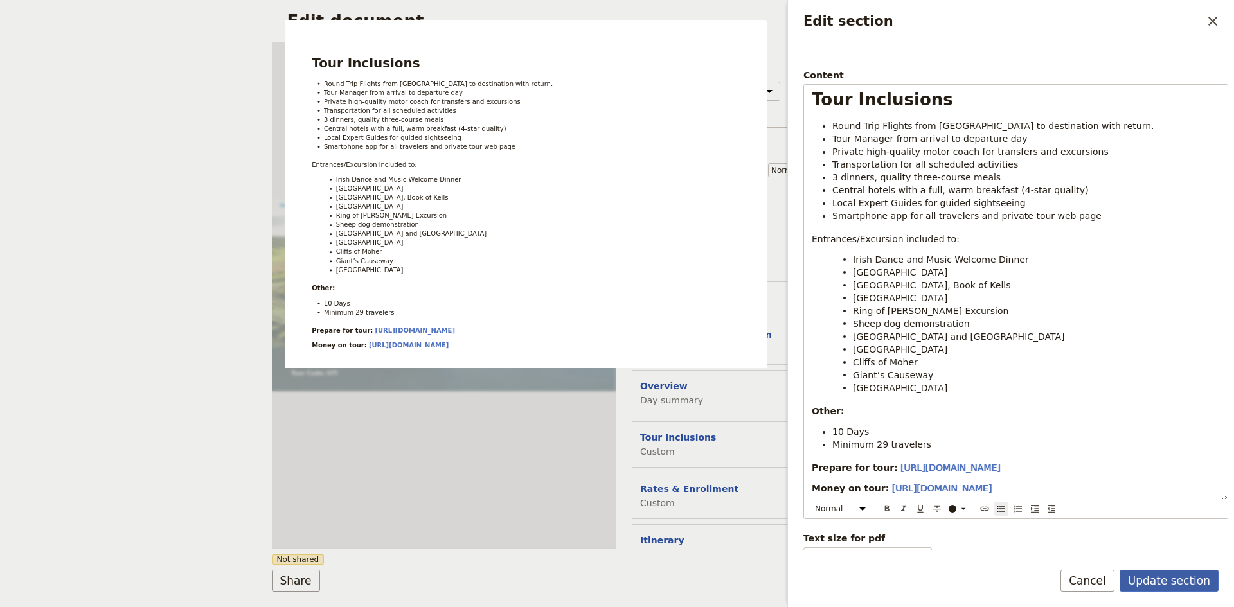
click at [1159, 575] on button "Update section" at bounding box center [1169, 581] width 99 height 22
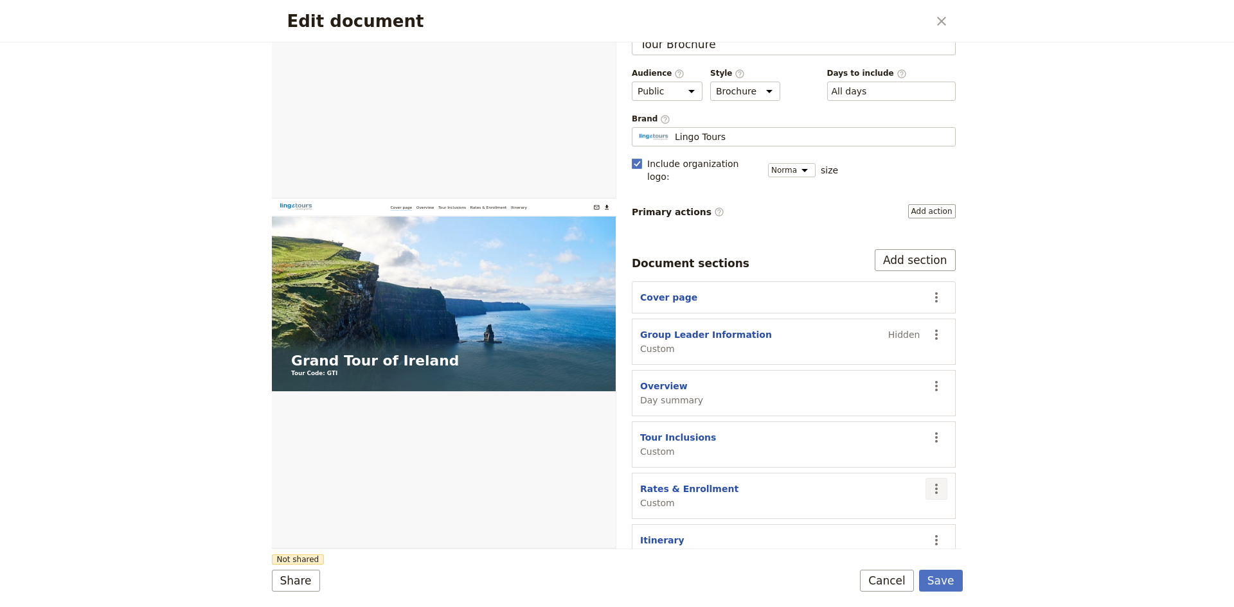
click at [929, 481] on icon "Actions" at bounding box center [936, 488] width 15 height 15
click at [846, 506] on span "Edit section" at bounding box center [851, 503] width 53 height 13
select select "CUSTOM"
select select "default"
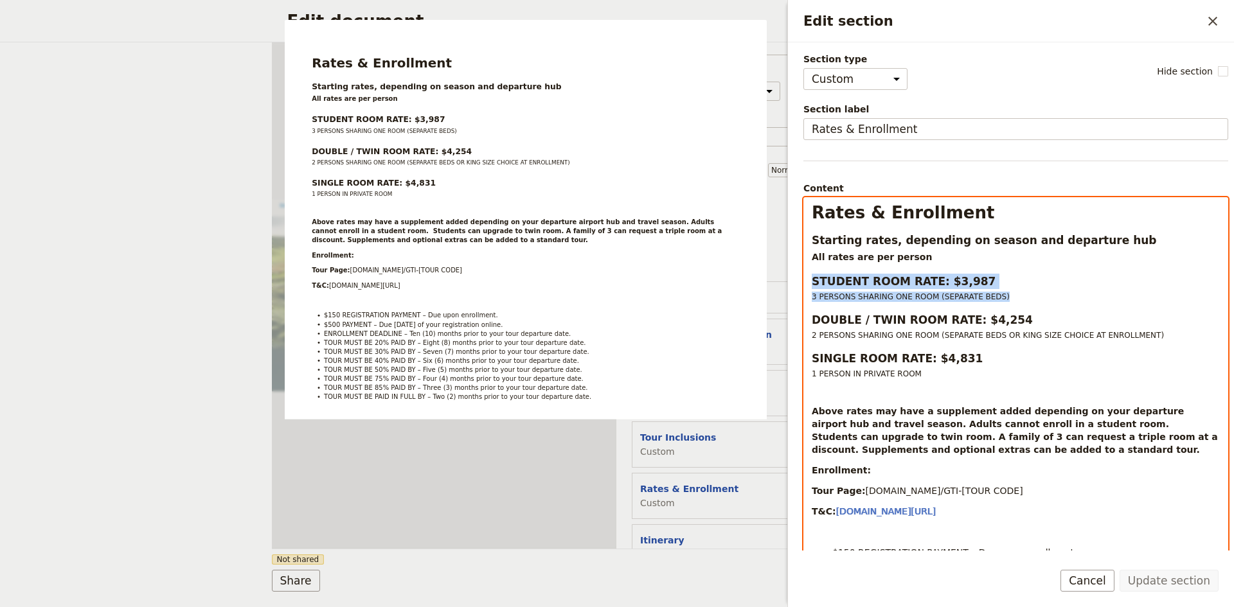
drag, startPoint x: 989, startPoint y: 295, endPoint x: 812, endPoint y: 274, distance: 178.0
click at [812, 274] on div "Rates & Enrollment Starting rates, depending on season and departure hub All ra…" at bounding box center [1016, 410] width 424 height 425
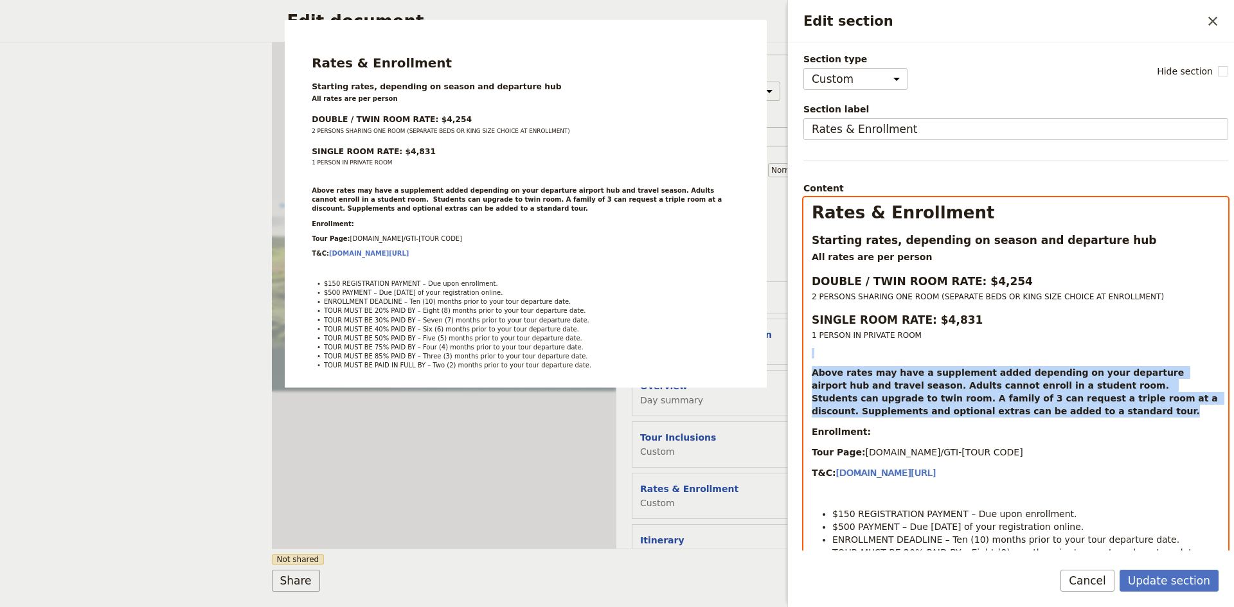
drag, startPoint x: 815, startPoint y: 352, endPoint x: 959, endPoint y: 410, distance: 155.1
click at [959, 410] on div "Rates & Enrollment Starting rates, depending on season and departure hub All ra…" at bounding box center [1016, 410] width 424 height 425
select select "paragraph"
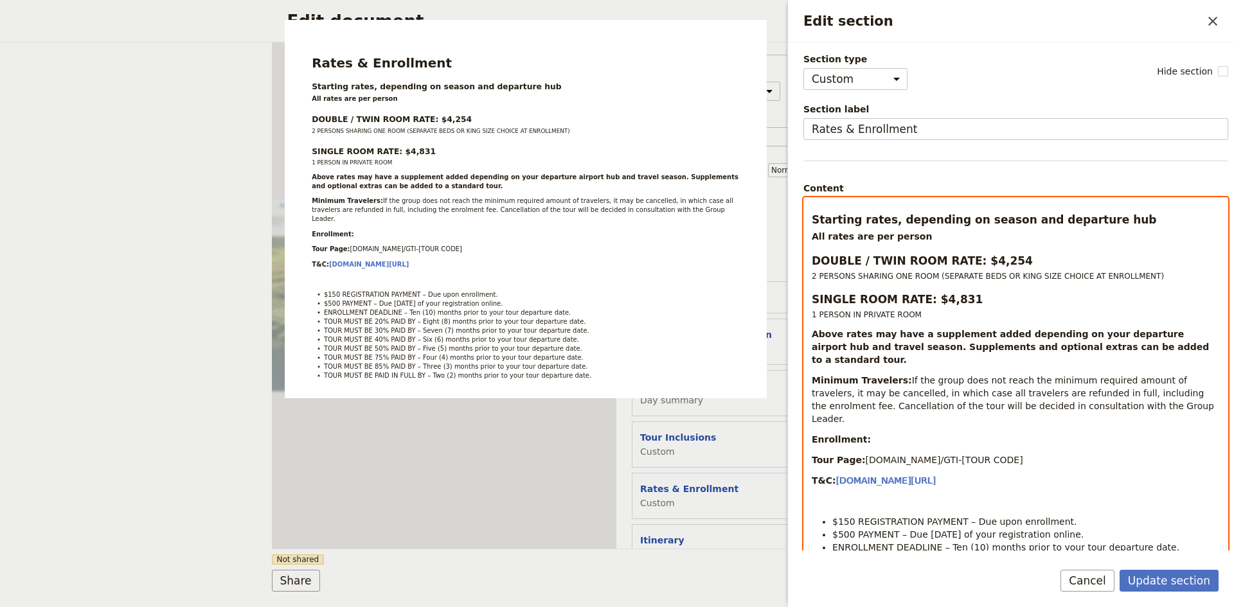
scroll to position [64, 0]
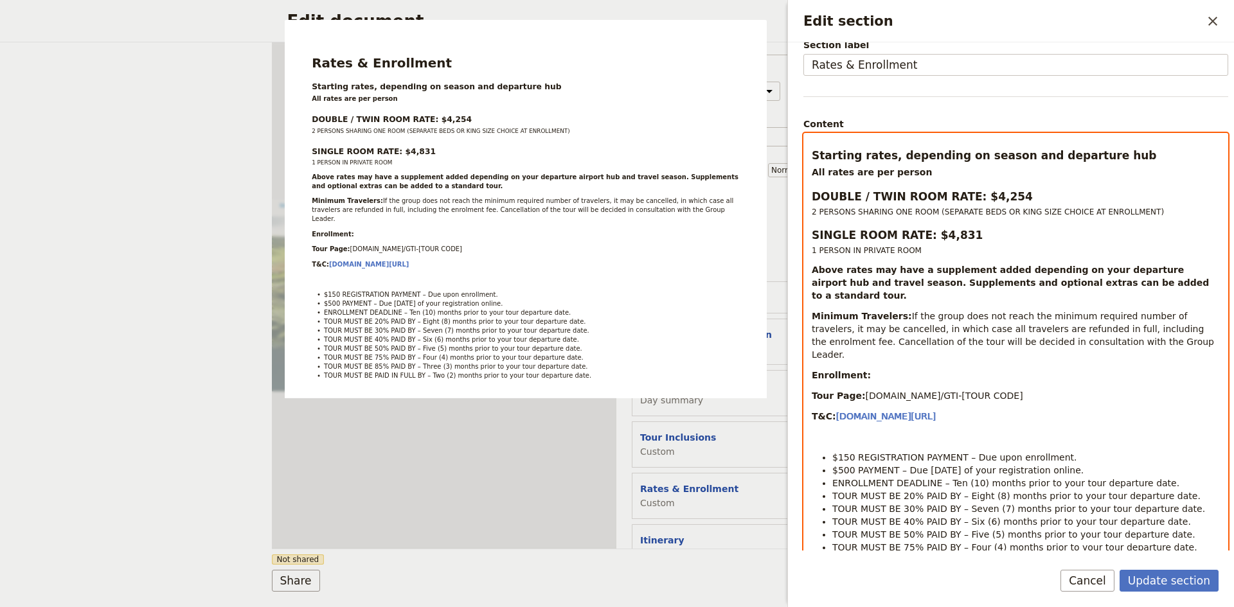
select select "paragraph-small"
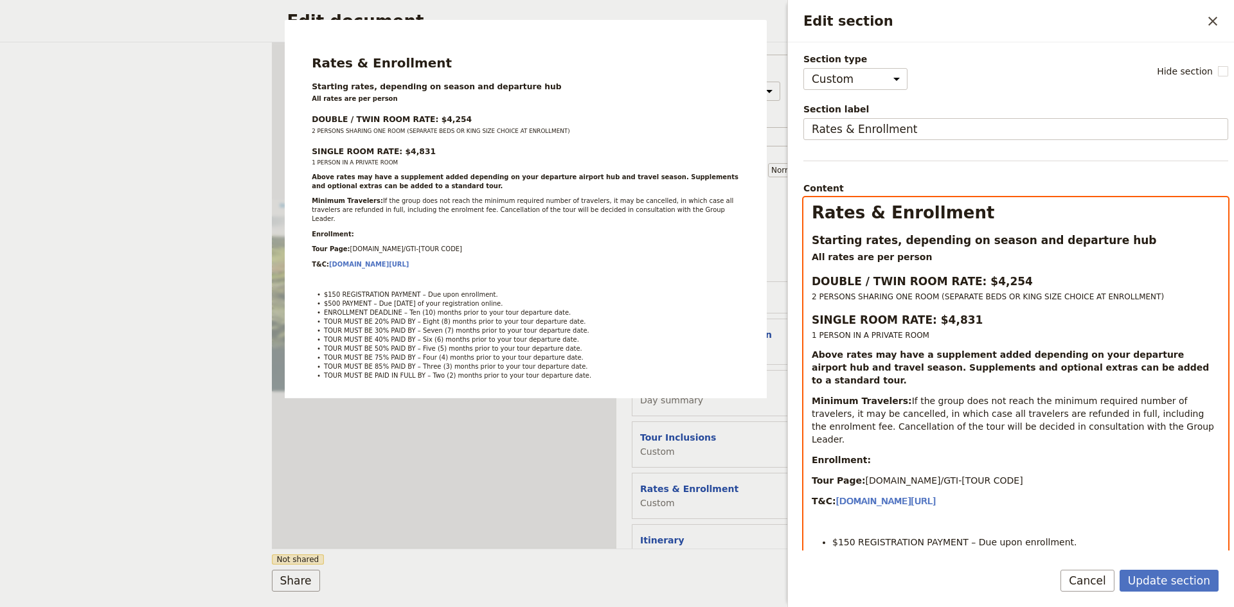
scroll to position [21, 0]
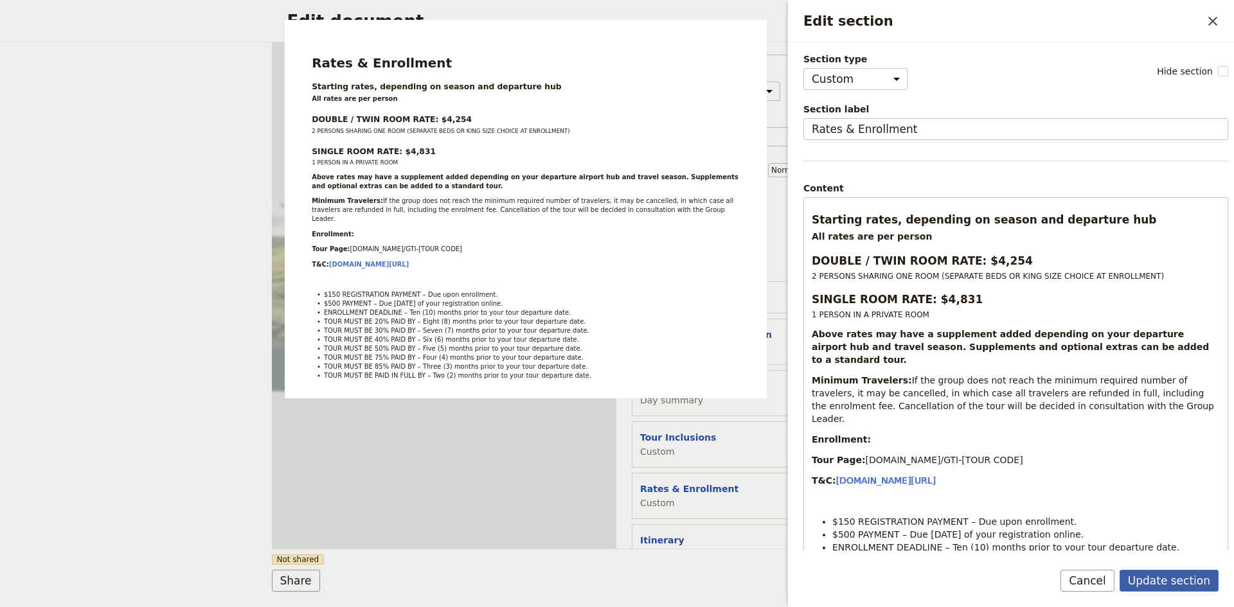
click at [1176, 587] on button "Update section" at bounding box center [1169, 581] width 99 height 22
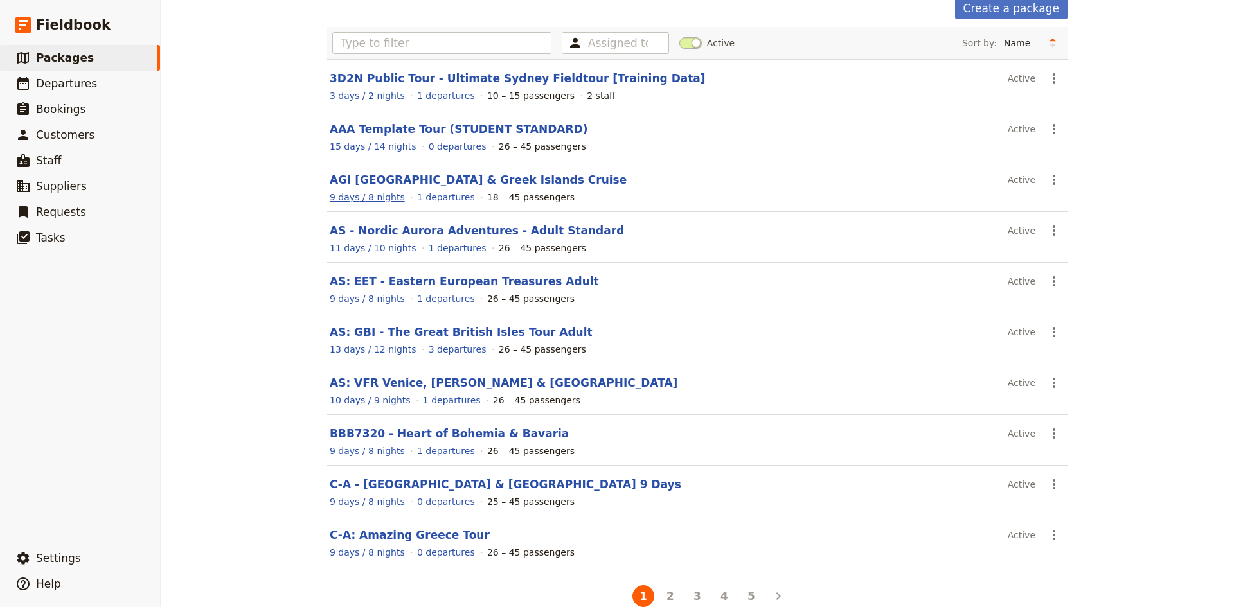
scroll to position [87, 0]
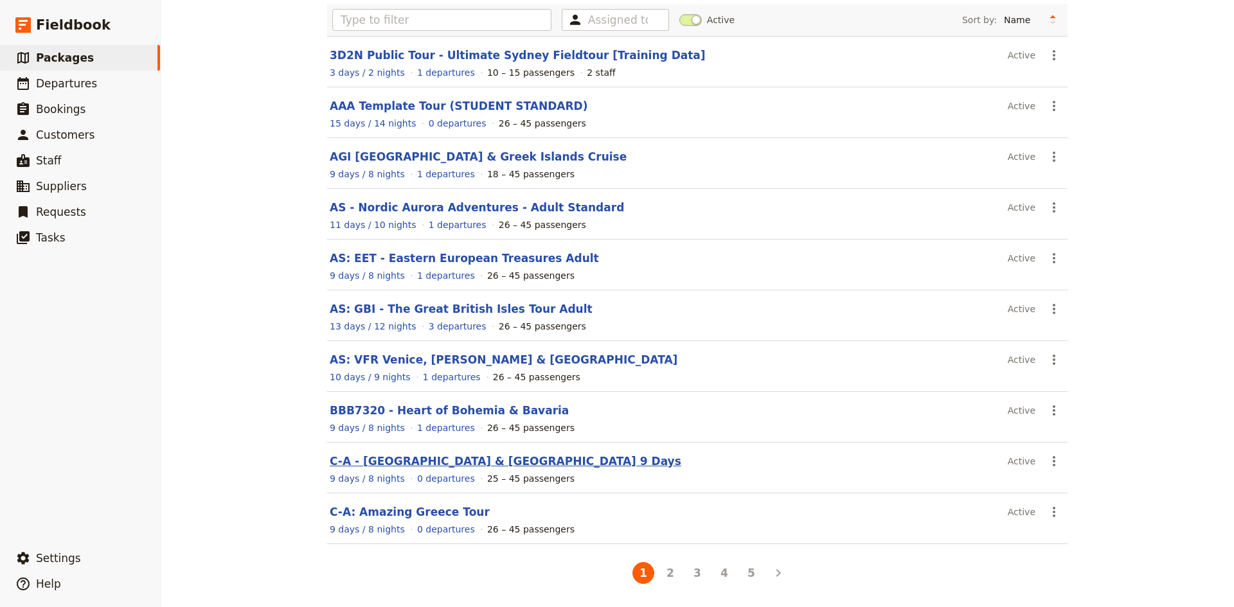
click at [411, 458] on link "C-A - [GEOGRAPHIC_DATA] & [GEOGRAPHIC_DATA] 9 Days" at bounding box center [506, 461] width 352 height 13
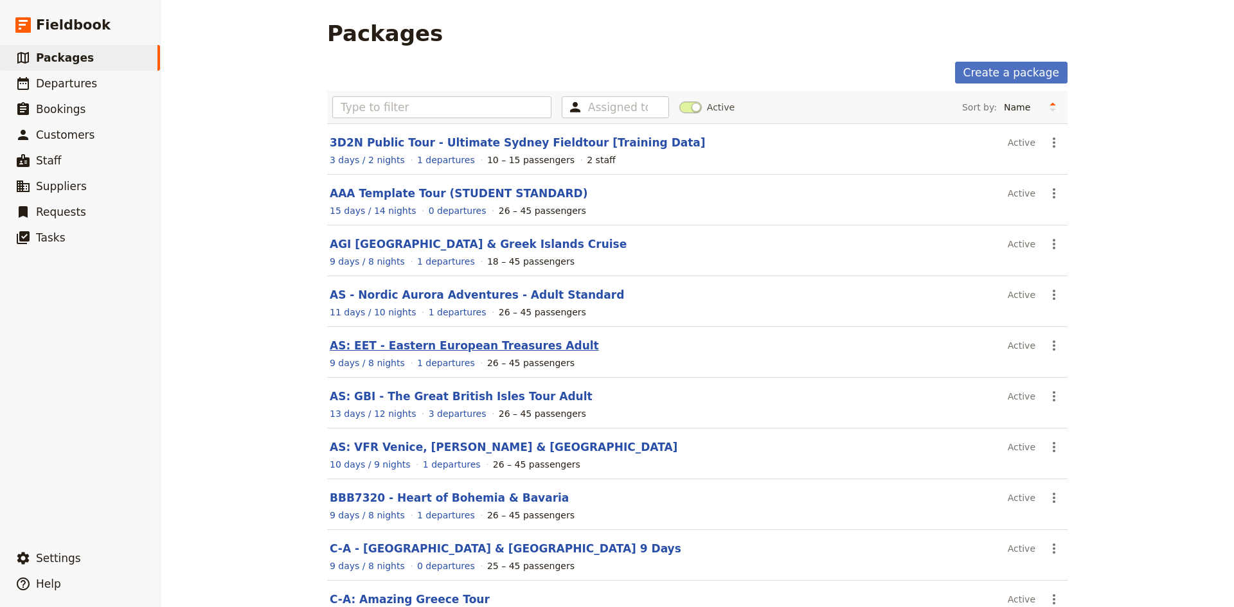
scroll to position [87, 0]
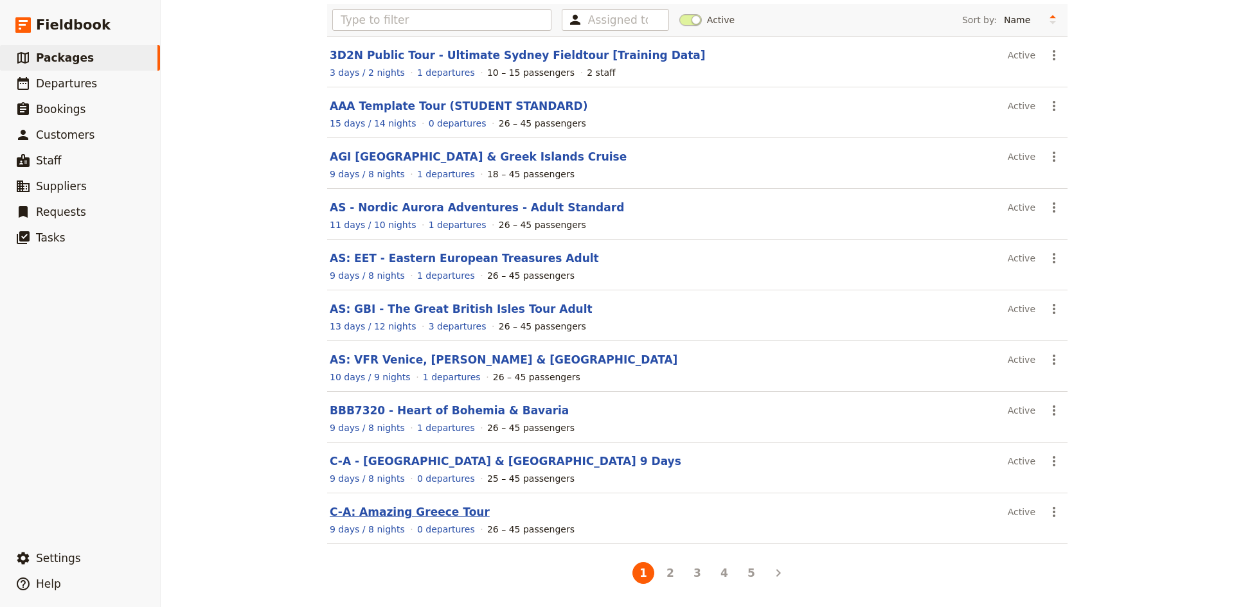
click at [379, 508] on link "C-A: Amazing Greece Tour" at bounding box center [410, 512] width 160 height 13
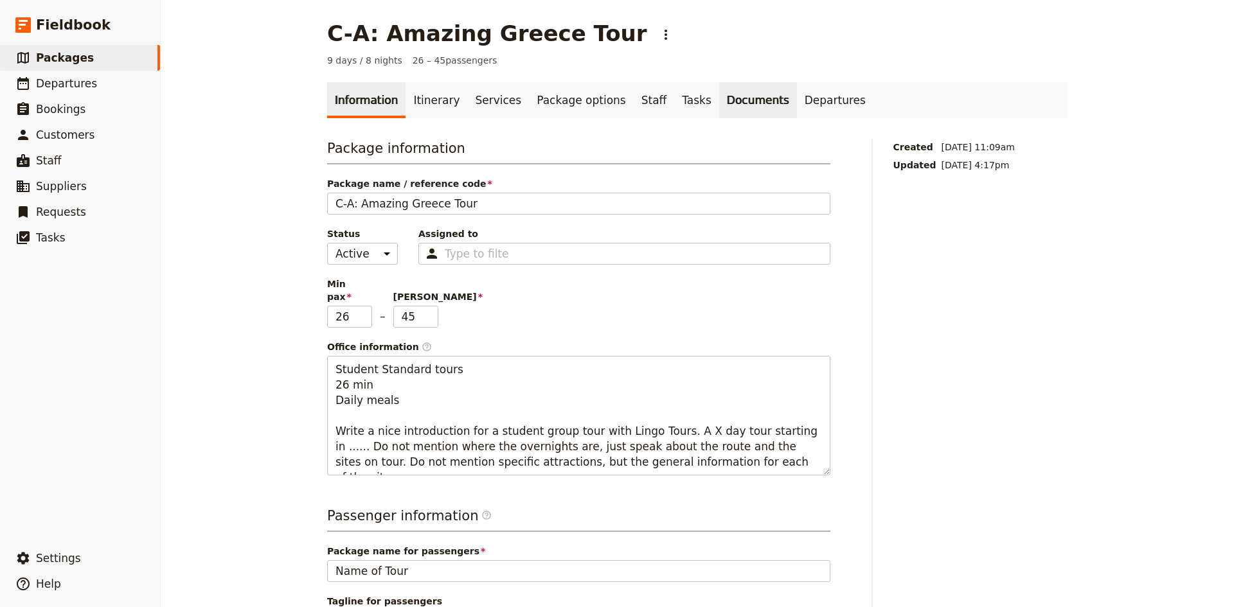
click at [719, 96] on link "Documents" at bounding box center [758, 100] width 78 height 36
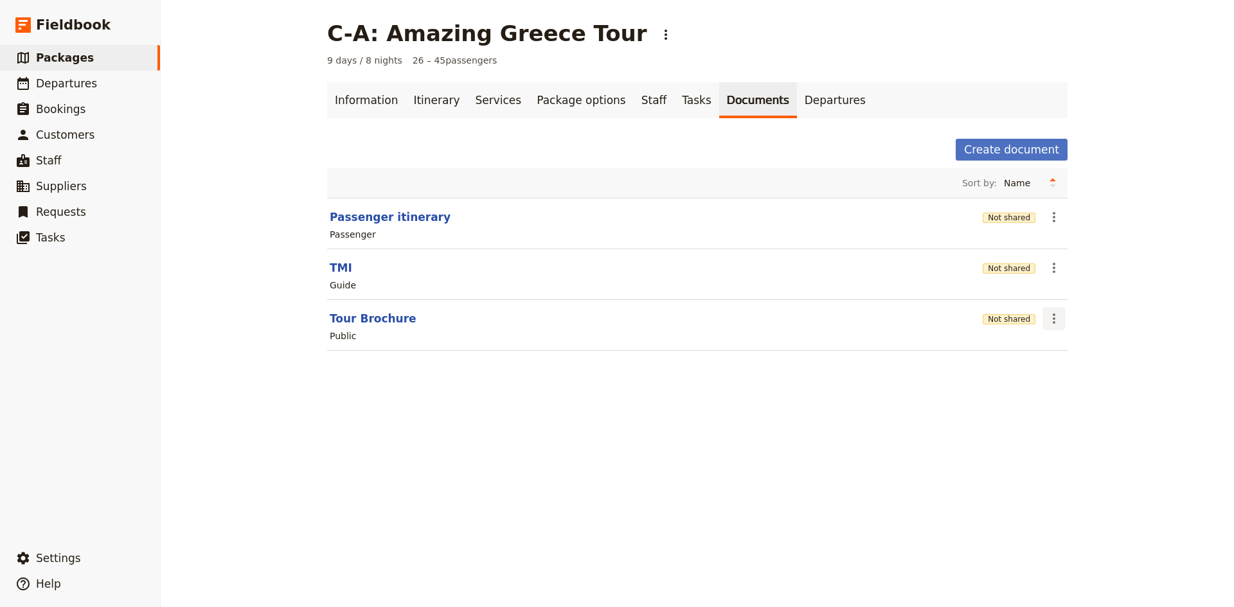
click at [1053, 319] on icon "Actions" at bounding box center [1054, 319] width 3 height 10
click at [1079, 363] on span "Edit document" at bounding box center [1080, 365] width 66 height 13
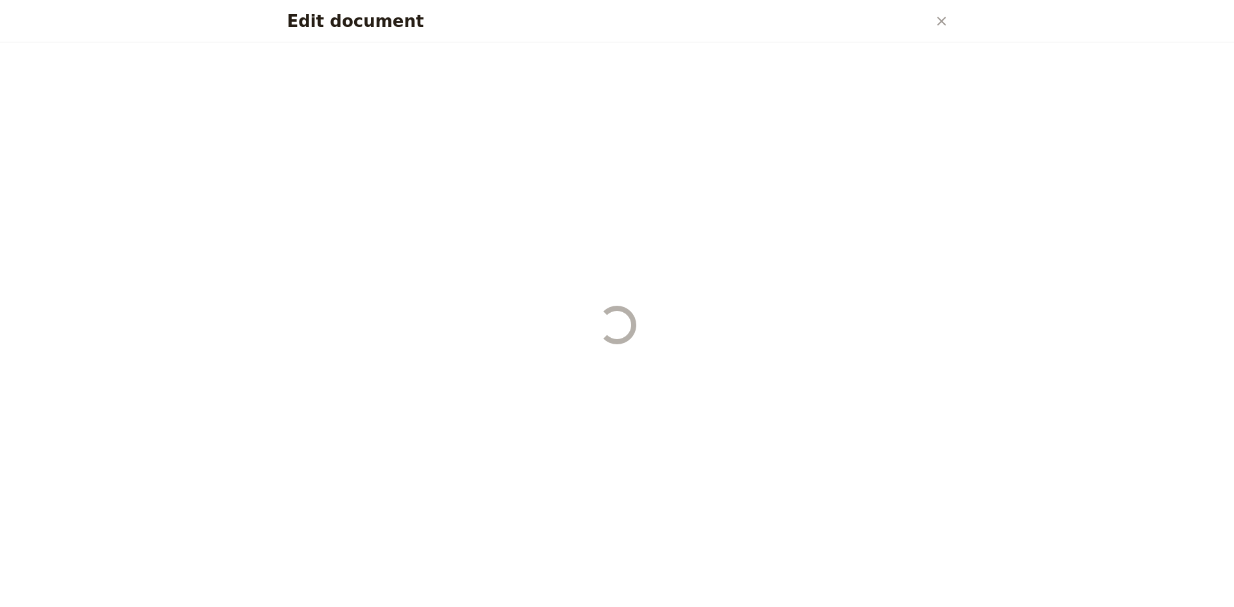
select select "DEFAULT"
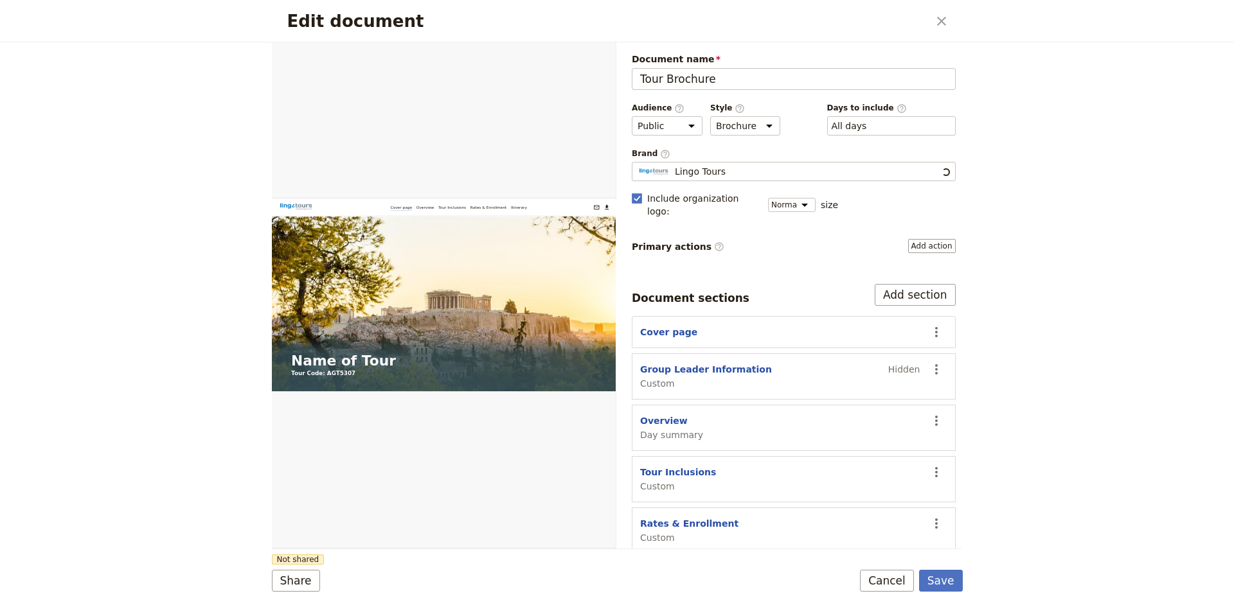
scroll to position [35, 0]
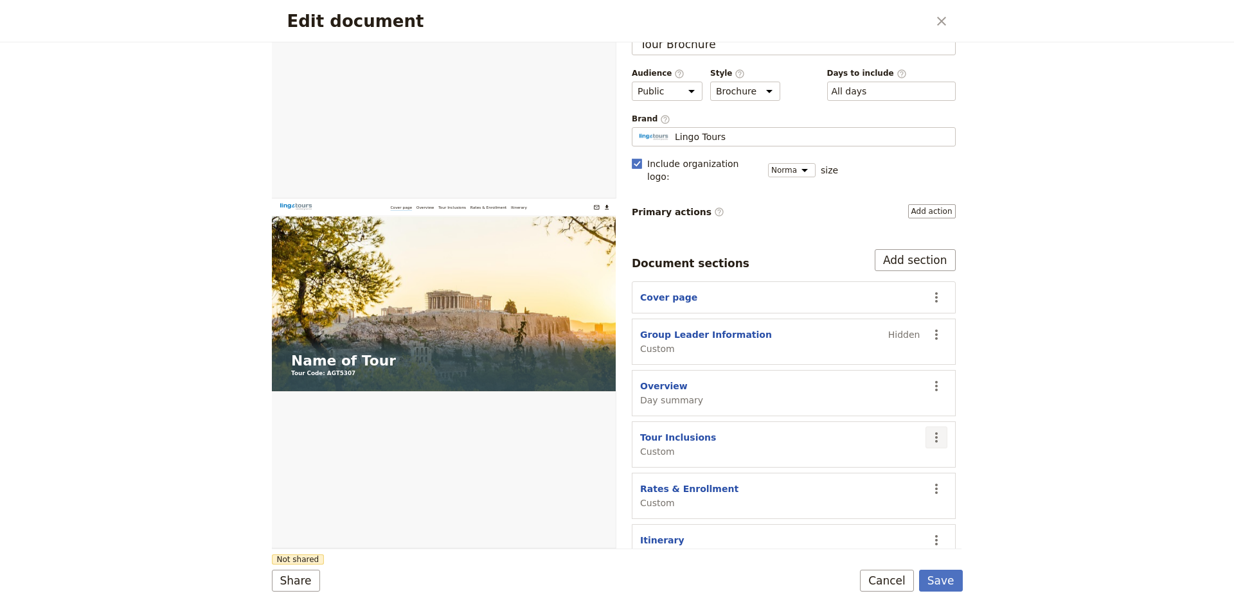
click at [929, 430] on icon "Actions" at bounding box center [936, 437] width 15 height 15
click at [744, 483] on div "Rates & Enrollment Custom" at bounding box center [780, 496] width 280 height 27
click at [929, 430] on icon "Actions" at bounding box center [936, 437] width 15 height 15
click at [852, 456] on span "Edit section" at bounding box center [851, 451] width 53 height 13
select select "CUSTOM"
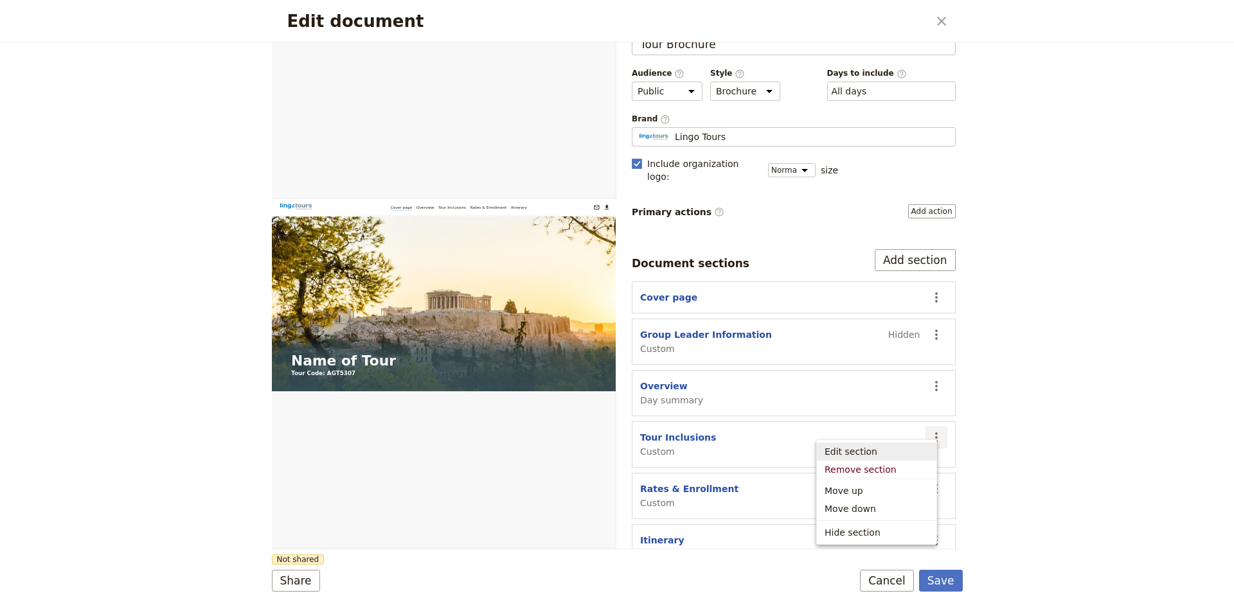
select select "default"
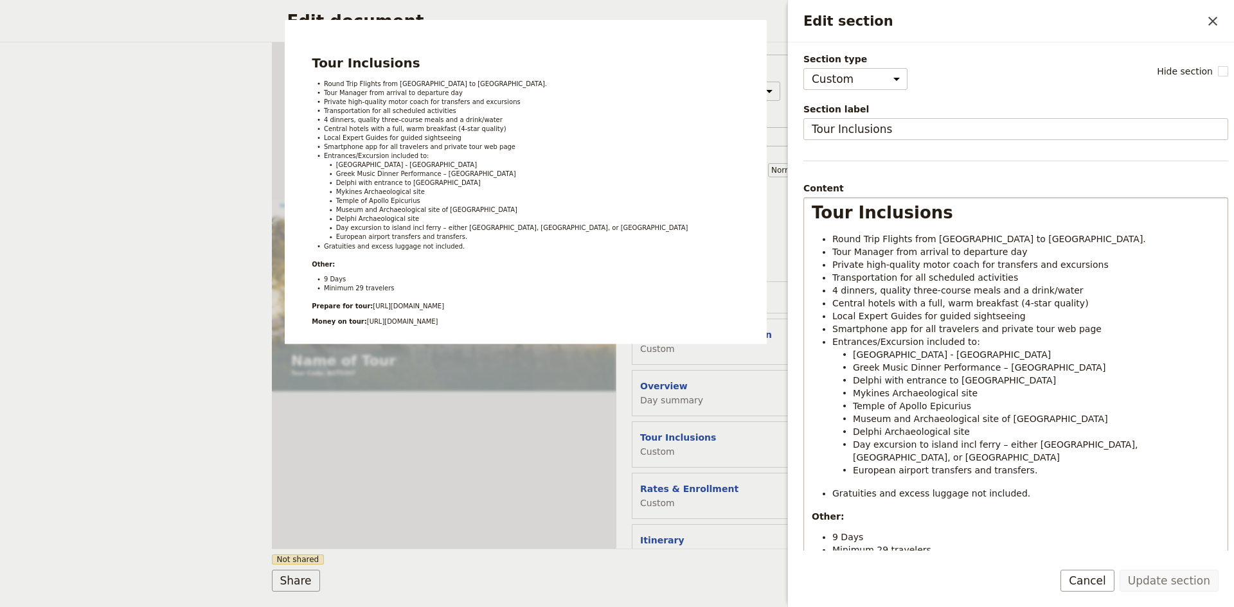
scroll to position [111, 0]
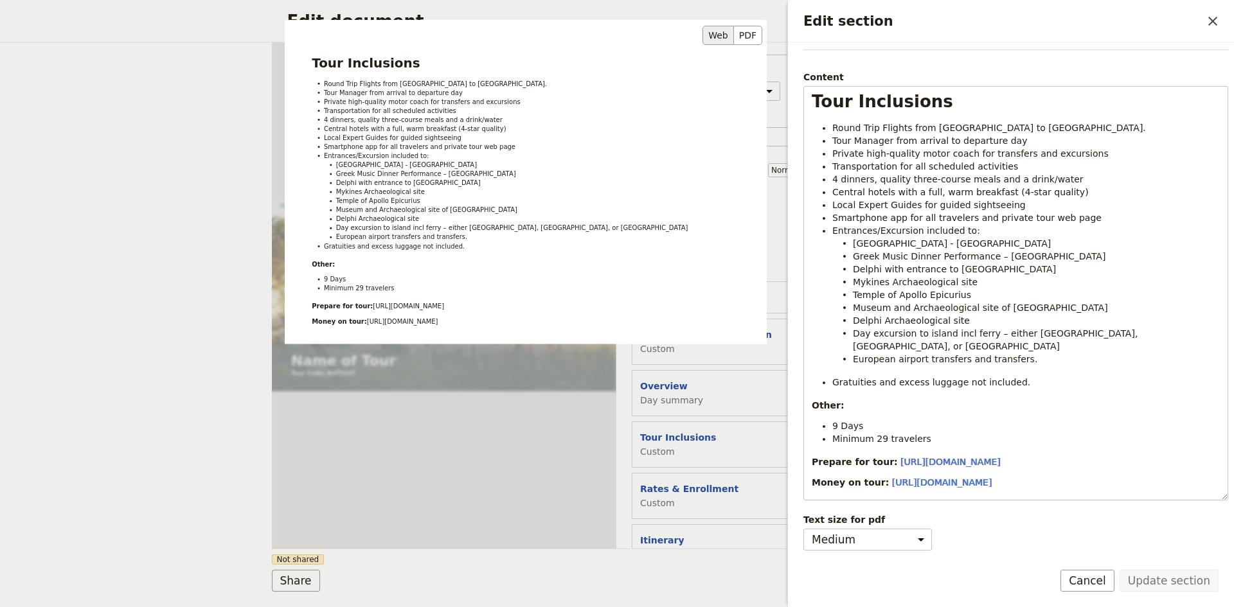
click at [726, 484] on div "Tour Inclusions Round Trip Flights from USA to Athens. Tour Manager from arriva…" at bounding box center [526, 261] width 482 height 482
click at [1211, 19] on icon "Close drawer" at bounding box center [1212, 21] width 9 height 9
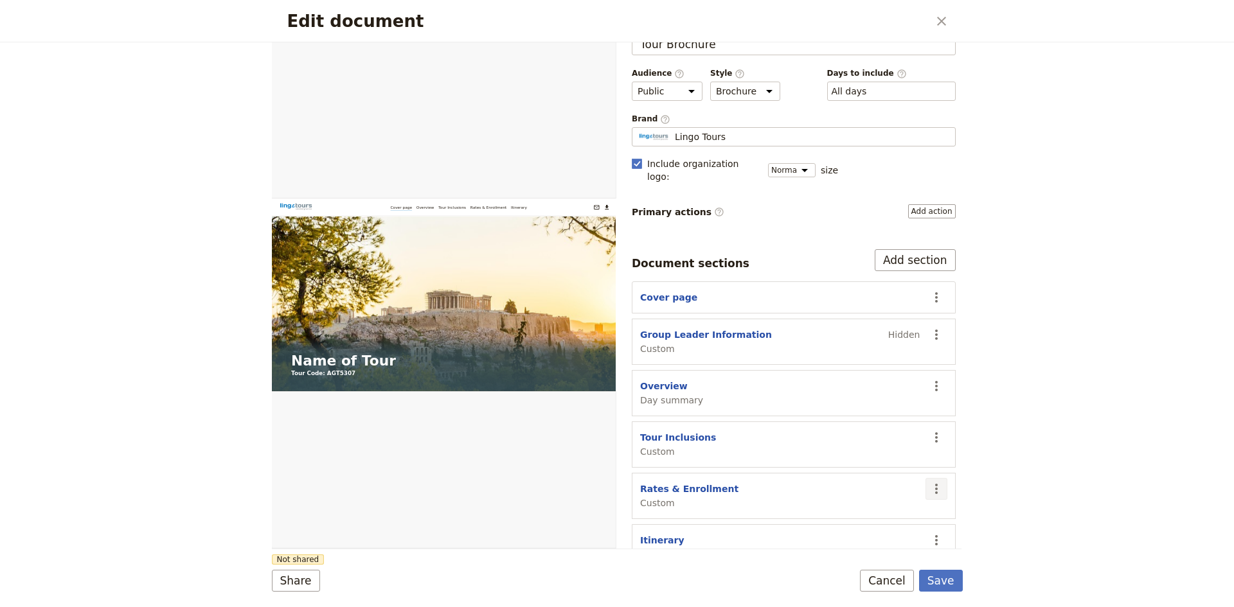
click at [929, 481] on icon "Actions" at bounding box center [936, 488] width 15 height 15
click at [843, 504] on span "Edit section" at bounding box center [851, 503] width 53 height 13
select select "CUSTOM"
select select "default"
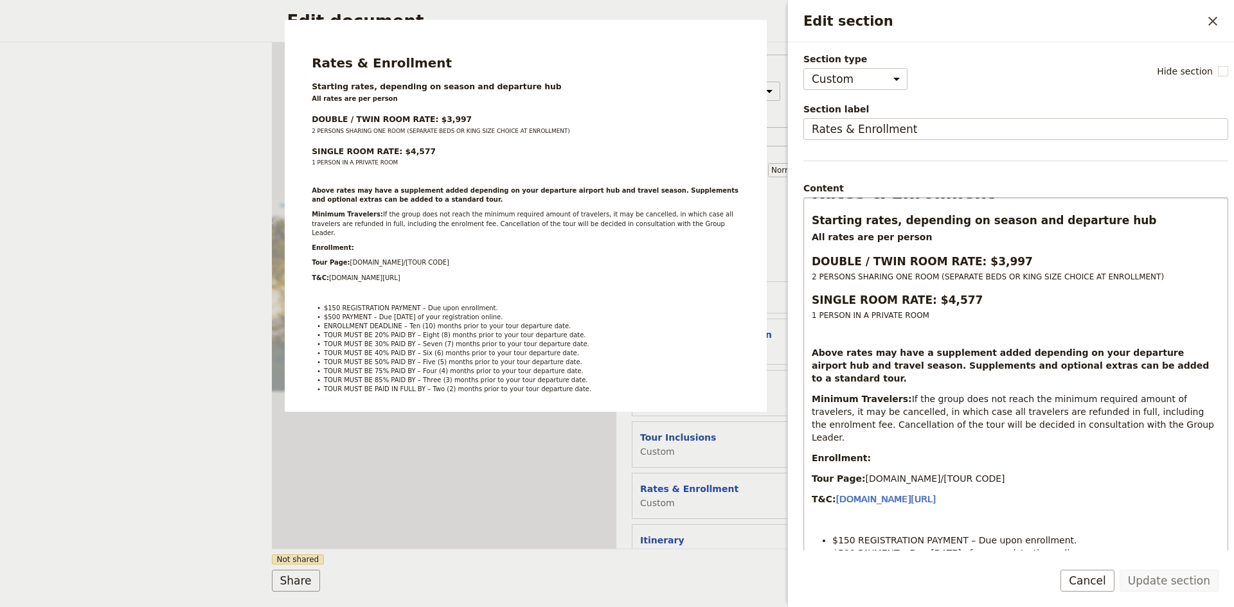
scroll to position [142, 0]
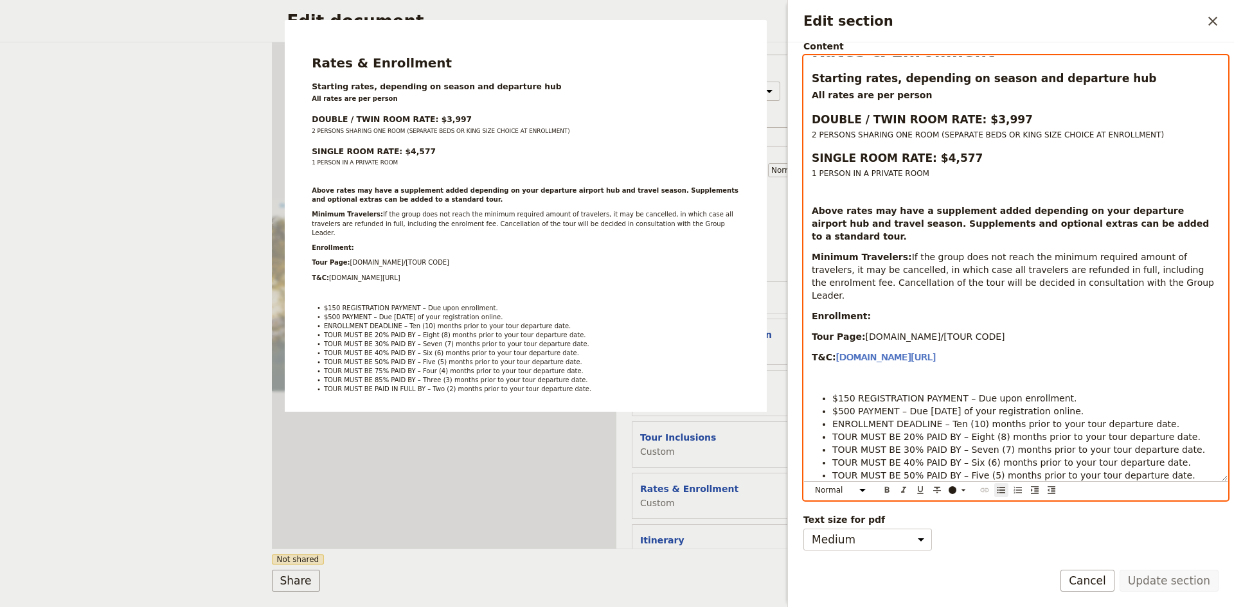
drag, startPoint x: 1172, startPoint y: 490, endPoint x: 1163, endPoint y: 478, distance: 14.8
click at [1163, 478] on ul "$150 REGISTRATION PAYMENT – Due upon enrollment. $500 PAYMENT – Due within 30 d…" at bounding box center [1016, 456] width 408 height 129
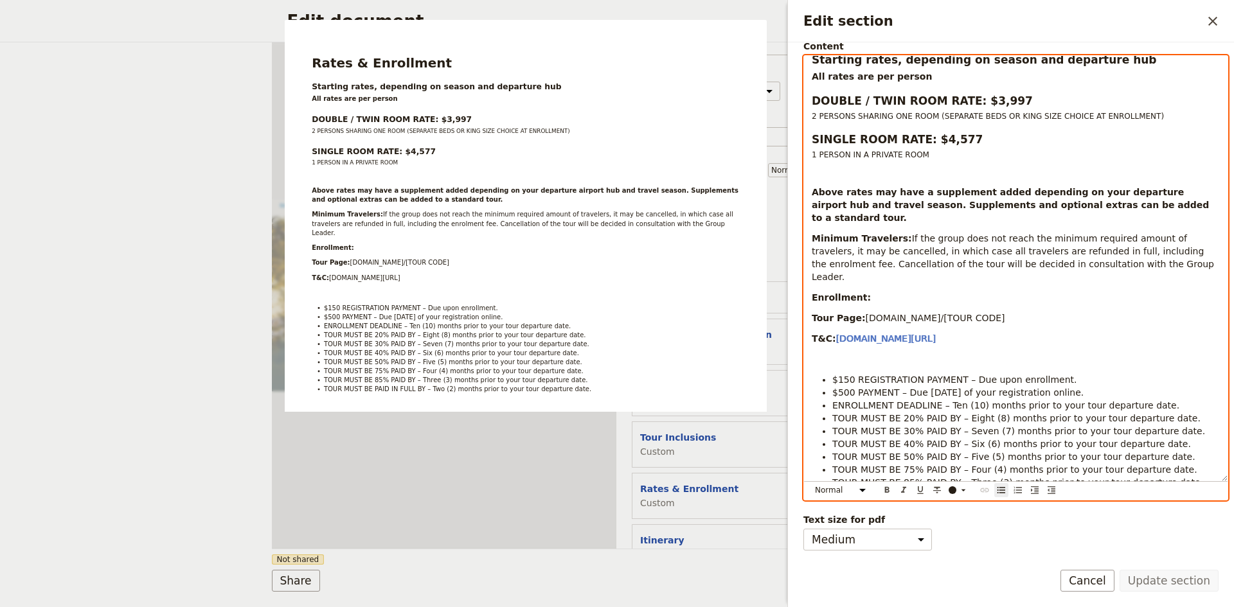
click at [913, 388] on span "$500 PAYMENT – Due [DATE] of your registration online." at bounding box center [957, 393] width 251 height 10
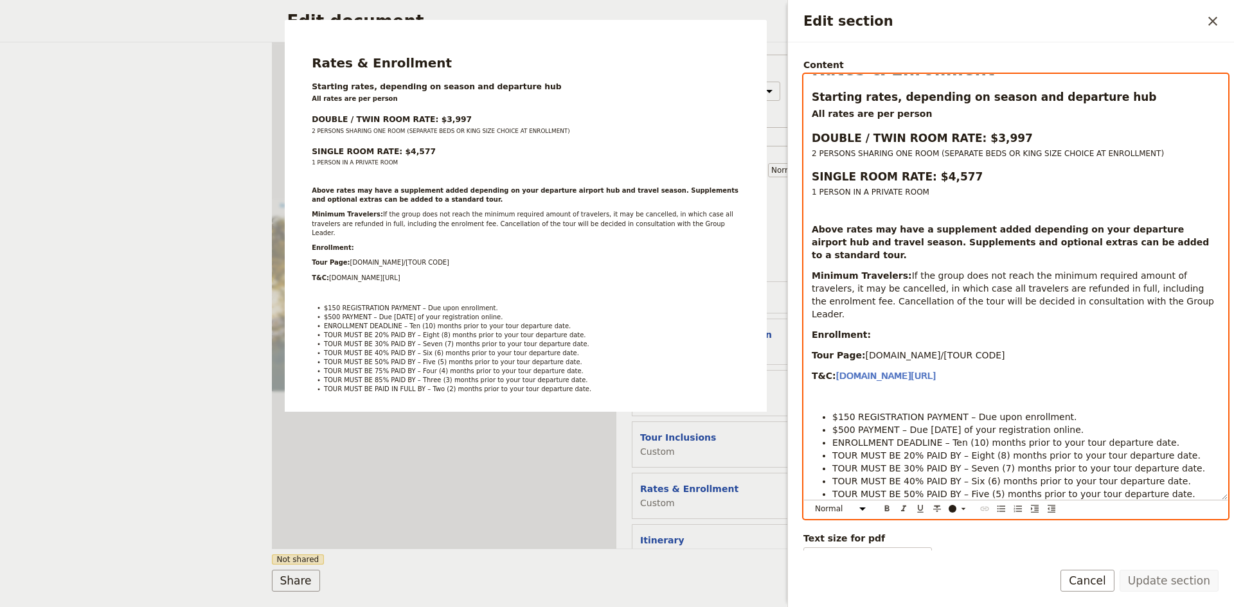
drag, startPoint x: 815, startPoint y: 228, endPoint x: 1165, endPoint y: 287, distance: 355.1
click at [1165, 287] on div "Rates & Enrollment Starting rates, depending on season and departure hub All ra…" at bounding box center [1016, 287] width 424 height 425
copy div "Above rates may have a supplement added depending on your departure airport hub…"
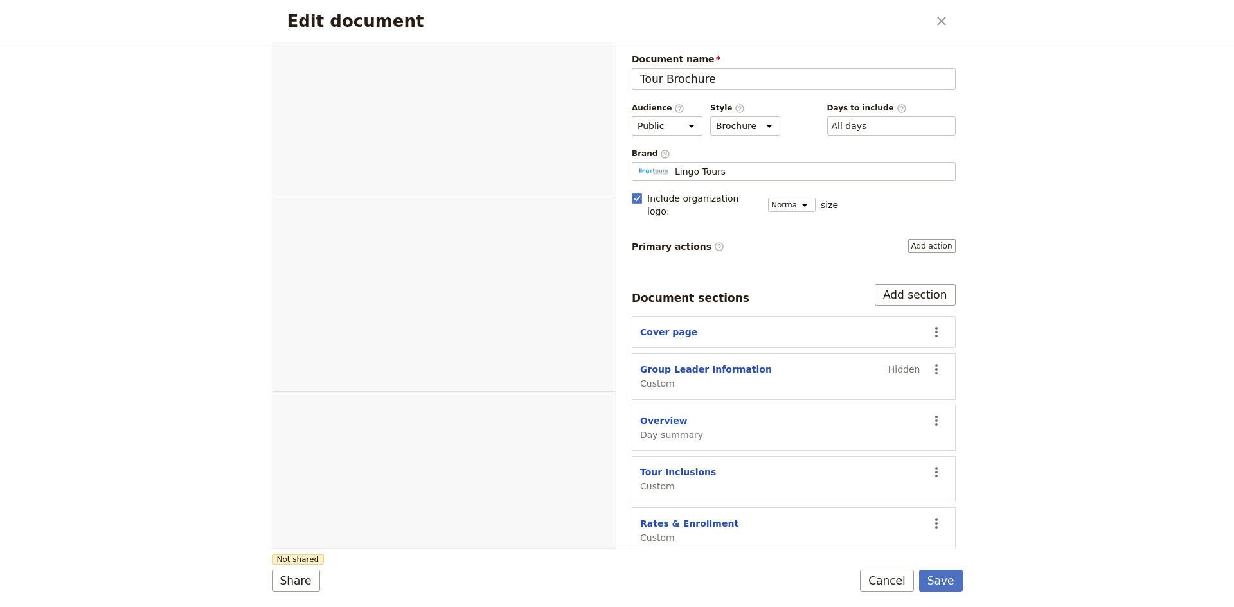
select select "DEFAULT"
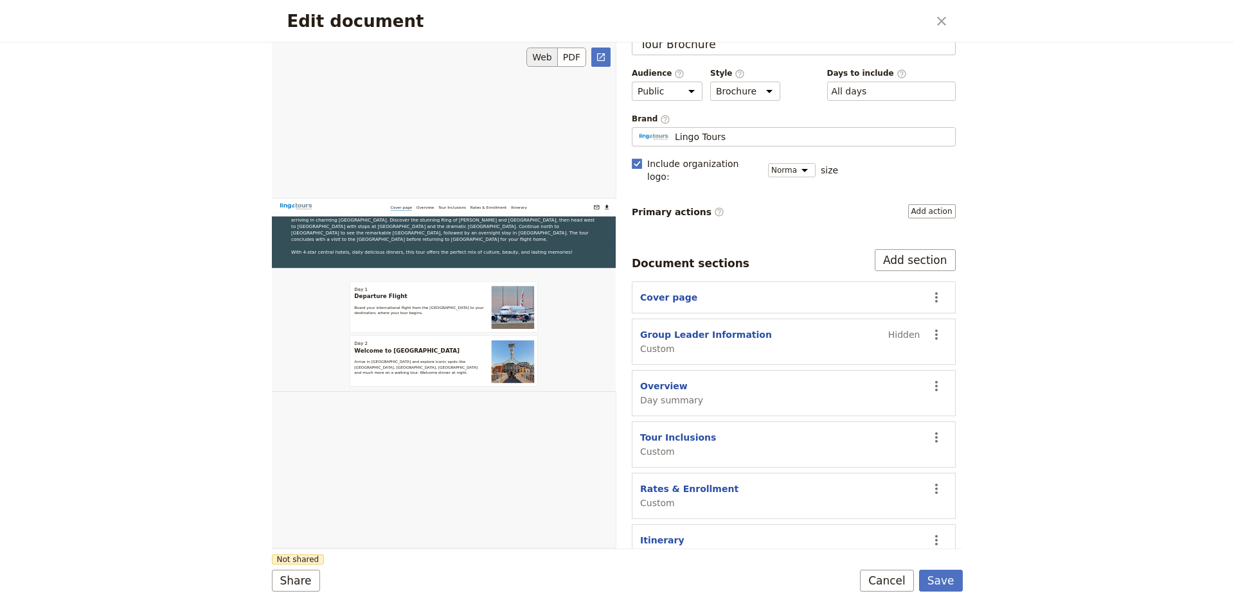
scroll to position [321, 0]
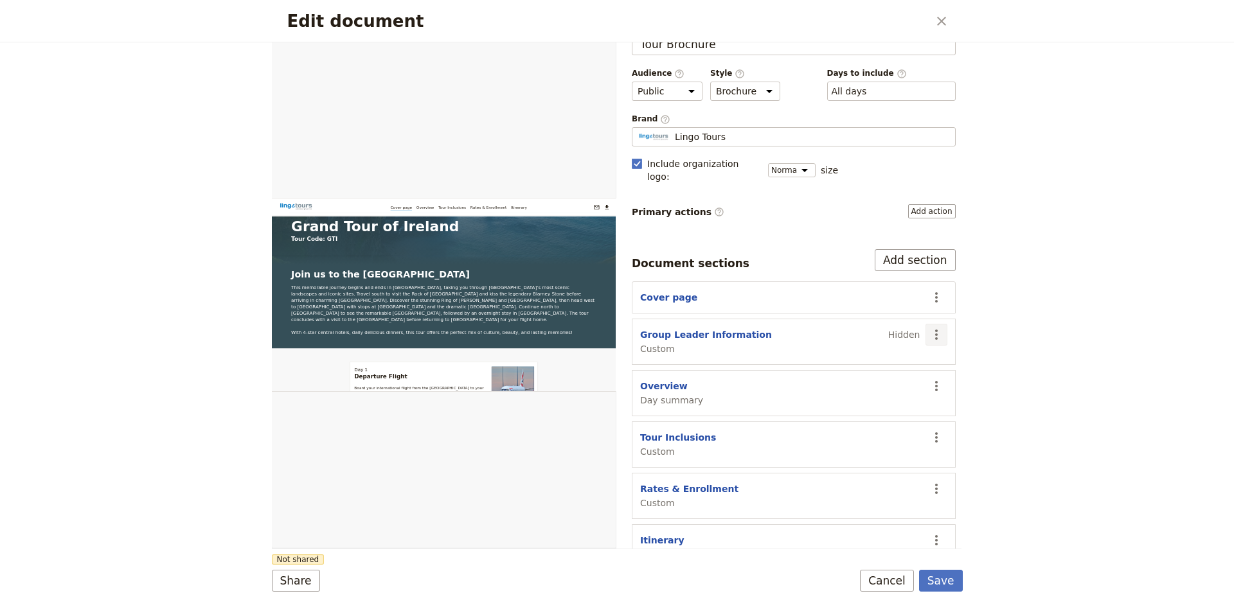
click at [929, 327] on icon "Actions" at bounding box center [936, 334] width 15 height 15
click at [846, 350] on span "Edit section" at bounding box center [851, 349] width 53 height 13
select select "CUSTOM"
select select "default"
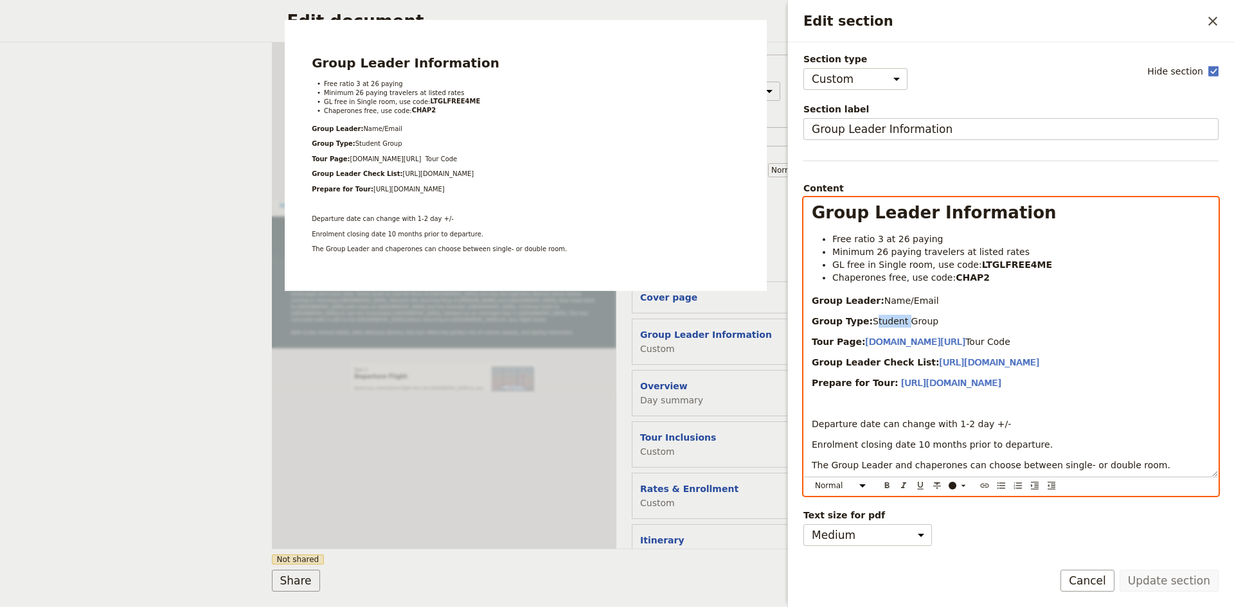
drag, startPoint x: 897, startPoint y: 325, endPoint x: 869, endPoint y: 322, distance: 28.4
click at [873, 322] on span "Student Group" at bounding box center [906, 321] width 66 height 10
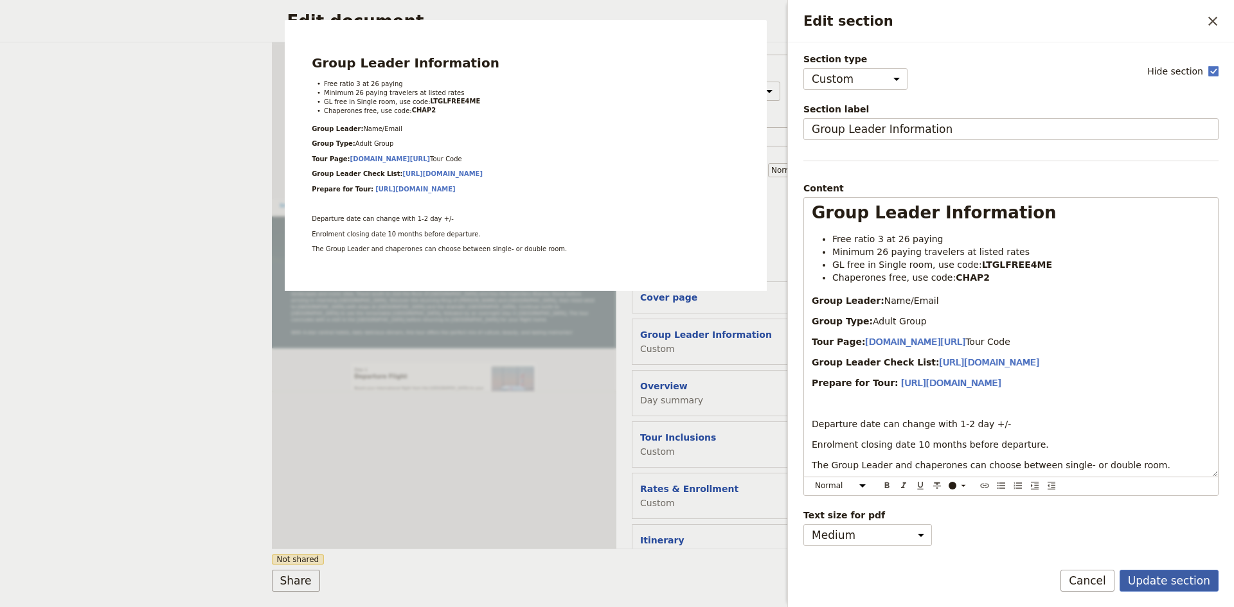
click at [1179, 577] on button "Update section" at bounding box center [1169, 581] width 99 height 22
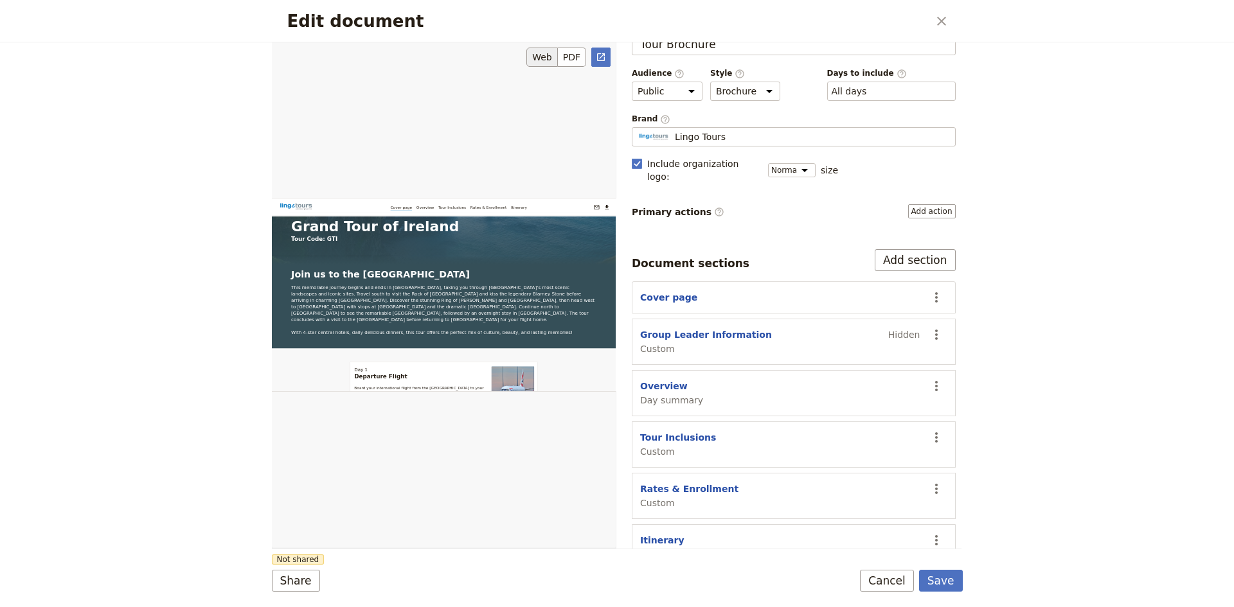
scroll to position [0, 0]
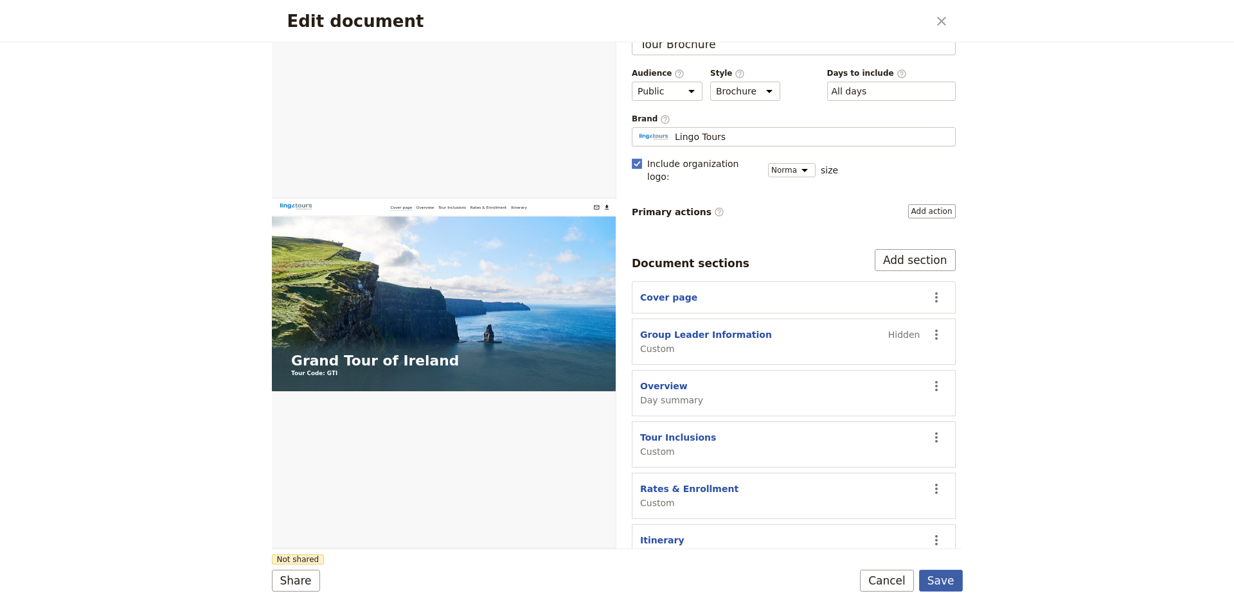
click at [941, 572] on button "Save" at bounding box center [941, 581] width 44 height 22
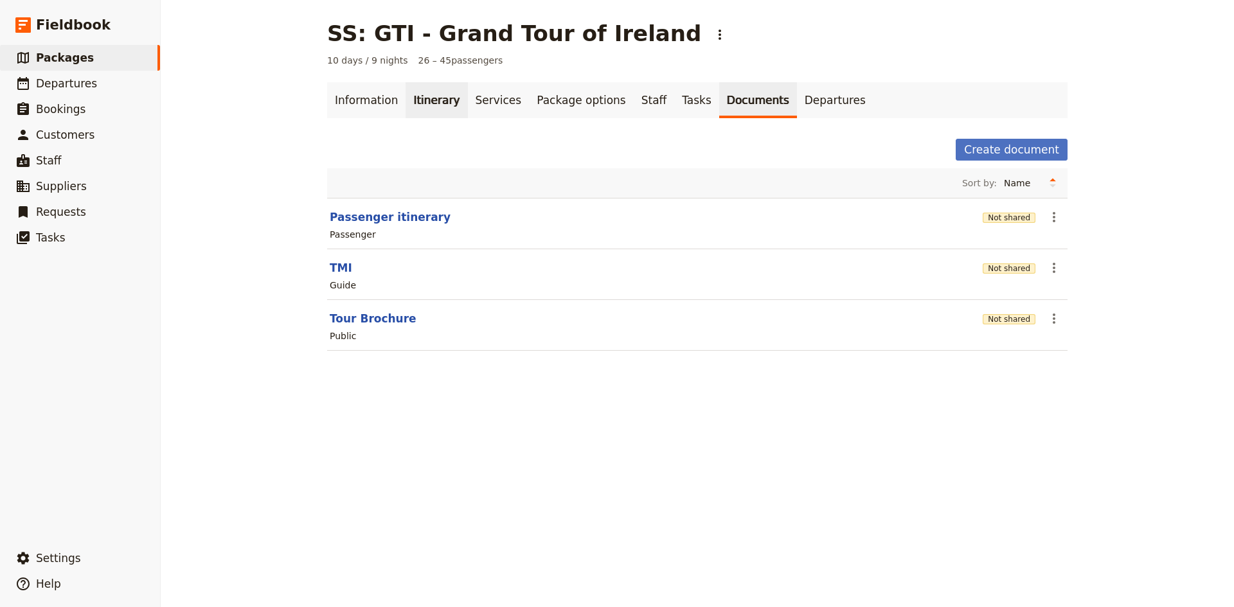
click at [410, 101] on link "Itinerary" at bounding box center [437, 100] width 62 height 36
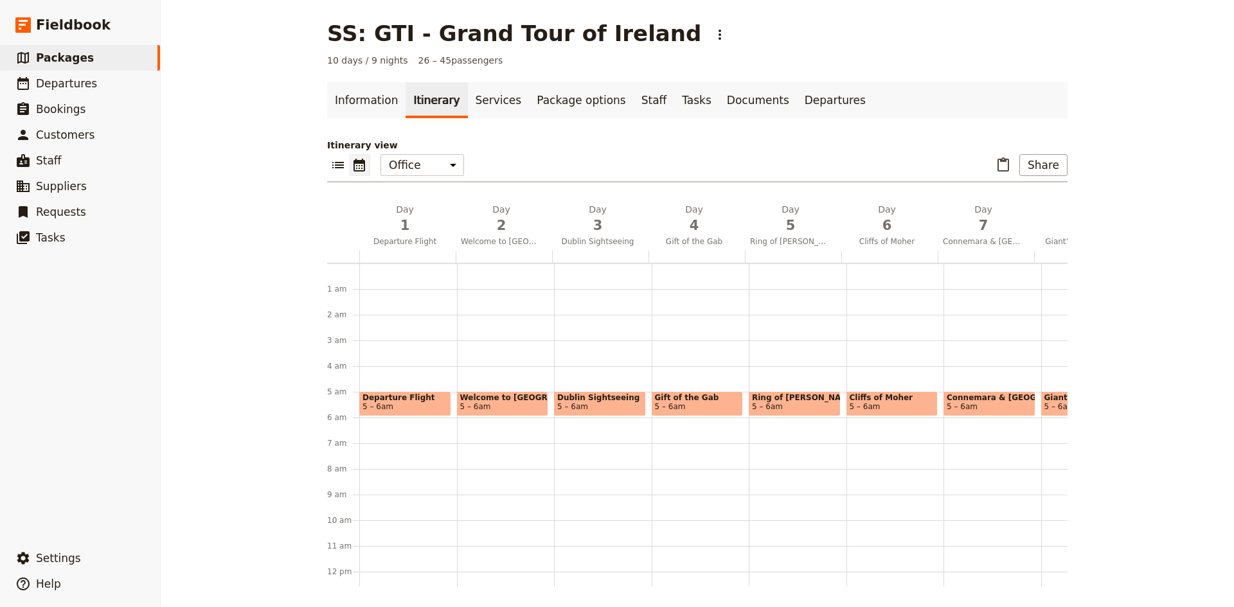
scroll to position [116, 0]
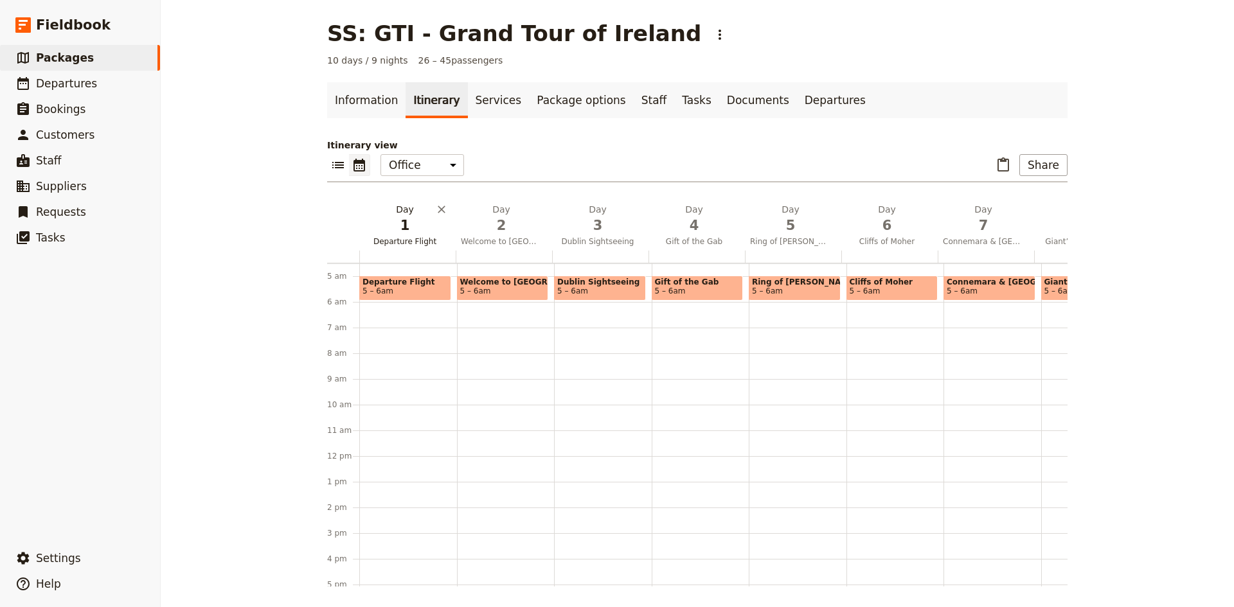
click at [400, 223] on span "1" at bounding box center [404, 225] width 81 height 19
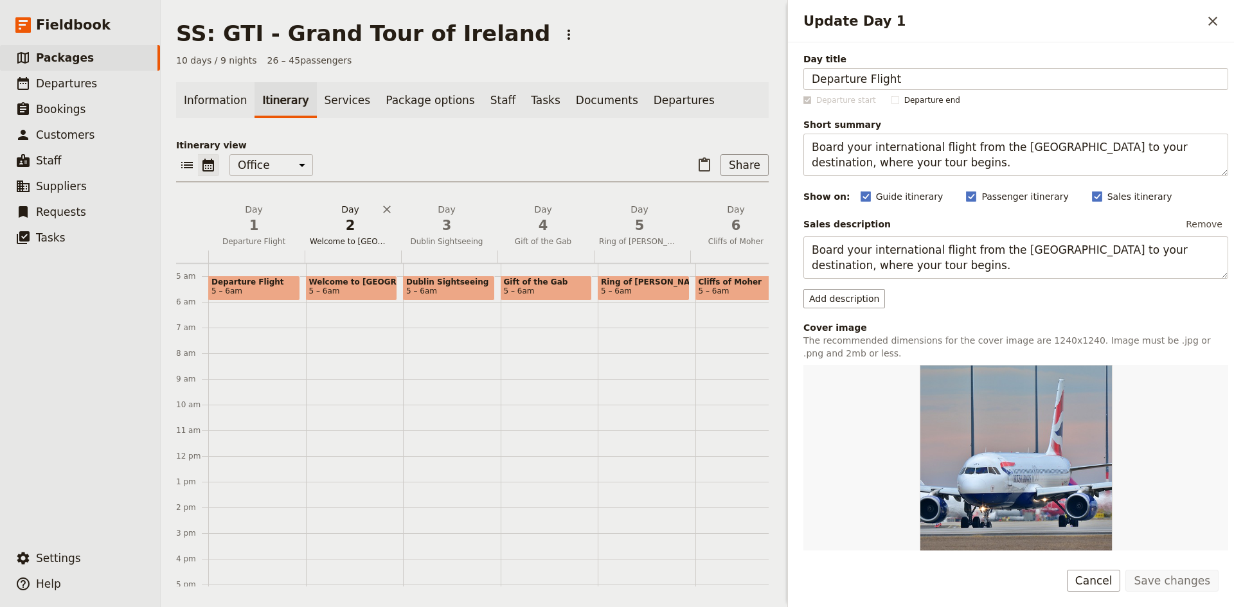
click at [353, 238] on span "Welcome to [GEOGRAPHIC_DATA]" at bounding box center [350, 241] width 91 height 10
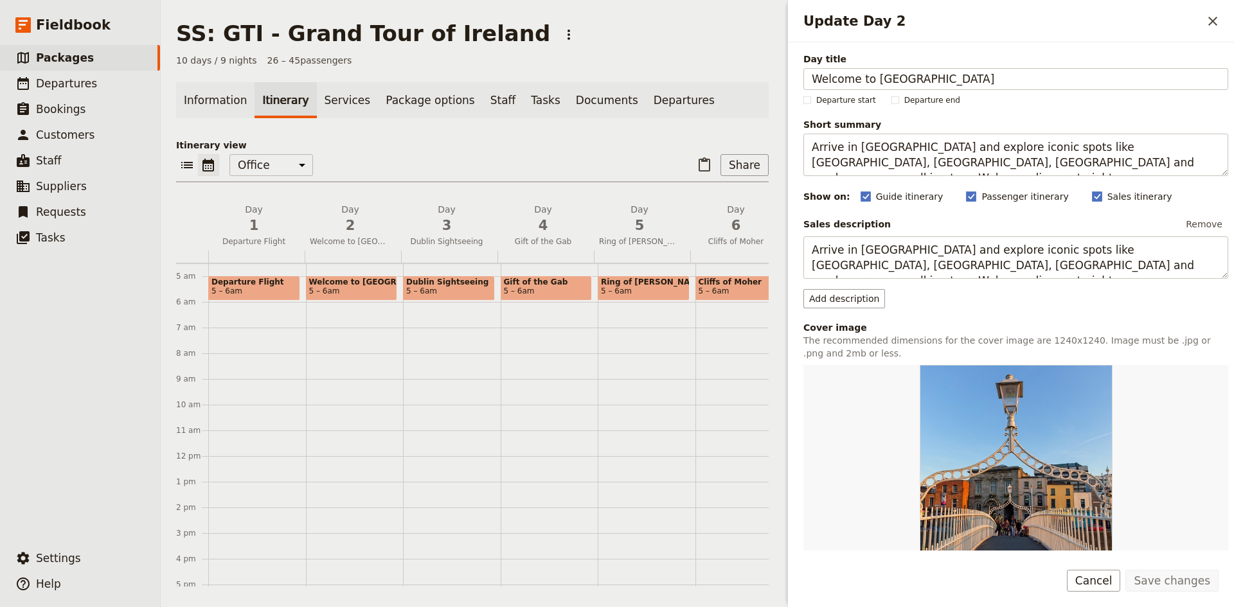
scroll to position [210, 0]
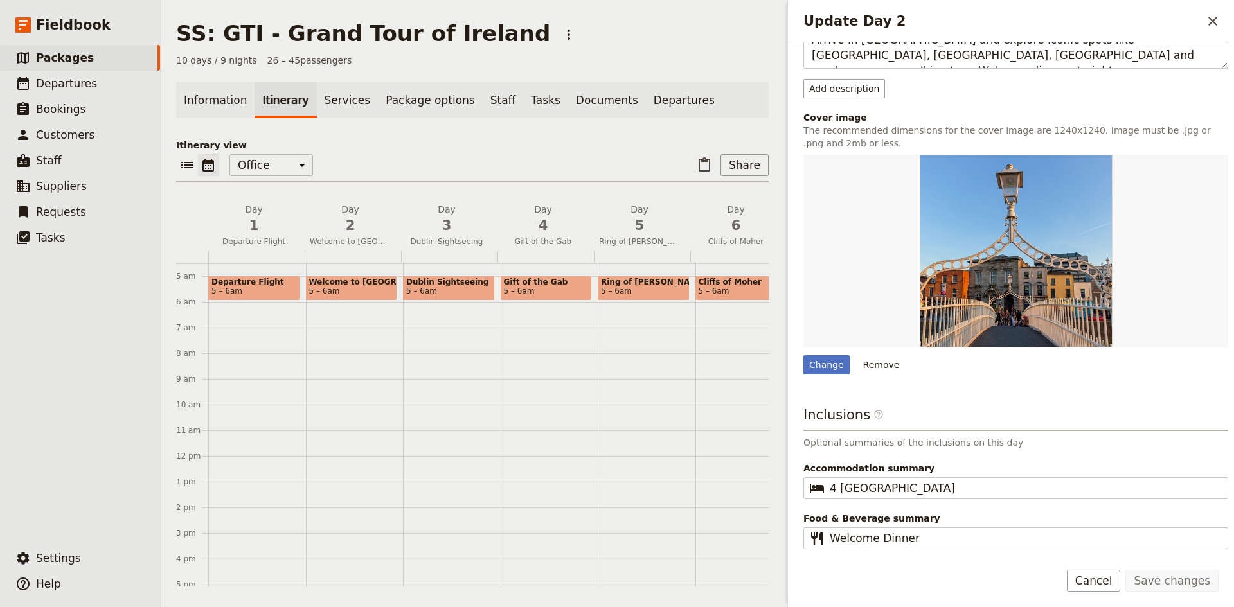
click at [374, 285] on span "Welcome to [GEOGRAPHIC_DATA]" at bounding box center [351, 282] width 85 height 9
select select "2"
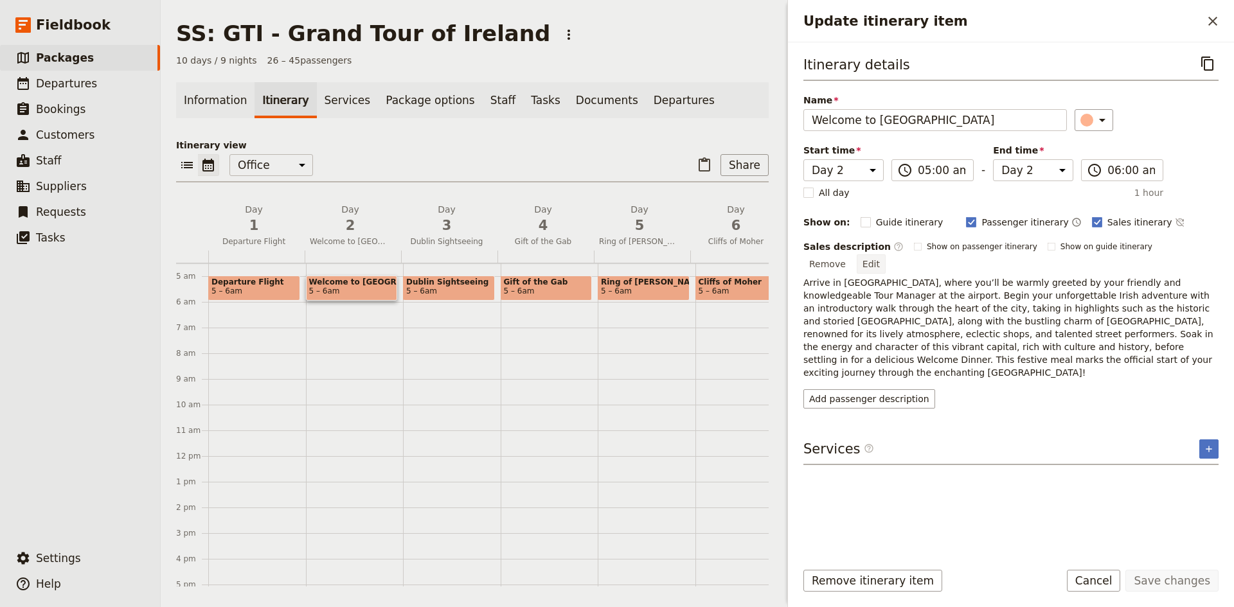
click at [886, 254] on button "Edit" at bounding box center [871, 263] width 29 height 19
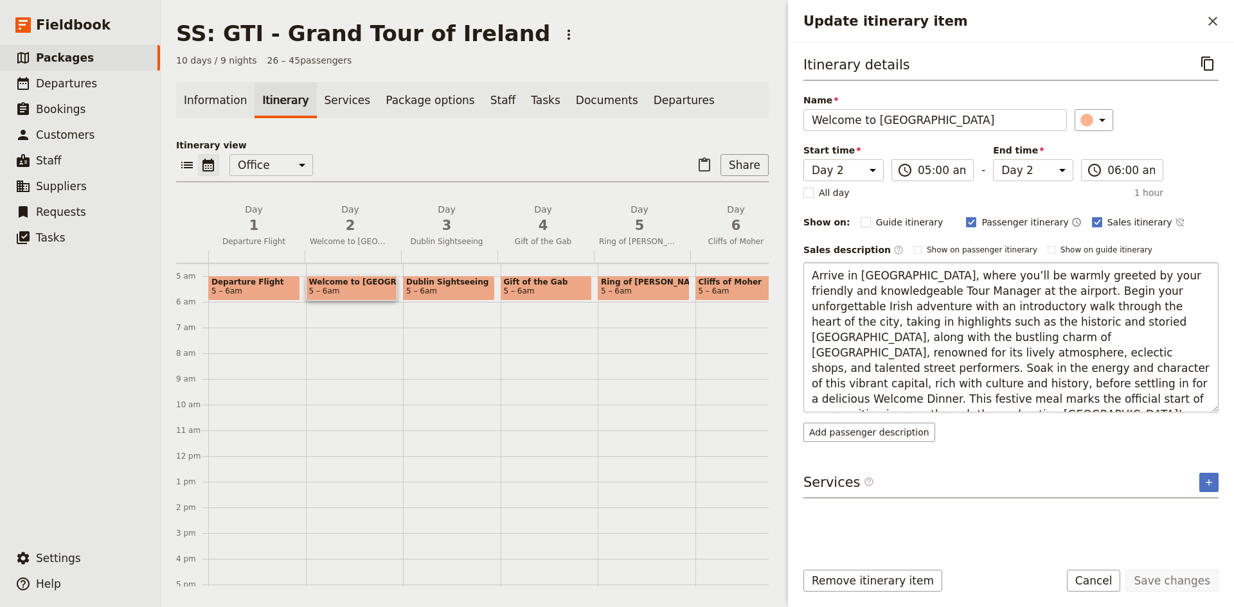
click at [947, 352] on textarea "Arrive in [GEOGRAPHIC_DATA], where you’ll be warmly greeted by your friendly an…" at bounding box center [1010, 337] width 415 height 150
type textarea "Arrive in Dublin, where you’ll be warmly greeted by your friendly and knowledge…"
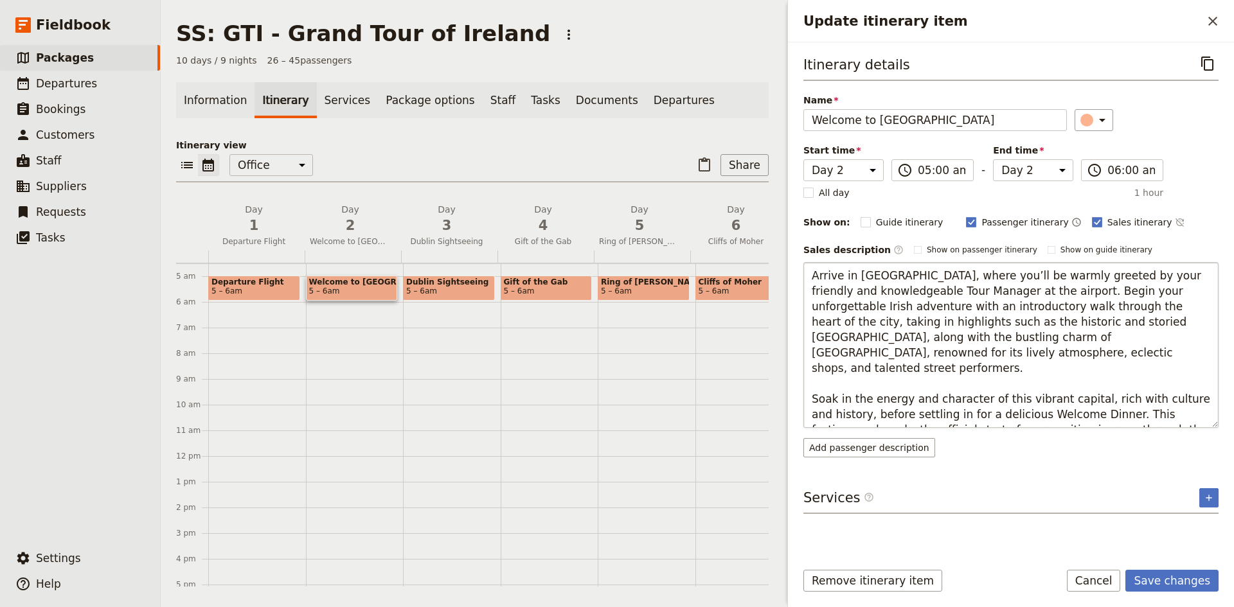
click at [1080, 391] on textarea "Arrive in Dublin, where you’ll be warmly greeted by your friendly and knowledge…" at bounding box center [1010, 345] width 415 height 166
click at [1166, 575] on button "Save changes" at bounding box center [1171, 581] width 93 height 22
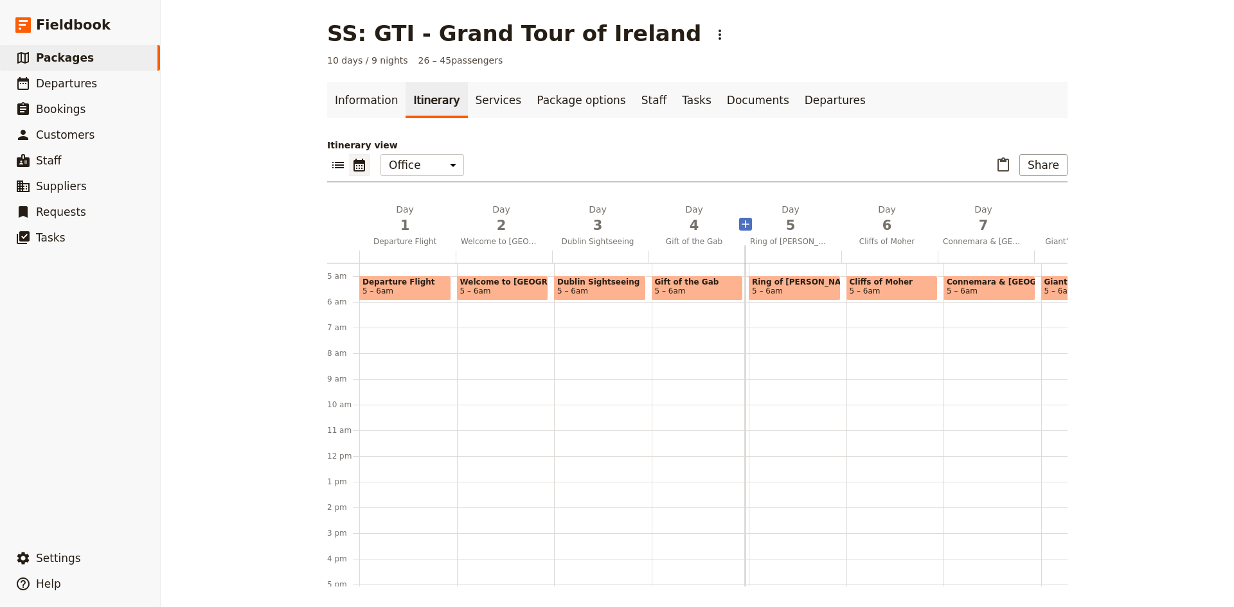
click at [595, 228] on span "3" at bounding box center [597, 225] width 81 height 19
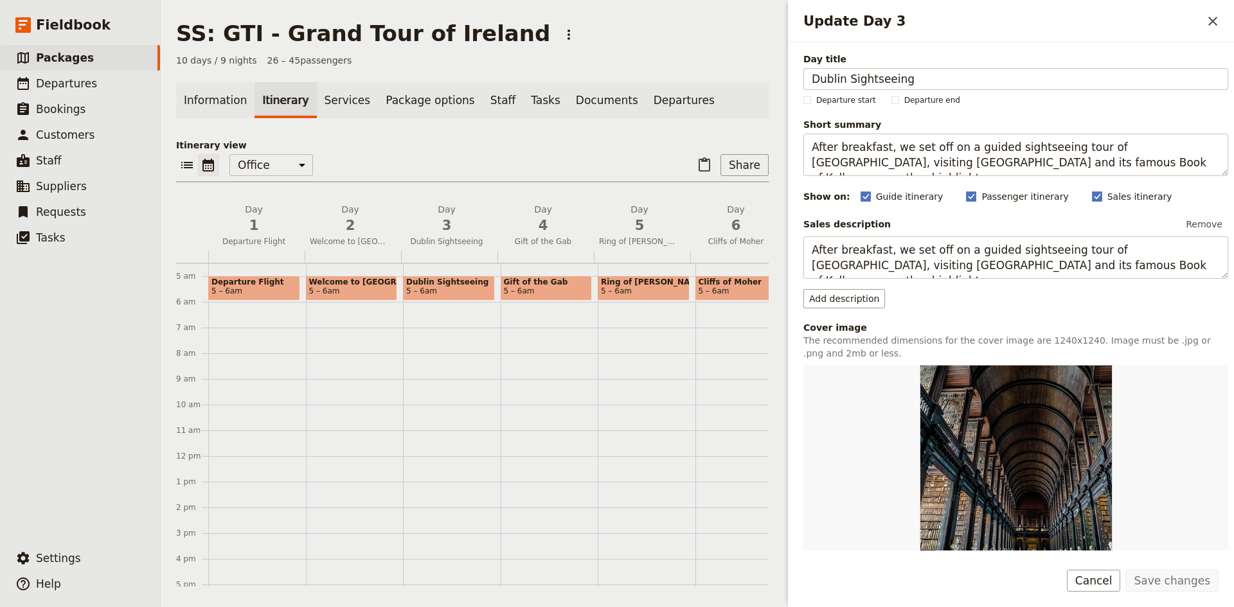
click at [447, 284] on span "Dublin Sightseeing" at bounding box center [448, 282] width 85 height 9
select select "3"
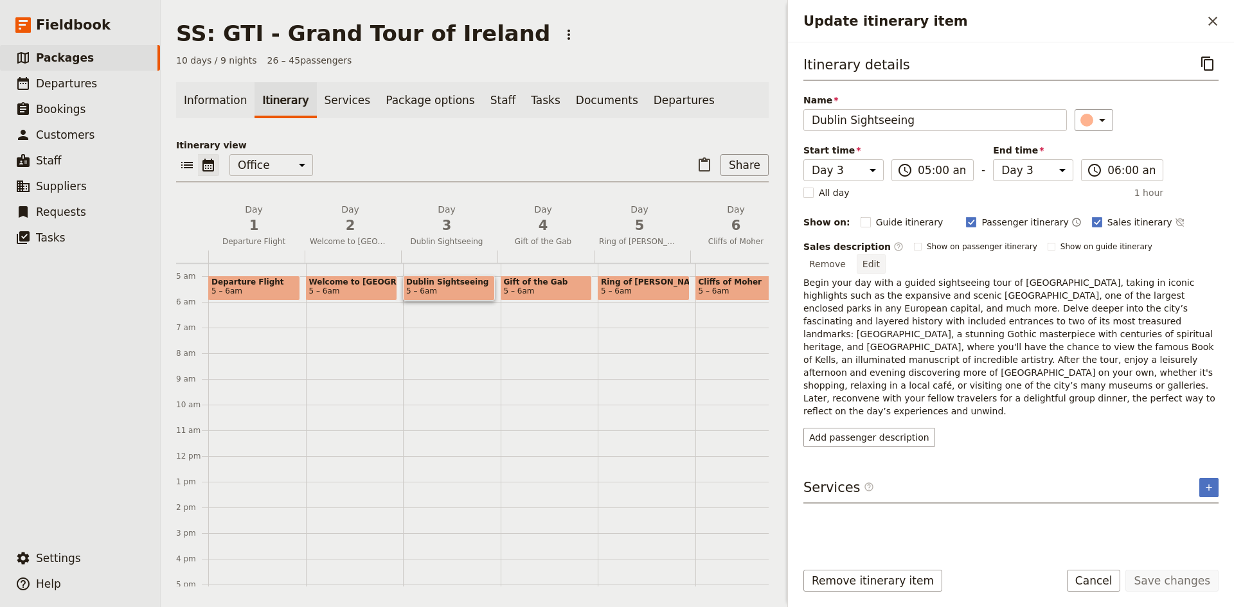
click at [886, 254] on button "Edit" at bounding box center [871, 263] width 29 height 19
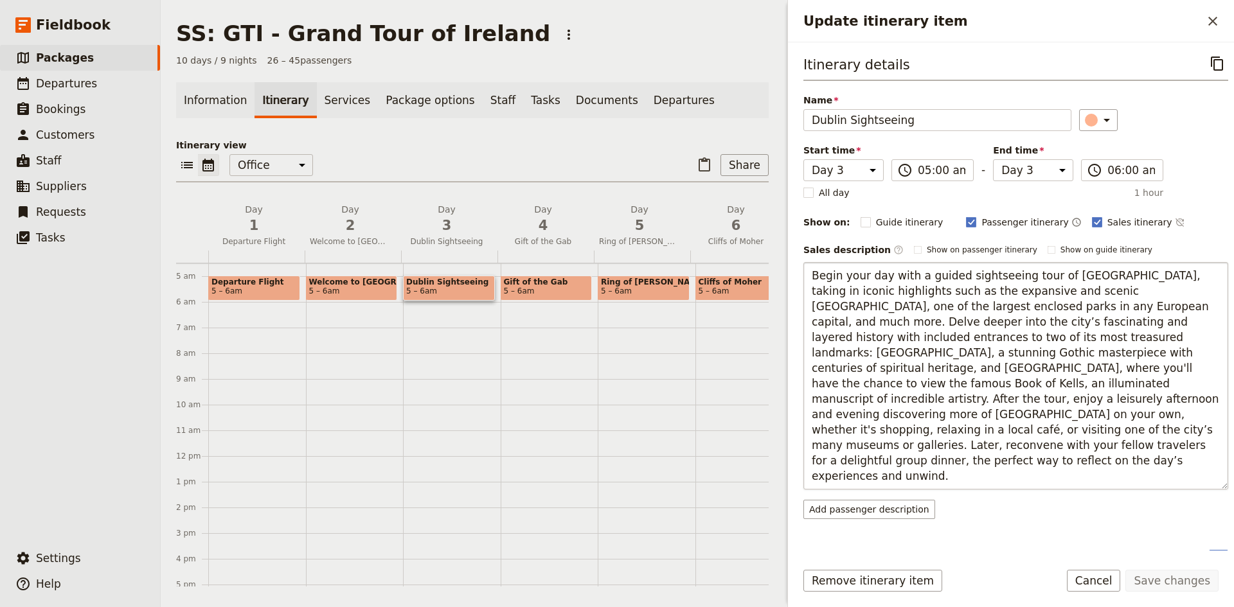
drag, startPoint x: 951, startPoint y: 449, endPoint x: 1004, endPoint y: 439, distance: 54.2
click at [1004, 439] on textarea "Begin your day with a guided sightseeing tour of [GEOGRAPHIC_DATA], taking in i…" at bounding box center [1015, 376] width 425 height 228
drag, startPoint x: 889, startPoint y: 447, endPoint x: 1040, endPoint y: 416, distance: 154.1
click at [1040, 416] on textarea "Begin your day with a guided sightseeing tour of [GEOGRAPHIC_DATA], taking in i…" at bounding box center [1015, 376] width 425 height 228
click at [1015, 455] on textarea "Begin your day with a guided sightseeing tour of [GEOGRAPHIC_DATA], taking in i…" at bounding box center [1015, 376] width 425 height 228
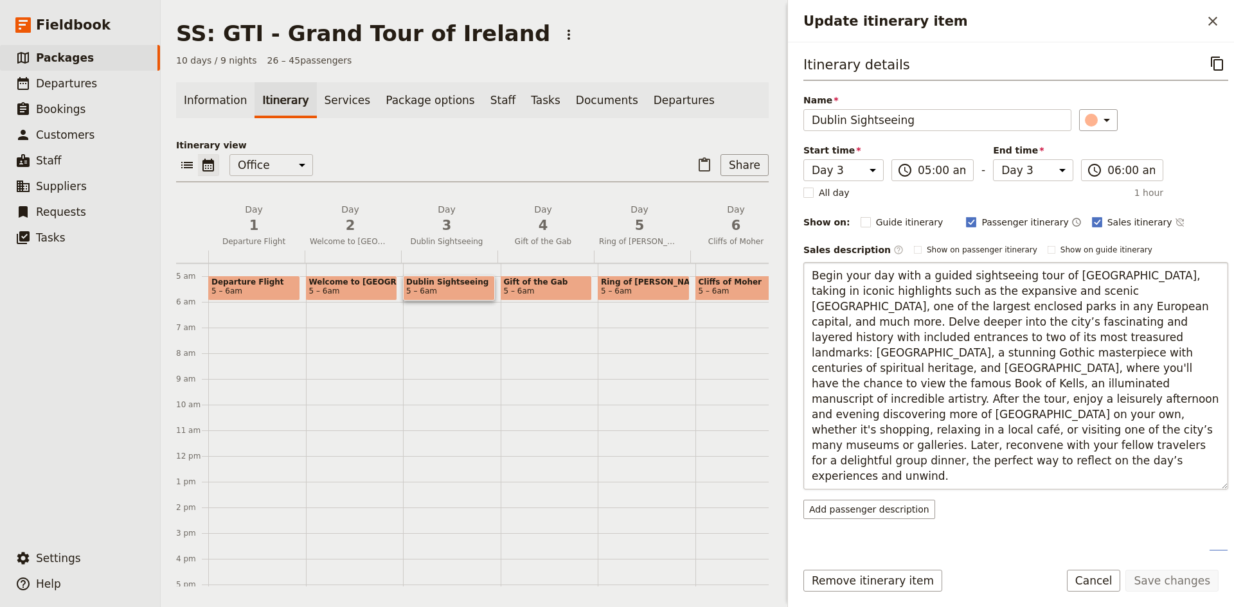
drag, startPoint x: 999, startPoint y: 453, endPoint x: 1040, endPoint y: 419, distance: 53.9
click at [1040, 419] on textarea "Begin your day with a guided sightseeing tour of [GEOGRAPHIC_DATA], taking in i…" at bounding box center [1015, 376] width 425 height 228
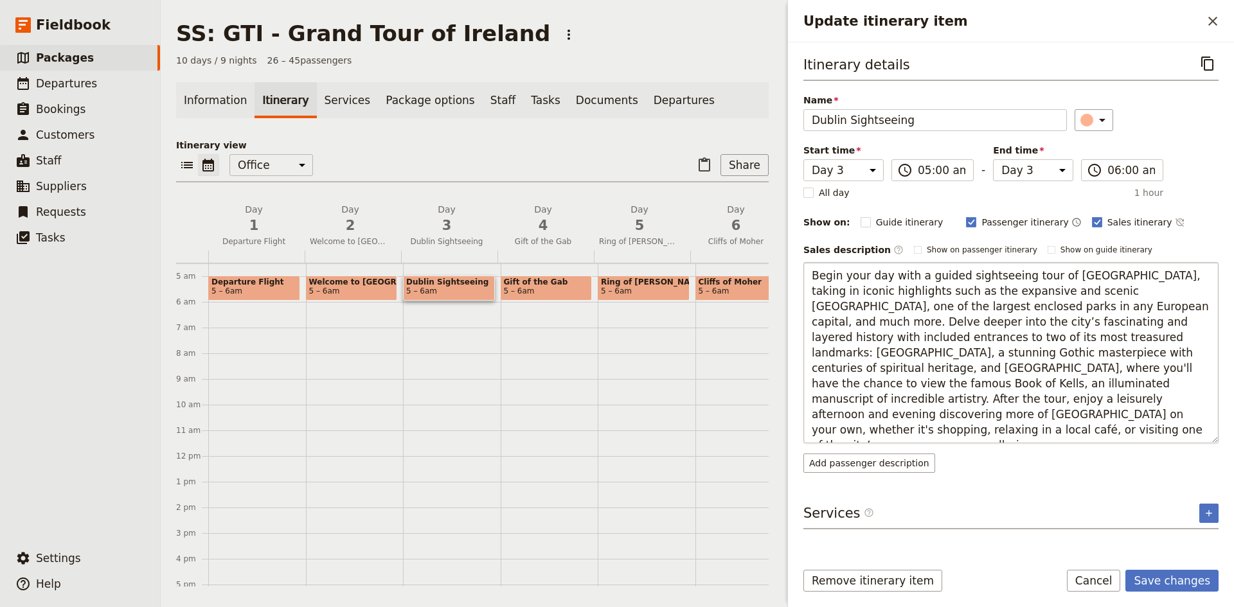
click at [1208, 369] on textarea "Begin your day with a guided sightseeing tour of Dublin, taking in iconic highl…" at bounding box center [1010, 352] width 415 height 181
type textarea "Begin your day with a guided sightseeing tour of Dublin, taking in iconic highl…"
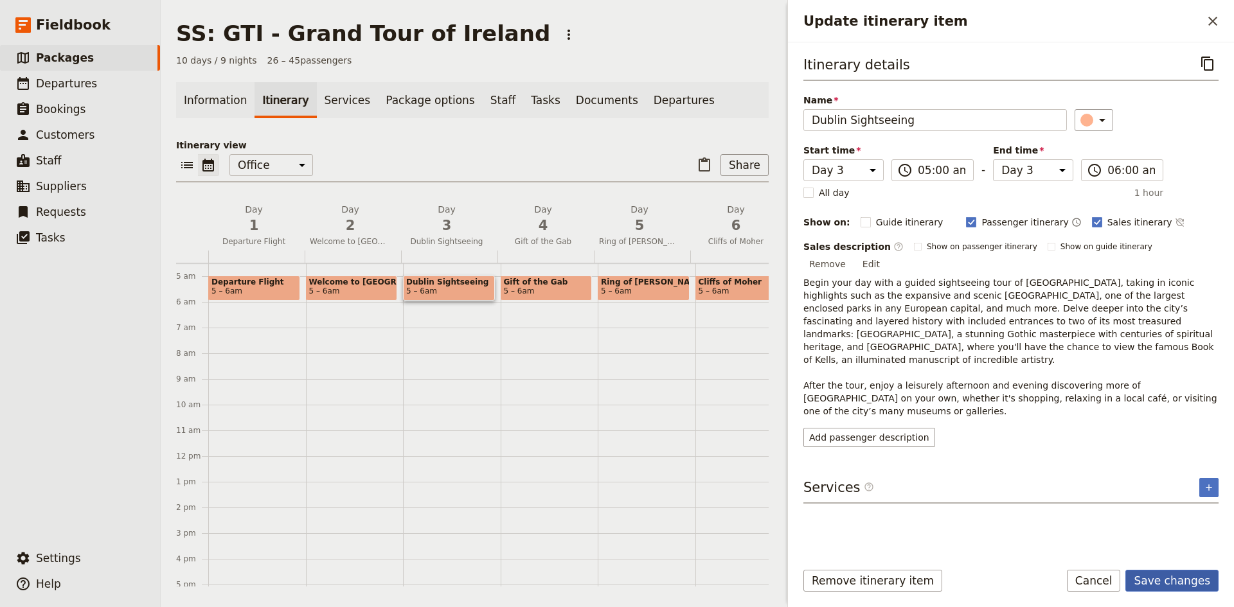
click at [1179, 579] on button "Save changes" at bounding box center [1171, 581] width 93 height 22
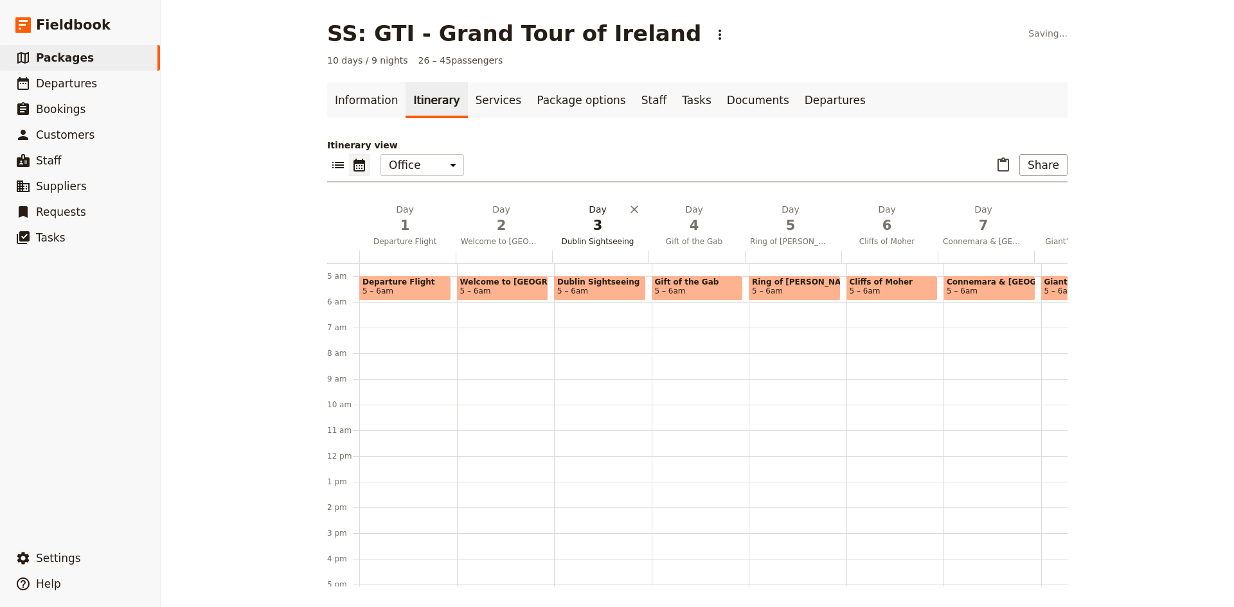
click at [580, 222] on span "3" at bounding box center [597, 225] width 81 height 19
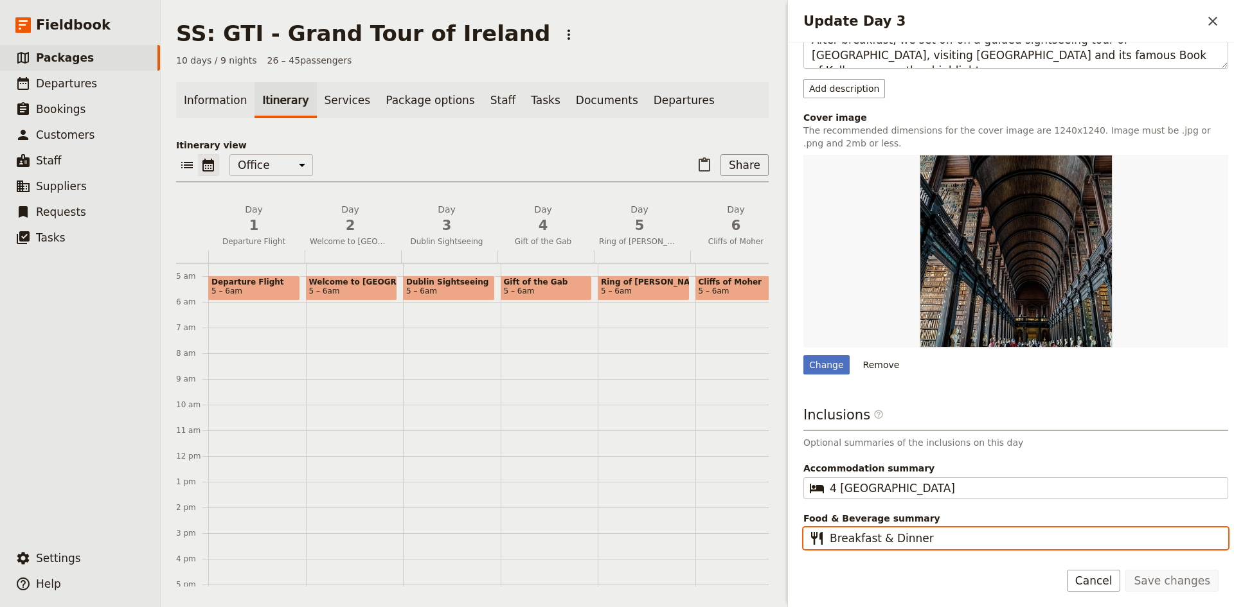
drag, startPoint x: 922, startPoint y: 538, endPoint x: 877, endPoint y: 534, distance: 44.5
click at [877, 534] on input "Breakfast & Dinner" at bounding box center [1025, 538] width 390 height 15
type input "Breakfast"
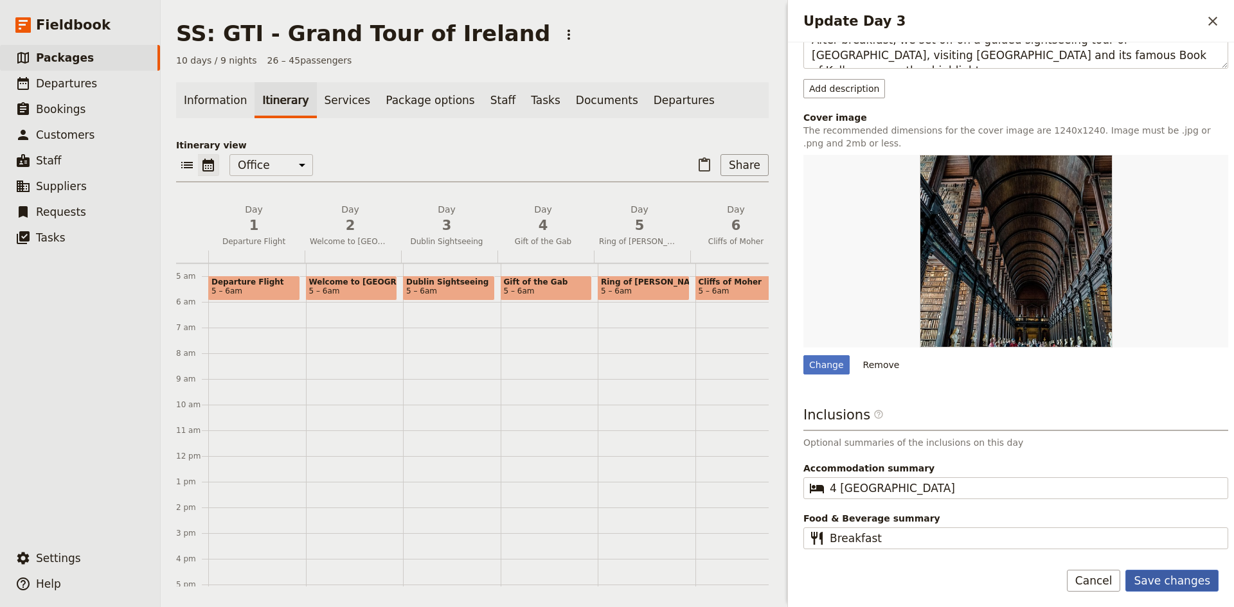
click at [1161, 578] on button "Save changes" at bounding box center [1171, 581] width 93 height 22
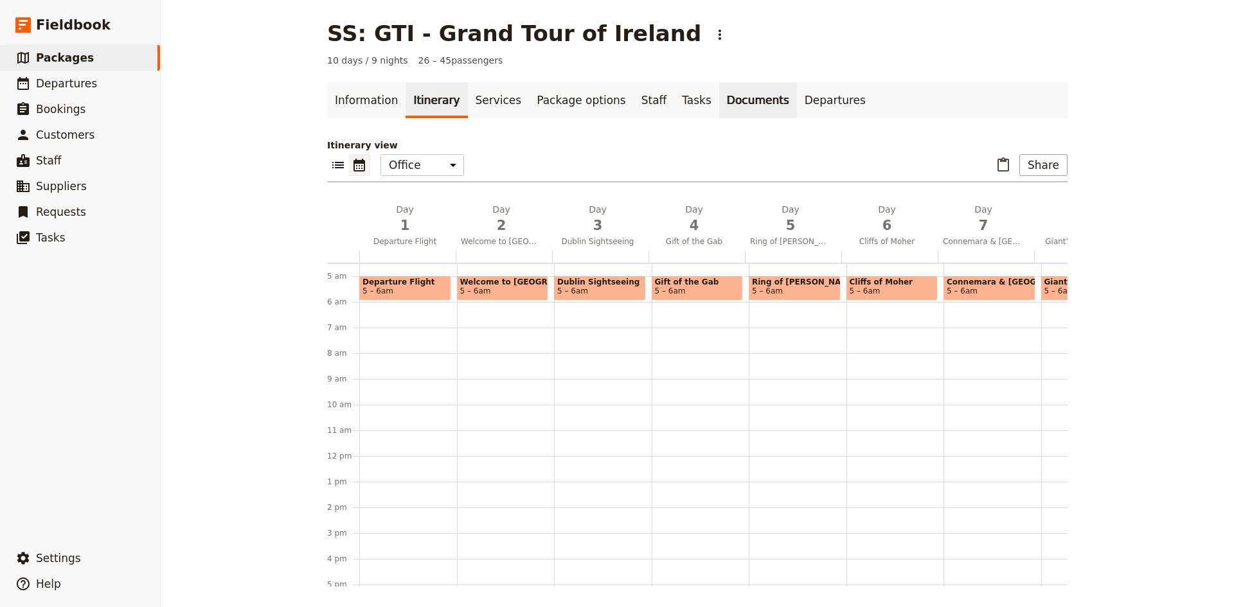
click at [721, 99] on link "Documents" at bounding box center [758, 100] width 78 height 36
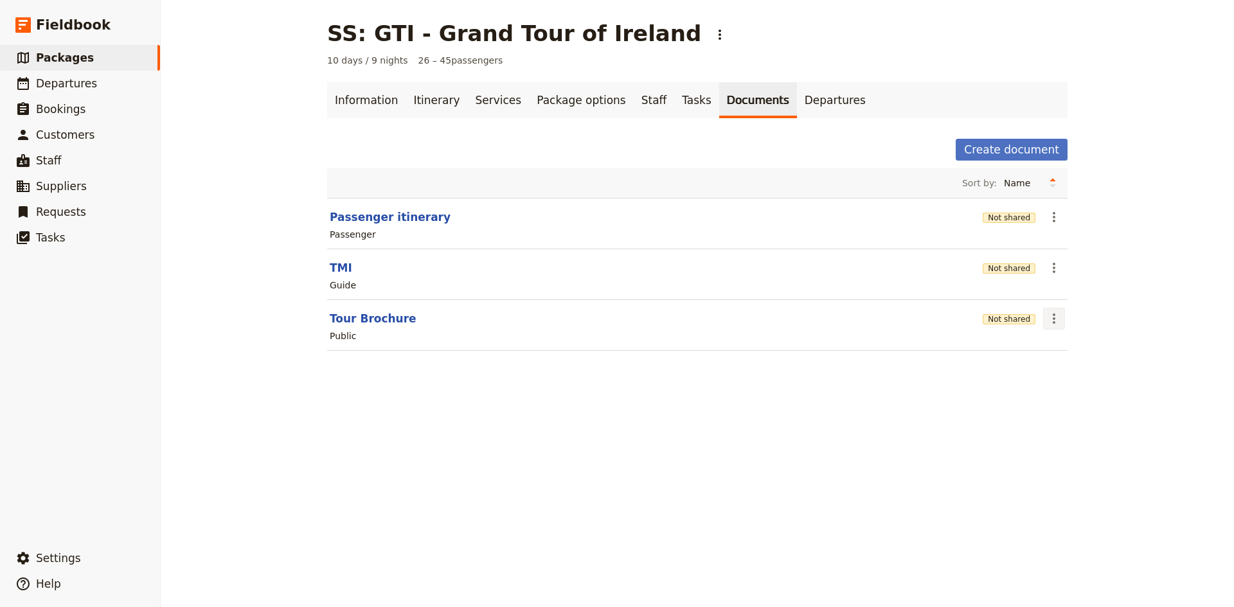
click at [1053, 323] on icon "Actions" at bounding box center [1054, 319] width 3 height 10
click at [1067, 365] on span "Edit document" at bounding box center [1080, 365] width 66 height 13
select select "DEFAULT"
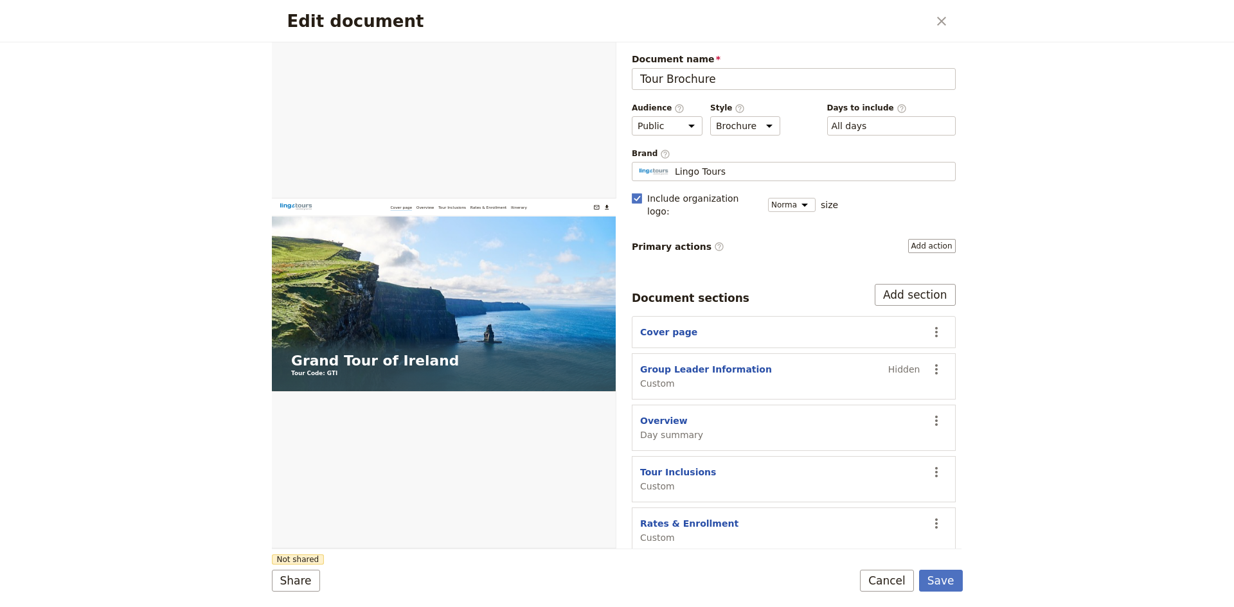
scroll to position [35, 0]
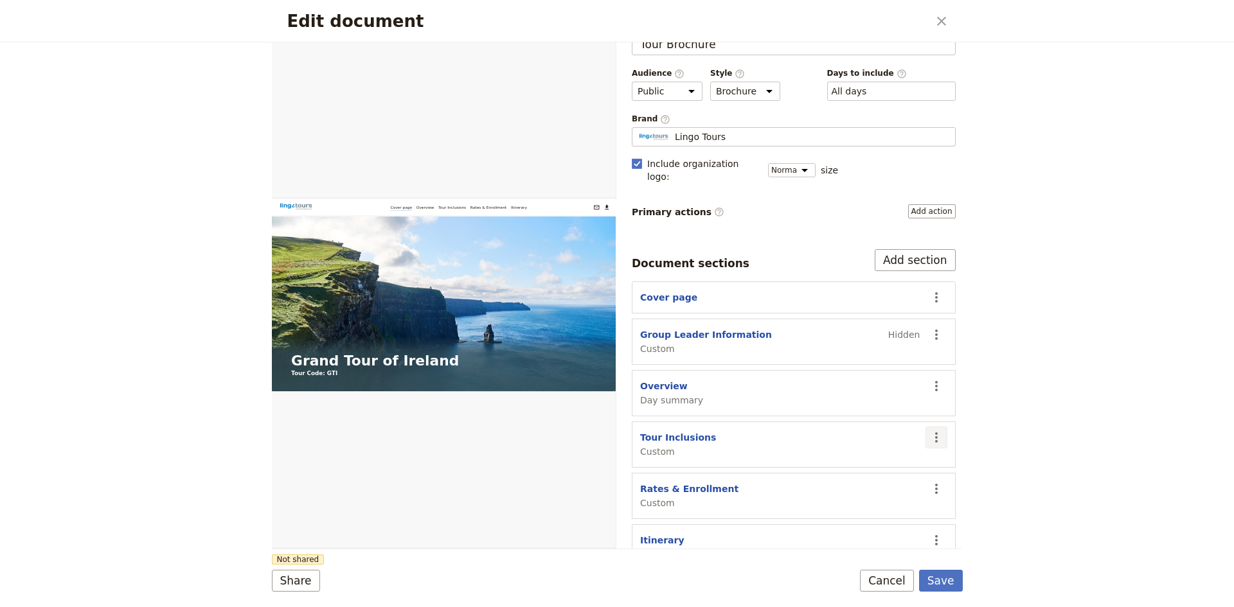
click at [929, 430] on icon "Actions" at bounding box center [936, 437] width 15 height 15
click at [847, 450] on span "Edit section" at bounding box center [851, 451] width 53 height 13
select select "CUSTOM"
select select "default"
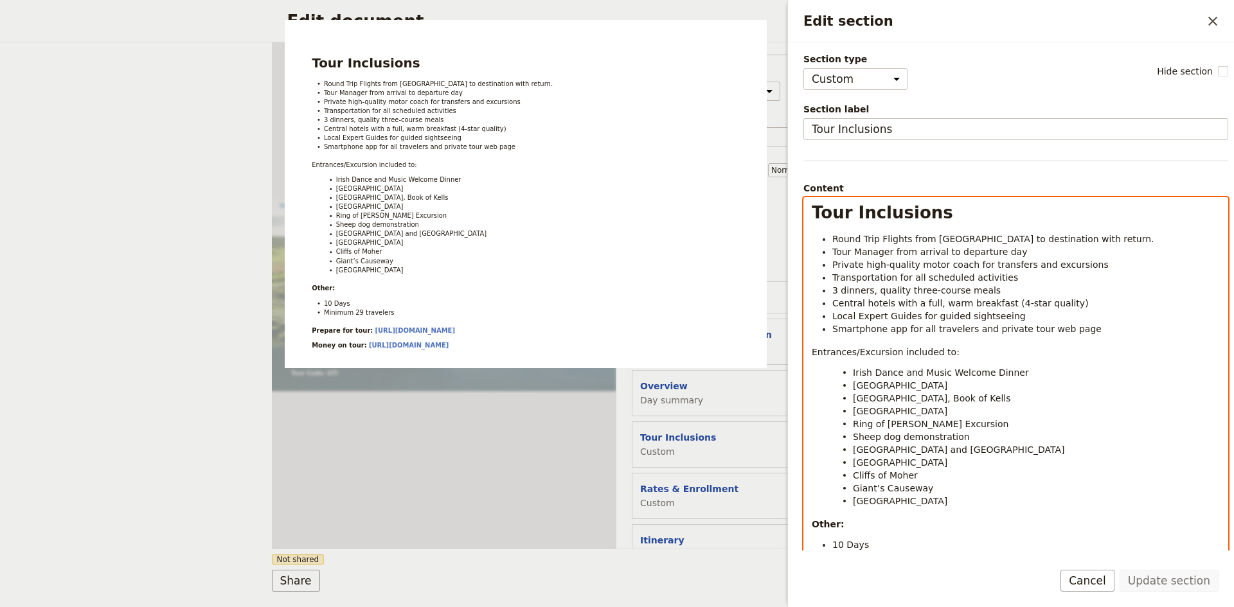
click at [832, 293] on ul "Round Trip Flights from USA to destination with return. Tour Manager from arriv…" at bounding box center [1016, 284] width 408 height 103
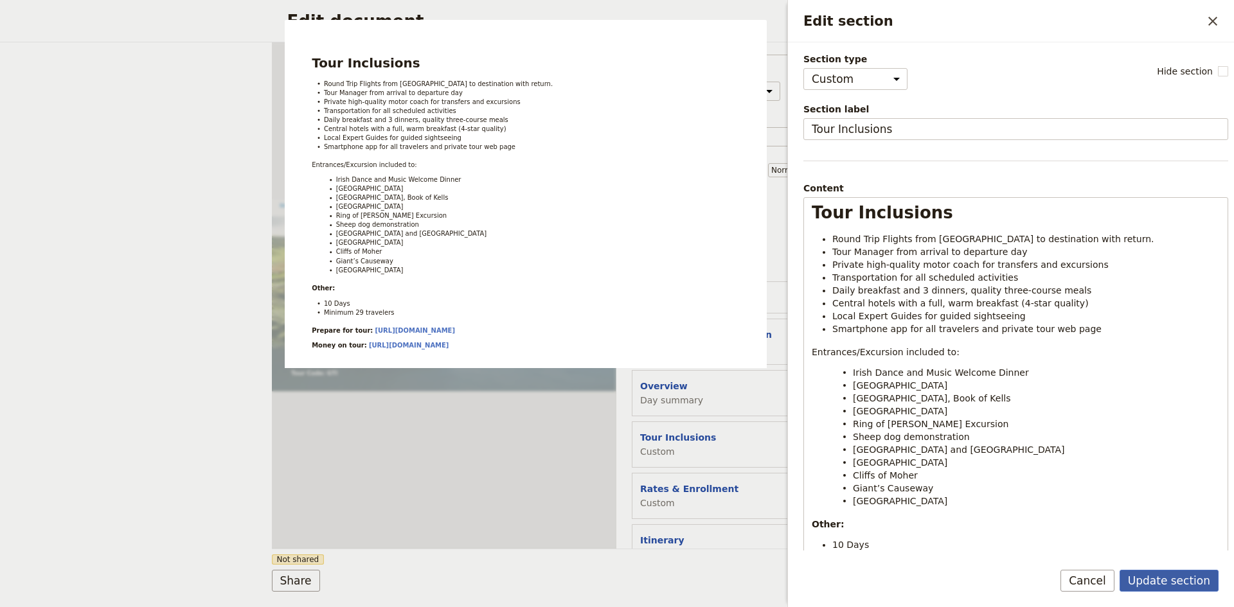
click at [1183, 577] on button "Update section" at bounding box center [1169, 581] width 99 height 22
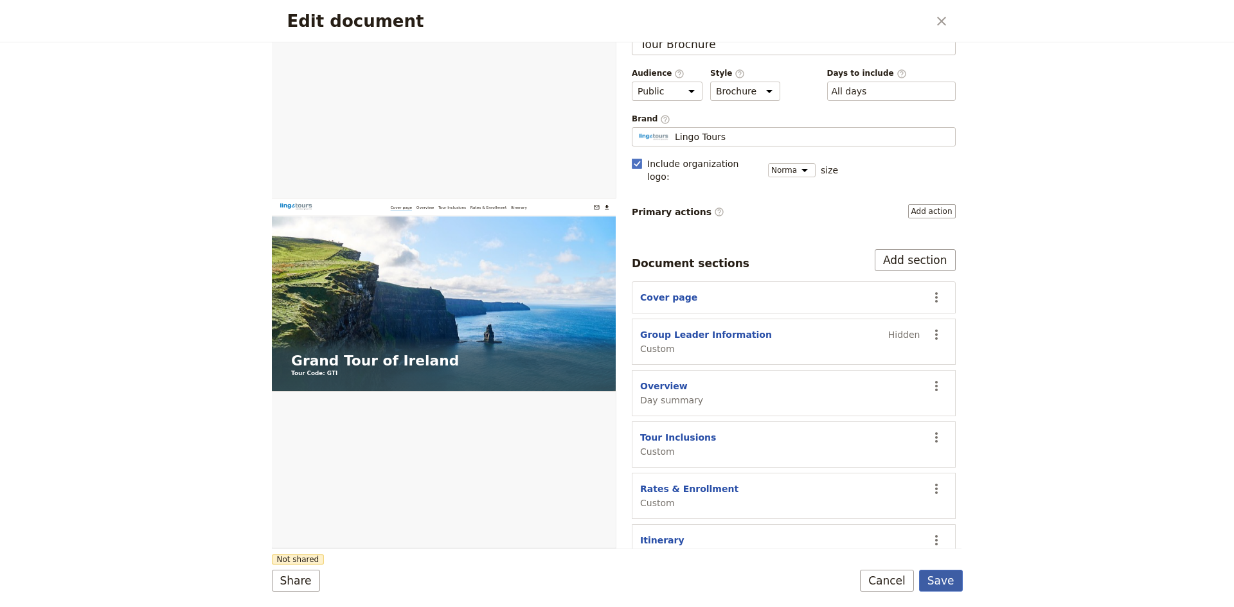
click at [954, 576] on button "Save" at bounding box center [941, 581] width 44 height 22
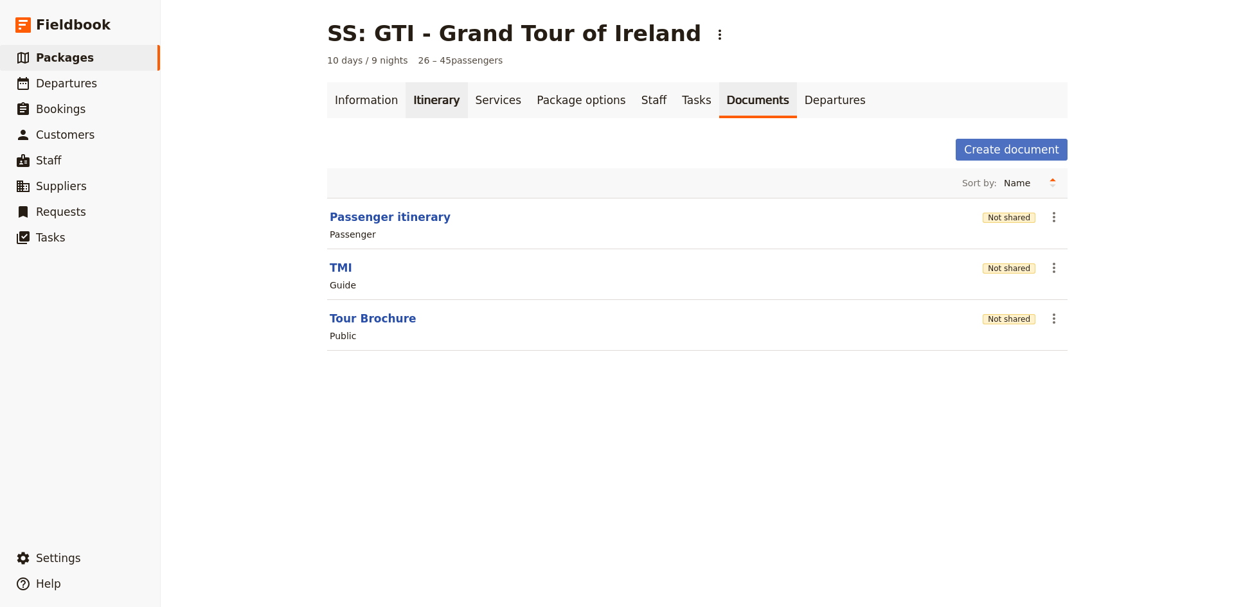
click at [432, 99] on link "Itinerary" at bounding box center [437, 100] width 62 height 36
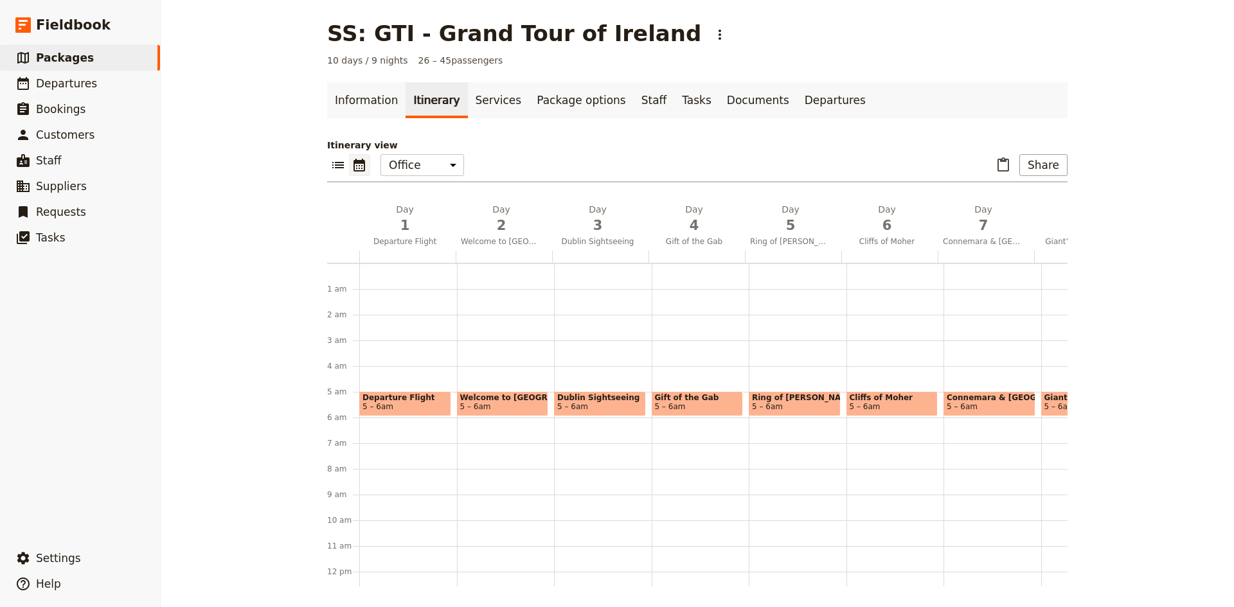
scroll to position [116, 0]
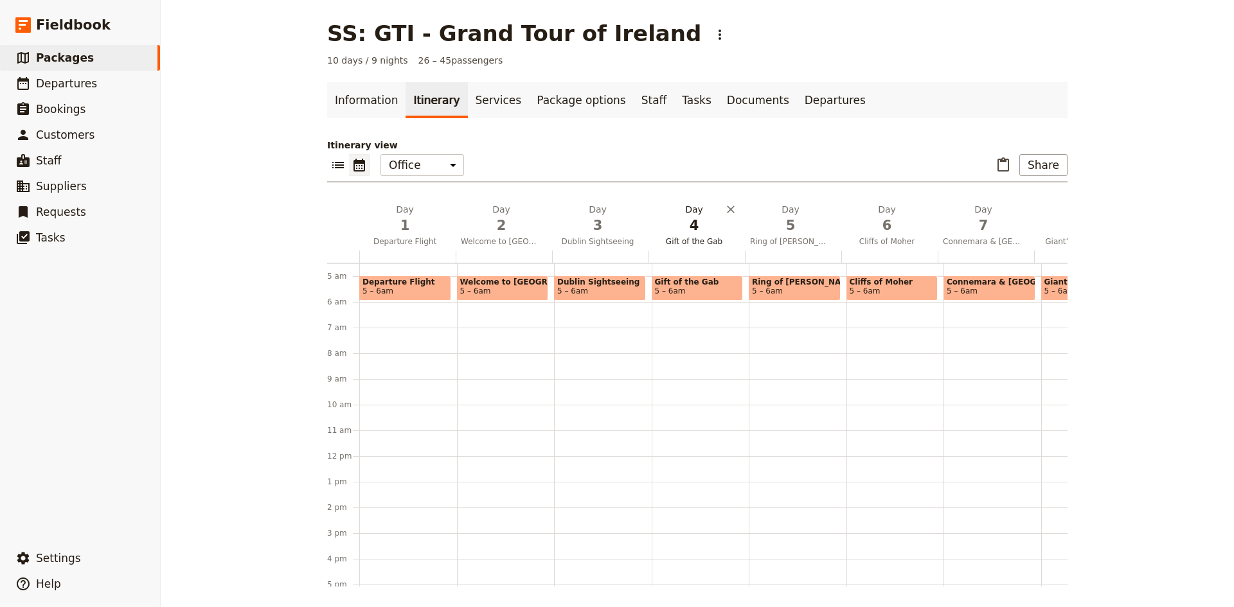
click at [690, 233] on span "4" at bounding box center [694, 225] width 81 height 19
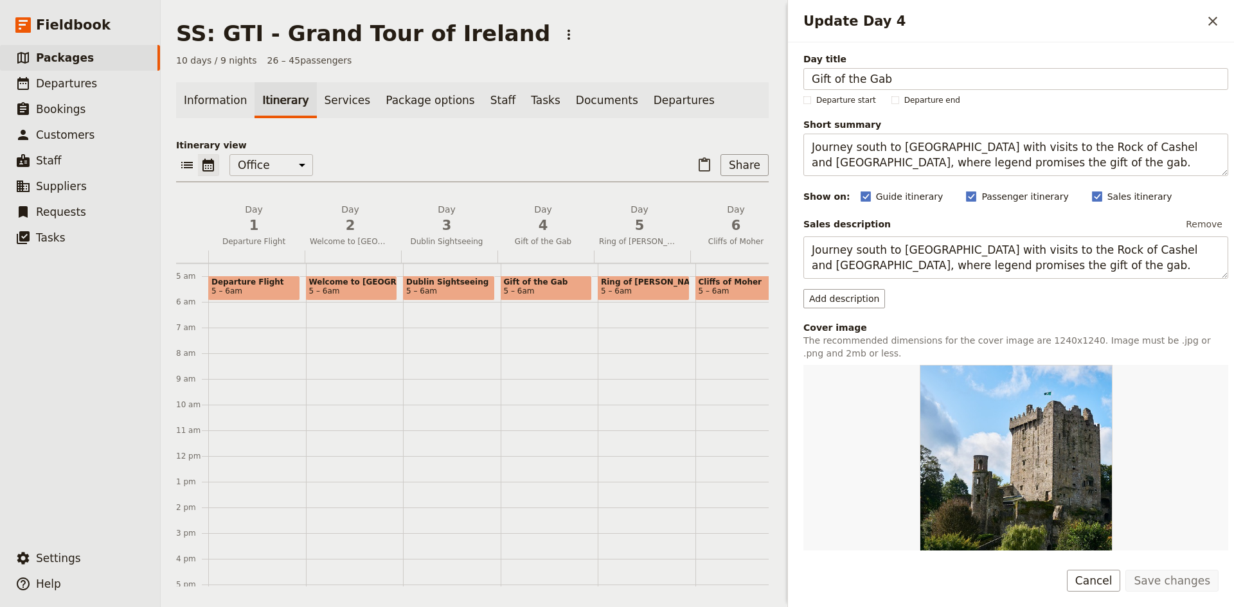
scroll to position [210, 0]
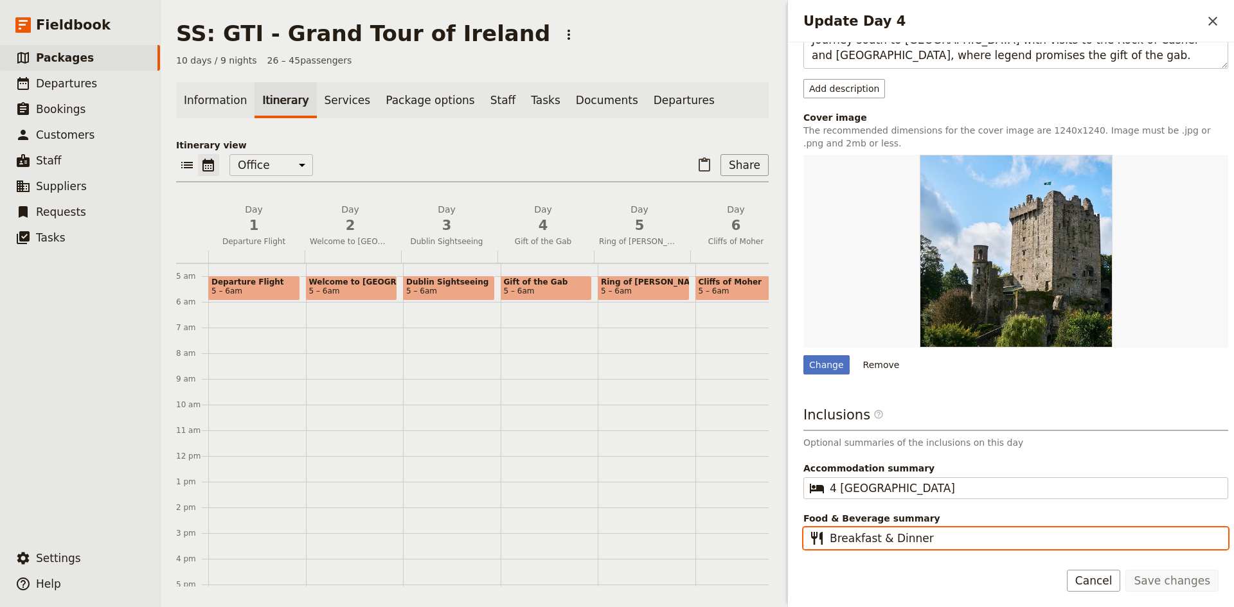
drag, startPoint x: 929, startPoint y: 535, endPoint x: 875, endPoint y: 537, distance: 53.4
click at [875, 537] on input "Breakfast & Dinner" at bounding box center [1025, 538] width 390 height 15
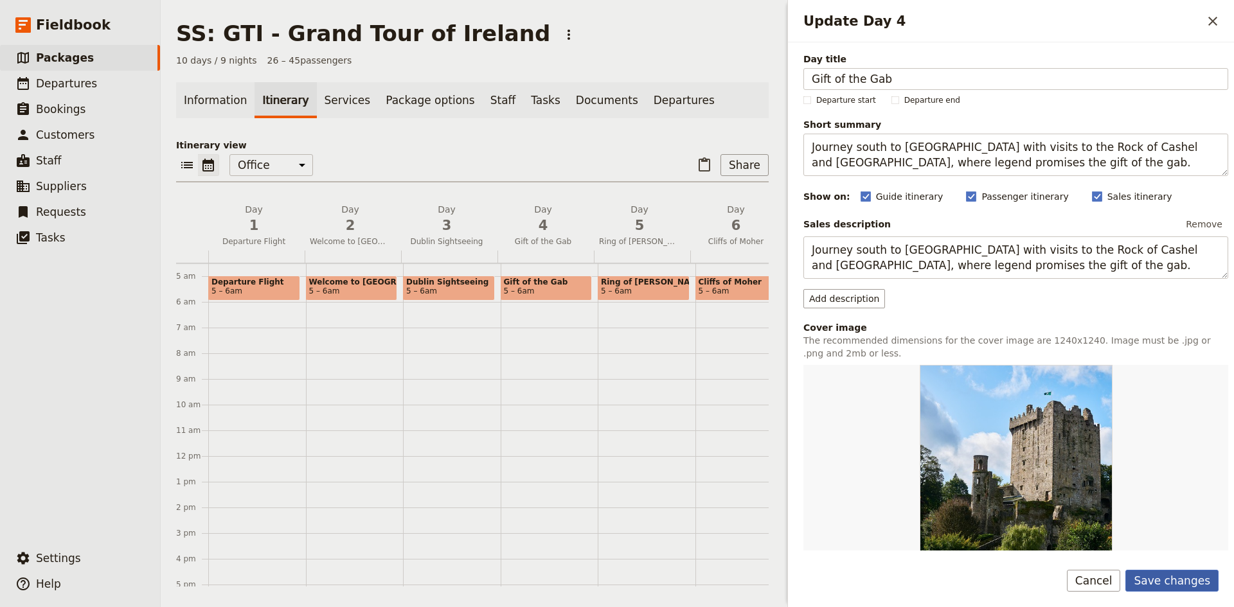
type input "Breakfast"
click at [1177, 580] on button "Save changes" at bounding box center [1171, 581] width 93 height 22
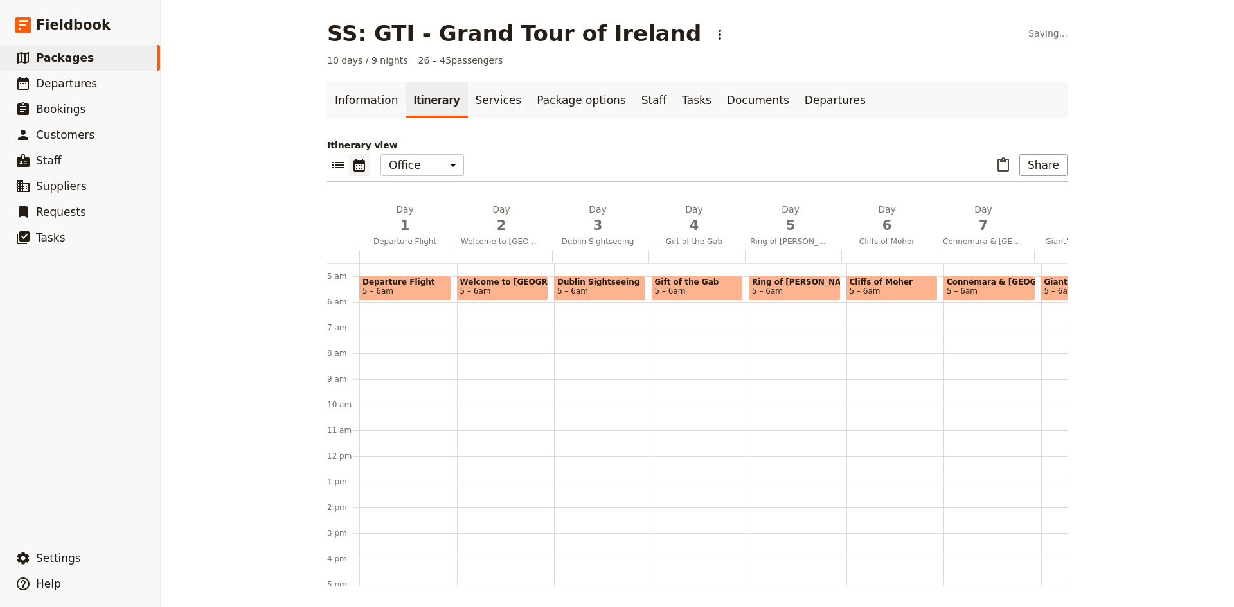
click at [694, 278] on span "Gift of the Gab" at bounding box center [697, 282] width 85 height 9
select select "4"
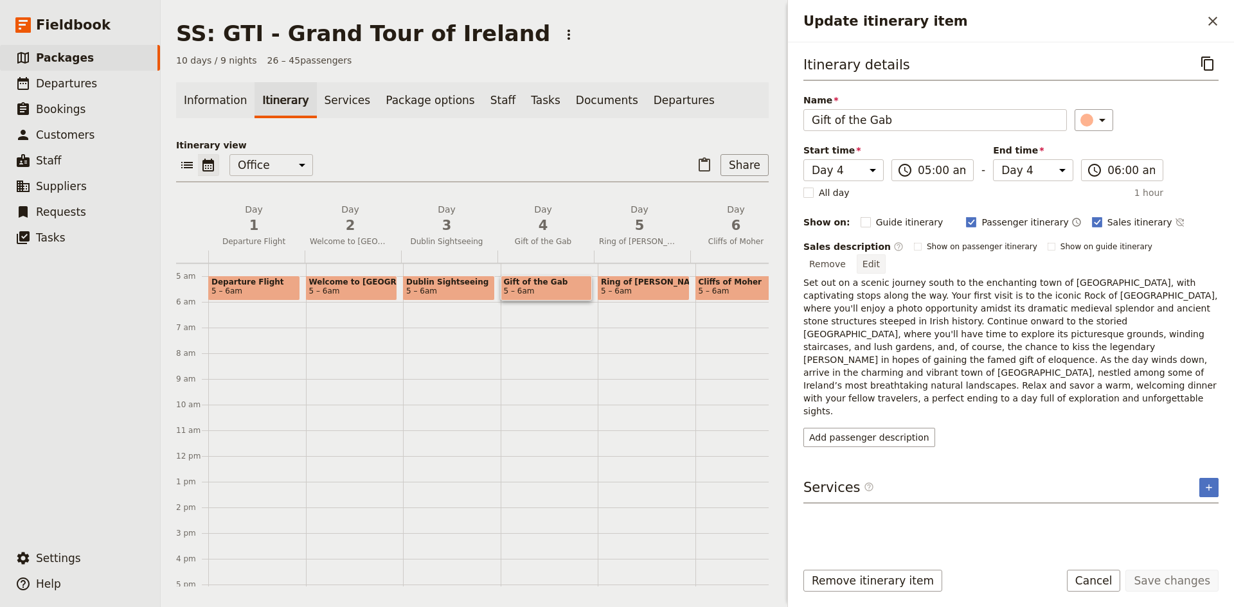
click at [886, 254] on button "Edit" at bounding box center [871, 263] width 29 height 19
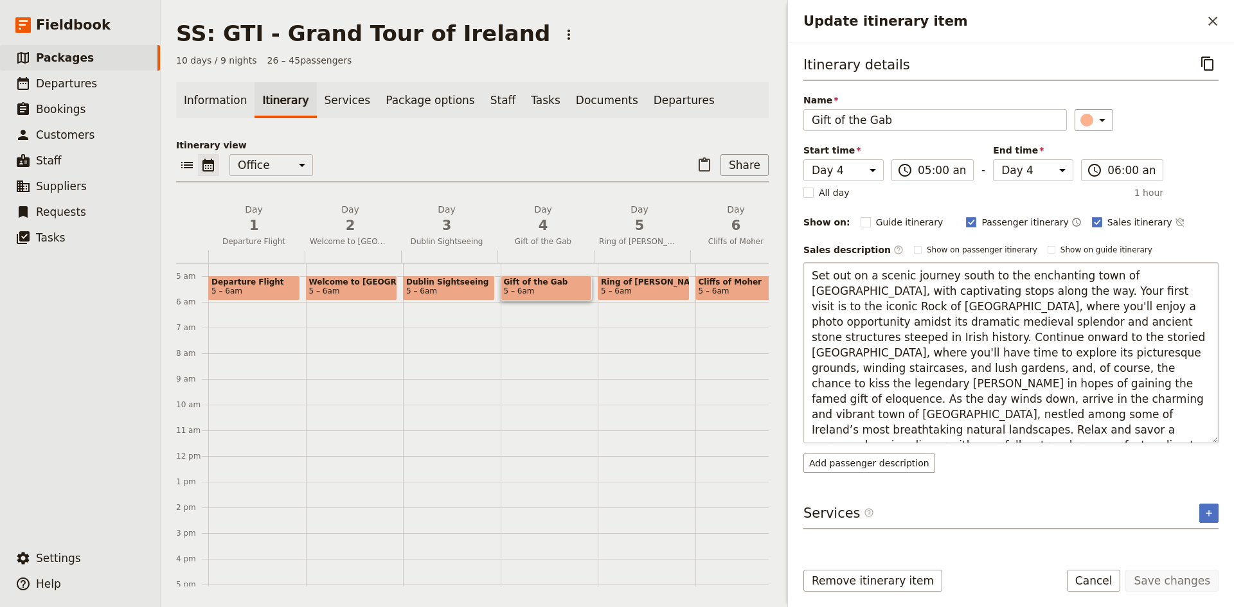
click at [1010, 422] on textarea "Set out on a scenic journey south to the enchanting town of [GEOGRAPHIC_DATA], …" at bounding box center [1010, 352] width 415 height 181
click at [1052, 431] on textarea "Set out on a scenic journey south to the enchanting town of [GEOGRAPHIC_DATA], …" at bounding box center [1010, 352] width 415 height 181
click at [1069, 418] on textarea "Set out on a scenic journey south to the enchanting town of [GEOGRAPHIC_DATA], …" at bounding box center [1010, 352] width 415 height 181
drag, startPoint x: 1069, startPoint y: 418, endPoint x: 824, endPoint y: 413, distance: 244.9
click at [824, 413] on textarea "Set out on a scenic journey south to the enchanting town of [GEOGRAPHIC_DATA], …" at bounding box center [1010, 352] width 415 height 181
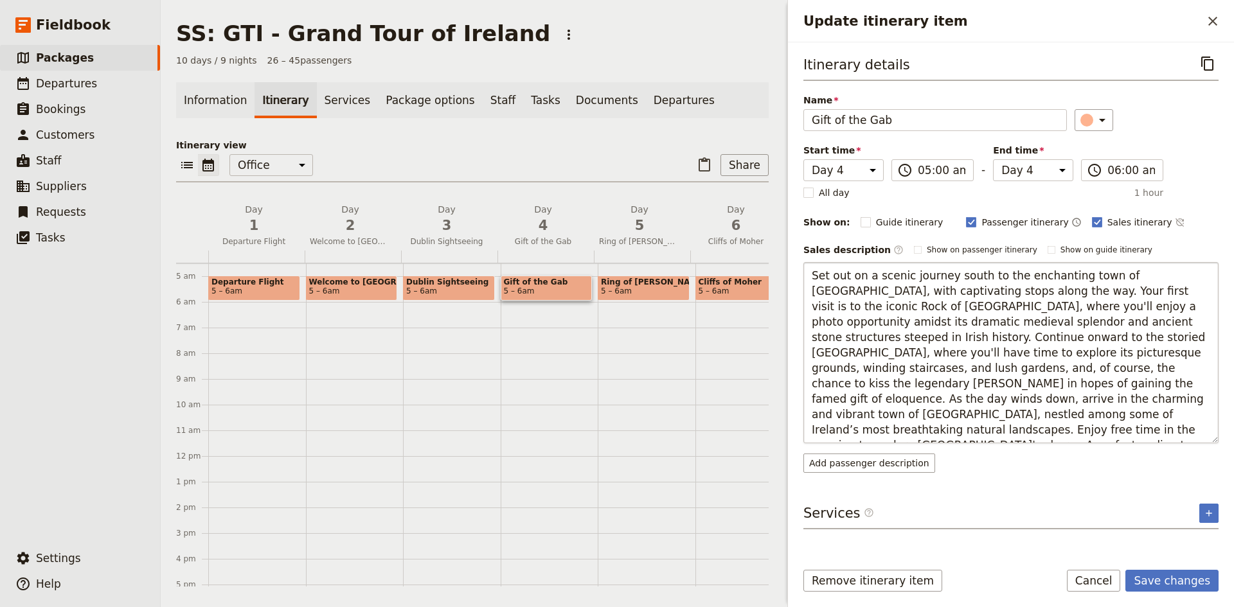
click at [1176, 370] on textarea "Set out on a scenic journey south to the enchanting town of Killarney, with cap…" at bounding box center [1010, 352] width 415 height 181
type textarea "Set out on a scenic journey south to the enchanting town of Killarney, with cap…"
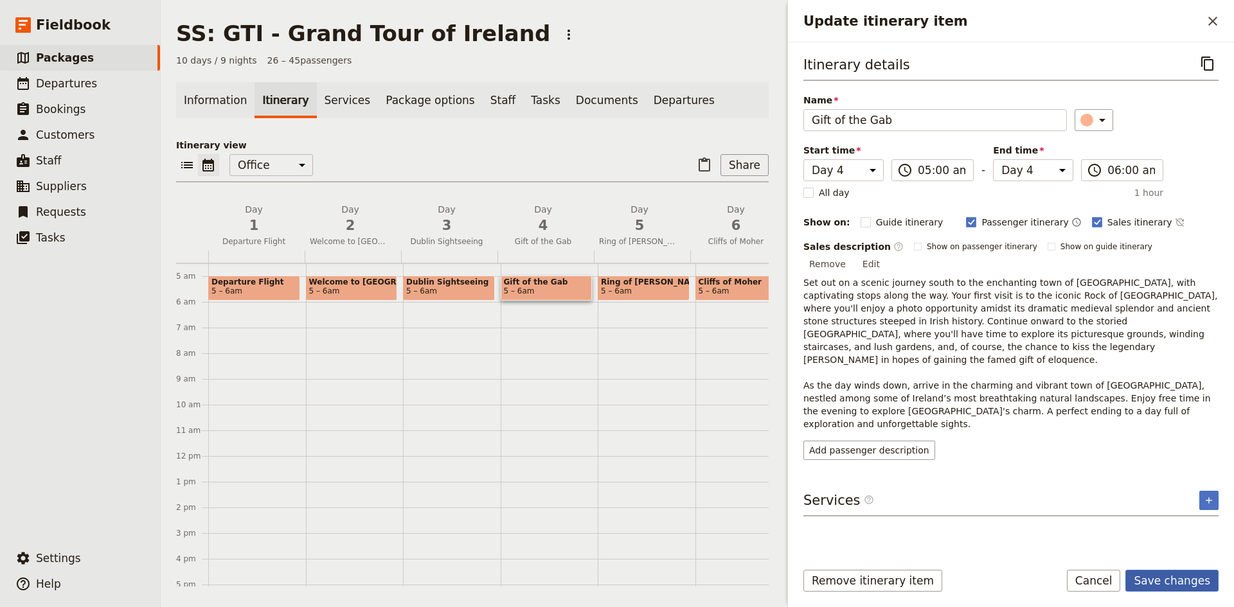
click at [1194, 582] on button "Save changes" at bounding box center [1171, 581] width 93 height 22
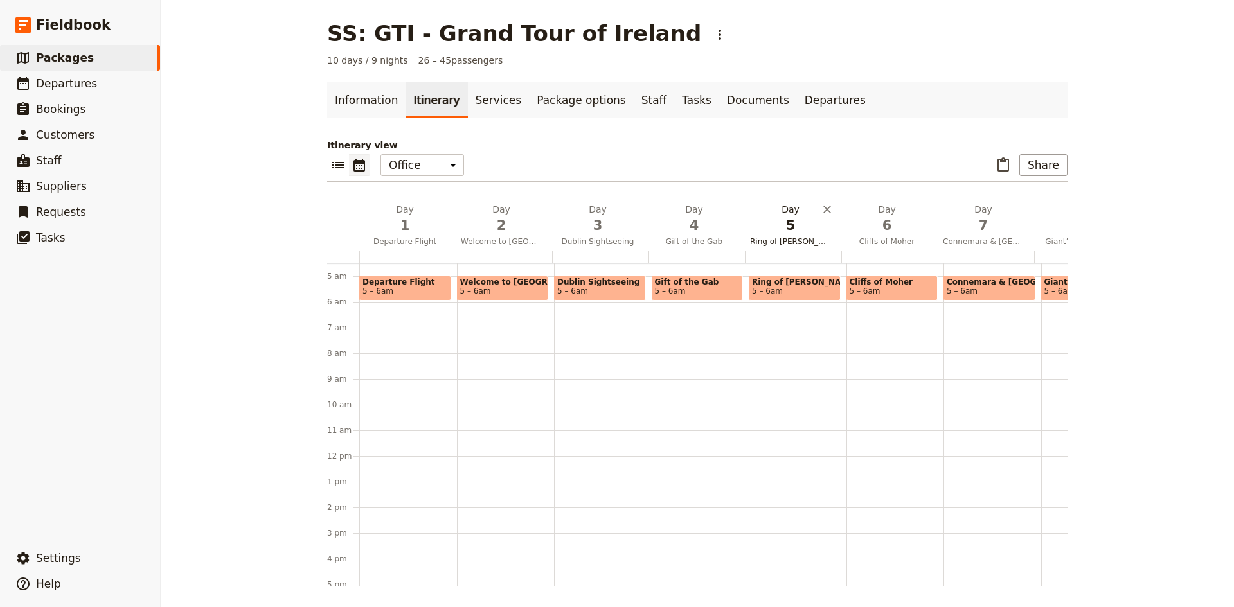
click at [775, 229] on span "5" at bounding box center [790, 225] width 81 height 19
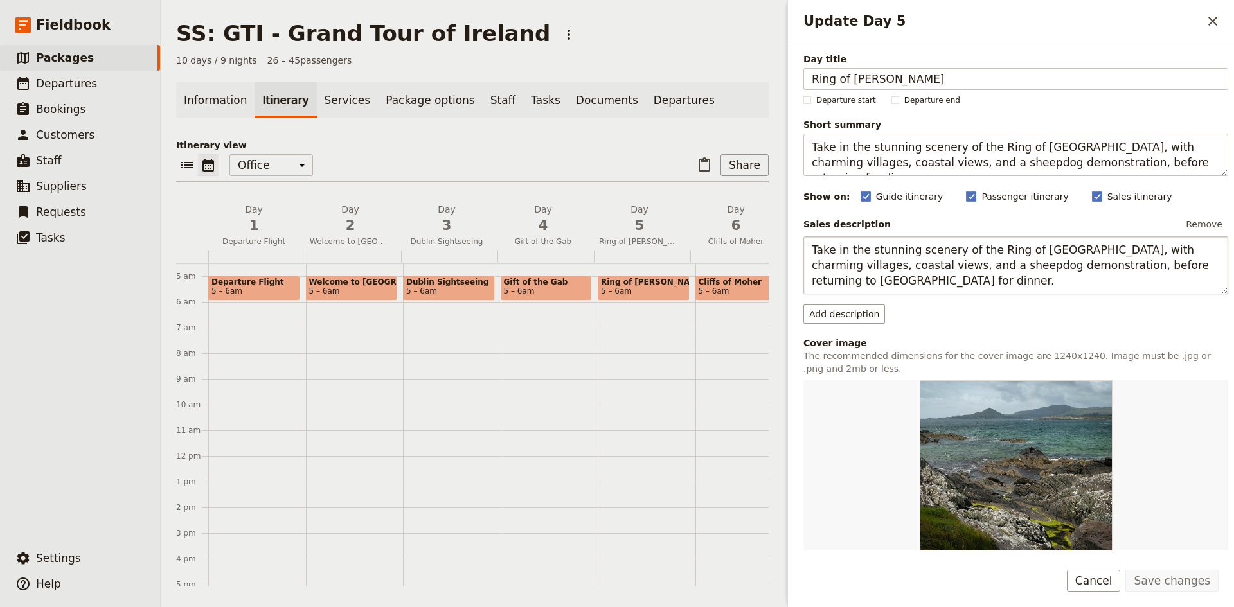
scroll to position [226, 0]
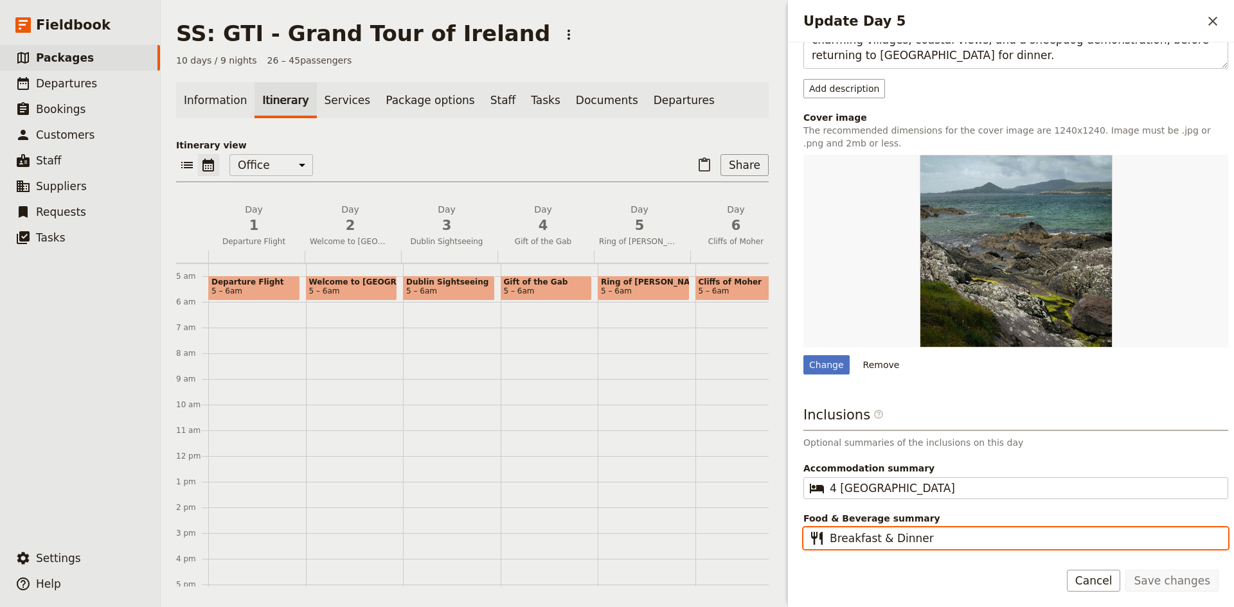
drag, startPoint x: 939, startPoint y: 532, endPoint x: 877, endPoint y: 544, distance: 63.5
click at [877, 544] on input "Breakfast & Dinner" at bounding box center [1025, 538] width 390 height 15
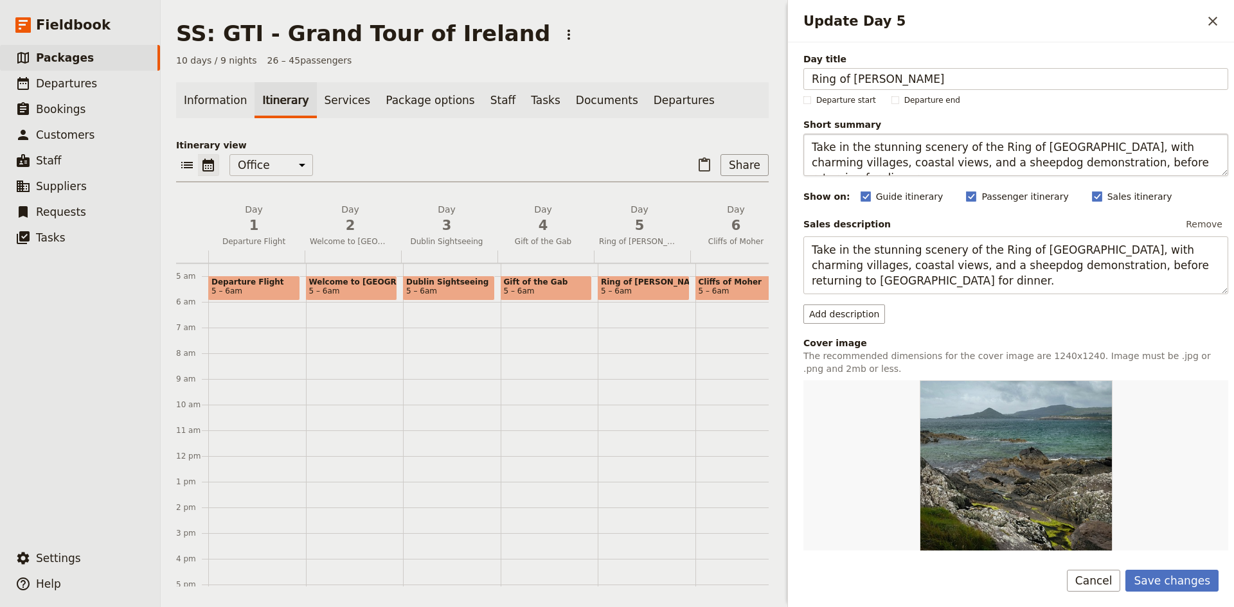
type input "Breakfast"
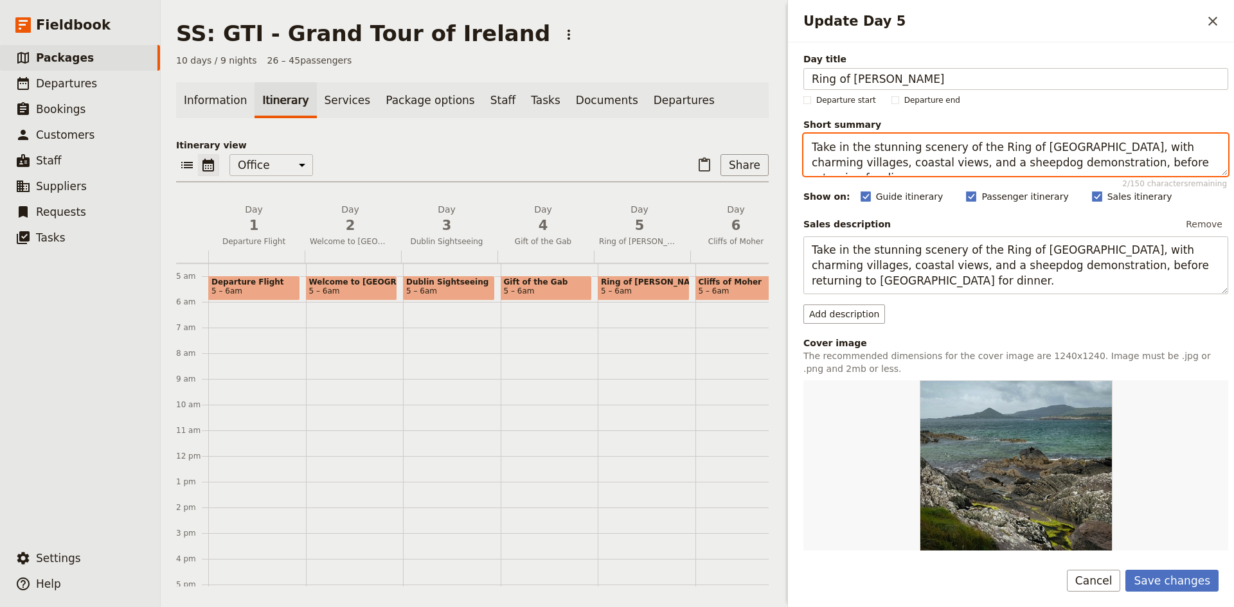
drag, startPoint x: 1145, startPoint y: 161, endPoint x: 999, endPoint y: 168, distance: 146.7
click at [999, 168] on textarea "Take in the stunning scenery of the Ring of [GEOGRAPHIC_DATA], with charming vi…" at bounding box center [1015, 155] width 425 height 42
type textarea "Take in the stunning scenery of the Ring of Kerry, with charming villages, coas…"
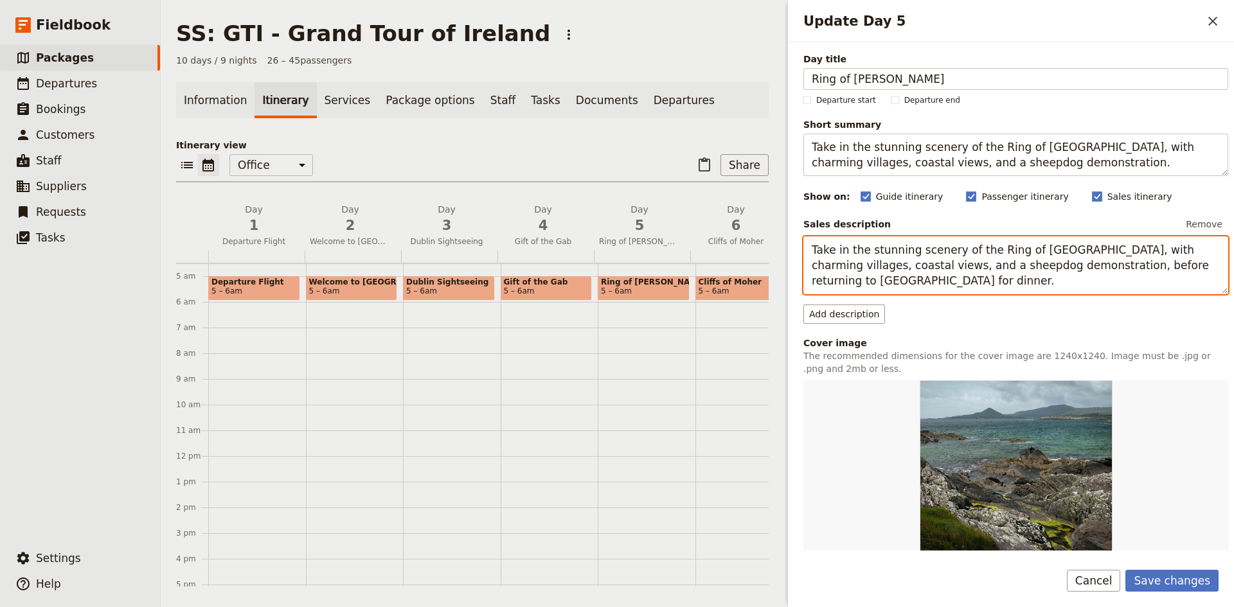
drag, startPoint x: 1195, startPoint y: 269, endPoint x: 997, endPoint y: 271, distance: 198.6
click at [997, 271] on textarea "Take in the stunning scenery of the Ring of [GEOGRAPHIC_DATA], with charming vi…" at bounding box center [1015, 265] width 425 height 58
click at [1200, 263] on textarea "Take in the stunning scenery of the Ring of [GEOGRAPHIC_DATA], with charming vi…" at bounding box center [1015, 265] width 425 height 58
drag, startPoint x: 1201, startPoint y: 265, endPoint x: 998, endPoint y: 269, distance: 203.1
click at [998, 269] on textarea "Take in the stunning scenery of the Ring of [GEOGRAPHIC_DATA], with charming vi…" at bounding box center [1015, 265] width 425 height 58
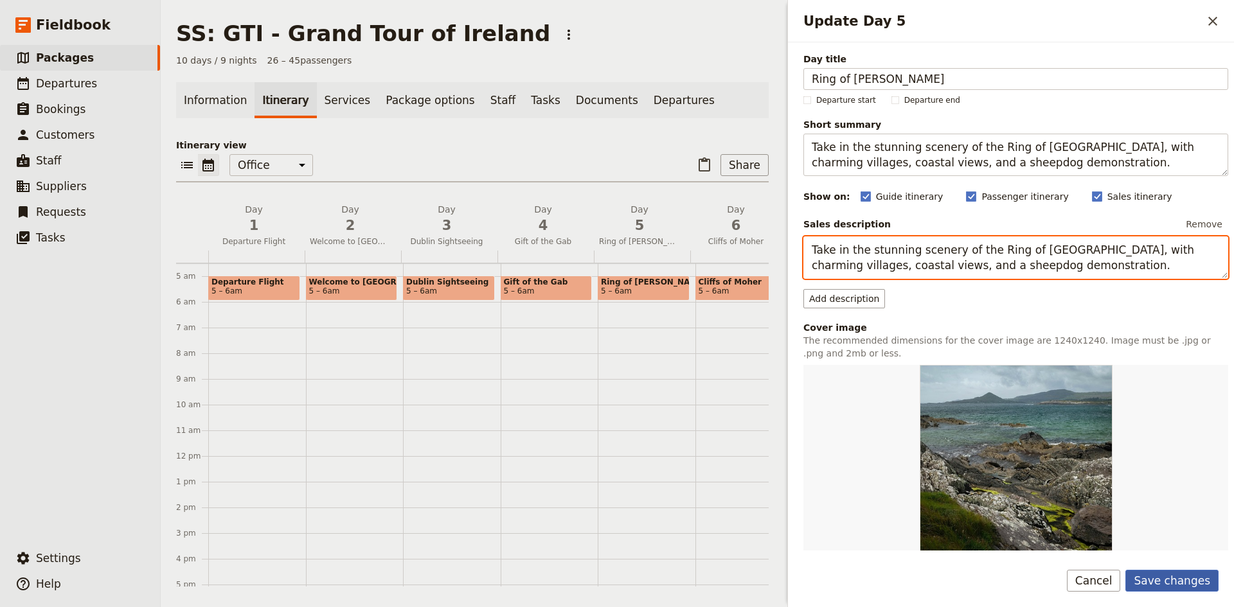
type textarea "Take in the stunning scenery of the Ring of Kerry, with charming villages, coas…"
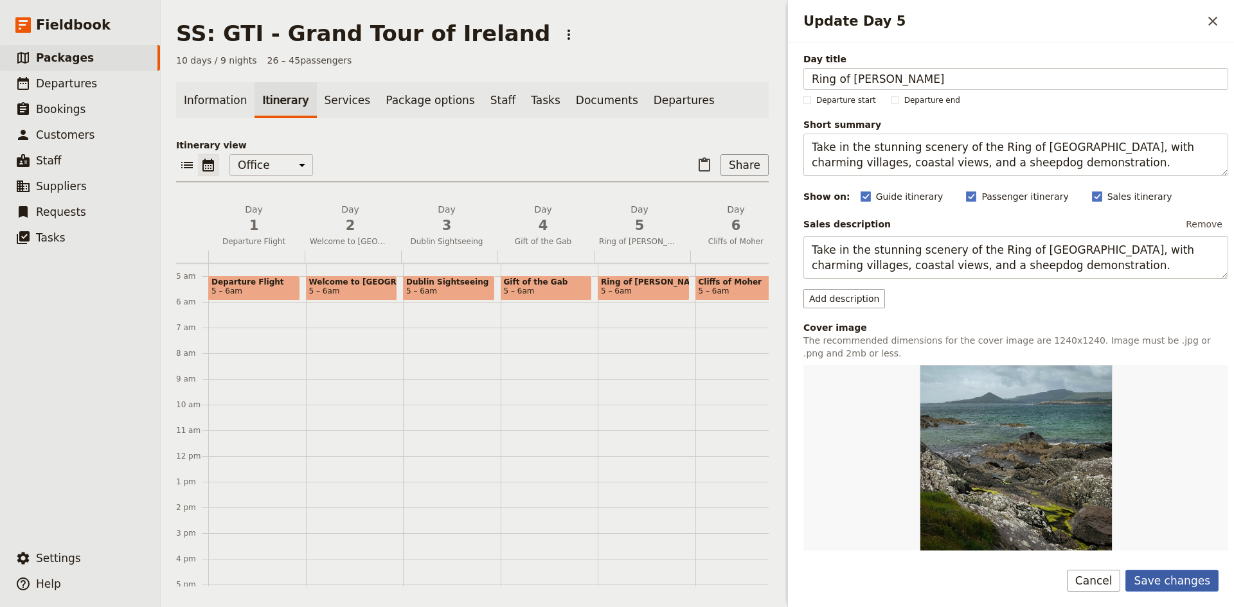
click at [1156, 572] on button "Save changes" at bounding box center [1171, 581] width 93 height 22
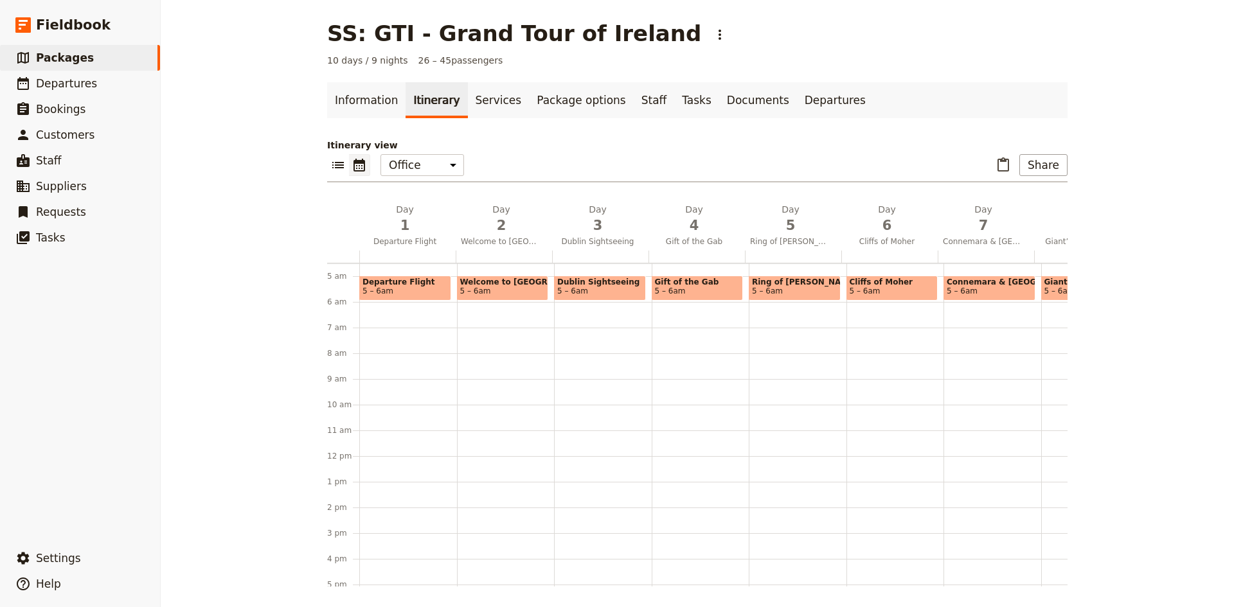
click at [879, 283] on span "Cliffs of Moher" at bounding box center [892, 282] width 85 height 9
select select "6"
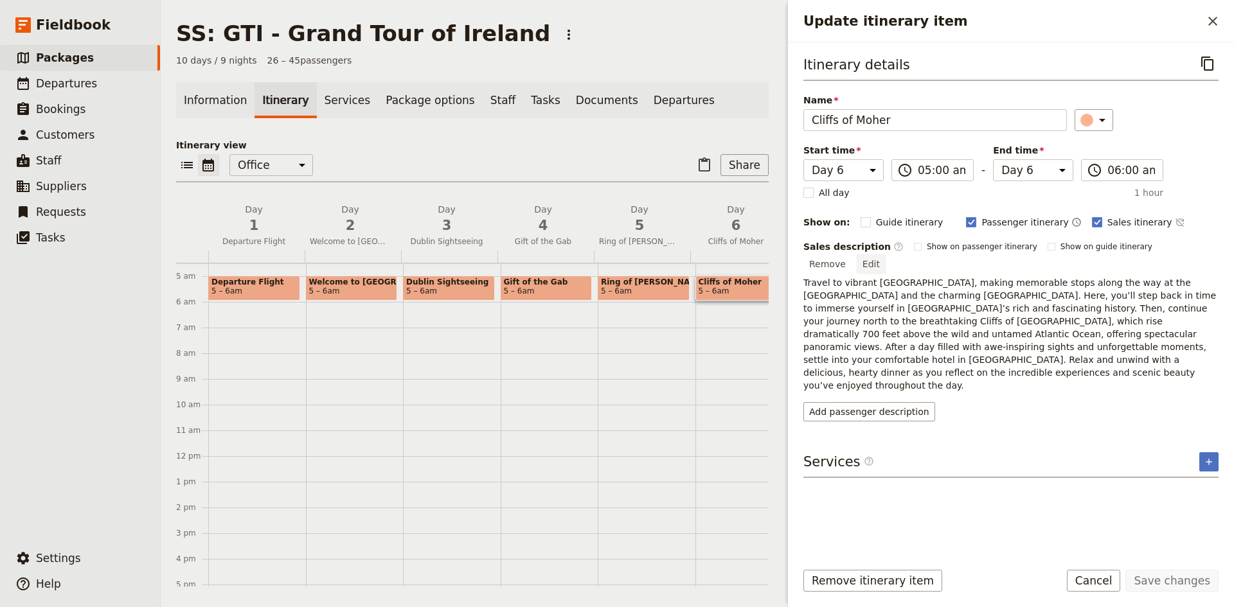
click at [886, 254] on button "Edit" at bounding box center [871, 263] width 29 height 19
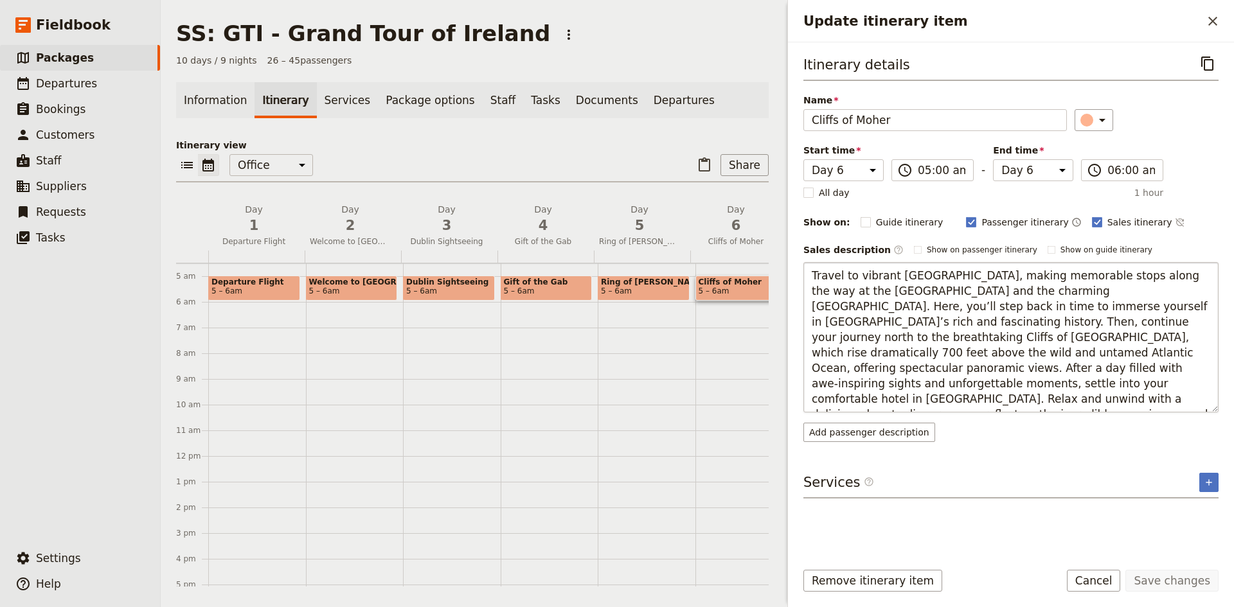
click at [1059, 319] on textarea "Travel to vibrant [GEOGRAPHIC_DATA], making memorable stops along the way at th…" at bounding box center [1010, 337] width 415 height 150
click at [1152, 368] on textarea "Travel to vibrant [GEOGRAPHIC_DATA], making memorable stops along the way at th…" at bounding box center [1010, 337] width 415 height 150
drag, startPoint x: 1146, startPoint y: 400, endPoint x: 1154, endPoint y: 372, distance: 29.3
click at [1154, 372] on textarea "Travel to vibrant [GEOGRAPHIC_DATA], making memorable stops along the way at th…" at bounding box center [1010, 337] width 415 height 150
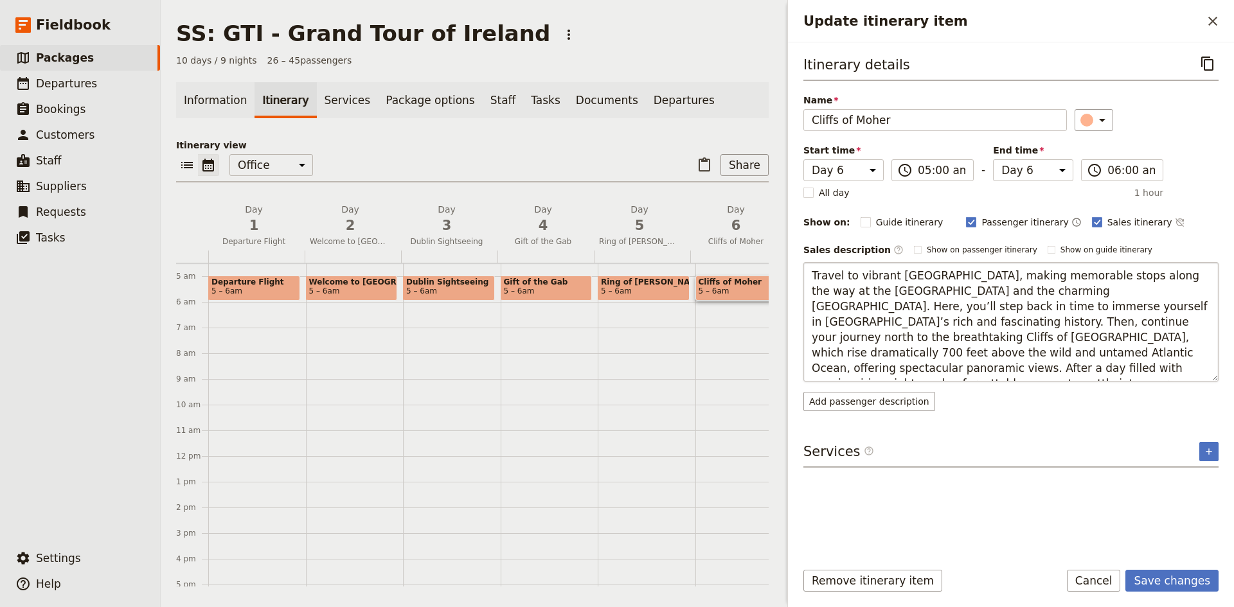
click at [958, 354] on textarea "Travel to vibrant Galway, making memorable stops along the way at the remarkabl…" at bounding box center [1010, 322] width 415 height 120
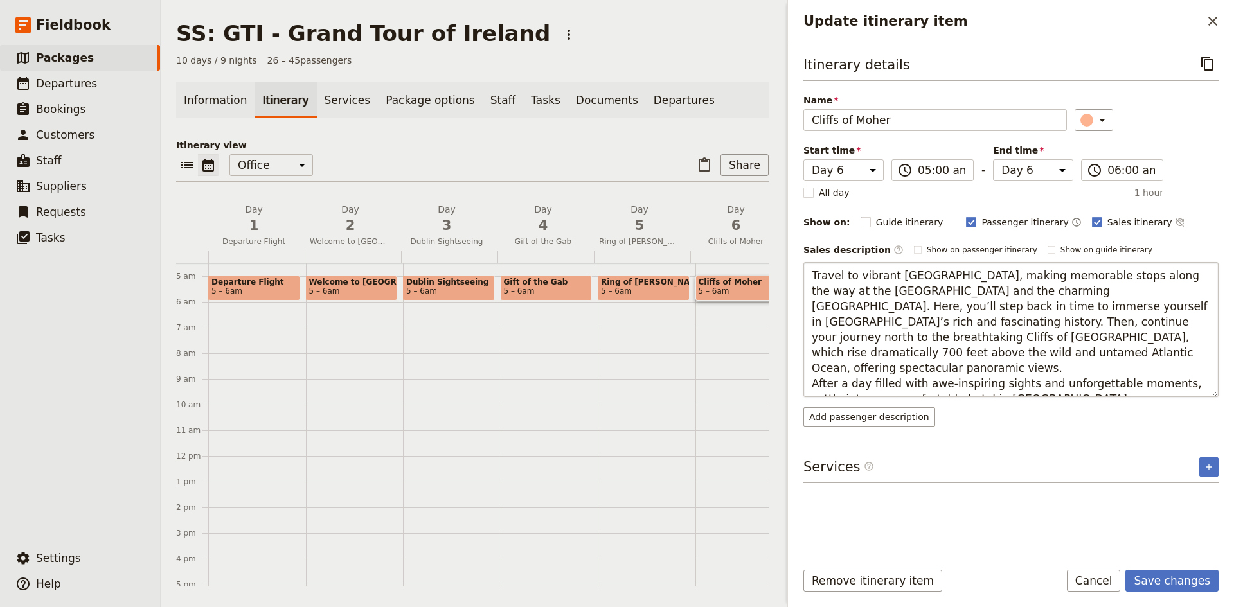
type textarea "Travel to vibrant Galway, making memorable stops along the way at the remarkabl…"
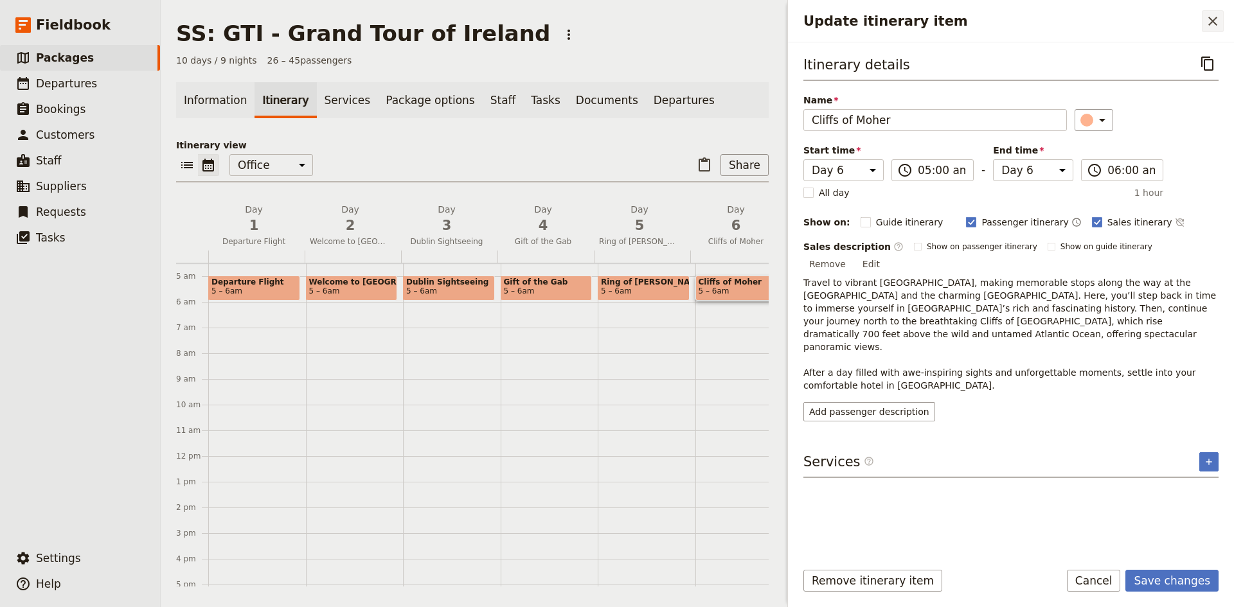
click at [1211, 17] on icon "Close drawer" at bounding box center [1212, 20] width 15 height 15
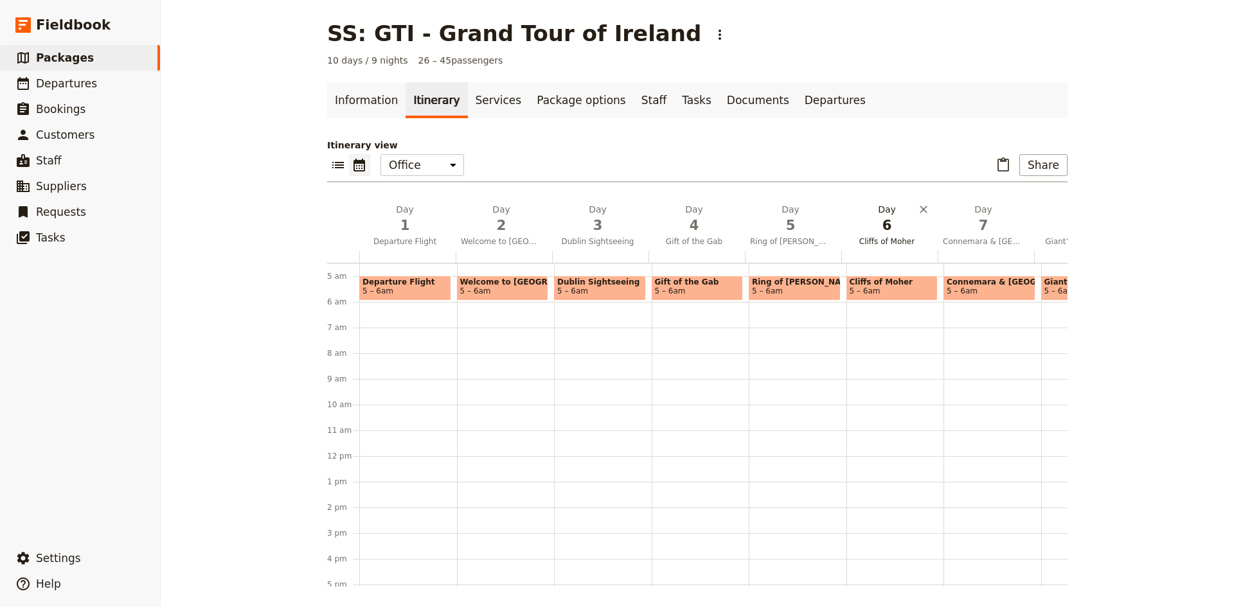
click at [884, 231] on span "6" at bounding box center [886, 225] width 81 height 19
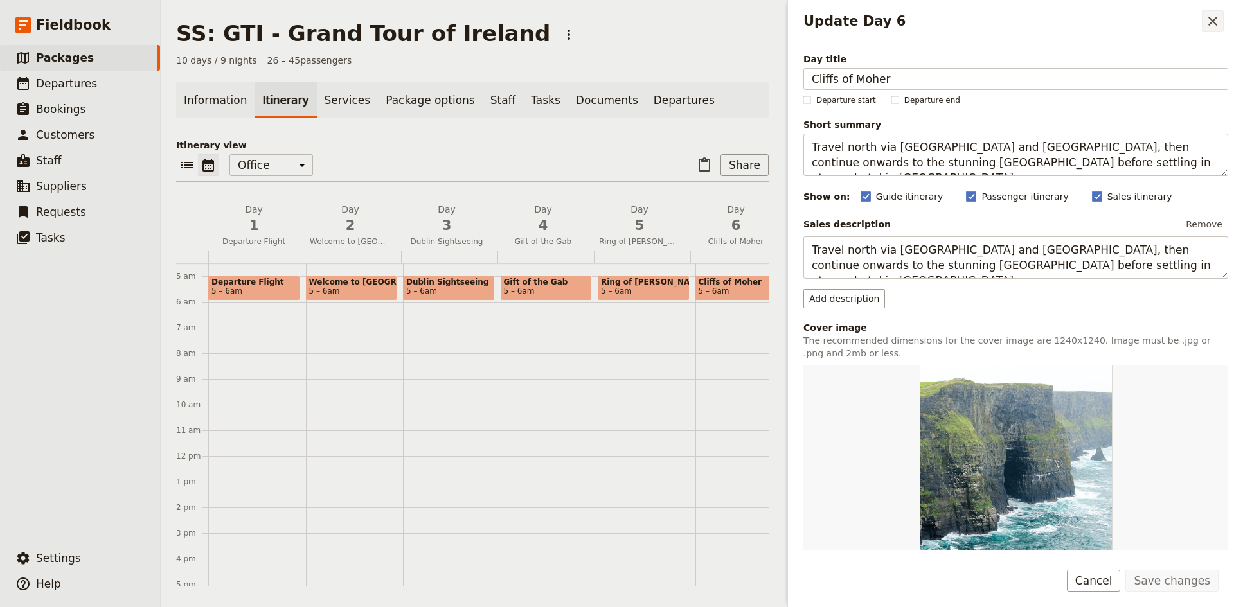
click at [1208, 21] on icon "Close drawer" at bounding box center [1212, 20] width 15 height 15
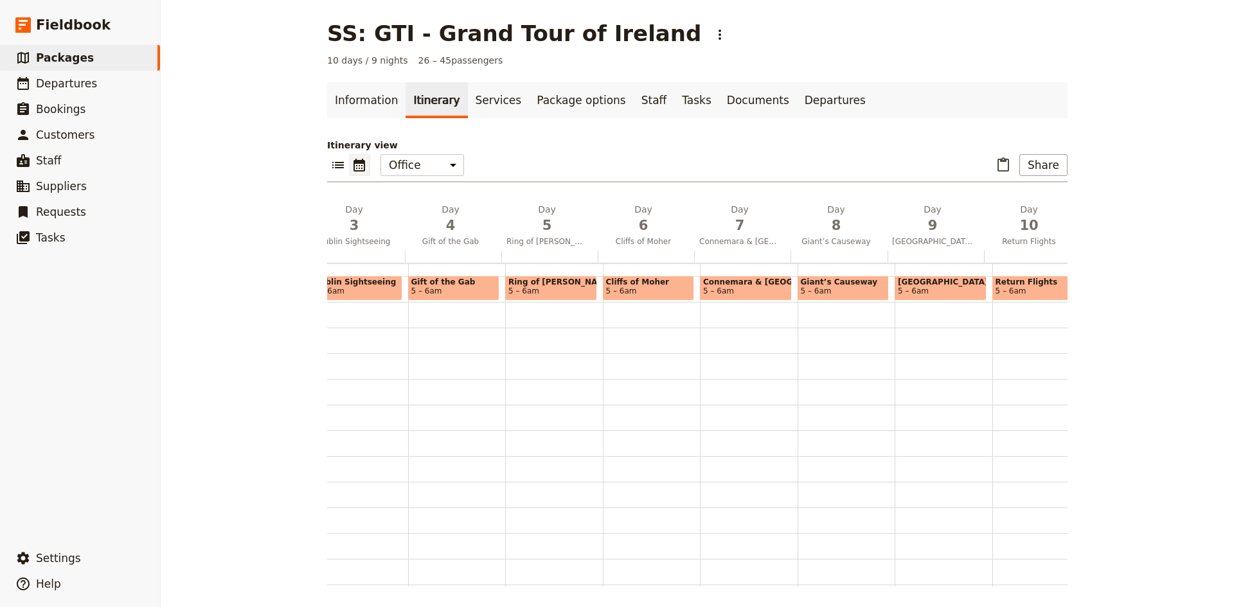
scroll to position [0, 272]
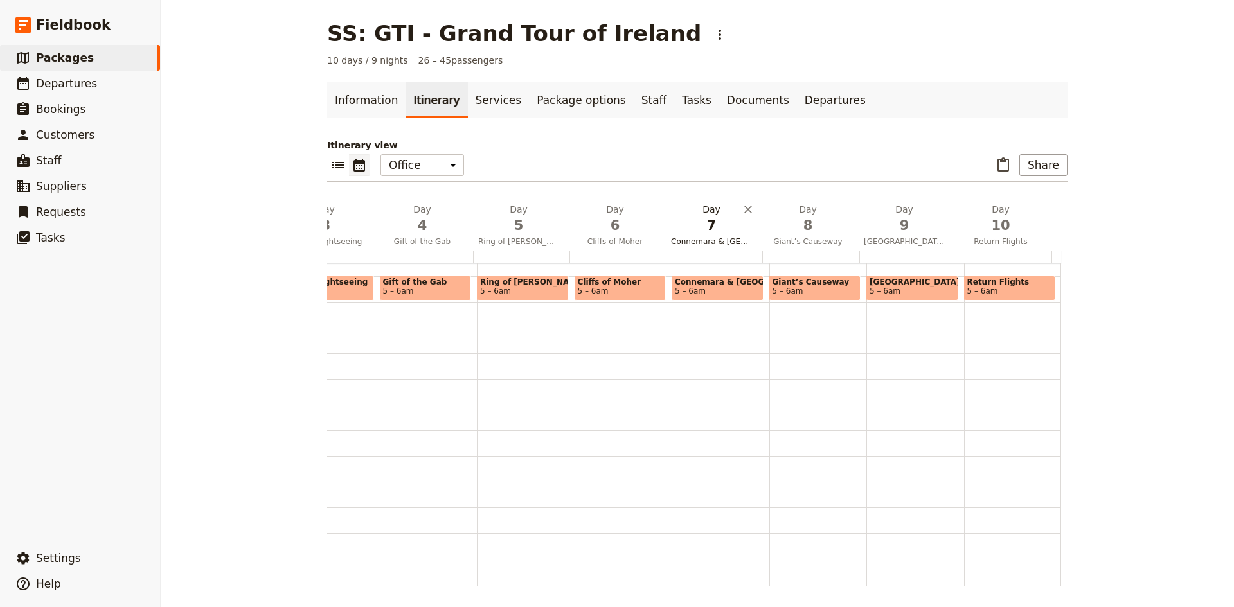
click at [699, 245] on span "Connemara & [GEOGRAPHIC_DATA]" at bounding box center [711, 241] width 91 height 10
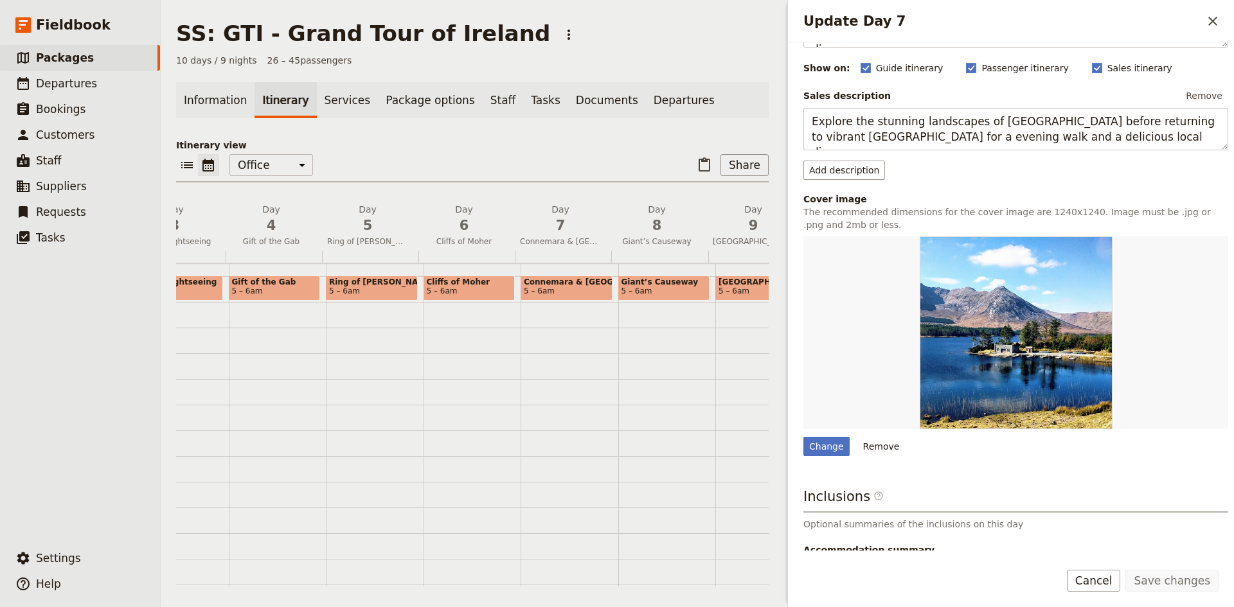
scroll to position [210, 0]
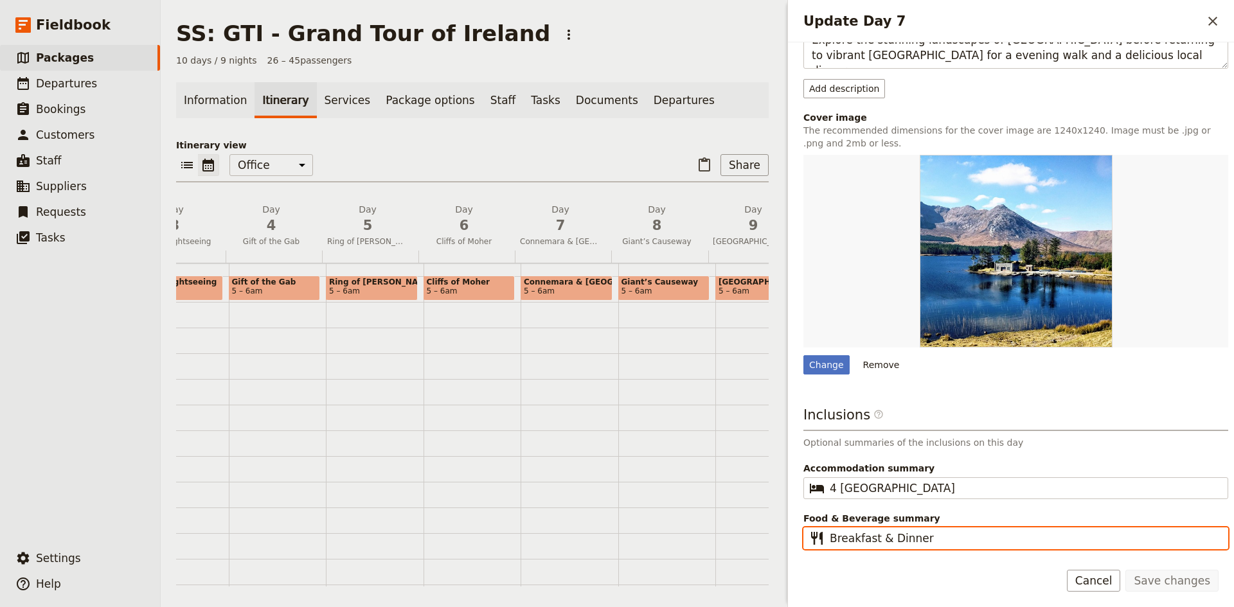
drag, startPoint x: 929, startPoint y: 536, endPoint x: 879, endPoint y: 531, distance: 50.4
click at [879, 531] on input "Breakfast & Dinner" at bounding box center [1025, 538] width 390 height 15
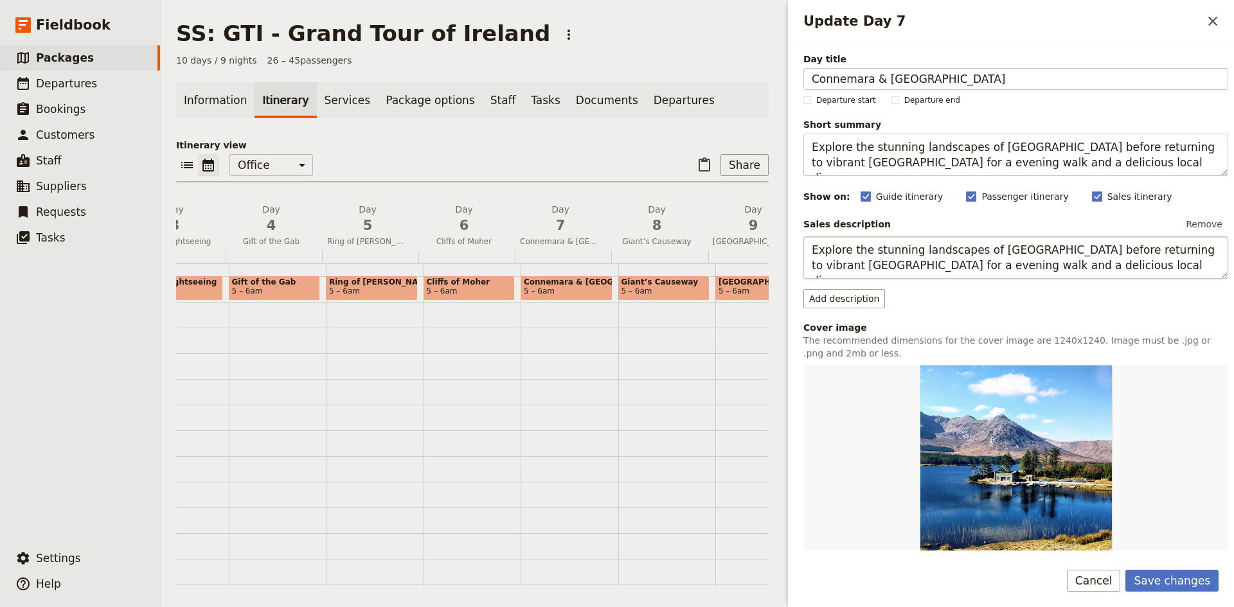
type input "Breakfast"
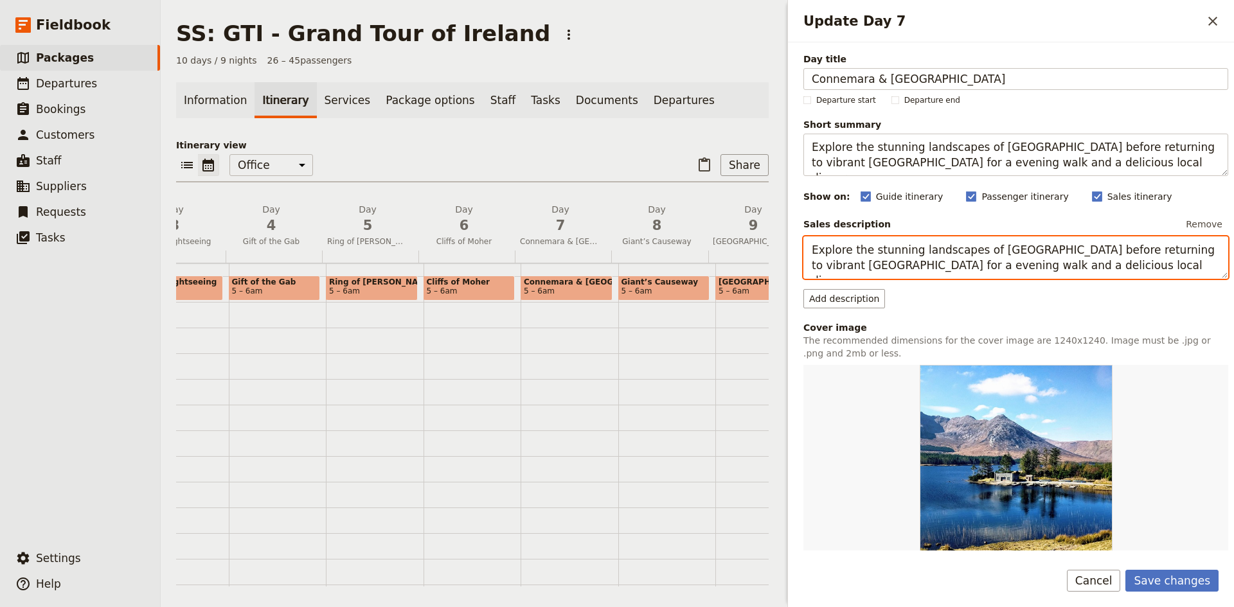
drag, startPoint x: 1120, startPoint y: 268, endPoint x: 976, endPoint y: 267, distance: 144.6
click at [976, 267] on textarea "Explore the stunning landscapes of [GEOGRAPHIC_DATA] before returning to vibran…" at bounding box center [1015, 257] width 425 height 42
type textarea "Explore the stunning landscapes of Connemara National Park before returning to …"
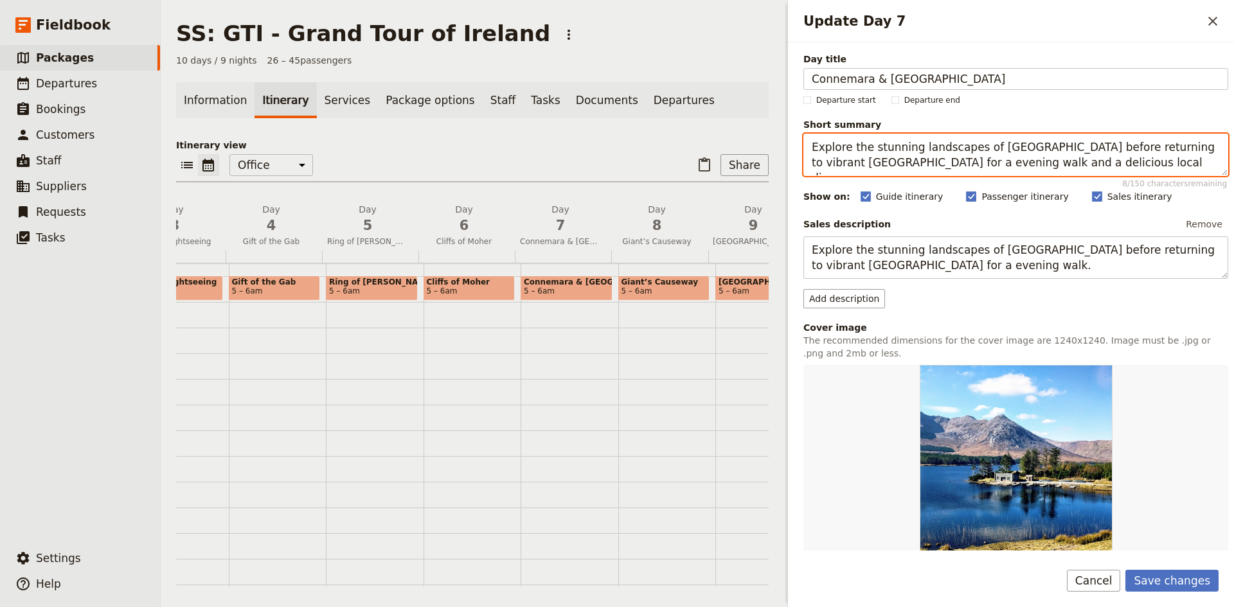
drag, startPoint x: 1114, startPoint y: 163, endPoint x: 1081, endPoint y: 163, distance: 32.8
click at [1081, 163] on textarea "Explore the stunning landscapes of [GEOGRAPHIC_DATA] before returning to vibran…" at bounding box center [1015, 155] width 425 height 42
click at [1147, 163] on textarea "Explore the stunning landscapes of [GEOGRAPHIC_DATA] before returning to vibran…" at bounding box center [1015, 155] width 425 height 42
drag, startPoint x: 1147, startPoint y: 163, endPoint x: 885, endPoint y: 166, distance: 262.2
click at [885, 166] on textarea "Explore the stunning landscapes of [GEOGRAPHIC_DATA] before returning to vibran…" at bounding box center [1015, 155] width 425 height 42
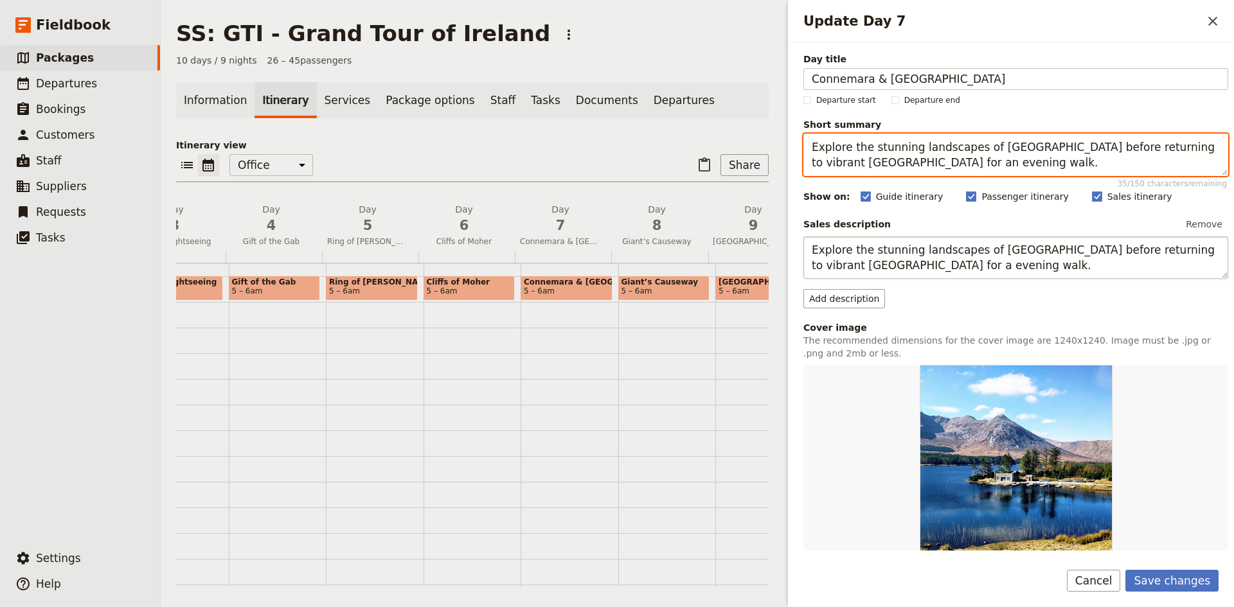
type textarea "Explore the stunning landscapes of Connemara National Park before returning to …"
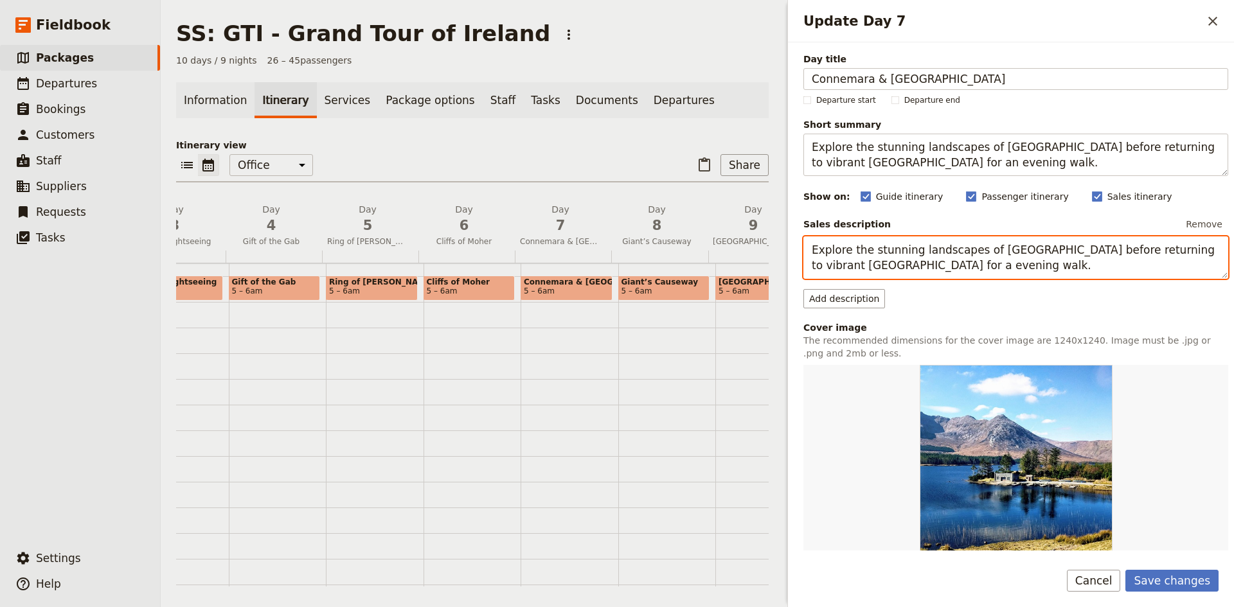
click at [909, 266] on textarea "Explore the stunning landscapes of Connemara National Park before returning to …" at bounding box center [1015, 257] width 425 height 42
type textarea "Explore the stunning landscapes of Connemara National Park before returning to …"
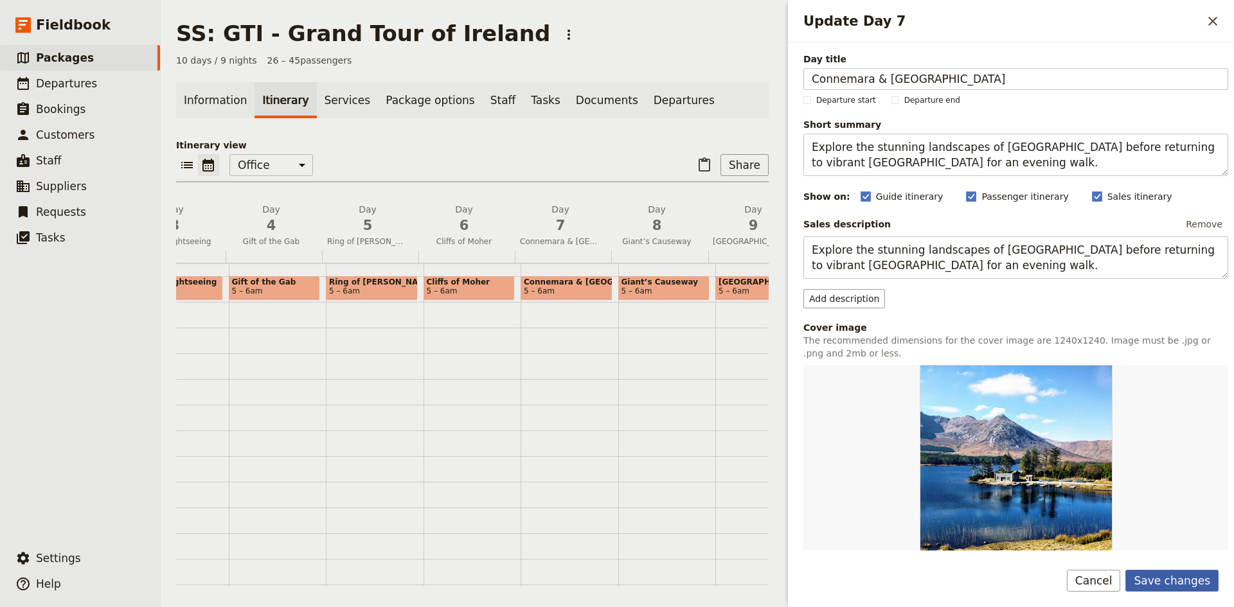
click at [1191, 575] on button "Save changes" at bounding box center [1171, 581] width 93 height 22
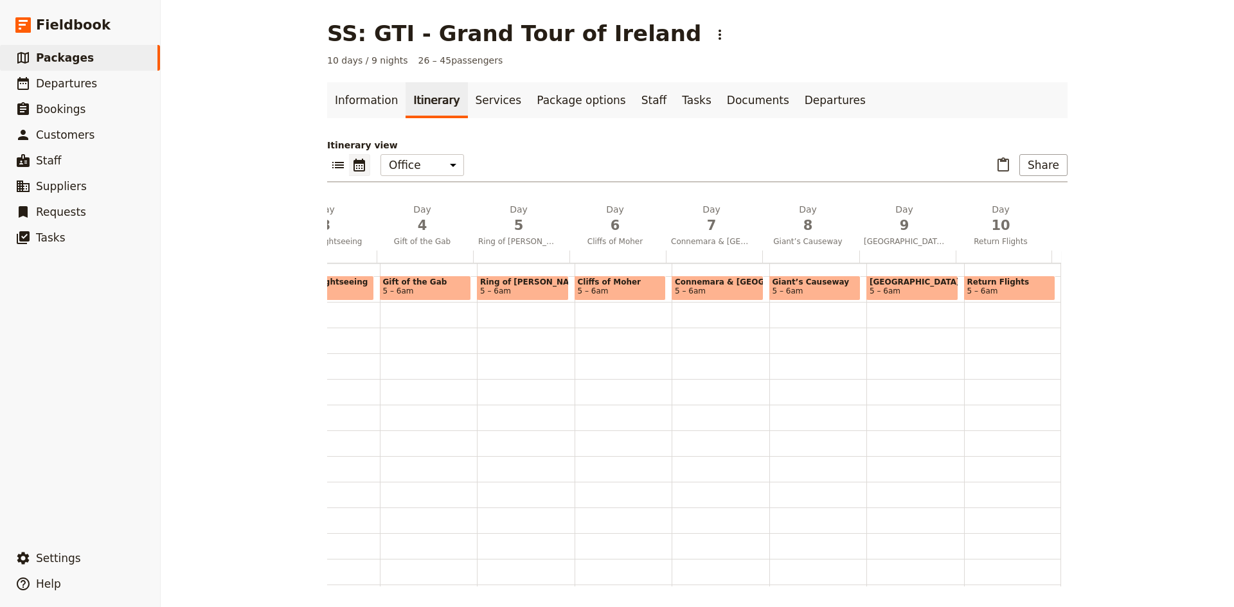
click at [744, 283] on span "Connemara & [GEOGRAPHIC_DATA]" at bounding box center [717, 282] width 85 height 9
select select "7"
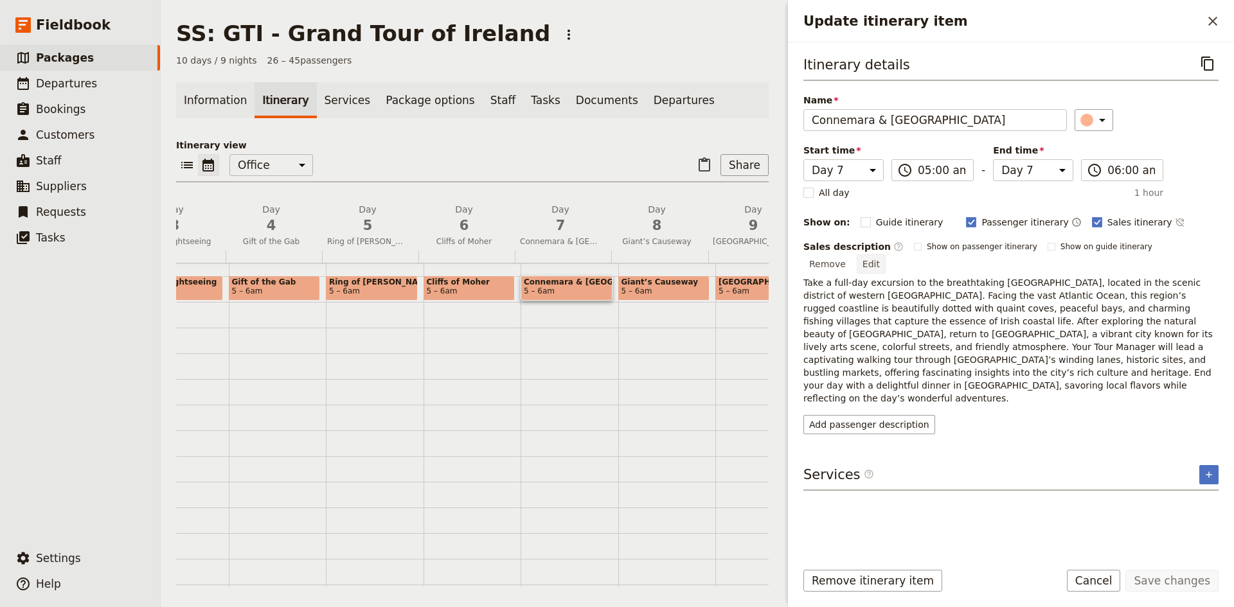
click at [886, 254] on button "Edit" at bounding box center [871, 263] width 29 height 19
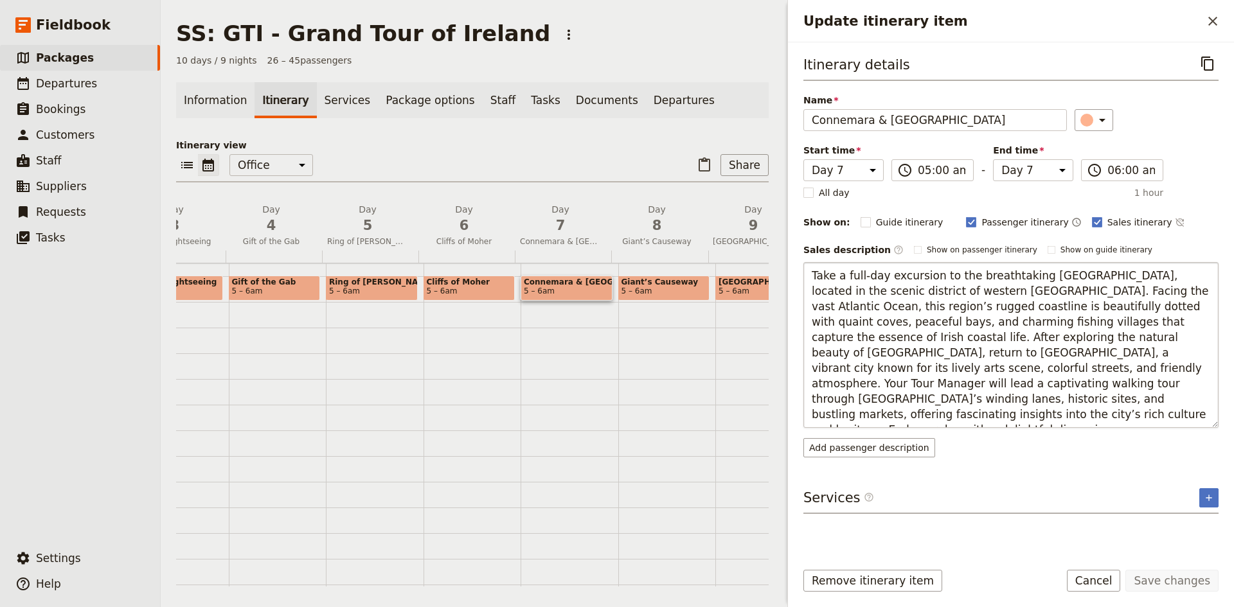
click at [1166, 352] on textarea "Take a full-day excursion to the breathtaking [GEOGRAPHIC_DATA], located in the…" at bounding box center [1010, 345] width 415 height 166
click at [1164, 352] on textarea "Take a full-day excursion to the breathtaking [GEOGRAPHIC_DATA], located in the…" at bounding box center [1010, 345] width 415 height 166
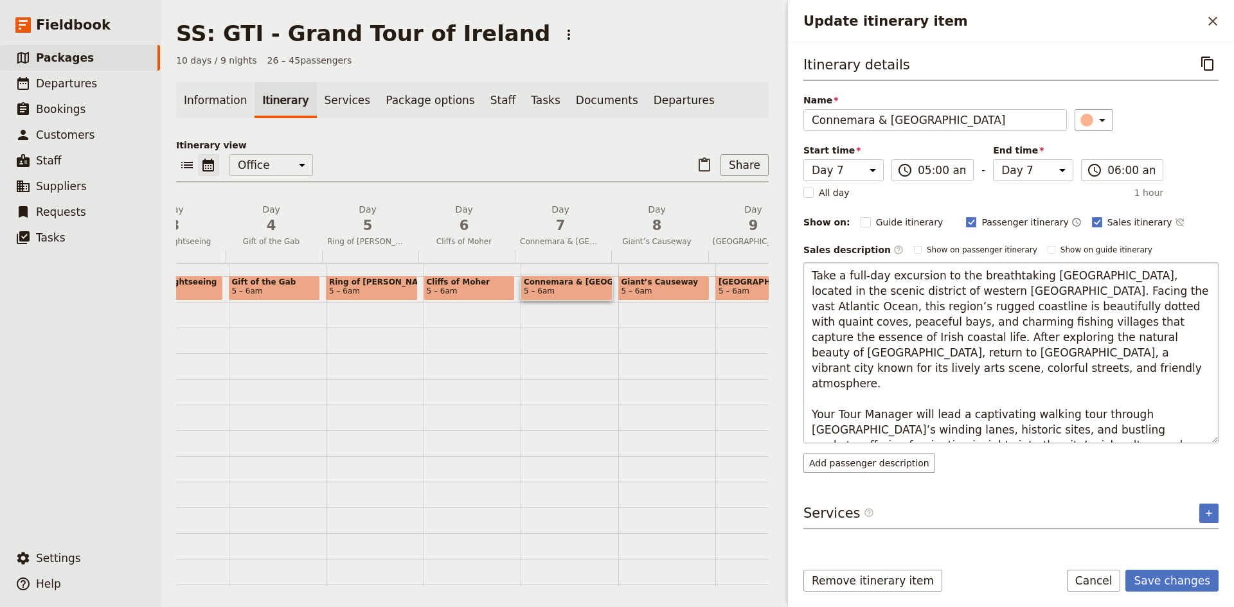
click at [1045, 413] on textarea "Take a full-day excursion to the breathtaking Connemara National Park, located …" at bounding box center [1010, 352] width 415 height 181
click at [1061, 416] on textarea "Take a full-day excursion to the breathtaking Connemara National Park, located …" at bounding box center [1010, 352] width 415 height 181
click at [1174, 427] on textarea "Take a full-day excursion to the breathtaking Connemara National Park, located …" at bounding box center [1010, 352] width 415 height 181
click at [943, 431] on textarea "Take a full-day excursion to the breathtaking Connemara National Park, located …" at bounding box center [1010, 352] width 415 height 181
drag, startPoint x: 1173, startPoint y: 431, endPoint x: 1056, endPoint y: 415, distance: 118.2
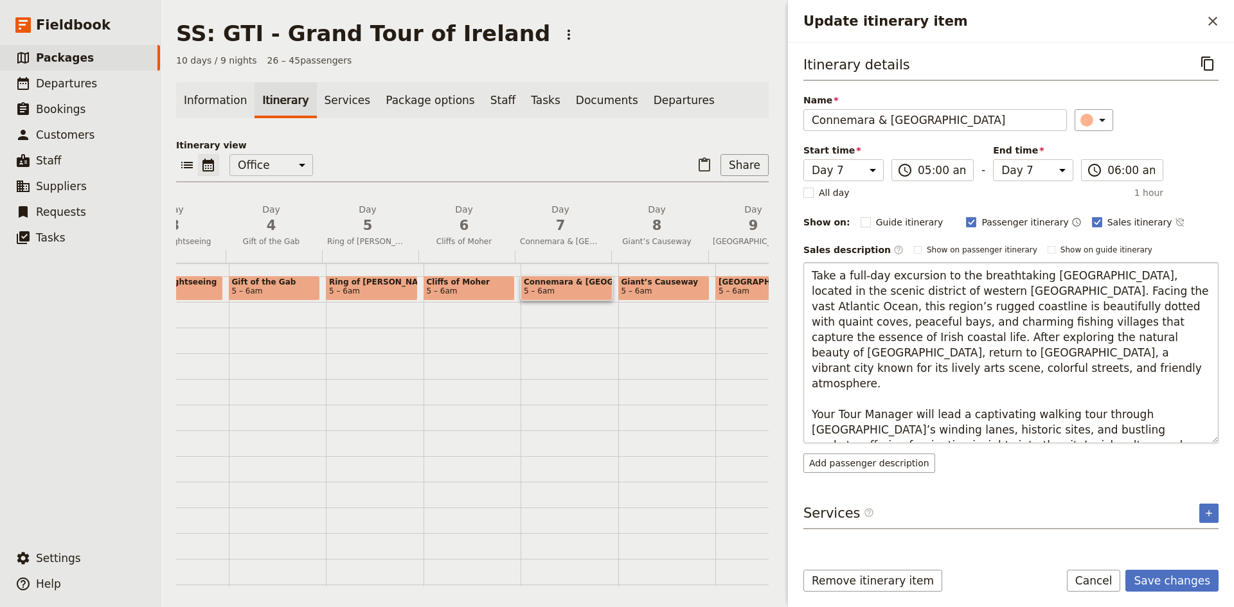
click at [1056, 415] on textarea "Take a full-day excursion to the breathtaking Connemara National Park, located …" at bounding box center [1010, 352] width 415 height 181
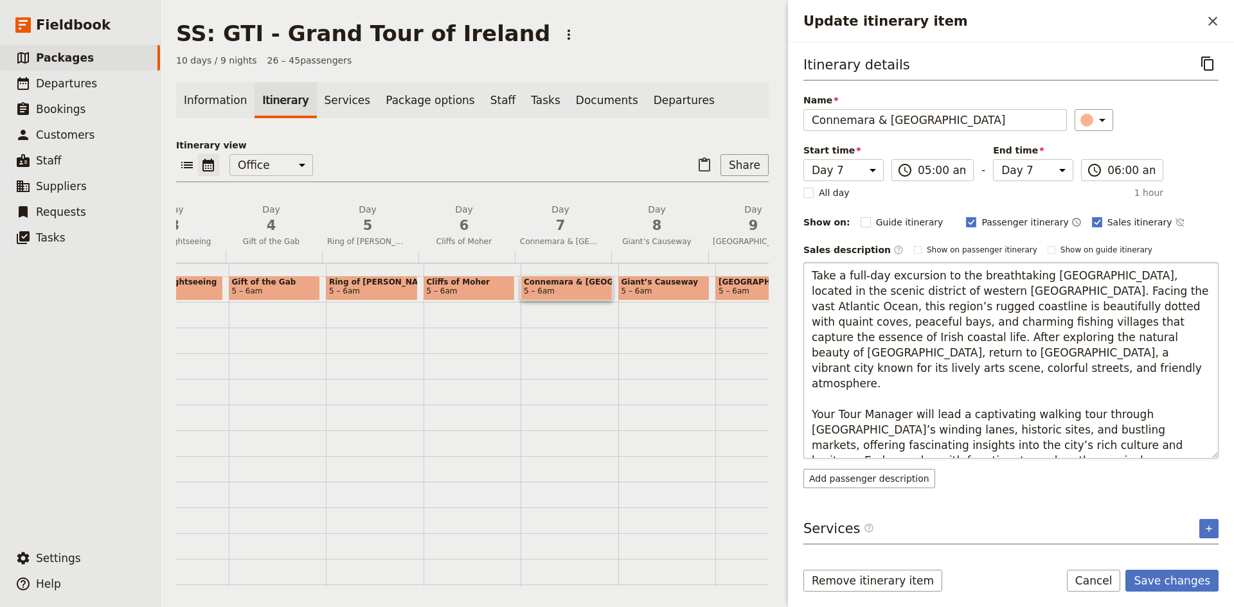
type textarea "Take a full-day excursion to the breathtaking Connemara National Park, located …"
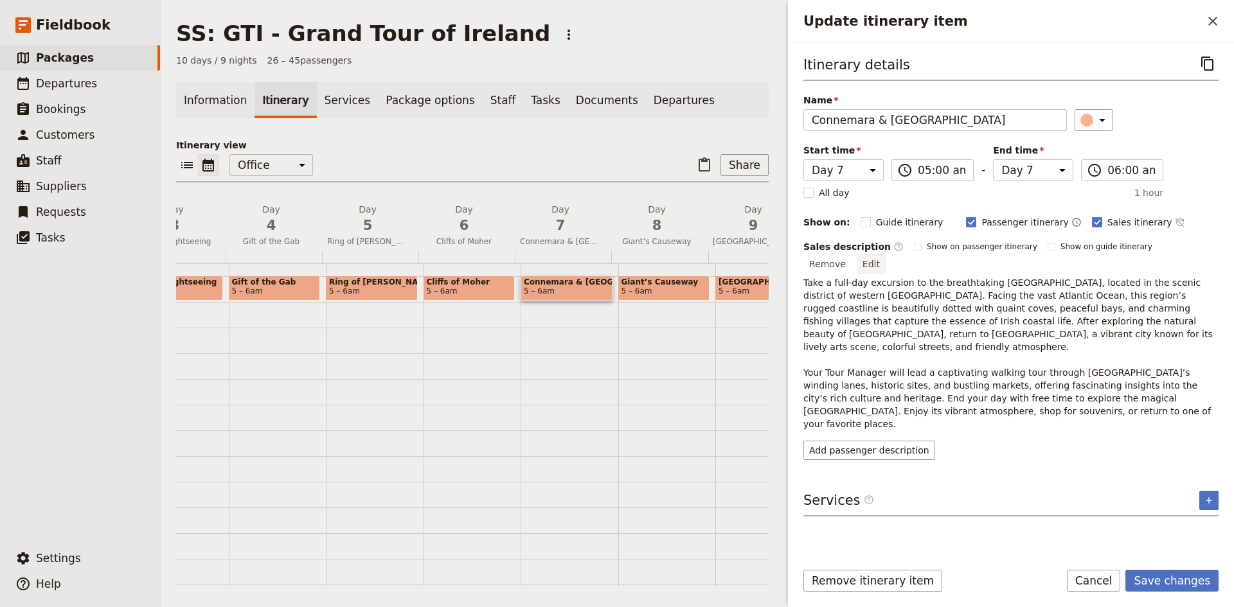
click at [886, 254] on button "Edit" at bounding box center [871, 263] width 29 height 19
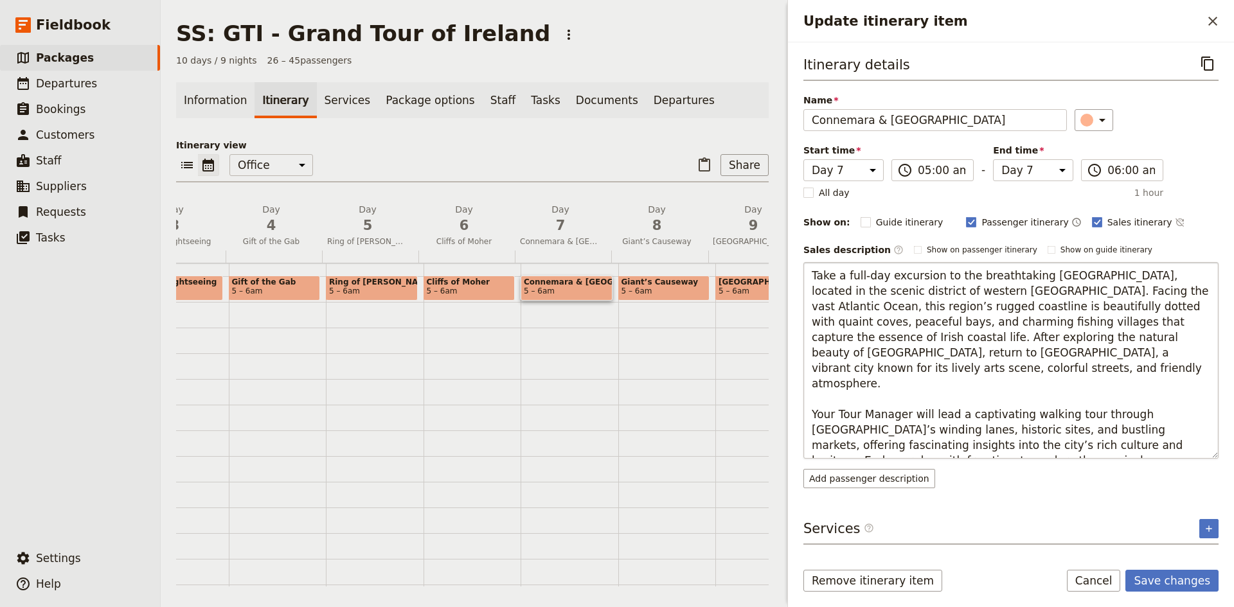
drag, startPoint x: 812, startPoint y: 276, endPoint x: 989, endPoint y: 447, distance: 245.4
click at [989, 447] on textarea "Take a full-day excursion to the breathtaking Connemara National Park, located …" at bounding box center [1010, 360] width 415 height 197
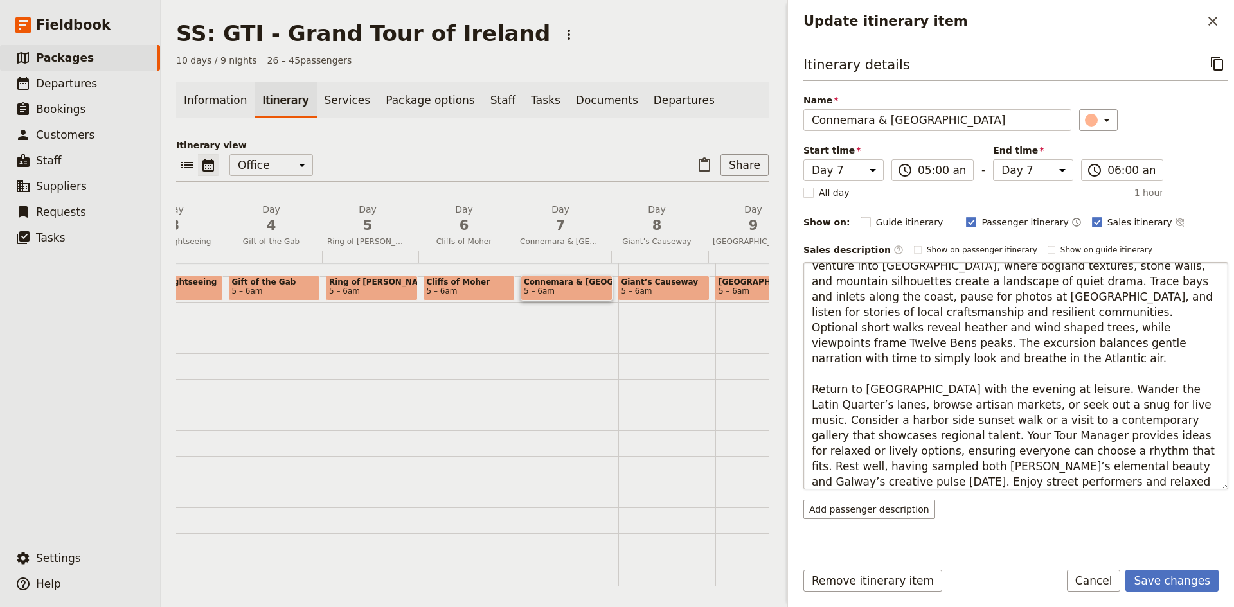
scroll to position [15, 0]
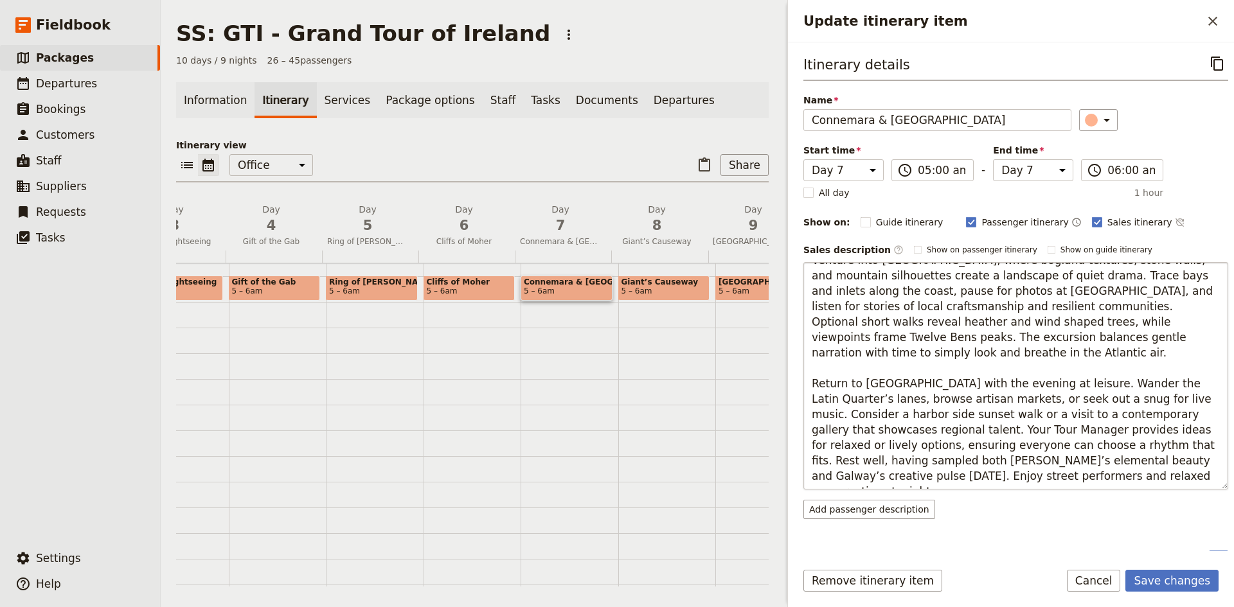
drag, startPoint x: 1044, startPoint y: 483, endPoint x: 999, endPoint y: 478, distance: 44.6
click at [999, 478] on textarea "Venture into Connemara, where bogland textures, stone walls, and mountain silho…" at bounding box center [1015, 376] width 425 height 228
click at [1005, 445] on textarea "Venture into Connemara, where bogland textures, stone walls, and mountain silho…" at bounding box center [1015, 376] width 425 height 228
click at [1033, 382] on textarea "Venture into Connemara, where bogland textures, stone walls, and mountain silho…" at bounding box center [1015, 376] width 425 height 228
drag, startPoint x: 812, startPoint y: 382, endPoint x: 906, endPoint y: 381, distance: 94.5
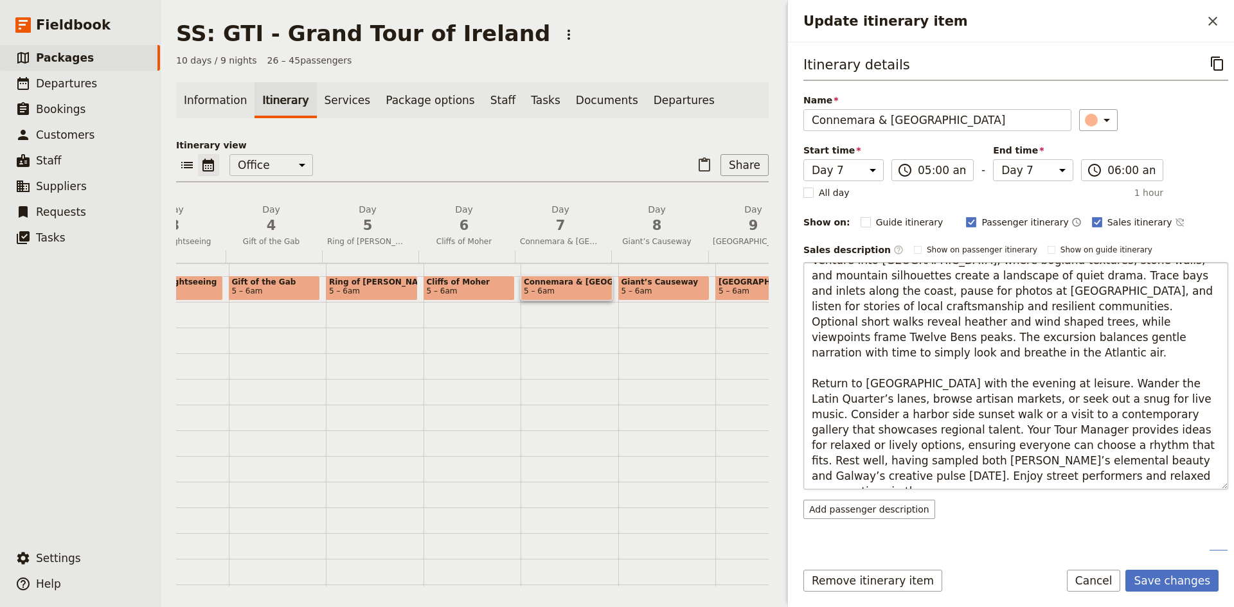
click at [906, 381] on textarea "Venture into Connemara, where bogland textures, stone walls, and mountain silho…" at bounding box center [1015, 376] width 425 height 228
click at [965, 405] on textarea "Venture into Connemara, where bogland textures, stone walls, and mountain silho…" at bounding box center [1015, 376] width 425 height 228
type textarea "Take a full-day excursion to the breathtaking Connemara National Park, located …"
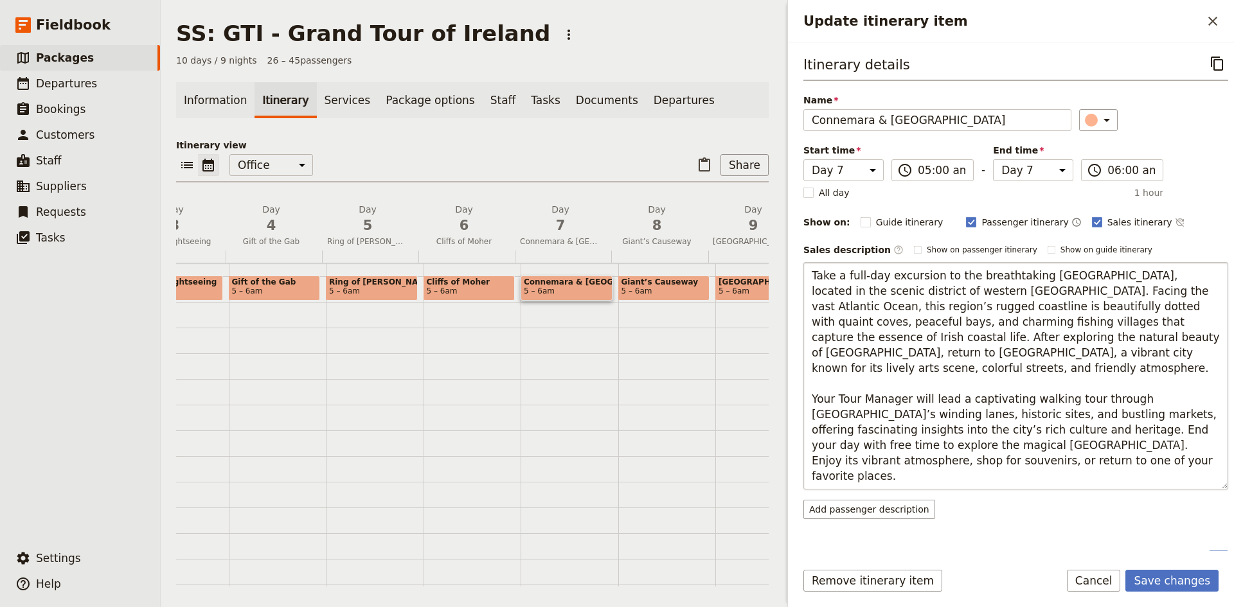
scroll to position [0, 0]
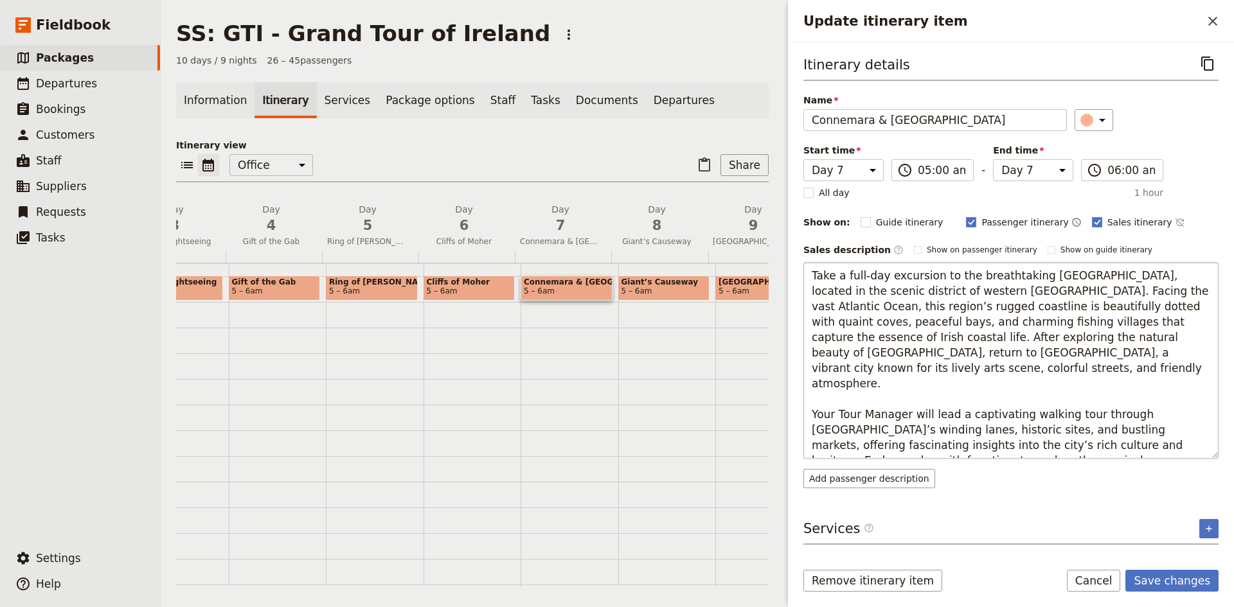
click at [956, 444] on textarea "Take a full-day excursion to the breathtaking Connemara National Park, located …" at bounding box center [1010, 360] width 415 height 197
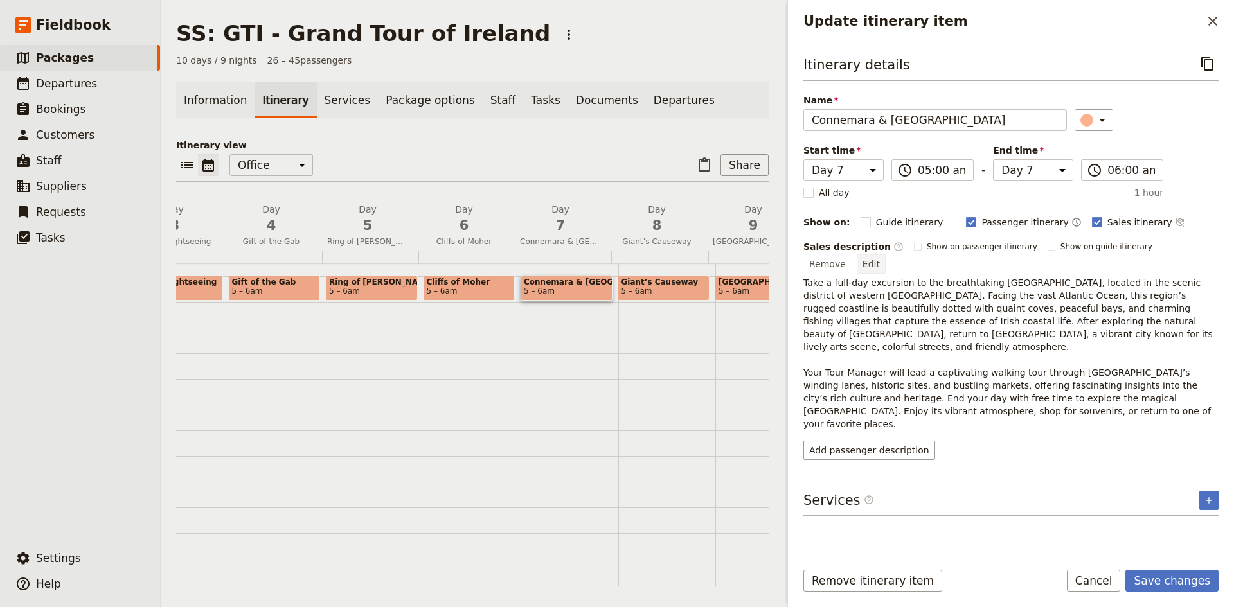
click at [886, 254] on button "Edit" at bounding box center [871, 263] width 29 height 19
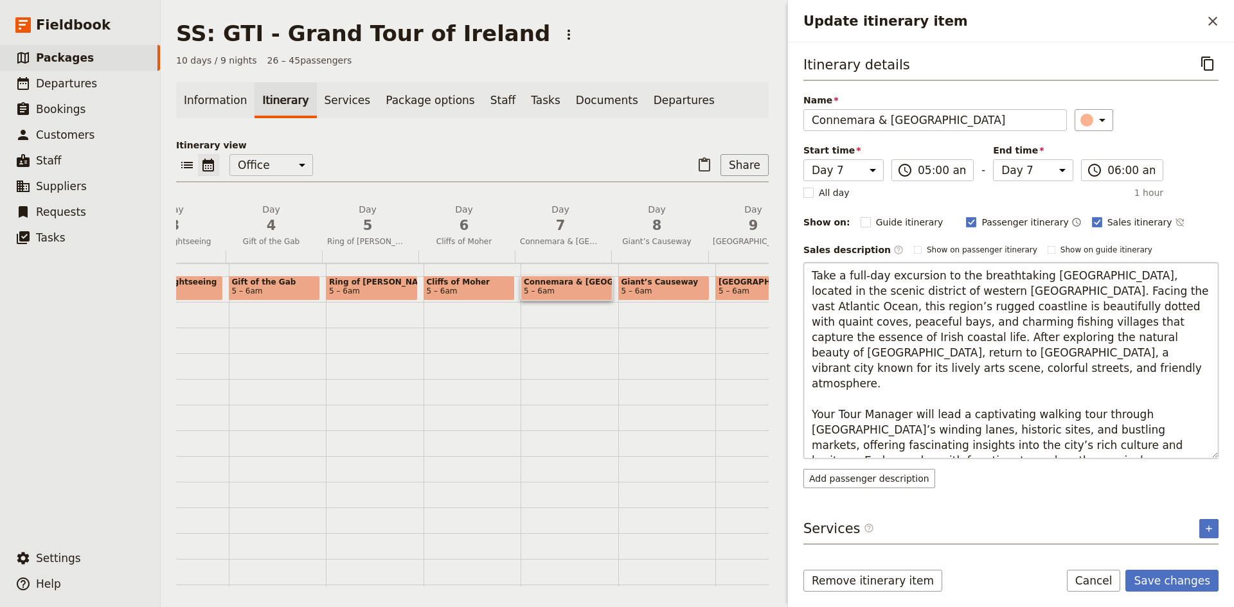
drag, startPoint x: 949, startPoint y: 447, endPoint x: 895, endPoint y: 435, distance: 55.3
click at [895, 435] on textarea "Take a full-day excursion to the breathtaking Connemara National Park, located …" at bounding box center [1010, 360] width 415 height 197
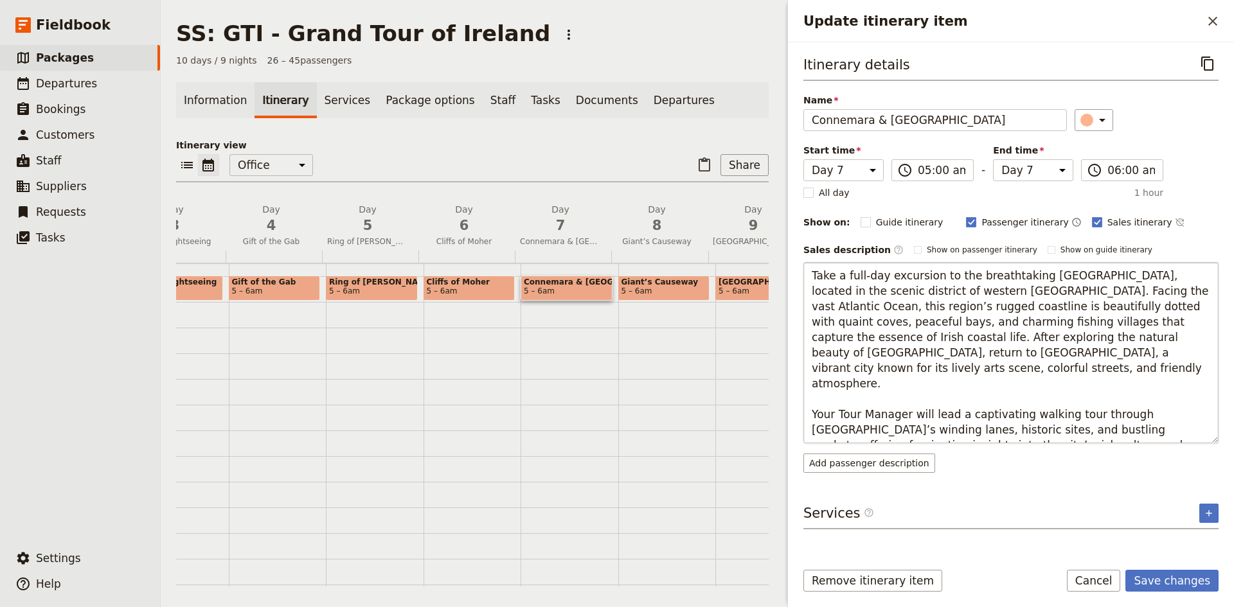
click at [896, 431] on textarea "Take a full-day excursion to the breathtaking Connemara National Park, located …" at bounding box center [1010, 352] width 415 height 181
click at [899, 433] on textarea "Take a full-day excursion to the breathtaking Connemara National Park, located …" at bounding box center [1010, 352] width 415 height 181
click at [1026, 429] on textarea "Take a full-day excursion to the breathtaking Connemara National Park, located …" at bounding box center [1010, 352] width 415 height 181
click at [1157, 431] on textarea "Take a full-day excursion to the breathtaking Connemara National Park, located …" at bounding box center [1010, 352] width 415 height 181
click at [1011, 429] on textarea "Take a full-day excursion to the breathtaking Connemara National Park, located …" at bounding box center [1010, 352] width 415 height 181
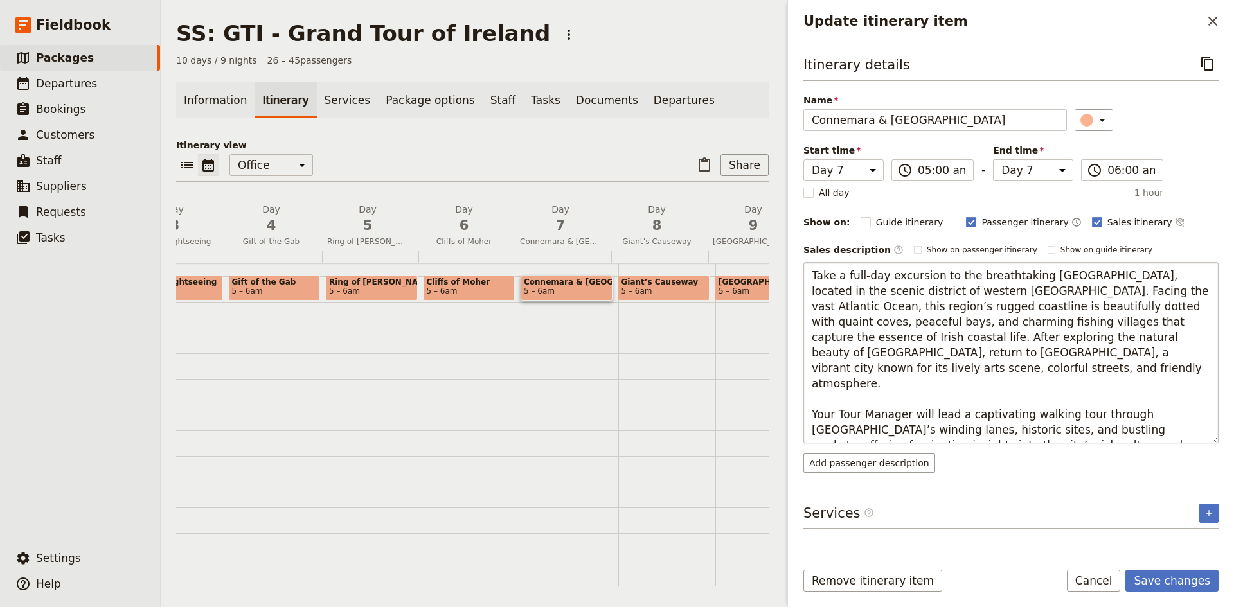
drag, startPoint x: 1193, startPoint y: 428, endPoint x: 1168, endPoint y: 427, distance: 25.1
click at [1168, 427] on textarea "Take a full-day excursion to the breathtaking Connemara National Park, located …" at bounding box center [1010, 352] width 415 height 181
type textarea "Take a full-day excursion to the breathtaking Connemara National Park, located …"
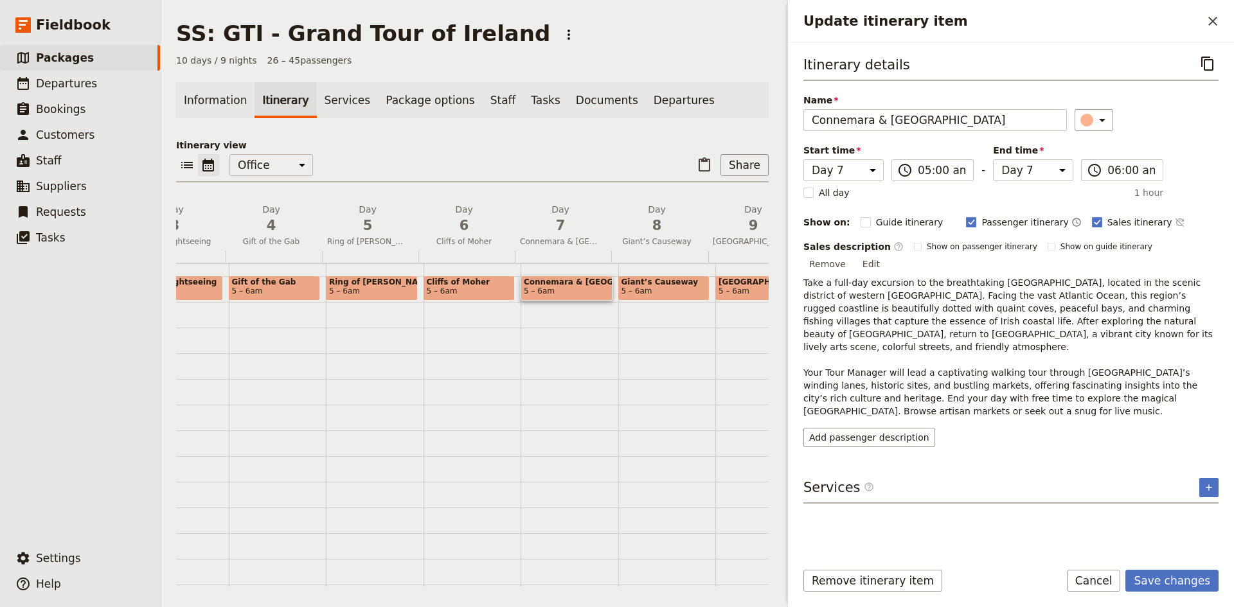
click at [886, 254] on button "Edit" at bounding box center [871, 263] width 29 height 19
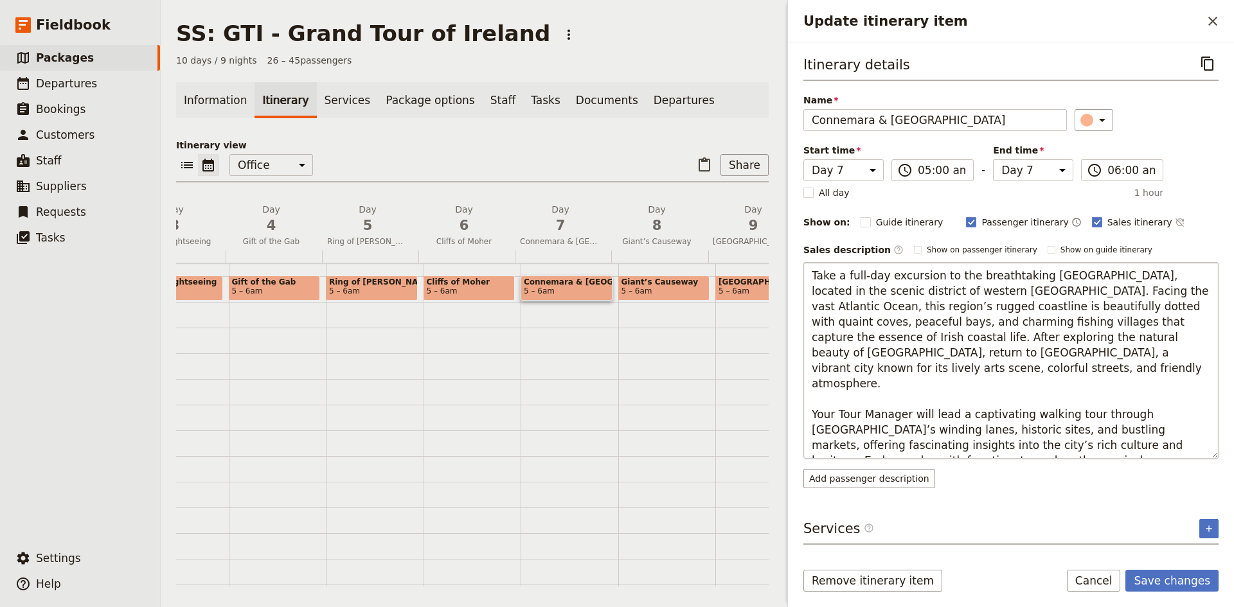
click at [813, 449] on textarea "Take a full-day excursion to the breathtaking Connemara National Park, located …" at bounding box center [1010, 360] width 415 height 197
click at [816, 450] on textarea "Take a full-day excursion to the breathtaking Connemara National Park, located …" at bounding box center [1010, 360] width 415 height 197
click at [1017, 445] on textarea "Take a full-day excursion to the breathtaking Connemara National Park, located …" at bounding box center [1010, 360] width 415 height 197
click at [814, 446] on textarea "Take a full-day excursion to the breathtaking Connemara National Park, located …" at bounding box center [1010, 360] width 415 height 197
type textarea "Take a full-day excursion to the breathtaking Connemara National Park, located …"
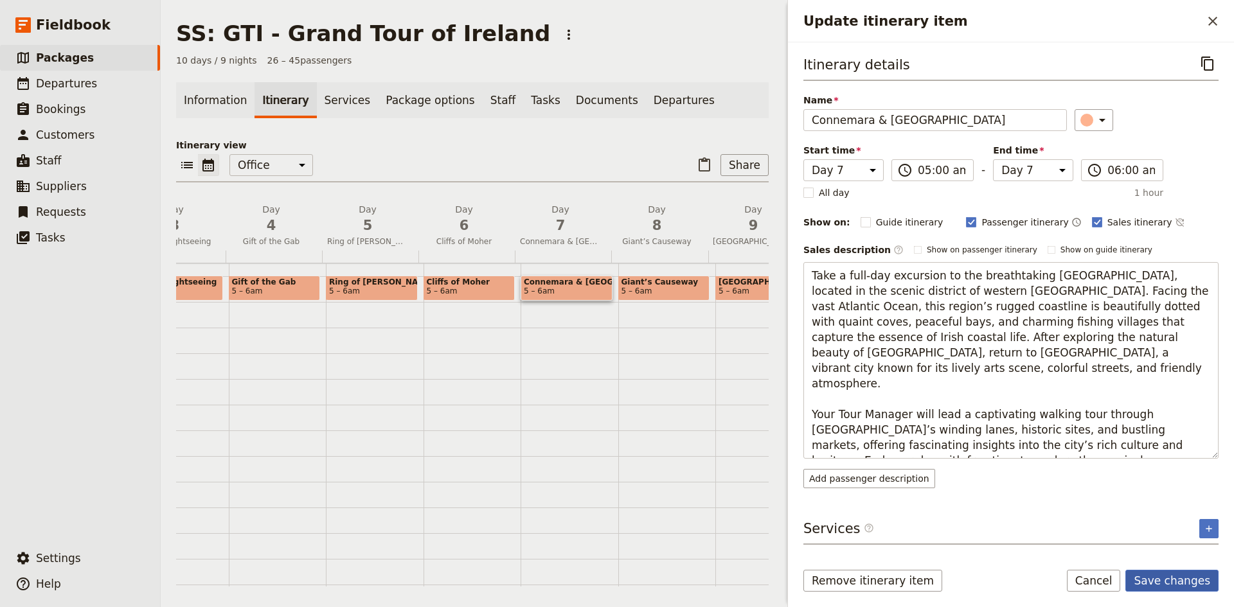
click at [1163, 573] on button "Save changes" at bounding box center [1171, 581] width 93 height 22
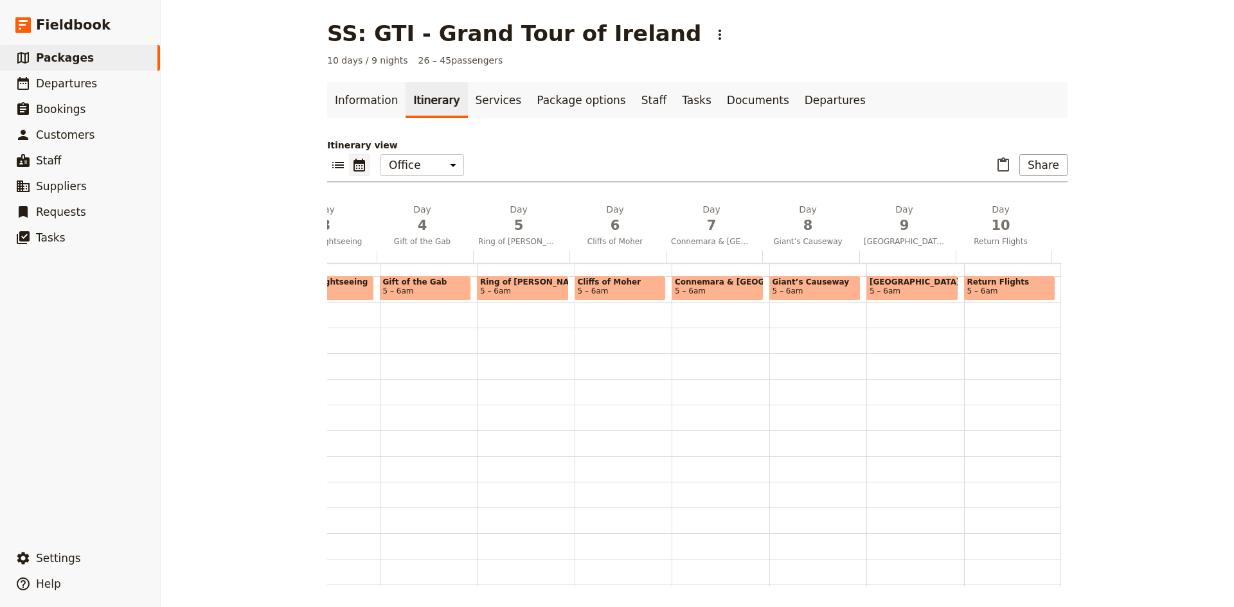
click at [611, 286] on span "Cliffs of Moher" at bounding box center [620, 282] width 85 height 9
select select "6"
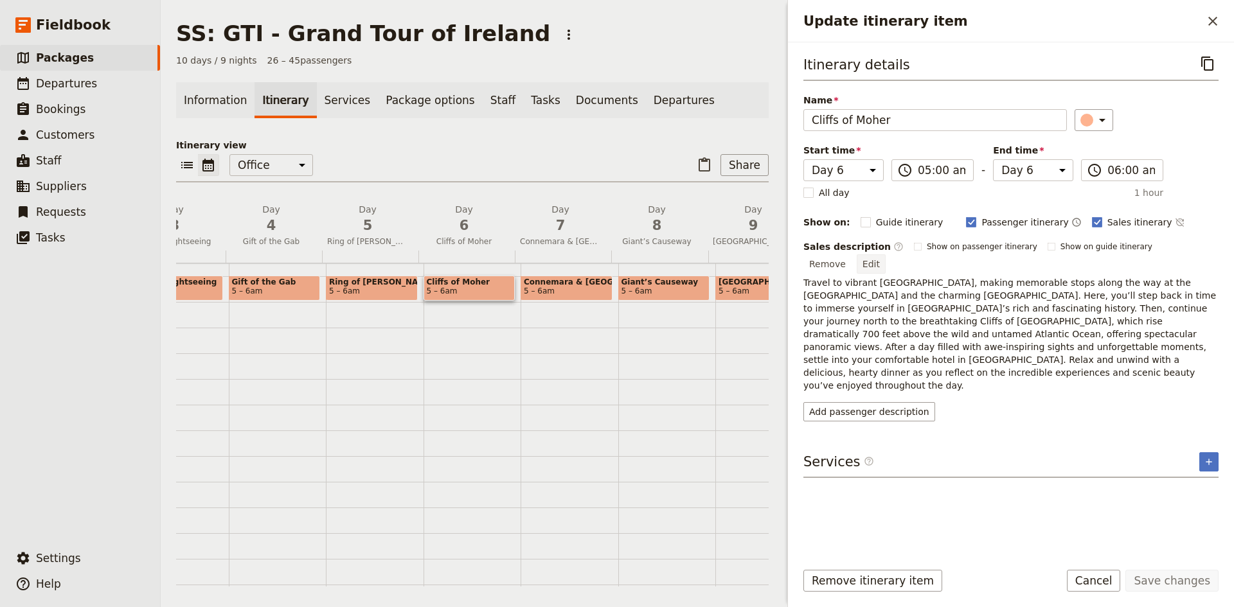
click at [886, 254] on button "Edit" at bounding box center [871, 263] width 29 height 19
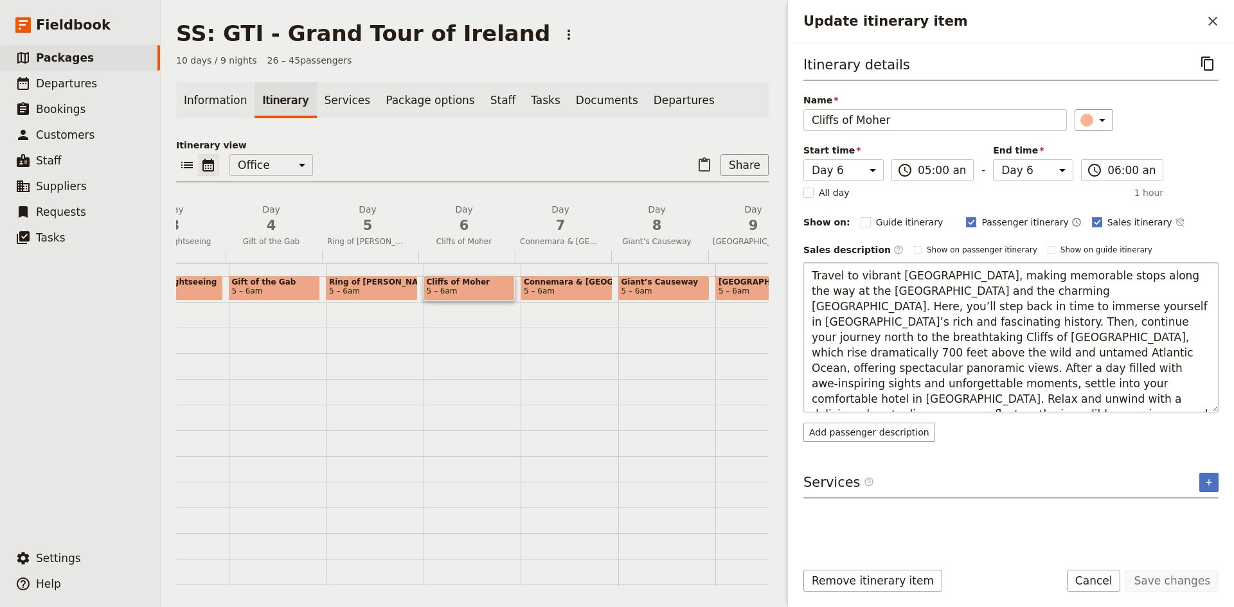
drag, startPoint x: 812, startPoint y: 274, endPoint x: 985, endPoint y: 321, distance: 179.0
click at [985, 321] on textarea "Travel to vibrant [GEOGRAPHIC_DATA], making memorable stops along the way at th…" at bounding box center [1010, 337] width 415 height 150
click at [1068, 326] on textarea "Travel to vibrant [GEOGRAPHIC_DATA], making memorable stops along the way at th…" at bounding box center [1010, 337] width 415 height 150
click at [958, 353] on textarea "Travel to vibrant [GEOGRAPHIC_DATA], making memorable stops along the way at th…" at bounding box center [1010, 337] width 415 height 150
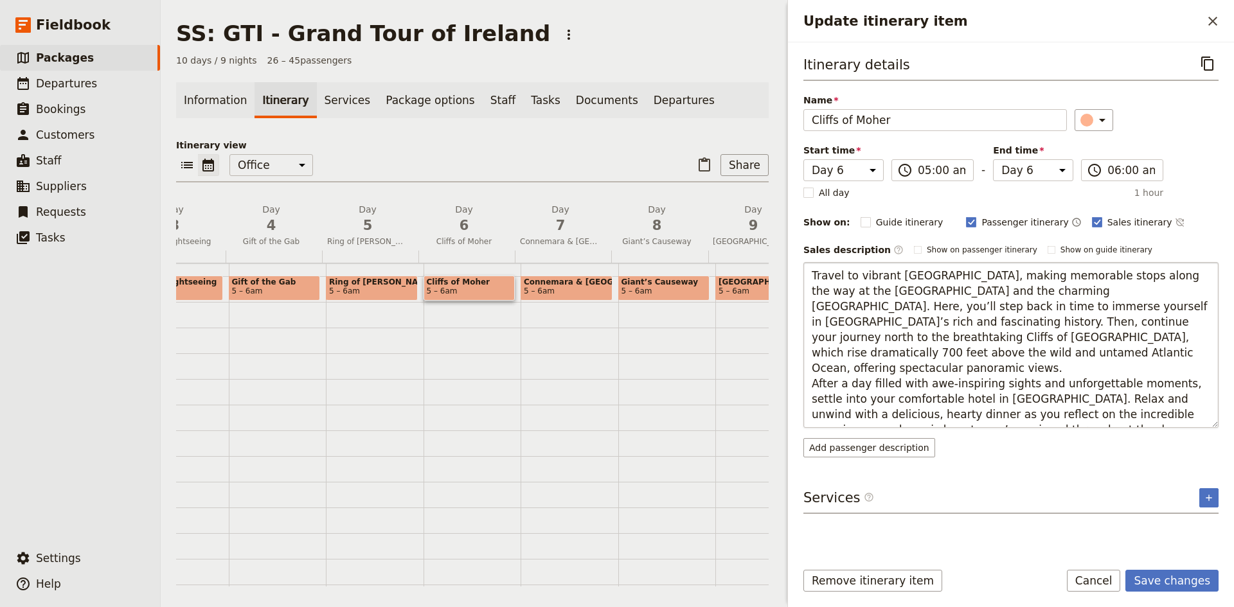
type textarea "Travel to vibrant Galway, making memorable stops along the way at the remarkabl…"
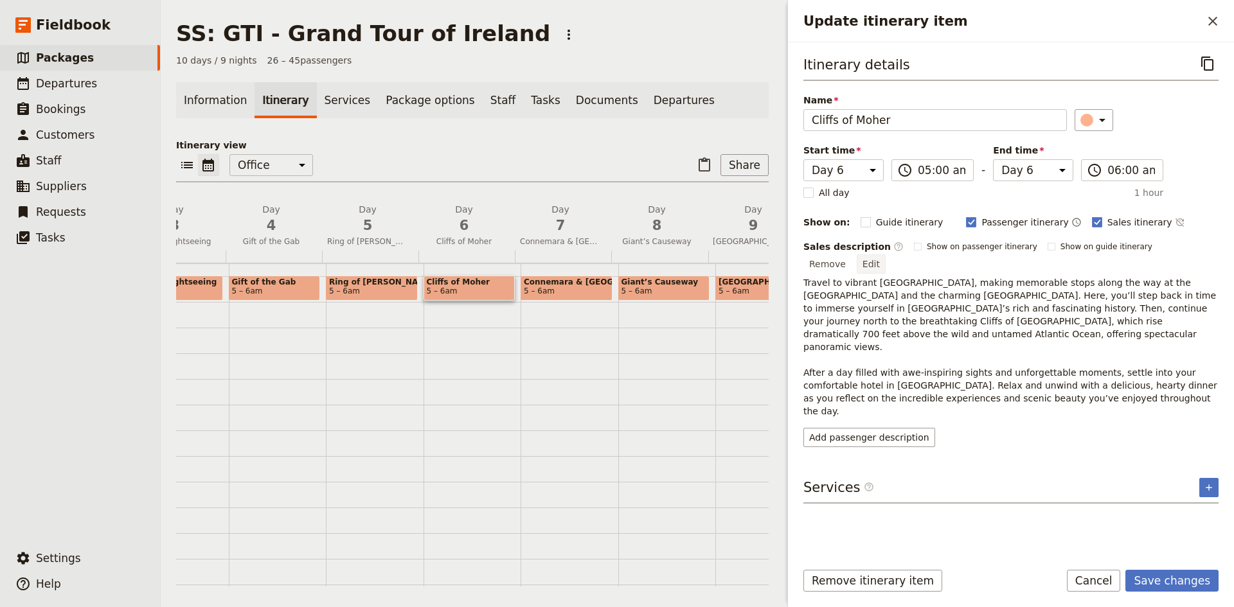
click at [886, 254] on button "Edit" at bounding box center [871, 263] width 29 height 19
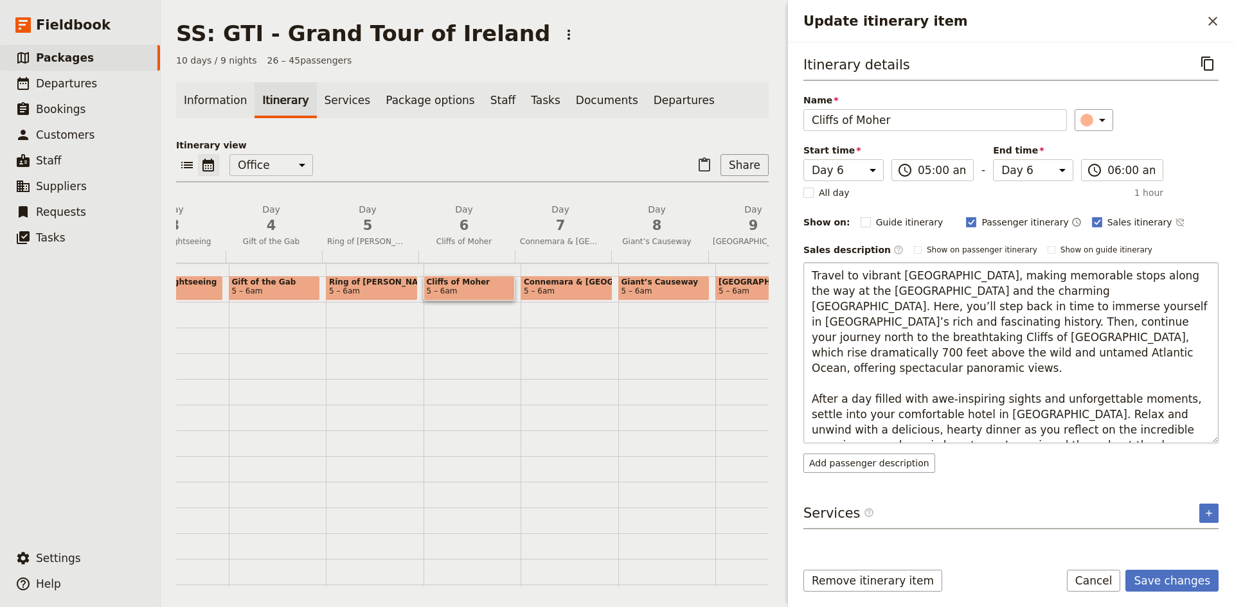
drag, startPoint x: 958, startPoint y: 432, endPoint x: 812, endPoint y: 386, distance: 152.9
click at [812, 386] on textarea "Travel to vibrant Galway, making memorable stops along the way at the remarkabl…" at bounding box center [1010, 352] width 415 height 181
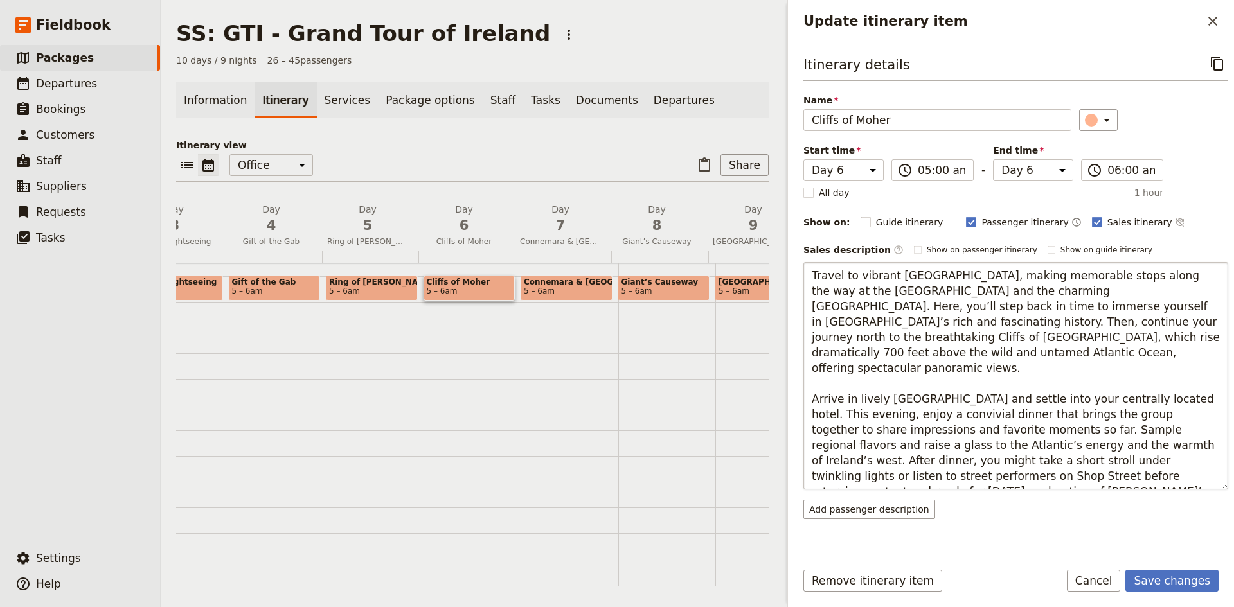
drag, startPoint x: 880, startPoint y: 477, endPoint x: 891, endPoint y: 467, distance: 14.6
click at [891, 467] on textarea "Travel to vibrant Galway, making memorable stops along the way at the remarkabl…" at bounding box center [1015, 376] width 425 height 228
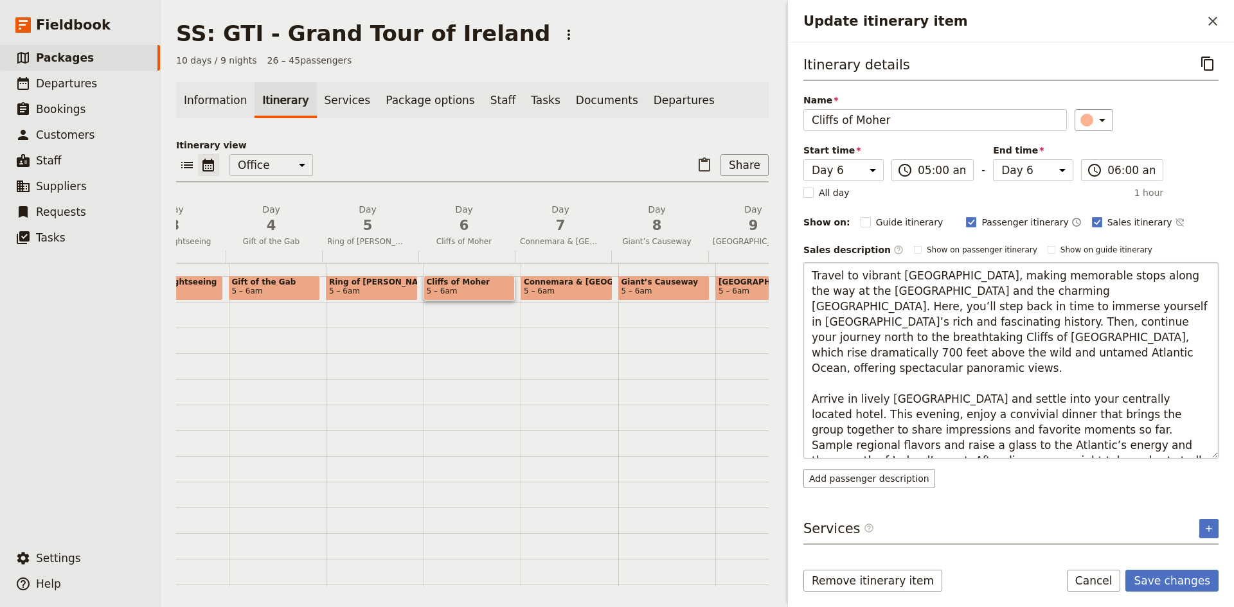
click at [1147, 431] on textarea "Travel to vibrant Galway, making memorable stops along the way at the remarkabl…" at bounding box center [1010, 360] width 415 height 197
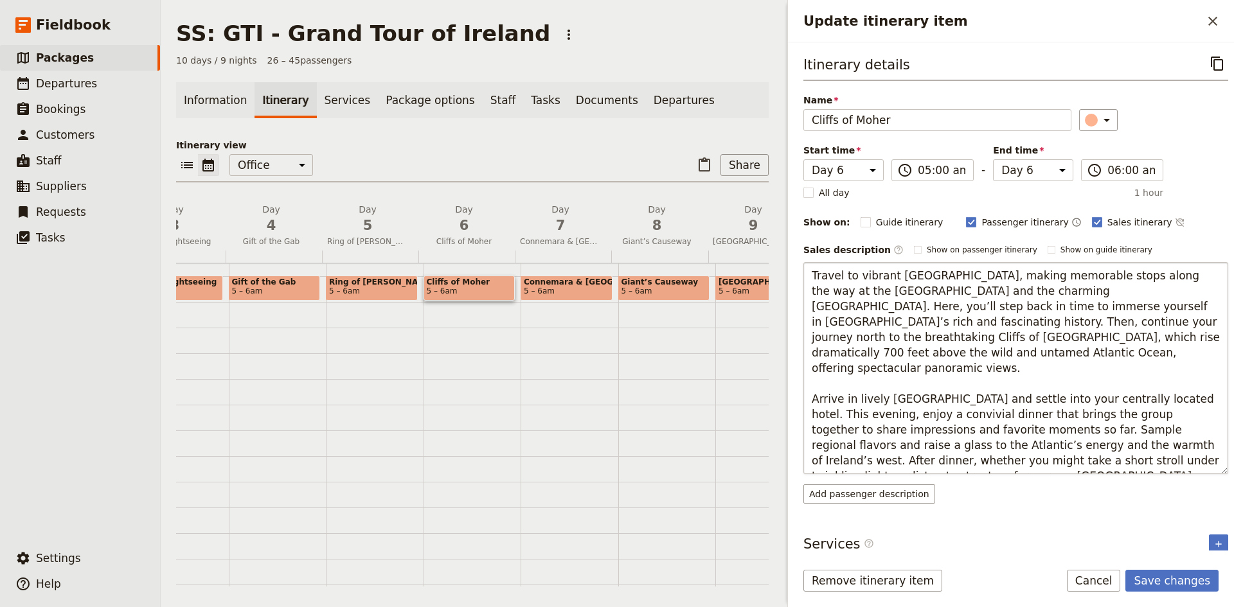
click at [844, 443] on textarea "Travel to vibrant Galway, making memorable stops along the way at the remarkabl…" at bounding box center [1015, 368] width 425 height 212
click at [863, 463] on textarea "Travel to vibrant Galway, making memorable stops along the way at the remarkabl…" at bounding box center [1015, 368] width 425 height 212
type textarea "Travel to vibrant Galway, making memorable stops along the way at the remarkabl…"
click at [1193, 577] on button "Save changes" at bounding box center [1171, 581] width 93 height 22
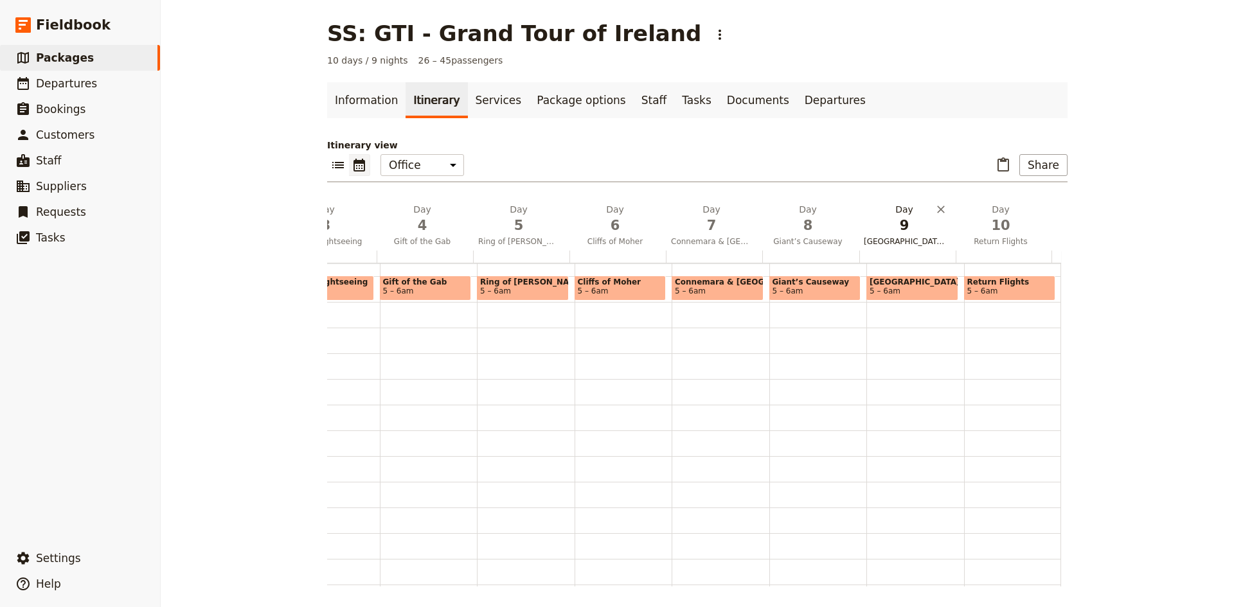
click at [911, 235] on button "Day 9 Titanic Museum" at bounding box center [907, 227] width 96 height 48
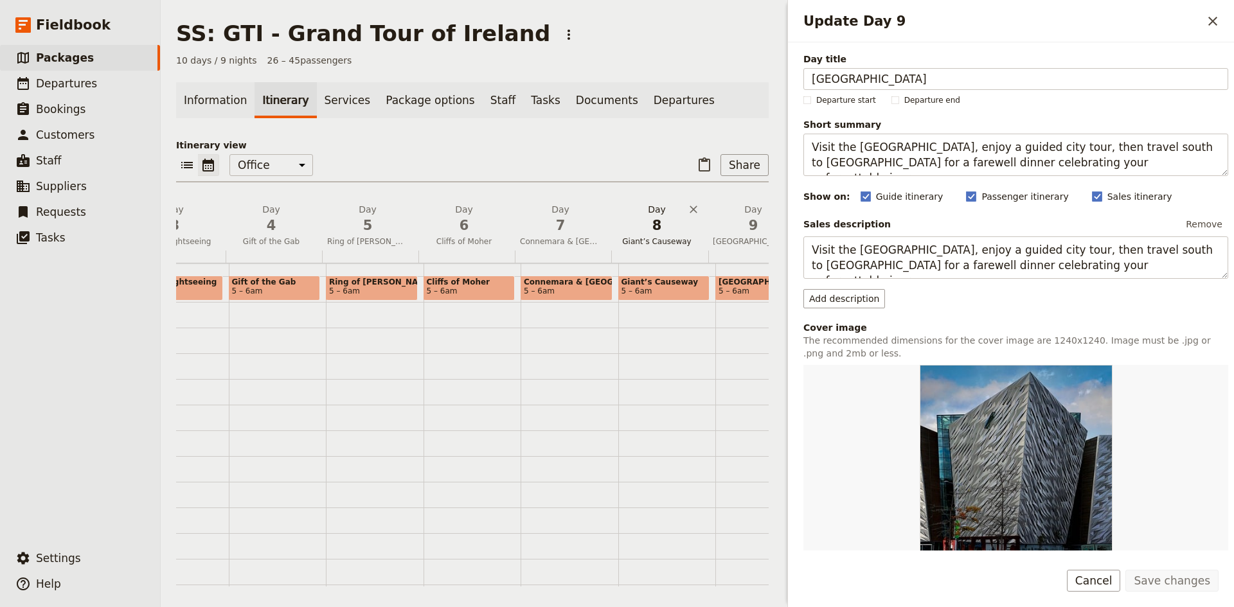
click at [670, 242] on span "Giant’s Causeway" at bounding box center [656, 241] width 91 height 10
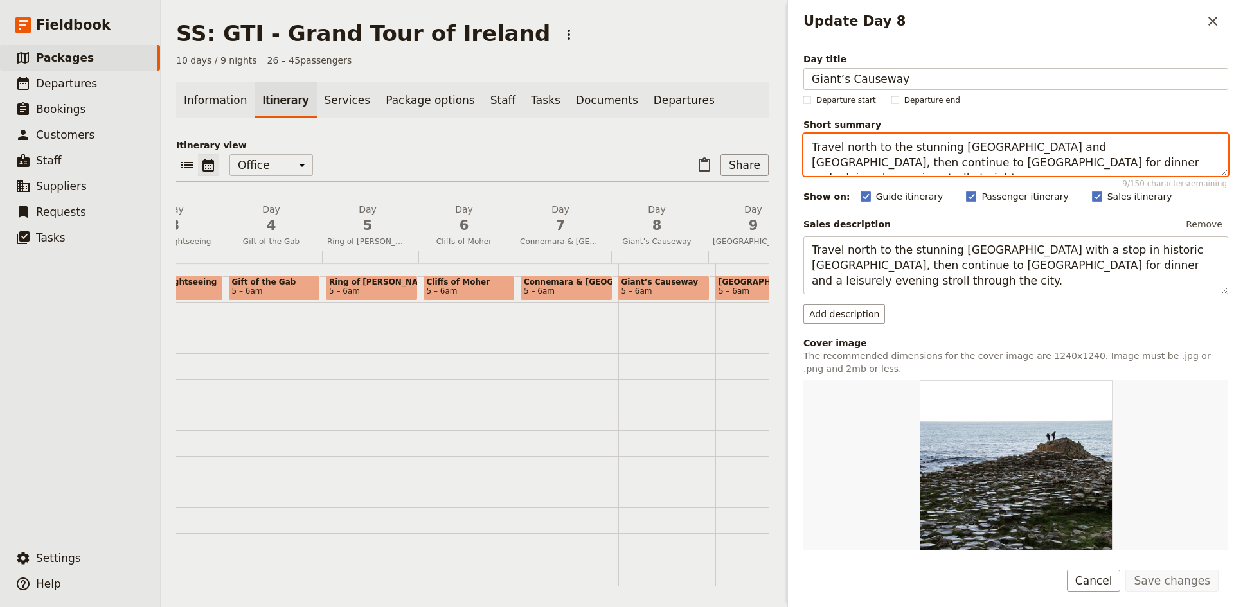
click at [907, 156] on textarea "Travel north to the stunning Giant’s Causeway and Londonderry, then continue to…" at bounding box center [1015, 155] width 425 height 42
drag, startPoint x: 932, startPoint y: 166, endPoint x: 879, endPoint y: 165, distance: 52.7
click at [879, 165] on textarea "Travel north to the stunning Giant’s Causeway and Londonderry, then continue to…" at bounding box center [1015, 155] width 425 height 42
type textarea "Travel north to the stunning Giant’s Causeway and Londonderry, then continue to…"
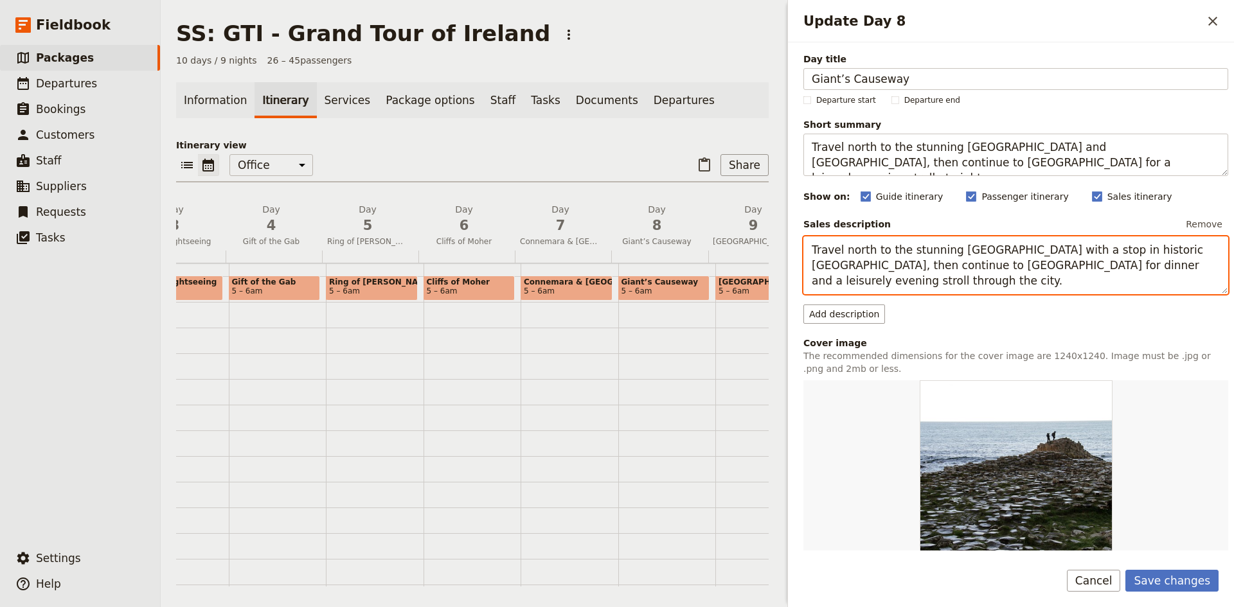
drag, startPoint x: 1072, startPoint y: 265, endPoint x: 1016, endPoint y: 263, distance: 55.9
click at [1016, 263] on textarea "Travel north to the stunning [GEOGRAPHIC_DATA] with a stop in historic [GEOGRAP…" at bounding box center [1015, 265] width 425 height 58
click at [885, 292] on textarea "Travel north to the stunning Giant’s Causeway with a stop in historic Londonder…" at bounding box center [1015, 265] width 425 height 58
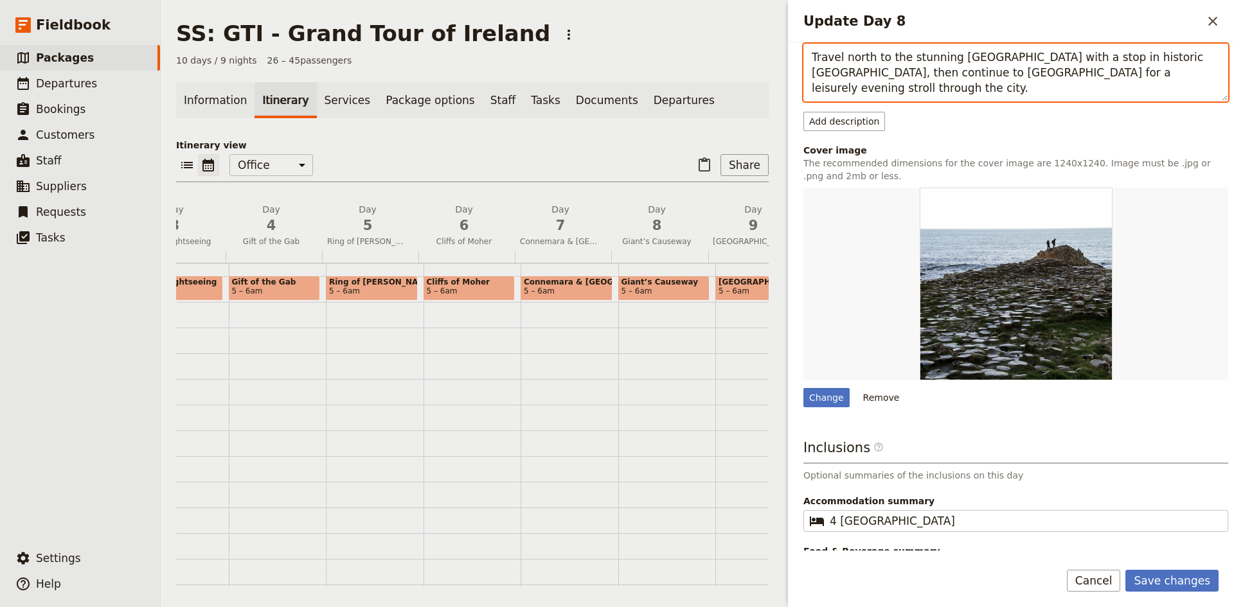
scroll to position [226, 0]
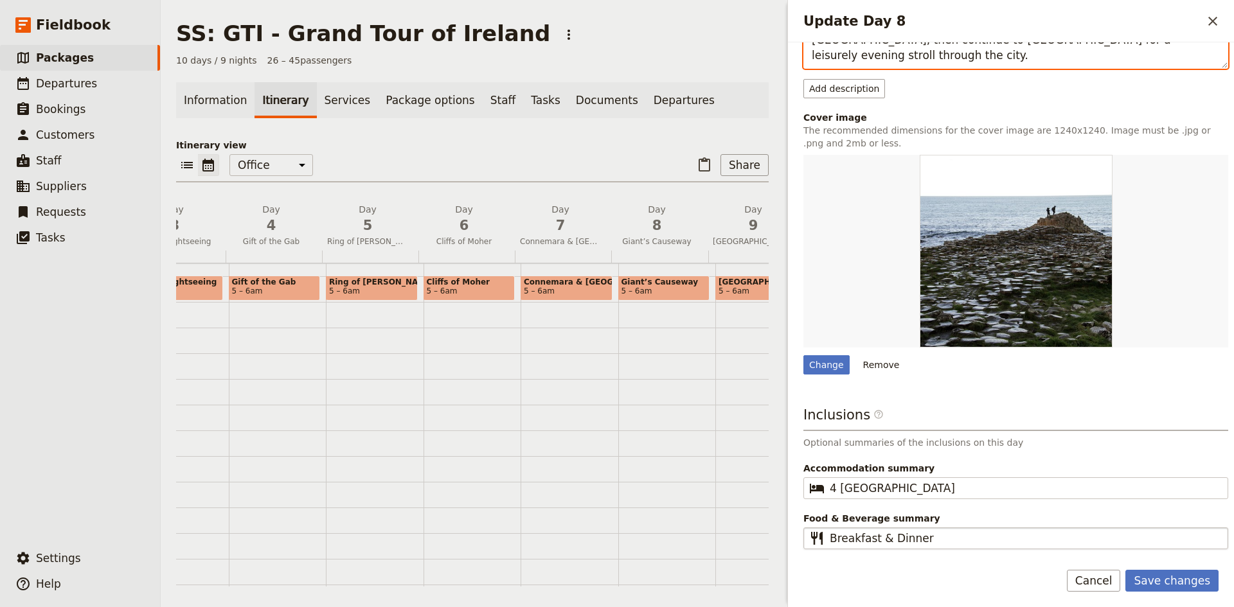
type textarea "Travel north to the stunning Giant’s Causeway with a stop in historic Londonder…"
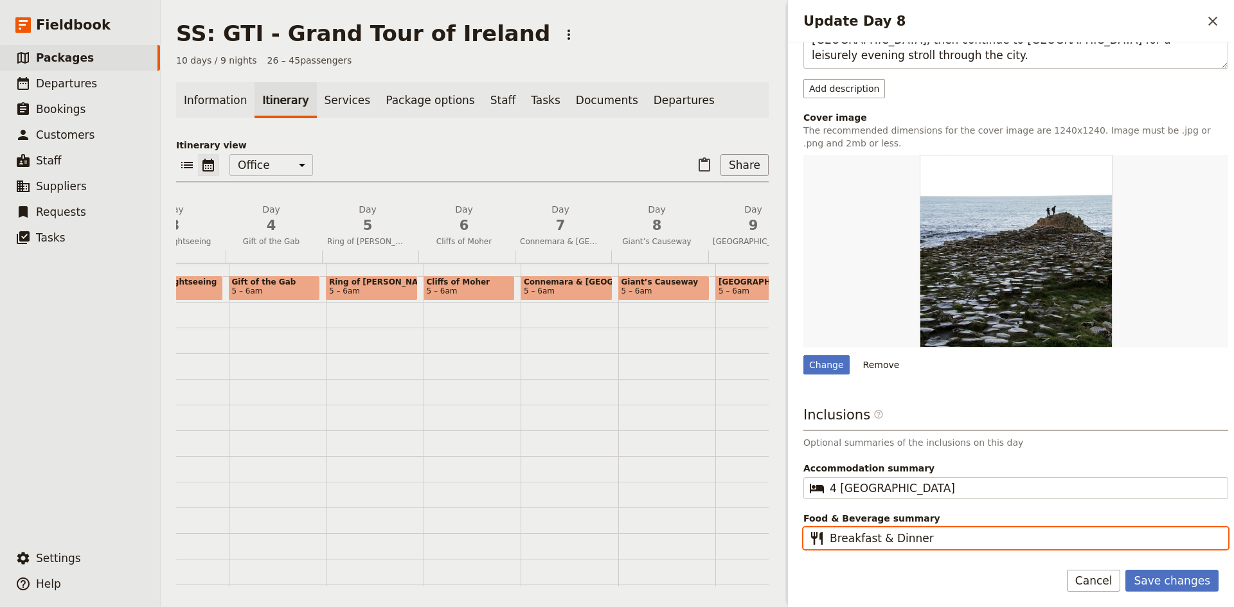
drag, startPoint x: 924, startPoint y: 539, endPoint x: 876, endPoint y: 539, distance: 48.2
click at [876, 539] on input "Breakfast & Dinner" at bounding box center [1025, 538] width 390 height 15
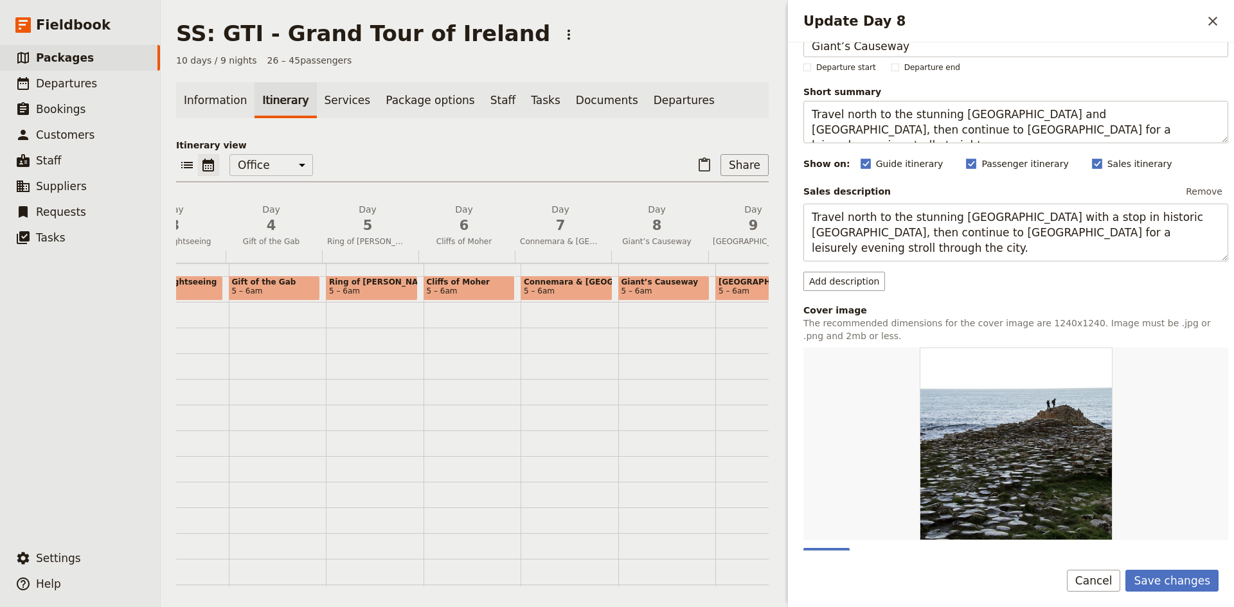
scroll to position [0, 0]
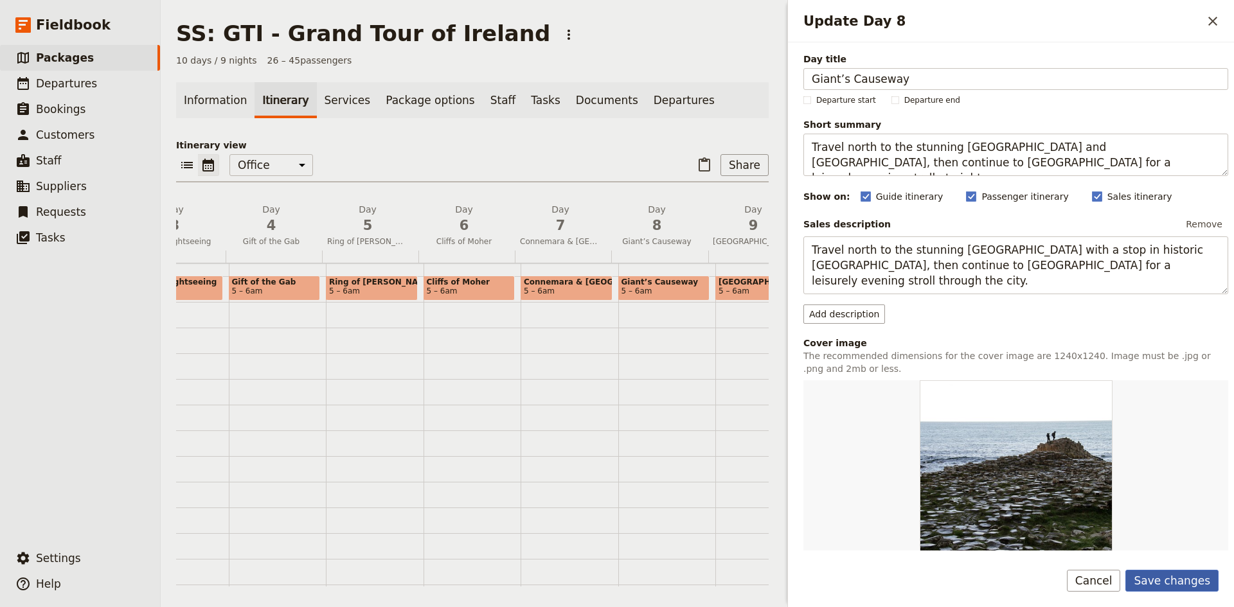
type input "Breakfast"
click at [1174, 578] on button "Save changes" at bounding box center [1171, 581] width 93 height 22
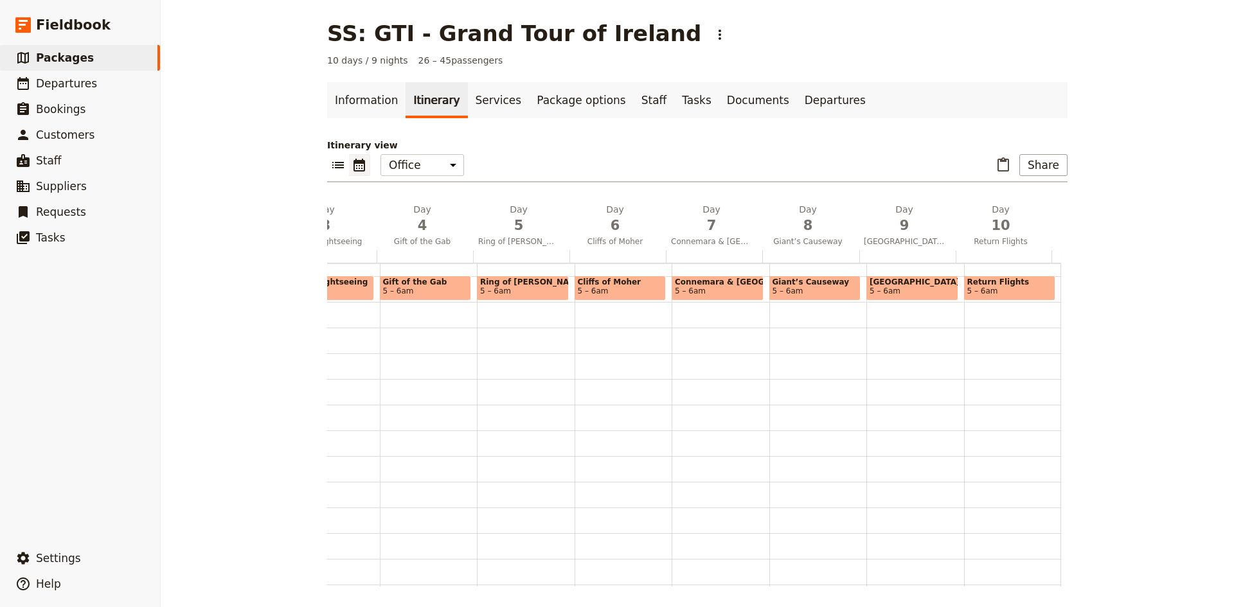
click at [808, 285] on span "Giant’s Causeway" at bounding box center [814, 282] width 85 height 9
select select "8"
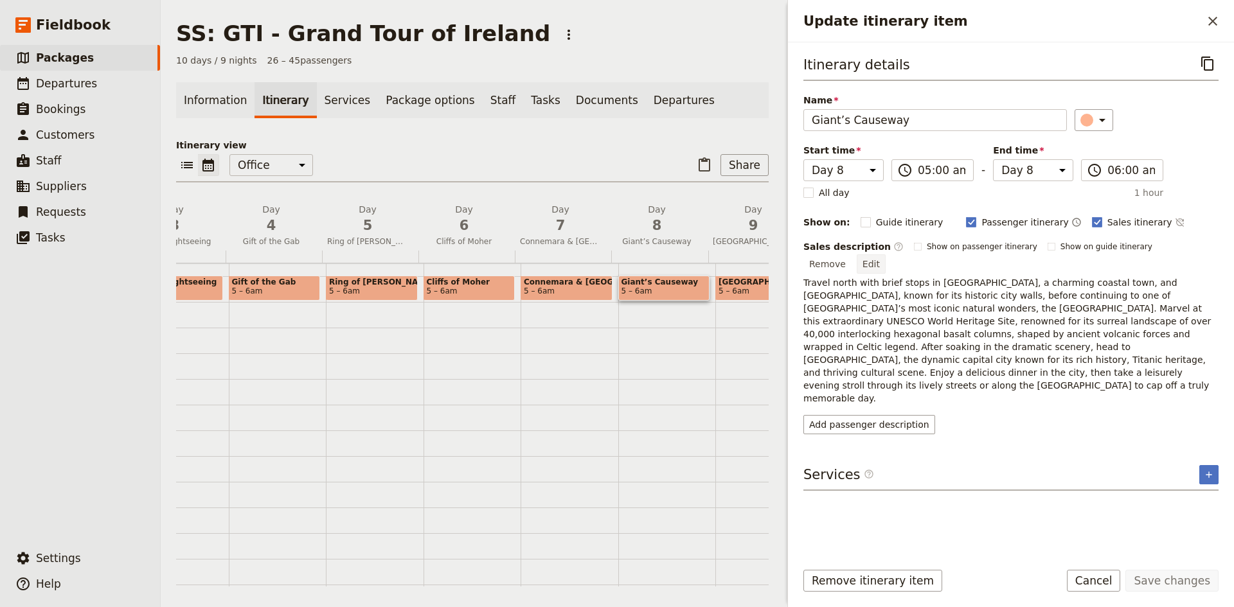
click at [886, 254] on button "Edit" at bounding box center [871, 263] width 29 height 19
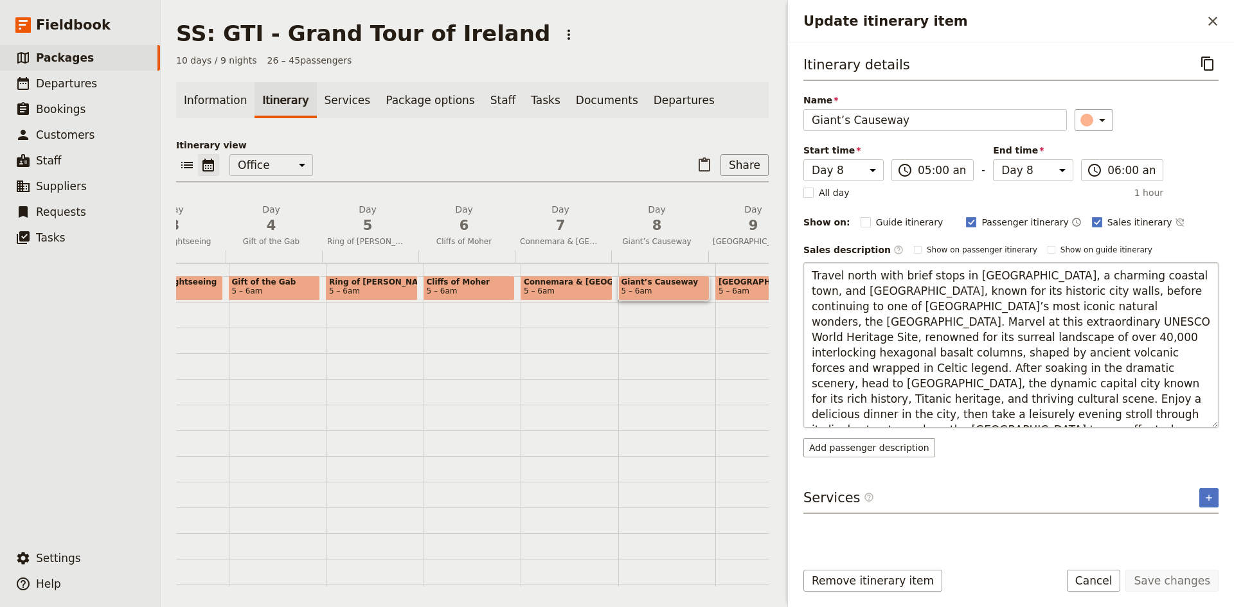
drag, startPoint x: 813, startPoint y: 271, endPoint x: 927, endPoint y: 410, distance: 180.0
click at [927, 410] on textarea "Travel north with brief stops in [GEOGRAPHIC_DATA], a charming coastal town, an…" at bounding box center [1010, 345] width 415 height 166
type textarea "Journey north with a pause in Londonderry to walk a section of the historic wal…"
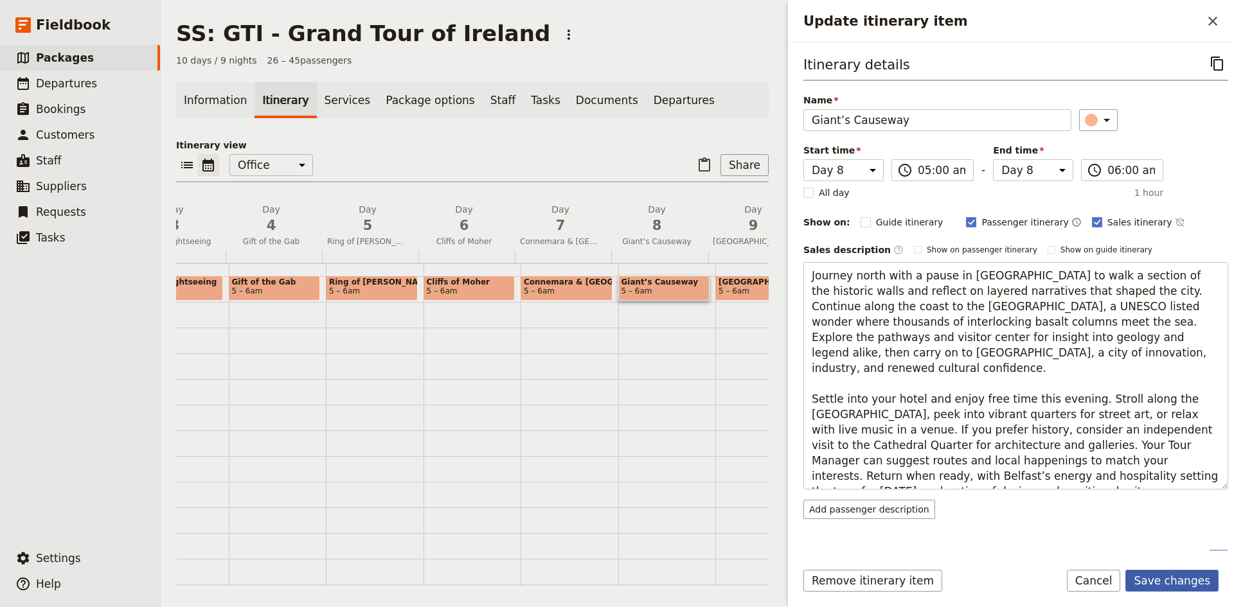
click at [1184, 581] on button "Save changes" at bounding box center [1171, 581] width 93 height 22
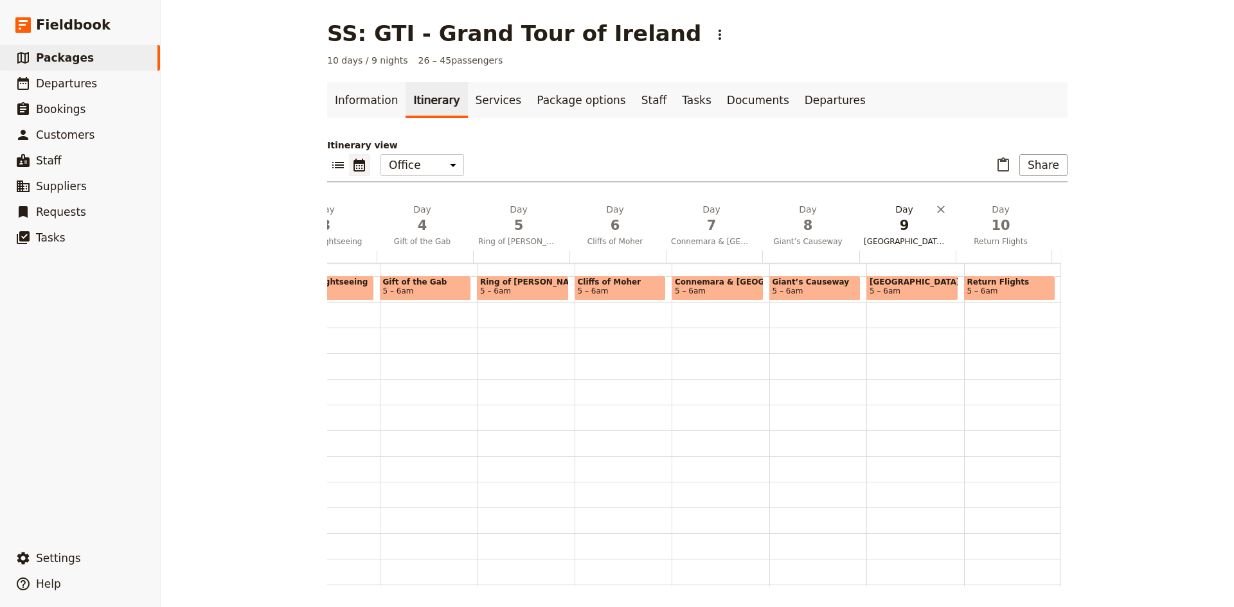
click at [893, 230] on span "9" at bounding box center [904, 225] width 81 height 19
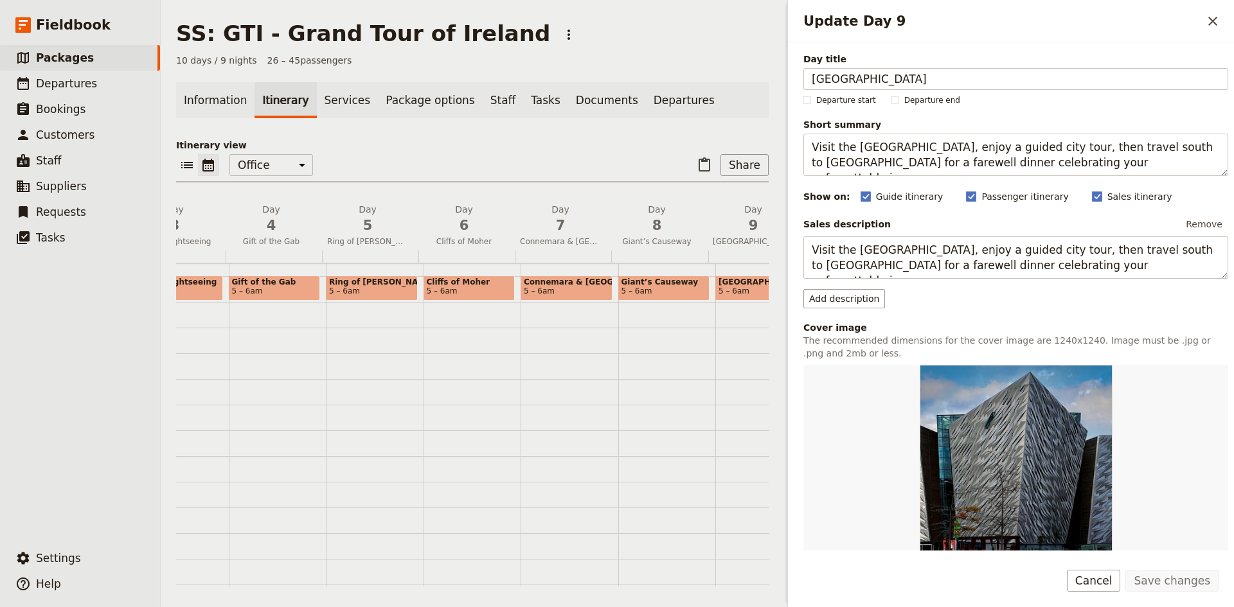
scroll to position [210, 0]
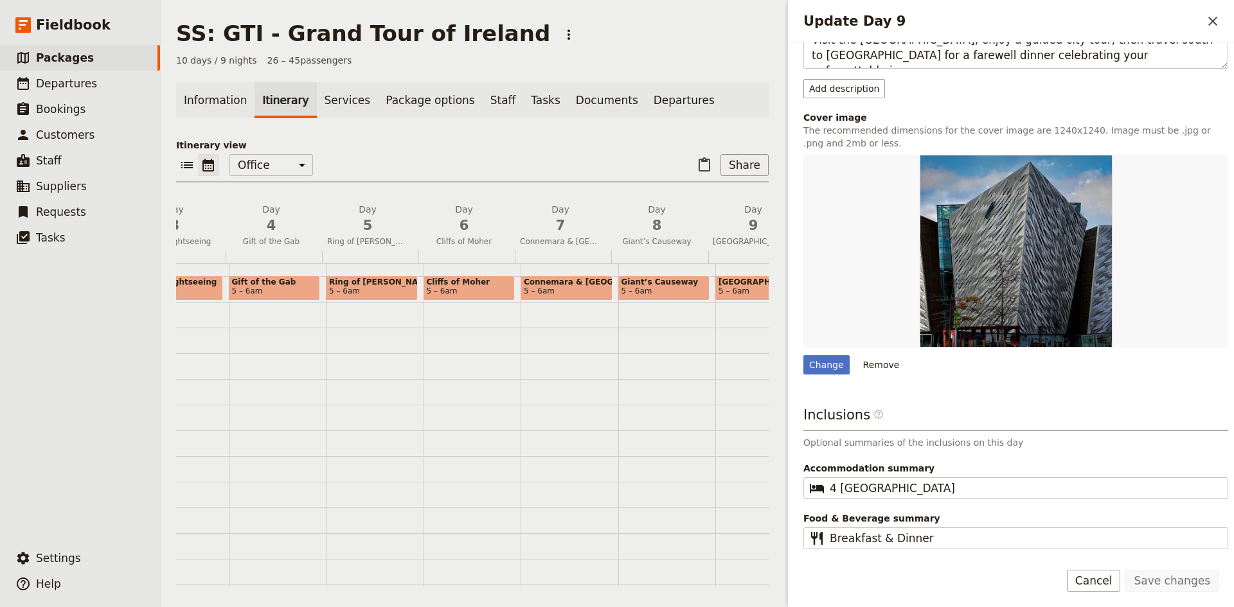
click at [727, 287] on span "5 – 6am" at bounding box center [733, 291] width 31 height 9
select select "9"
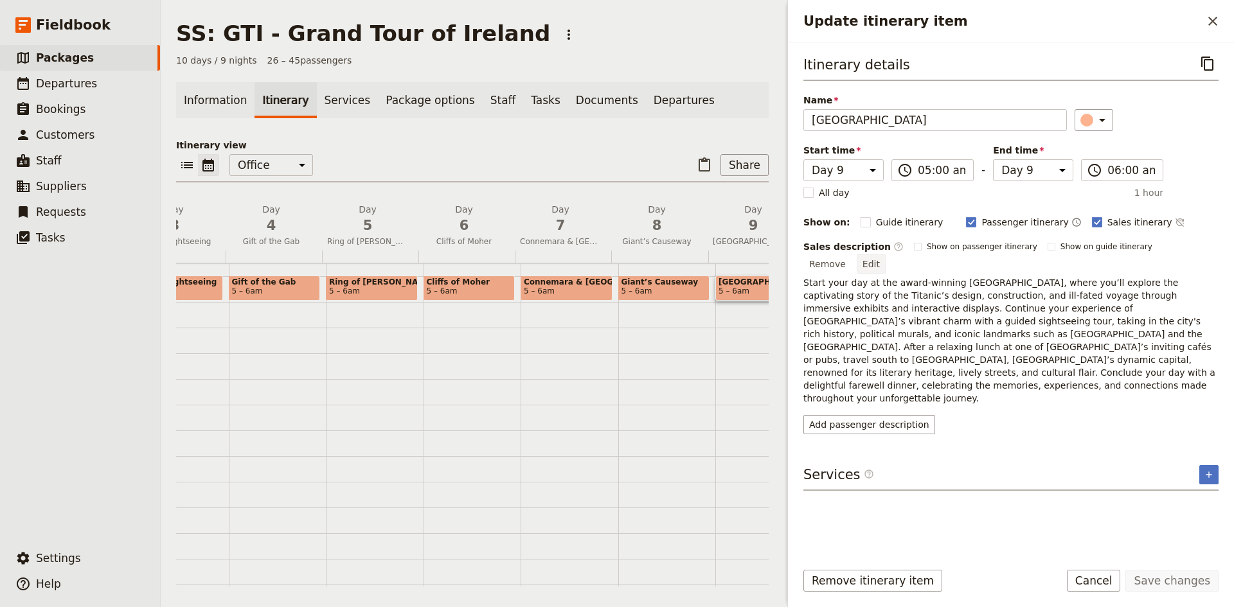
click at [886, 254] on button "Edit" at bounding box center [871, 263] width 29 height 19
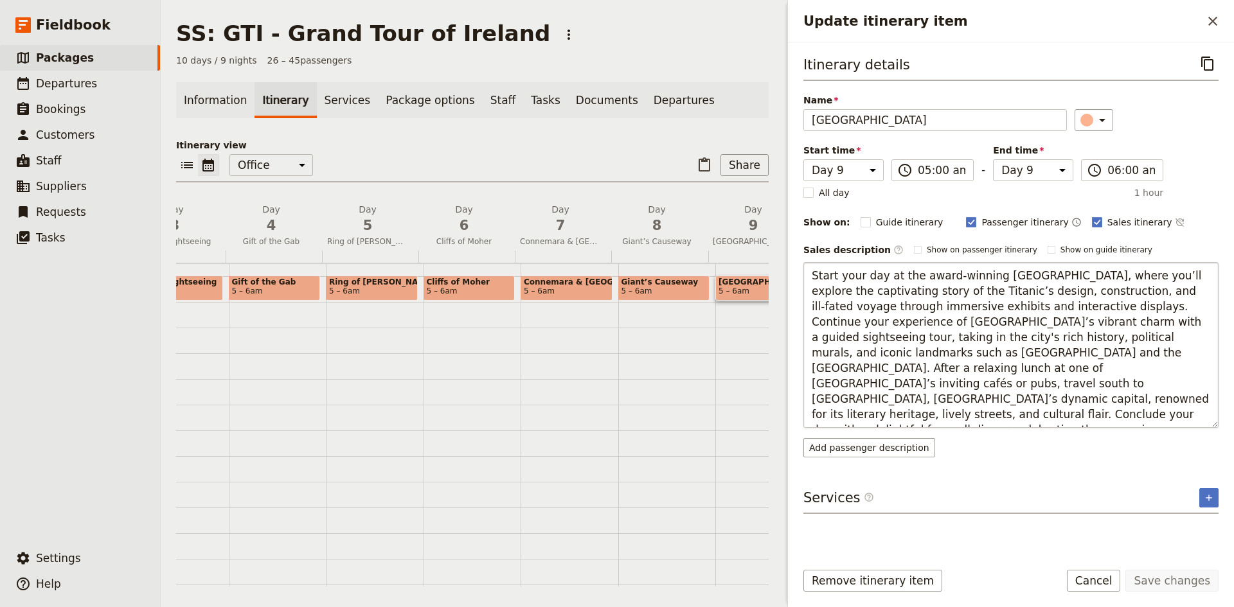
click at [841, 354] on textarea "Start your day at the award-winning [GEOGRAPHIC_DATA], where you’ll explore the…" at bounding box center [1010, 345] width 415 height 166
click at [844, 355] on textarea "Start your day at the award-winning [GEOGRAPHIC_DATA], where you’ll explore the…" at bounding box center [1010, 345] width 415 height 166
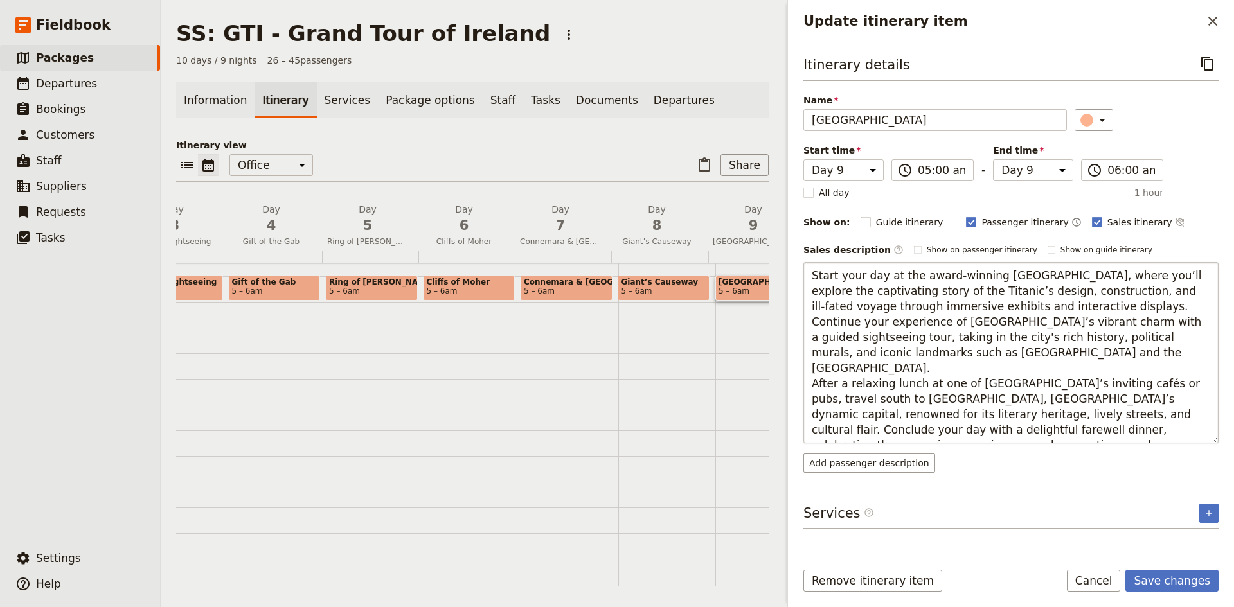
type textarea "Start your day at the award-winning Titanic Museum, where you’ll explore the ca…"
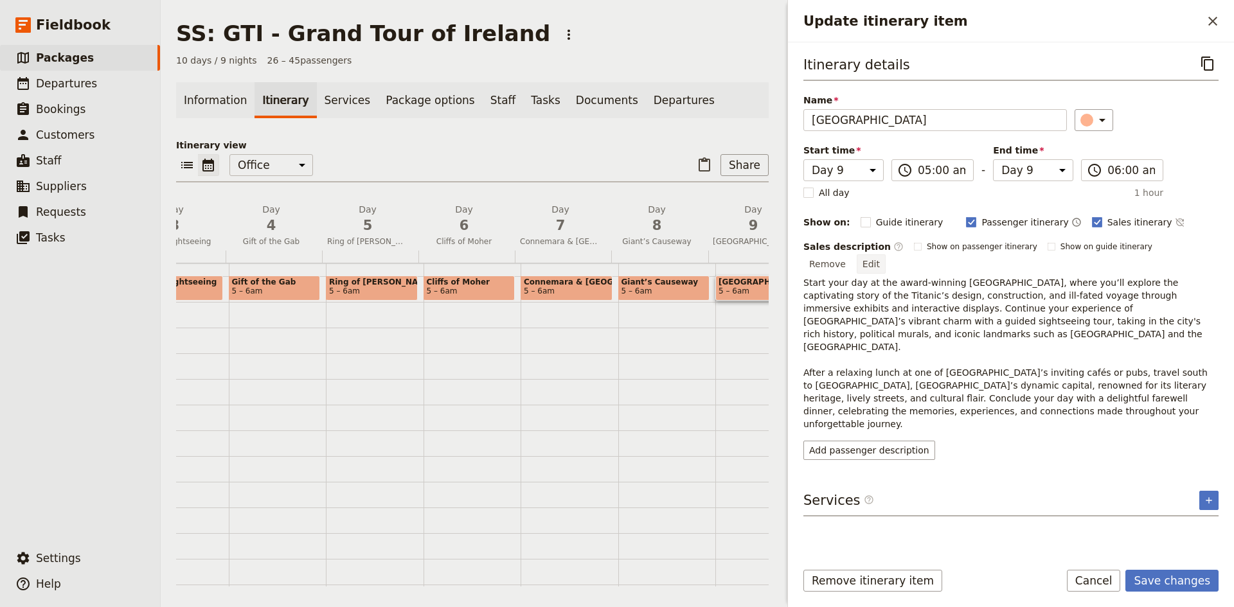
click at [886, 254] on button "Edit" at bounding box center [871, 263] width 29 height 19
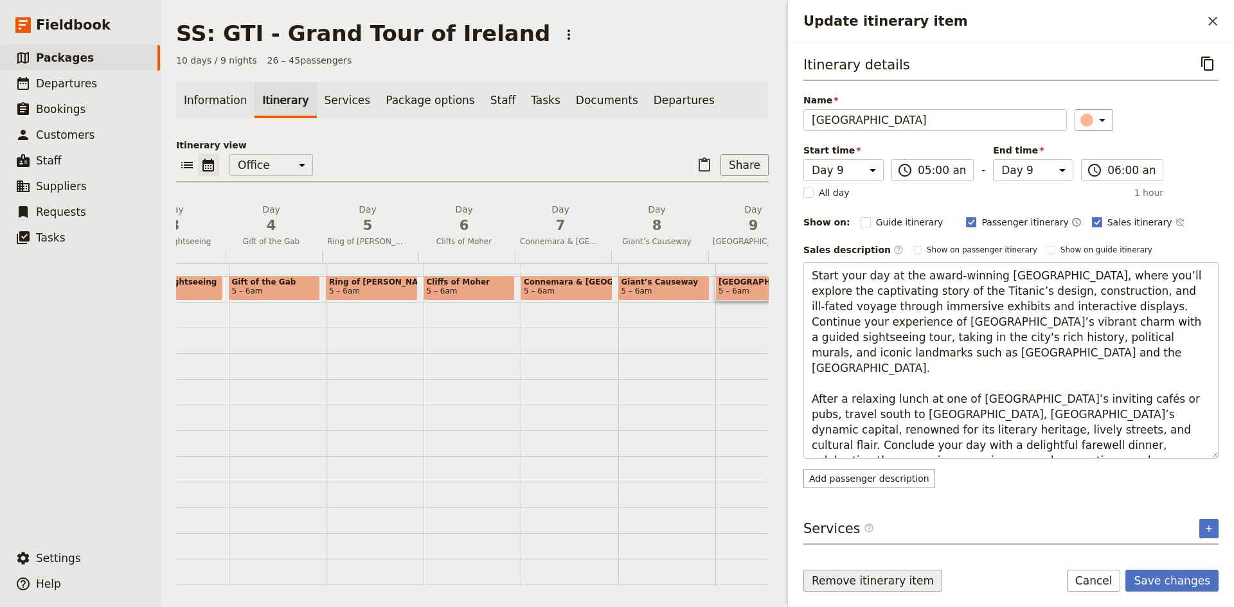
type textarea "Start your day at the award-winning Titanic Museum, where you’ll explore the ca…"
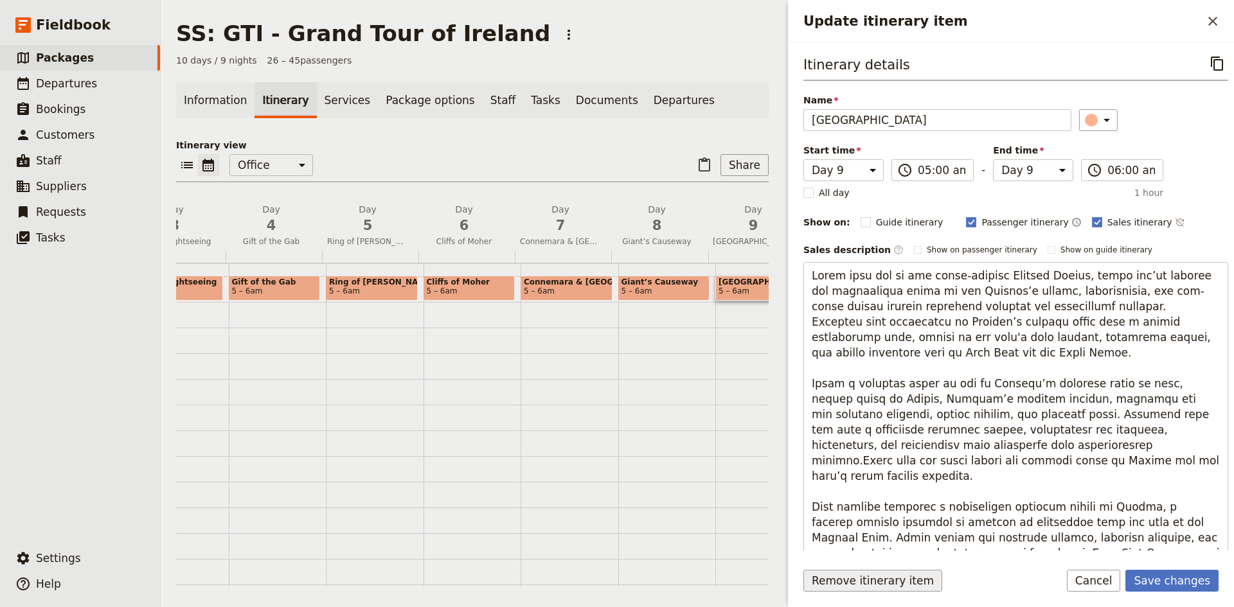
scroll to position [40, 0]
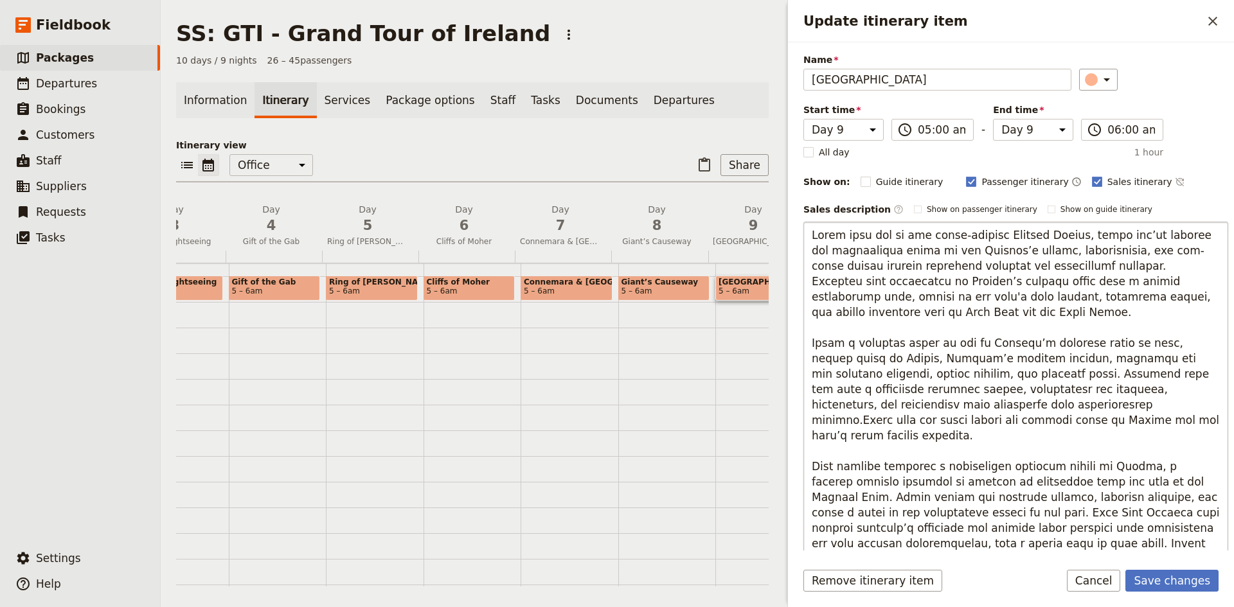
drag, startPoint x: 985, startPoint y: 424, endPoint x: 975, endPoint y: 420, distance: 10.2
click at [975, 420] on textarea "Update itinerary item" at bounding box center [1015, 389] width 425 height 335
drag, startPoint x: 985, startPoint y: 423, endPoint x: 844, endPoint y: 360, distance: 154.2
click at [844, 360] on textarea "Update itinerary item" at bounding box center [1015, 389] width 425 height 335
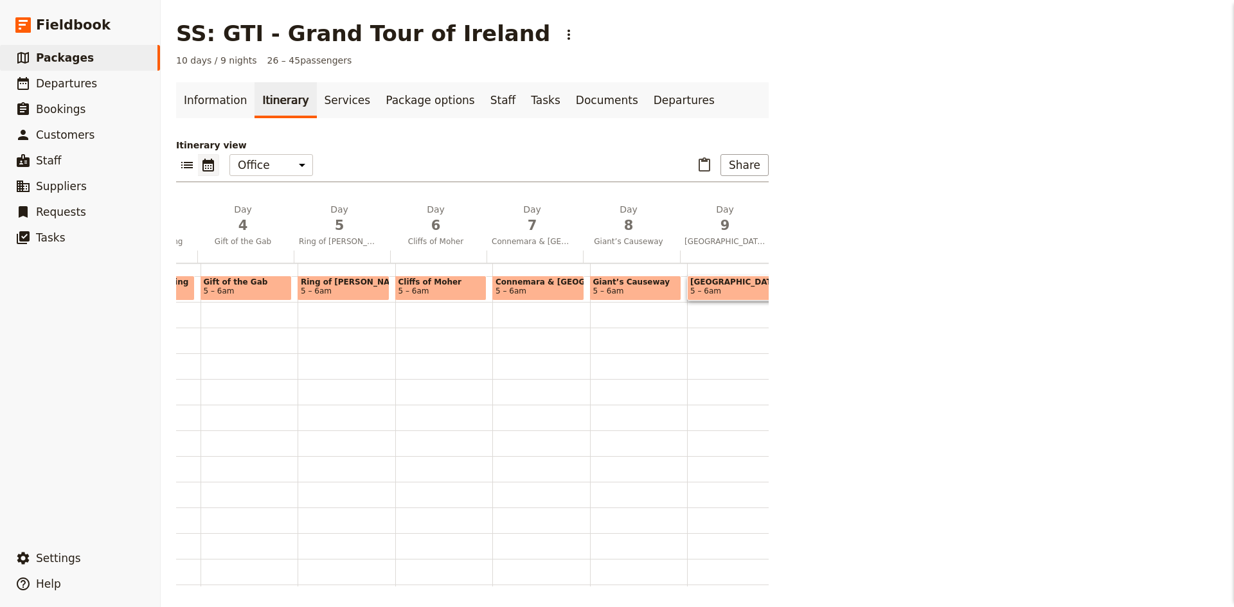
scroll to position [0, 272]
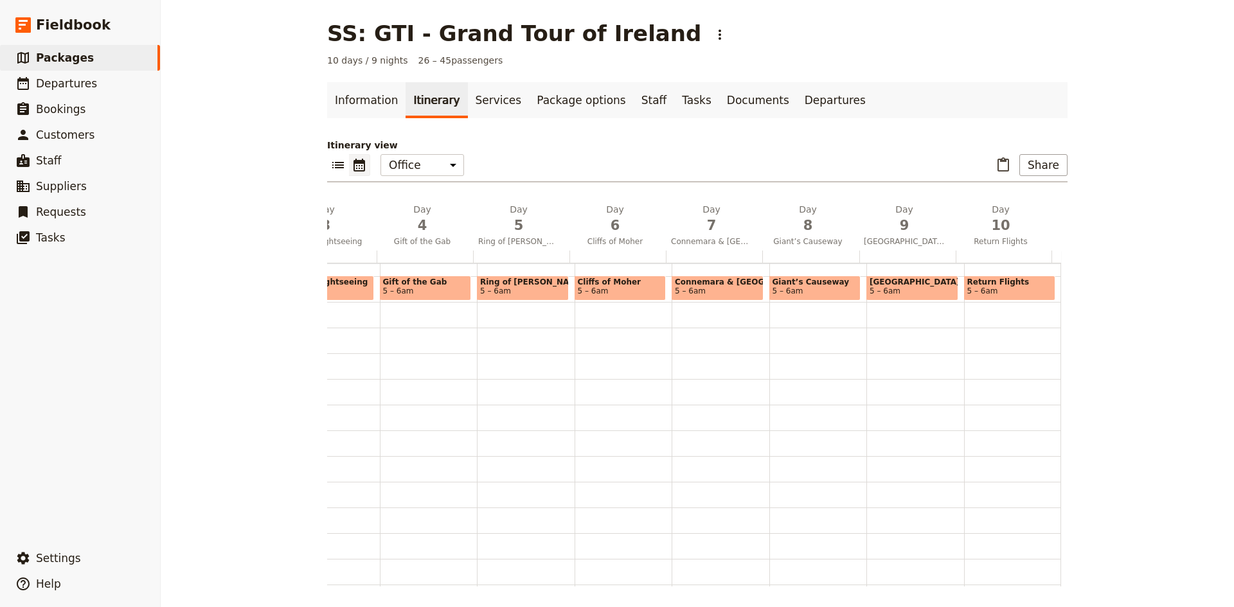
click at [905, 285] on span "[GEOGRAPHIC_DATA]" at bounding box center [912, 282] width 85 height 9
select select "9"
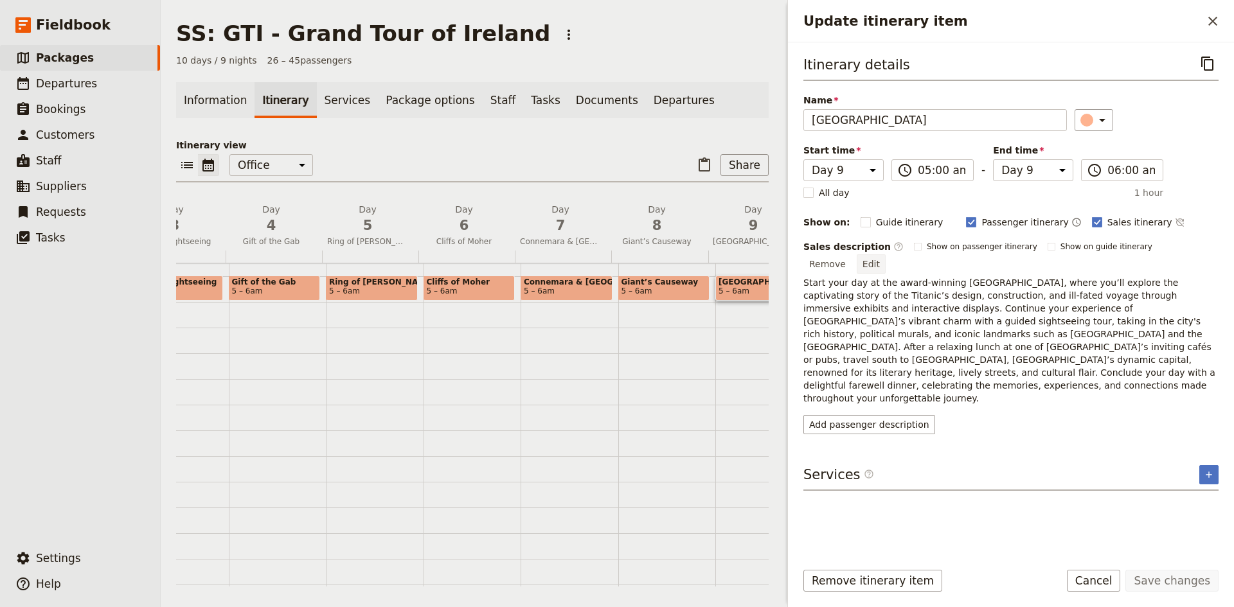
click at [886, 254] on button "Edit" at bounding box center [871, 263] width 29 height 19
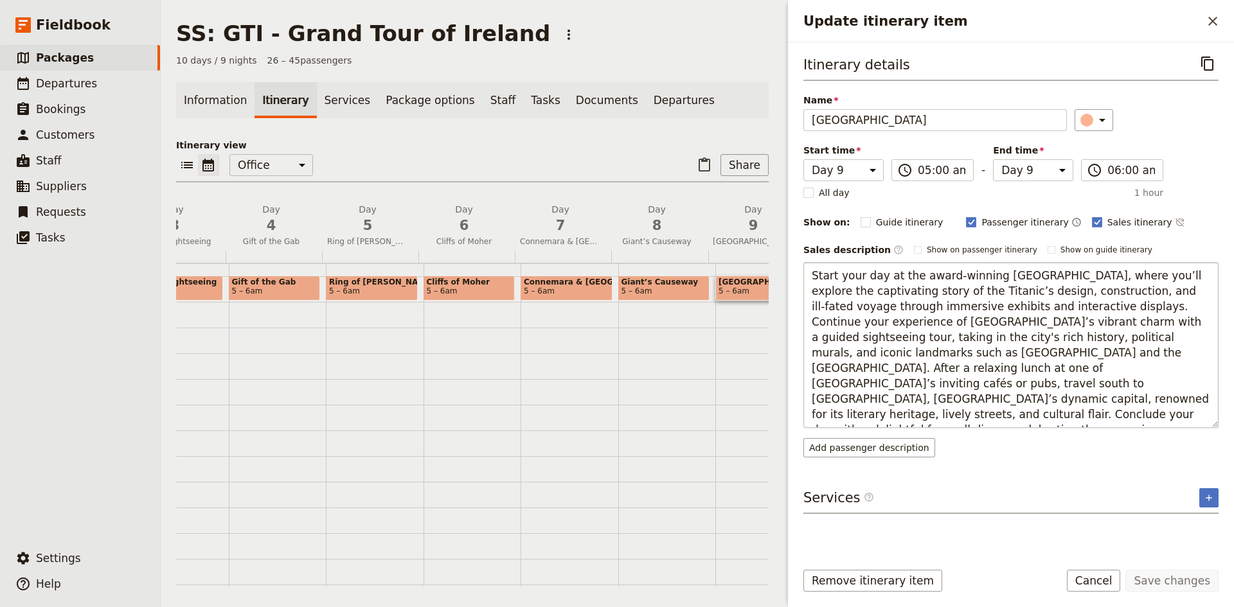
drag, startPoint x: 926, startPoint y: 416, endPoint x: 844, endPoint y: 353, distance: 103.1
click at [844, 353] on textarea "Start your day at the award-winning [GEOGRAPHIC_DATA], where you’ll explore the…" at bounding box center [1010, 345] width 415 height 166
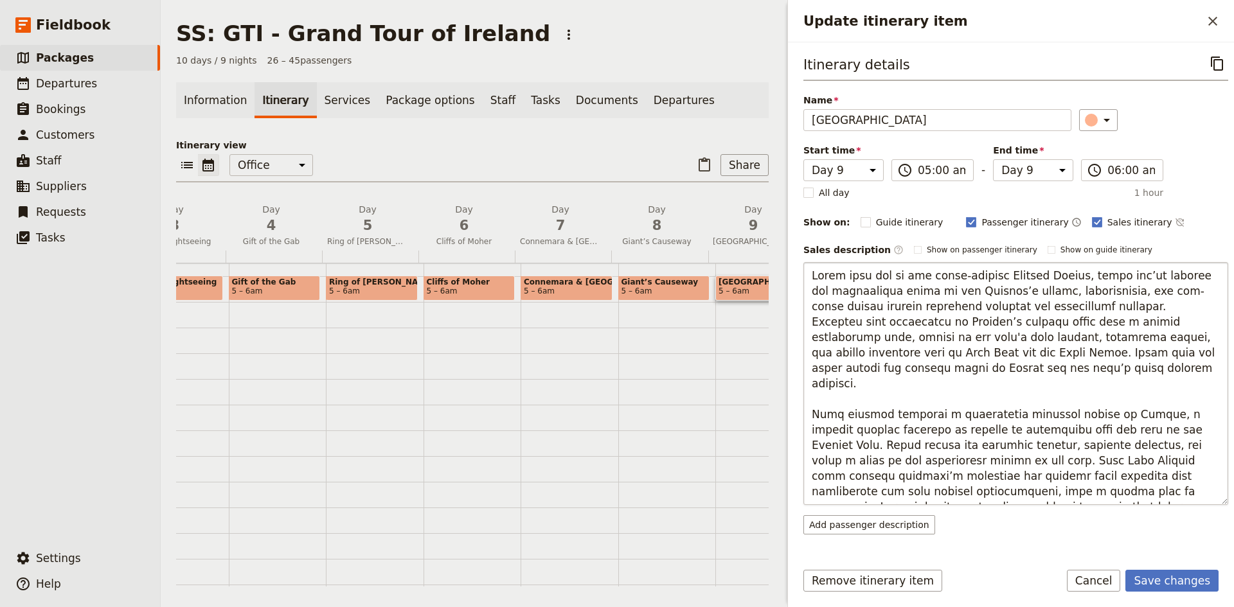
scroll to position [40, 0]
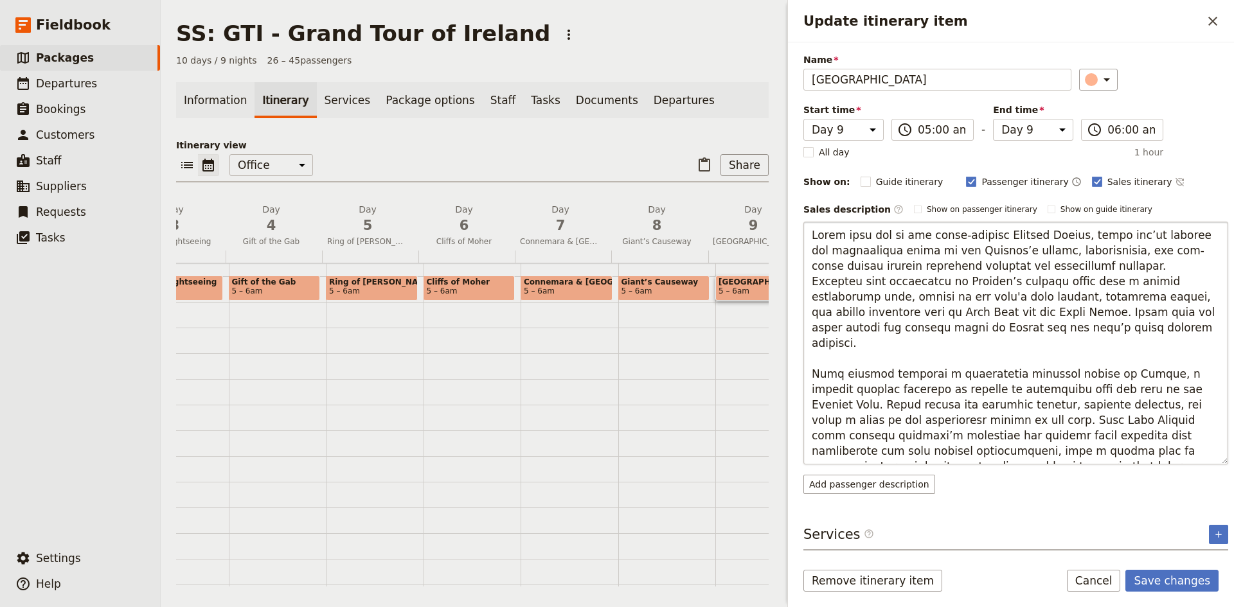
drag, startPoint x: 1020, startPoint y: 391, endPoint x: 926, endPoint y: 395, distance: 93.9
click at [926, 395] on textarea "Update itinerary item" at bounding box center [1015, 343] width 425 height 243
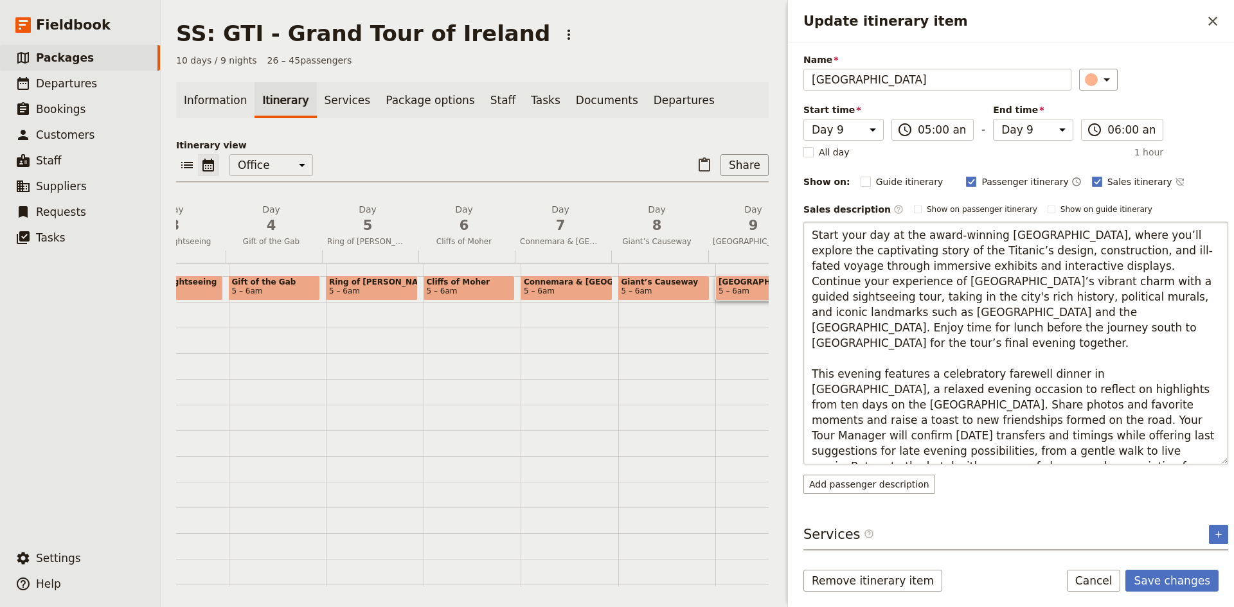
click at [1075, 388] on textarea "Start your day at the award-winning Titanic Museum, where you’ll explore the ca…" at bounding box center [1015, 343] width 425 height 243
click at [1096, 391] on textarea "Start your day at the award-winning Titanic Museum, where you’ll explore the ca…" at bounding box center [1015, 343] width 425 height 243
drag, startPoint x: 1097, startPoint y: 390, endPoint x: 1045, endPoint y: 395, distance: 52.3
click at [1045, 395] on textarea "Start your day at the award-winning Titanic Museum, where you’ll explore the ca…" at bounding box center [1015, 343] width 425 height 243
click at [974, 418] on textarea "Start your day at the award-winning Titanic Museum, where you’ll explore the ca…" at bounding box center [1015, 343] width 425 height 243
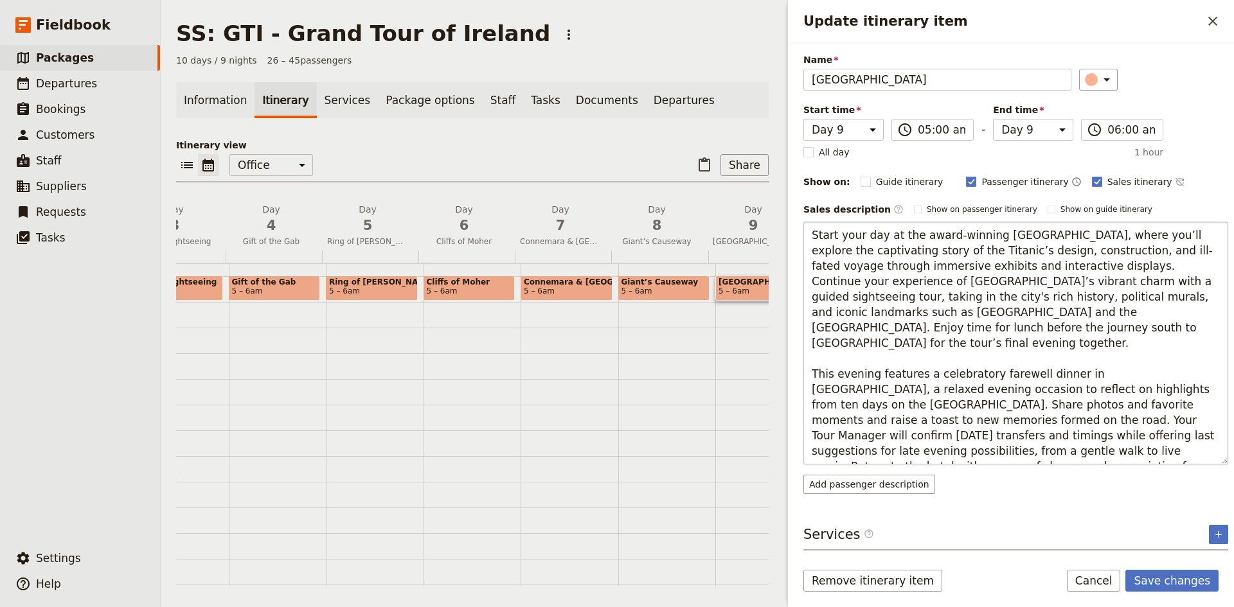
drag, startPoint x: 1189, startPoint y: 422, endPoint x: 814, endPoint y: 408, distance: 375.6
click at [814, 408] on textarea "Start your day at the award-winning Titanic Museum, where you’ll explore the ca…" at bounding box center [1015, 343] width 425 height 243
drag, startPoint x: 960, startPoint y: 453, endPoint x: 919, endPoint y: 453, distance: 41.1
click at [919, 453] on textarea "Start your day at the award-winning Titanic Museum, where you’ll explore the ca…" at bounding box center [1015, 343] width 425 height 243
click at [952, 406] on textarea "Start your day at the award-winning Titanic Museum, where you’ll explore the ca…" at bounding box center [1015, 343] width 425 height 243
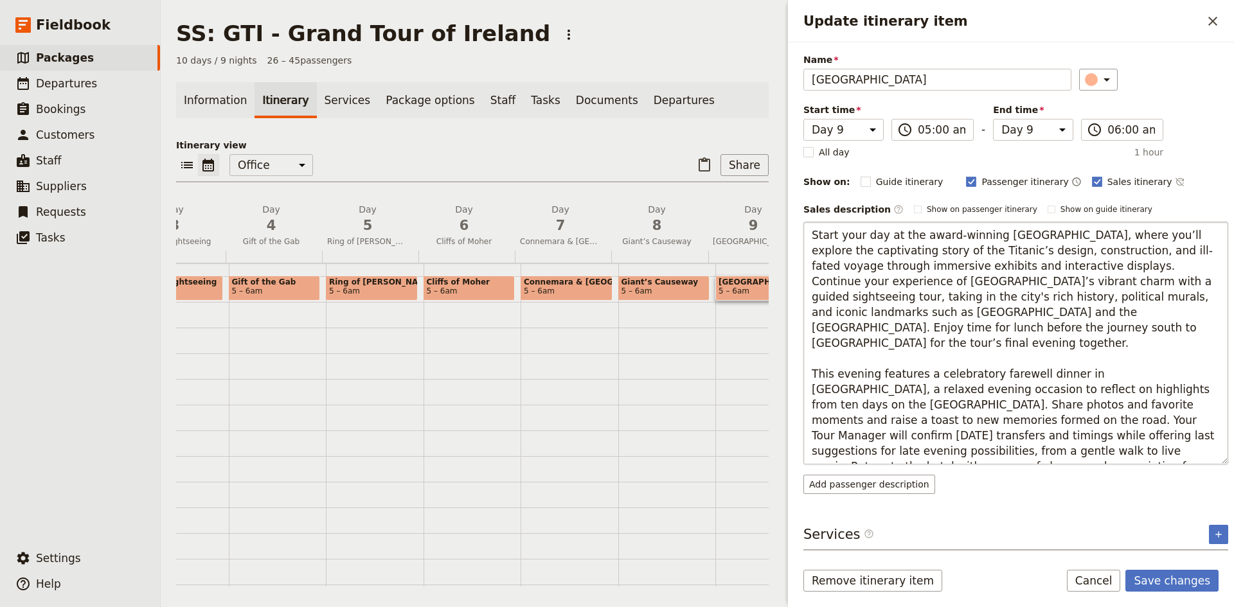
drag, startPoint x: 814, startPoint y: 404, endPoint x: 1194, endPoint y: 419, distance: 380.8
click at [1194, 419] on textarea "Start your day at the award-winning Titanic Museum, where you’ll explore the ca…" at bounding box center [1015, 343] width 425 height 243
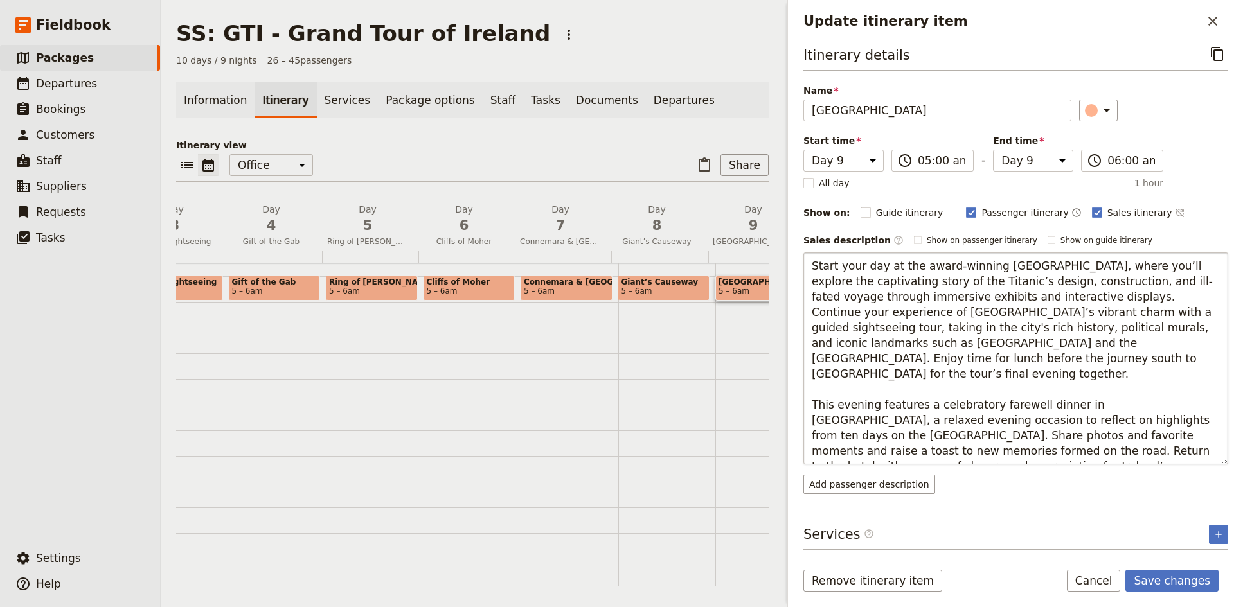
scroll to position [10, 0]
click at [957, 448] on textarea "Start your day at the award-winning Titanic Museum, where you’ll explore the ca…" at bounding box center [1015, 359] width 425 height 212
drag, startPoint x: 927, startPoint y: 451, endPoint x: 911, endPoint y: 441, distance: 18.5
click at [911, 441] on textarea "Start your day at the award-winning Titanic Museum, where you’ll explore the ca…" at bounding box center [1015, 359] width 425 height 212
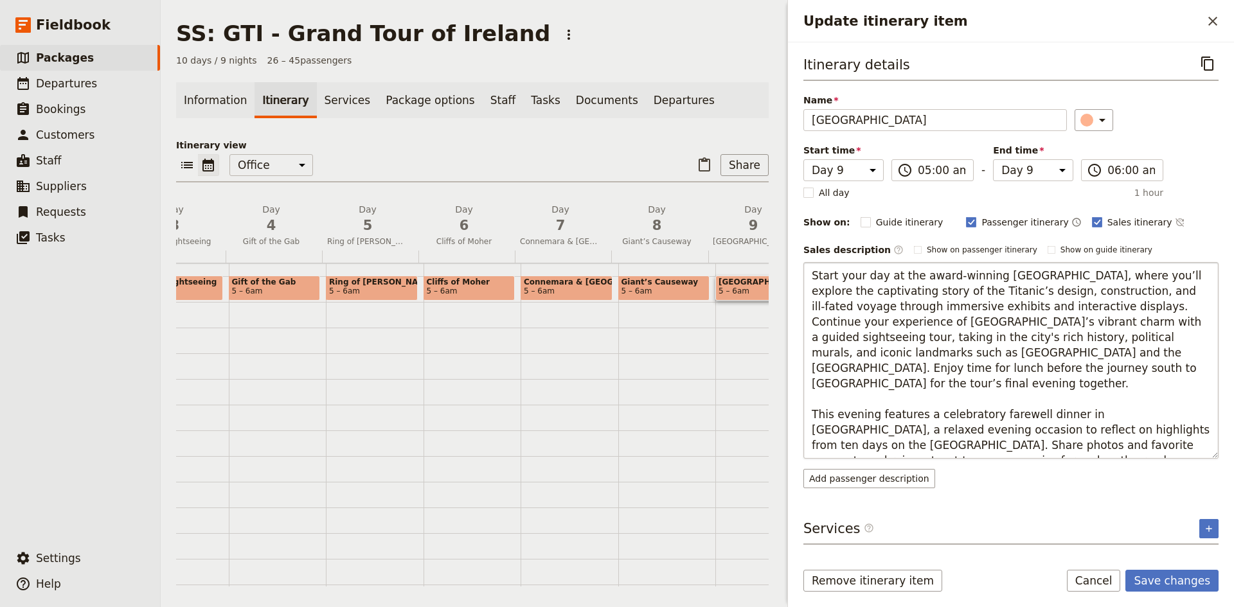
scroll to position [0, 0]
type textarea "Start your day at the award-winning Titanic Museum, where you’ll explore the ca…"
click at [1192, 580] on button "Save changes" at bounding box center [1171, 581] width 93 height 22
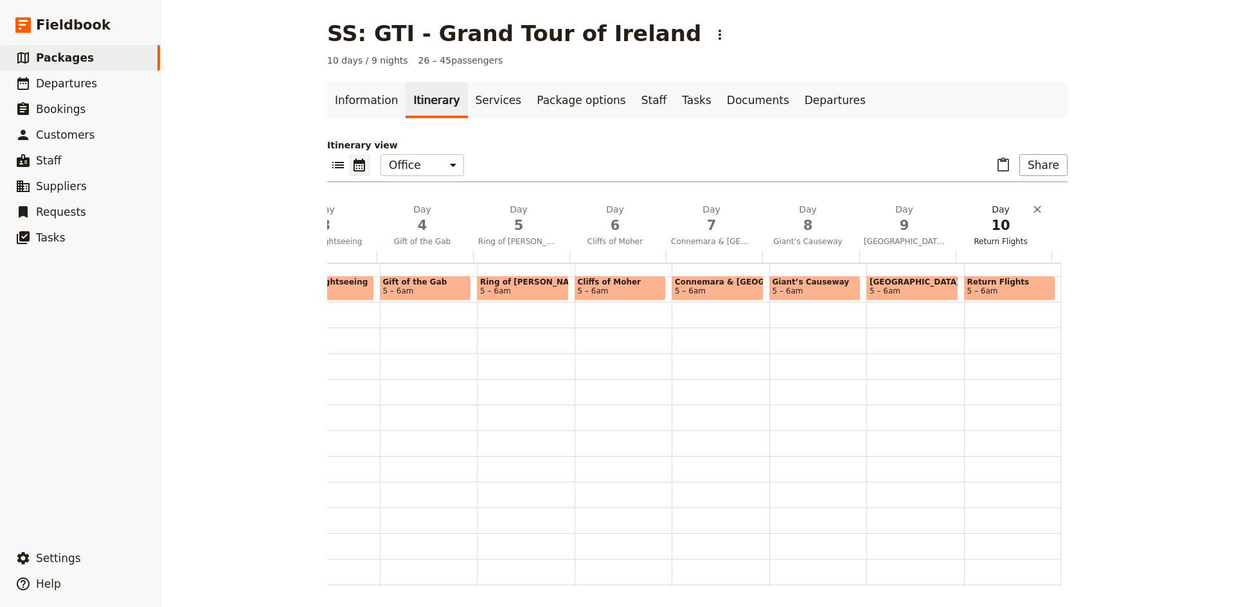
click at [987, 242] on span "Return Flights" at bounding box center [1000, 241] width 91 height 10
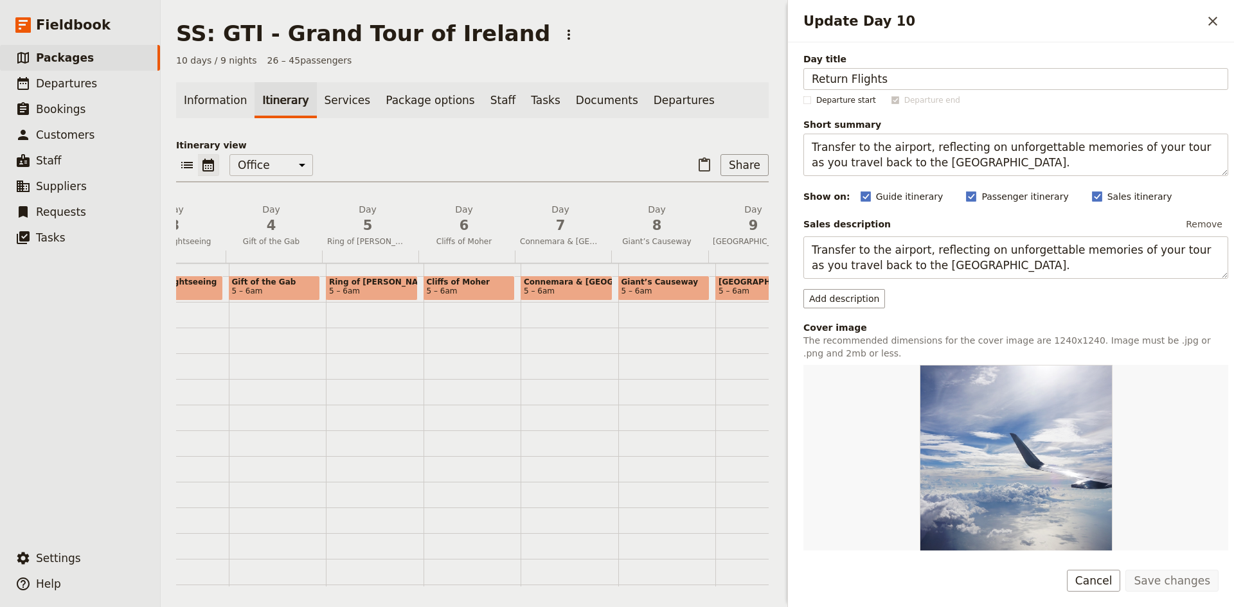
scroll to position [210, 0]
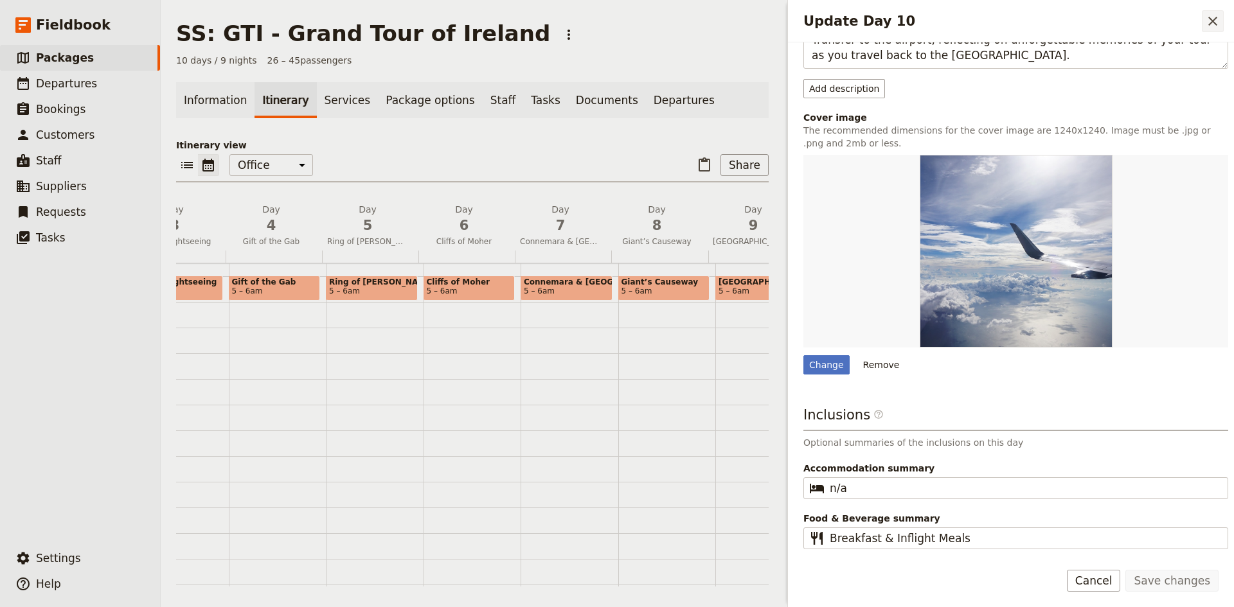
click at [1208, 18] on icon "Close drawer" at bounding box center [1212, 20] width 15 height 15
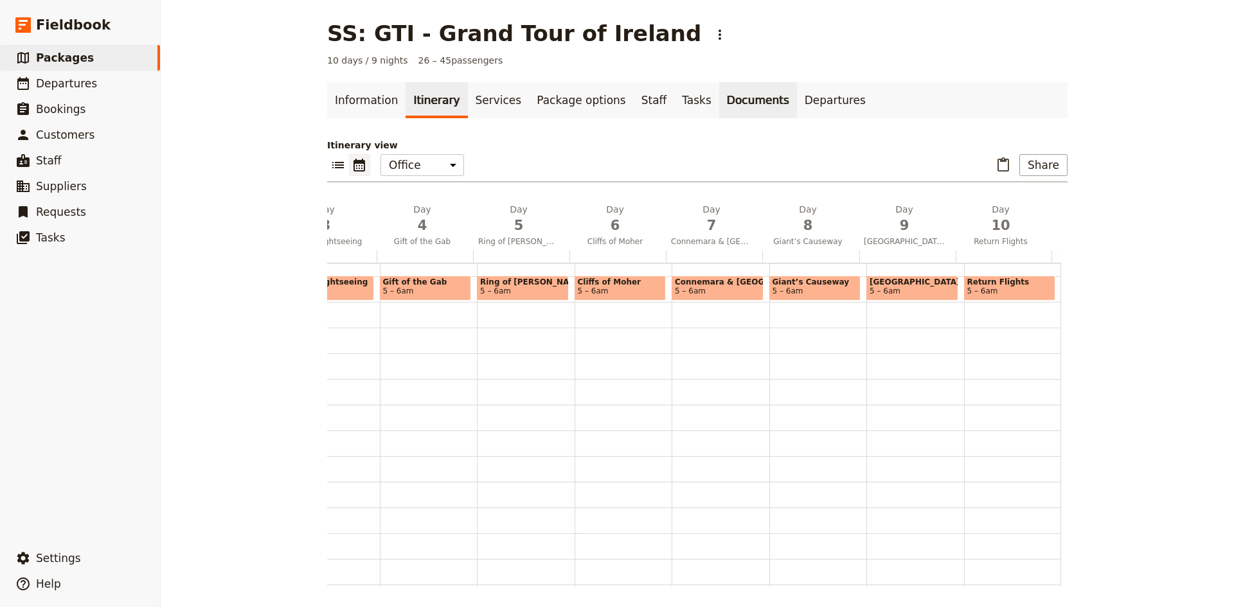
click at [733, 104] on link "Documents" at bounding box center [758, 100] width 78 height 36
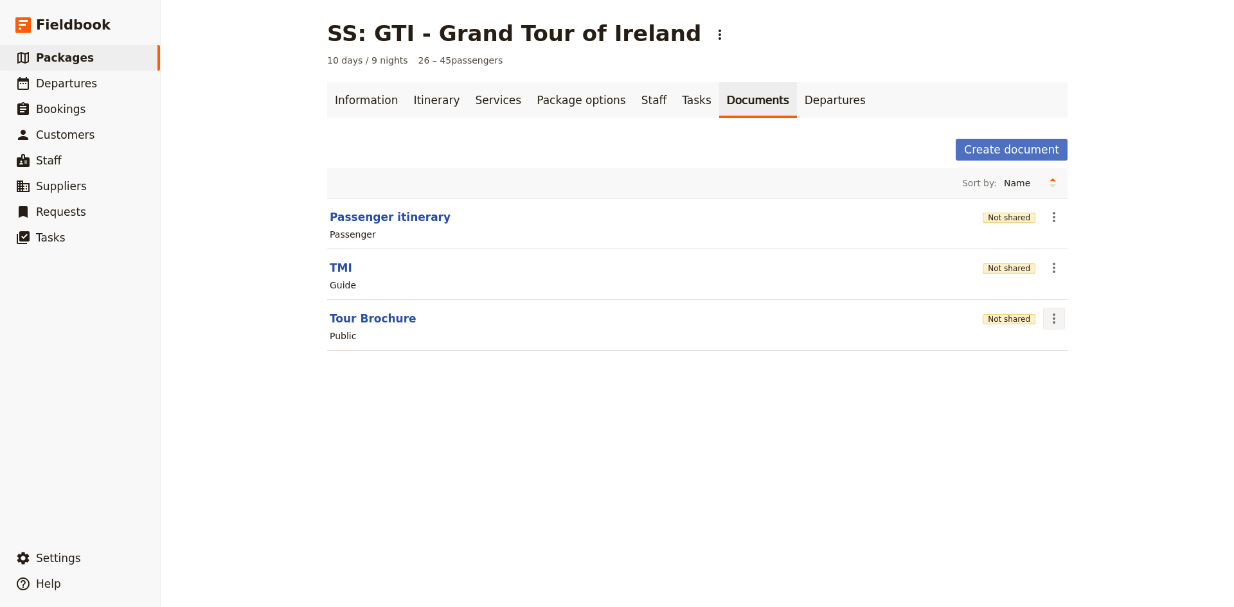
click at [1050, 321] on icon "Actions" at bounding box center [1053, 318] width 15 height 15
click at [353, 93] on link "Information" at bounding box center [366, 100] width 78 height 36
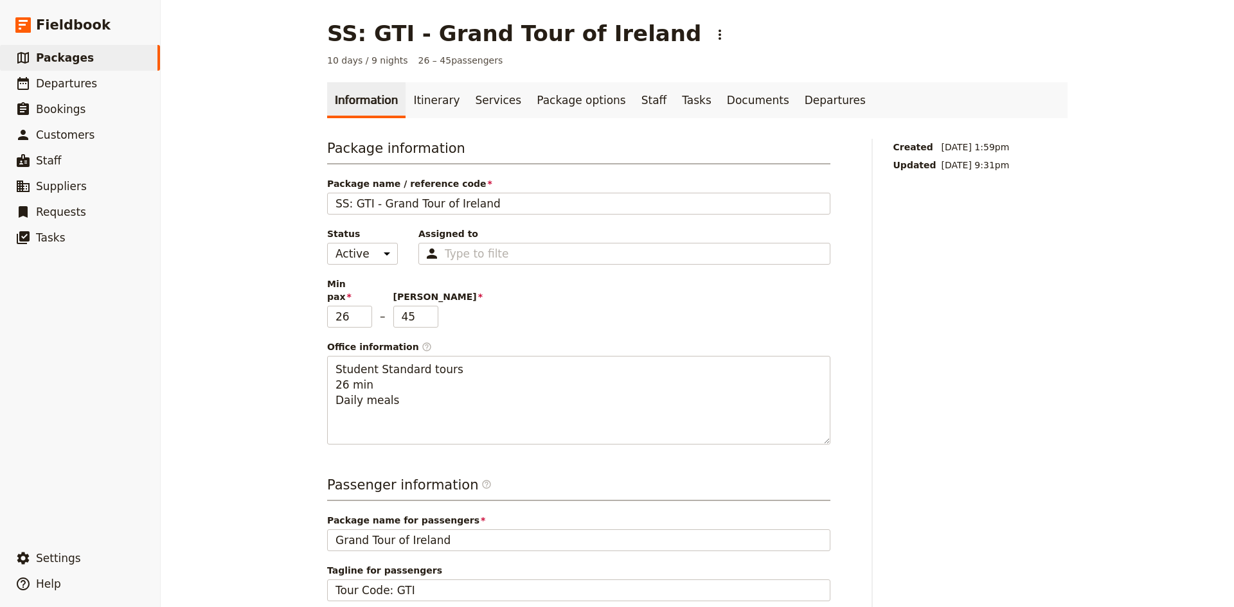
scroll to position [476, 0]
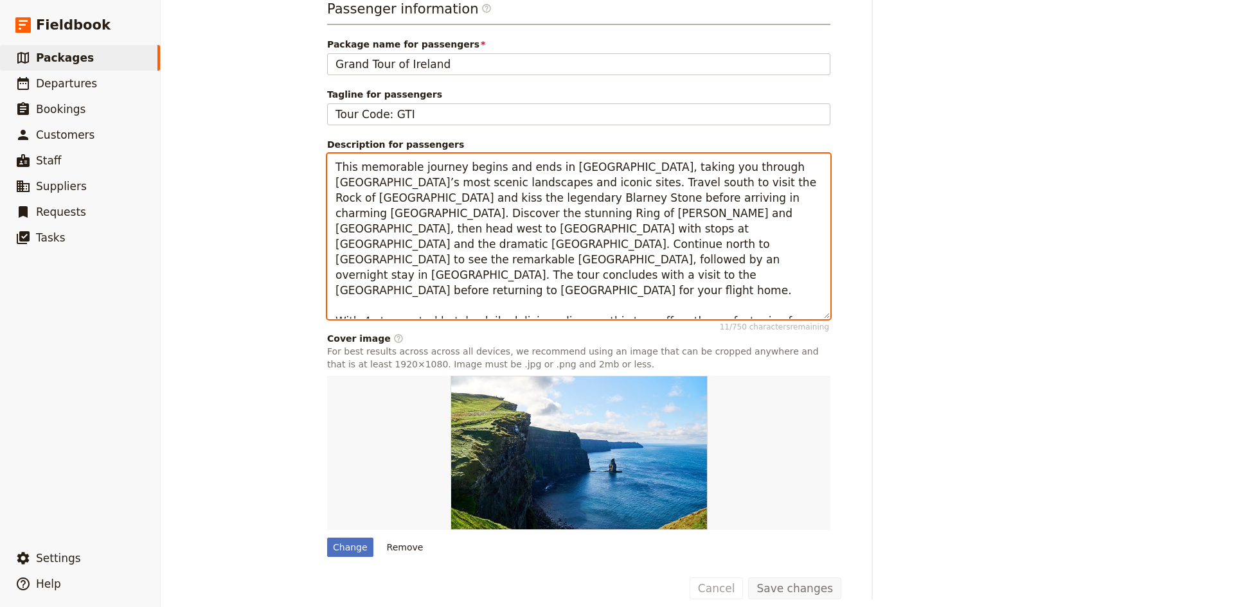
click at [490, 278] on textarea "This memorable journey begins and ends in [GEOGRAPHIC_DATA], taking you through…" at bounding box center [578, 237] width 503 height 166
drag, startPoint x: 486, startPoint y: 276, endPoint x: 463, endPoint y: 276, distance: 23.8
click at [463, 276] on textarea "This memorable journey begins and ends in [GEOGRAPHIC_DATA], taking you through…" at bounding box center [578, 237] width 503 height 166
click at [460, 277] on textarea "This memorable journey begins and ends in Dublin, taking you through Ireland’s …" at bounding box center [578, 237] width 503 height 166
click at [590, 283] on textarea "This memorable journey begins and ends in Dublin, taking you through Ireland’s …" at bounding box center [578, 237] width 503 height 166
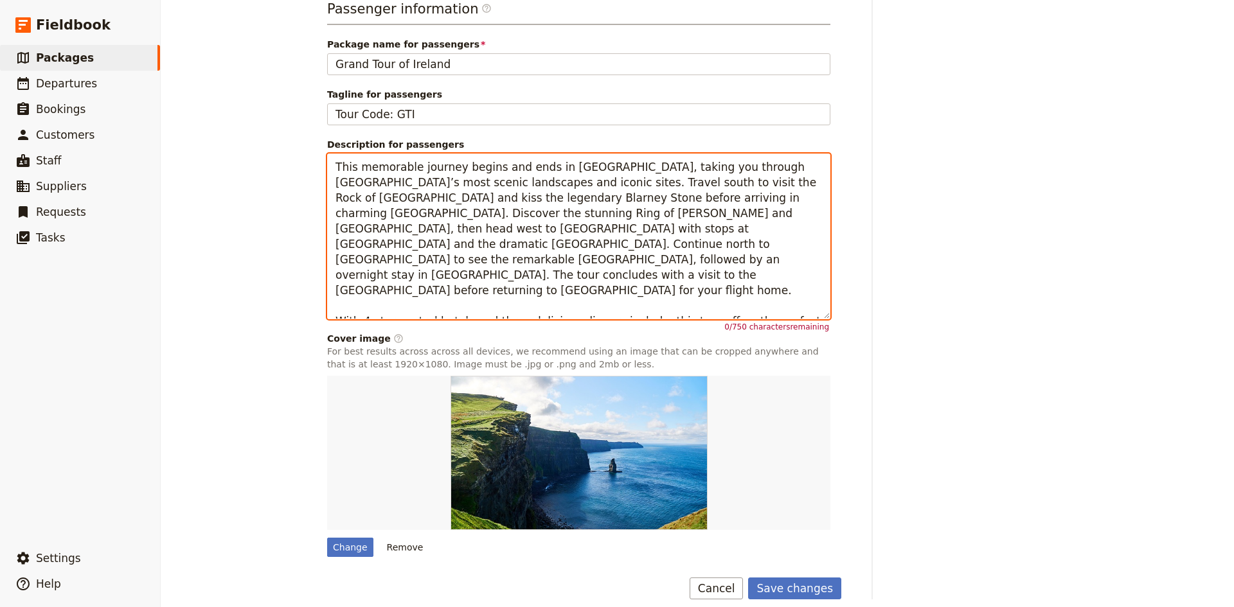
click at [511, 247] on textarea "This memorable journey begins and ends in Dublin, taking you through Ireland’s …" at bounding box center [578, 237] width 503 height 166
click at [470, 233] on textarea "This memorable journey begins and ends in Dublin, taking you through Ireland’s …" at bounding box center [578, 237] width 503 height 166
click at [499, 243] on textarea "This memorable journey begins and ends in Dublin, taking you through Ireland’s …" at bounding box center [578, 237] width 503 height 166
click at [371, 215] on textarea "This memorable journey begins and ends in Dublin, taking you through Ireland’s …" at bounding box center [578, 237] width 503 height 166
click at [376, 219] on textarea "This memorable journey begins and ends in Dublin, taking you through Ireland’s …" at bounding box center [578, 237] width 503 height 166
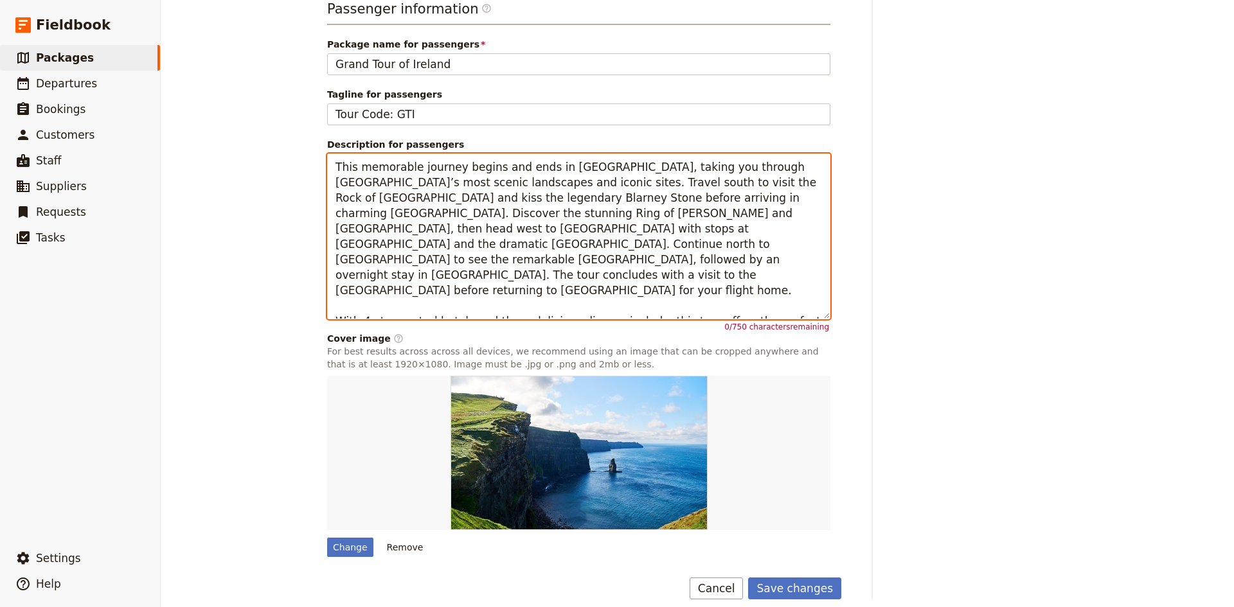
click at [368, 219] on textarea "This memorable journey begins and ends in Dublin, taking you through Ireland’s …" at bounding box center [578, 237] width 503 height 166
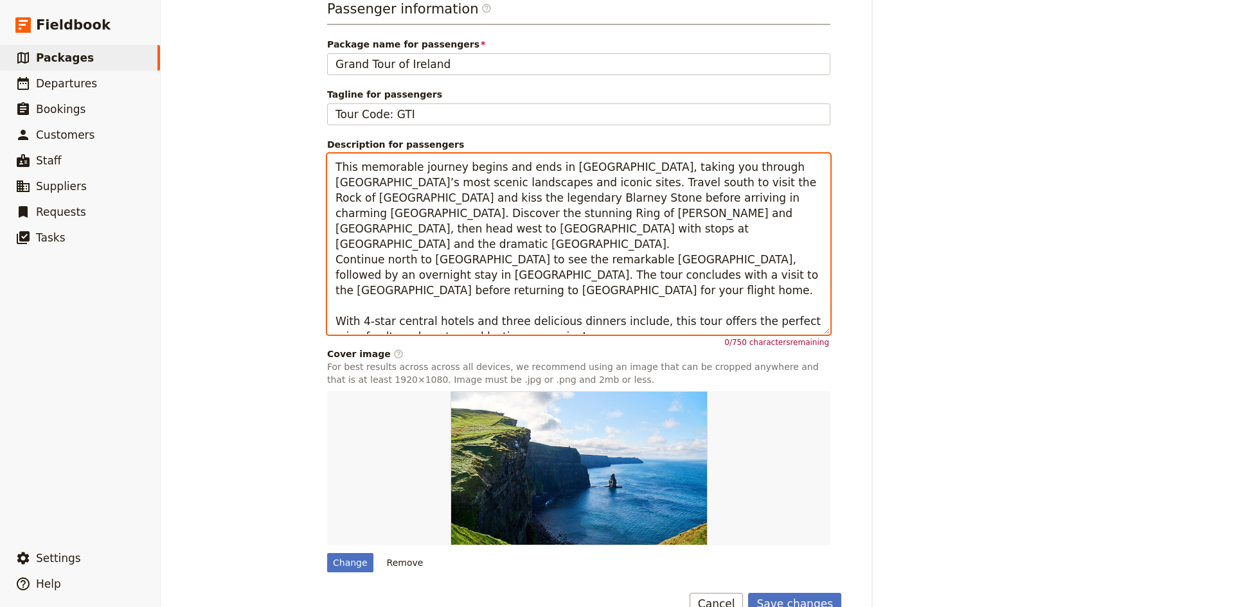
click at [331, 294] on textarea "This memorable journey begins and ends in Dublin, taking you through Ireland’s …" at bounding box center [578, 244] width 503 height 181
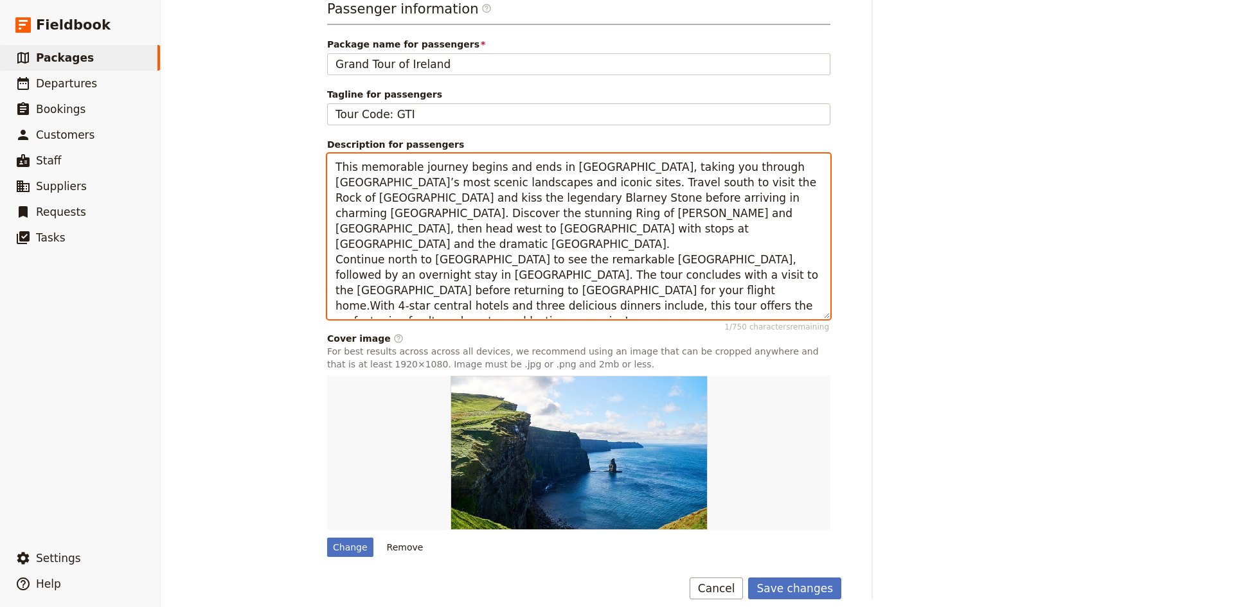
scroll to position [461, 0]
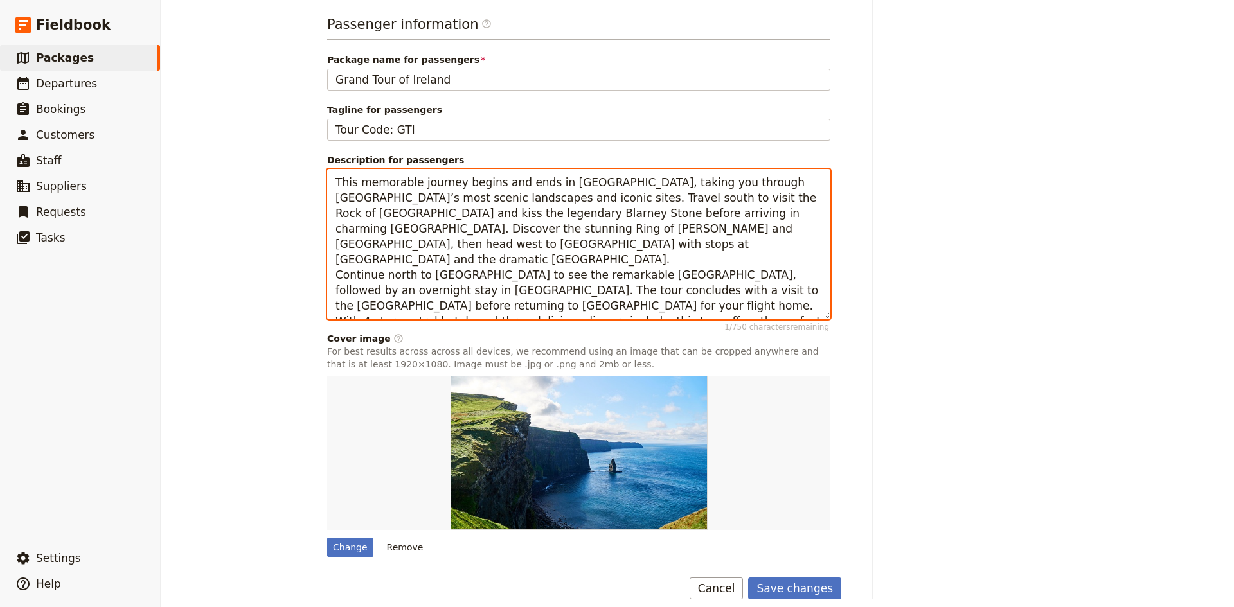
click at [767, 280] on textarea "This memorable journey begins and ends in Dublin, taking you through Ireland’s …" at bounding box center [578, 244] width 503 height 150
click at [471, 234] on textarea "This memorable journey begins and ends in Dublin, taking you through Ireland’s …" at bounding box center [578, 244] width 503 height 150
drag, startPoint x: 460, startPoint y: 184, endPoint x: 385, endPoint y: 184, distance: 75.2
click at [385, 184] on textarea "This memorable journey begins and ends in Dublin, taking you through Ireland’s …" at bounding box center [578, 244] width 503 height 150
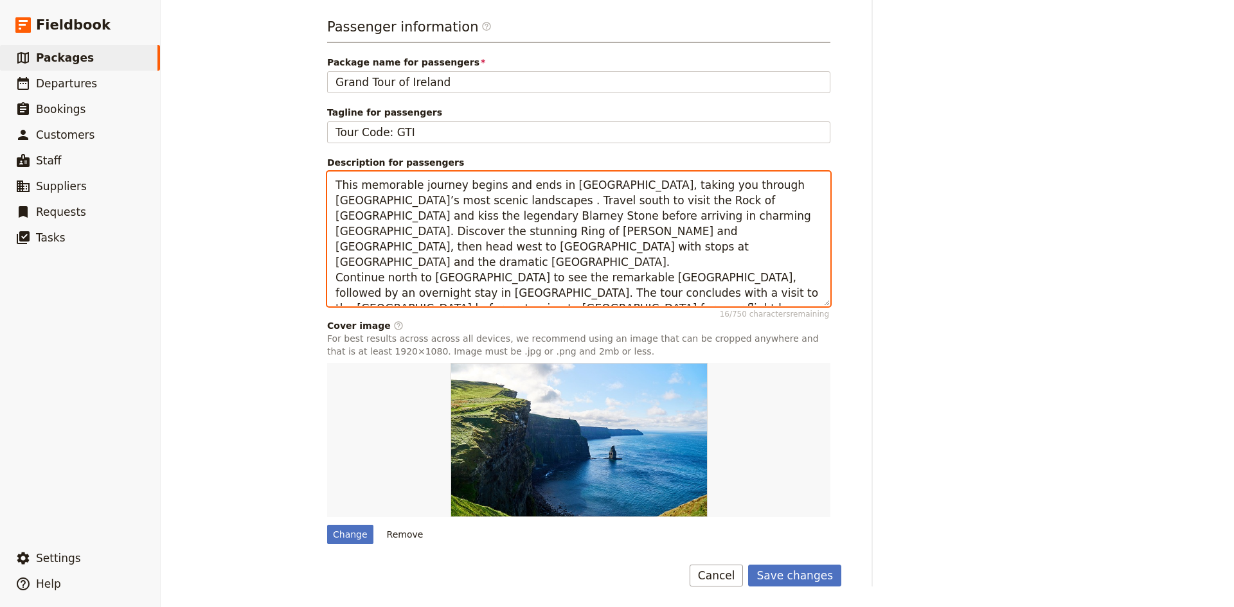
scroll to position [445, 0]
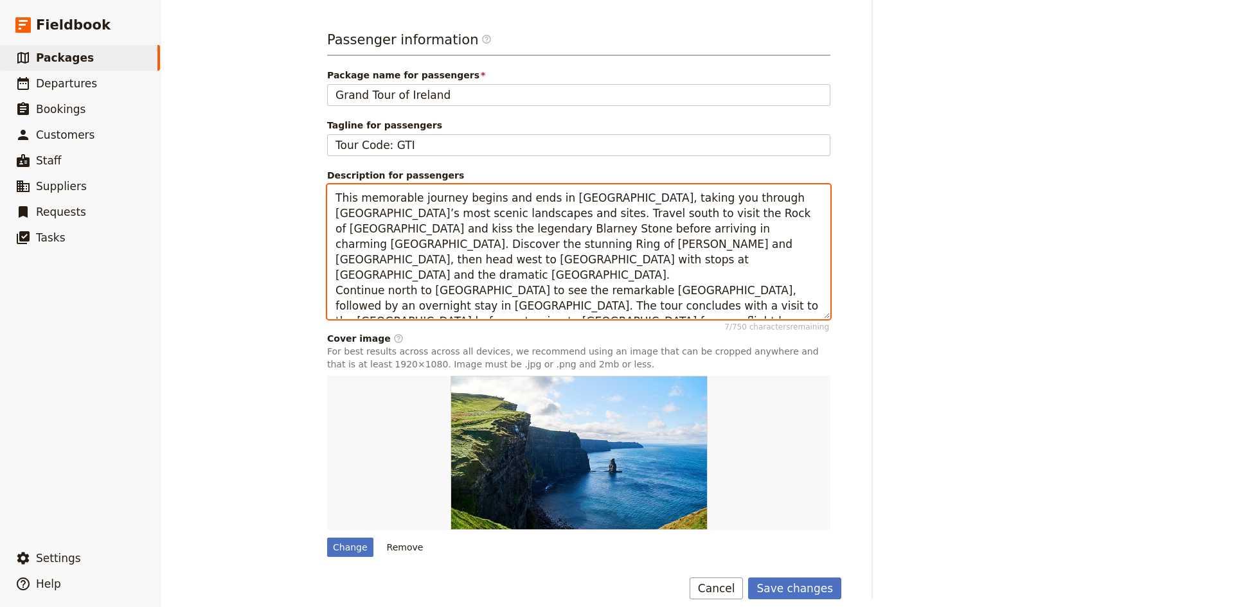
click at [788, 247] on textarea "This memorable journey begins and ends in Dublin, taking you through Ireland’s …" at bounding box center [578, 251] width 503 height 135
click at [796, 234] on textarea "This memorable journey begins and ends in Dublin, taking you through Ireland’s …" at bounding box center [578, 251] width 503 height 135
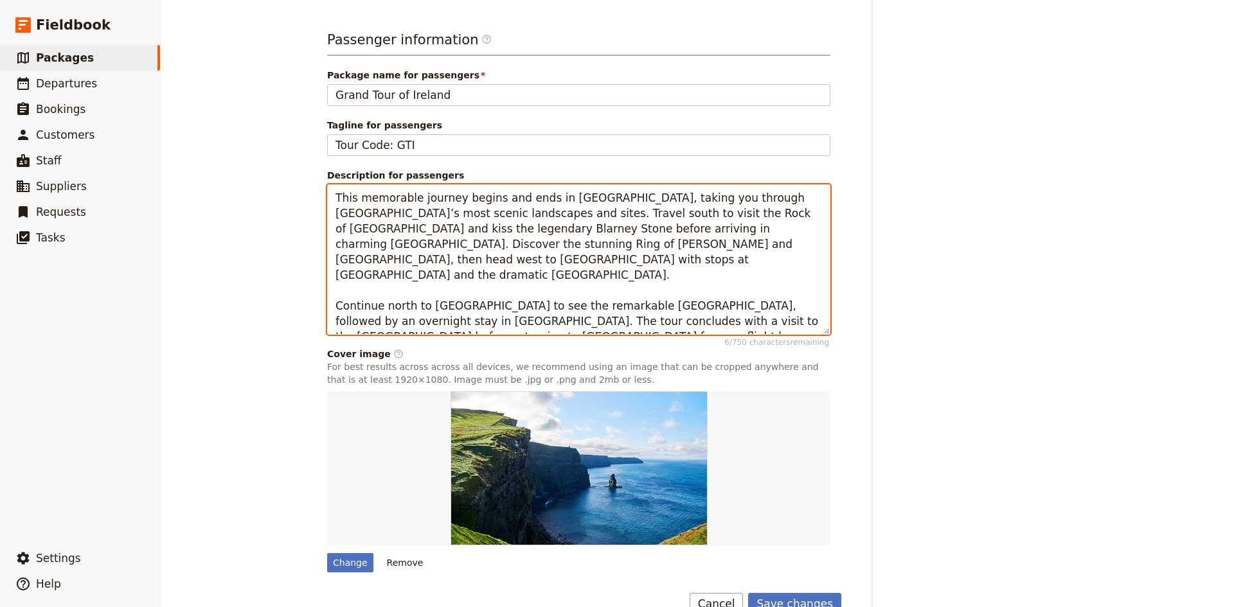
scroll to position [461, 0]
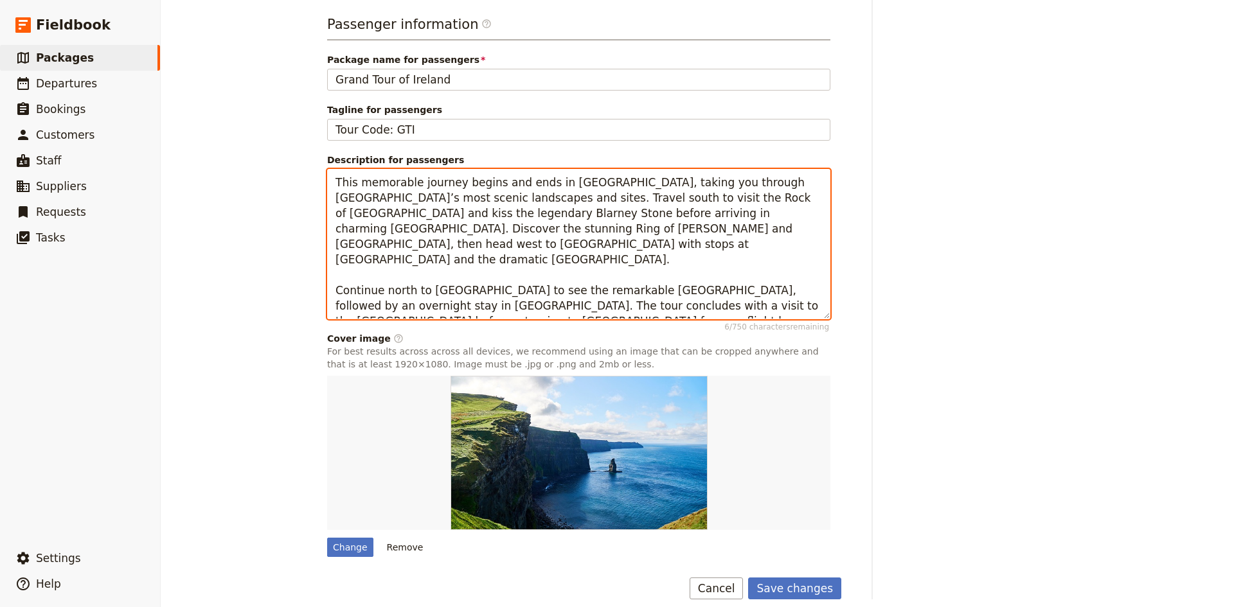
click at [436, 245] on textarea "This memorable journey begins and ends in Dublin, taking you through Ireland’s …" at bounding box center [578, 244] width 503 height 150
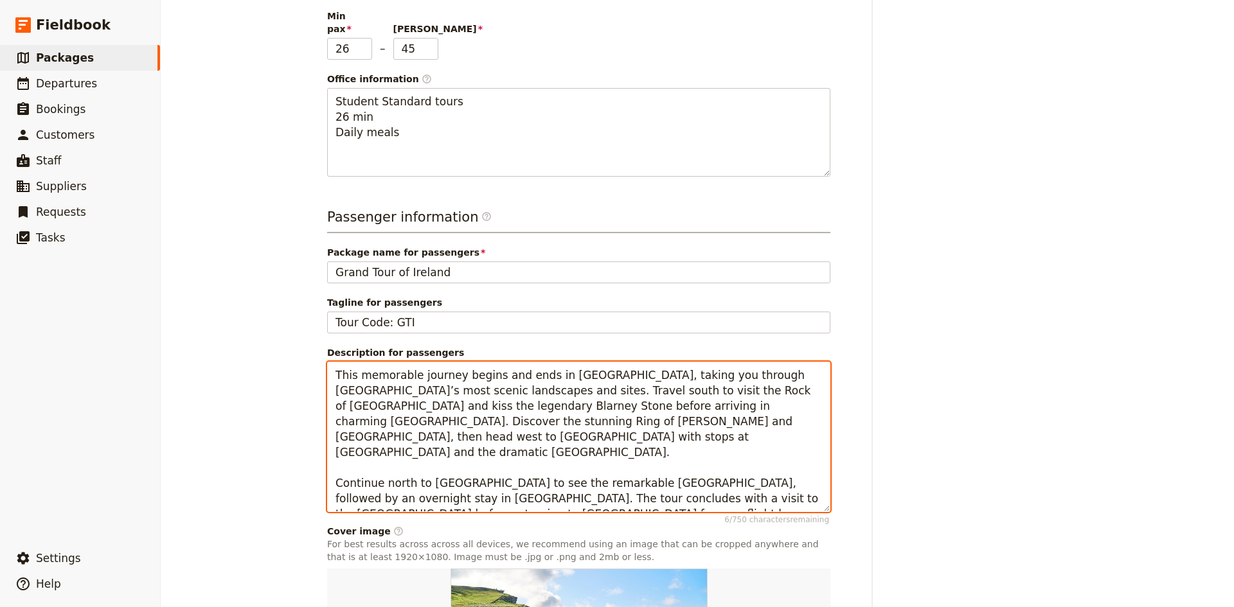
scroll to position [204, 0]
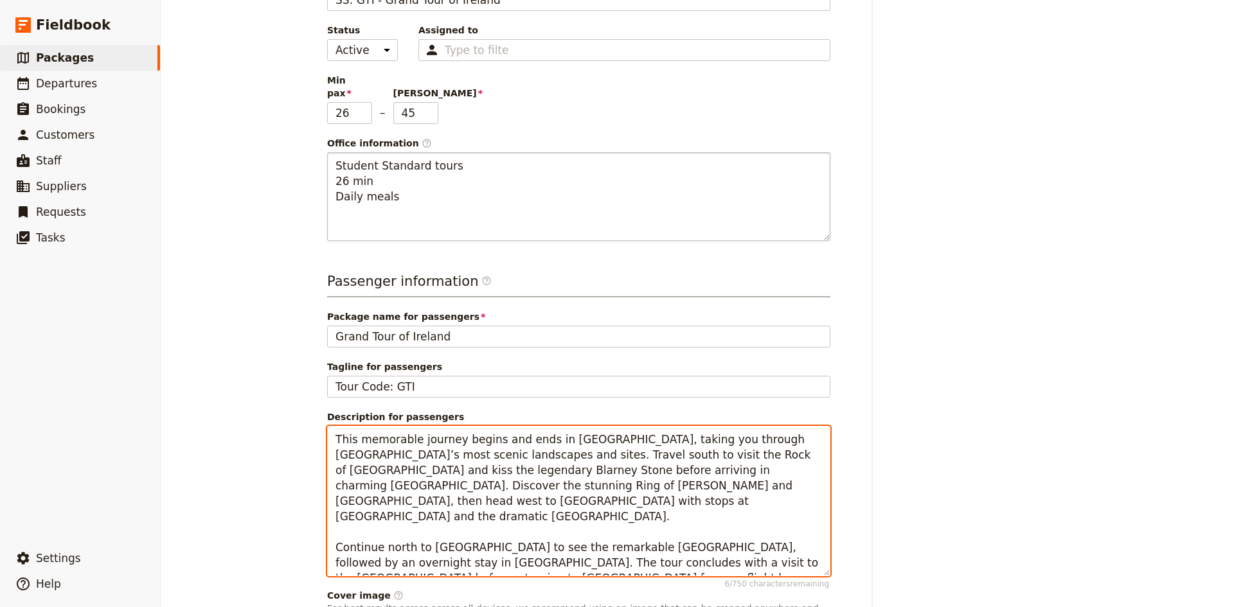
type textarea "This memorable journey begins and ends in Dublin, taking you through Ireland’s …"
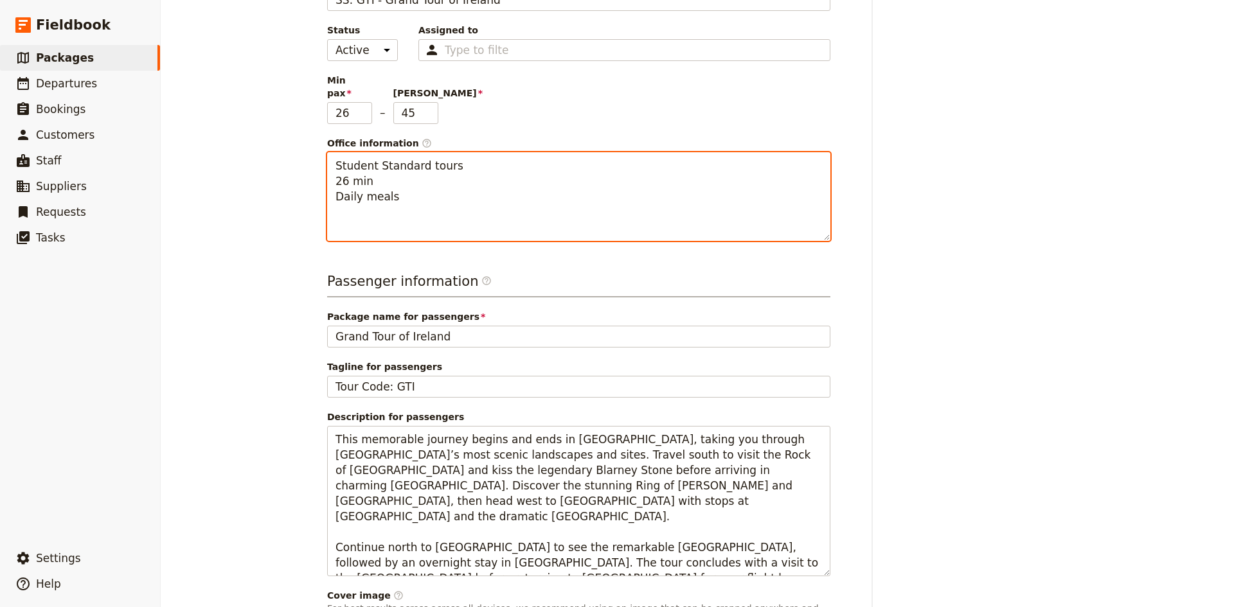
drag, startPoint x: 369, startPoint y: 151, endPoint x: 325, endPoint y: 150, distance: 44.4
click at [326, 151] on div "Package information Package name / reference code SS: GTI - Grand Tour of Irela…" at bounding box center [583, 375] width 514 height 882
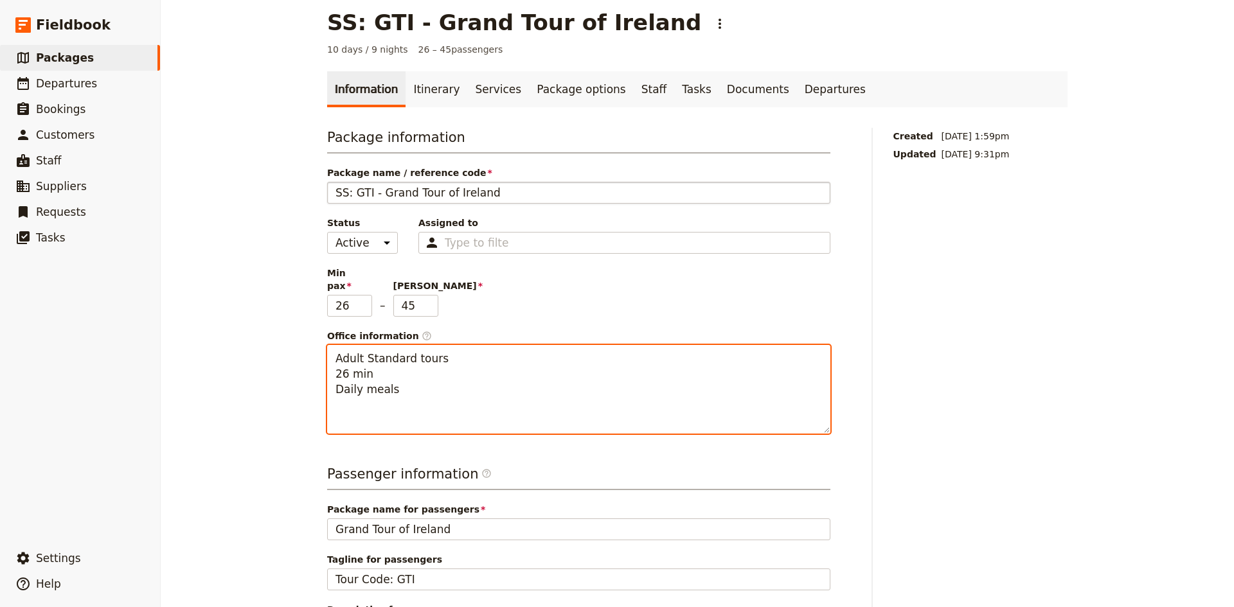
type textarea "Adult Standard tours 26 min Daily meals"
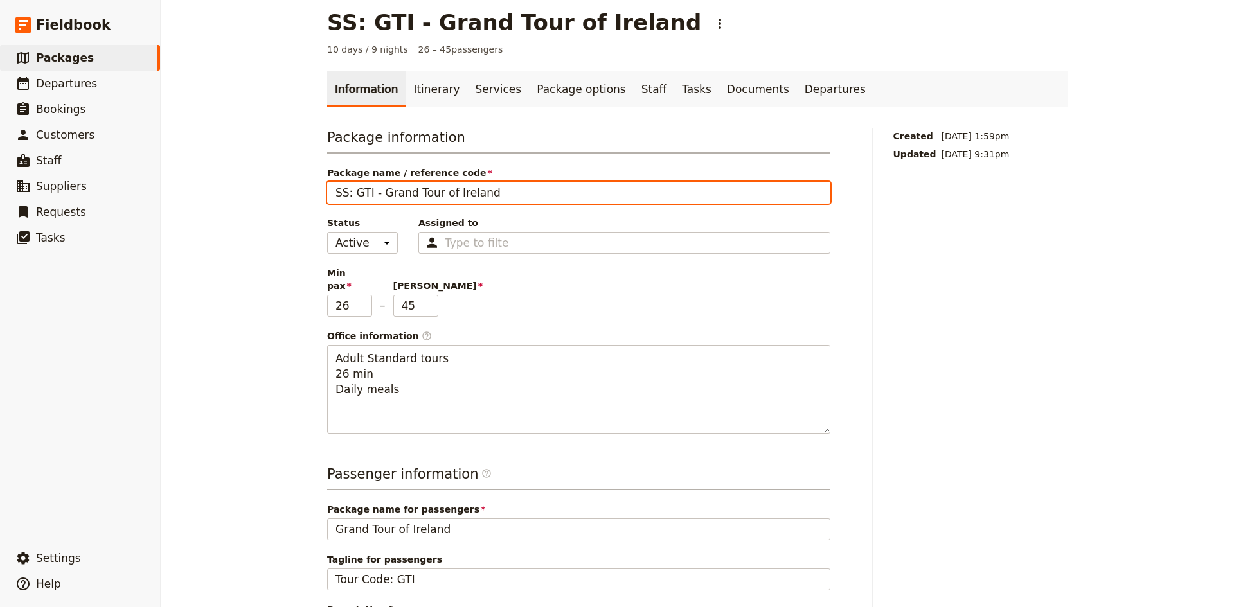
click at [348, 190] on input "SS: GTI - Grand Tour of Ireland" at bounding box center [578, 193] width 503 height 22
click at [365, 195] on input "SS: GTI - Grand Tour of Ireland" at bounding box center [578, 193] width 503 height 22
click at [340, 194] on input "SS: GTI - Grand Tour of Ireland" at bounding box center [578, 193] width 503 height 22
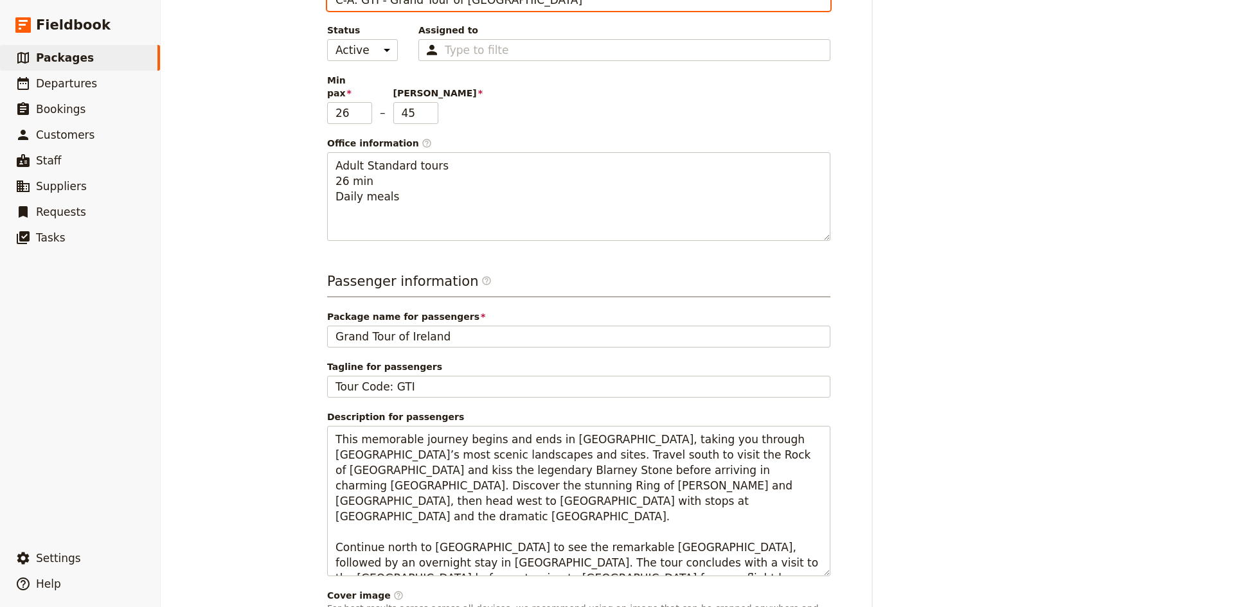
scroll to position [461, 0]
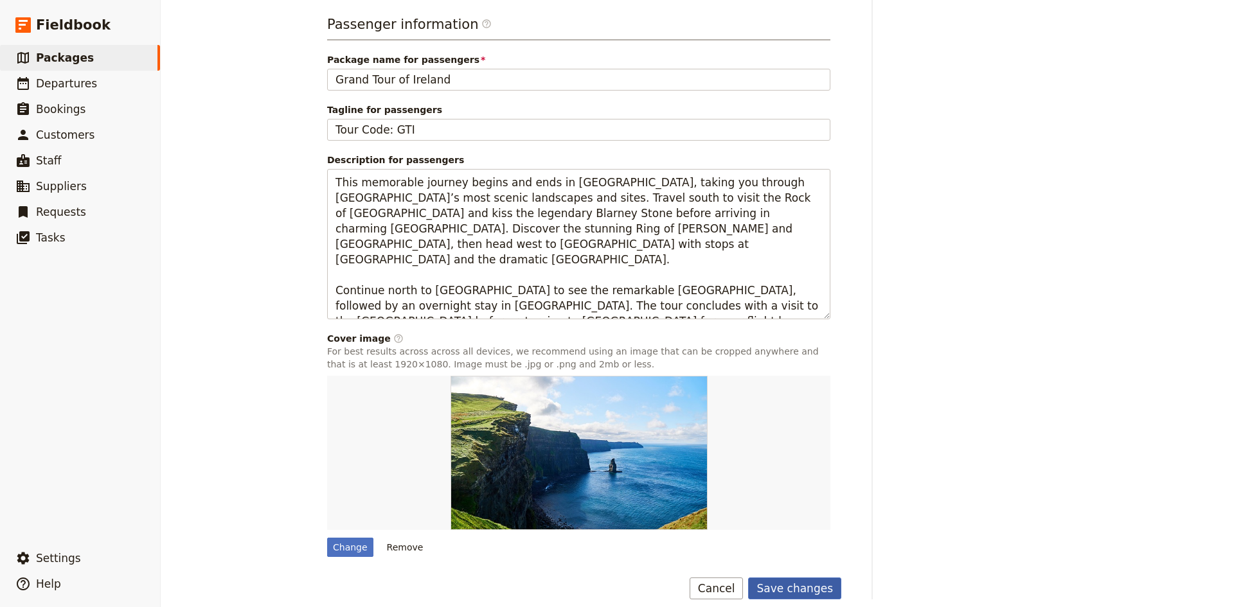
type input "C-A: GTI - Grand Tour of Ireland"
click at [824, 578] on button "Save changes" at bounding box center [794, 589] width 93 height 22
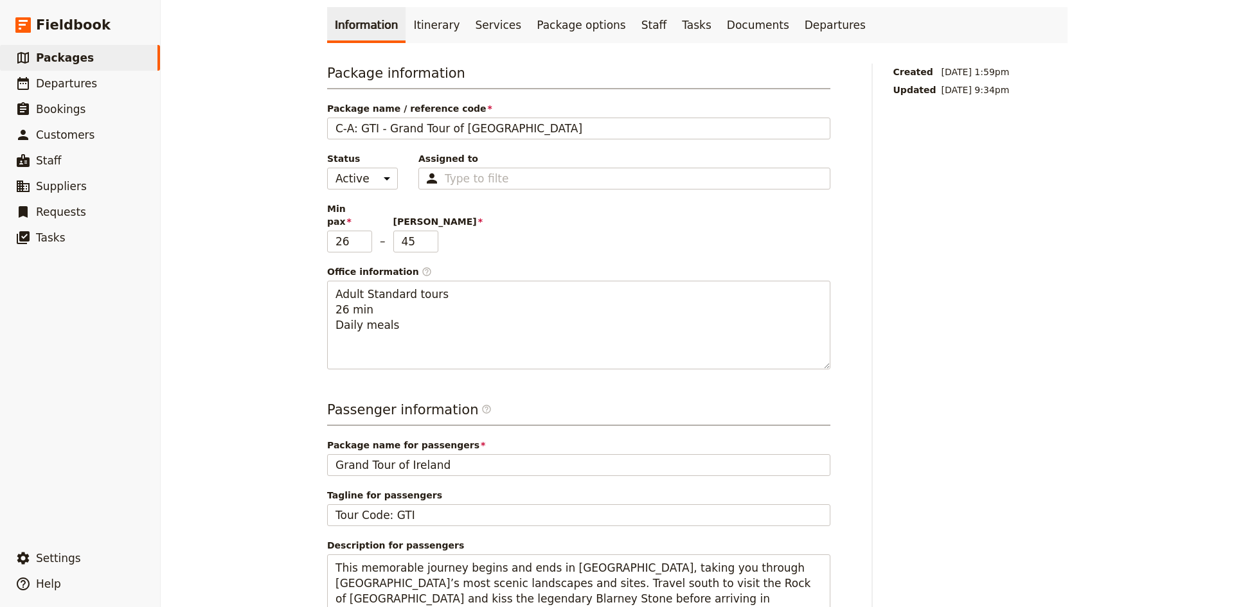
scroll to position [0, 0]
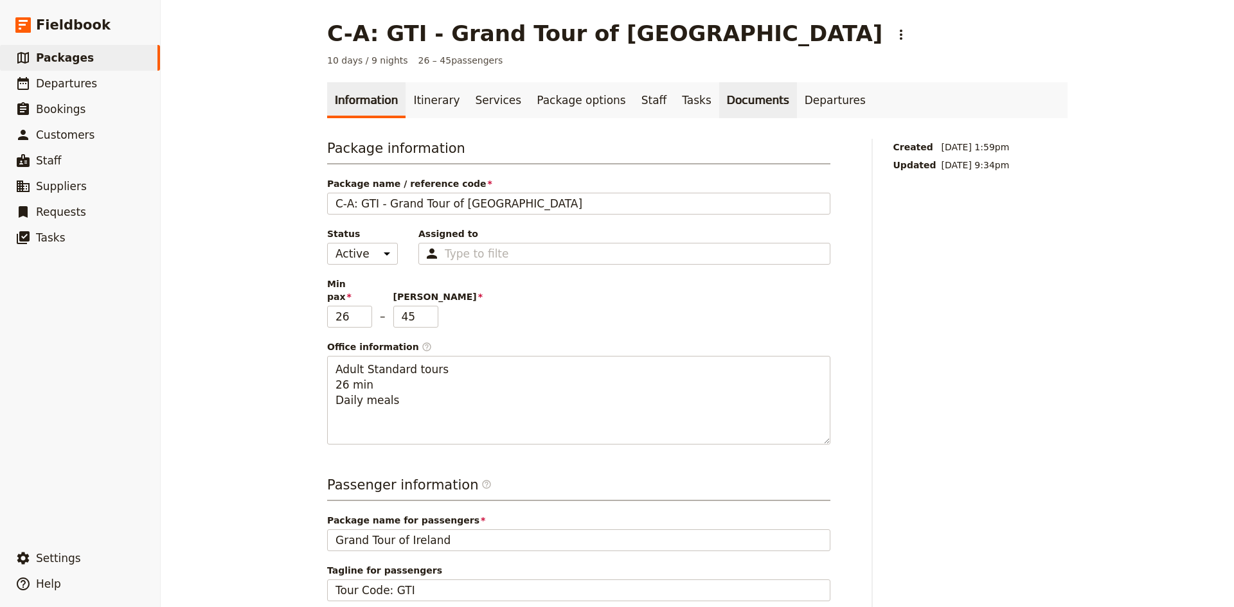
click at [719, 100] on link "Documents" at bounding box center [758, 100] width 78 height 36
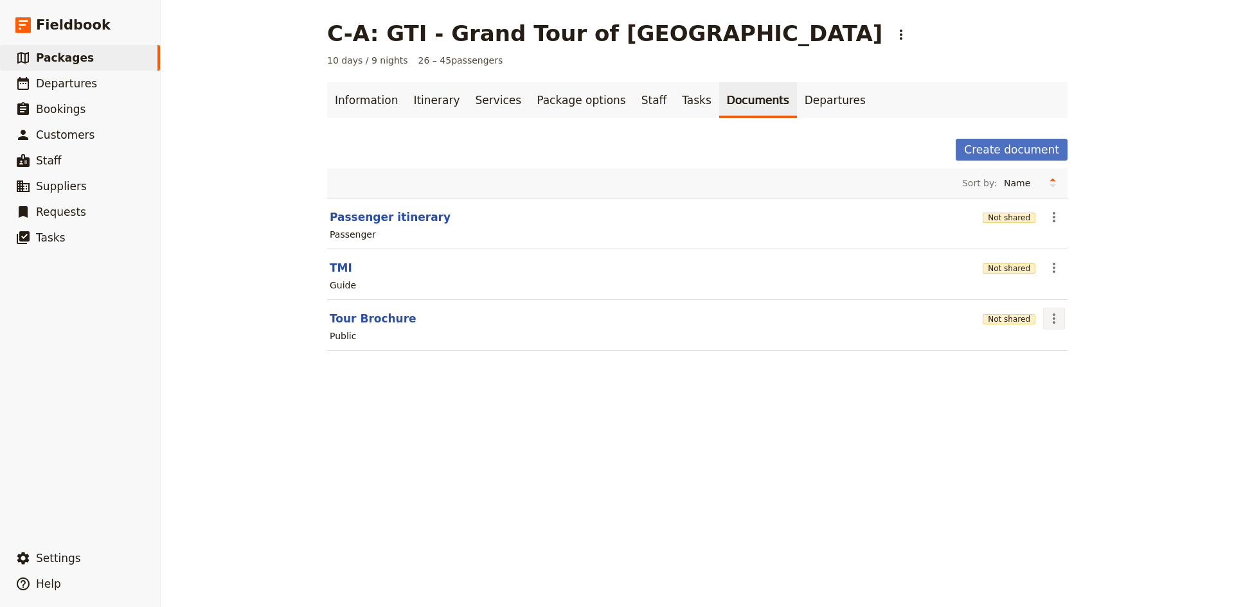
click at [1050, 321] on icon "Actions" at bounding box center [1053, 318] width 15 height 15
click at [1064, 364] on span "Edit document" at bounding box center [1080, 365] width 66 height 13
select select "DEFAULT"
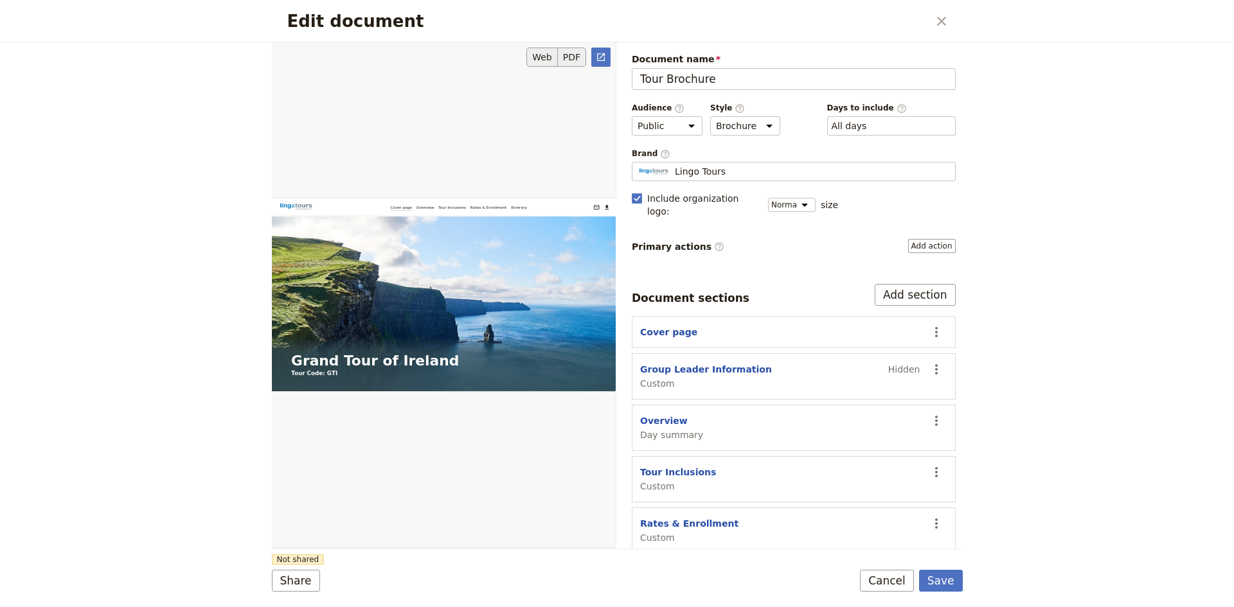
click at [576, 57] on button "PDF" at bounding box center [572, 57] width 28 height 19
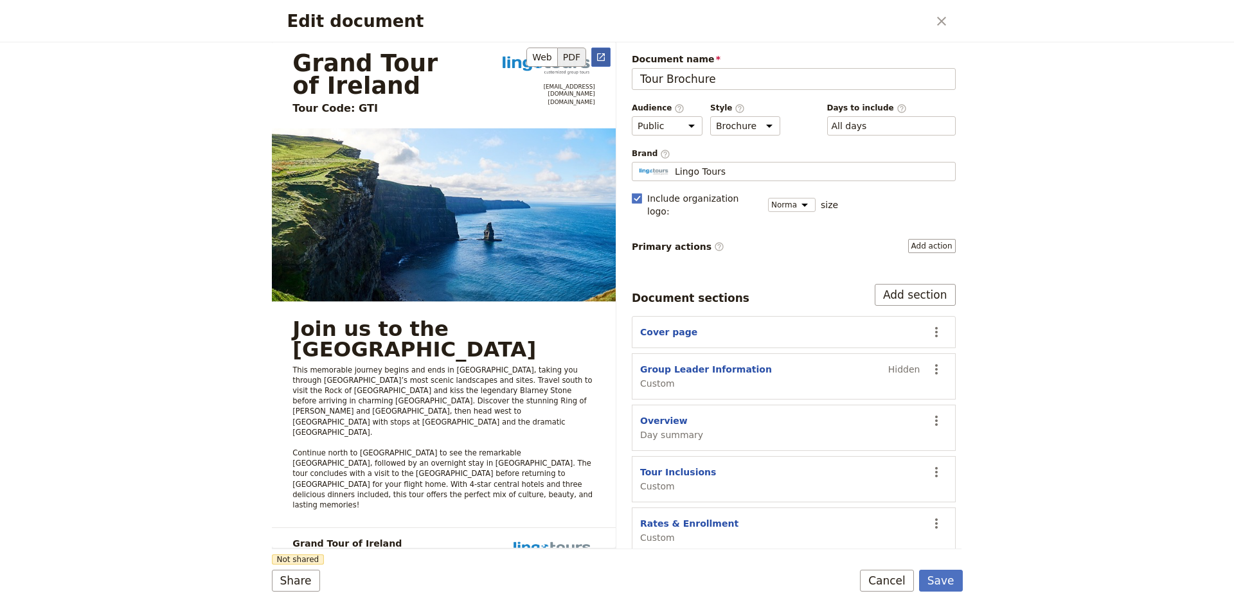
click at [599, 57] on icon "Open full preview" at bounding box center [601, 57] width 10 height 10
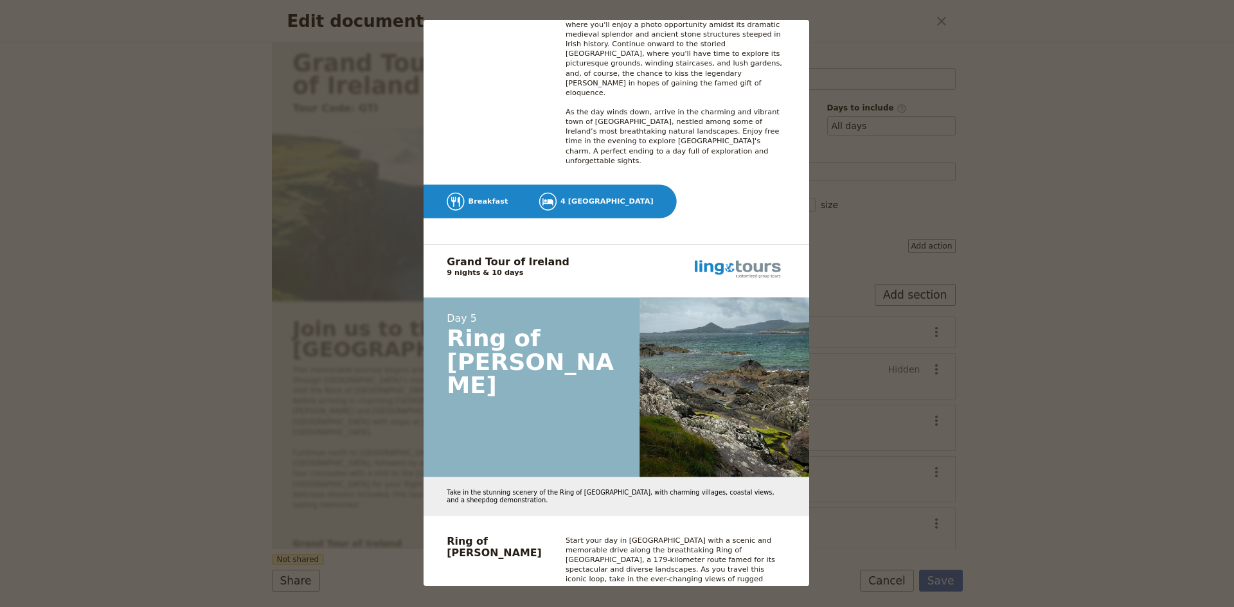
scroll to position [5427, 0]
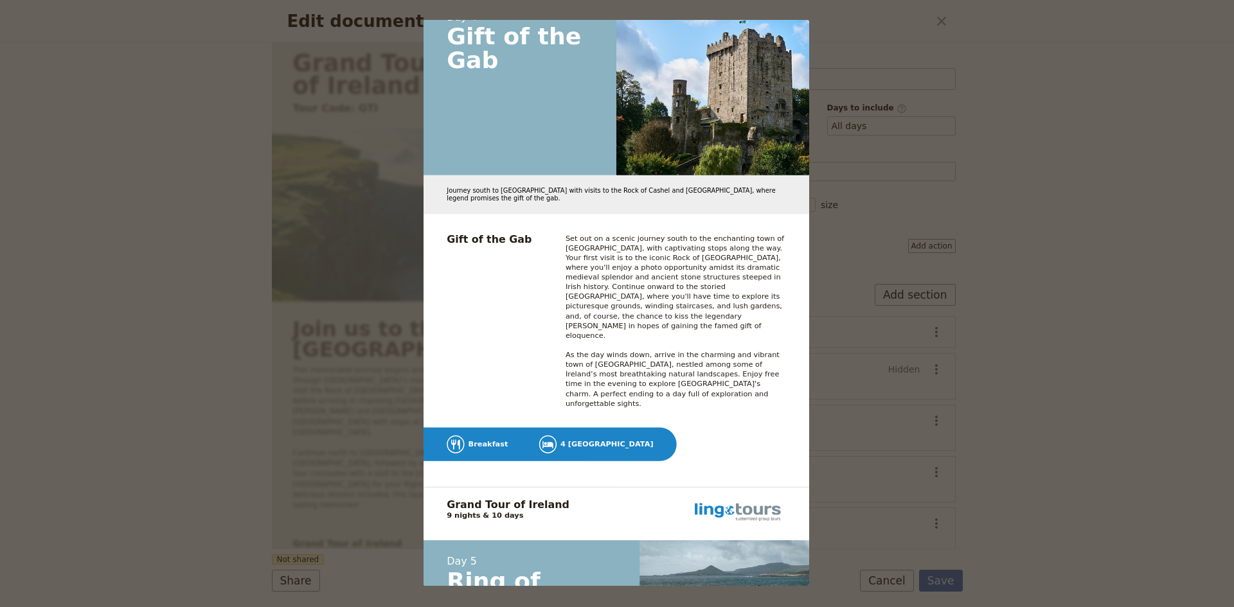
click at [1191, 245] on div "Grand Tour of Ireland Tour Code: GTI clientservice@lingo-tours.com www.lingo-to…" at bounding box center [617, 303] width 1234 height 607
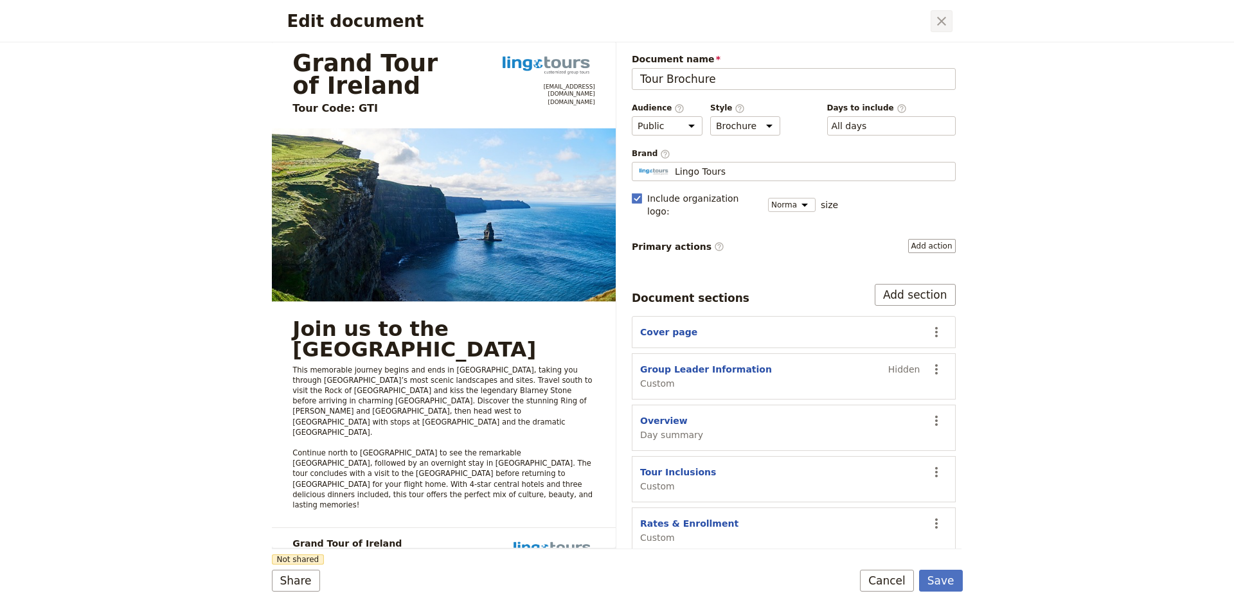
click at [943, 23] on icon "Close dialog" at bounding box center [941, 21] width 9 height 9
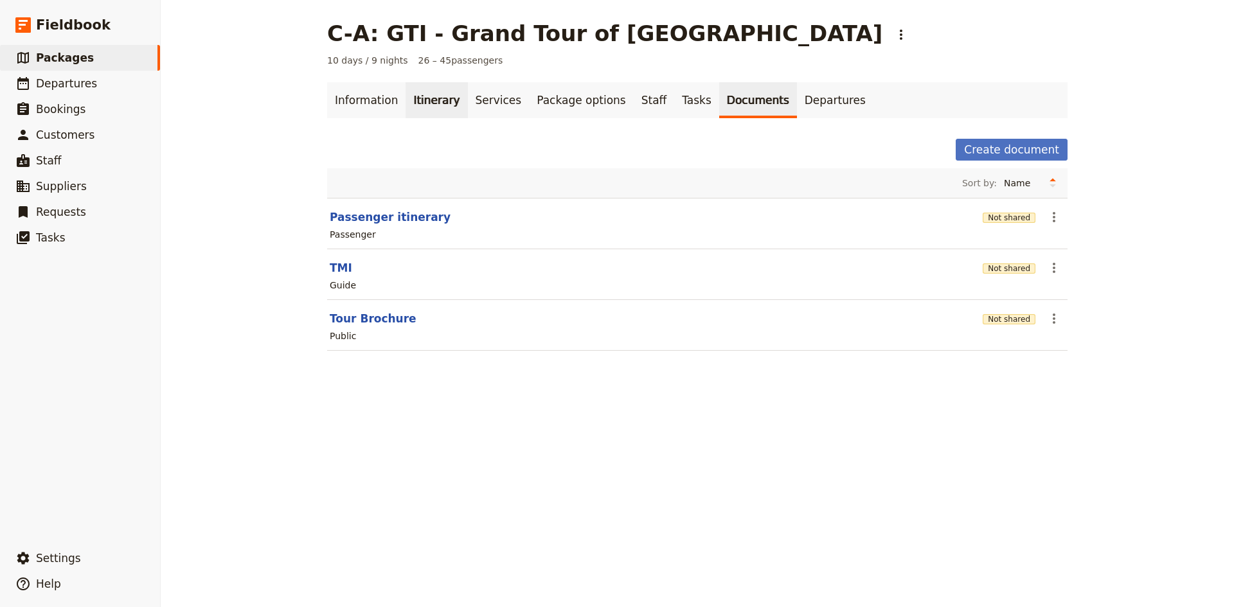
click at [439, 102] on link "Itinerary" at bounding box center [437, 100] width 62 height 36
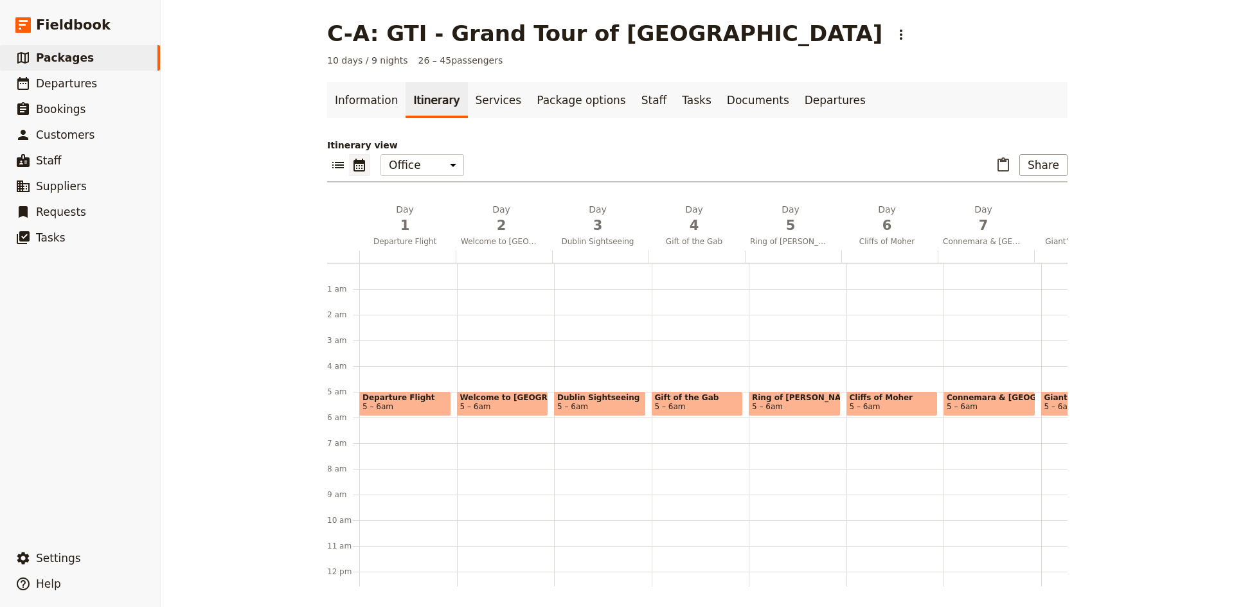
scroll to position [116, 0]
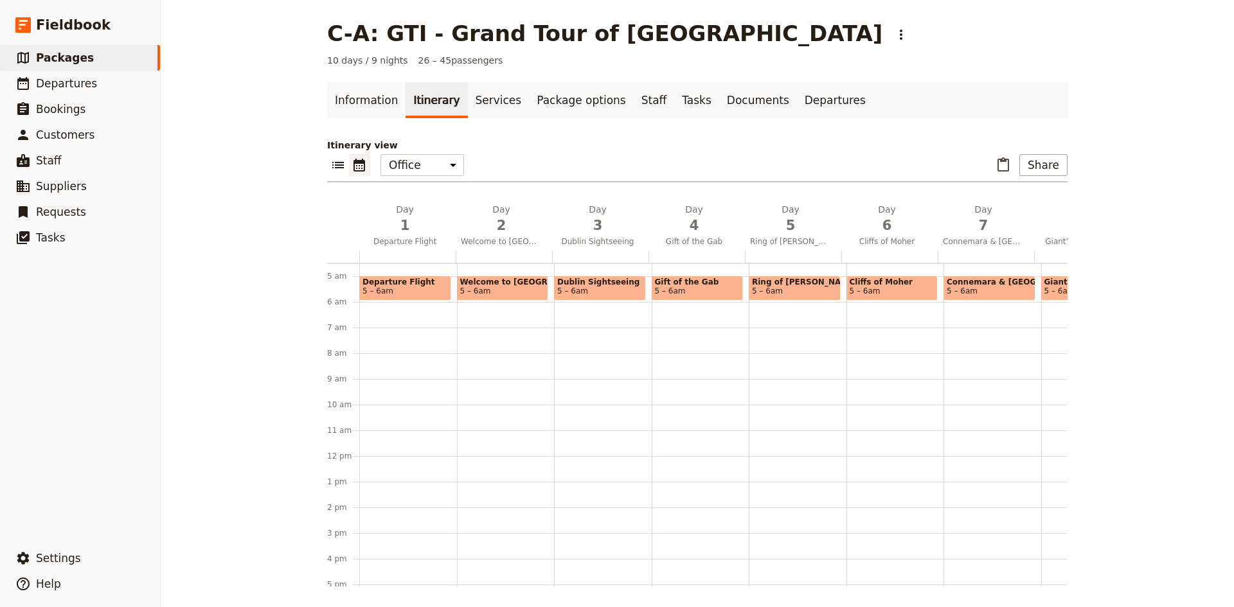
click at [781, 286] on span "Ring of [PERSON_NAME]" at bounding box center [794, 282] width 85 height 9
select select "5"
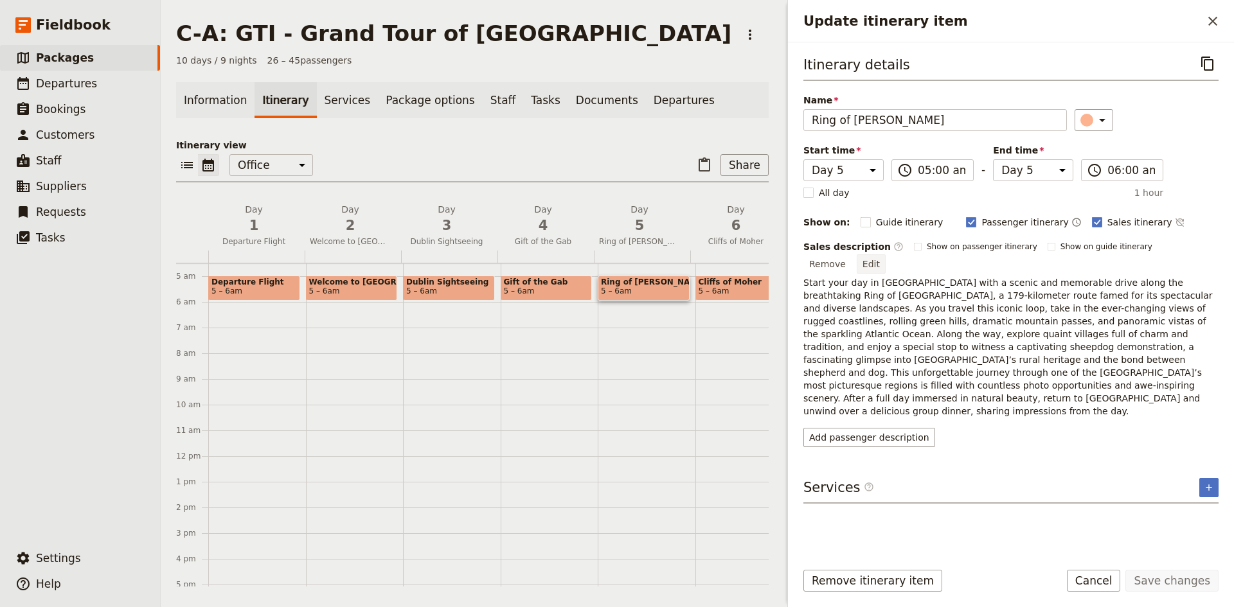
click at [886, 254] on button "Edit" at bounding box center [871, 263] width 29 height 19
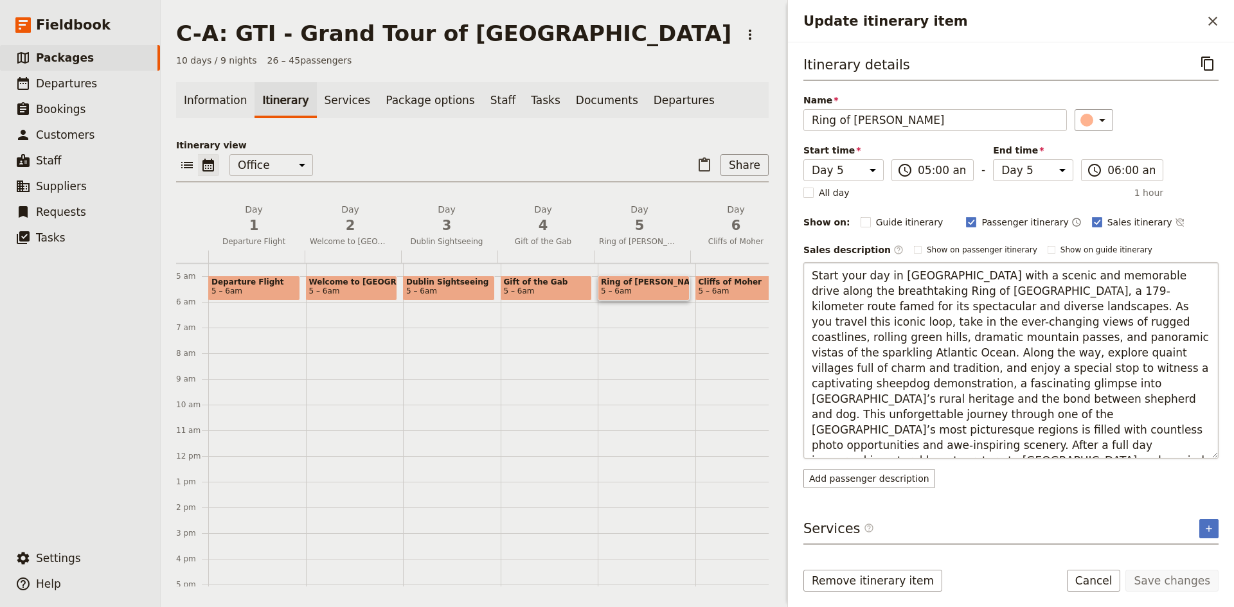
click at [1067, 384] on textarea "Start your day in [GEOGRAPHIC_DATA] with a scenic and memorable drive along the…" at bounding box center [1010, 360] width 415 height 197
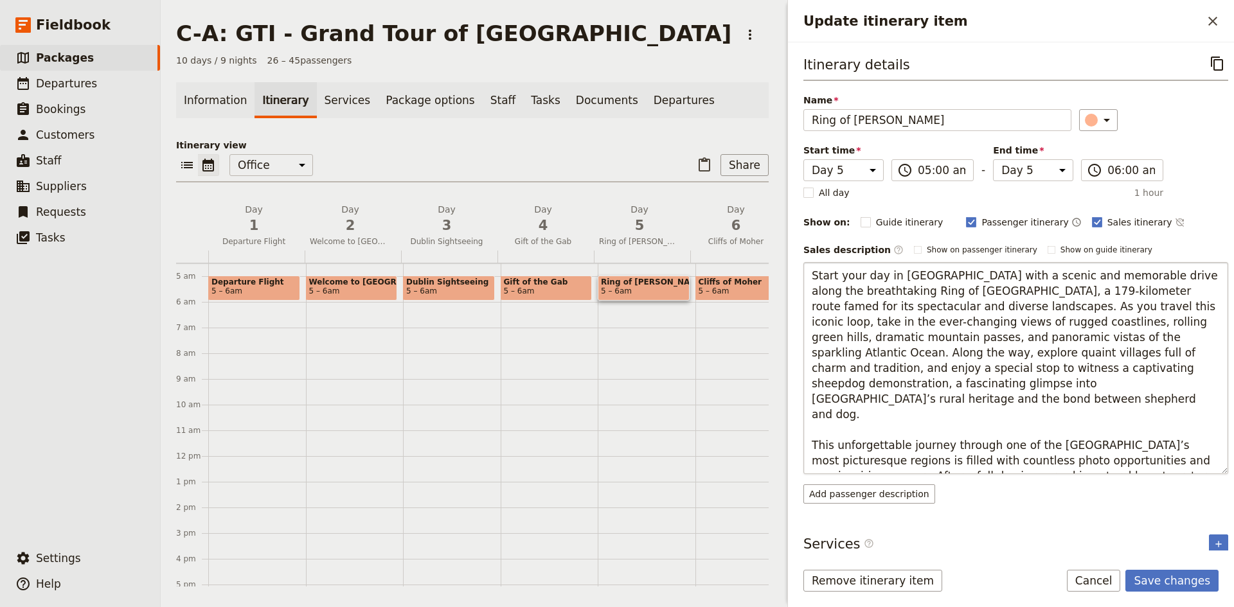
scroll to position [10, 0]
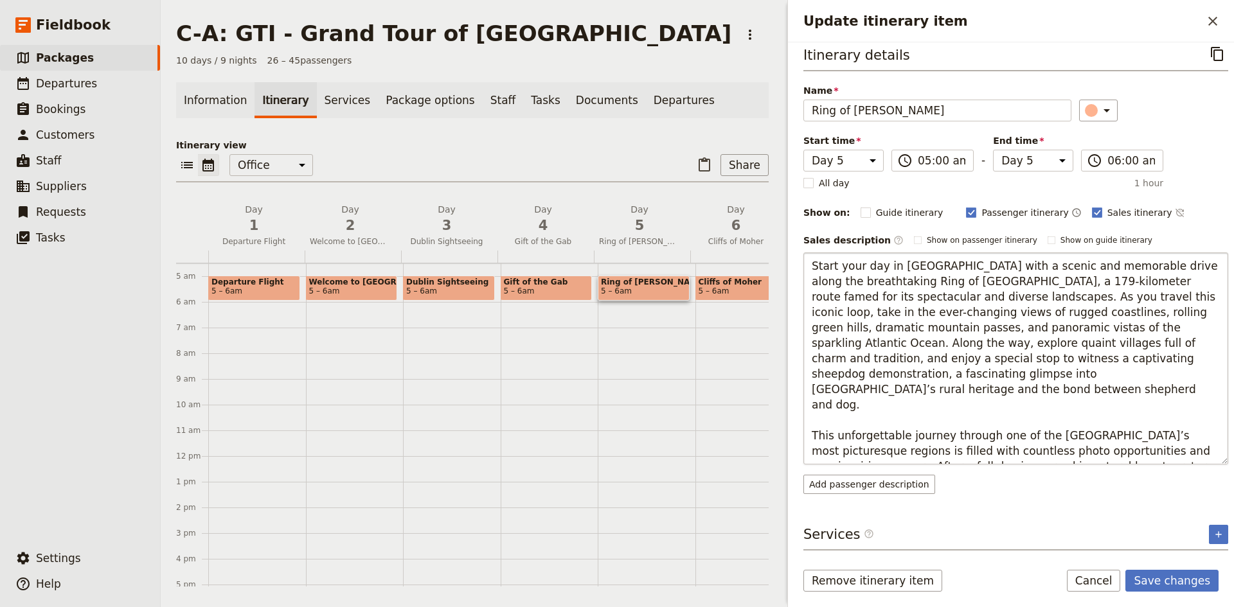
drag, startPoint x: 1105, startPoint y: 452, endPoint x: 1117, endPoint y: 438, distance: 18.3
click at [1117, 438] on textarea "Start your day in Killarney with a scenic and memorable drive along the breatht…" at bounding box center [1015, 359] width 425 height 212
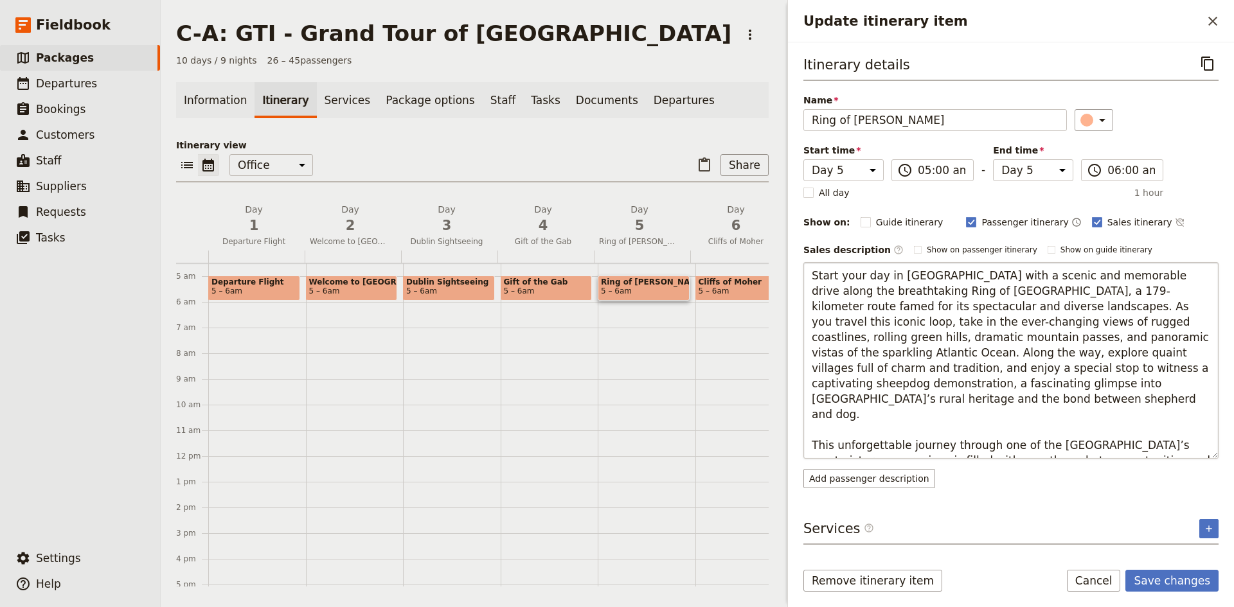
scroll to position [0, 0]
type textarea "Start your day in Killarney with a scenic and memorable drive along the breatht…"
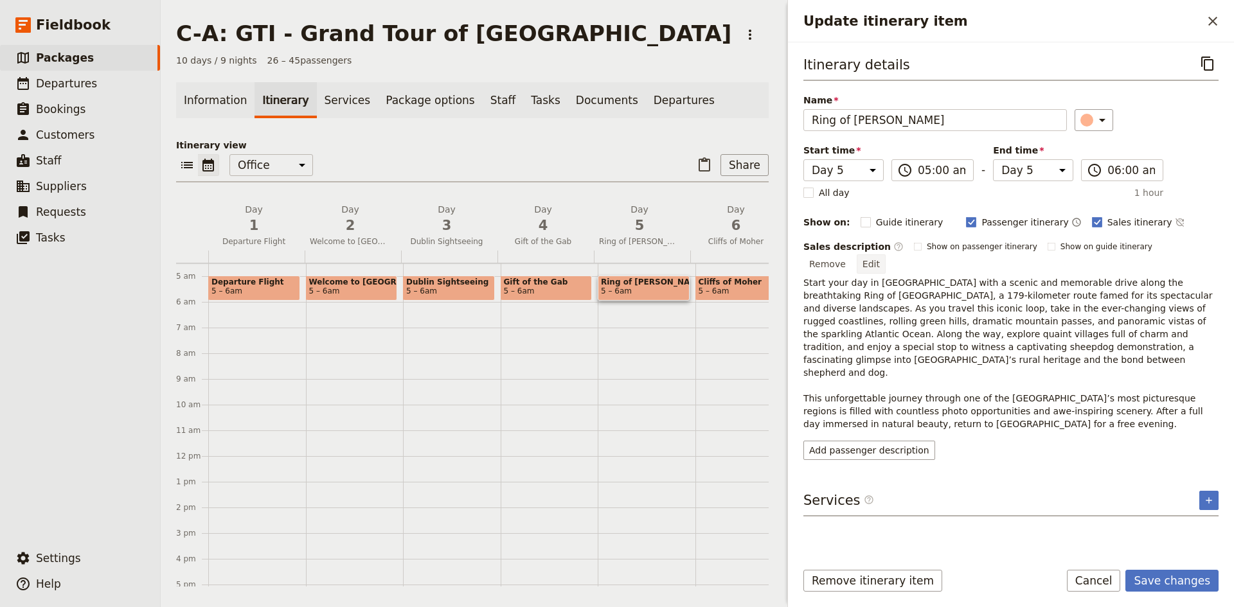
click at [886, 254] on button "Edit" at bounding box center [871, 263] width 29 height 19
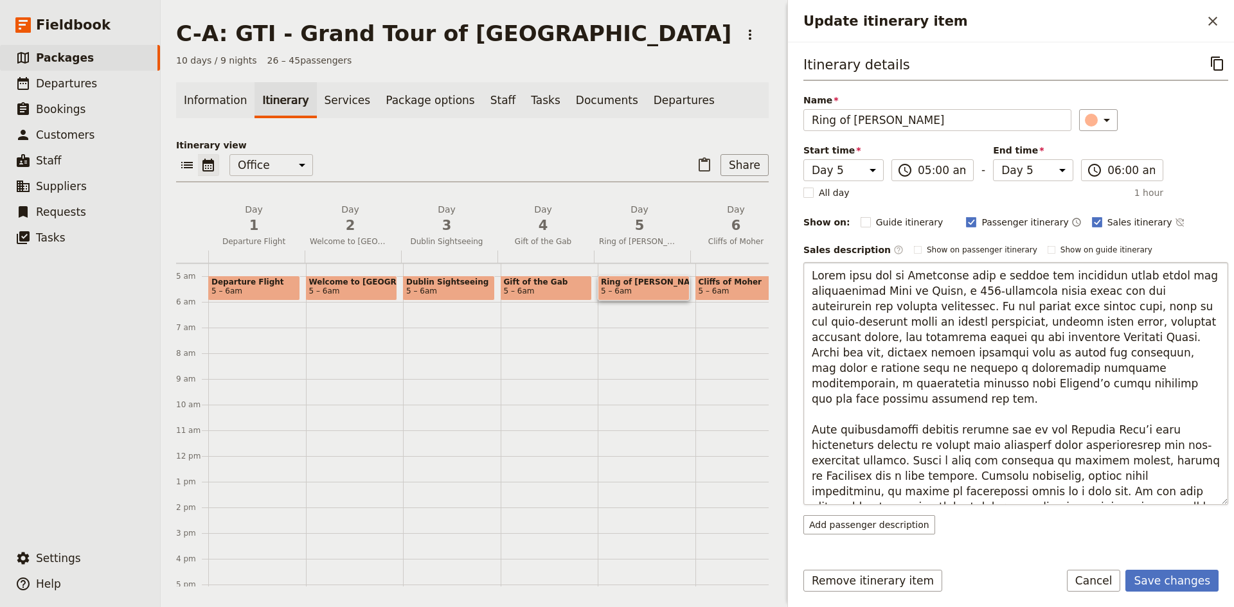
type textarea "Start your day in Killarney with a scenic and memorable drive along the breatht…"
click at [1169, 585] on button "Save changes" at bounding box center [1171, 581] width 93 height 22
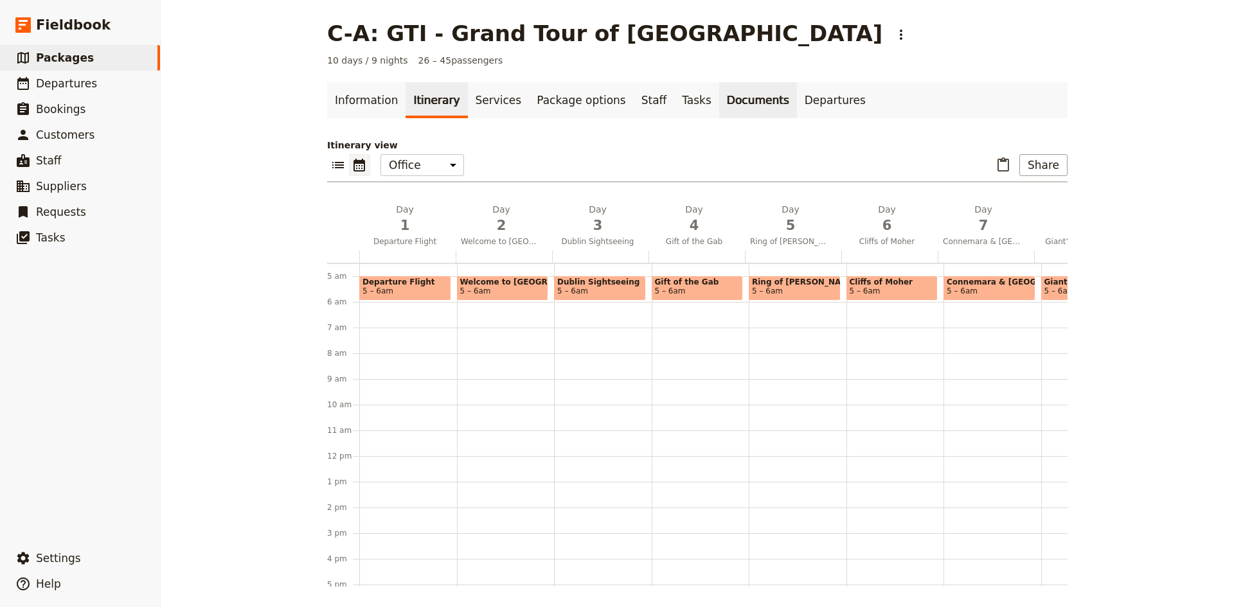
click at [722, 98] on link "Documents" at bounding box center [758, 100] width 78 height 36
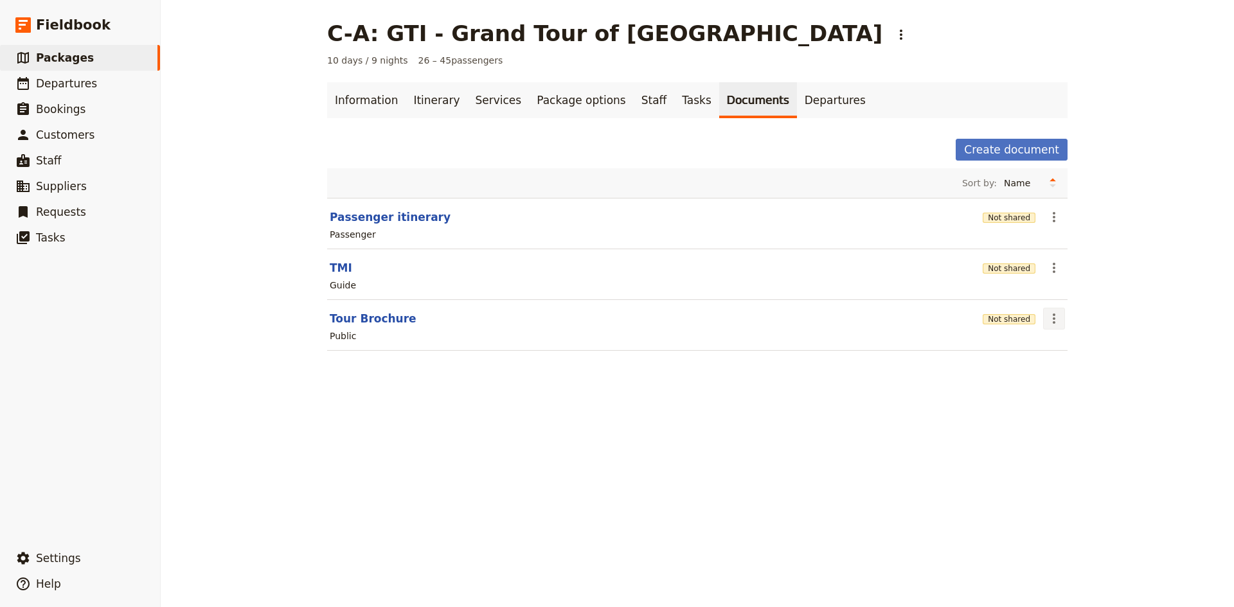
click at [1046, 319] on icon "Actions" at bounding box center [1053, 318] width 15 height 15
click at [1073, 366] on span "Edit document" at bounding box center [1080, 365] width 66 height 13
select select "DEFAULT"
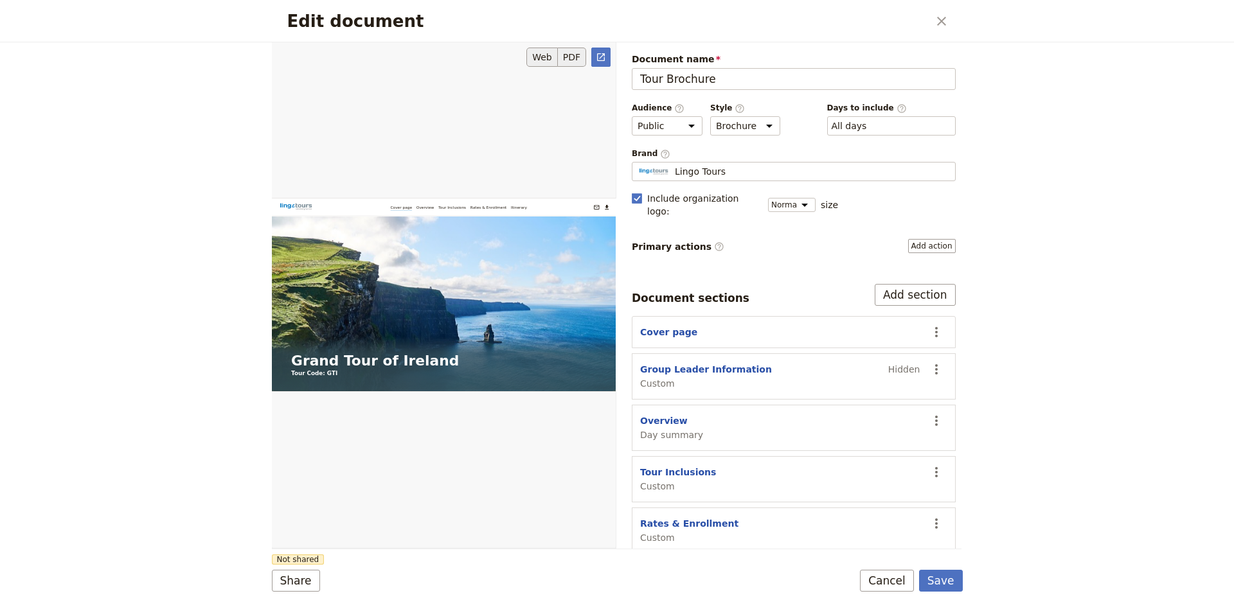
click at [573, 56] on button "PDF" at bounding box center [572, 57] width 28 height 19
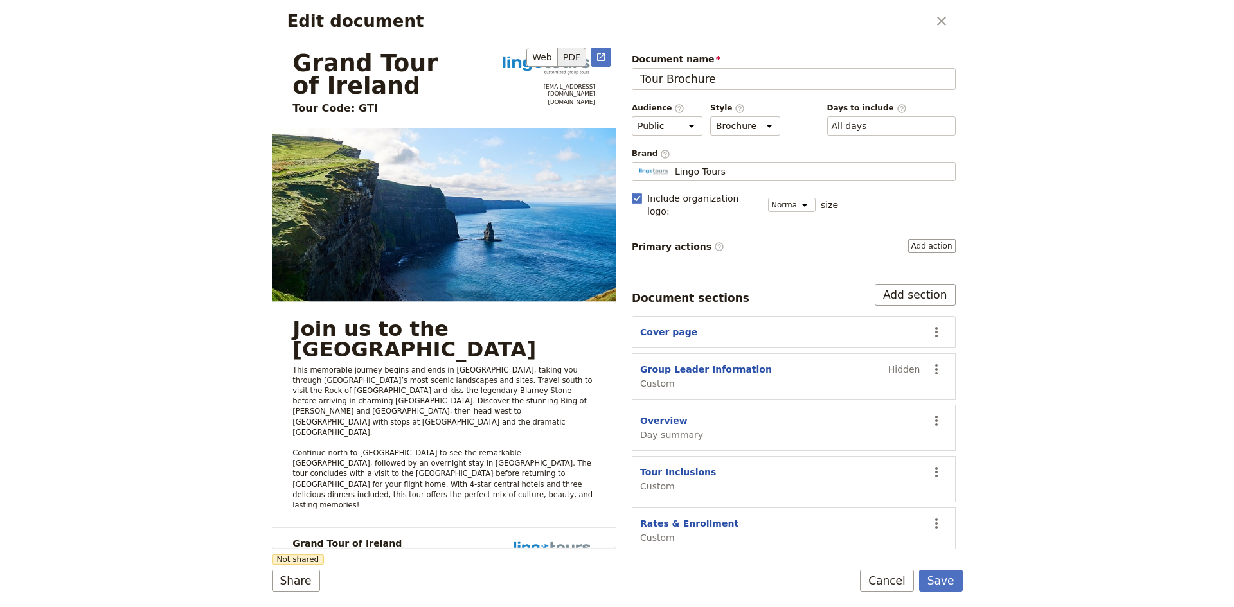
click at [600, 57] on icon "Open full preview" at bounding box center [601, 57] width 10 height 10
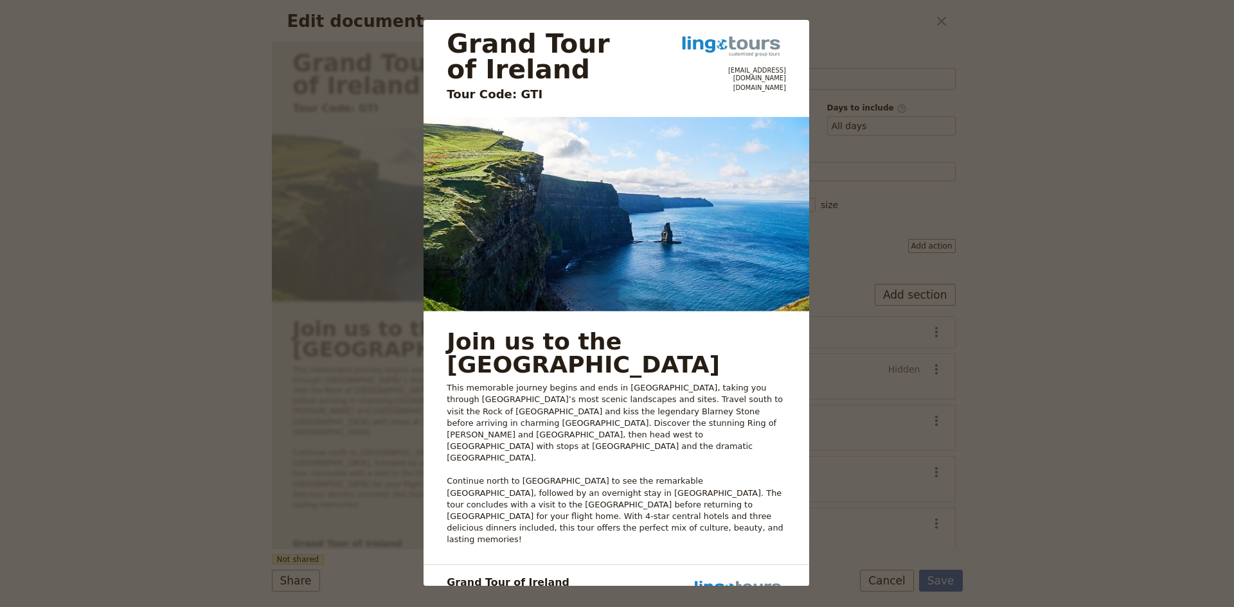
click at [1099, 168] on div "Grand Tour of Ireland Tour Code: GTI clientservice@lingo-tours.com www.lingo-to…" at bounding box center [617, 303] width 1234 height 607
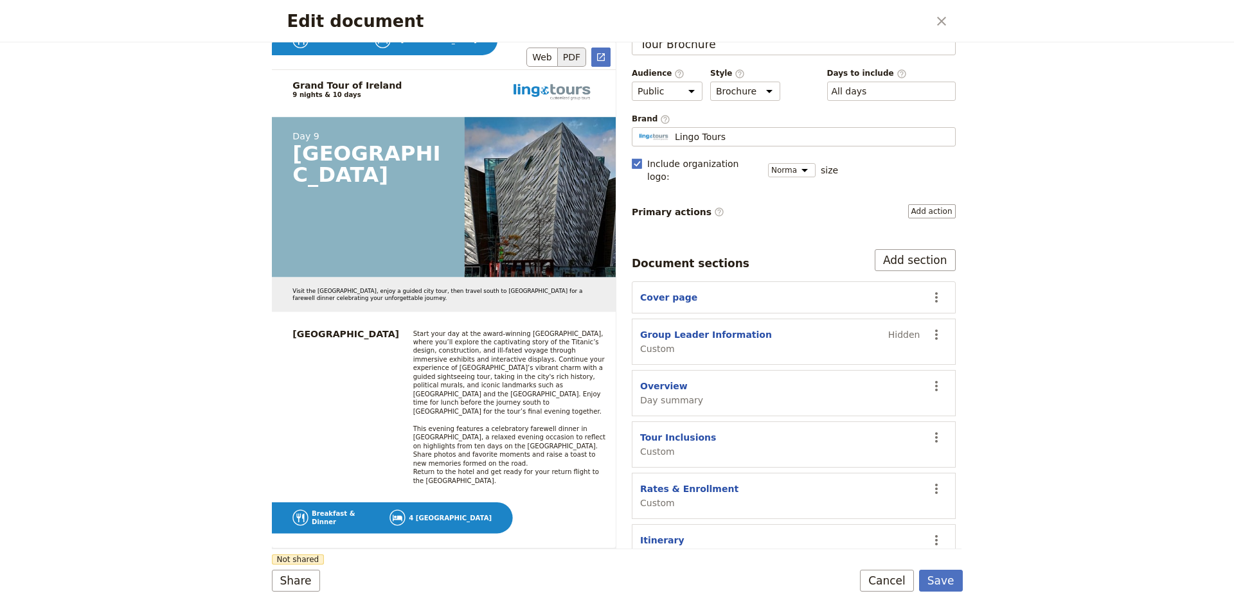
scroll to position [8702, 0]
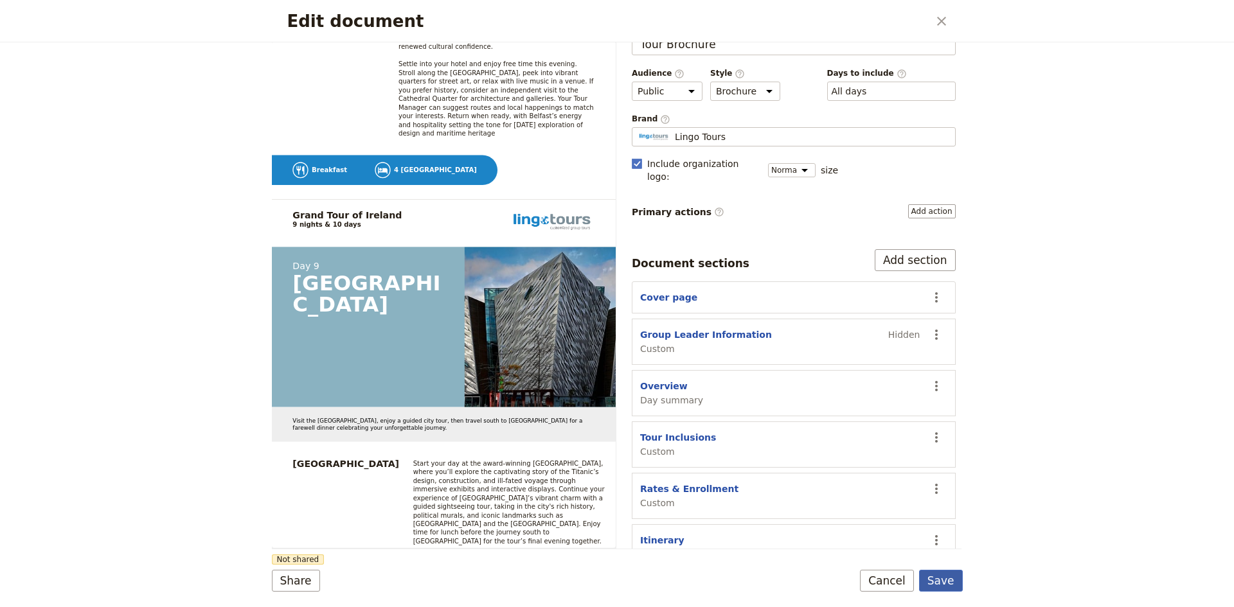
click at [940, 576] on button "Save" at bounding box center [941, 581] width 44 height 22
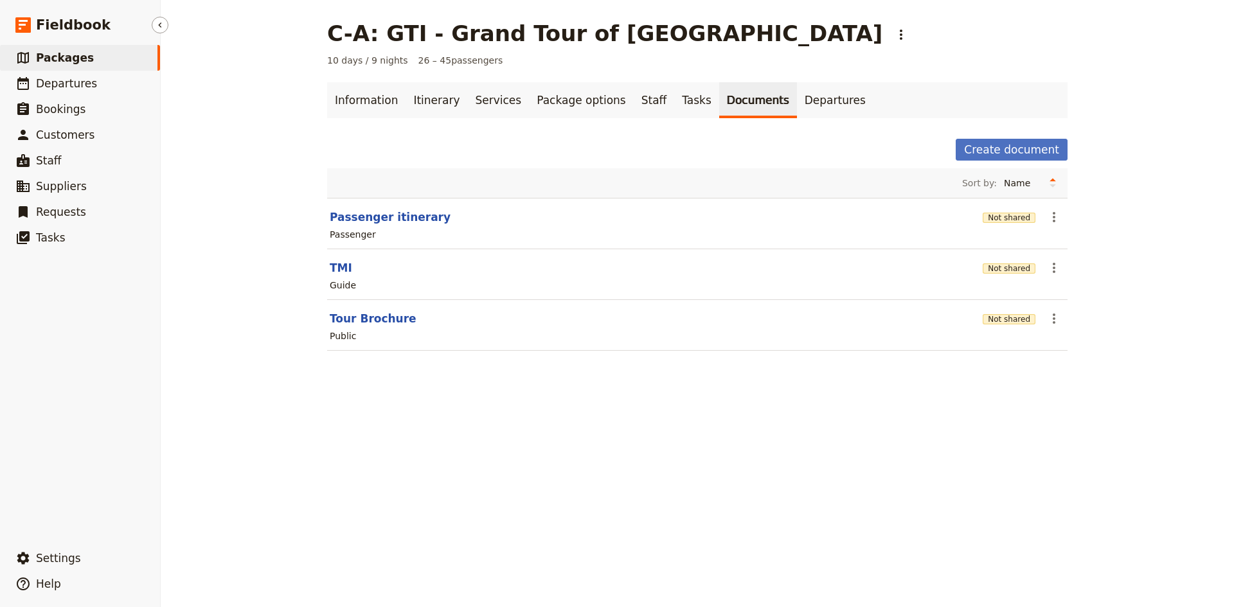
click at [68, 58] on span "Packages" at bounding box center [65, 57] width 58 height 13
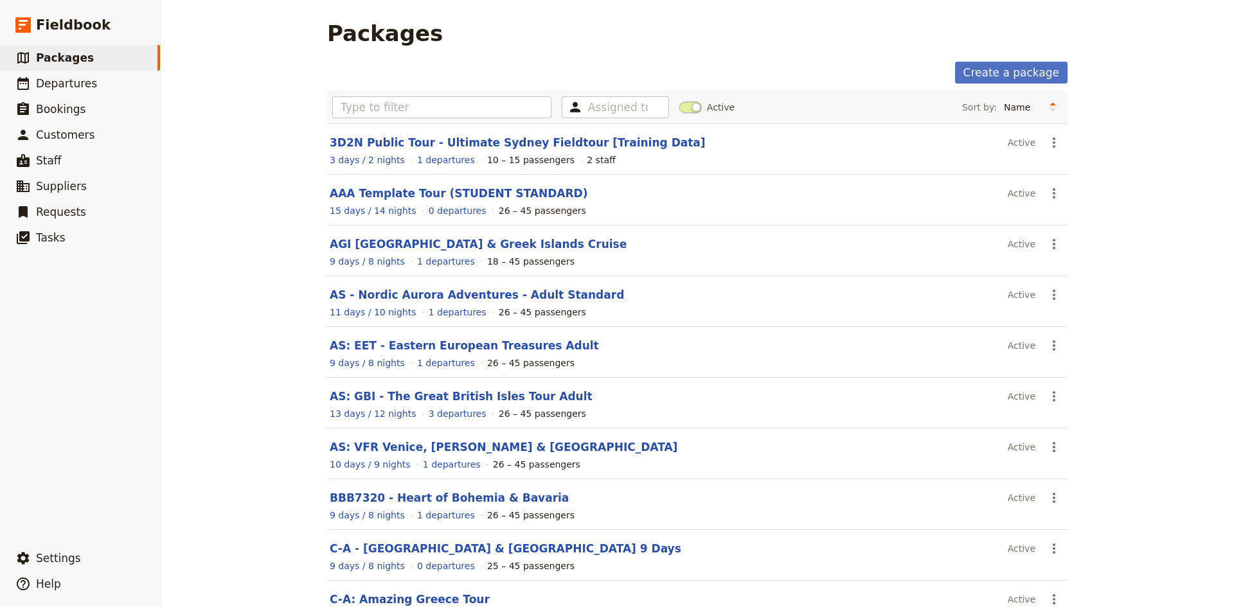
scroll to position [87, 0]
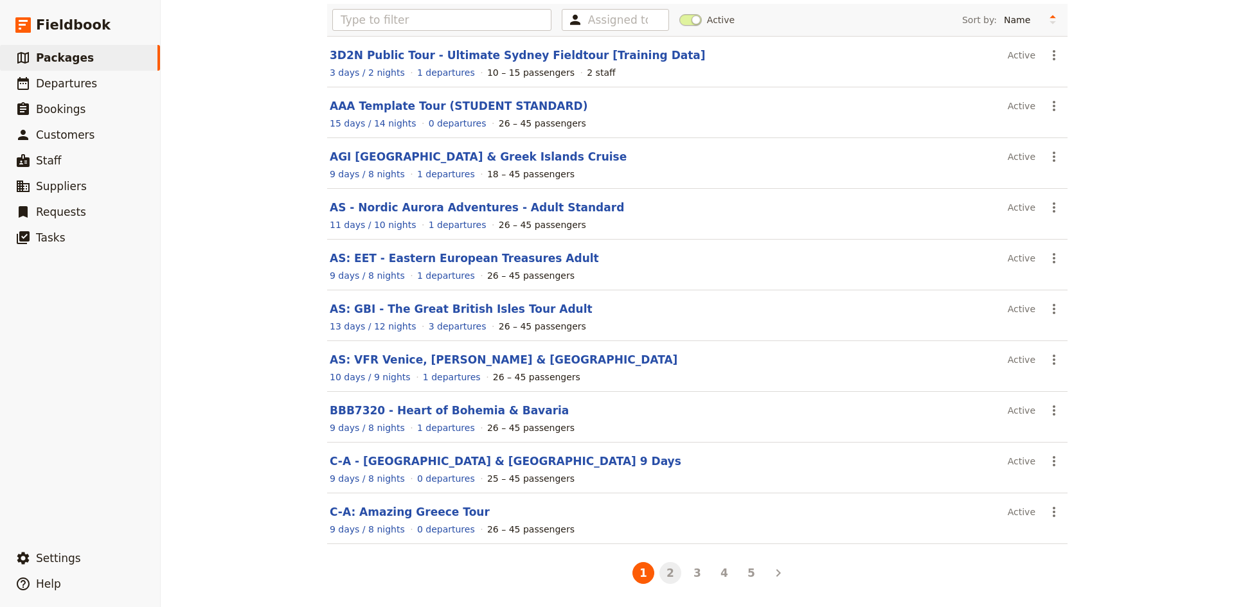
click at [668, 572] on button "2" at bounding box center [670, 573] width 22 height 22
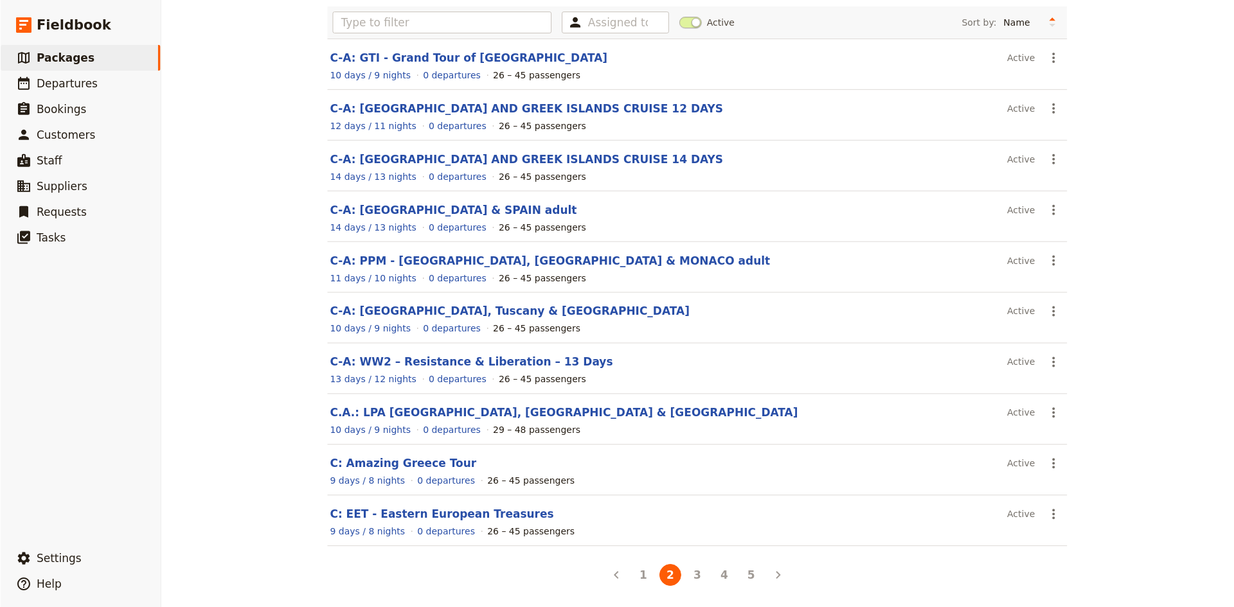
scroll to position [85, 0]
